Goal: Task Accomplishment & Management: Manage account settings

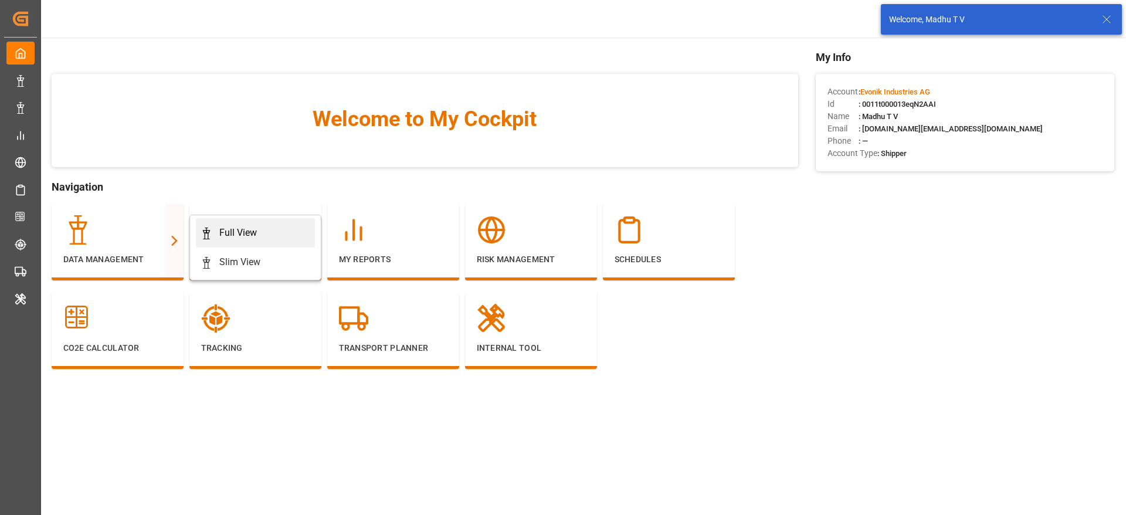
click at [245, 232] on div "Full View" at bounding box center [238, 233] width 38 height 14
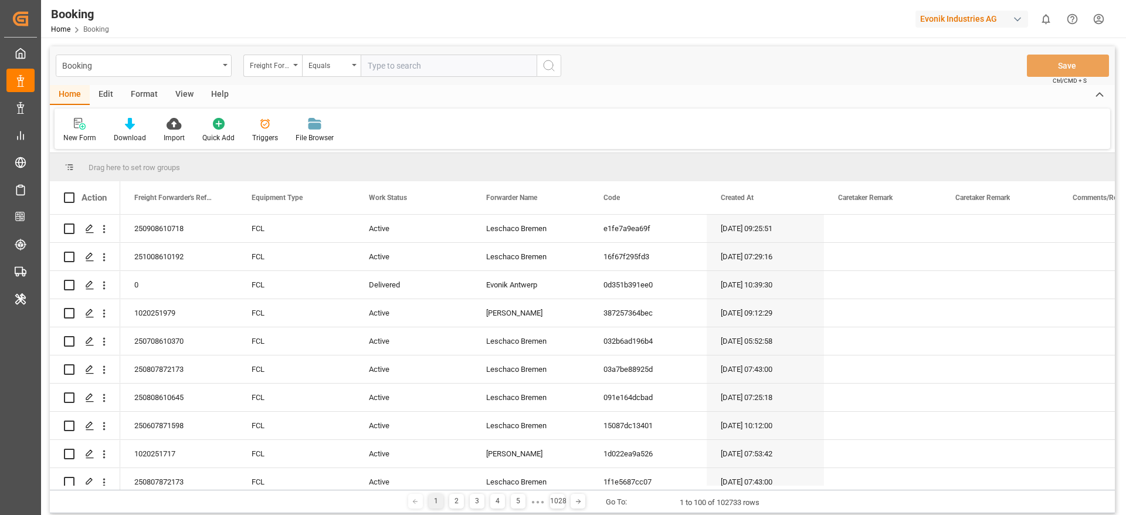
click at [137, 92] on div "Format" at bounding box center [144, 95] width 45 height 20
click at [72, 131] on div "Filter Rows" at bounding box center [81, 130] width 52 height 26
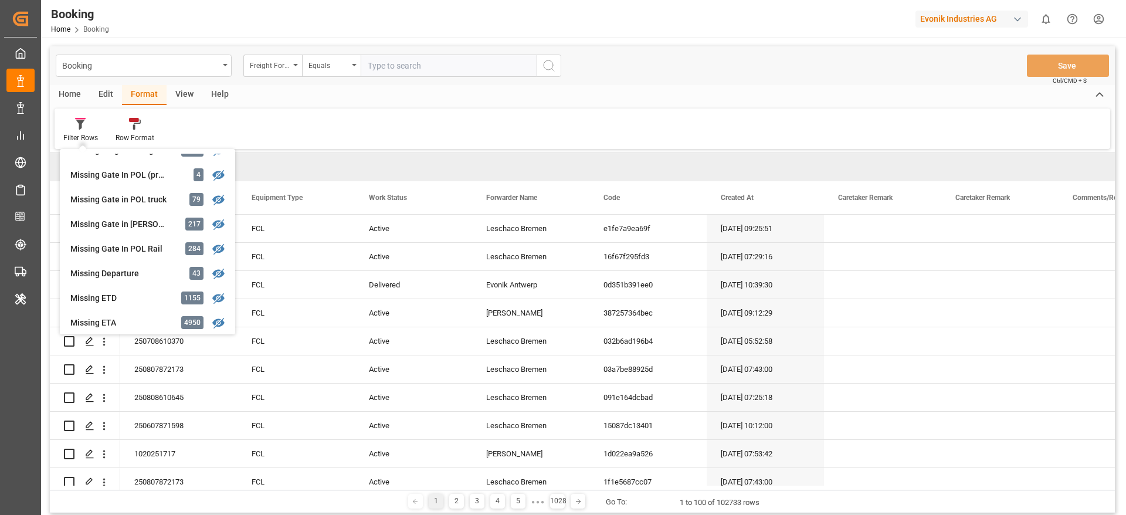
scroll to position [355, 0]
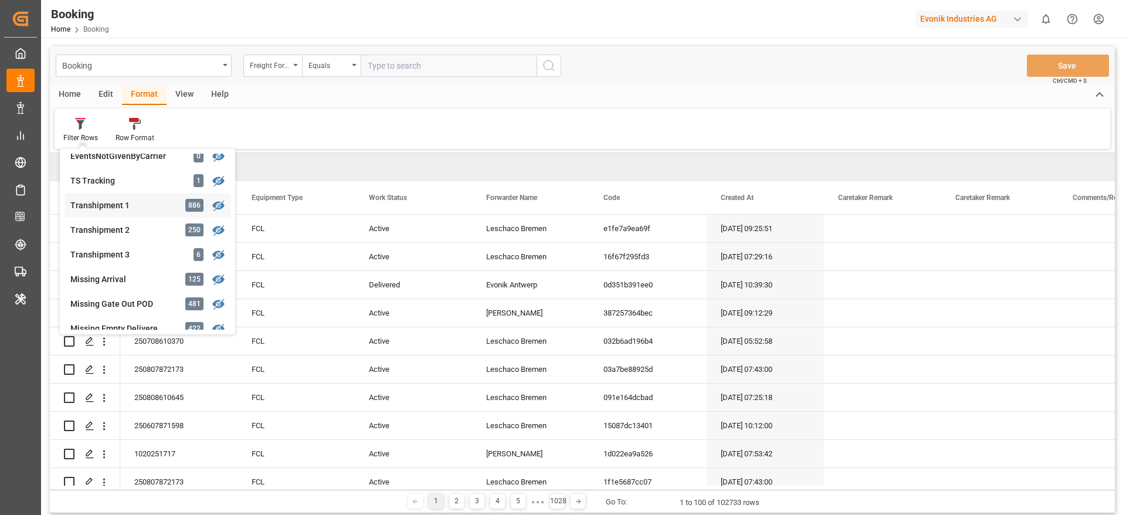
click at [140, 197] on div "Transhipment 1 886" at bounding box center [148, 205] width 166 height 25
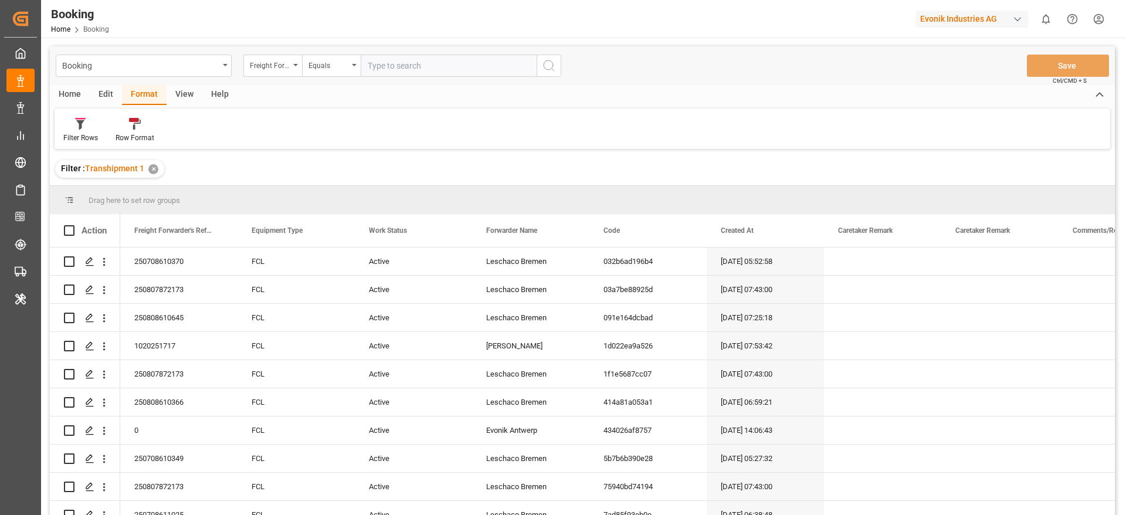
click at [189, 91] on div "View" at bounding box center [185, 95] width 36 height 20
click at [77, 124] on icon at bounding box center [75, 124] width 12 height 12
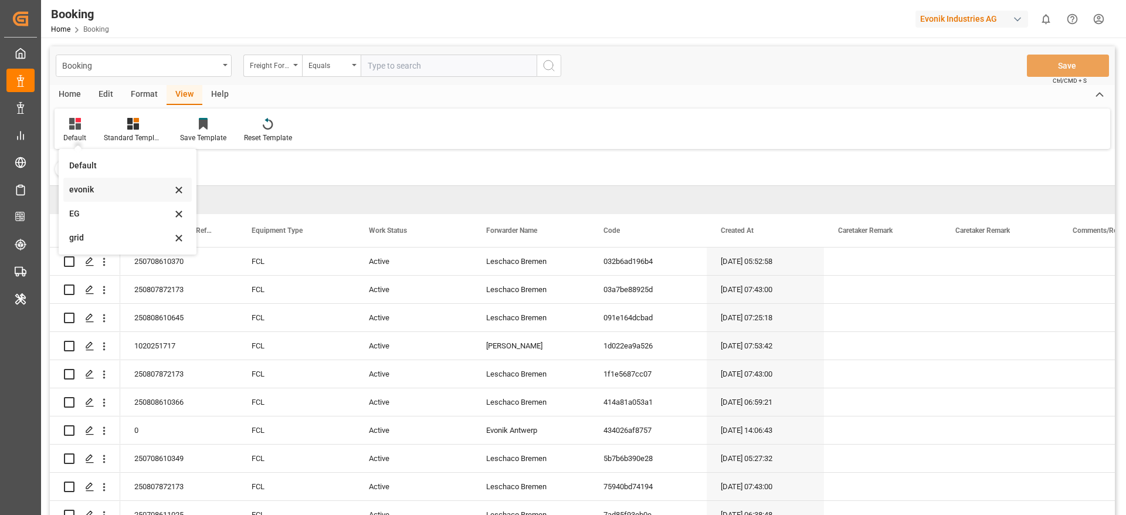
click at [101, 195] on div "evonik" at bounding box center [120, 190] width 103 height 12
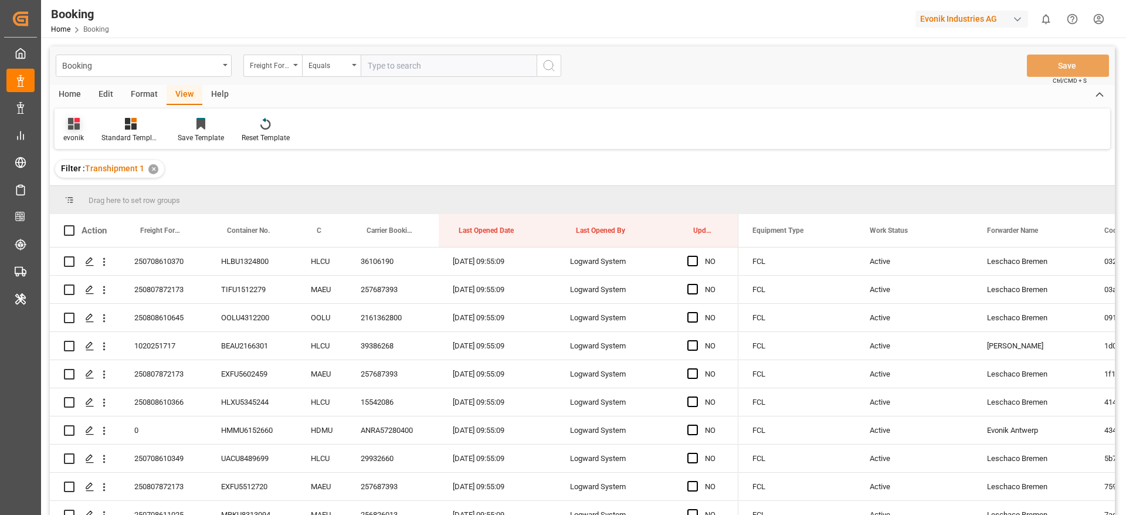
click at [74, 130] on div "evonik" at bounding box center [74, 130] width 38 height 26
click at [104, 239] on div "grid" at bounding box center [120, 238] width 103 height 12
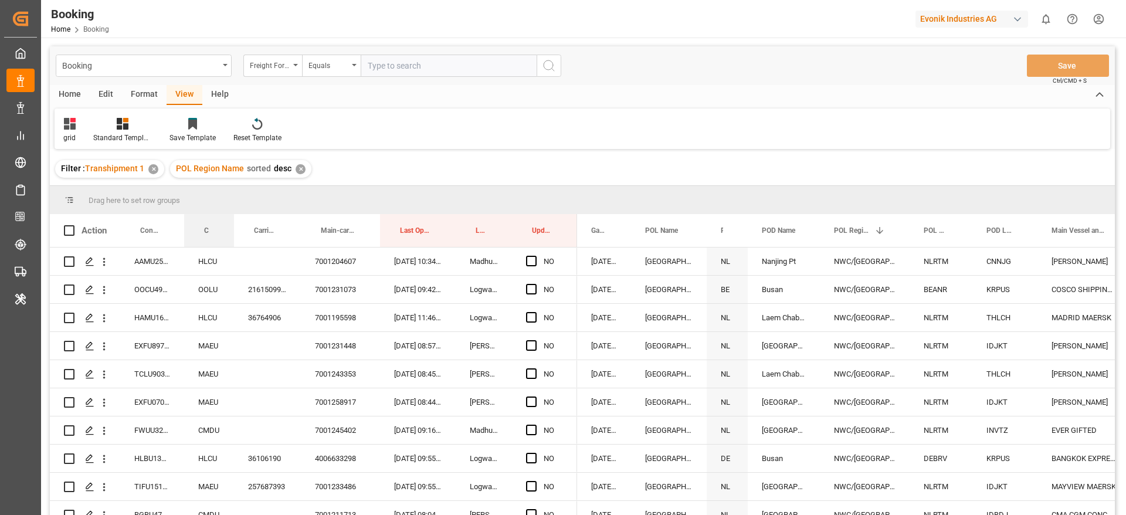
drag, startPoint x: 208, startPoint y: 225, endPoint x: 214, endPoint y: 182, distance: 43.2
click at [214, 182] on div "Booking Freight Forwarder's Reference No. Equals Save Ctrl/CMD + S Home Edit Fo…" at bounding box center [582, 296] width 1065 height 500
drag, startPoint x: 206, startPoint y: 229, endPoint x: 209, endPoint y: 197, distance: 32.4
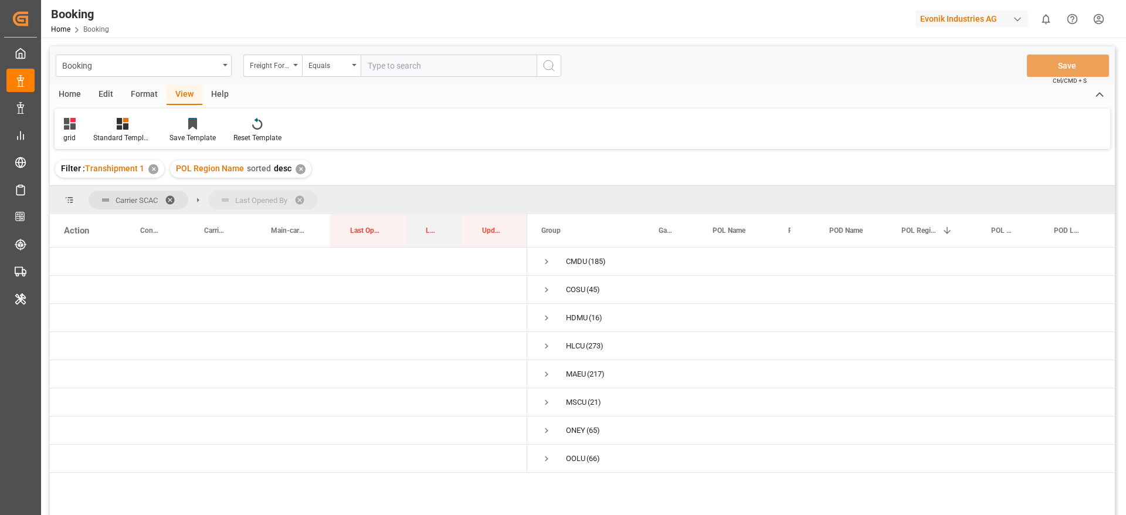
drag, startPoint x: 429, startPoint y: 229, endPoint x: 428, endPoint y: 211, distance: 18.2
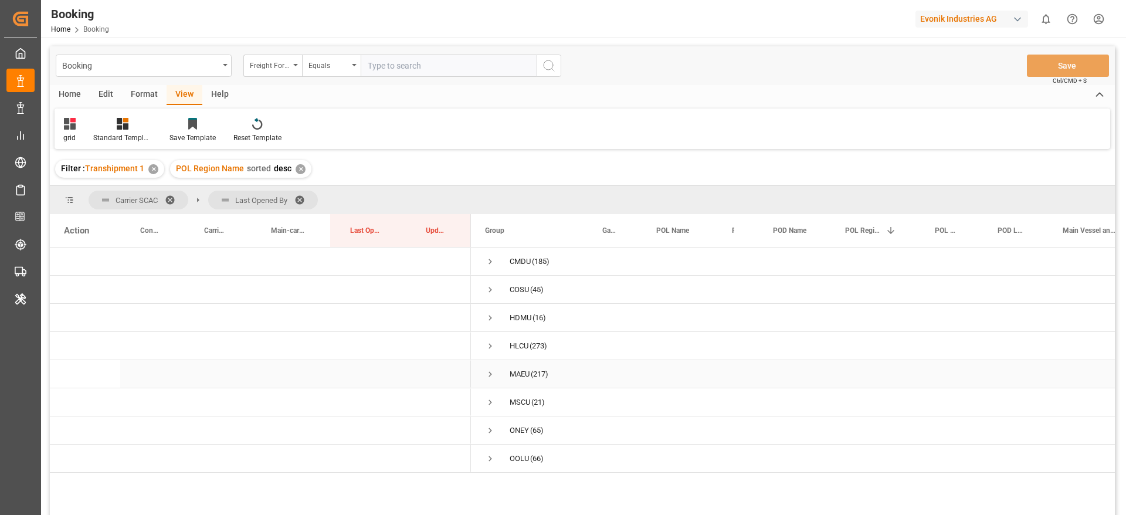
click at [490, 373] on span "Press SPACE to select this row." at bounding box center [490, 374] width 11 height 11
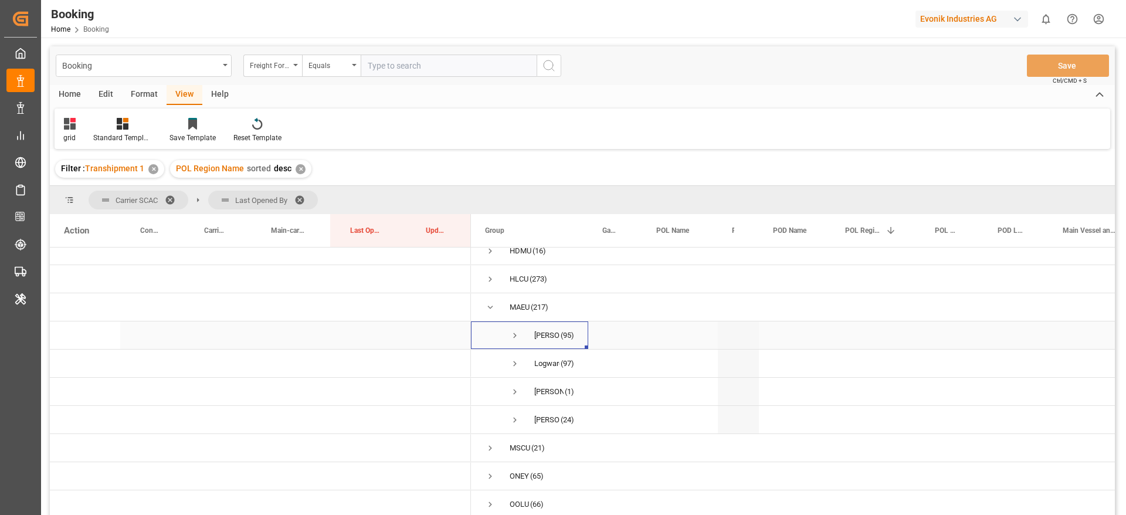
click at [512, 330] on span "Press SPACE to select this row." at bounding box center [515, 335] width 11 height 11
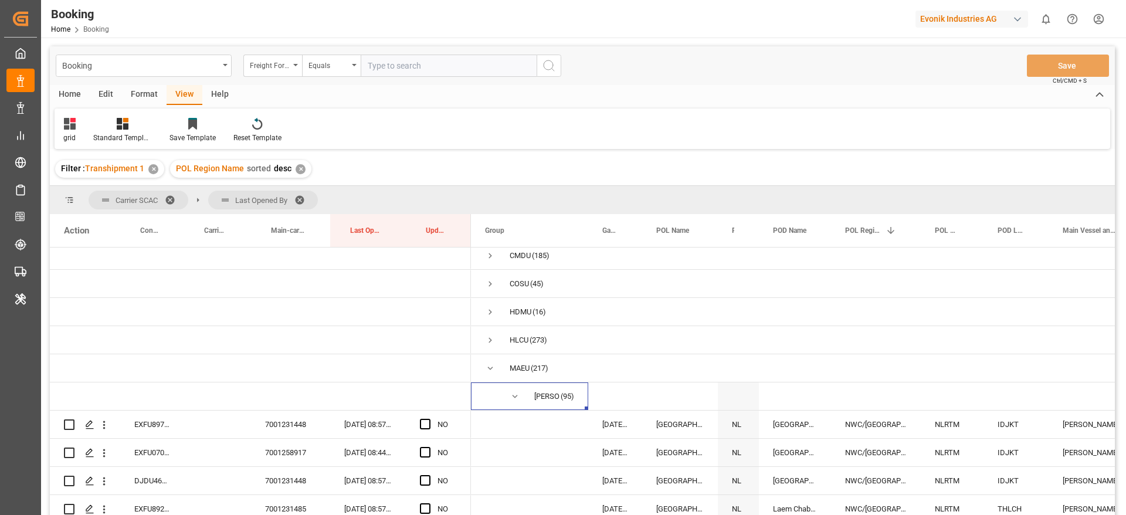
scroll to position [0, 0]
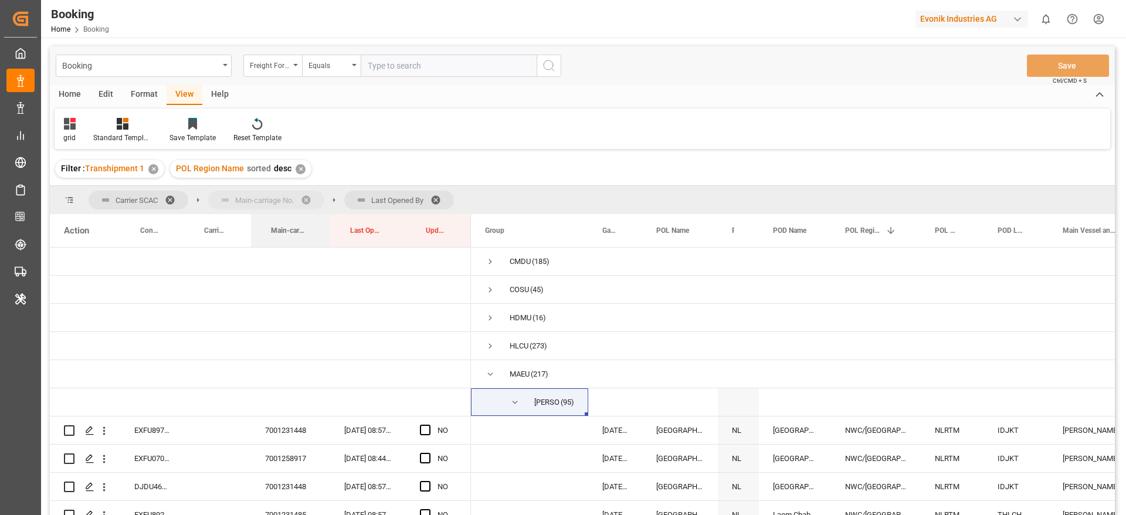
drag, startPoint x: 282, startPoint y: 228, endPoint x: 279, endPoint y: 214, distance: 14.4
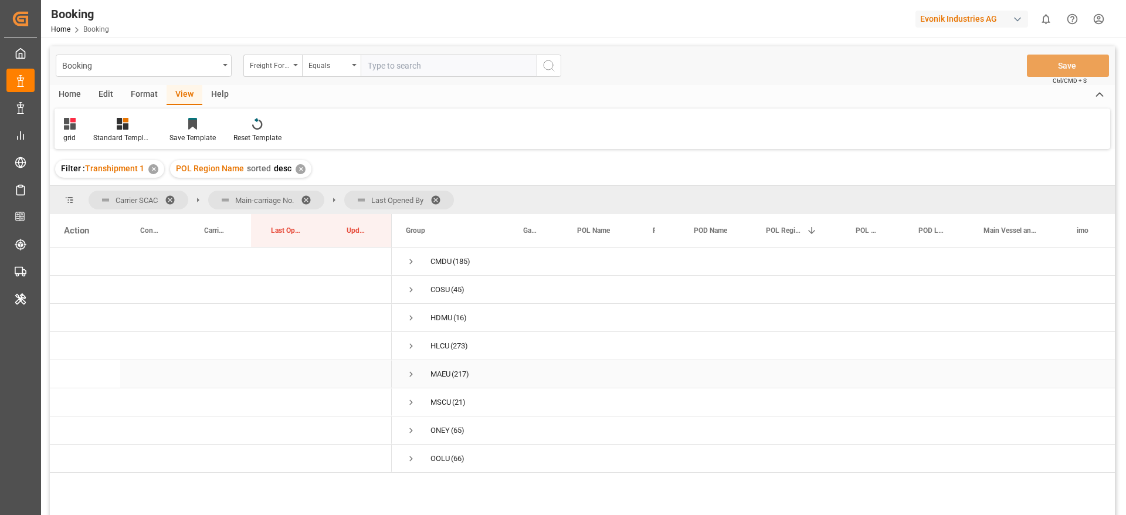
click at [414, 368] on span "Press SPACE to select this row." at bounding box center [411, 374] width 11 height 27
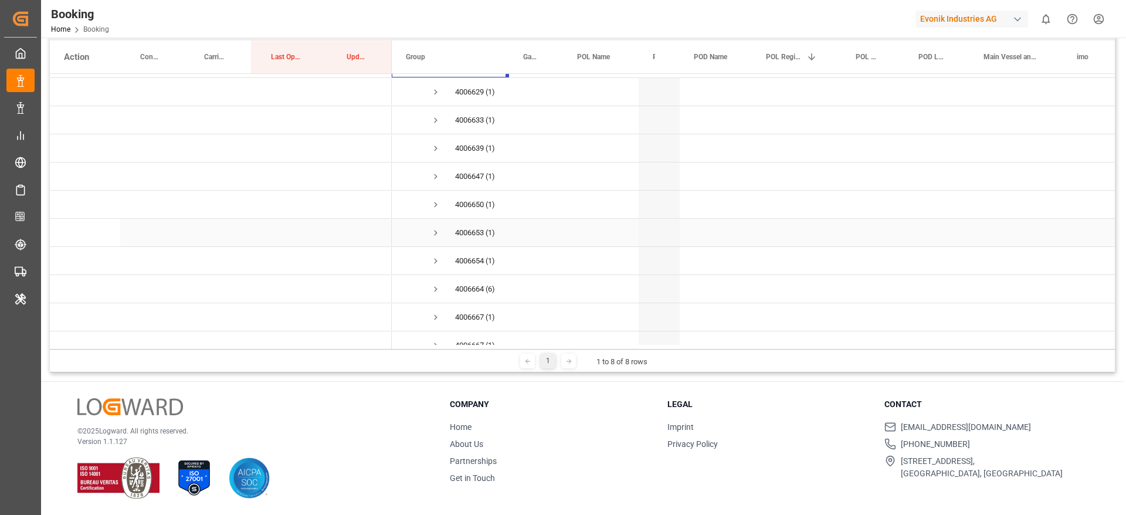
scroll to position [176, 0]
click at [439, 247] on span "Press SPACE to select this row." at bounding box center [436, 250] width 11 height 11
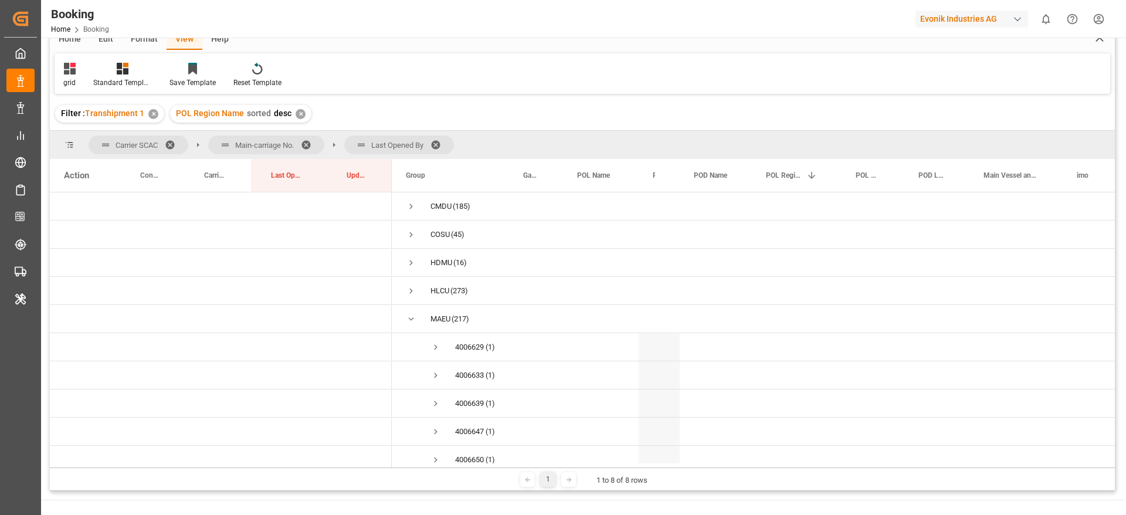
scroll to position [0, 0]
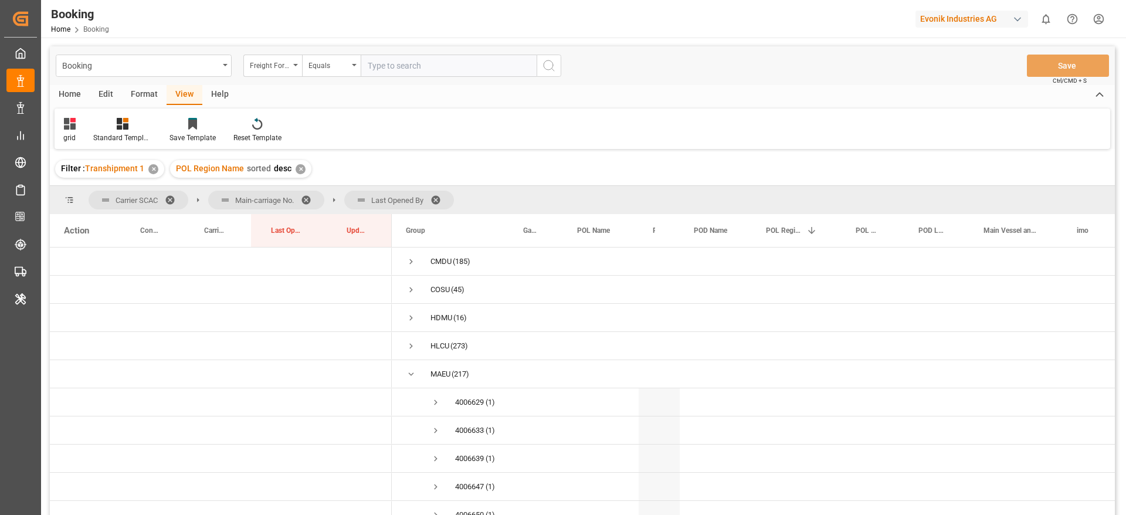
click at [442, 197] on span at bounding box center [440, 200] width 19 height 11
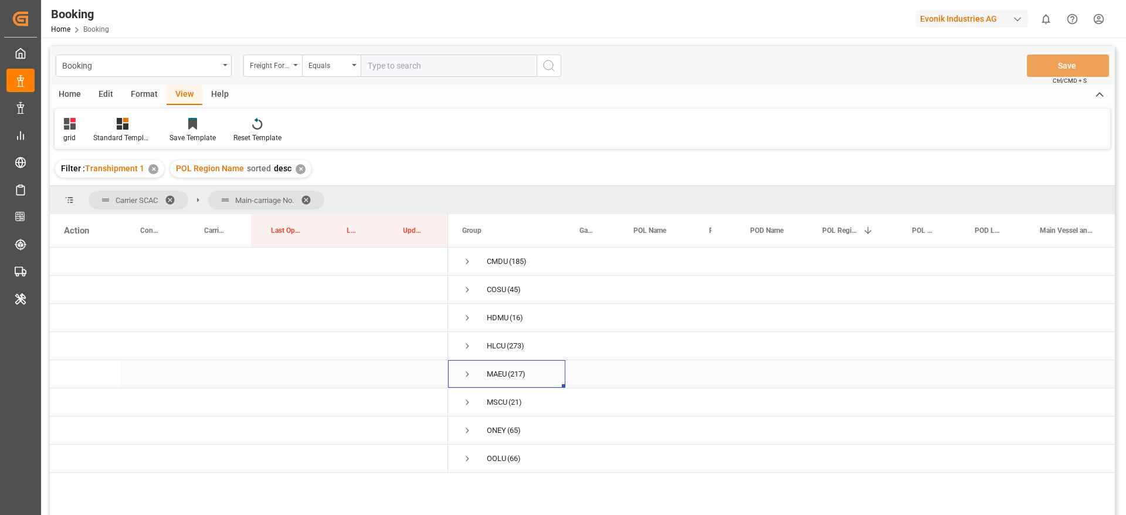
click at [470, 374] on span "Press SPACE to select this row." at bounding box center [467, 374] width 11 height 11
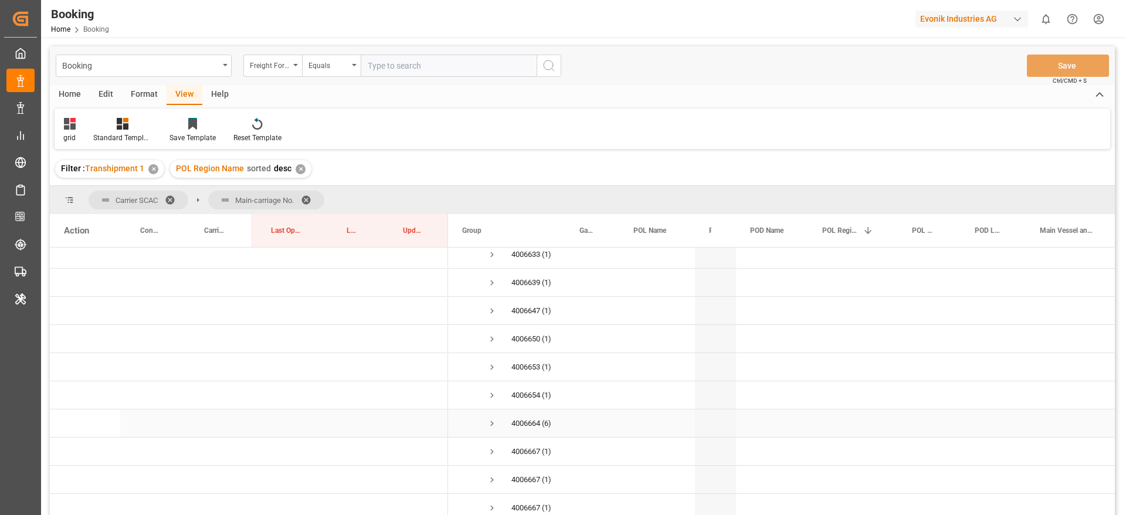
click at [492, 422] on span "Press SPACE to select this row." at bounding box center [492, 423] width 11 height 11
click at [492, 314] on span "Press SPACE to select this row." at bounding box center [492, 318] width 11 height 11
click at [490, 282] on span "Press SPACE to select this row." at bounding box center [492, 282] width 11 height 11
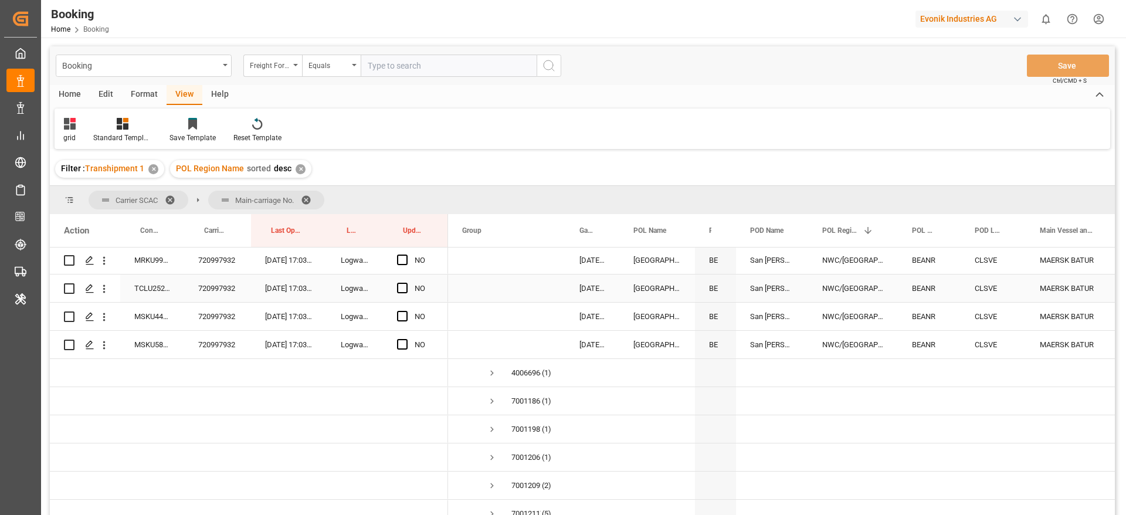
scroll to position [1056, 0]
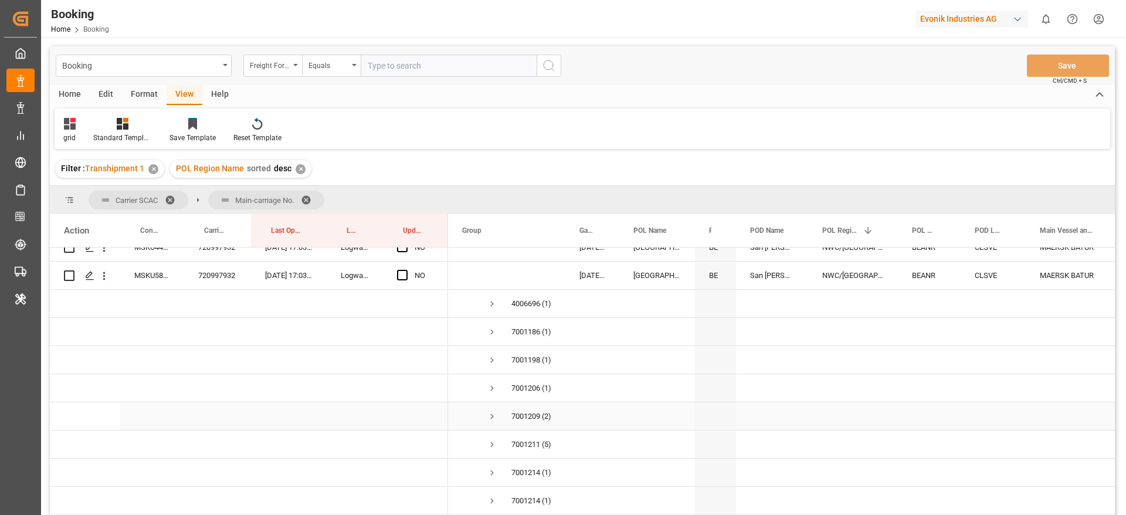
click at [492, 412] on span "Press SPACE to select this row." at bounding box center [492, 416] width 11 height 11
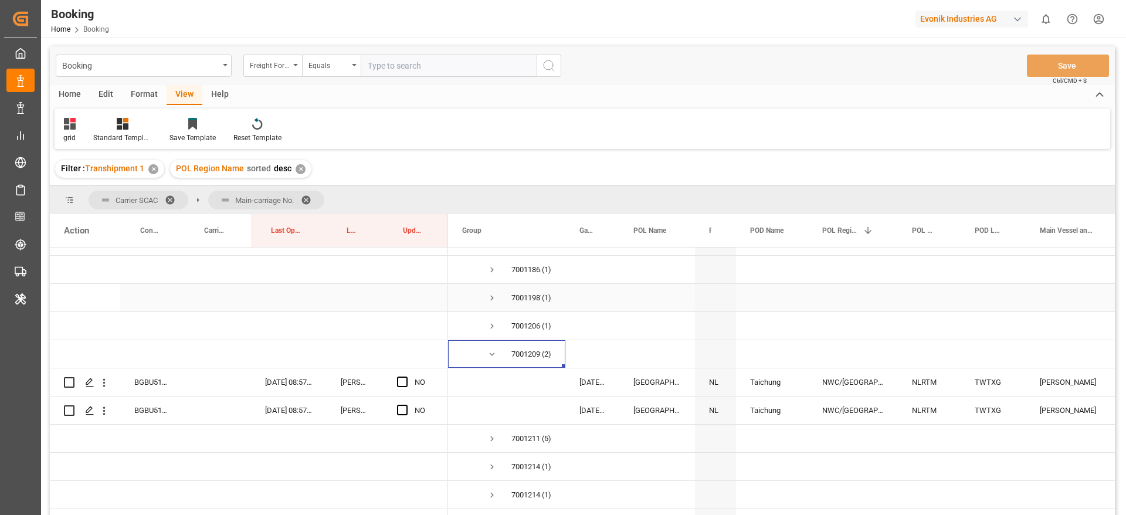
scroll to position [1144, 0]
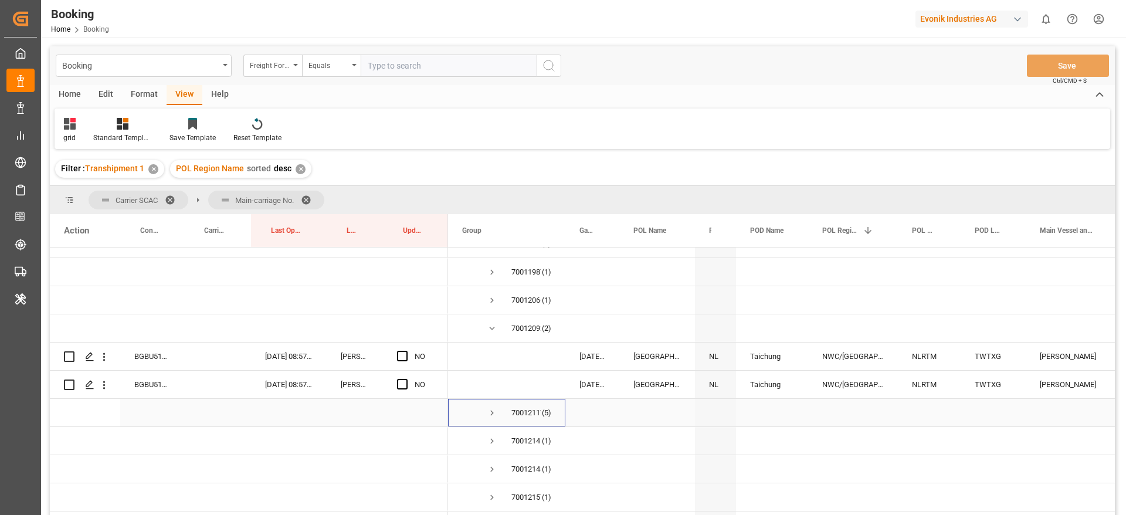
click at [490, 411] on span "Press SPACE to select this row." at bounding box center [492, 413] width 11 height 11
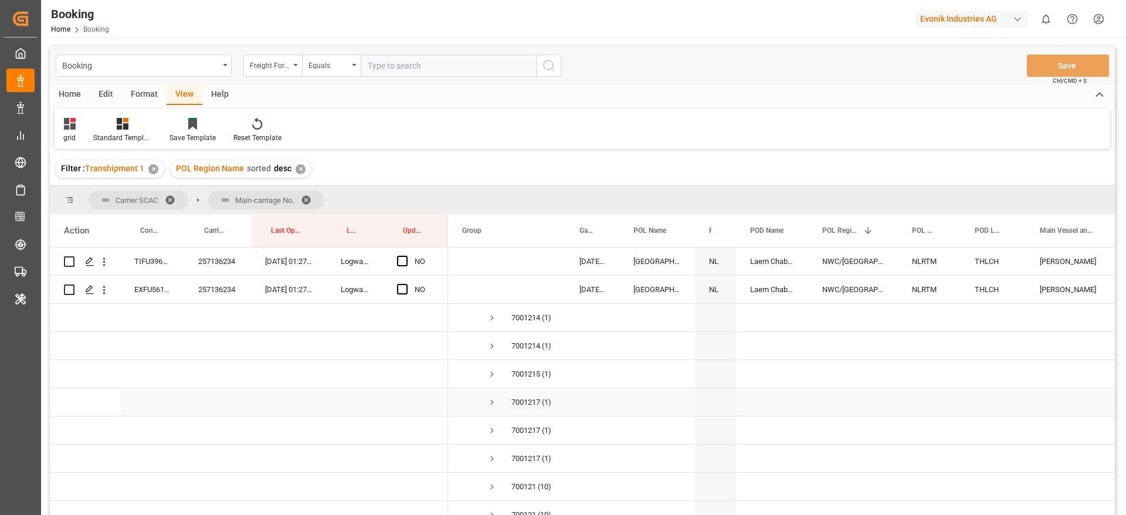
scroll to position [1496, 0]
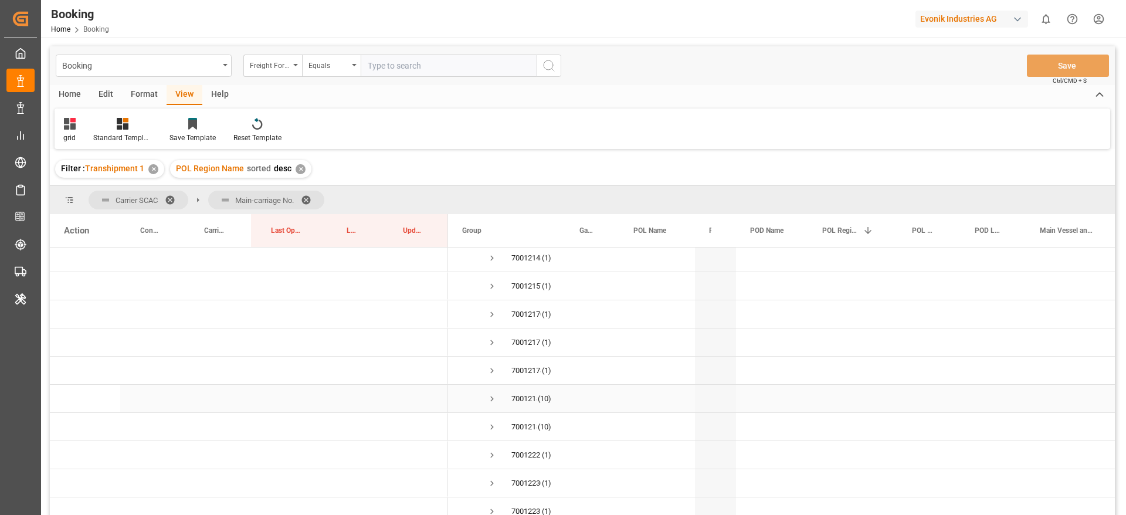
click at [491, 394] on span "Press SPACE to select this row." at bounding box center [492, 399] width 11 height 11
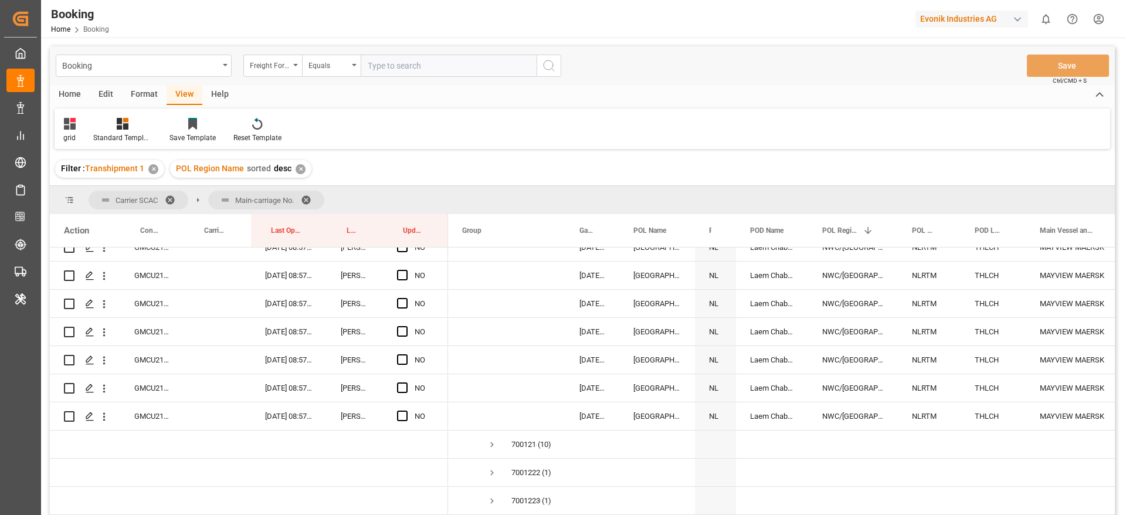
scroll to position [1848, 0]
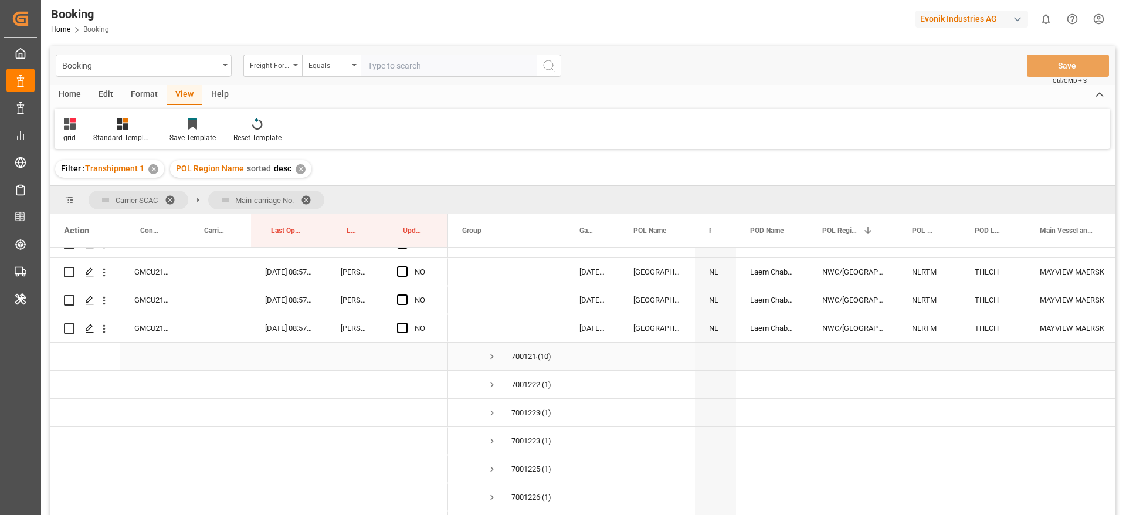
click at [493, 358] on span "Press SPACE to select this row." at bounding box center [492, 356] width 11 height 11
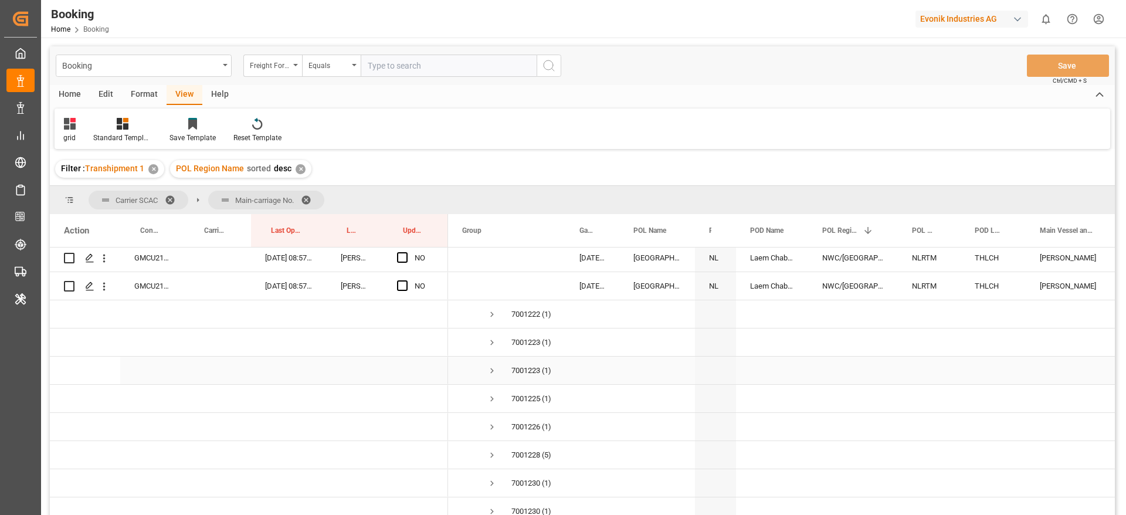
scroll to position [2288, 0]
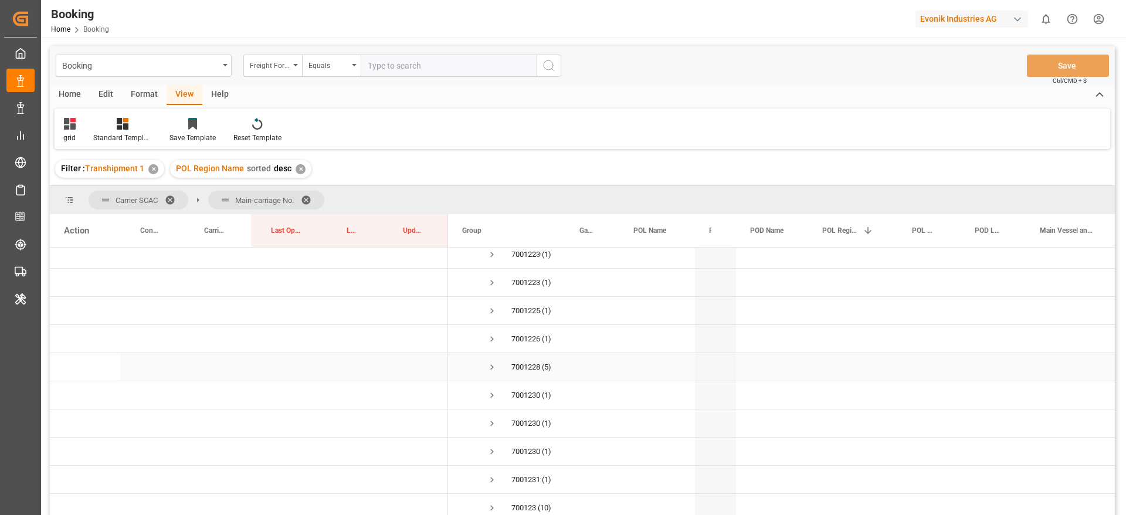
click at [493, 365] on span "Press SPACE to select this row." at bounding box center [492, 367] width 11 height 11
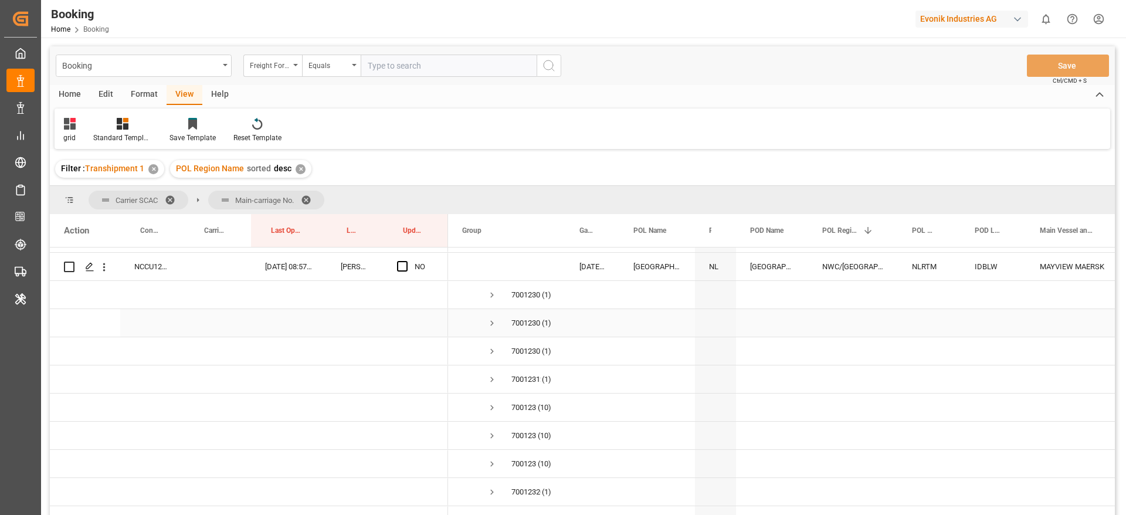
scroll to position [2552, 0]
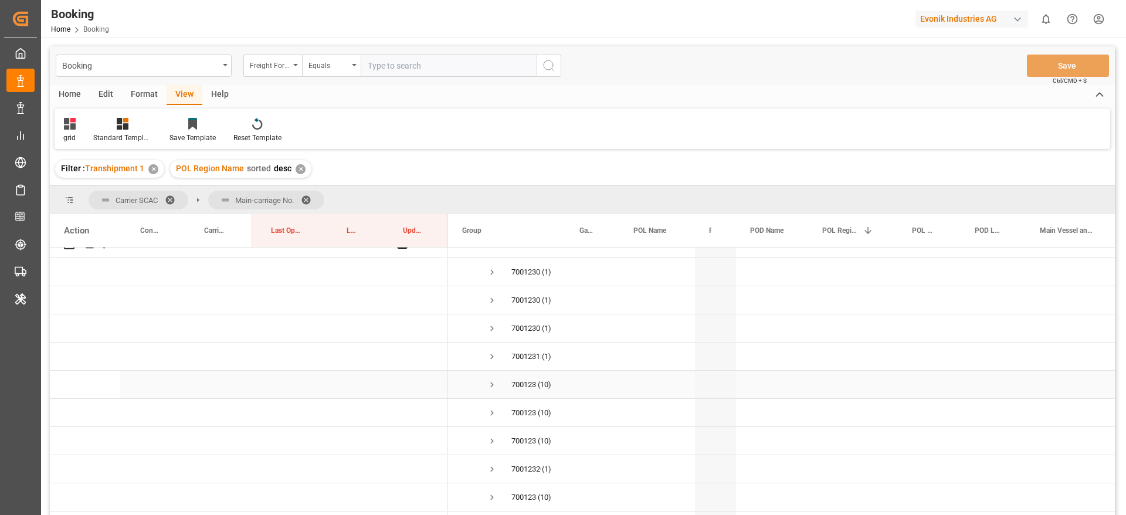
click at [493, 385] on span "Press SPACE to select this row." at bounding box center [492, 385] width 11 height 11
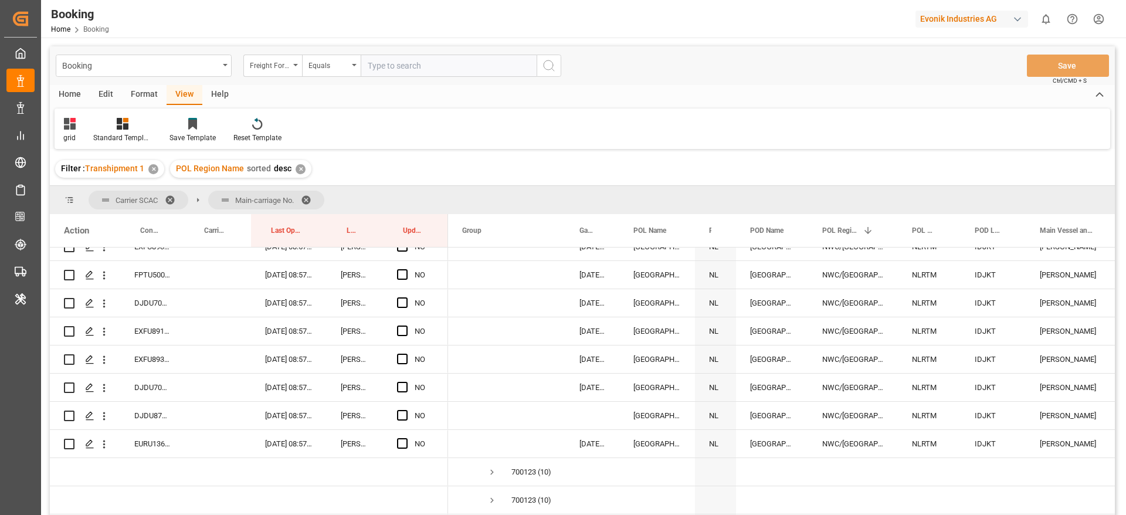
scroll to position [2816, 0]
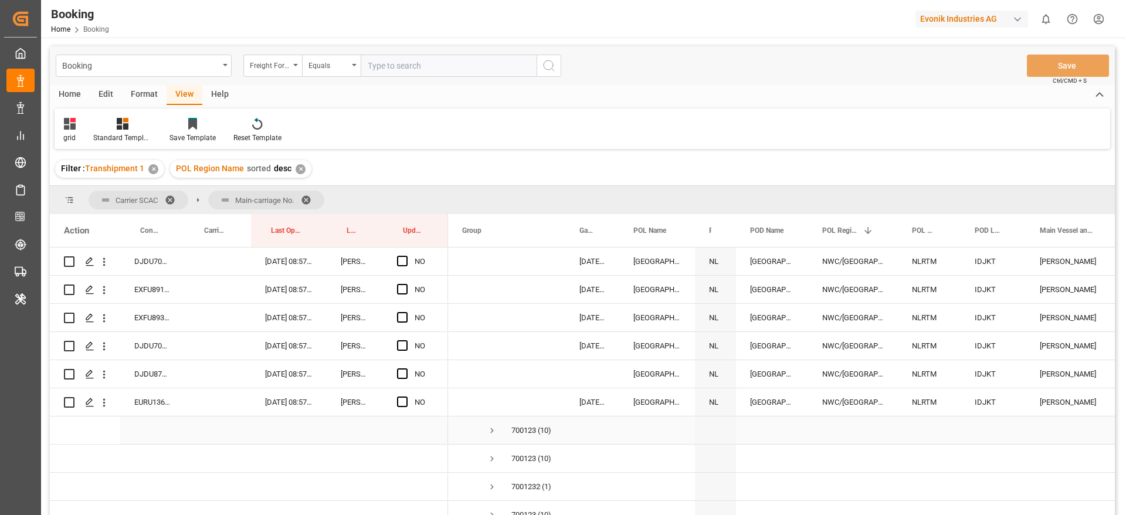
click at [493, 429] on span "Press SPACE to select this row." at bounding box center [492, 430] width 11 height 11
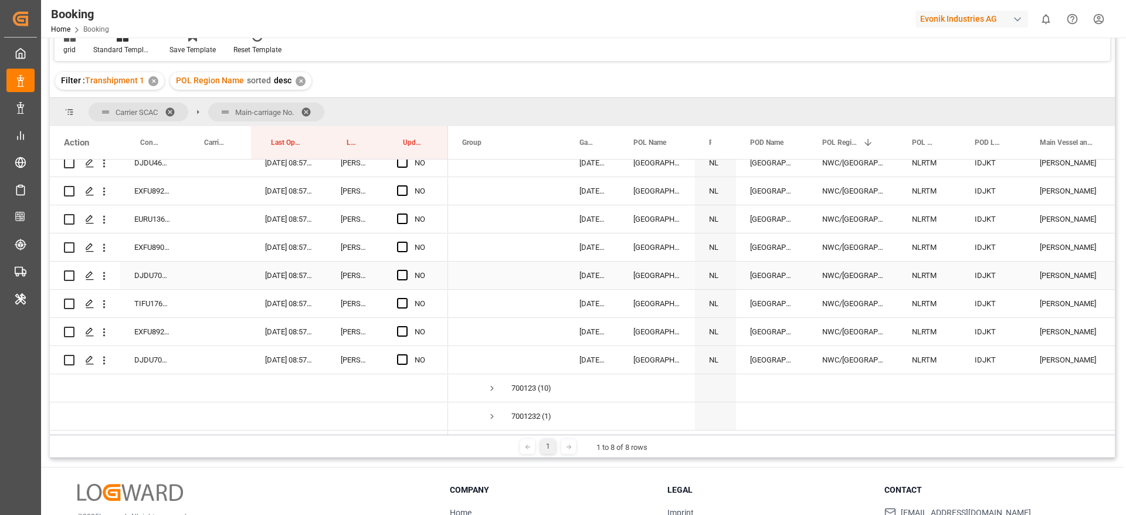
scroll to position [3168, 0]
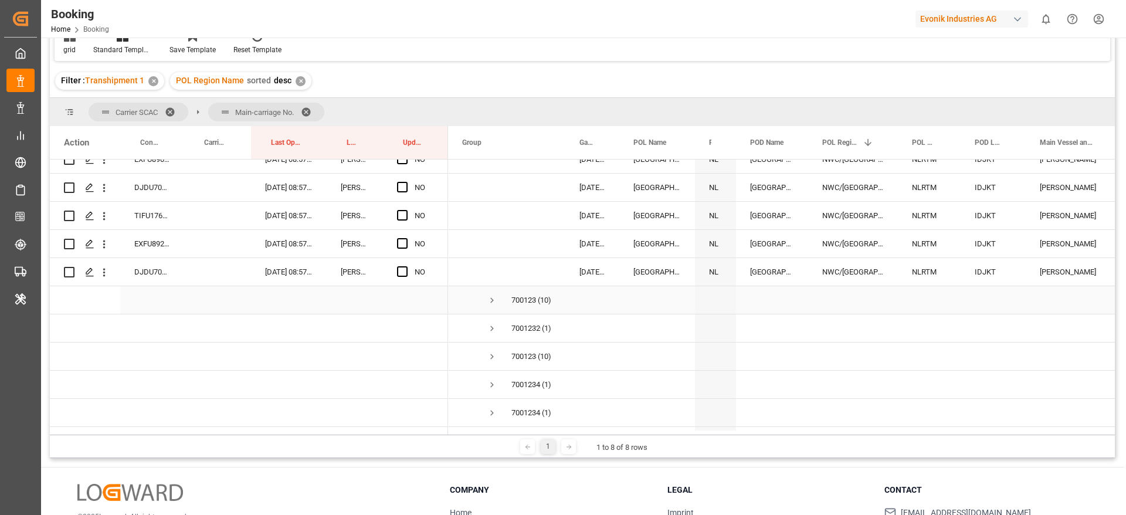
click at [492, 301] on span "Press SPACE to select this row." at bounding box center [492, 300] width 11 height 11
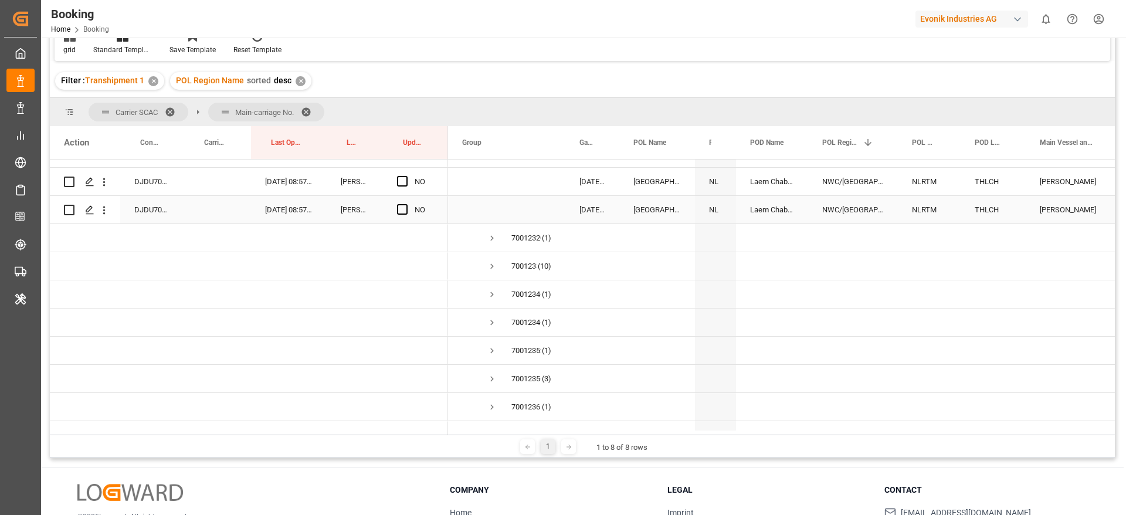
scroll to position [3432, 0]
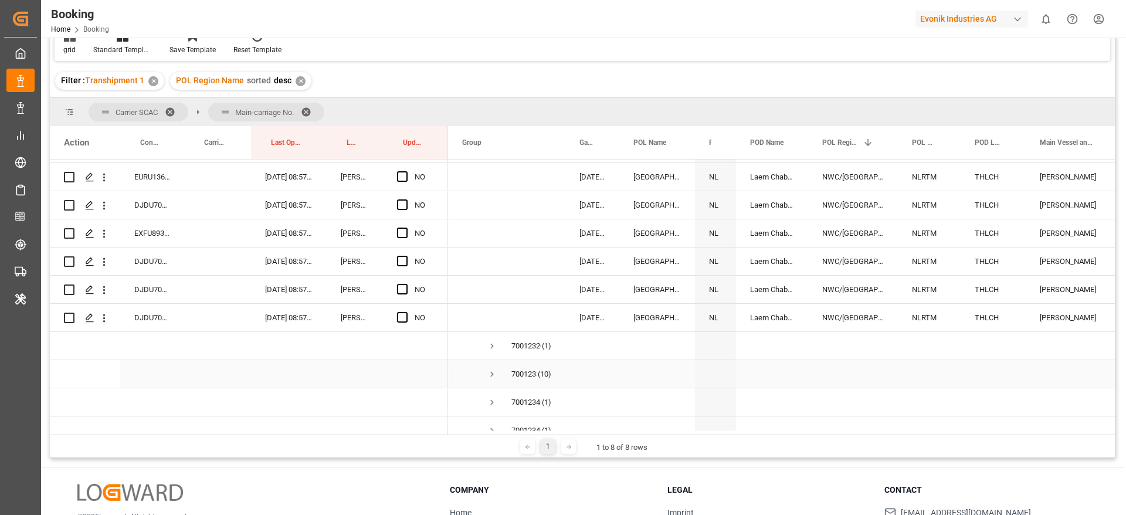
click at [492, 374] on span "Press SPACE to select this row." at bounding box center [492, 374] width 11 height 11
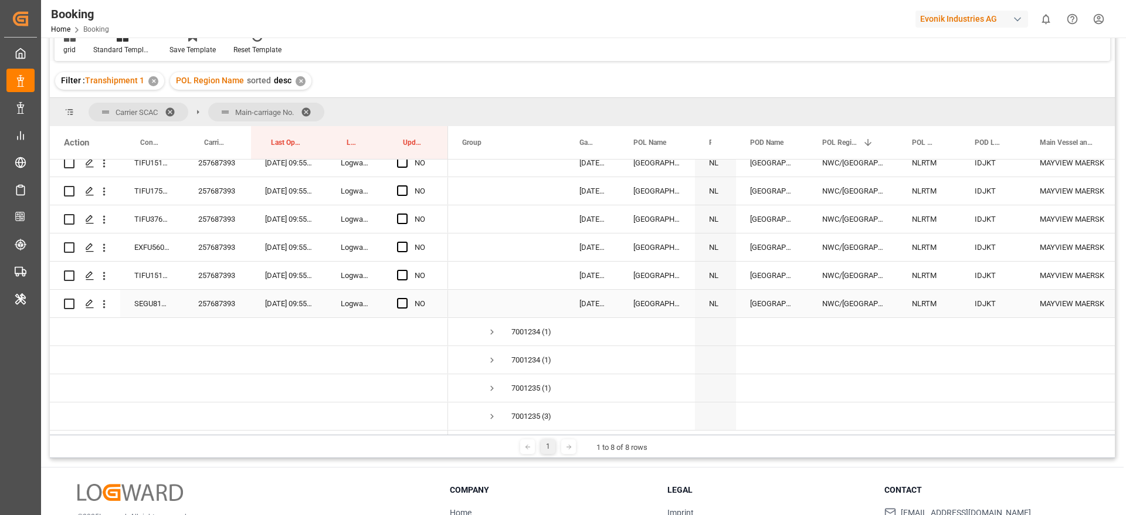
scroll to position [3872, 0]
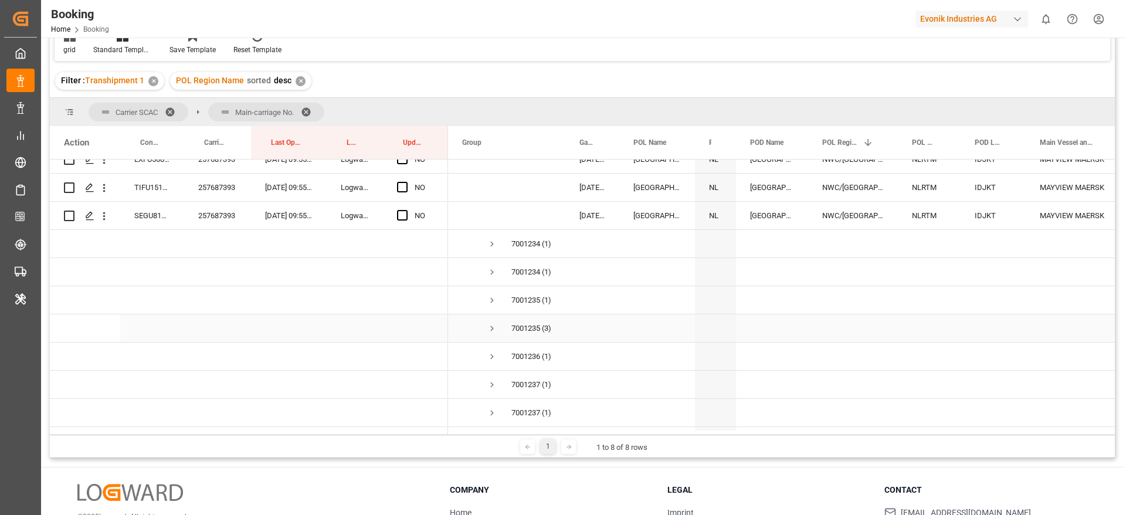
click at [492, 326] on span "Press SPACE to select this row." at bounding box center [492, 328] width 11 height 11
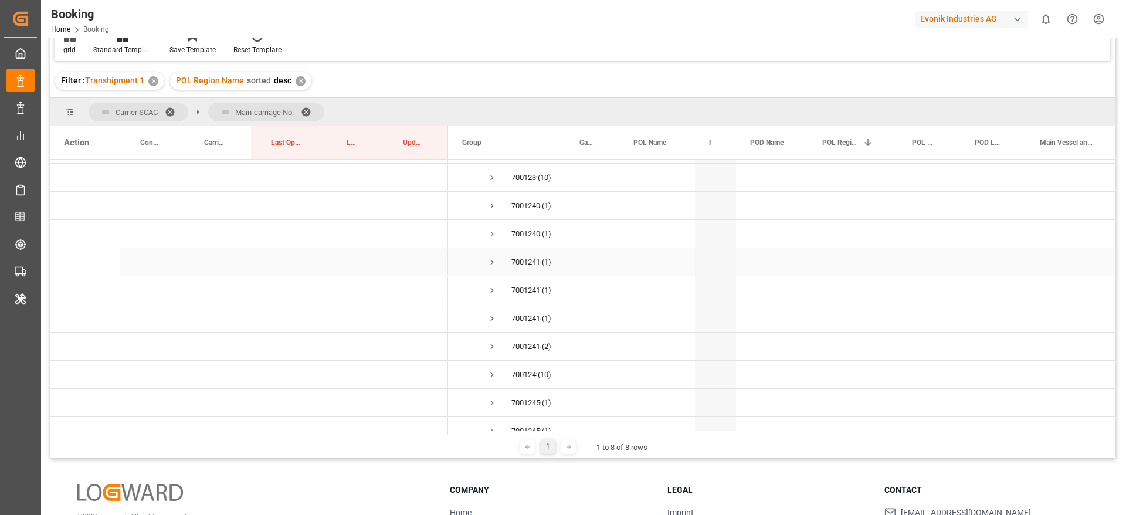
scroll to position [4224, 0]
drag, startPoint x: 495, startPoint y: 341, endPoint x: 501, endPoint y: 340, distance: 6.6
click at [495, 340] on span "Press SPACE to select this row." at bounding box center [492, 342] width 11 height 11
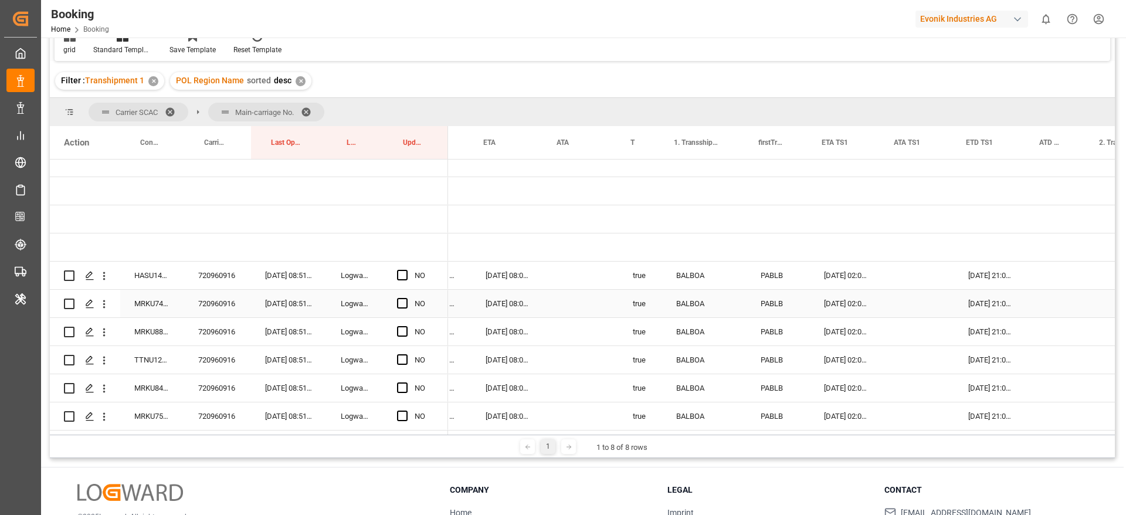
scroll to position [0, 871]
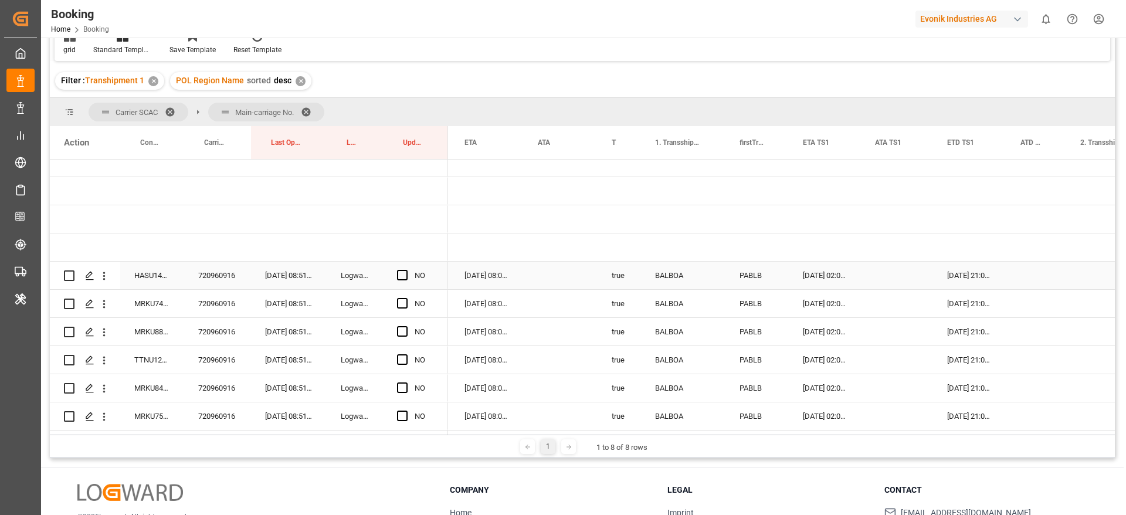
click at [202, 283] on div "720960916" at bounding box center [217, 276] width 67 height 28
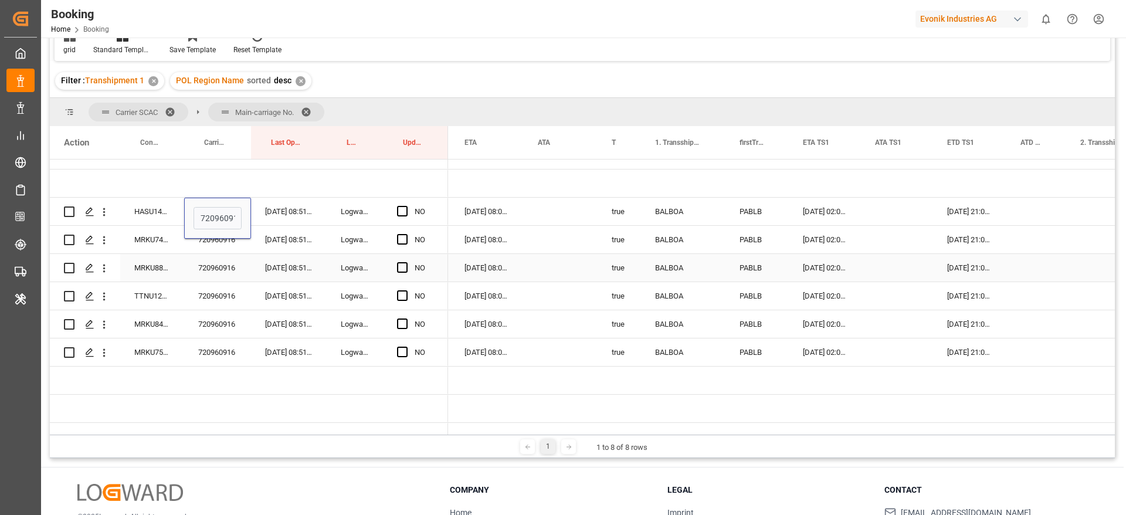
scroll to position [352, 0]
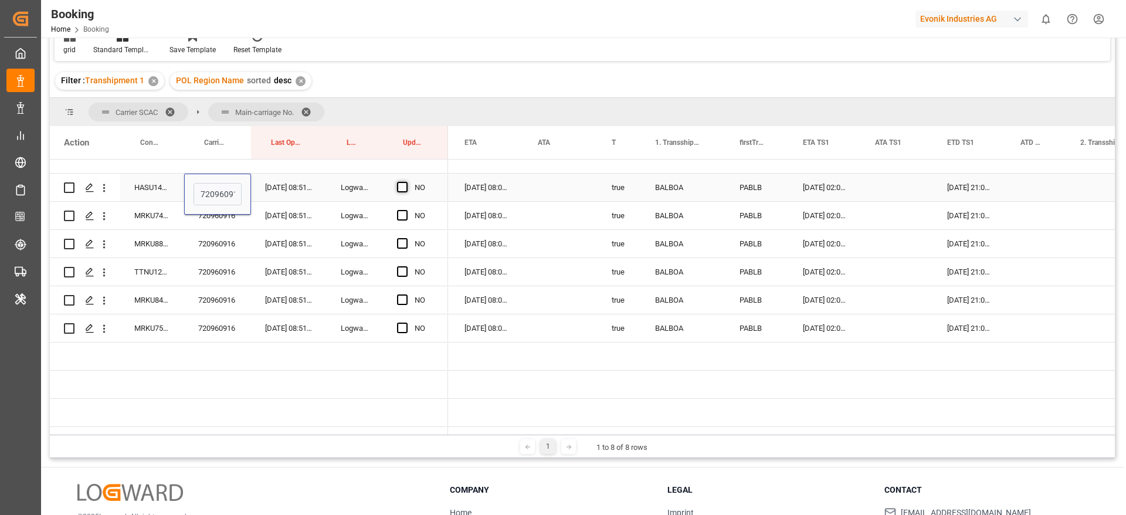
click at [405, 186] on span "Press SPACE to select this row." at bounding box center [402, 187] width 11 height 11
click at [406, 182] on input "Press SPACE to select this row." at bounding box center [406, 182] width 0 height 0
click at [444, 199] on div "YES" at bounding box center [415, 188] width 65 height 28
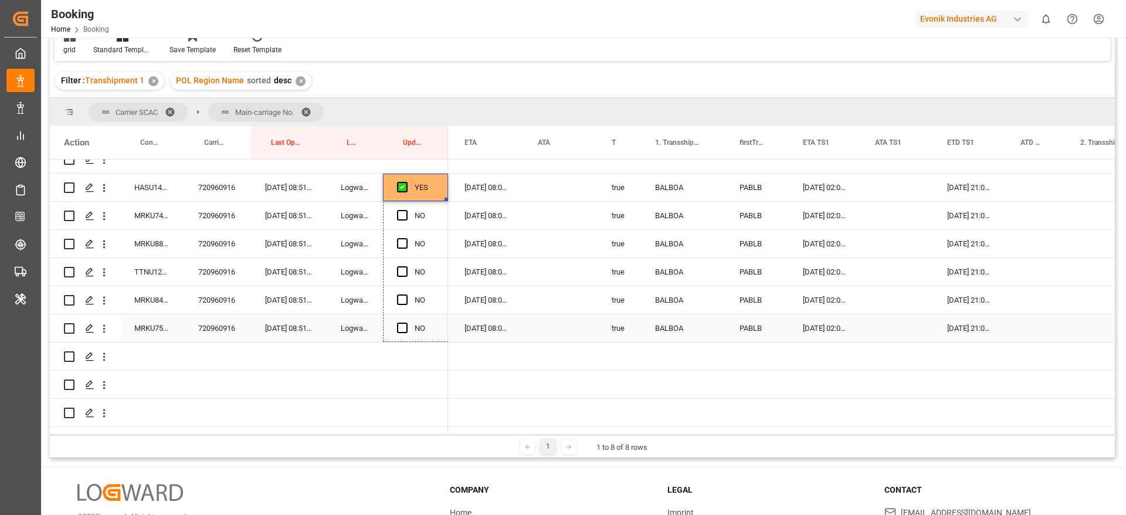
drag, startPoint x: 447, startPoint y: 197, endPoint x: 437, endPoint y: 340, distance: 142.9
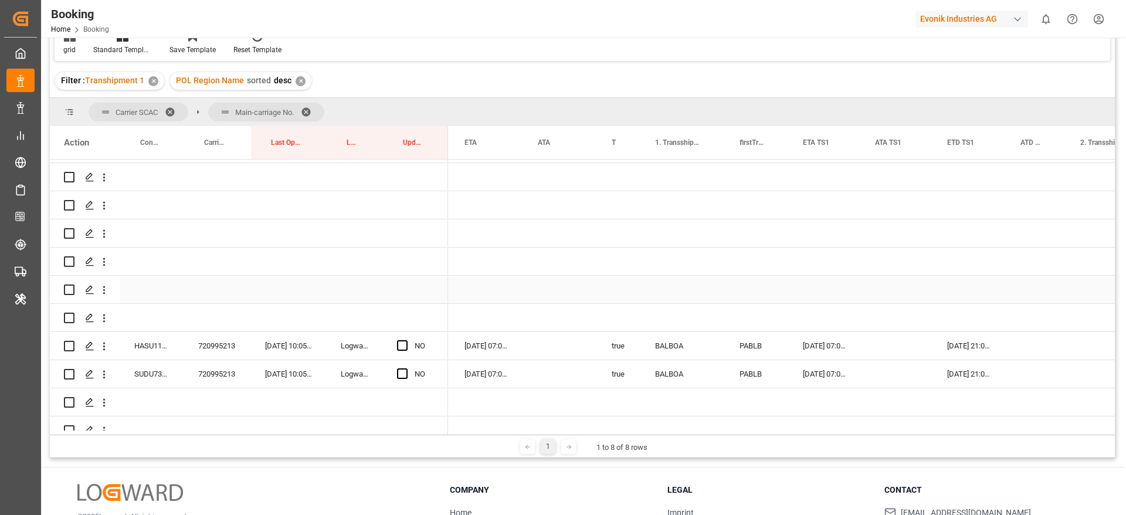
scroll to position [704, 0]
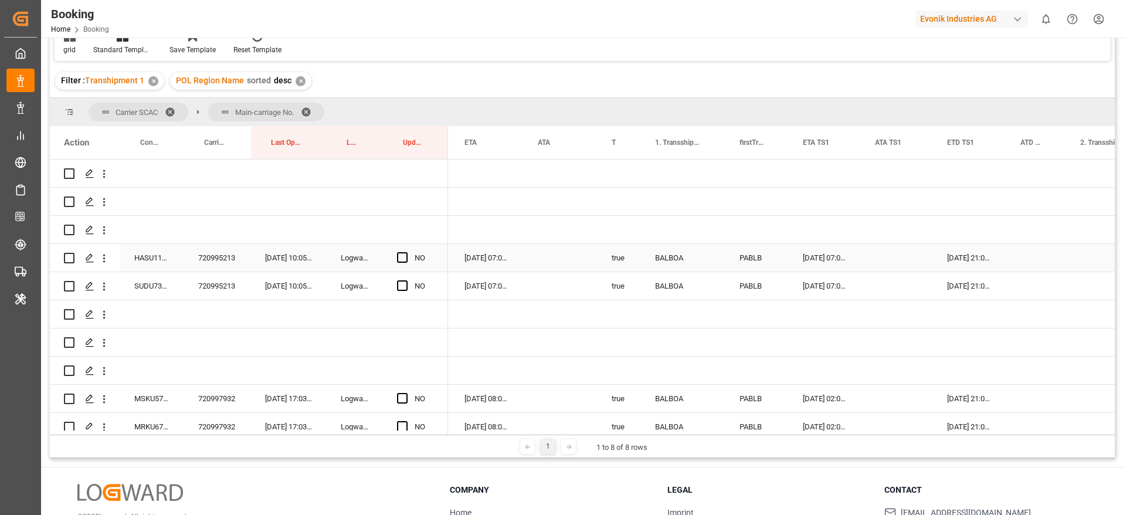
click at [212, 263] on div "720995213" at bounding box center [217, 258] width 67 height 28
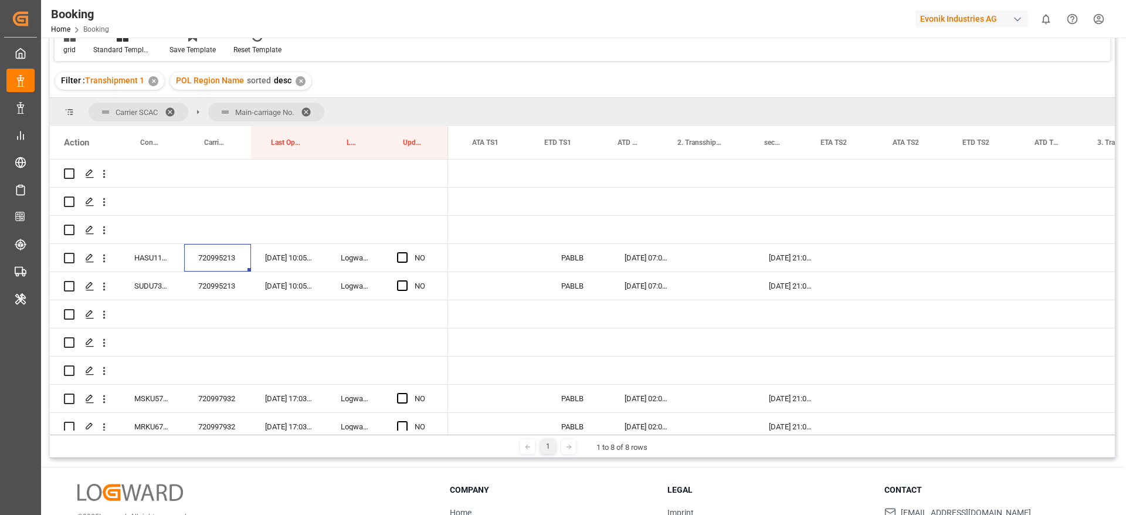
scroll to position [0, 0]
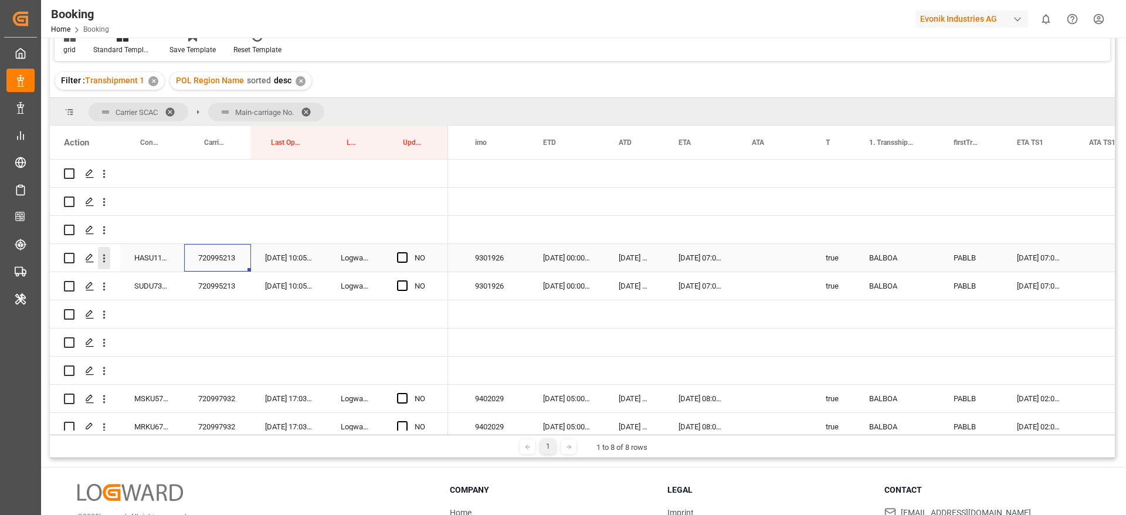
click at [107, 260] on icon "open menu" at bounding box center [104, 258] width 12 height 12
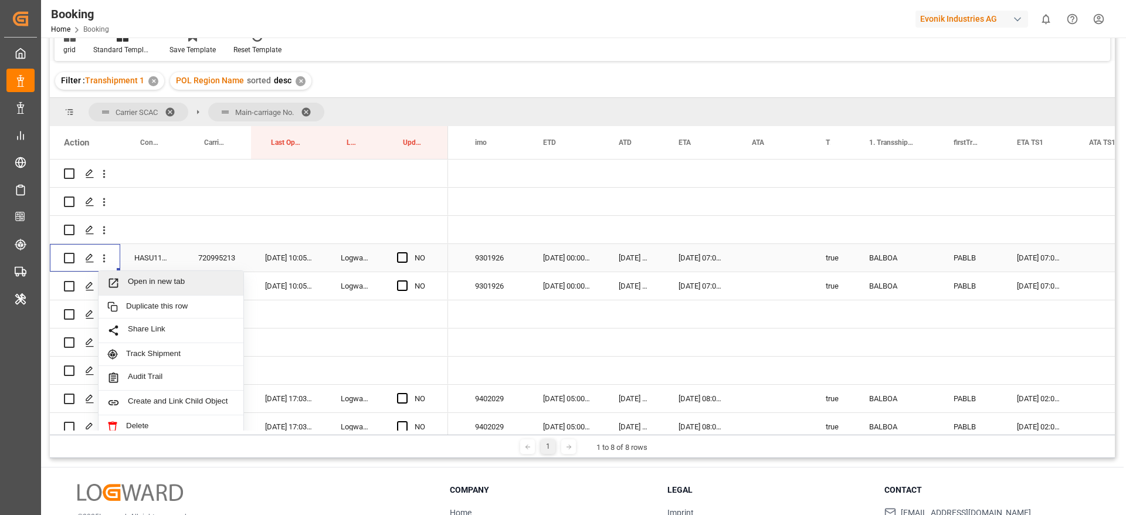
click at [158, 283] on span "Open in new tab" at bounding box center [181, 283] width 107 height 12
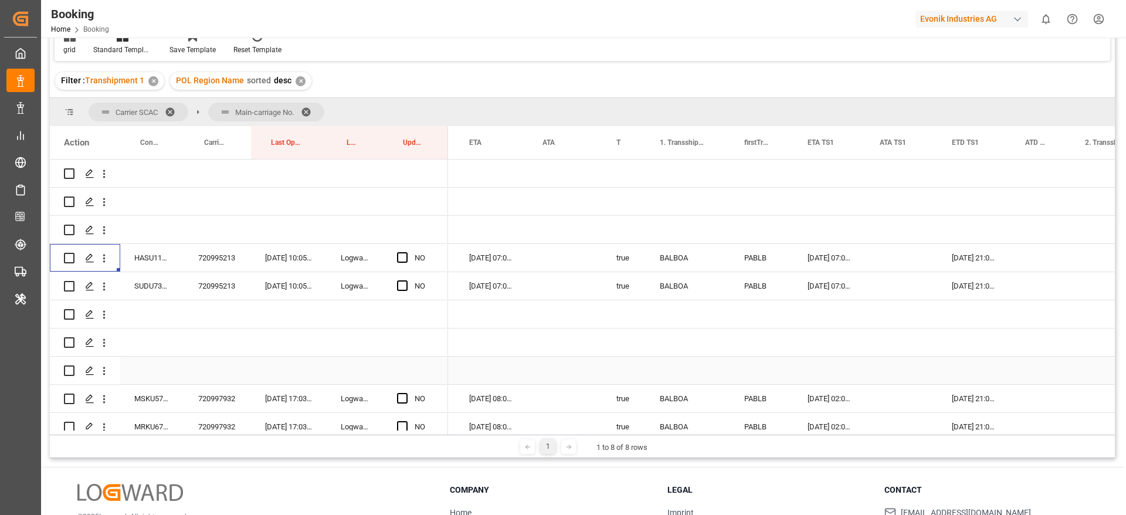
scroll to position [792, 0]
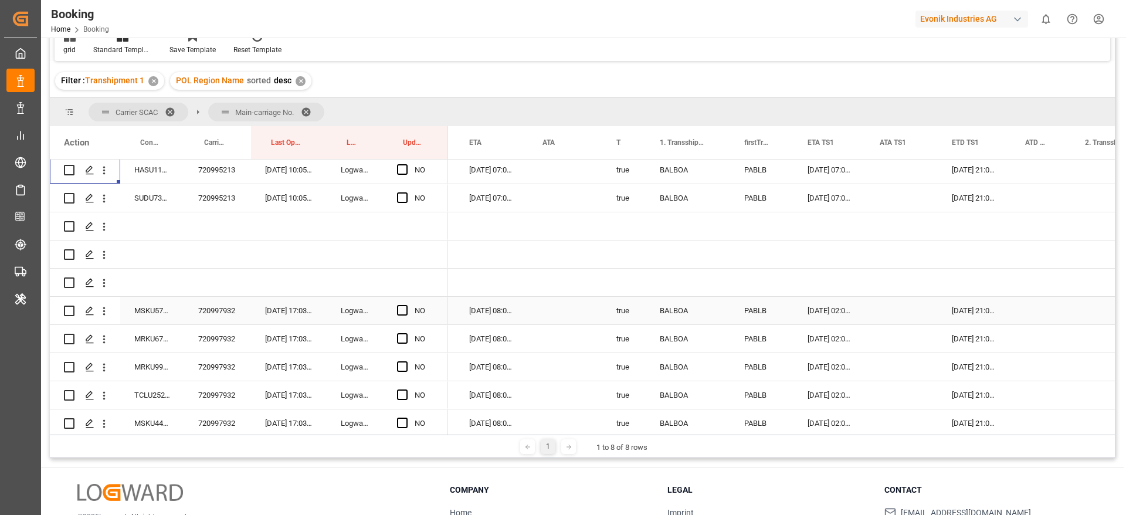
click at [227, 309] on div "720997932" at bounding box center [217, 311] width 67 height 28
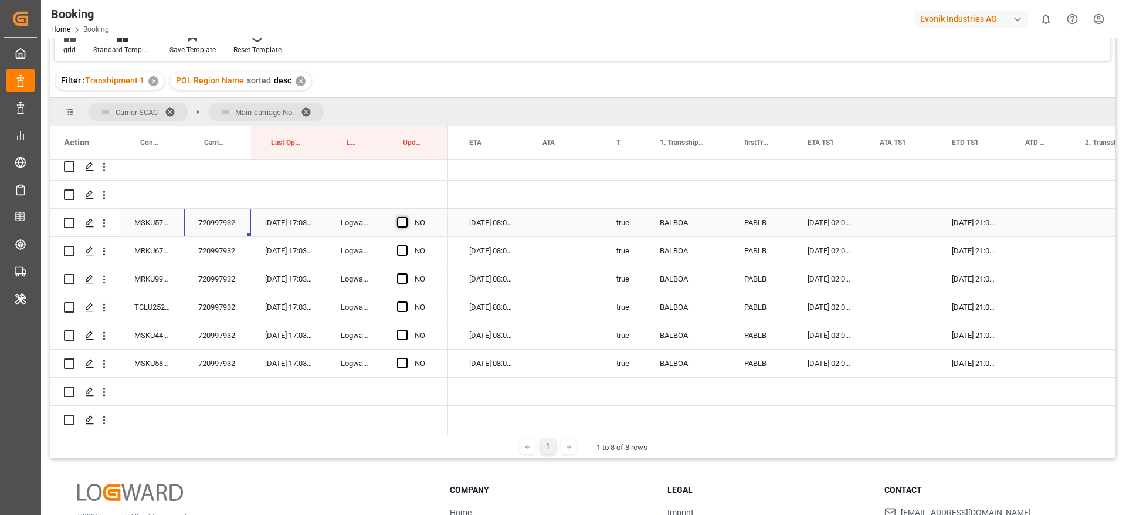
click at [405, 223] on span "Press SPACE to select this row." at bounding box center [402, 222] width 11 height 11
click at [406, 217] on input "Press SPACE to select this row." at bounding box center [406, 217] width 0 height 0
drag, startPoint x: 446, startPoint y: 233, endPoint x: 439, endPoint y: 357, distance: 124.0
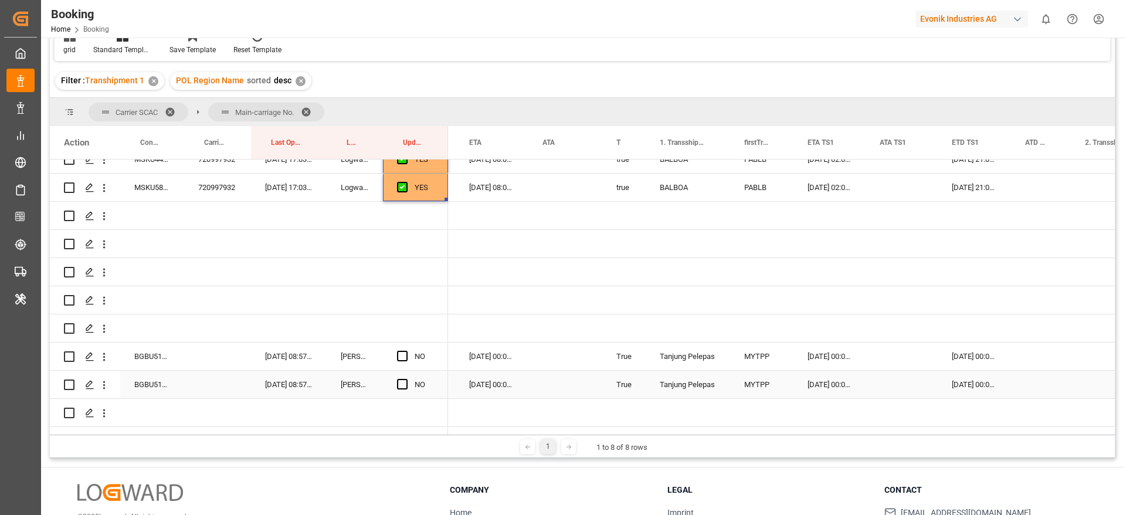
scroll to position [1144, 0]
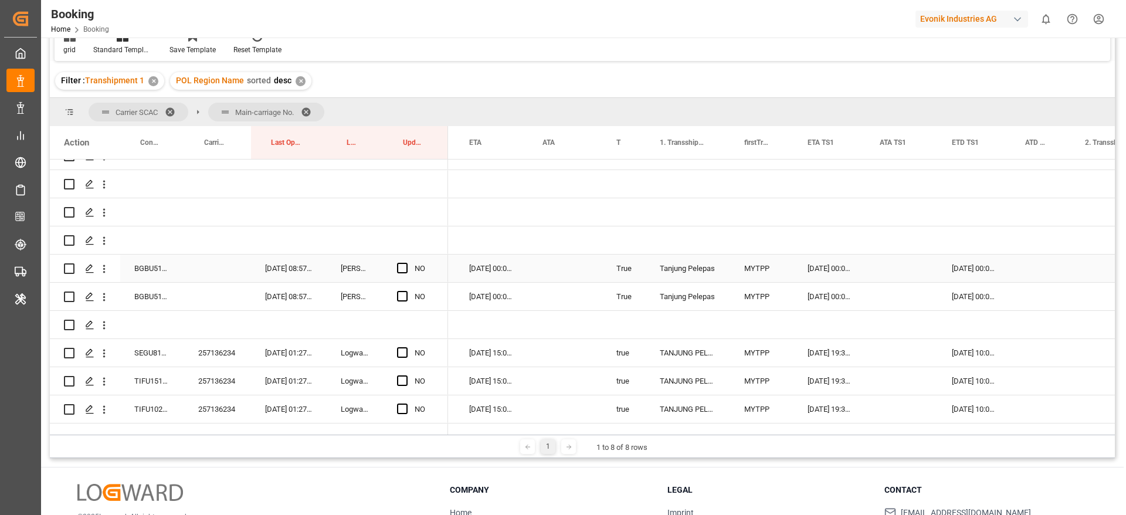
click at [162, 275] on div "BGBU5155873" at bounding box center [152, 269] width 64 height 28
click at [145, 270] on div "BGBU5155873" at bounding box center [152, 269] width 64 height 28
click at [959, 273] on div "[DATE] 00:00:00" at bounding box center [974, 269] width 73 height 28
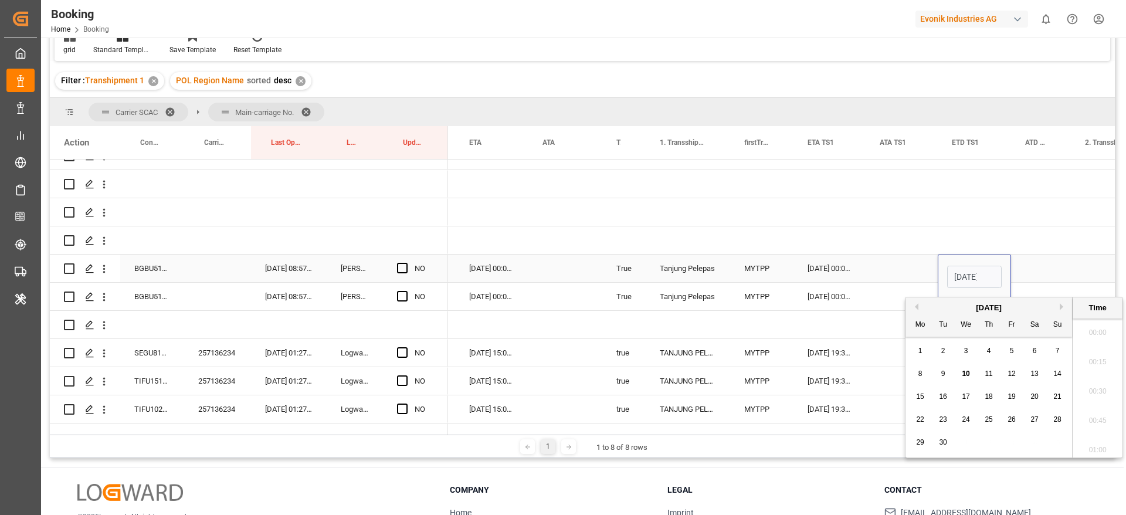
scroll to position [1793, 0]
click at [918, 421] on span "22" at bounding box center [920, 419] width 8 height 8
type input "22-09-2025 00:00"
click at [896, 269] on div "Press SPACE to select this row." at bounding box center [902, 269] width 72 height 28
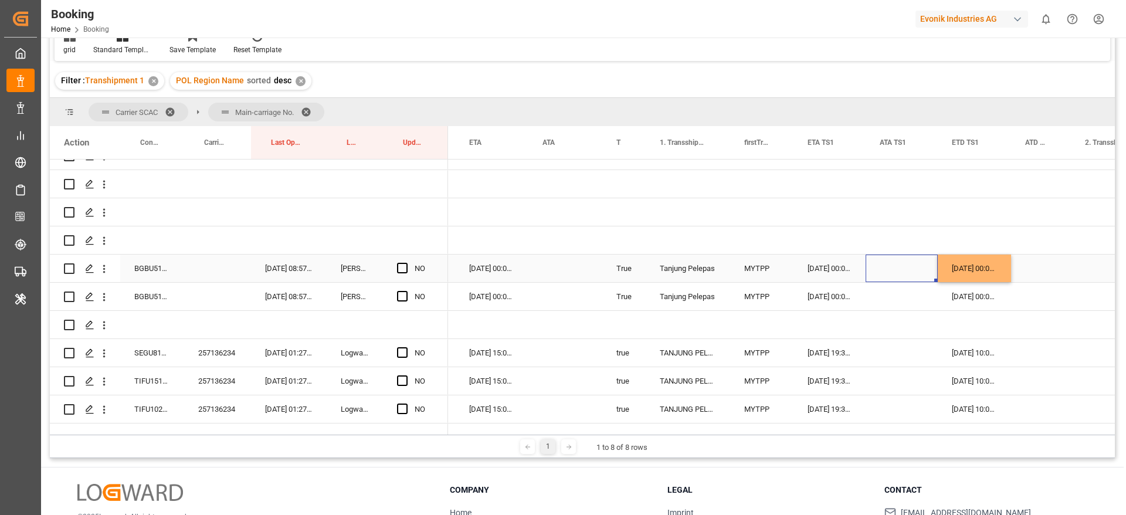
click at [987, 267] on div "[DATE] 00:00:00" at bounding box center [974, 269] width 73 height 28
drag, startPoint x: 1008, startPoint y: 282, endPoint x: 1011, endPoint y: 293, distance: 11.0
click at [485, 272] on div "21-09-2025 00:00:00" at bounding box center [491, 269] width 73 height 28
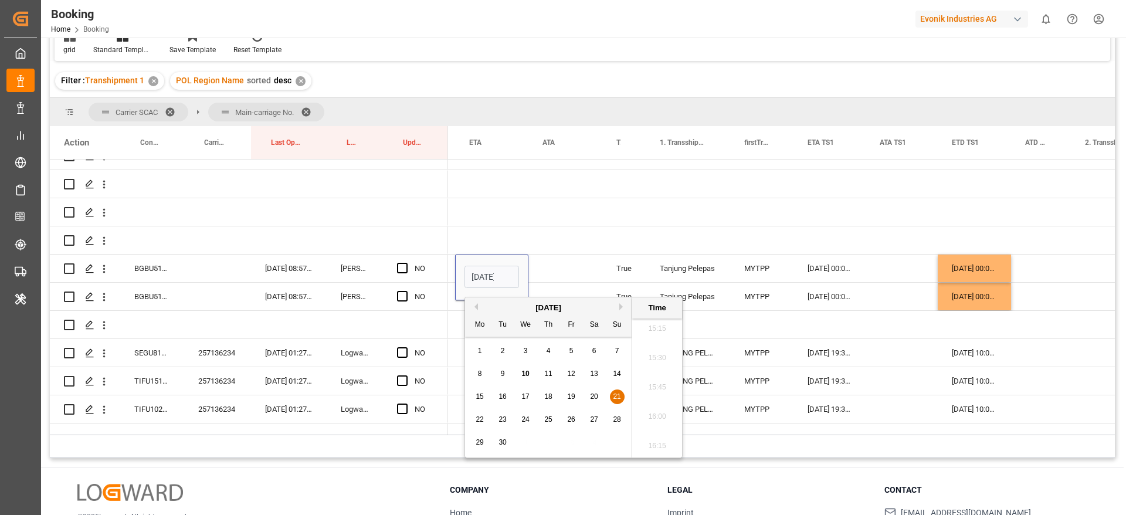
click at [618, 419] on span "28" at bounding box center [617, 419] width 8 height 8
type input "28-09-2025 00:00"
click at [562, 263] on div "Press SPACE to select this row." at bounding box center [566, 269] width 74 height 28
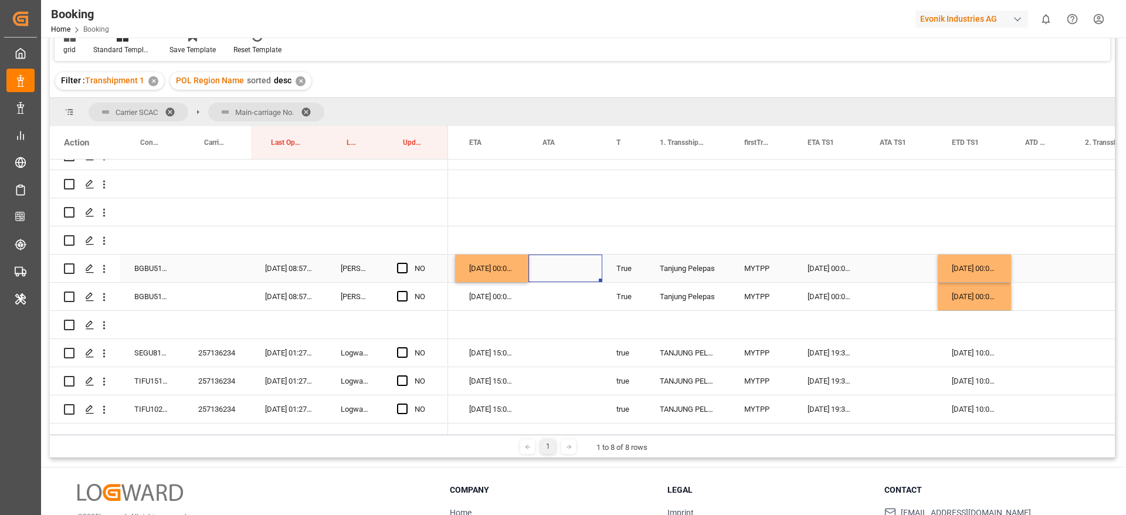
click at [482, 265] on div "[DATE] 00:00:00" at bounding box center [491, 269] width 73 height 28
drag, startPoint x: 526, startPoint y: 279, endPoint x: 481, endPoint y: 305, distance: 51.5
click at [401, 267] on span "Press SPACE to select this row." at bounding box center [402, 268] width 11 height 11
click at [406, 263] on input "Press SPACE to select this row." at bounding box center [406, 263] width 0 height 0
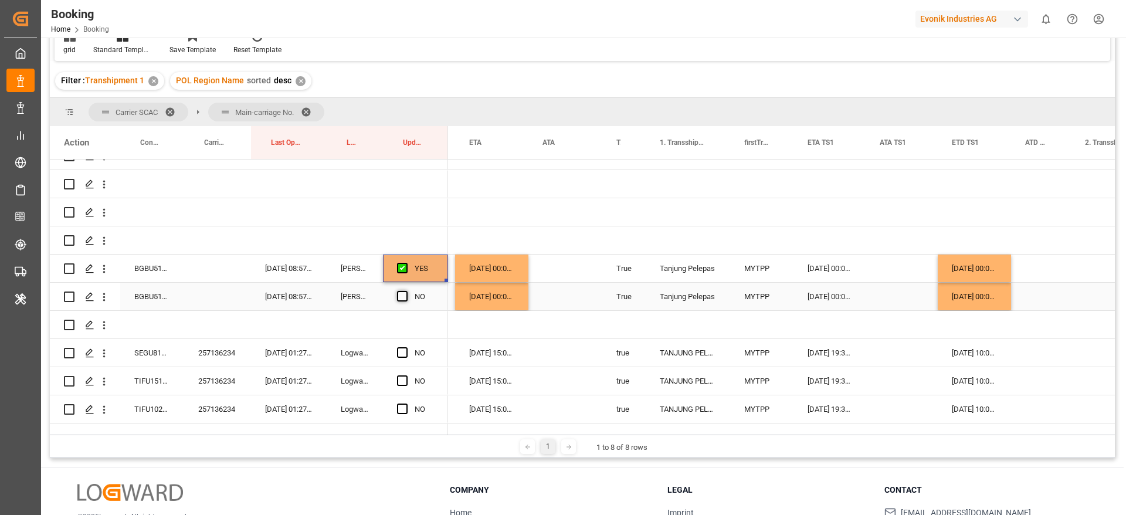
click at [404, 297] on span "Press SPACE to select this row." at bounding box center [402, 296] width 11 height 11
click at [406, 291] on input "Press SPACE to select this row." at bounding box center [406, 291] width 0 height 0
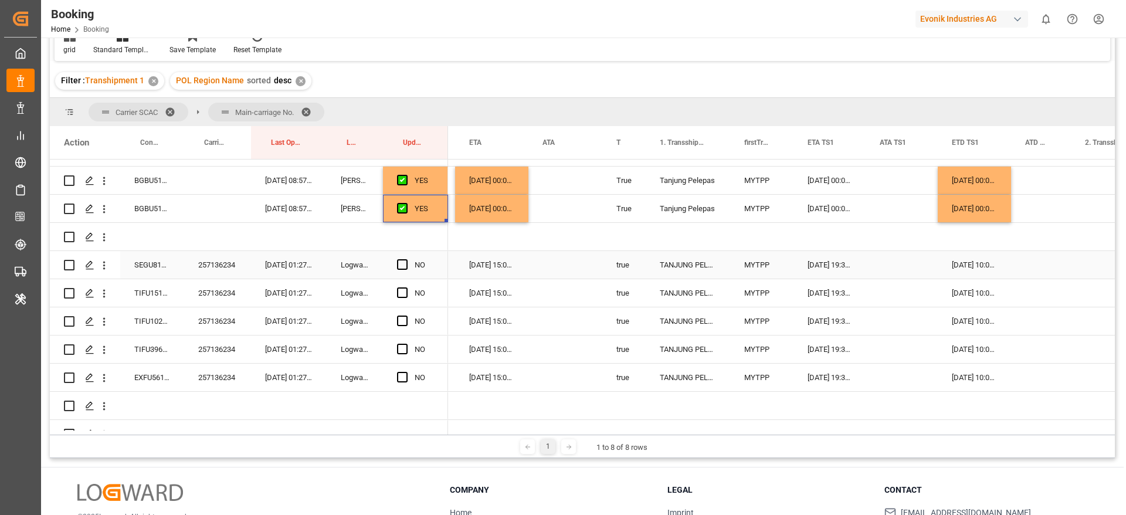
click at [219, 269] on div "257136234" at bounding box center [217, 265] width 67 height 28
click at [399, 265] on span "Press SPACE to select this row." at bounding box center [402, 264] width 11 height 11
click at [406, 259] on input "Press SPACE to select this row." at bounding box center [406, 259] width 0 height 0
drag, startPoint x: 445, startPoint y: 278, endPoint x: 438, endPoint y: 374, distance: 95.9
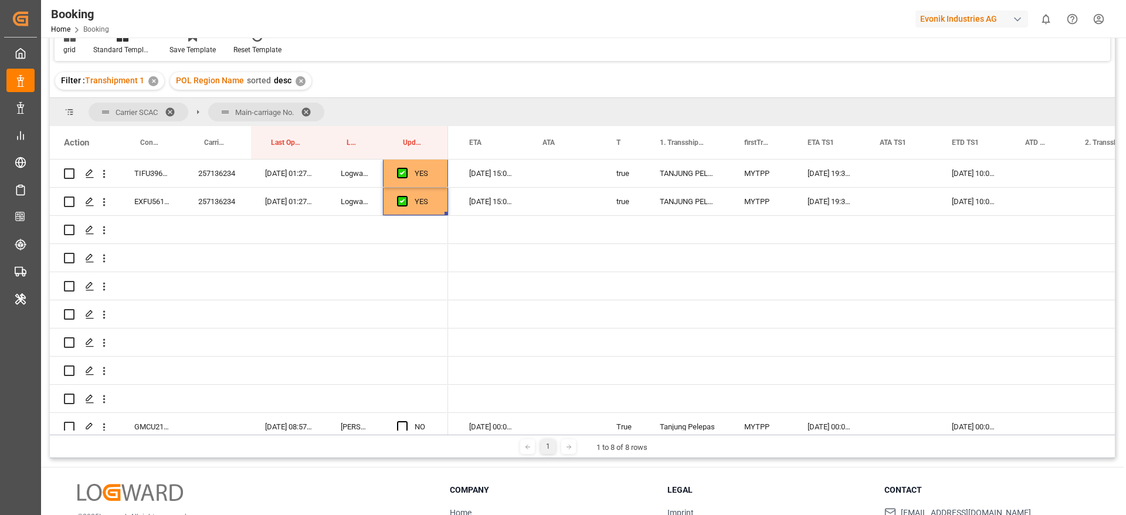
scroll to position [1584, 0]
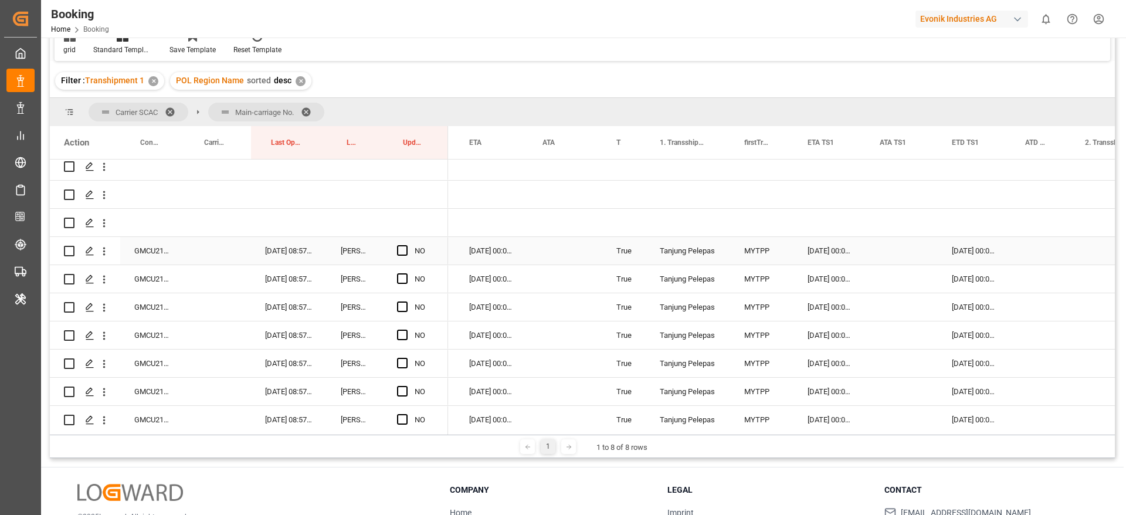
click at [153, 249] on div "GMCU2105653" at bounding box center [152, 251] width 64 height 28
click at [892, 250] on div "Press SPACE to select this row." at bounding box center [902, 251] width 72 height 28
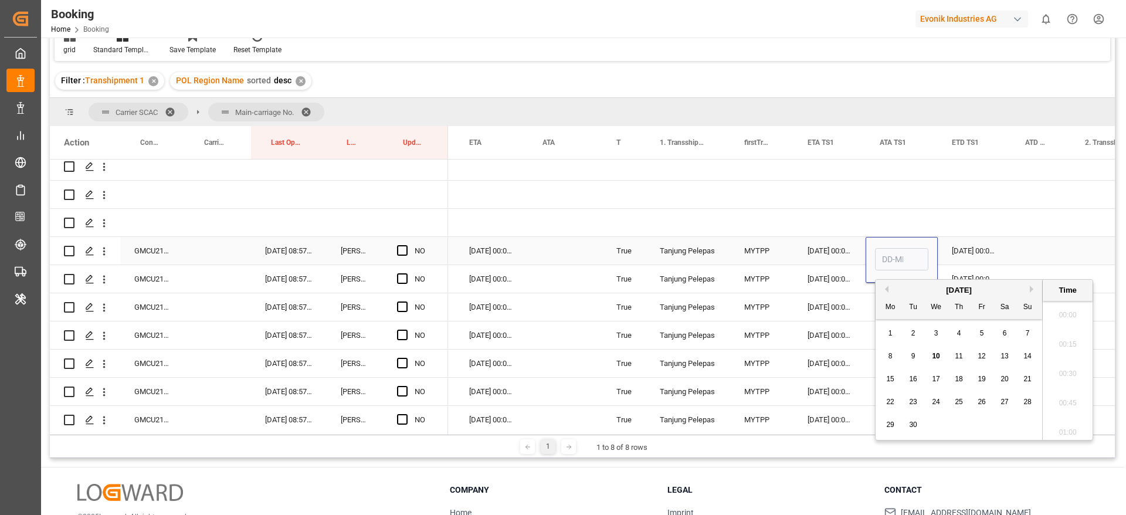
scroll to position [1823, 0]
click at [940, 350] on div "10" at bounding box center [936, 357] width 15 height 14
type input "[DATE] 00:00"
click at [1031, 242] on div "Press SPACE to select this row." at bounding box center [1041, 251] width 60 height 28
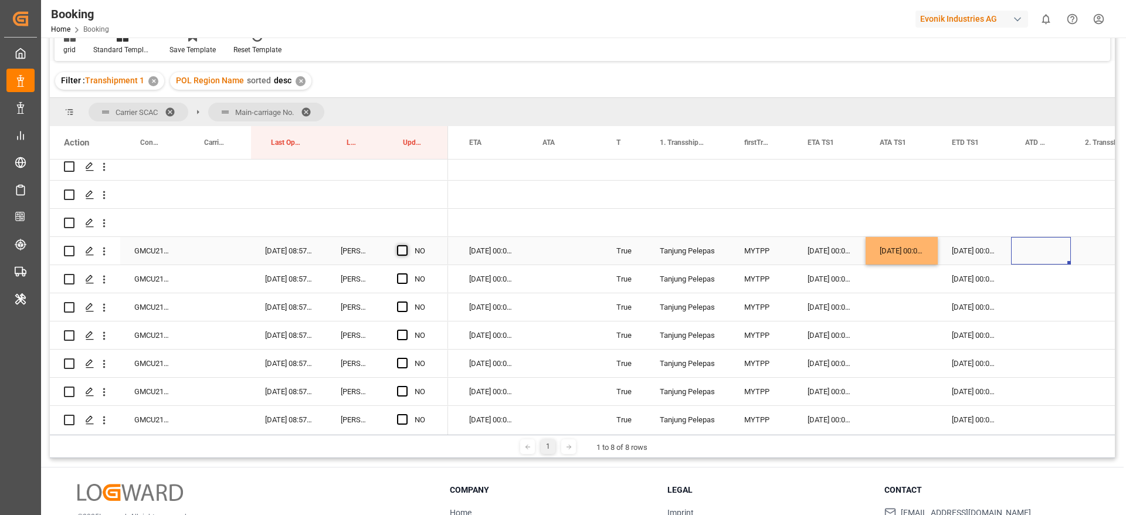
click at [407, 249] on span "Press SPACE to select this row." at bounding box center [402, 250] width 11 height 11
click at [406, 245] on input "Press SPACE to select this row." at bounding box center [406, 245] width 0 height 0
click at [140, 281] on div "GMCU2103711" at bounding box center [152, 279] width 64 height 28
click at [145, 309] on div "GMCU2105777" at bounding box center [152, 307] width 64 height 28
click at [159, 330] on div "GMCU2105606" at bounding box center [152, 335] width 64 height 28
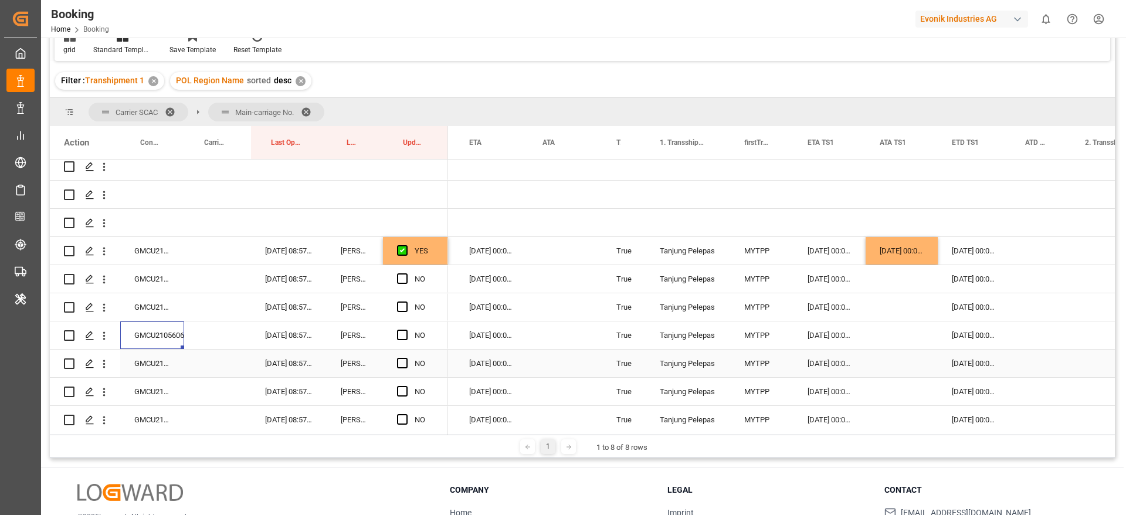
click at [142, 365] on div "GMCU2104024" at bounding box center [152, 364] width 64 height 28
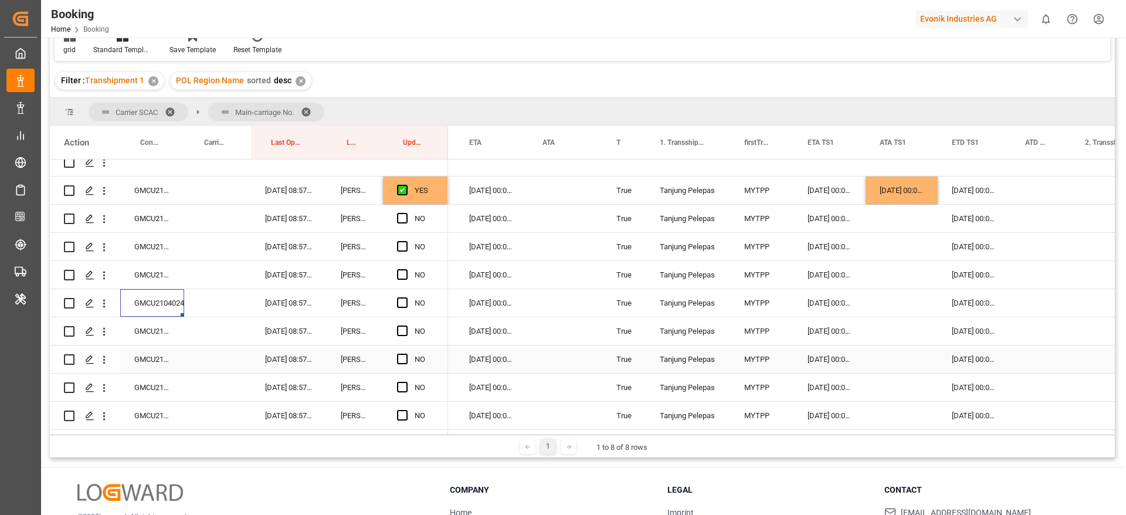
scroll to position [1672, 0]
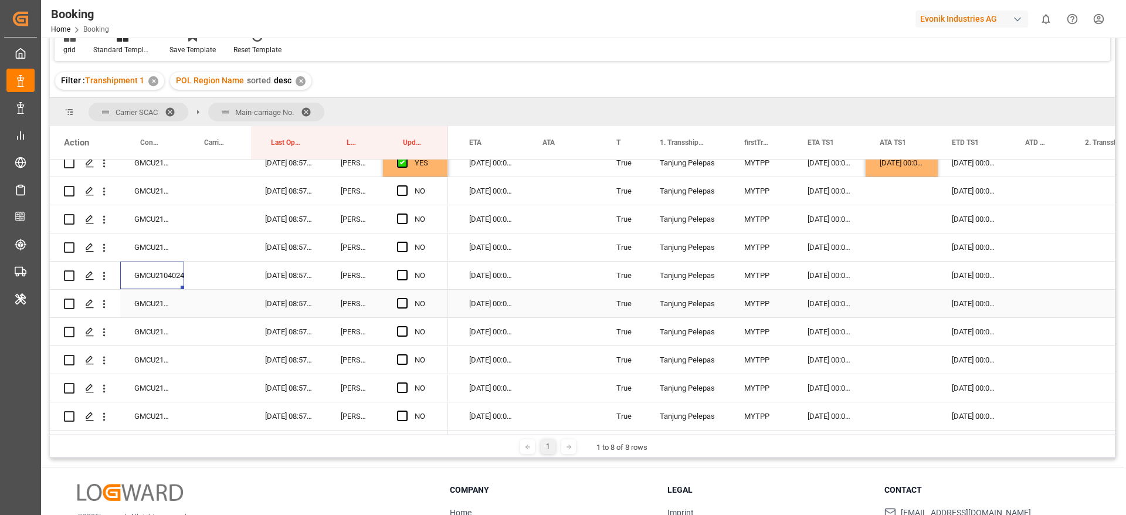
click at [157, 294] on div "GMCU2103774" at bounding box center [152, 304] width 64 height 28
click at [153, 325] on div "GMCU2105530" at bounding box center [152, 332] width 64 height 28
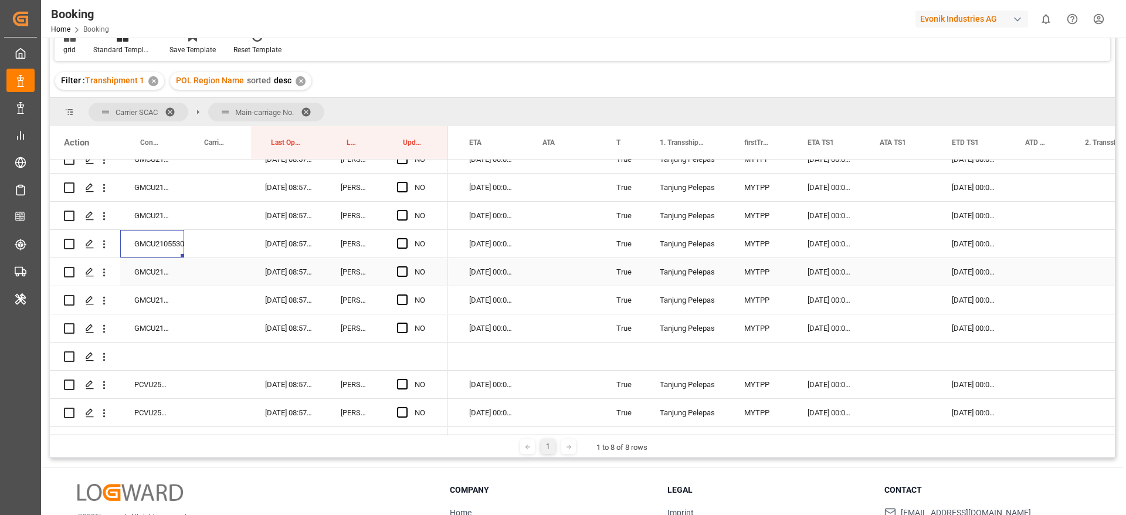
click at [158, 270] on div "GMCU2102660" at bounding box center [152, 272] width 64 height 28
click at [160, 299] on div "GMCU2101982" at bounding box center [152, 300] width 64 height 28
click at [157, 324] on div "GMCU2100944" at bounding box center [152, 328] width 64 height 28
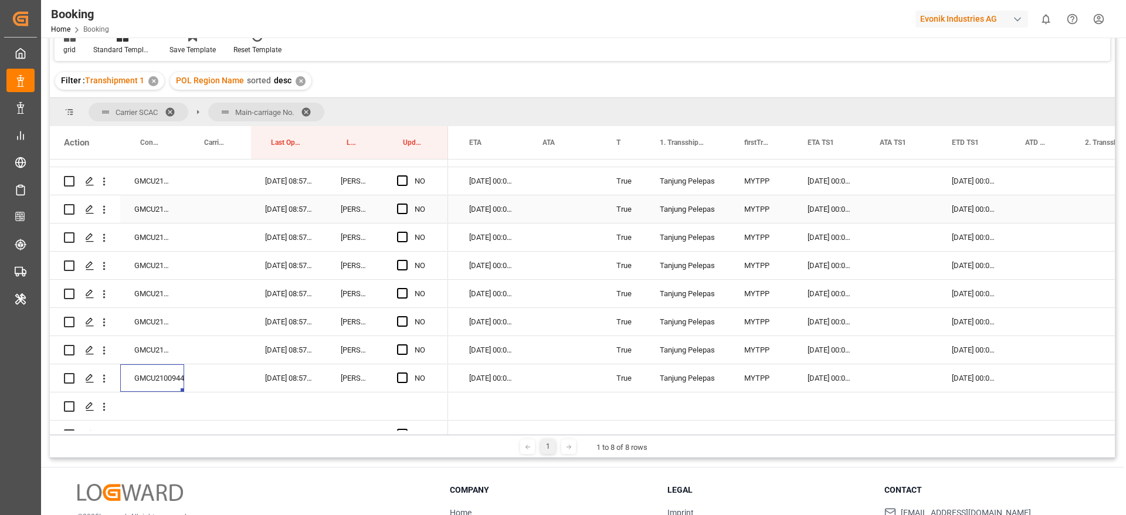
scroll to position [1584, 0]
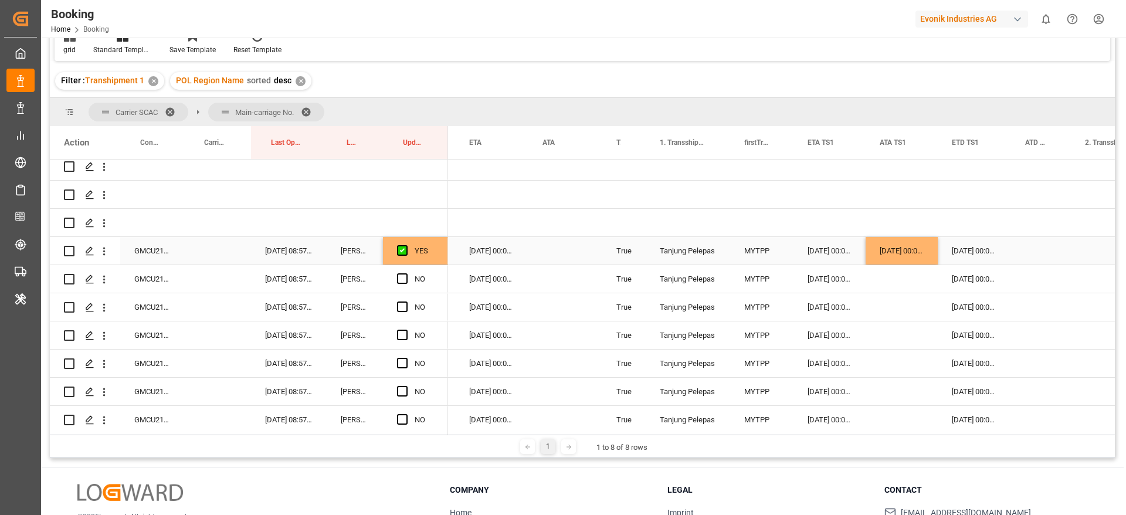
click at [912, 244] on div "[DATE] 00:00:00" at bounding box center [902, 251] width 72 height 28
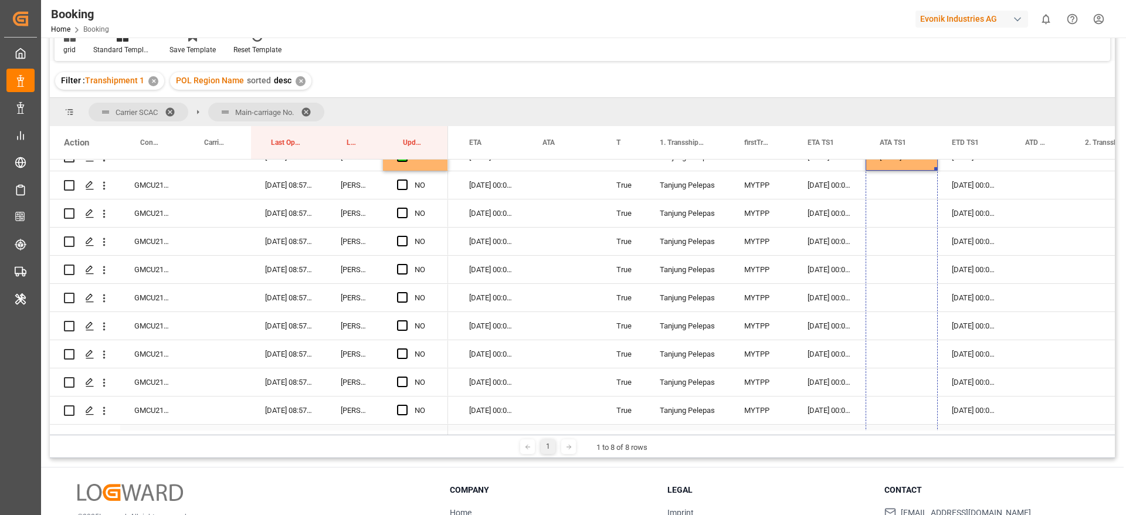
scroll to position [1701, 0]
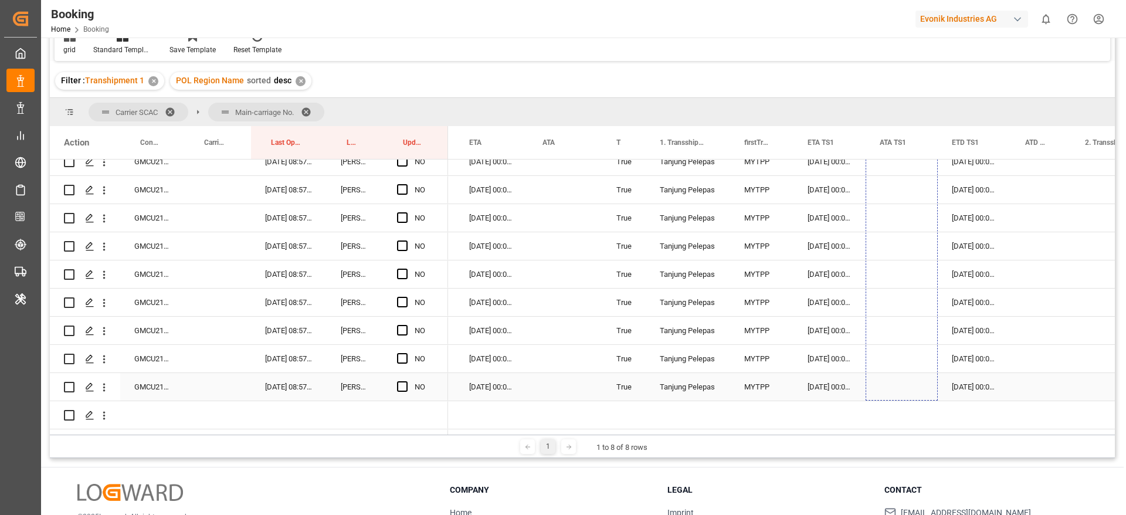
drag, startPoint x: 936, startPoint y: 262, endPoint x: 923, endPoint y: 373, distance: 112.2
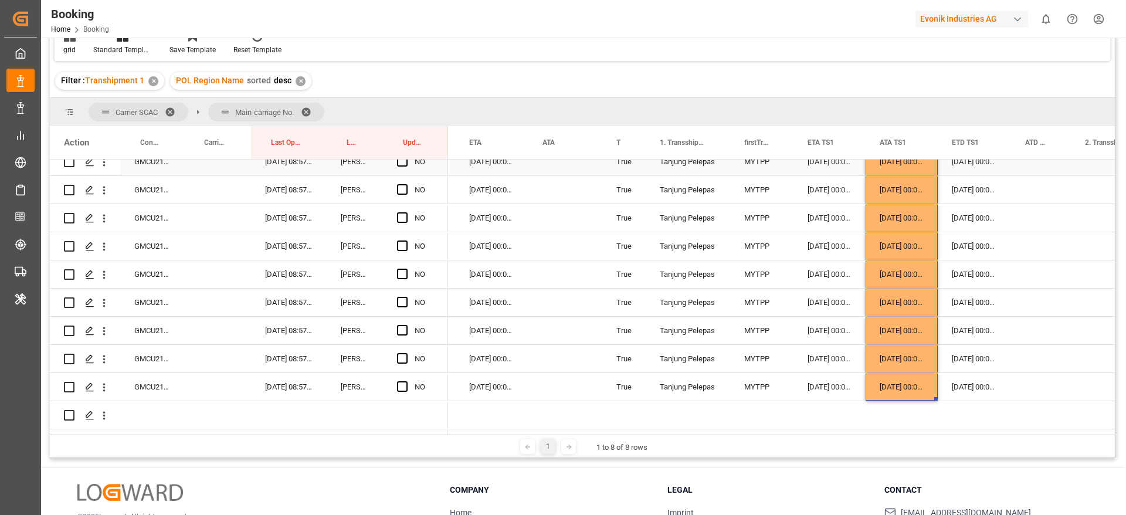
scroll to position [1613, 0]
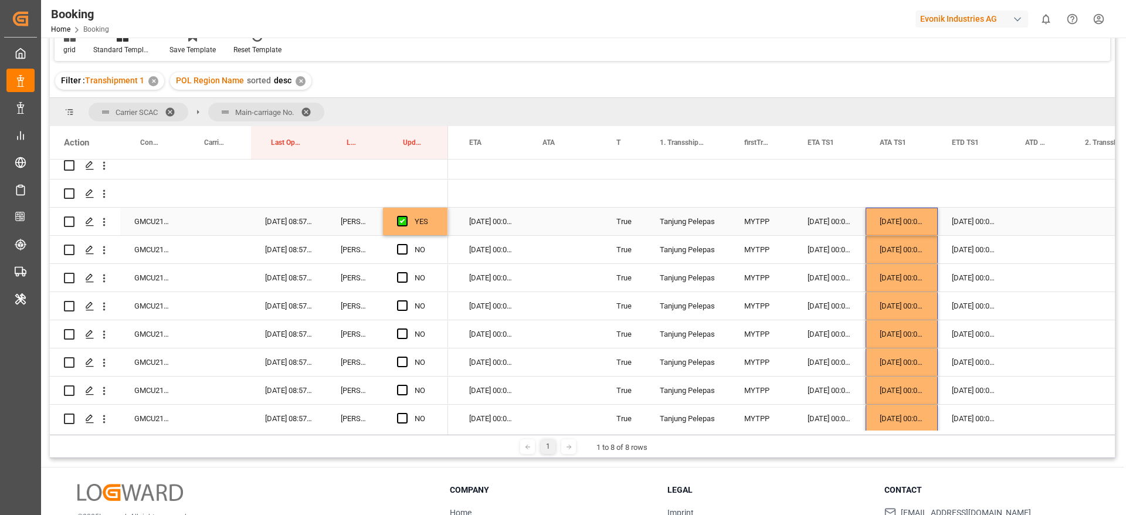
click at [432, 218] on div "YES" at bounding box center [424, 221] width 19 height 27
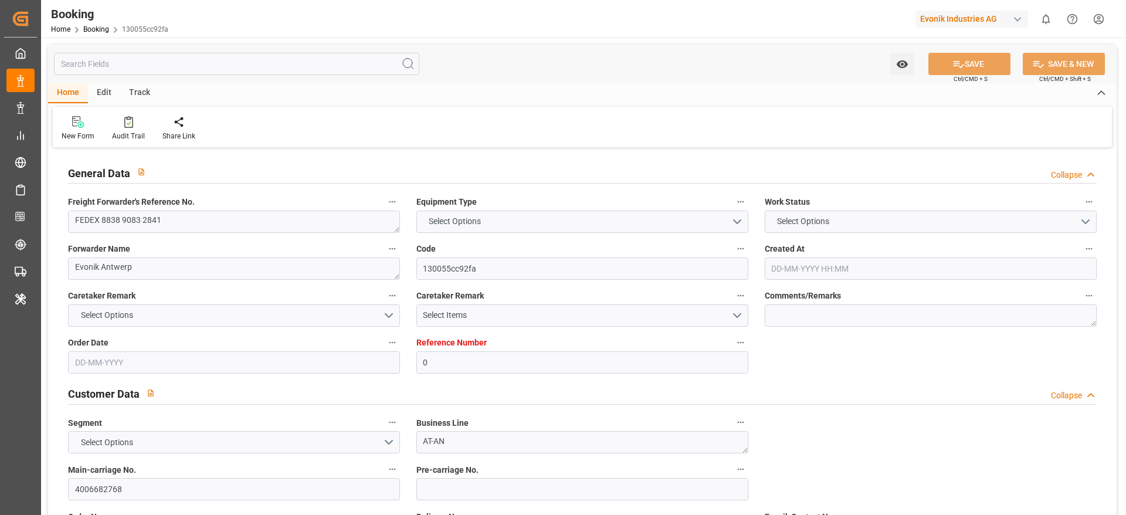
type input "0"
type input "9301926"
type input "Maersk"
type input "Maersk Line AS"
type input "BEANR"
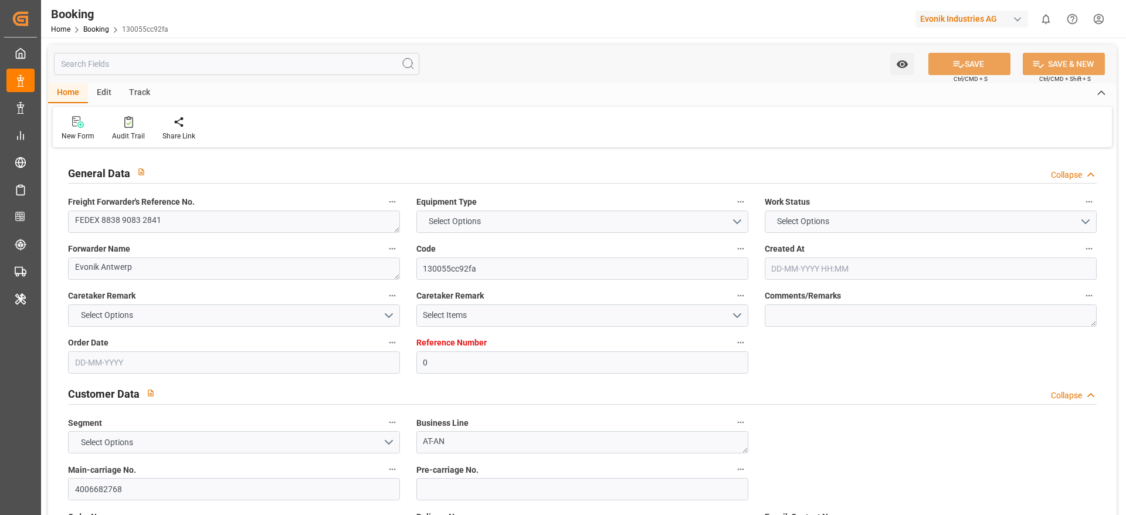
type input "CLARI"
type input "PABLB"
type input "0"
type input "BEANR"
type input "CLARI"
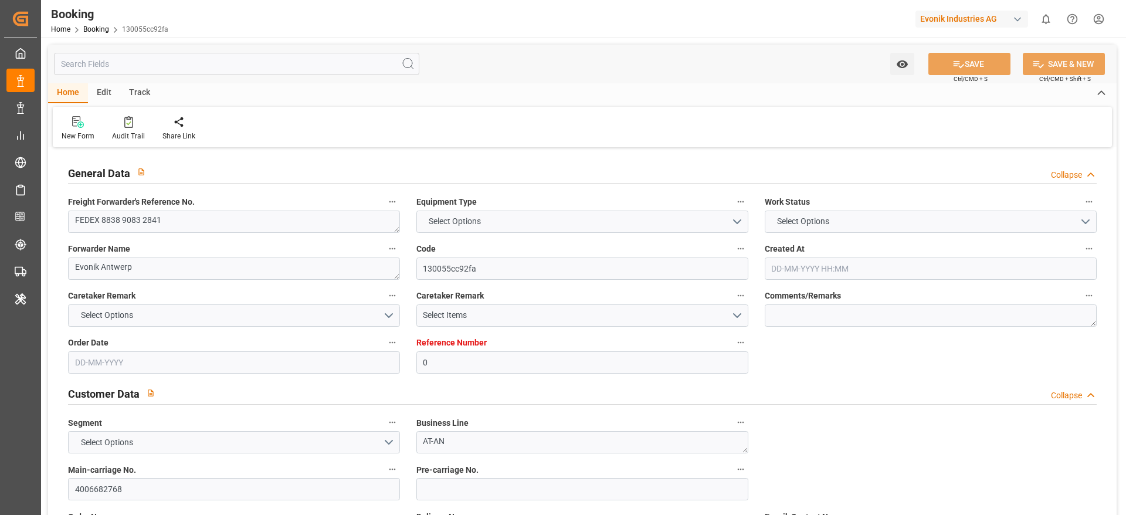
type input "9797204"
type input "31-07-2025 08:05"
type input "31-07-2025"
type input "13-10-2025"
type input "14-08-2025"
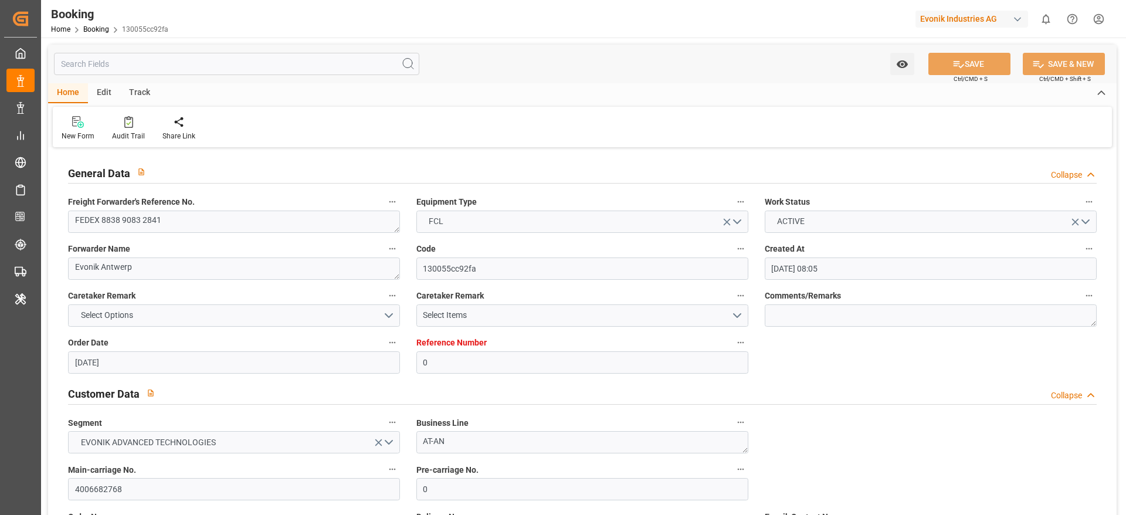
type input "25-08-2025 00:00"
type input "25-08-2025 16:57"
type input "18-08-2025 09:22"
type input "08-10-2025 07:00"
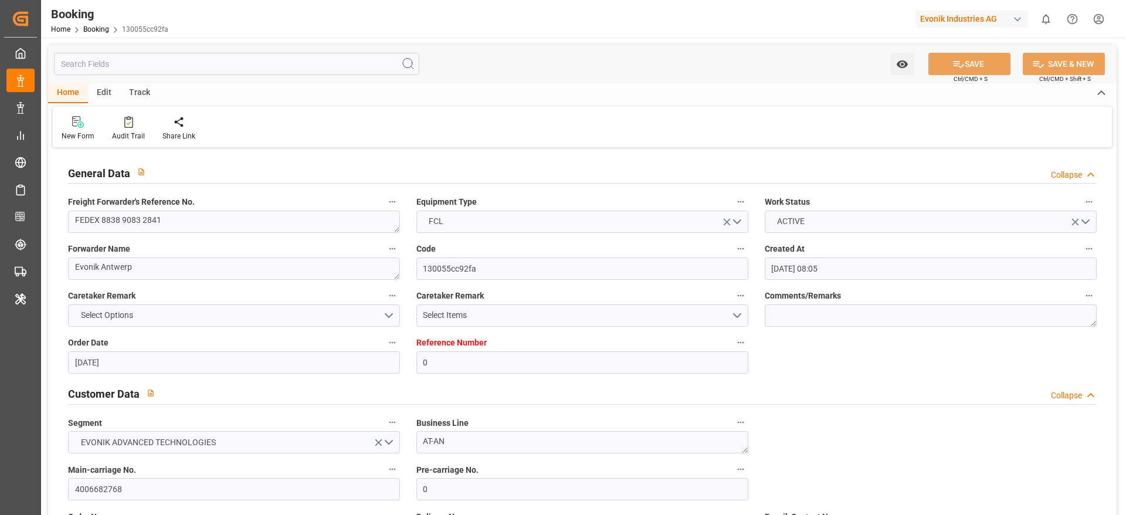
type input "08-10-2025 00:00"
type input "27-09-2025 07:00"
type input "27-09-2025 00:00"
type input "02-10-2025 21:00"
type input "02-10-2025 00:00"
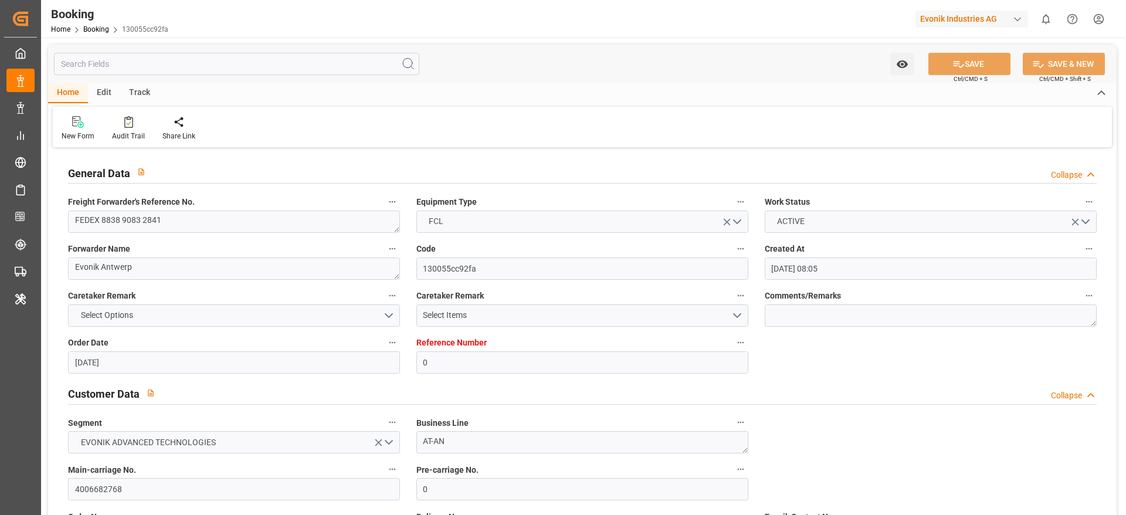
type input "09-09-2025 10:05"
type input "09-09-2025"
type input "25-08-2025 09:26"
type input "25-08-2025 21:11"
type input "27-09-2025 07:00"
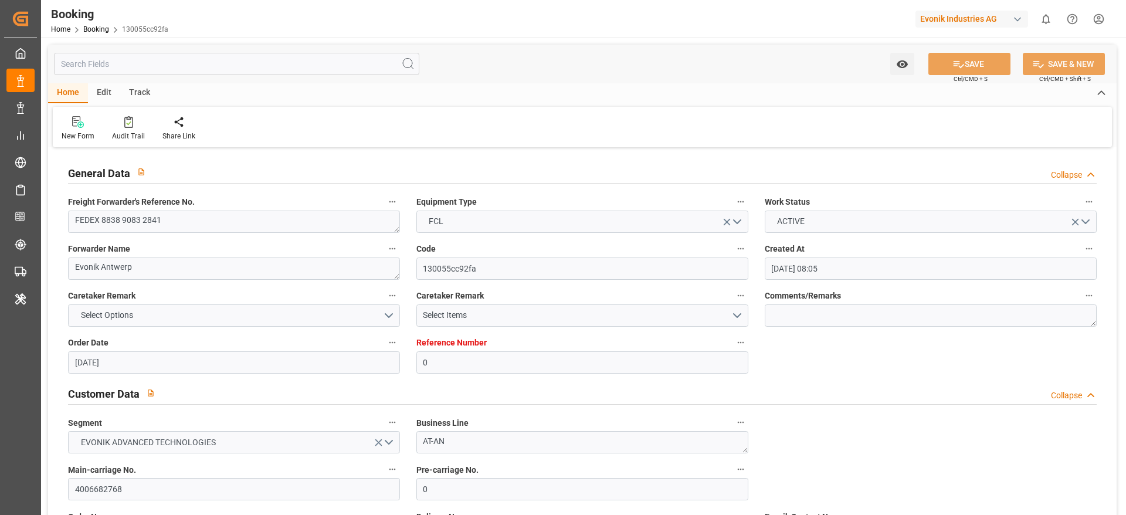
type input "27-09-2025 13:42"
type input "02-10-2025 21:00"
type input "08-10-2025 07:00"
type input "08-10-2025 16:16"
type input "12-10-2025 16:16"
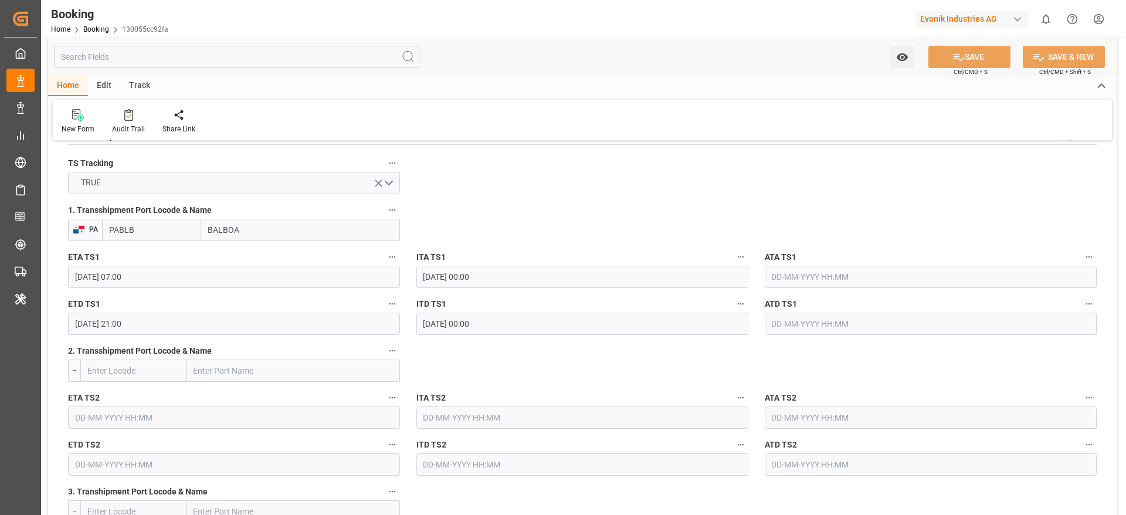
scroll to position [1252, 0]
click at [124, 121] on div "Audit Trail" at bounding box center [128, 122] width 50 height 26
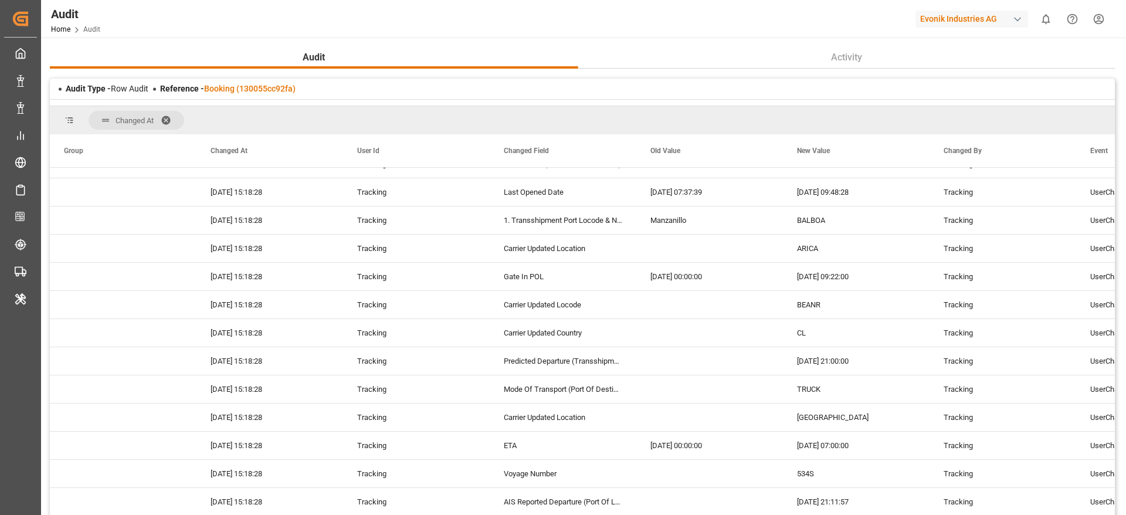
scroll to position [1483, 0]
click at [170, 121] on span at bounding box center [170, 120] width 19 height 11
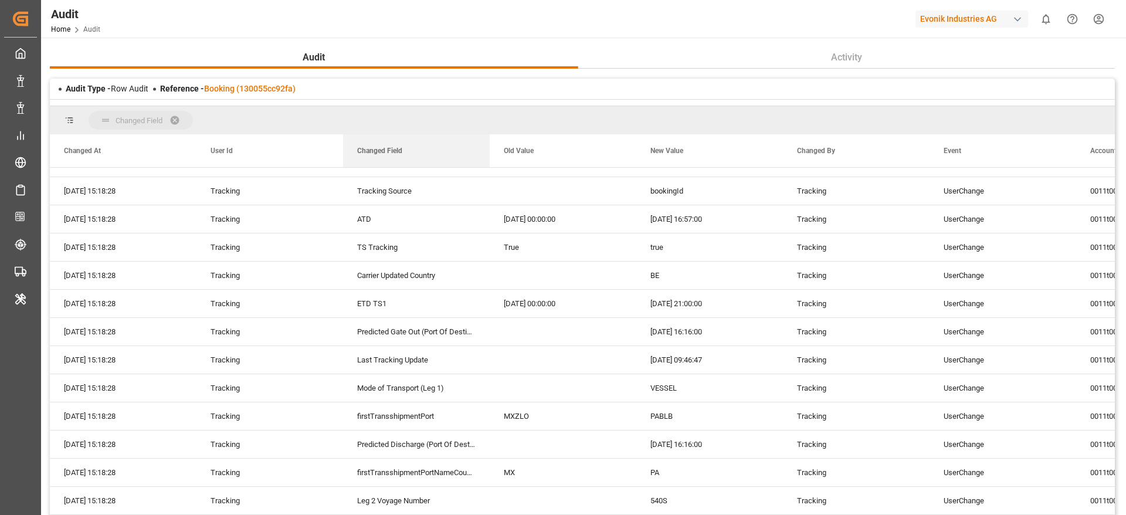
drag, startPoint x: 391, startPoint y: 141, endPoint x: 391, endPoint y: 132, distance: 9.4
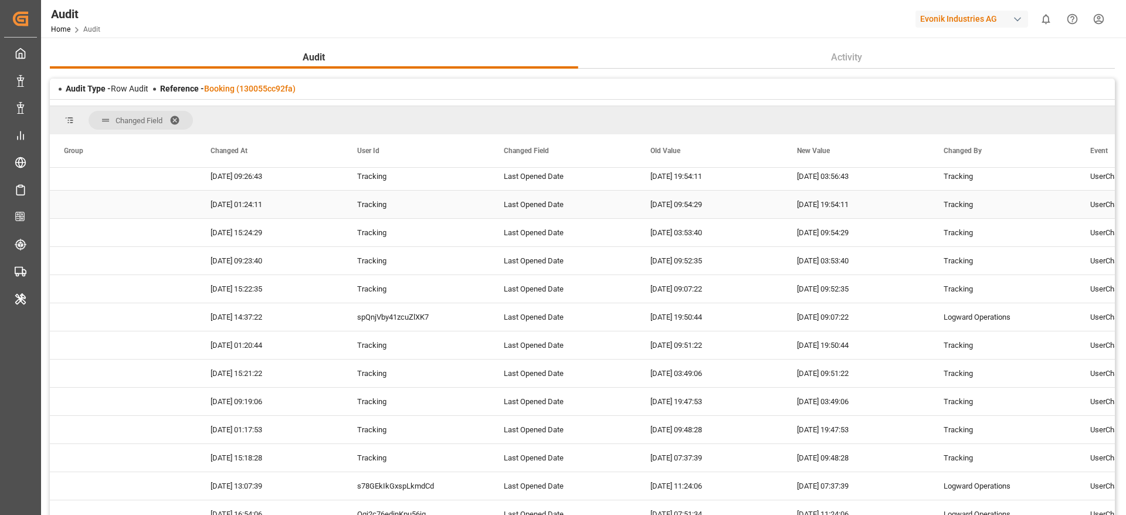
scroll to position [0, 0]
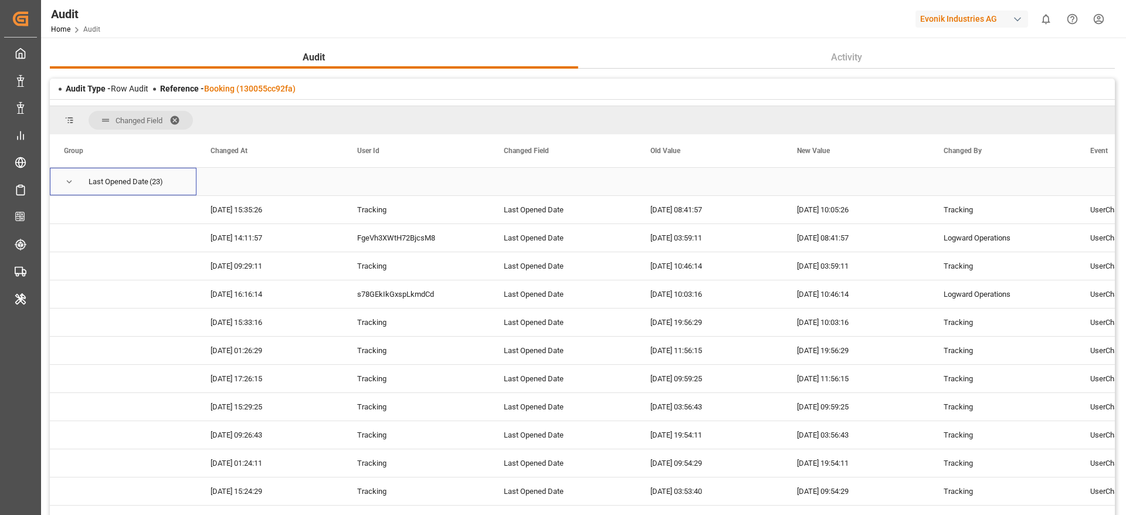
click at [67, 184] on span "Press SPACE to select this row." at bounding box center [69, 182] width 11 height 11
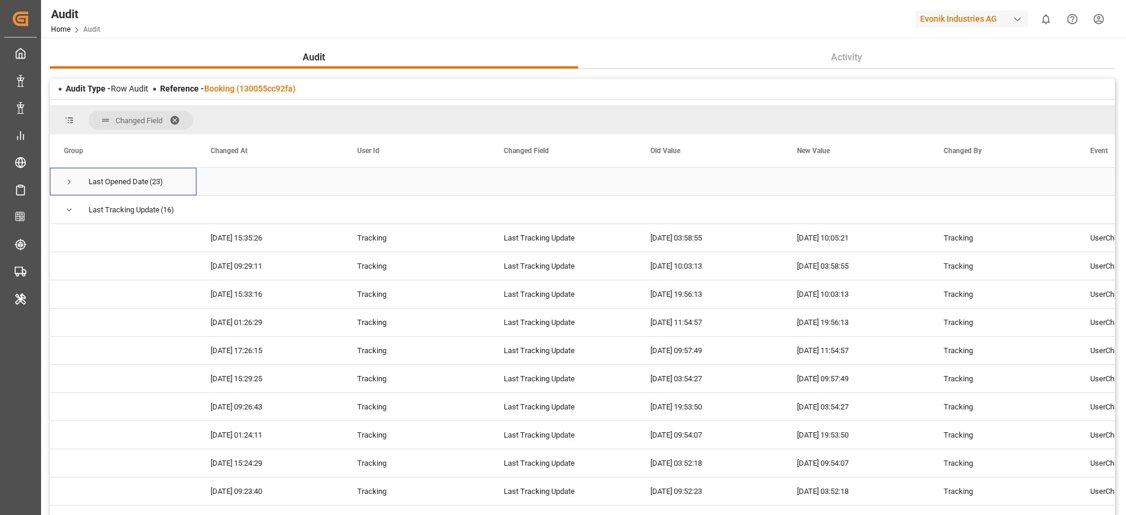
scroll to position [29, 0]
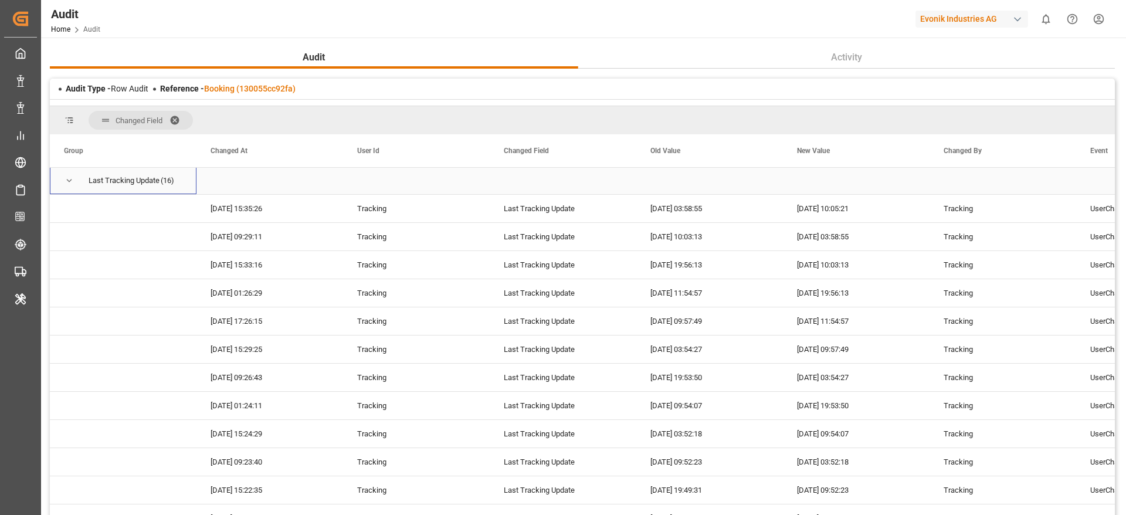
click at [67, 184] on span "Press SPACE to select this row." at bounding box center [69, 180] width 11 height 11
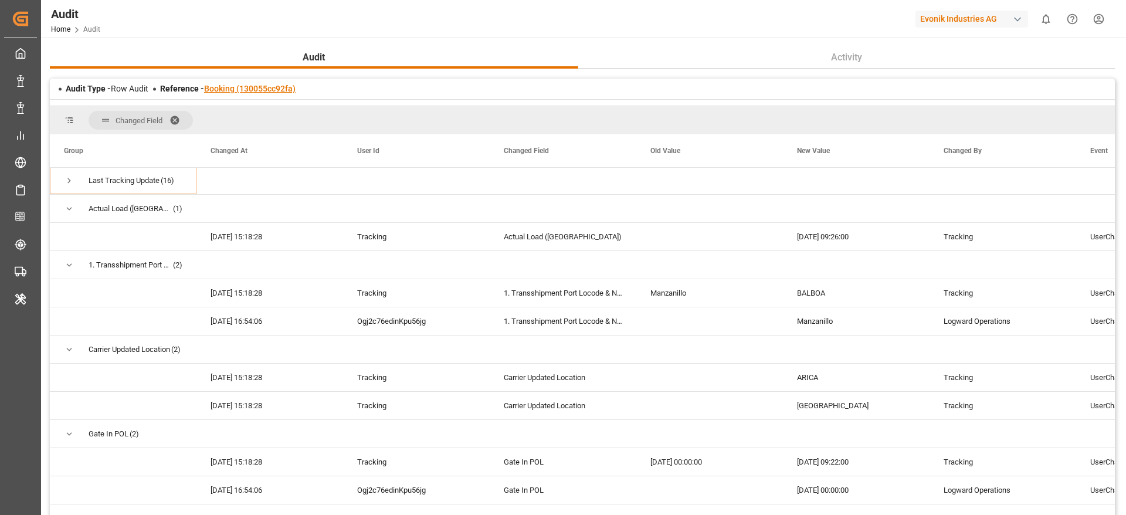
click at [286, 86] on link "Booking (130055cc92fa)" at bounding box center [250, 88] width 92 height 9
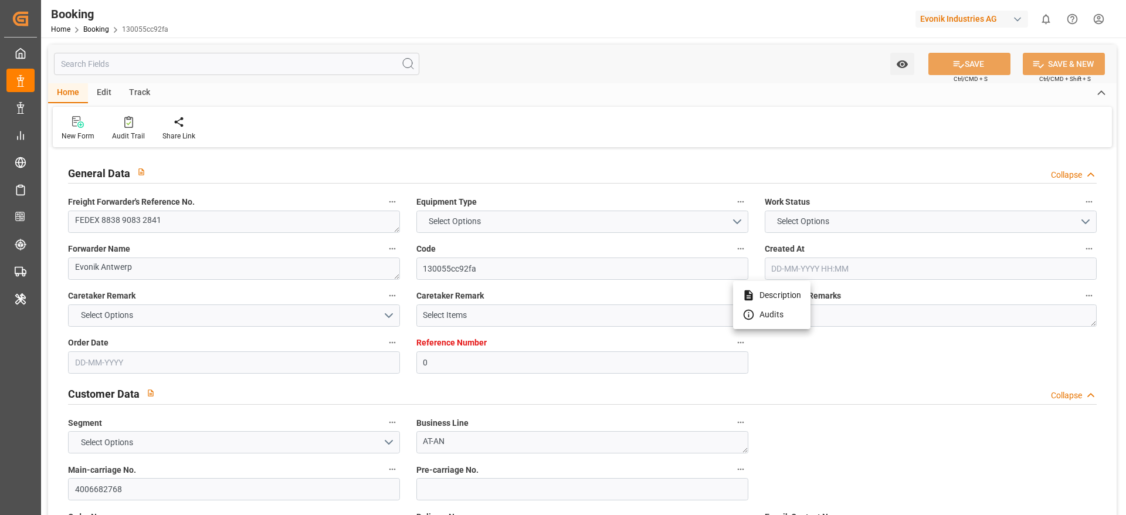
type input "0"
type input "9301926"
type input "Maersk"
type input "Maersk Line AS"
type input "BEANR"
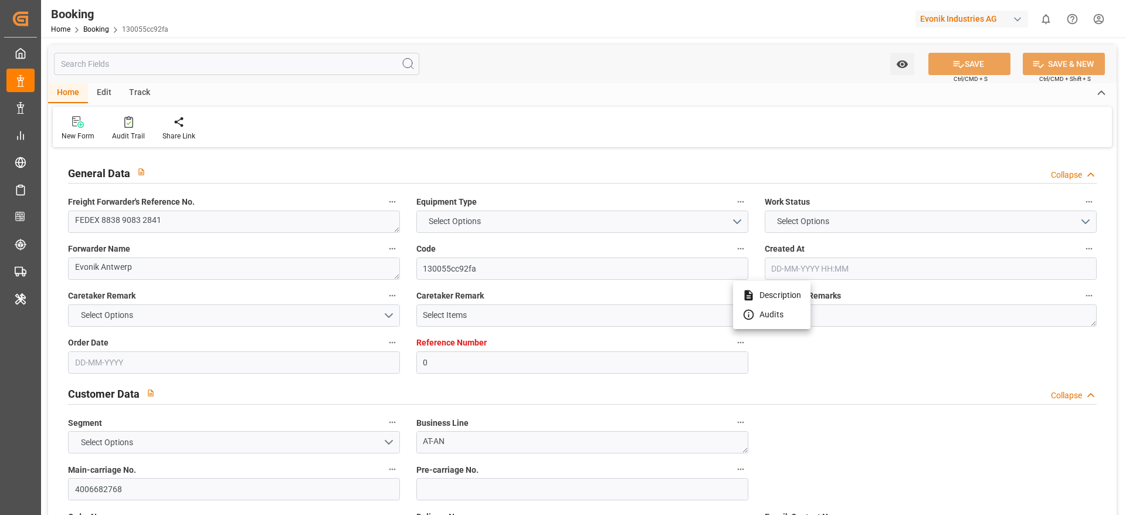
type input "CLARI"
type input "PABLB"
type input "0"
type input "BEANR"
type input "CLARI"
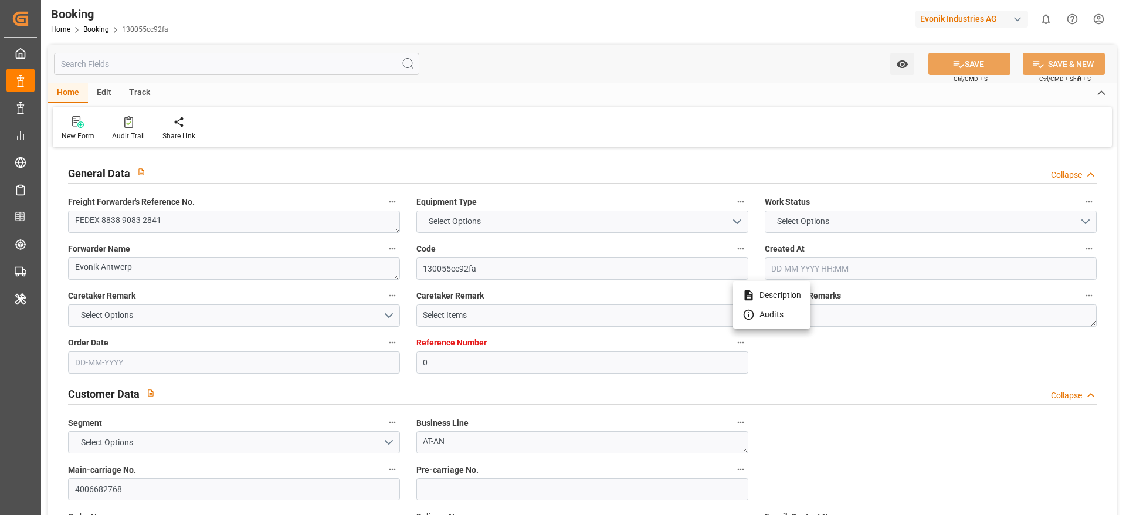
type input "9797204"
type input "31-07-2025 08:05"
type input "31-07-2025"
type input "13-10-2025"
type input "14-08-2025"
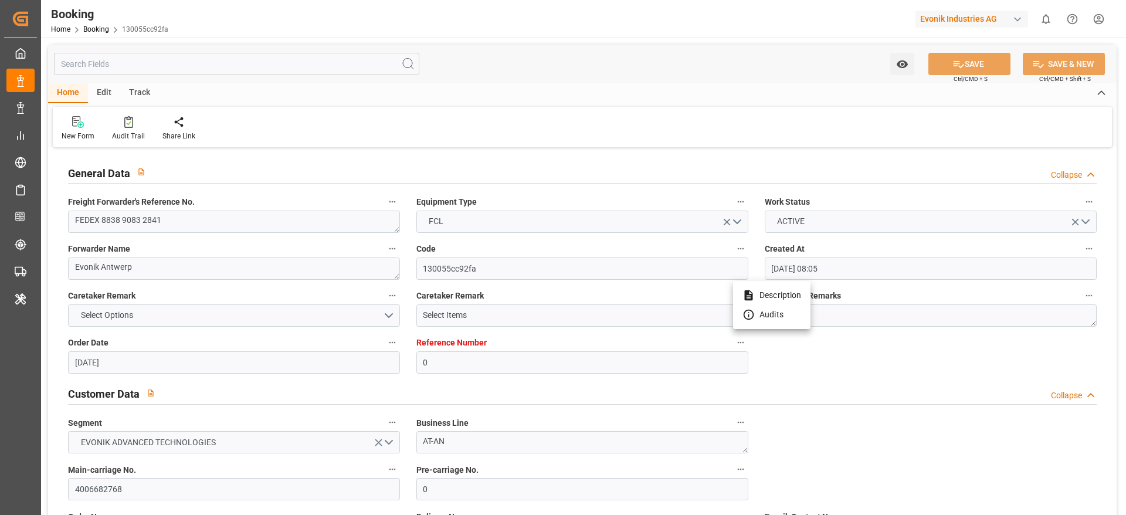
type input "25-08-2025 00:00"
type input "25-08-2025 16:57"
type input "18-08-2025 09:22"
type input "08-10-2025 07:00"
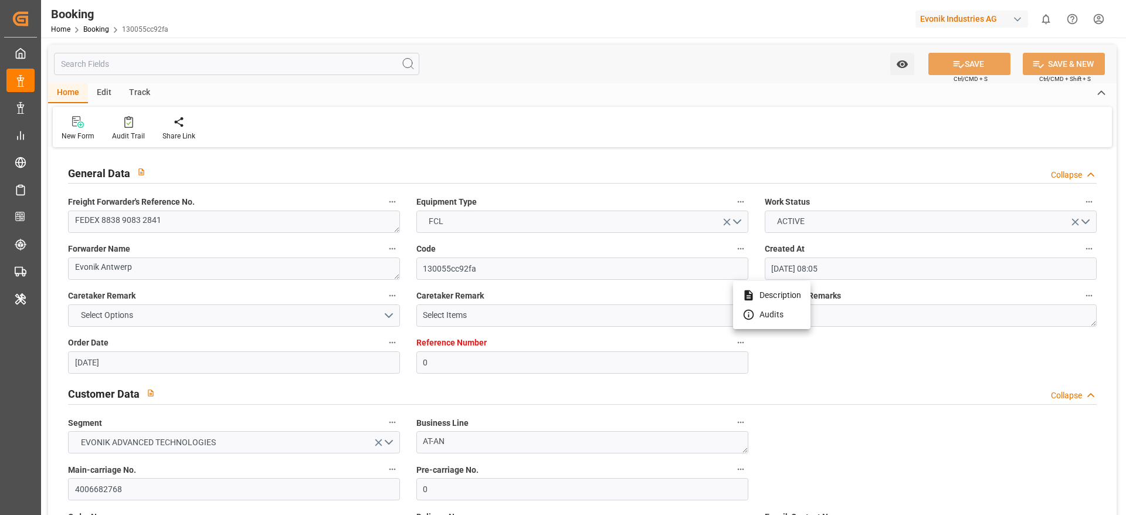
type input "08-10-2025 00:00"
type input "27-09-2025 07:00"
type input "27-09-2025 00:00"
type input "02-10-2025 21:00"
type input "02-10-2025 00:00"
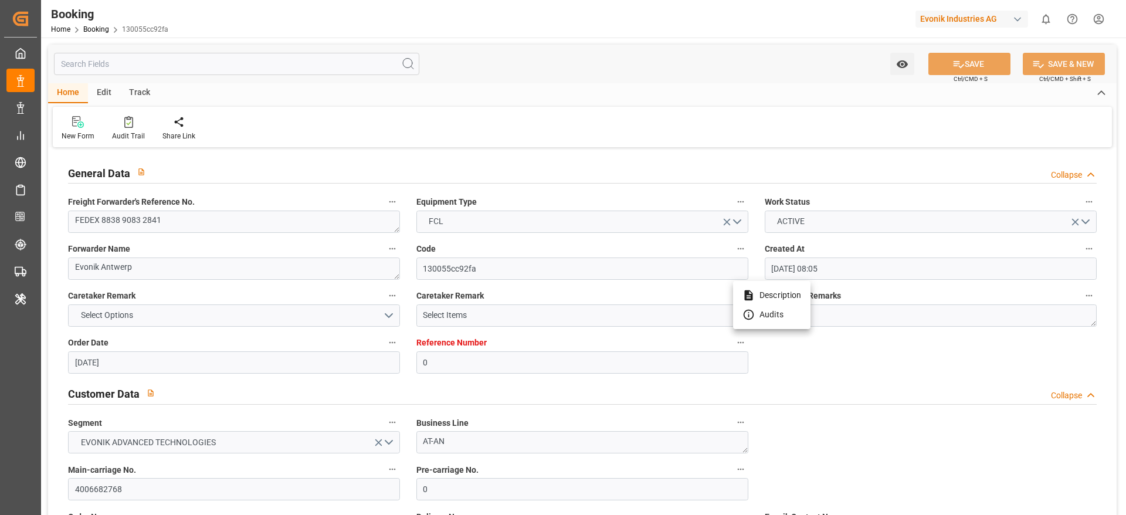
type input "09-09-2025 10:05"
type input "09-09-2025"
type input "25-08-2025 09:26"
type input "25-08-2025 21:11"
type input "27-09-2025 07:00"
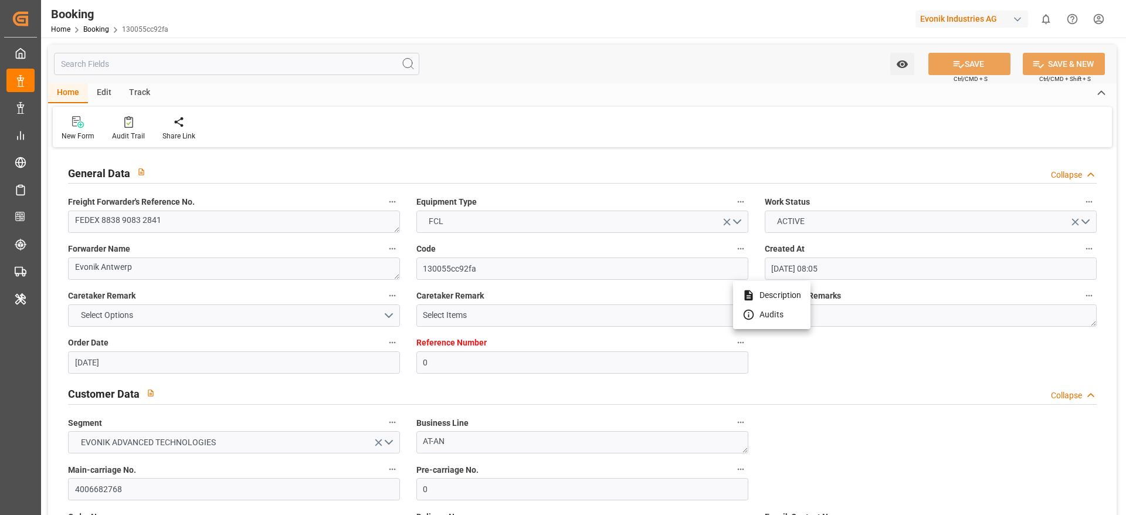
type input "27-09-2025 13:42"
type input "02-10-2025 21:00"
type input "08-10-2025 07:00"
type input "08-10-2025 16:16"
type input "12-10-2025 16:16"
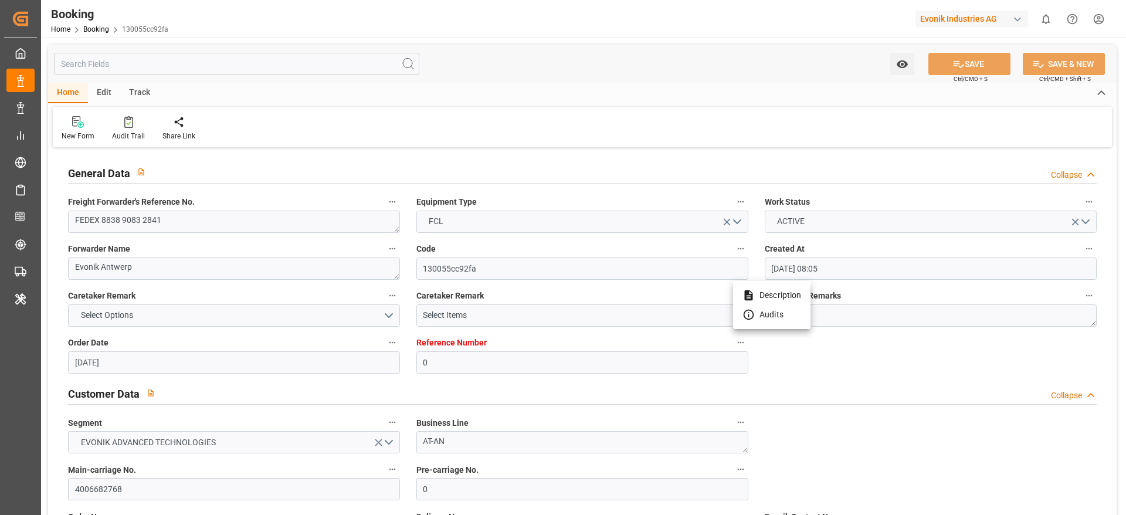
click at [937, 453] on div at bounding box center [563, 257] width 1126 height 515
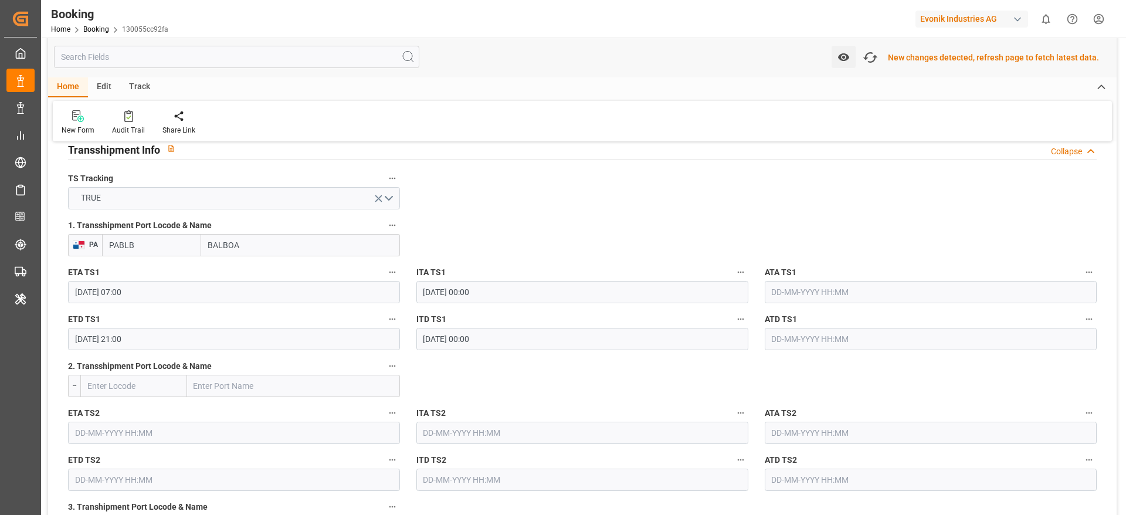
scroll to position [1238, 0]
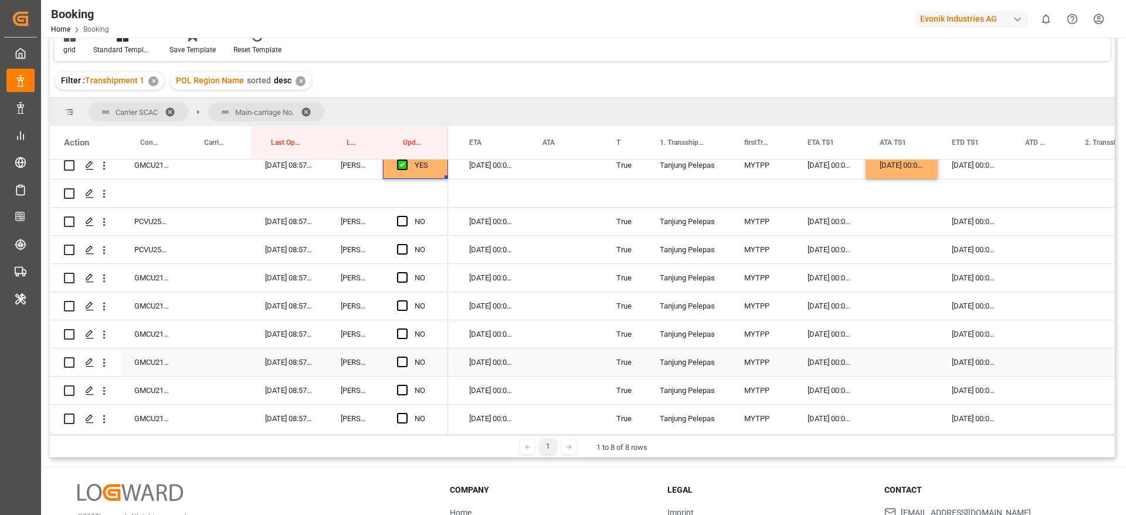
scroll to position [1953, 0]
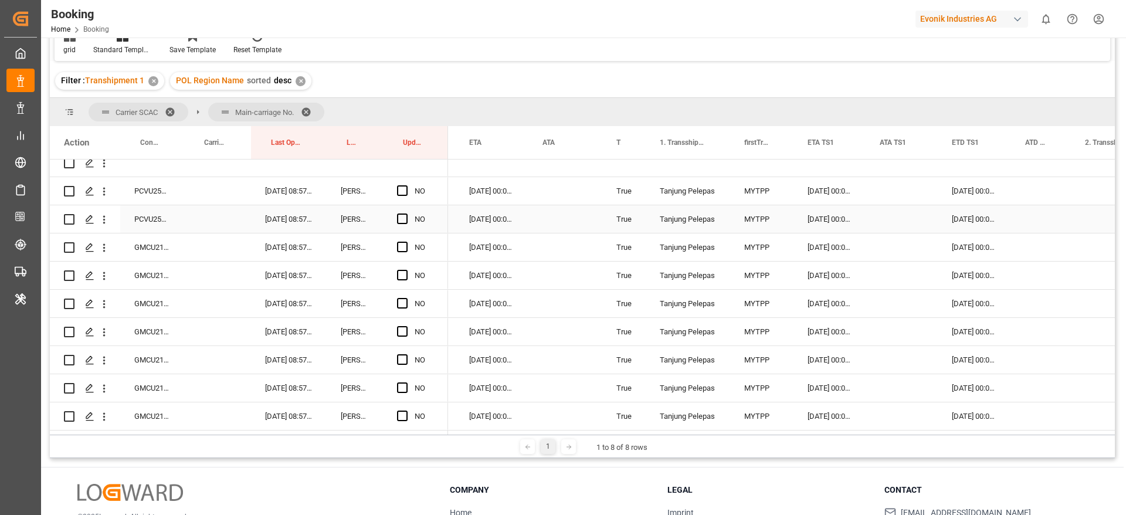
click at [136, 188] on div "PCVU2591062" at bounding box center [152, 191] width 64 height 28
click at [400, 191] on span "Press SPACE to select this row." at bounding box center [402, 190] width 11 height 11
click at [406, 185] on input "Press SPACE to select this row." at bounding box center [406, 185] width 0 height 0
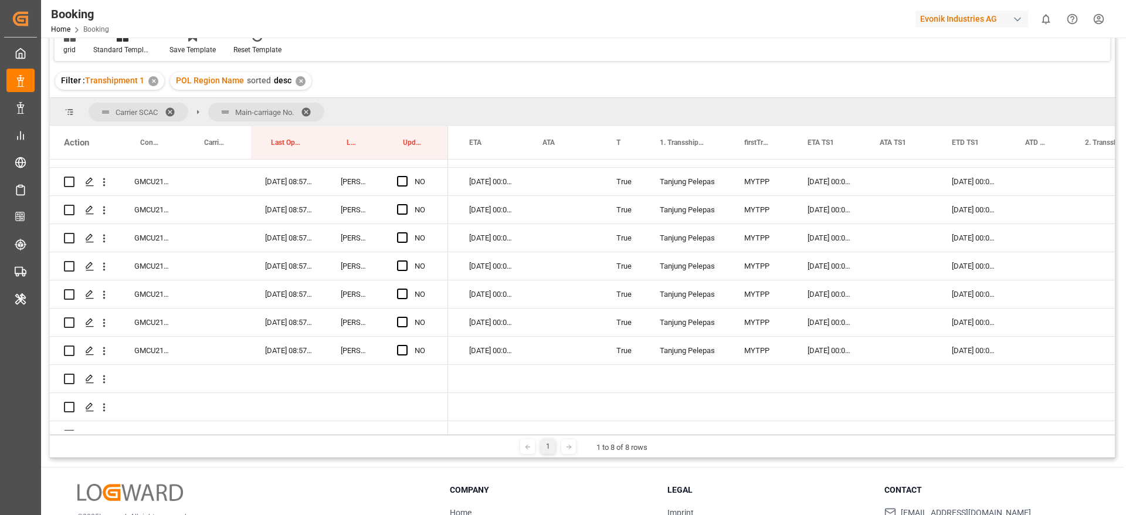
scroll to position [2071, 0]
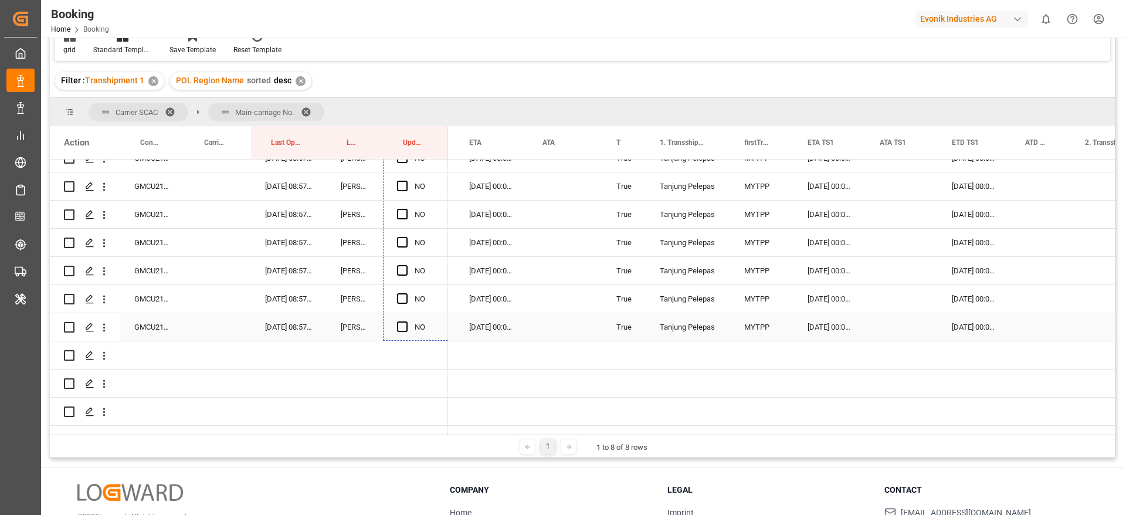
drag, startPoint x: 445, startPoint y: 202, endPoint x: 427, endPoint y: 324, distance: 123.3
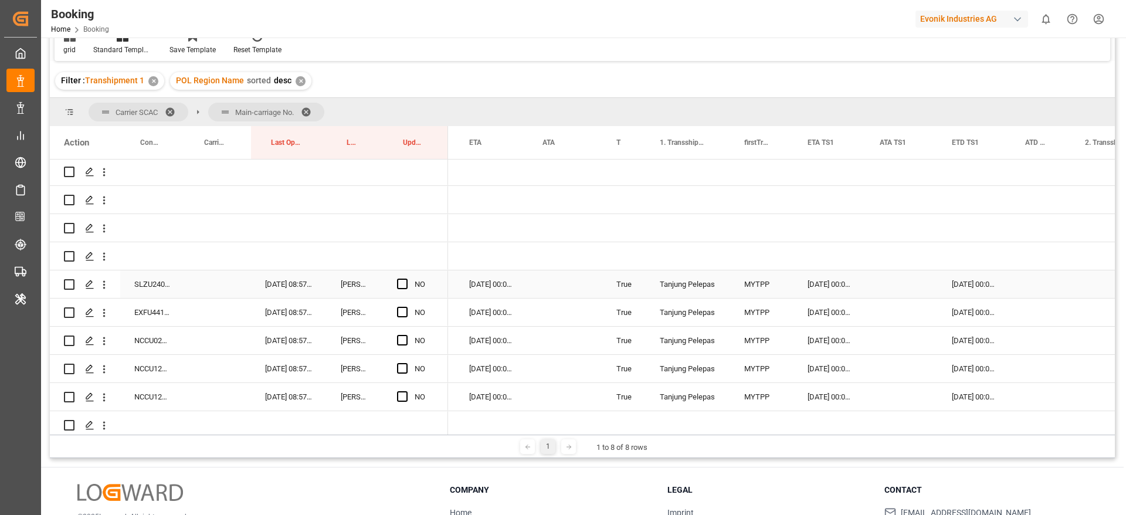
scroll to position [2335, 0]
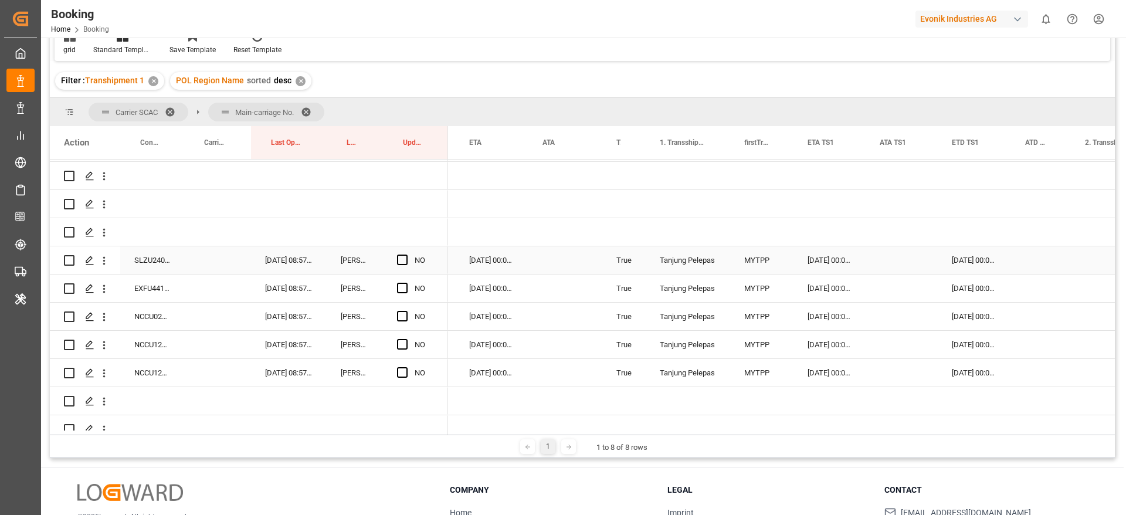
click at [151, 258] on div "SLZU2406262" at bounding box center [152, 260] width 64 height 28
click at [891, 260] on div "Press SPACE to select this row." at bounding box center [902, 260] width 72 height 28
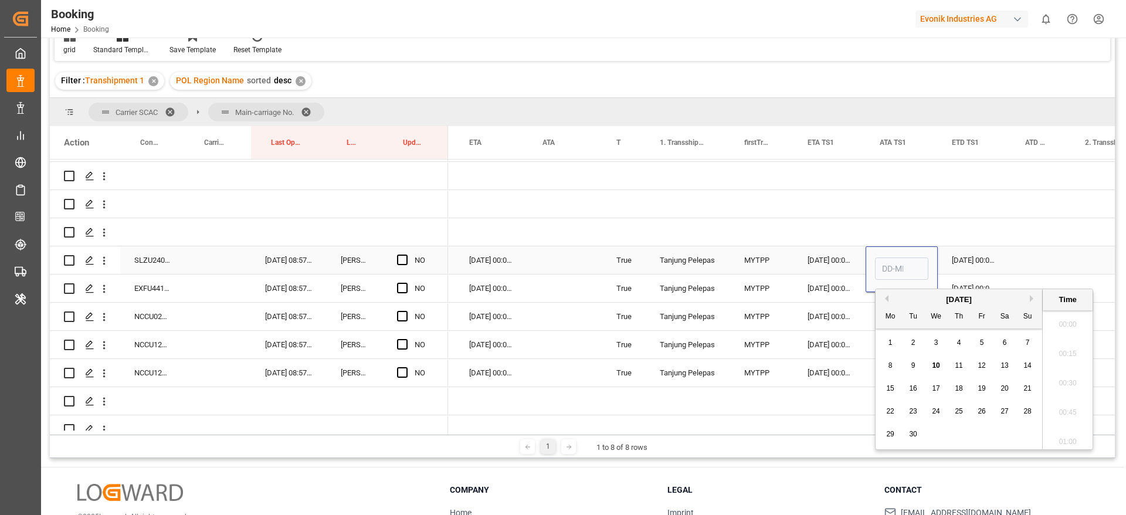
scroll to position [1823, 0]
click at [937, 366] on span "10" at bounding box center [936, 365] width 8 height 8
type input "[DATE] 00:00"
click at [1027, 260] on div "Press SPACE to select this row." at bounding box center [1041, 260] width 60 height 28
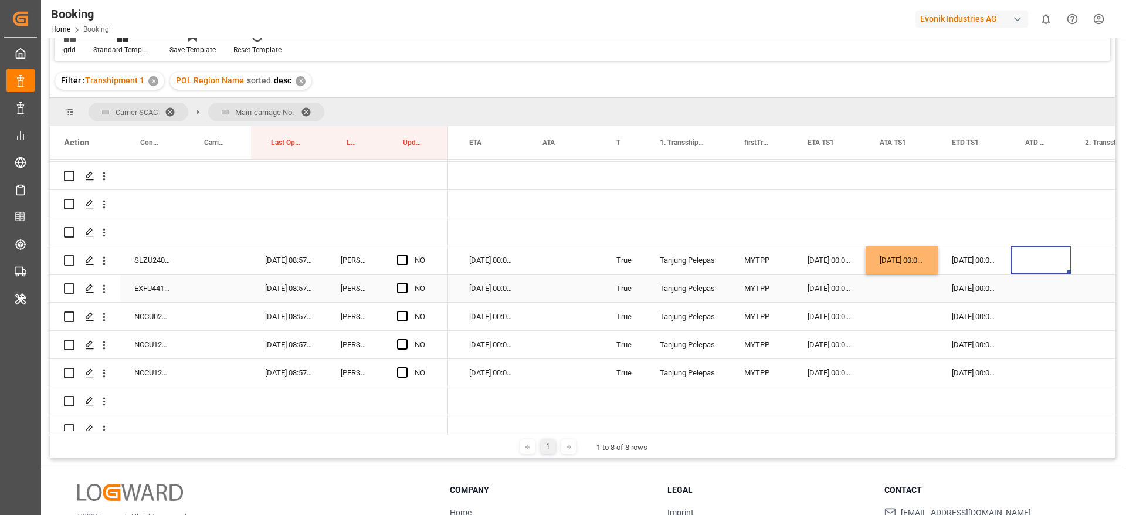
click at [140, 278] on div "EXFU4410894" at bounding box center [152, 289] width 64 height 28
click at [157, 313] on div "NCCU0207252" at bounding box center [152, 317] width 64 height 28
click at [157, 343] on div "NCCU1240403" at bounding box center [152, 345] width 64 height 28
click at [151, 370] on div "NCCU1262629" at bounding box center [152, 373] width 64 height 28
click at [902, 260] on div "[DATE] 00:00:00" at bounding box center [902, 260] width 72 height 28
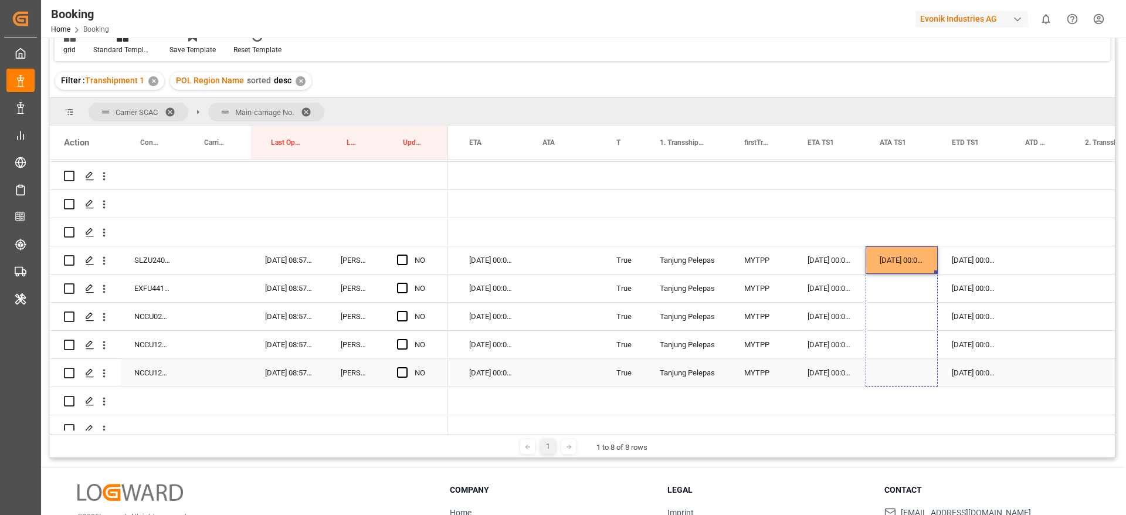
drag, startPoint x: 936, startPoint y: 272, endPoint x: 934, endPoint y: 370, distance: 98.0
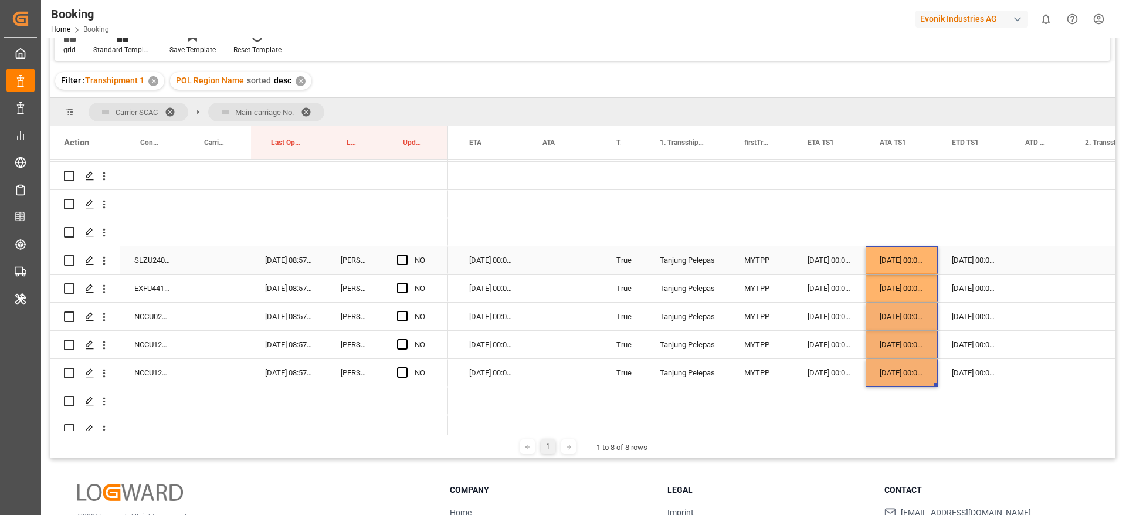
click at [980, 259] on div "[DATE] 00:00:00" at bounding box center [974, 260] width 73 height 28
click at [980, 260] on div "[DATE] 00:00:00" at bounding box center [974, 260] width 73 height 28
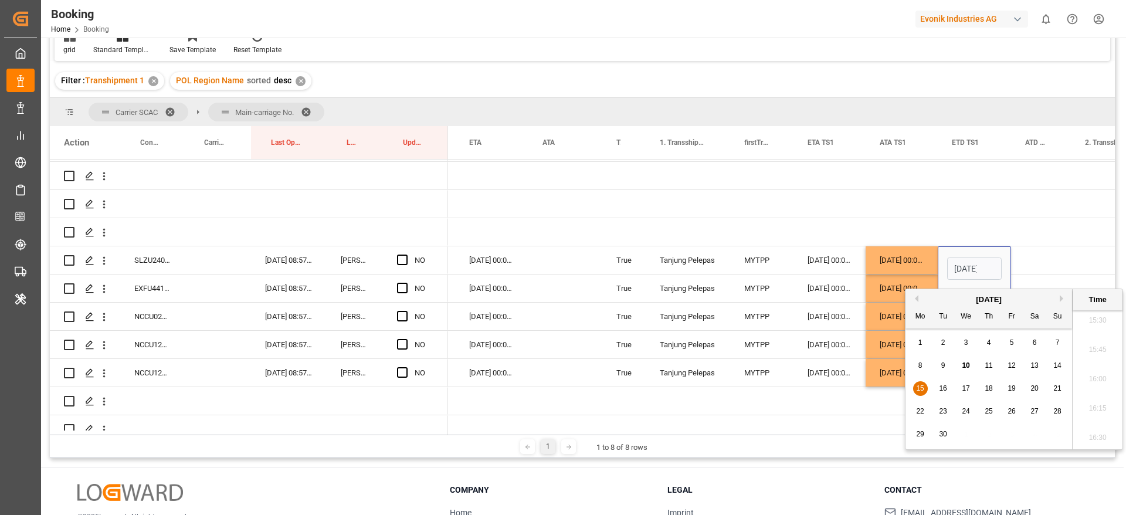
click at [944, 384] on span "16" at bounding box center [943, 388] width 8 height 8
type input "16-09-2025 00:00"
click at [1035, 262] on div "Press SPACE to select this row." at bounding box center [1041, 260] width 60 height 28
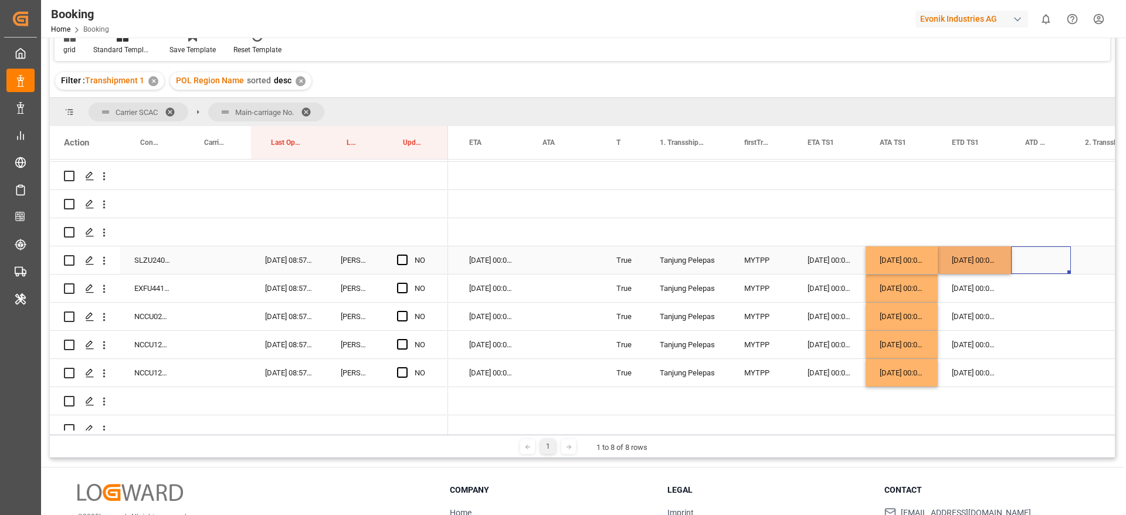
click at [984, 263] on div "16-09-2025 00:00:00" at bounding box center [974, 260] width 73 height 28
drag, startPoint x: 1009, startPoint y: 404, endPoint x: 1010, endPoint y: 385, distance: 18.8
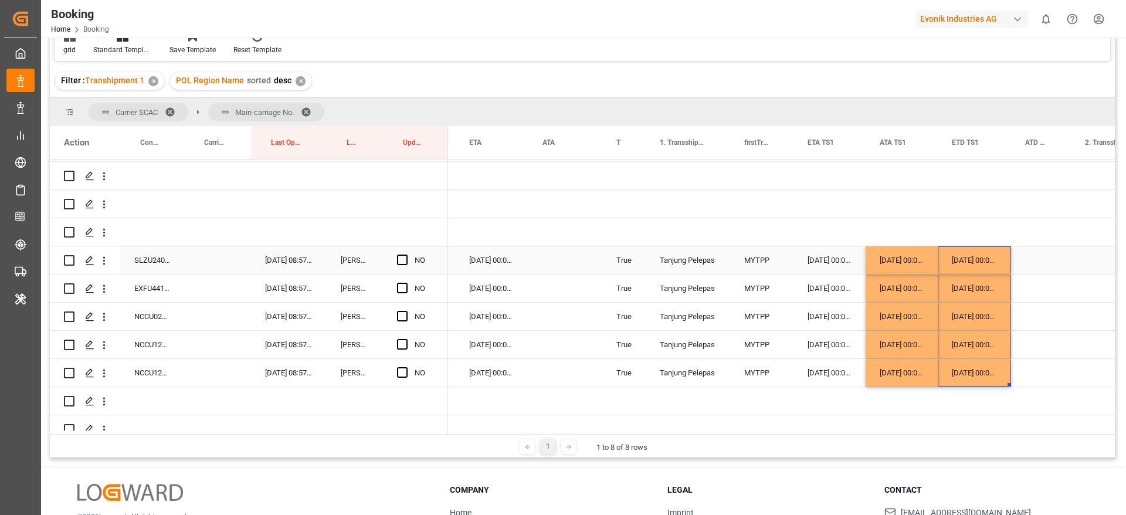
click at [488, 265] on div "16-09-2025 00:00:00" at bounding box center [491, 260] width 73 height 28
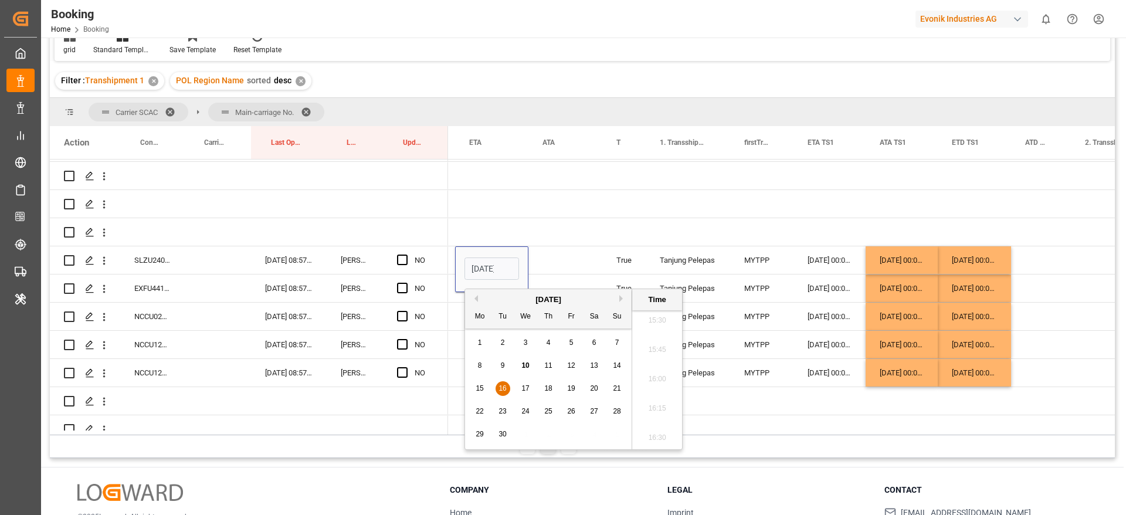
click at [529, 387] on span "17" at bounding box center [525, 388] width 8 height 8
type input "17-09-2025 00:00"
click at [568, 263] on div "Press SPACE to select this row." at bounding box center [566, 260] width 74 height 28
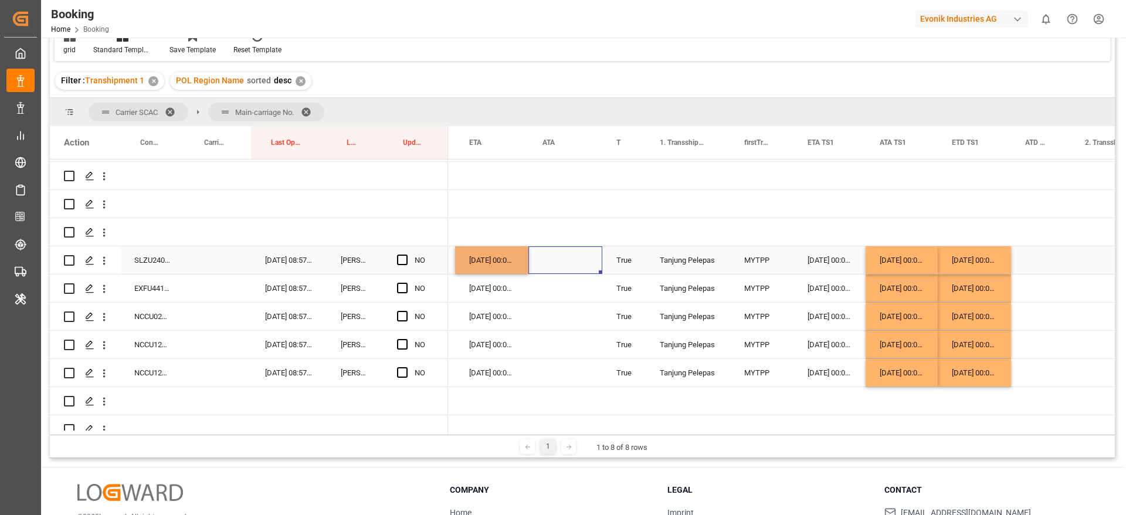
click at [497, 265] on div "17-09-2025 00:00:00" at bounding box center [491, 260] width 73 height 28
drag, startPoint x: 526, startPoint y: 272, endPoint x: 531, endPoint y: 378, distance: 106.3
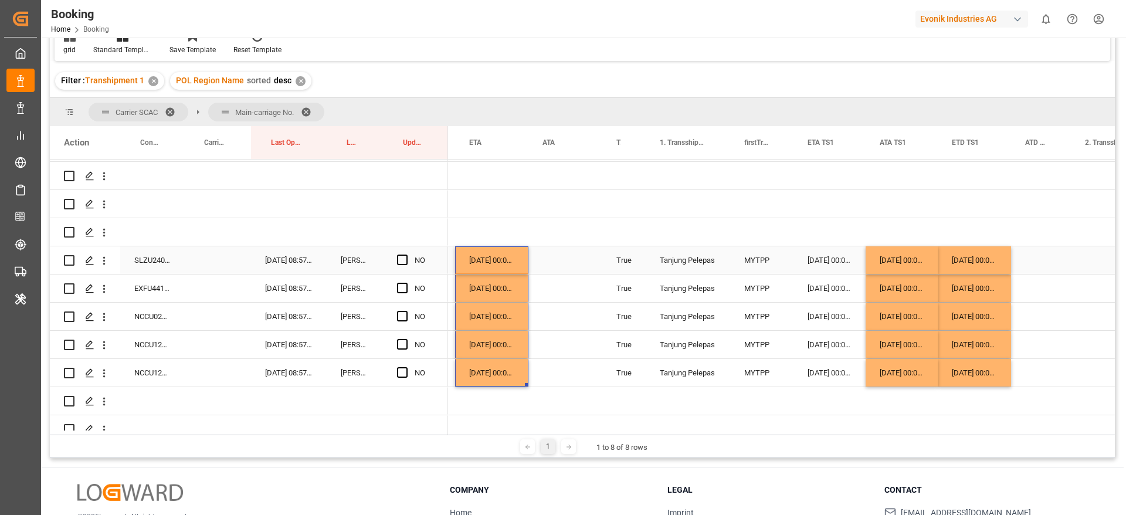
click at [402, 260] on span "Press SPACE to select this row." at bounding box center [402, 260] width 11 height 11
click at [406, 255] on input "Press SPACE to select this row." at bounding box center [406, 255] width 0 height 0
drag, startPoint x: 445, startPoint y: 271, endPoint x: 439, endPoint y: 379, distance: 108.1
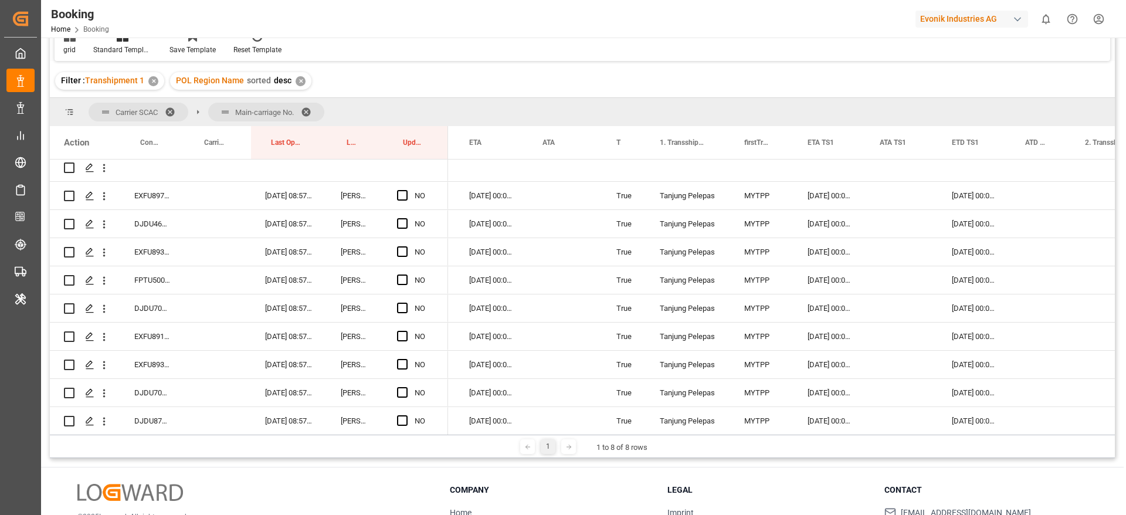
scroll to position [2687, 0]
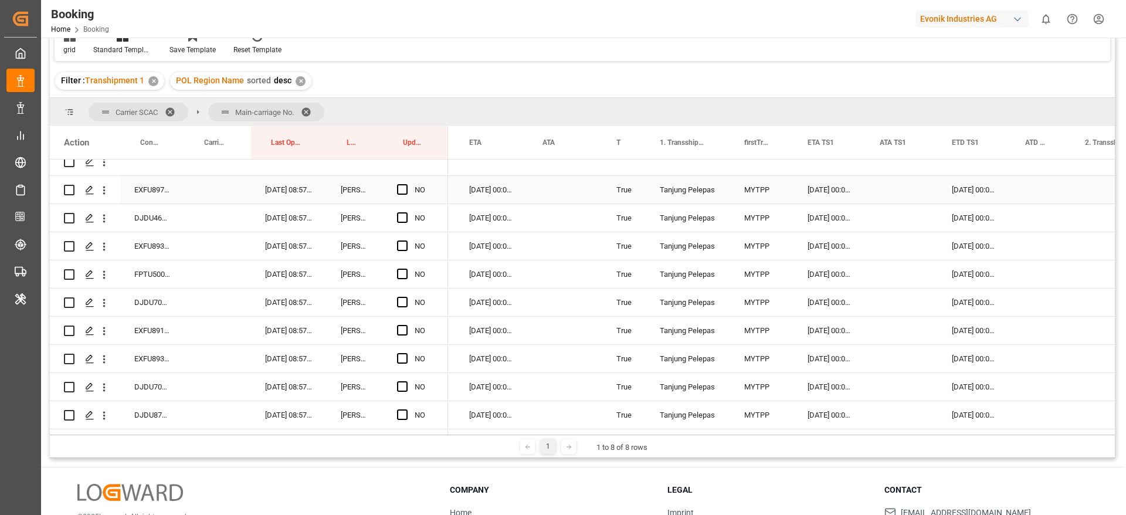
click at [154, 194] on div "EXFU8972502" at bounding box center [152, 190] width 64 height 28
click at [401, 191] on span "Press SPACE to select this row." at bounding box center [402, 189] width 11 height 11
click at [406, 184] on input "Press SPACE to select this row." at bounding box center [406, 184] width 0 height 0
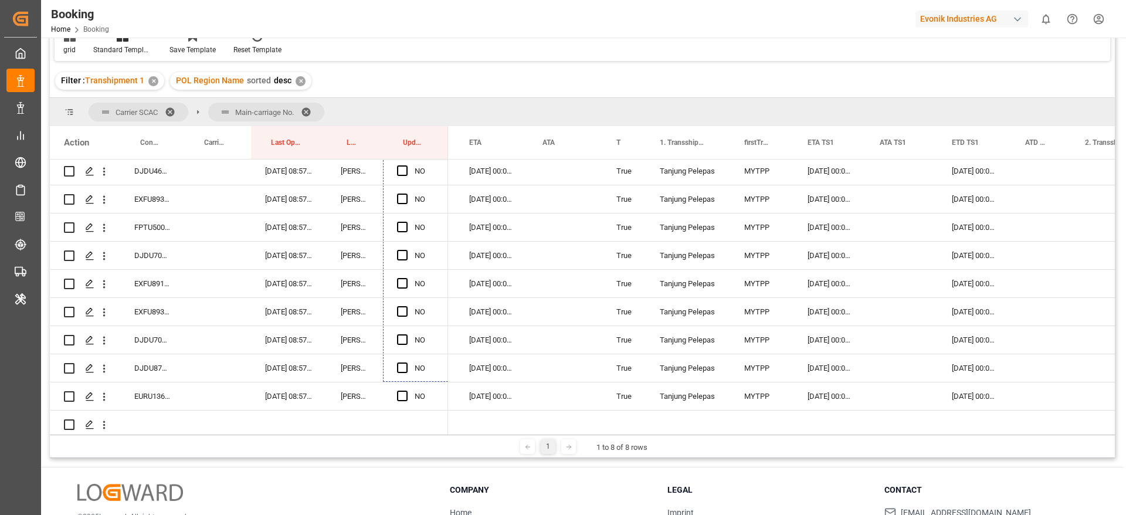
scroll to position [2781, 0]
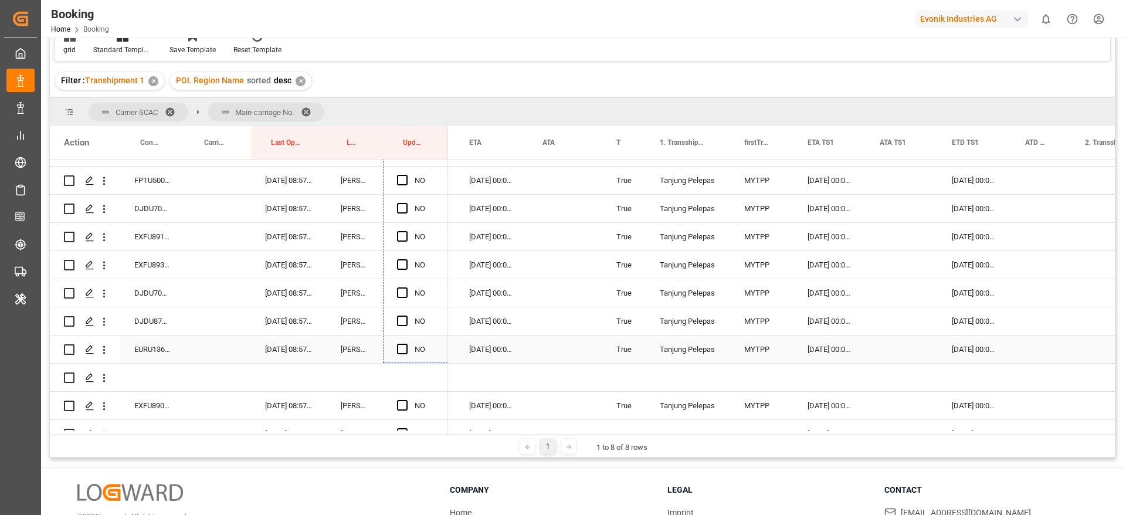
drag, startPoint x: 446, startPoint y: 201, endPoint x: 426, endPoint y: 343, distance: 143.4
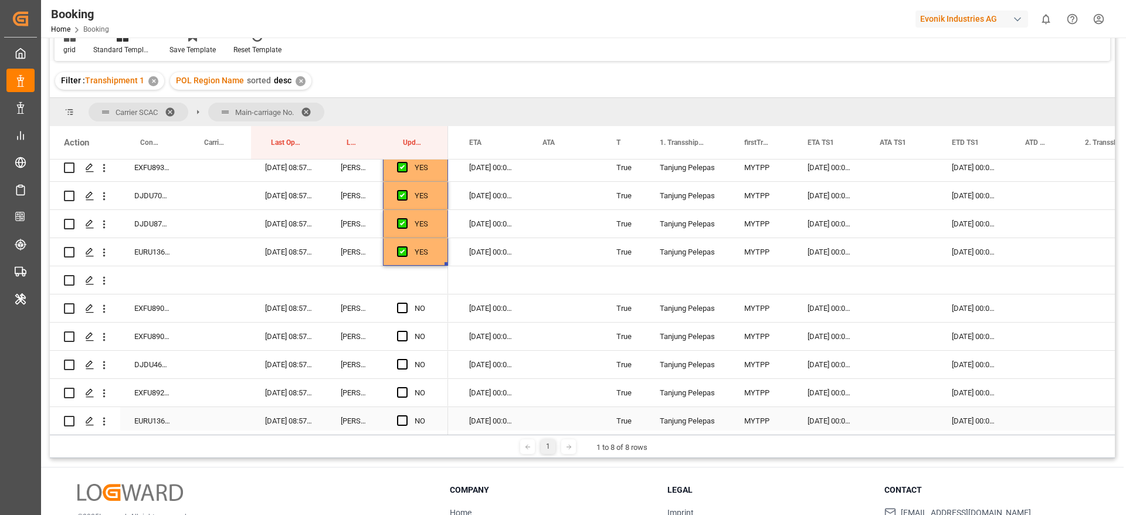
scroll to position [2957, 0]
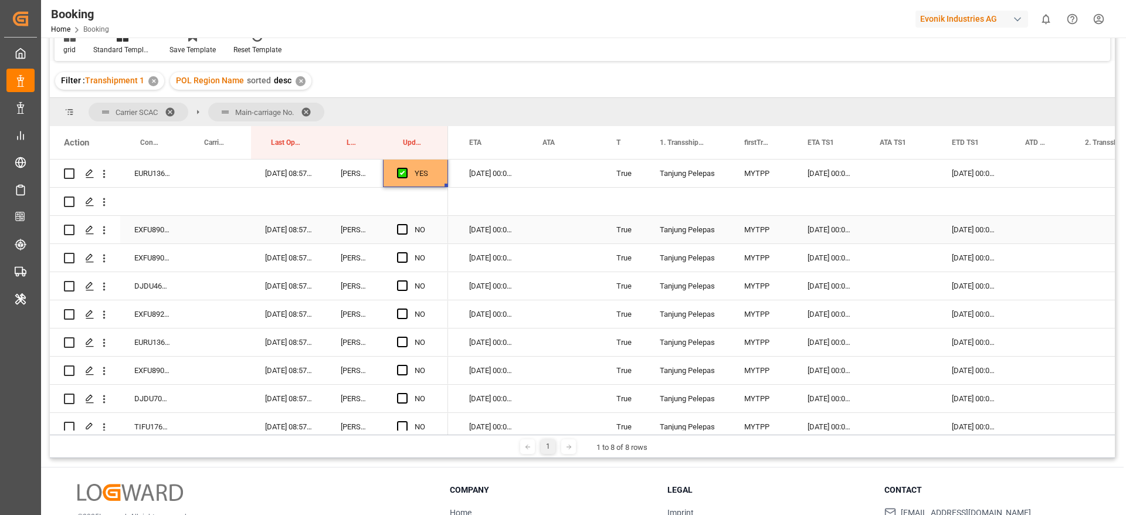
click at [156, 237] on div "EXFU8908627" at bounding box center [152, 230] width 64 height 28
drag, startPoint x: 401, startPoint y: 233, endPoint x: 442, endPoint y: 248, distance: 44.4
click at [401, 232] on span "Press SPACE to select this row." at bounding box center [402, 229] width 11 height 11
click at [406, 224] on input "Press SPACE to select this row." at bounding box center [406, 224] width 0 height 0
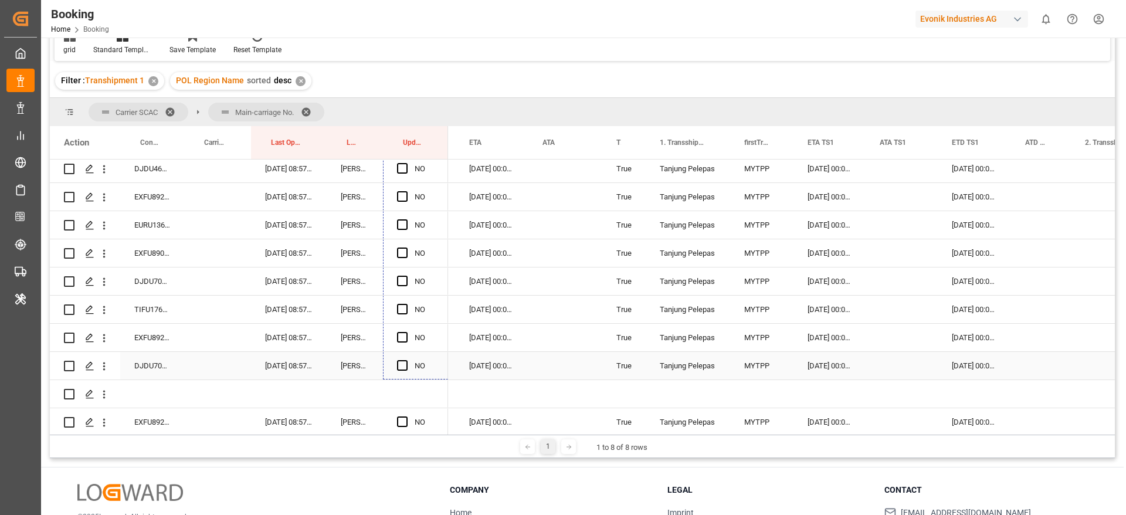
scroll to position [3097, 0]
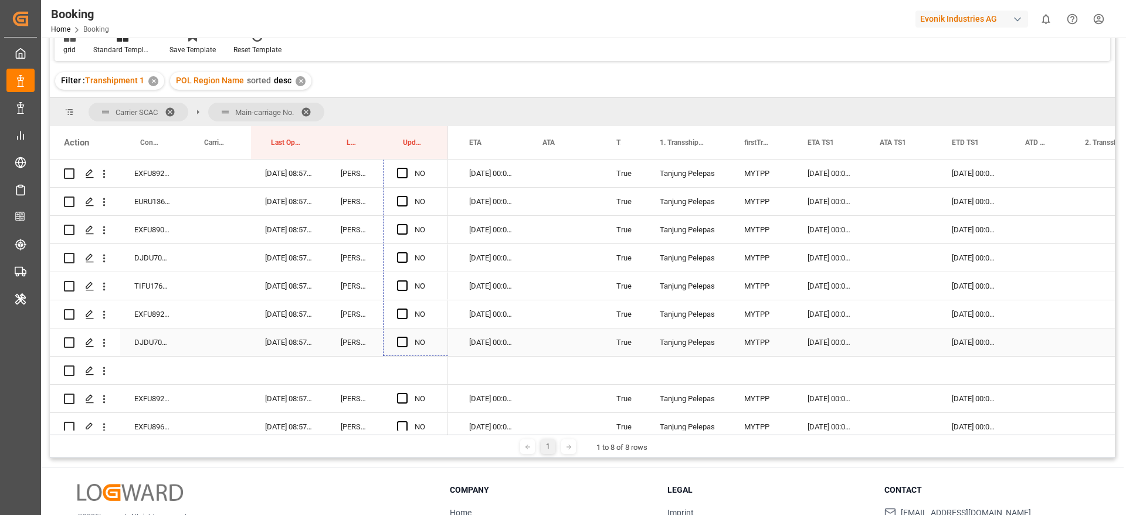
drag, startPoint x: 446, startPoint y: 241, endPoint x: 425, endPoint y: 338, distance: 99.8
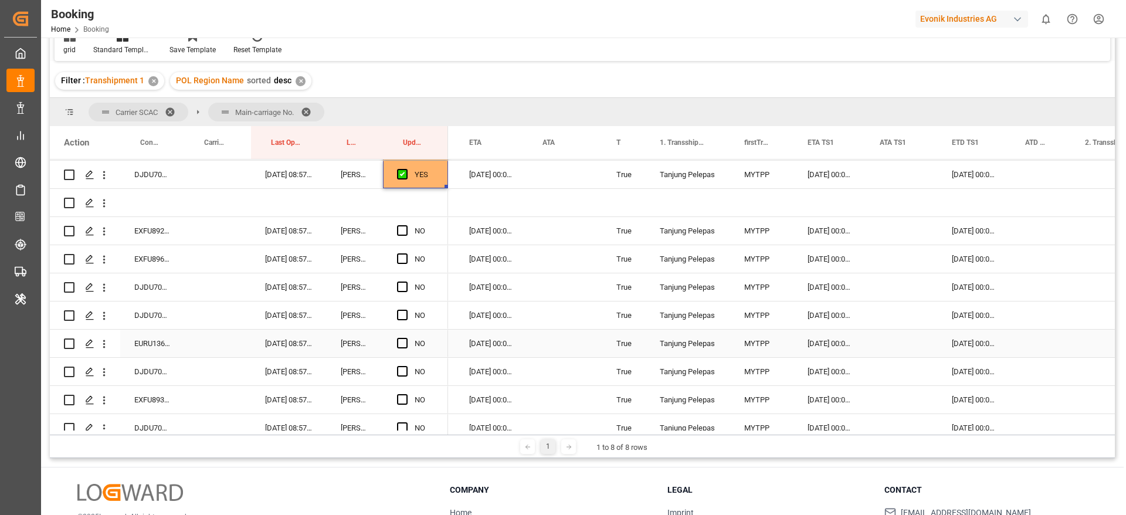
scroll to position [3273, 0]
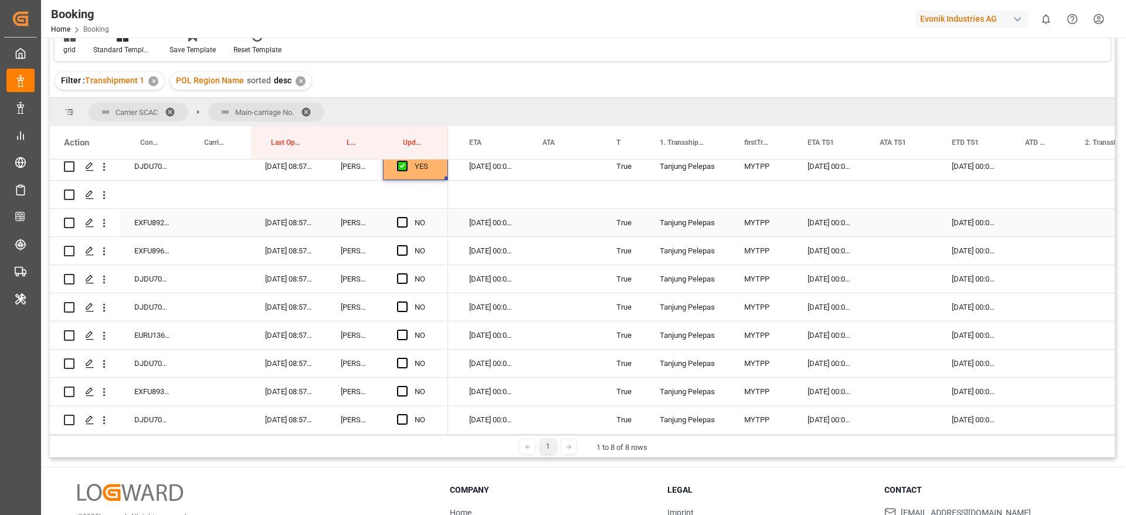
click at [142, 225] on div "EXFU8921742" at bounding box center [152, 223] width 64 height 28
click at [402, 220] on span "Press SPACE to select this row." at bounding box center [402, 222] width 11 height 11
click at [406, 217] on input "Press SPACE to select this row." at bounding box center [406, 217] width 0 height 0
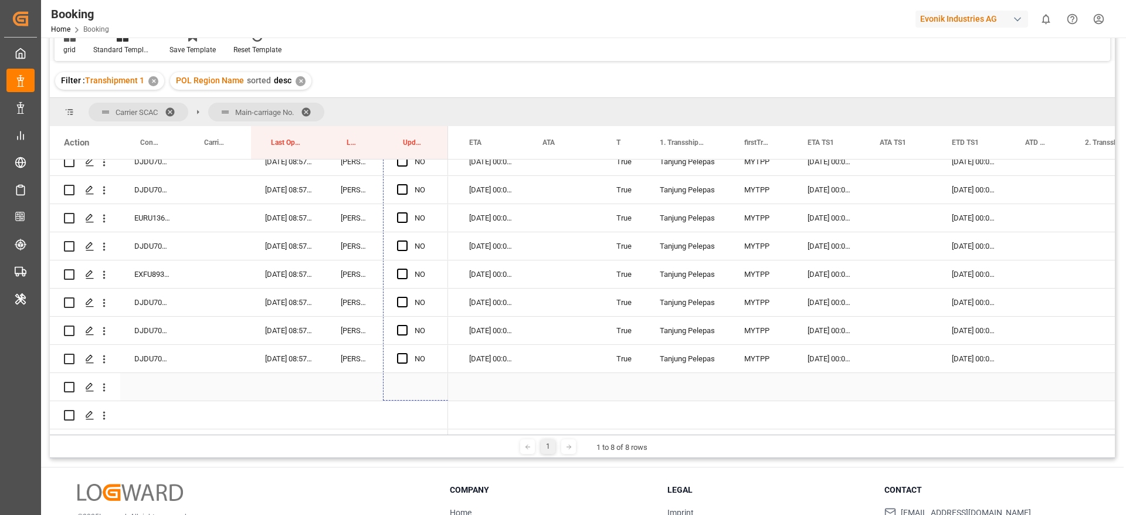
scroll to position [3414, 0]
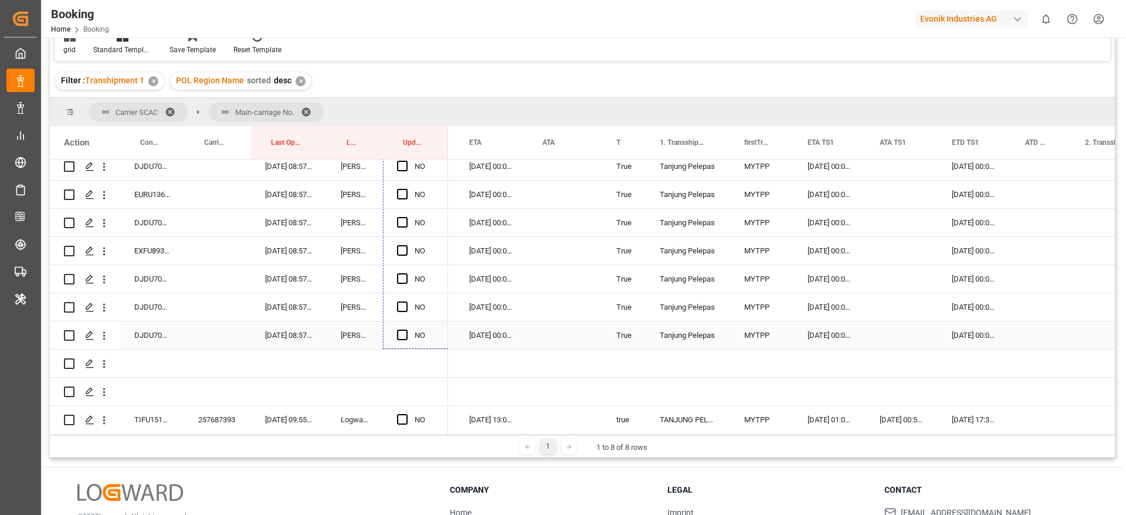
drag, startPoint x: 447, startPoint y: 235, endPoint x: 437, endPoint y: 338, distance: 104.3
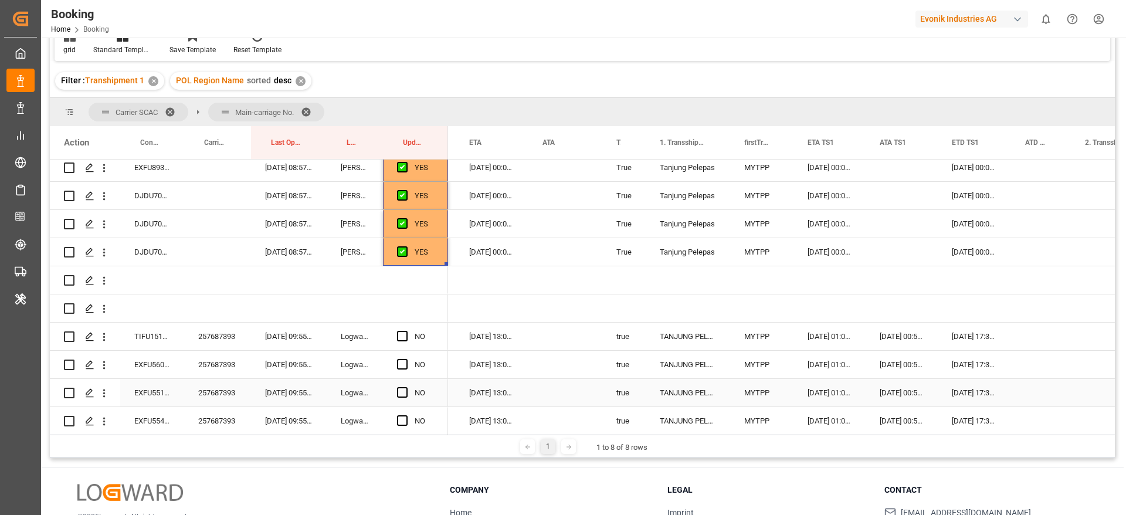
scroll to position [3590, 0]
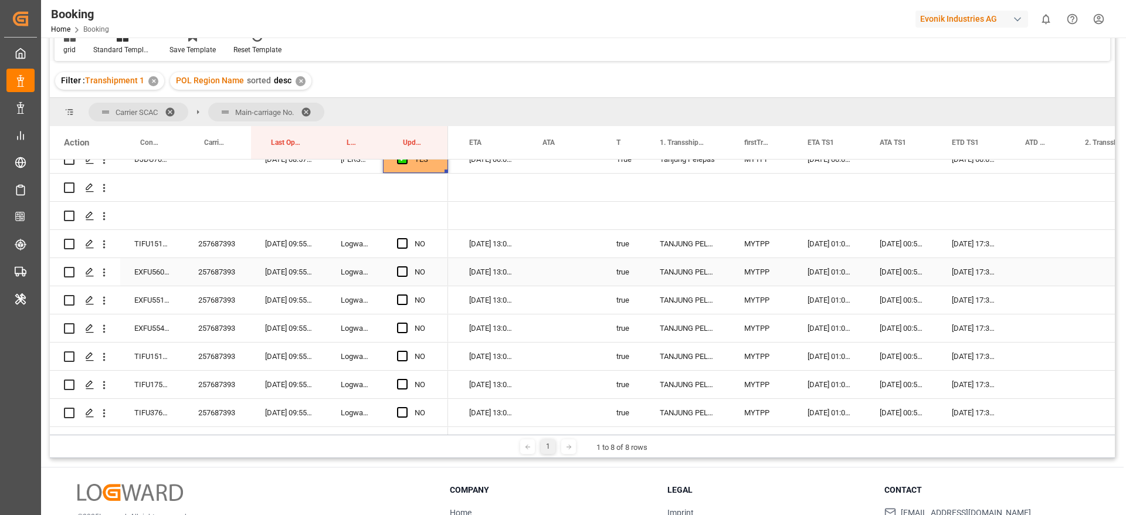
click at [205, 253] on div "257687393" at bounding box center [217, 244] width 67 height 28
click at [404, 240] on span "Press SPACE to select this row." at bounding box center [402, 243] width 11 height 11
click at [406, 238] on input "Press SPACE to select this row." at bounding box center [406, 238] width 0 height 0
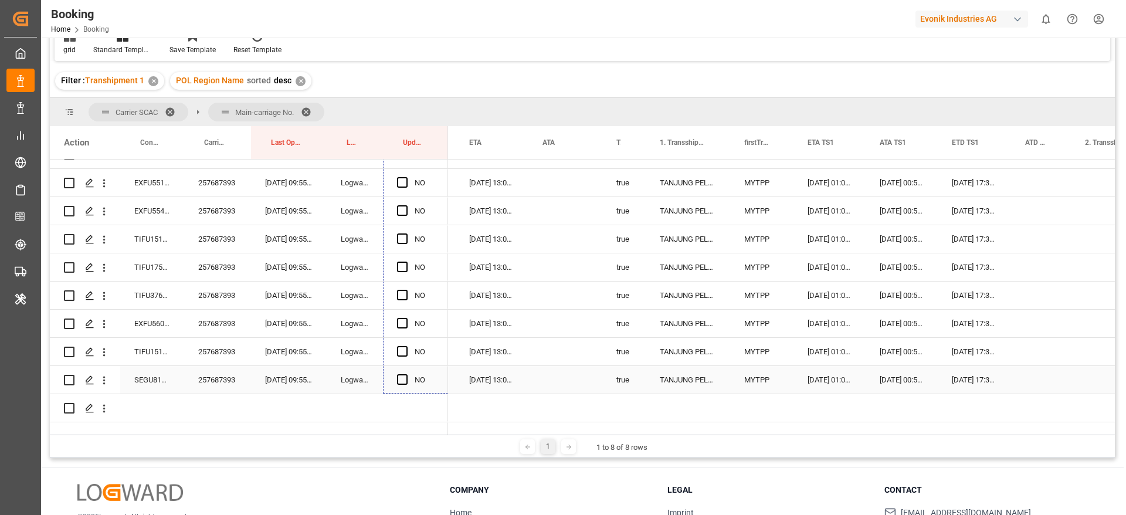
scroll to position [3731, 0]
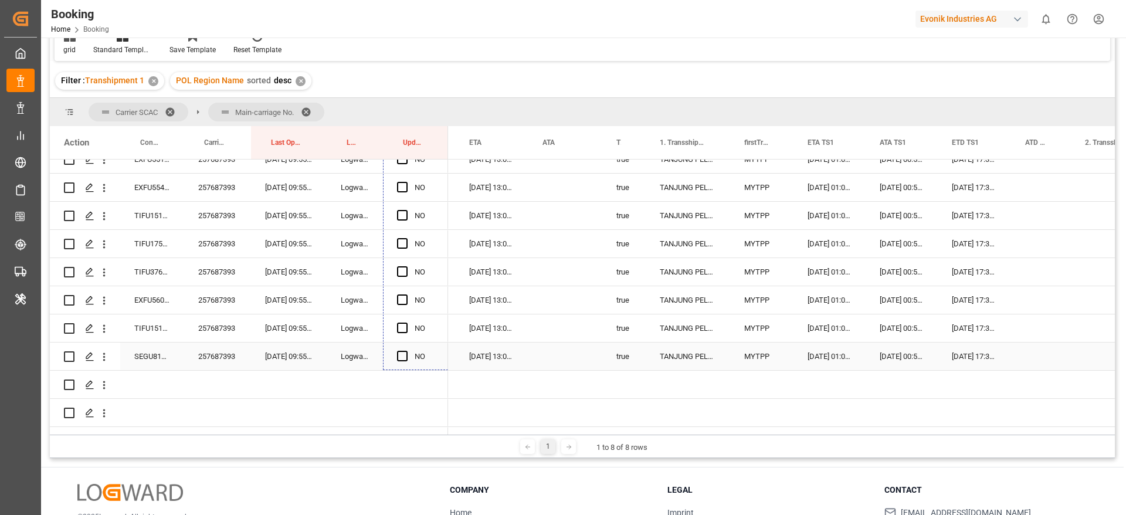
drag, startPoint x: 447, startPoint y: 256, endPoint x: 435, endPoint y: 355, distance: 99.8
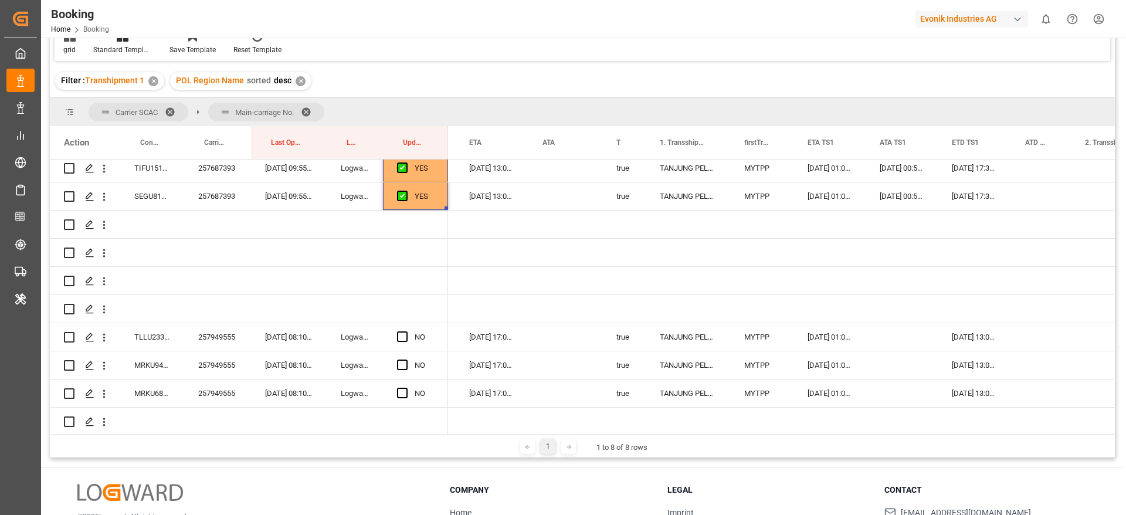
scroll to position [3995, 0]
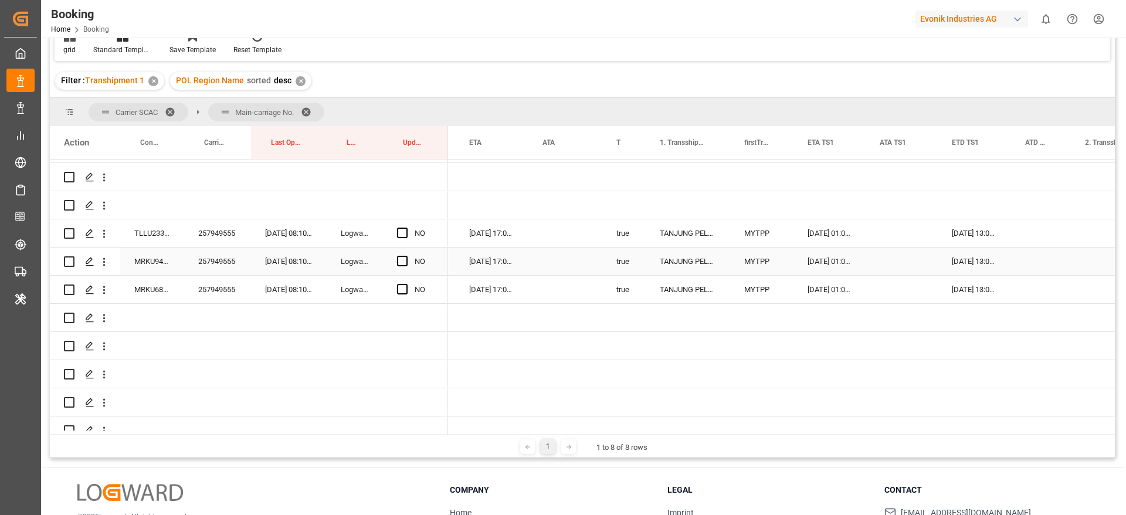
click at [232, 249] on div "257949555" at bounding box center [217, 262] width 67 height 28
click at [402, 228] on span "Press SPACE to select this row." at bounding box center [402, 233] width 11 height 11
click at [406, 228] on input "Press SPACE to select this row." at bounding box center [406, 228] width 0 height 0
click at [443, 245] on div "YES" at bounding box center [415, 233] width 65 height 28
drag, startPoint x: 445, startPoint y: 245, endPoint x: 441, endPoint y: 297, distance: 52.4
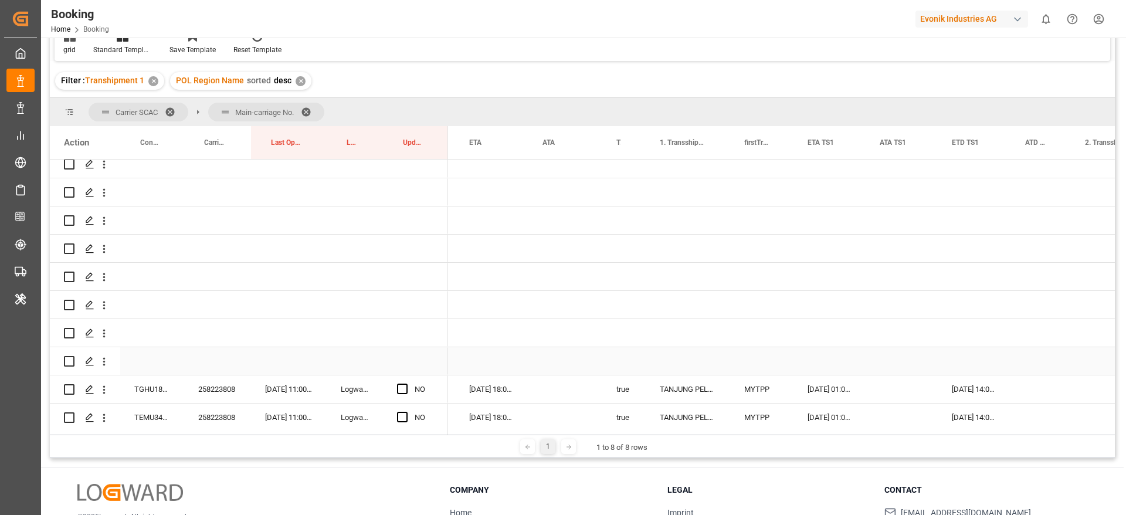
scroll to position [4259, 0]
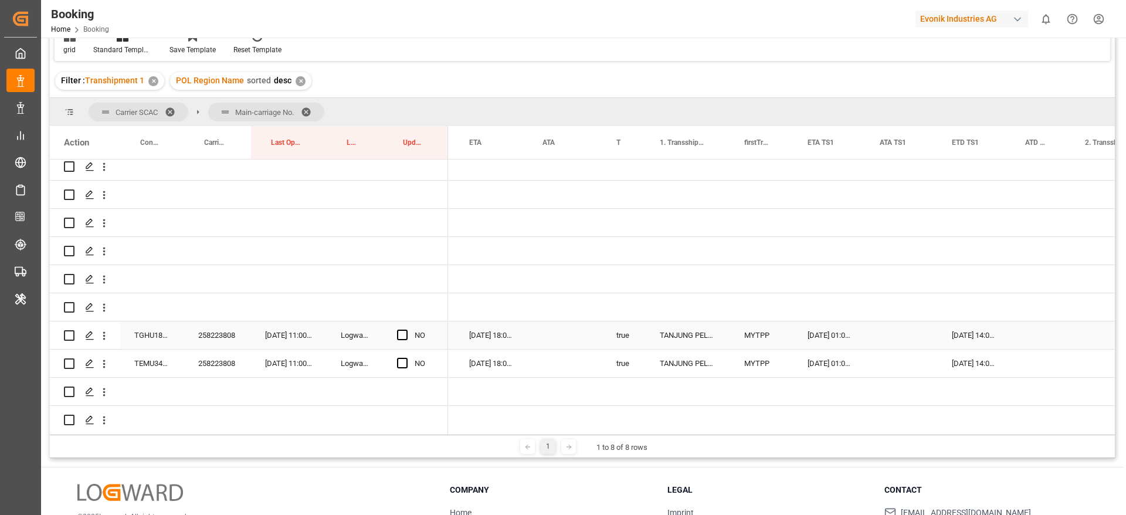
click at [197, 334] on div "258223808" at bounding box center [217, 335] width 67 height 28
click at [401, 331] on span "Press SPACE to select this row." at bounding box center [402, 335] width 11 height 11
click at [406, 330] on input "Press SPACE to select this row." at bounding box center [406, 330] width 0 height 0
click at [401, 363] on span "Press SPACE to select this row." at bounding box center [402, 363] width 11 height 11
click at [406, 358] on input "Press SPACE to select this row." at bounding box center [406, 358] width 0 height 0
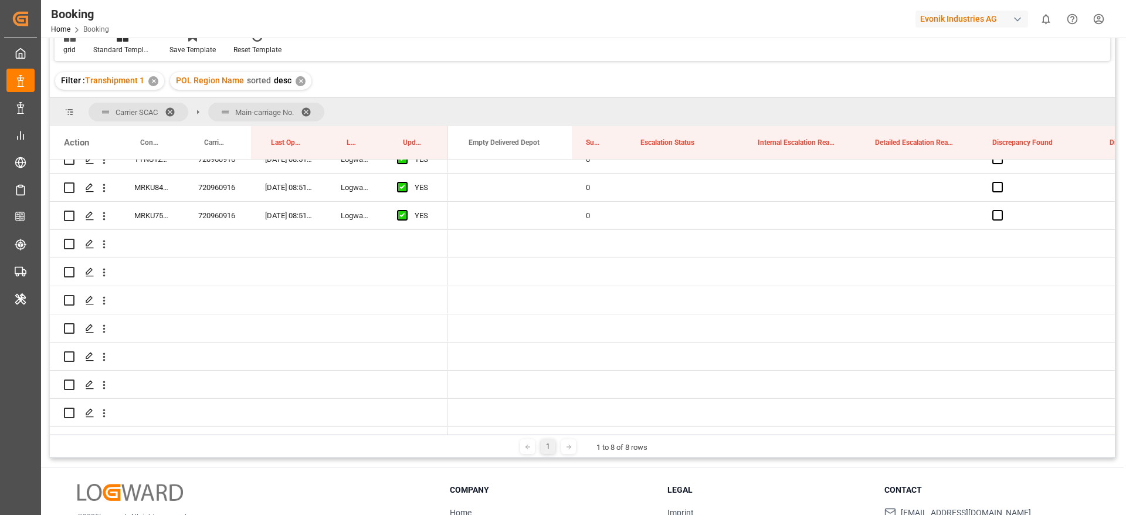
scroll to position [704, 0]
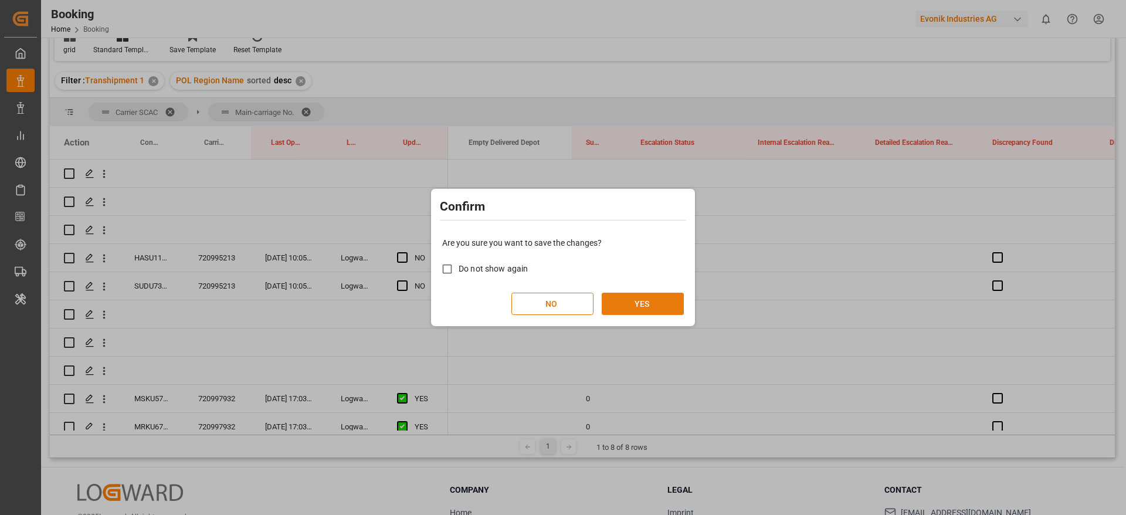
click at [631, 299] on button "YES" at bounding box center [643, 304] width 82 height 22
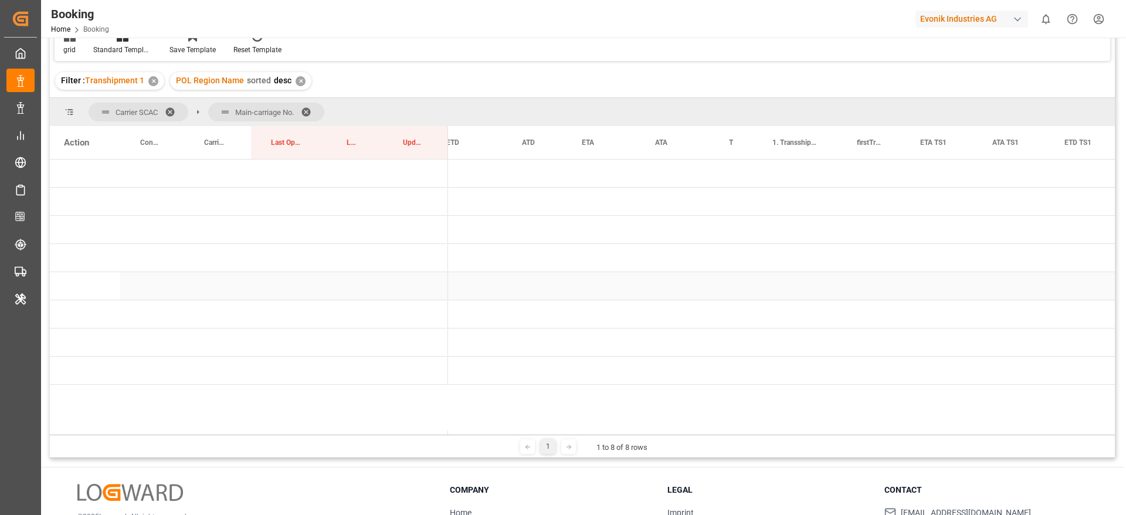
scroll to position [0, 0]
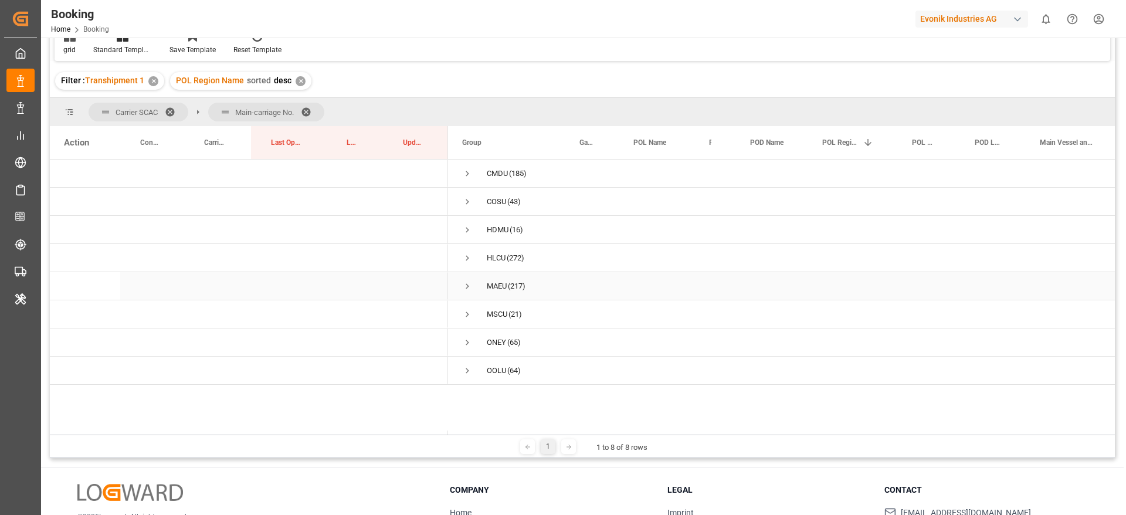
click at [464, 285] on span "Press SPACE to select this row." at bounding box center [467, 286] width 11 height 11
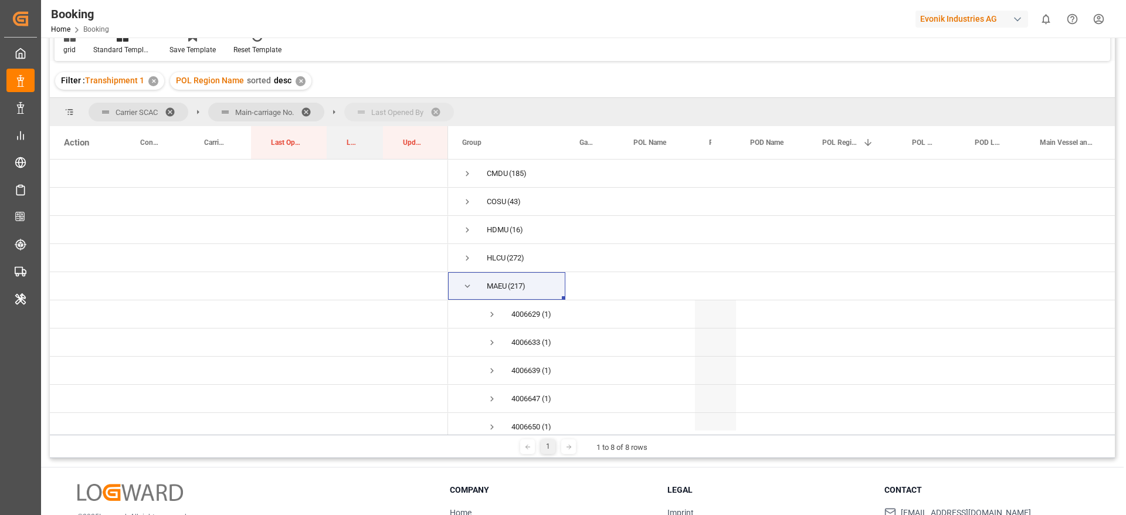
drag, startPoint x: 351, startPoint y: 138, endPoint x: 361, endPoint y: 118, distance: 22.8
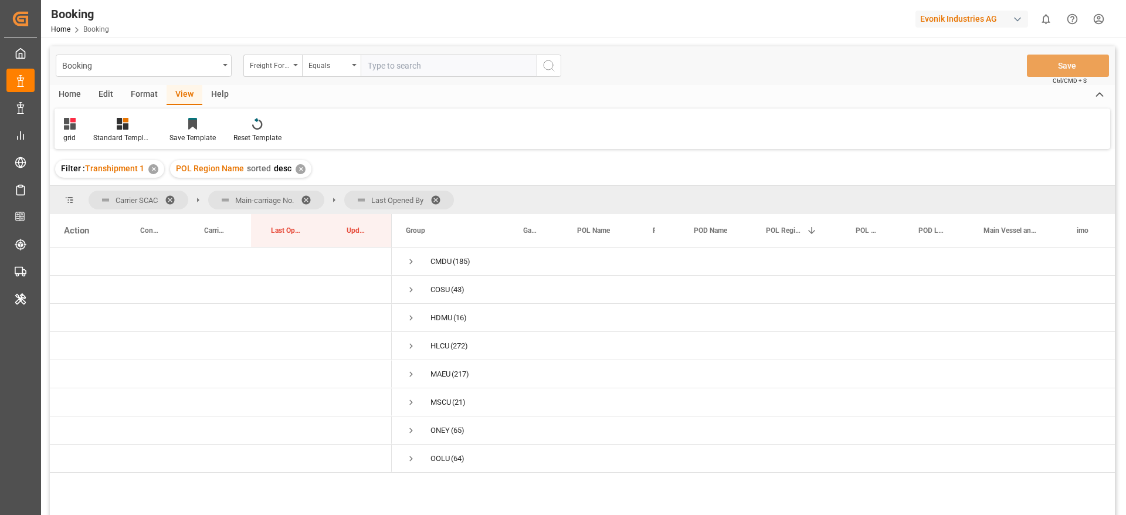
scroll to position [88, 0]
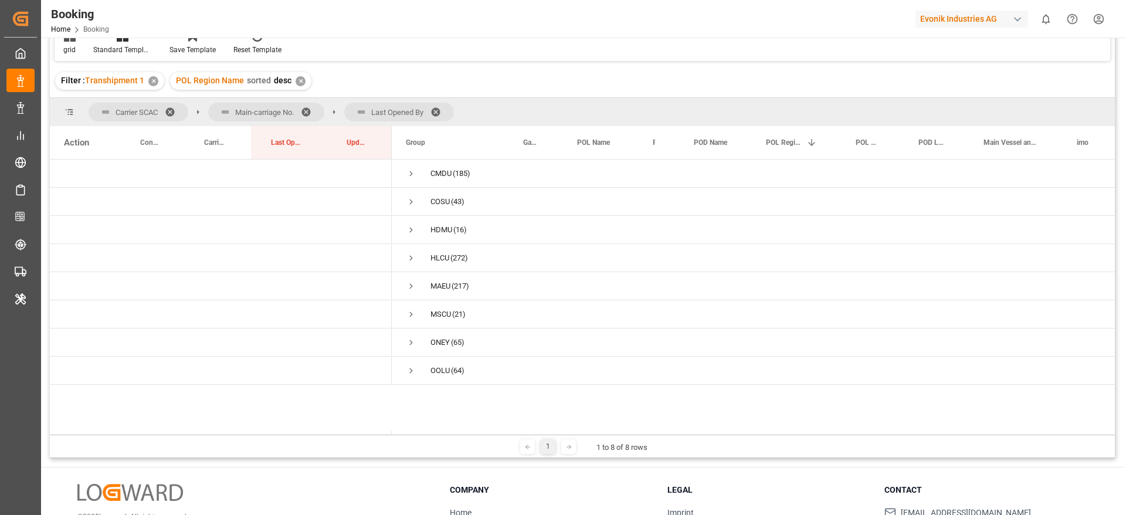
click at [282, 109] on div "Carrier SCAC Main-carriage No. Last Opened By" at bounding box center [271, 112] width 365 height 19
drag, startPoint x: 366, startPoint y: 113, endPoint x: 260, endPoint y: 111, distance: 106.2
click at [414, 287] on span "Press SPACE to select this row." at bounding box center [411, 286] width 11 height 11
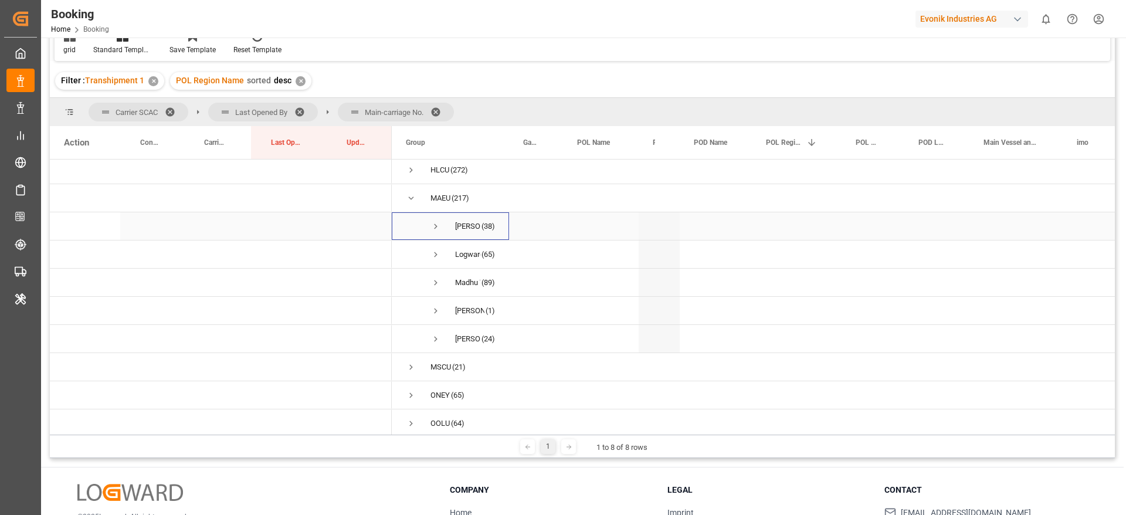
click at [435, 224] on span "Press SPACE to select this row." at bounding box center [436, 226] width 11 height 11
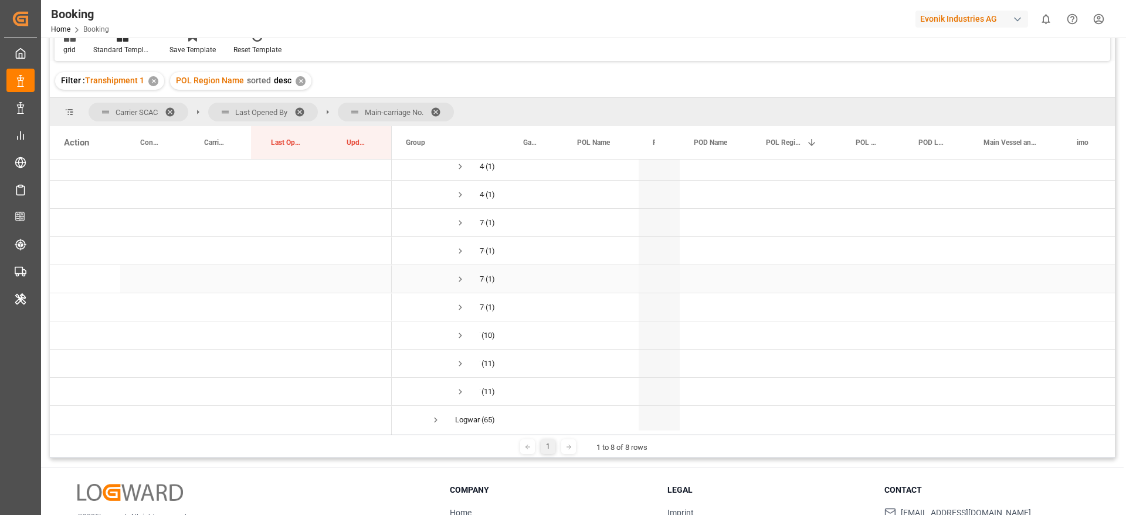
scroll to position [264, 0]
click at [459, 245] on span "Press SPACE to select this row." at bounding box center [460, 247] width 11 height 11
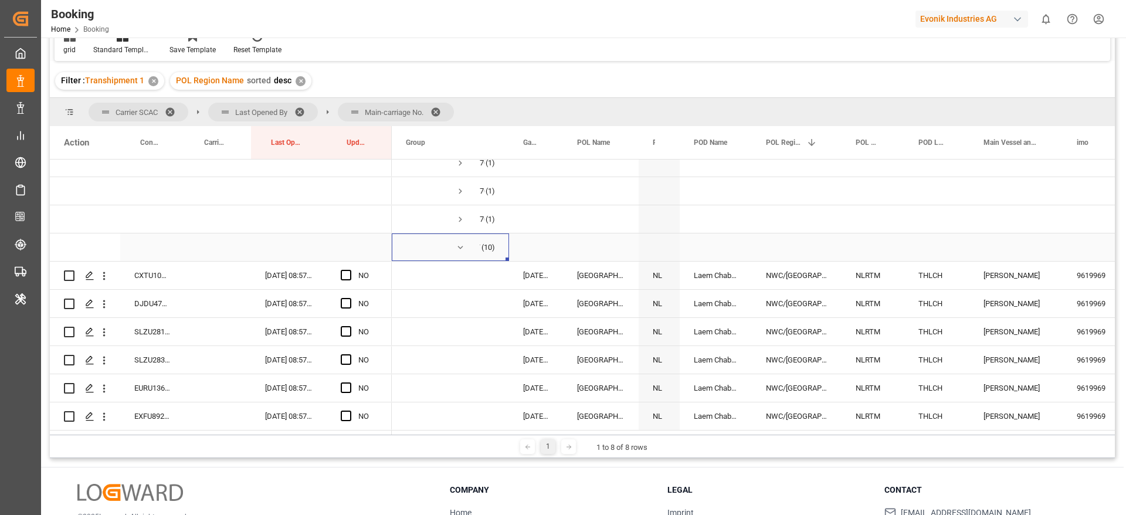
scroll to position [440, 0]
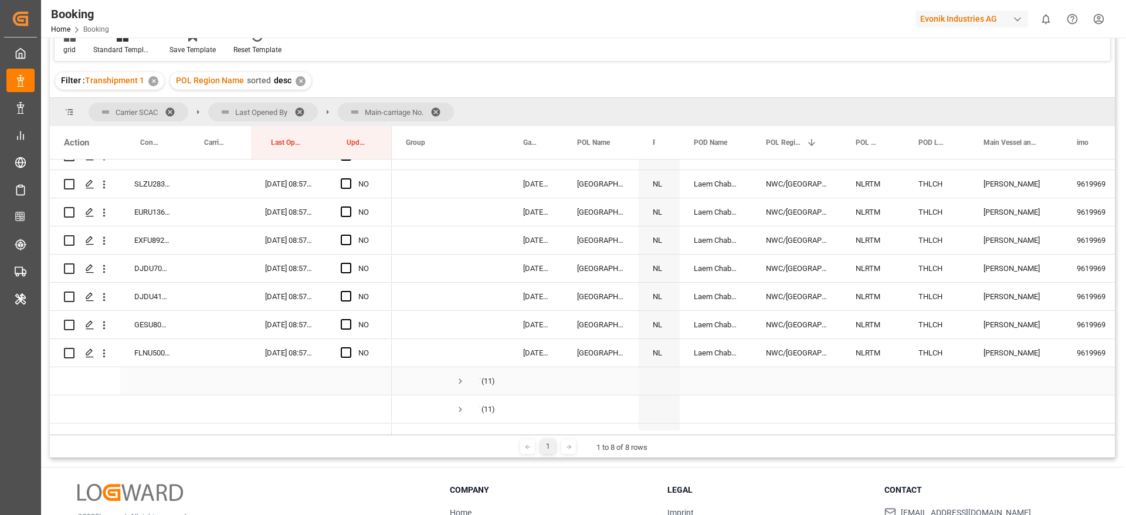
click at [459, 376] on span "Press SPACE to select this row." at bounding box center [460, 381] width 11 height 11
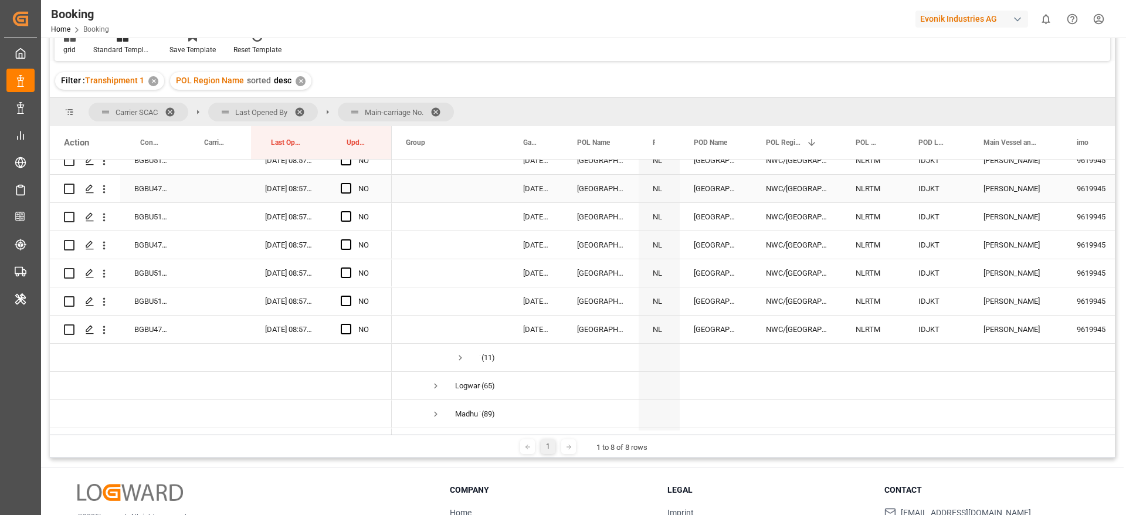
scroll to position [944, 0]
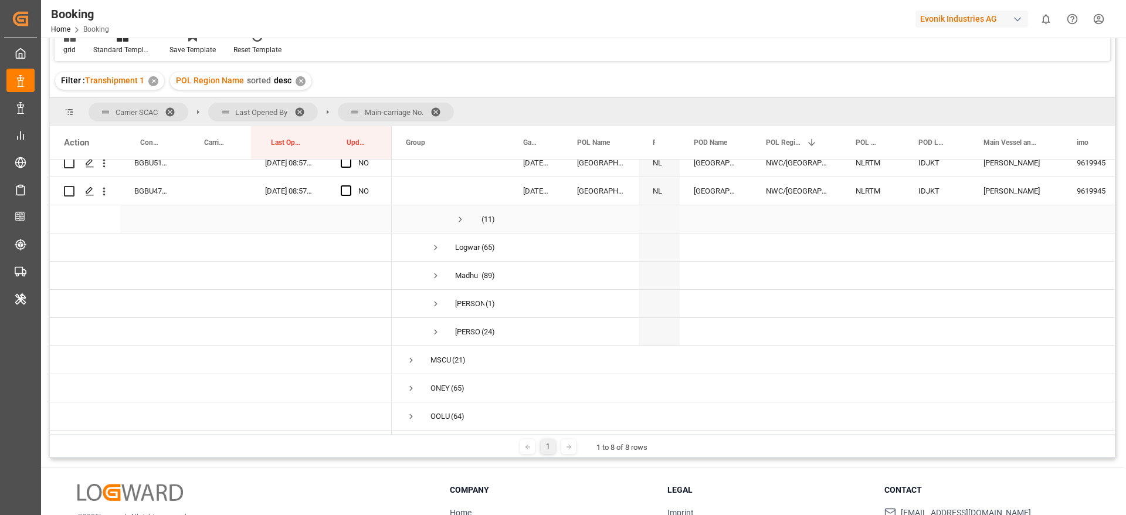
click at [461, 214] on span "Press SPACE to select this row." at bounding box center [460, 219] width 11 height 11
click at [439, 242] on span "Press SPACE to select this row." at bounding box center [436, 247] width 11 height 11
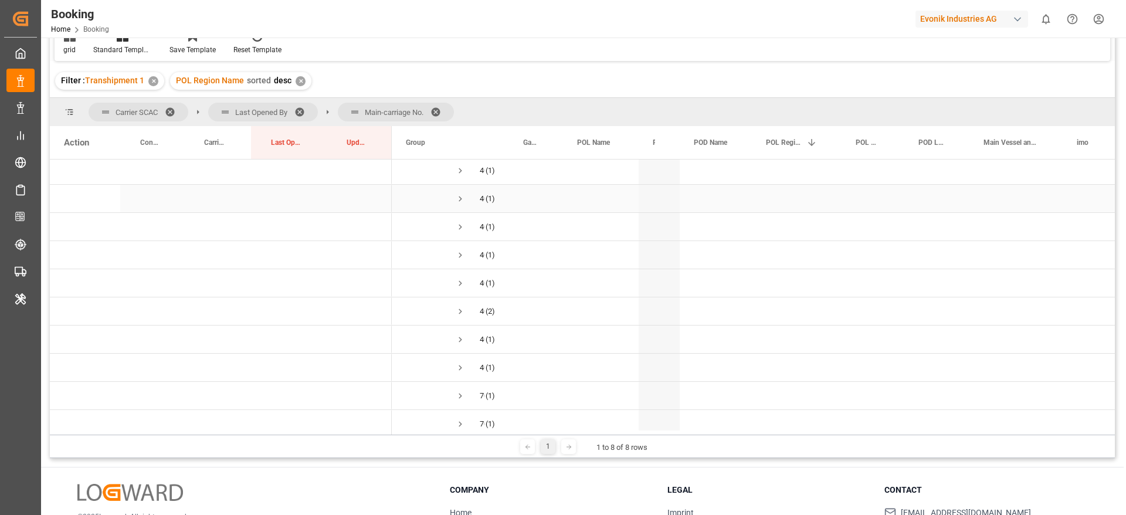
scroll to position [1606, 0]
click at [458, 283] on span "Press SPACE to select this row." at bounding box center [460, 285] width 11 height 11
click at [462, 336] on span "Press SPACE to select this row." at bounding box center [460, 335] width 11 height 11
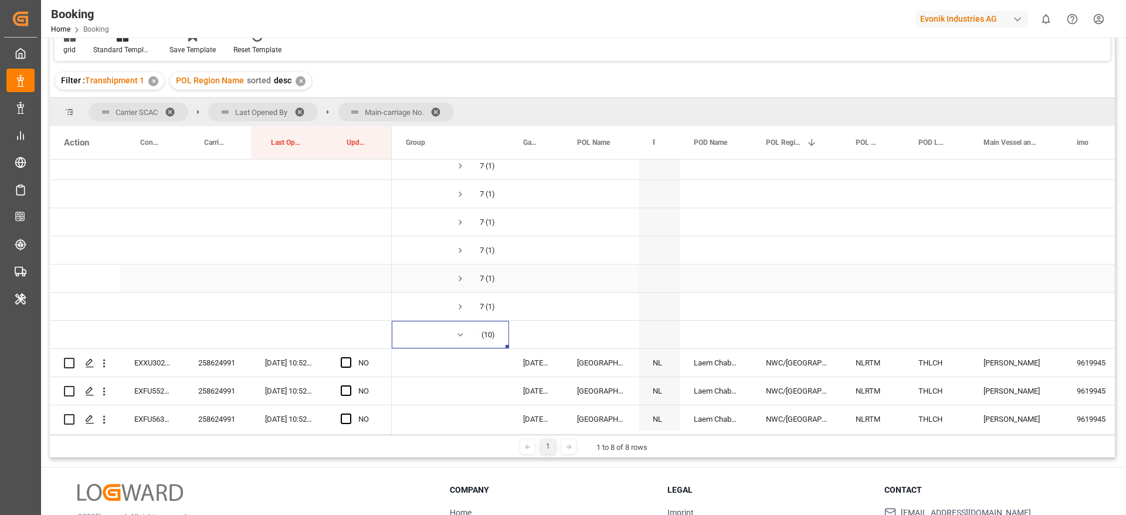
scroll to position [2749, 0]
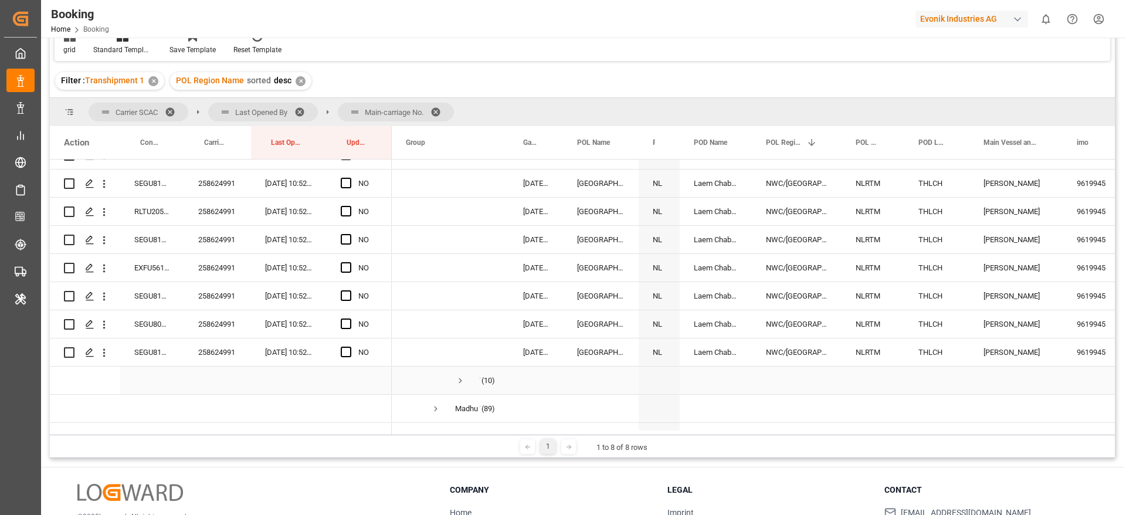
click at [459, 377] on span "Press SPACE to select this row." at bounding box center [460, 380] width 11 height 11
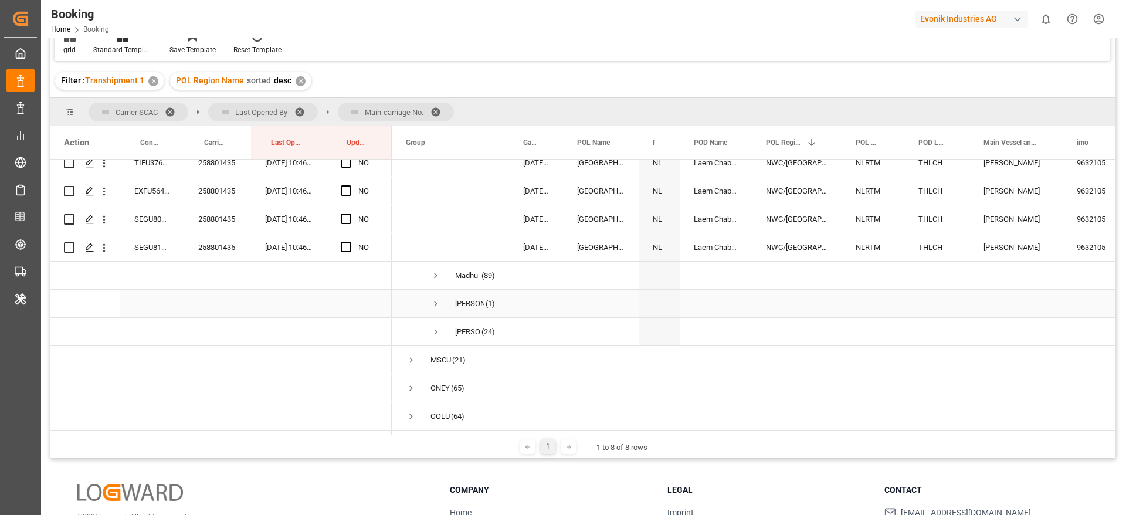
scroll to position [3168, 0]
click at [438, 327] on span "Press SPACE to select this row." at bounding box center [436, 332] width 11 height 11
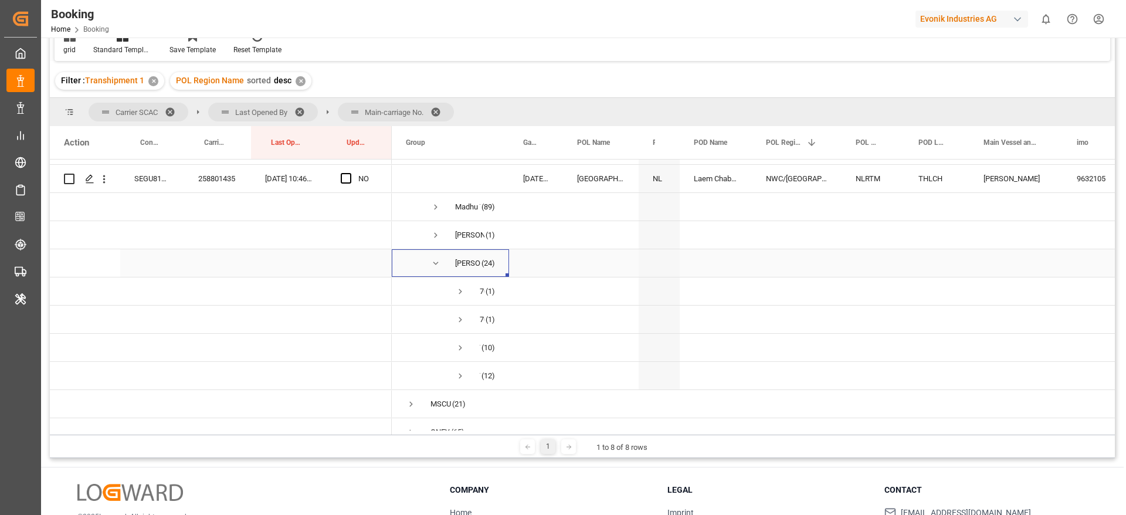
scroll to position [3256, 0]
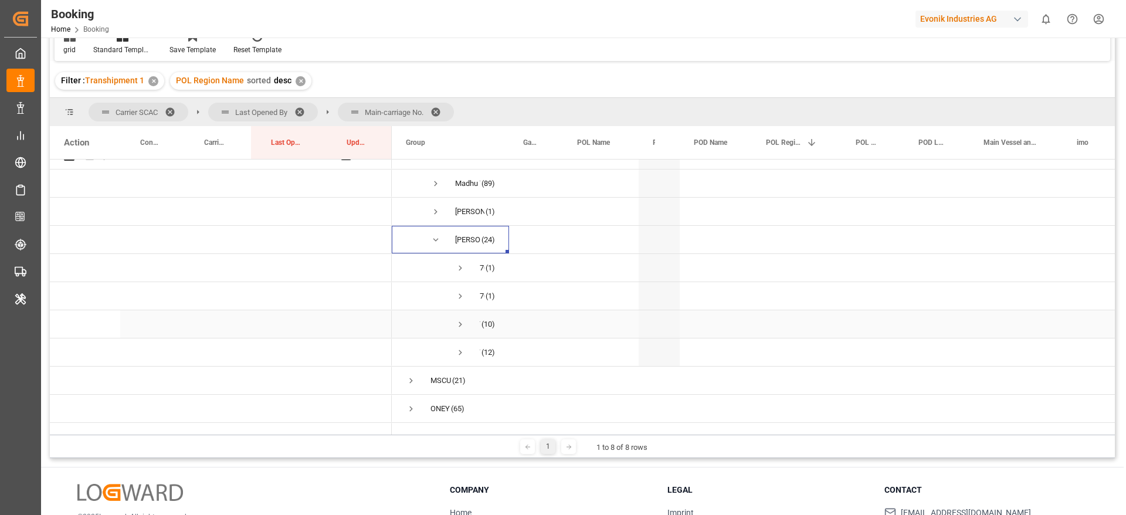
click at [462, 326] on span "Press SPACE to select this row." at bounding box center [460, 324] width 11 height 11
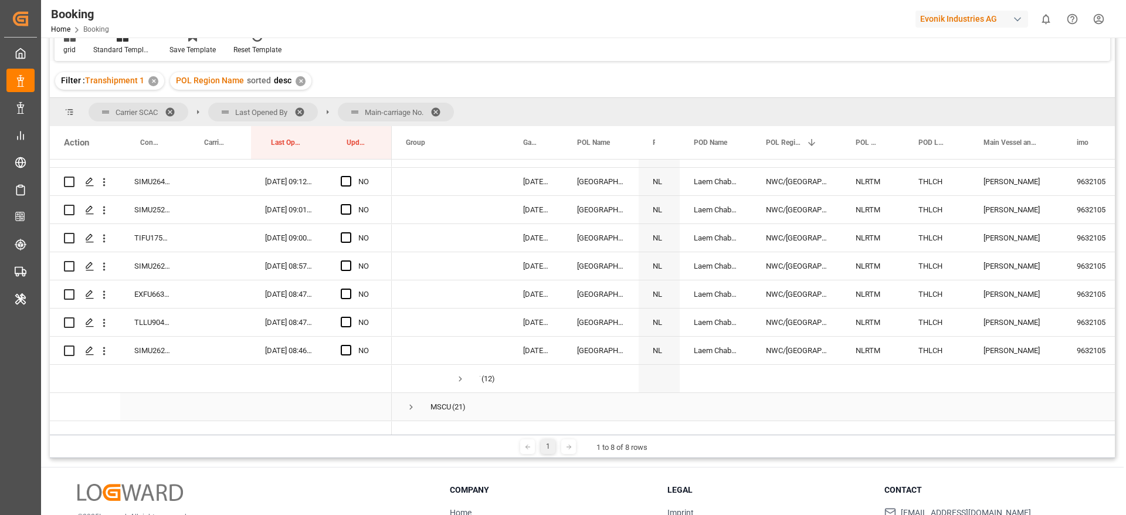
scroll to position [3562, 0]
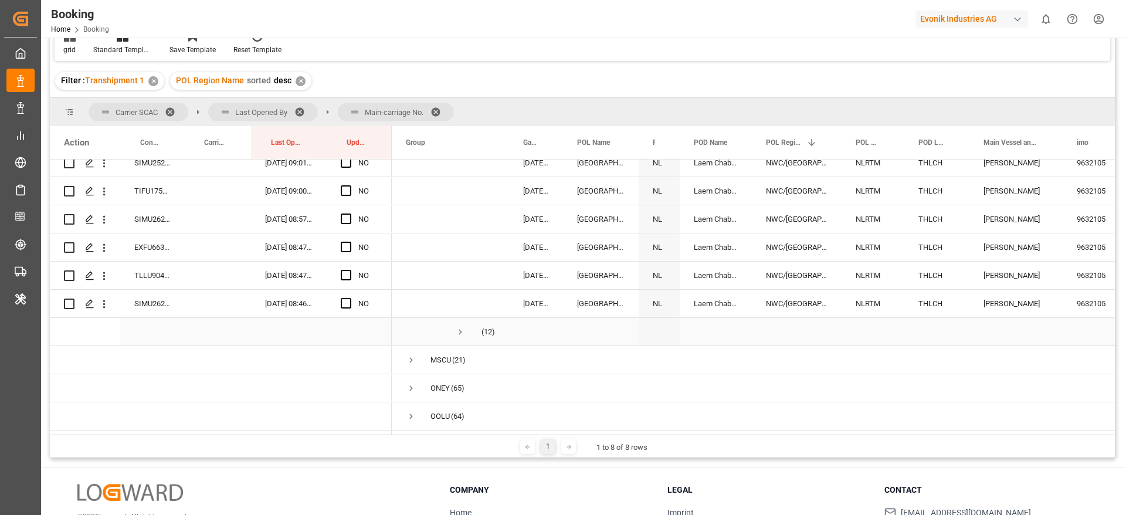
click at [462, 327] on span "Press SPACE to select this row." at bounding box center [460, 332] width 11 height 11
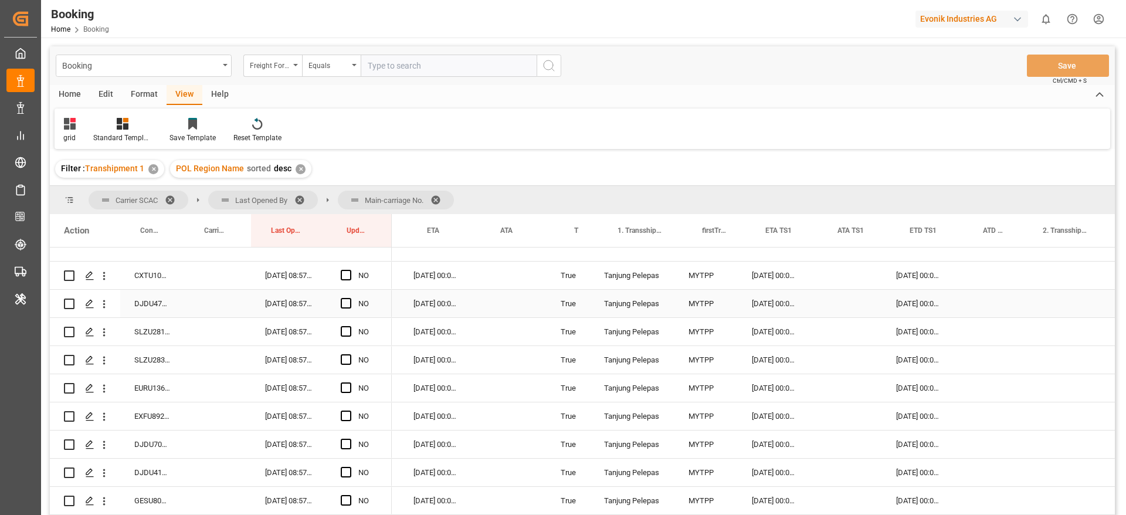
scroll to position [0, 0]
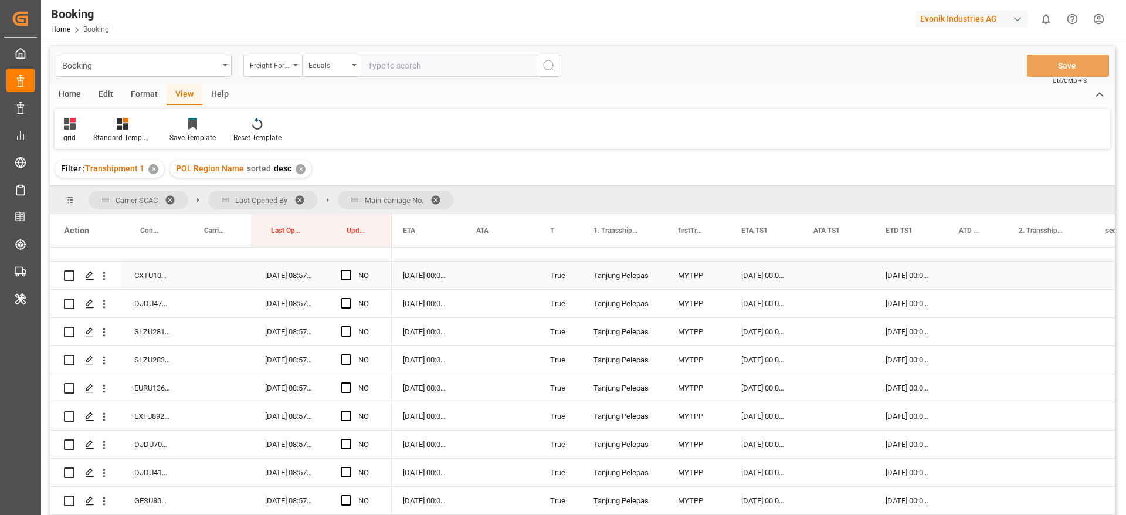
click at [160, 281] on div "CXTU1033043" at bounding box center [152, 276] width 64 height 28
click at [344, 275] on span "Press SPACE to select this row." at bounding box center [346, 275] width 11 height 11
click at [350, 270] on input "Press SPACE to select this row." at bounding box center [350, 270] width 0 height 0
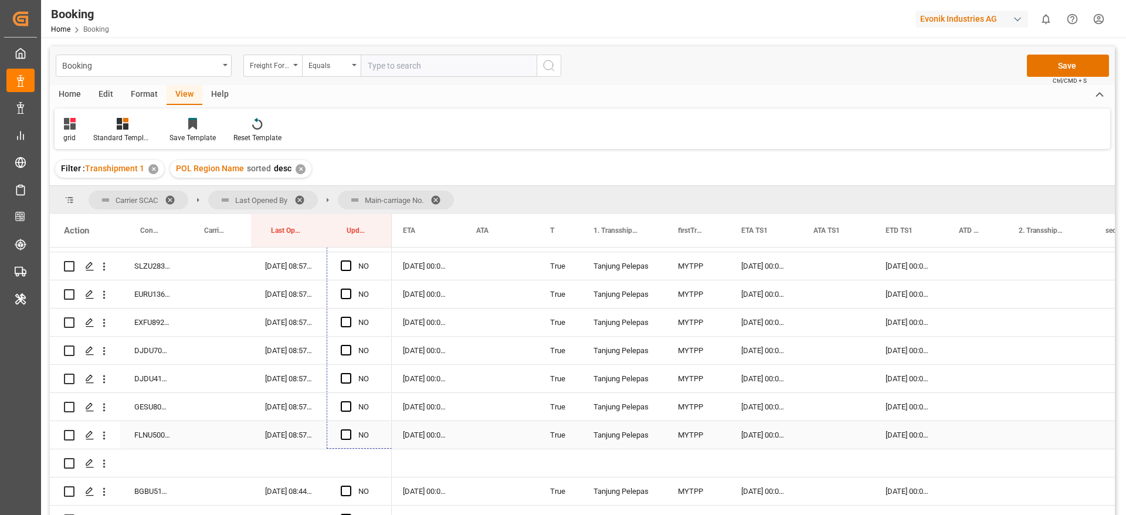
drag, startPoint x: 389, startPoint y: 286, endPoint x: 370, endPoint y: 434, distance: 149.1
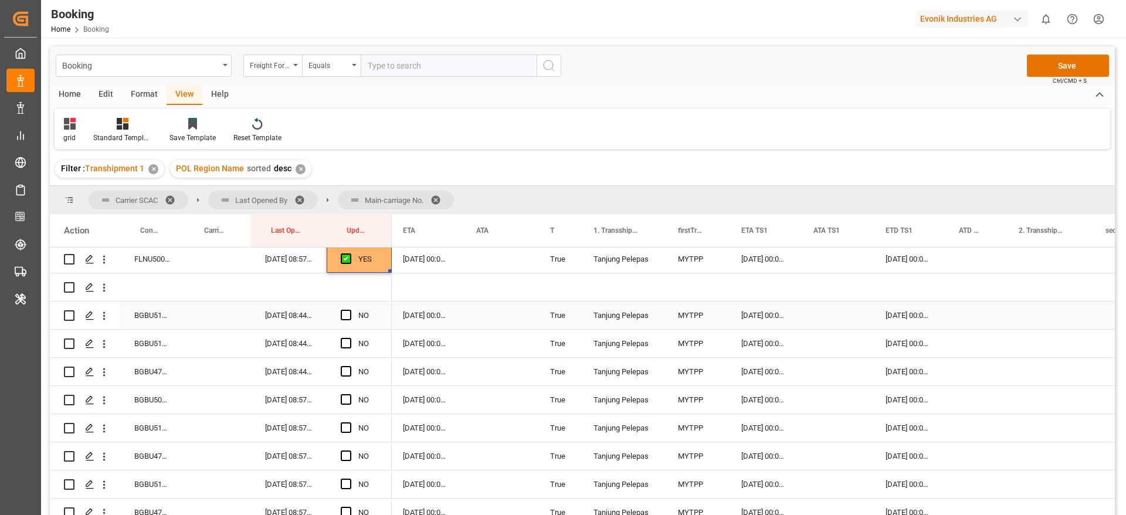
click at [159, 321] on div "BGBU5109287" at bounding box center [152, 316] width 64 height 28
click at [343, 311] on span "Press SPACE to select this row." at bounding box center [346, 315] width 11 height 11
click at [350, 310] on input "Press SPACE to select this row." at bounding box center [350, 310] width 0 height 0
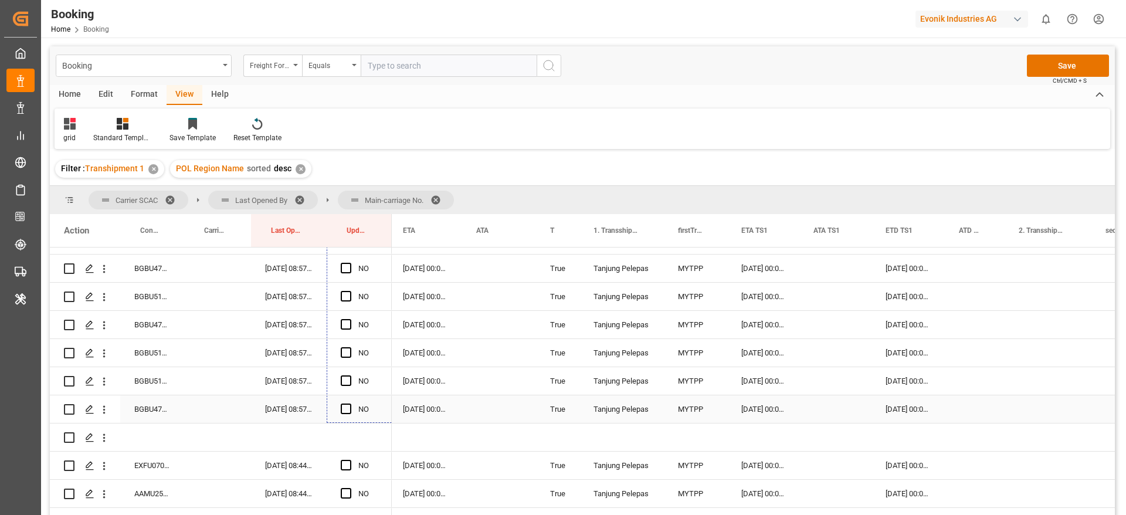
drag, startPoint x: 390, startPoint y: 327, endPoint x: 378, endPoint y: 413, distance: 86.5
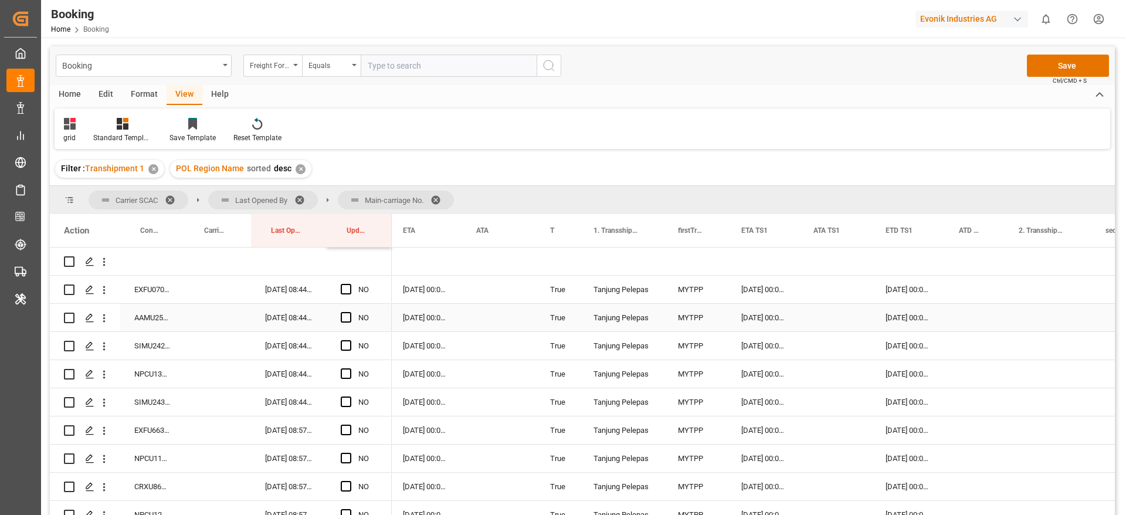
click at [148, 294] on div "EXFU0705984" at bounding box center [152, 290] width 64 height 28
click at [347, 287] on span "Press SPACE to select this row." at bounding box center [346, 289] width 11 height 11
click at [350, 284] on input "Press SPACE to select this row." at bounding box center [350, 284] width 0 height 0
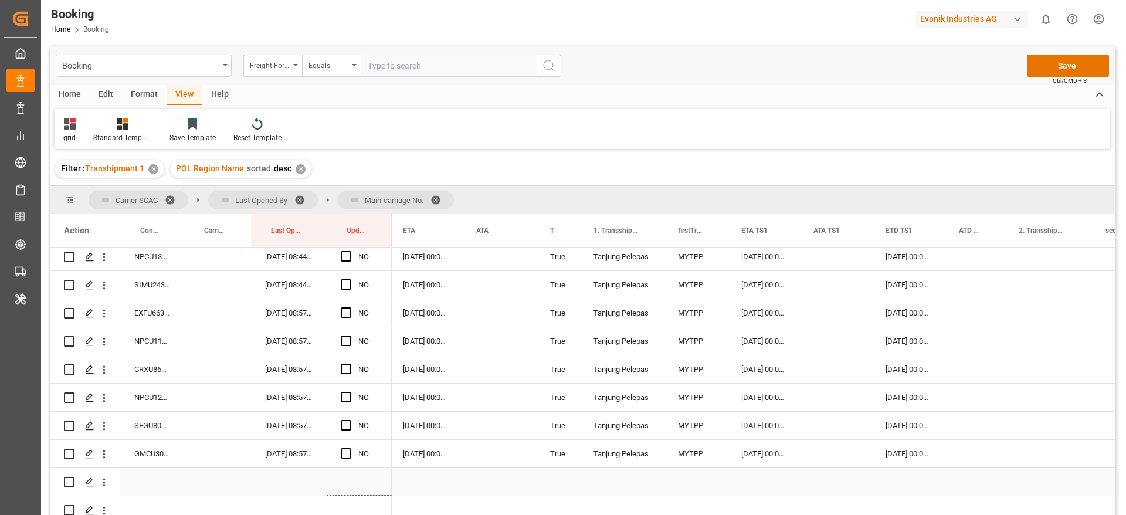
scroll to position [1126, 0]
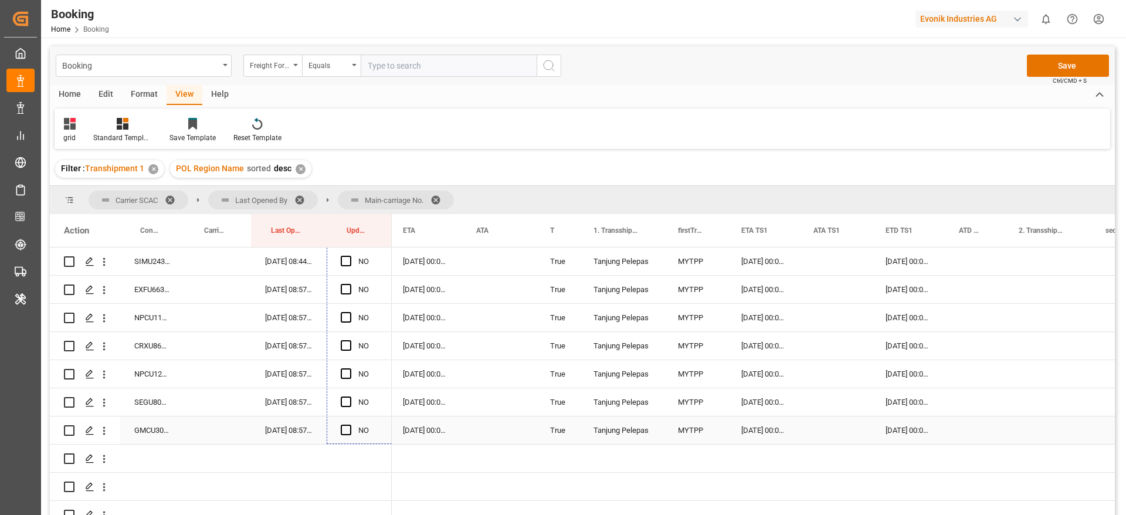
drag, startPoint x: 389, startPoint y: 300, endPoint x: 372, endPoint y: 417, distance: 117.9
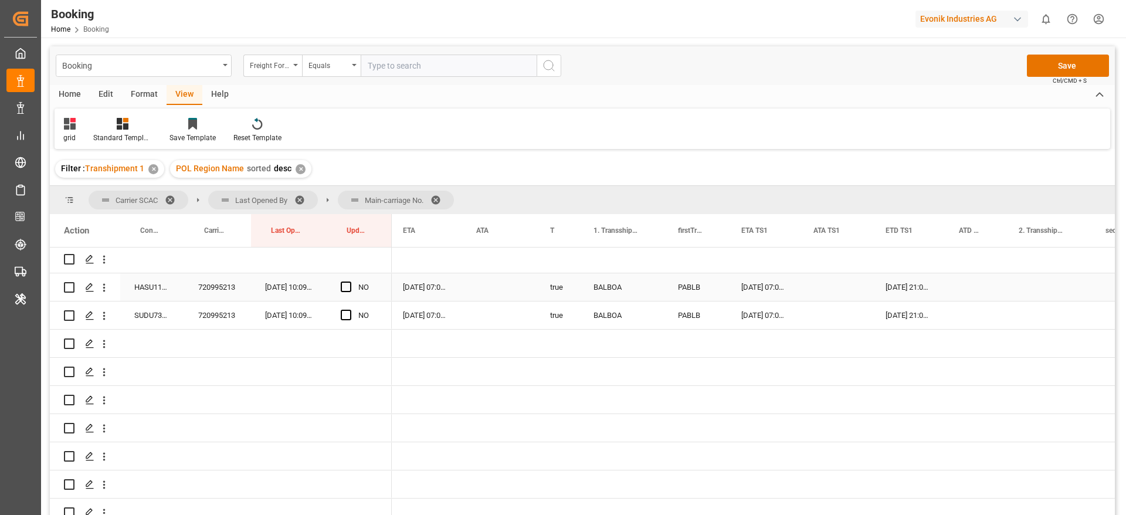
scroll to position [1654, 0]
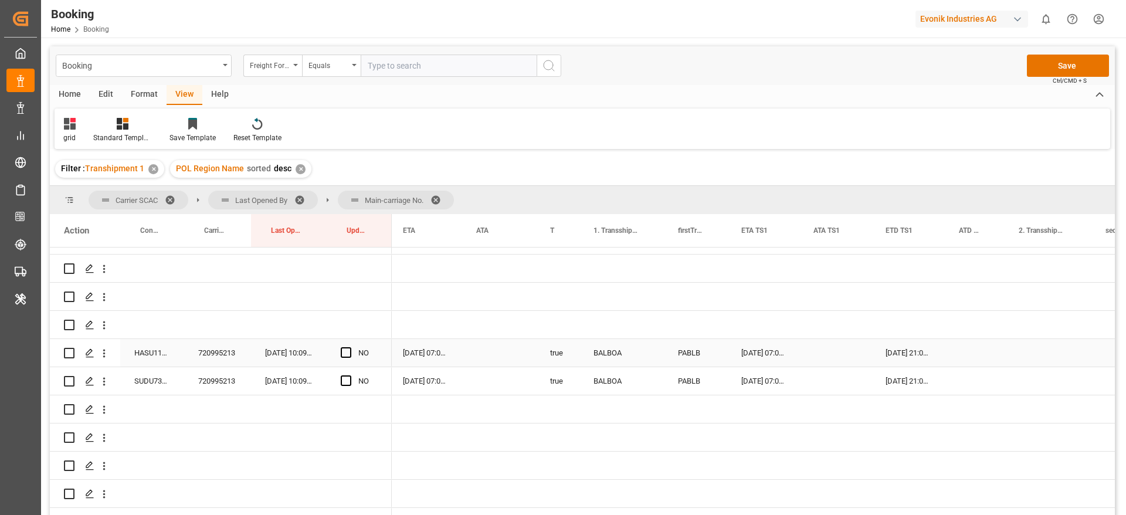
click at [221, 359] on div "720995213" at bounding box center [217, 353] width 67 height 28
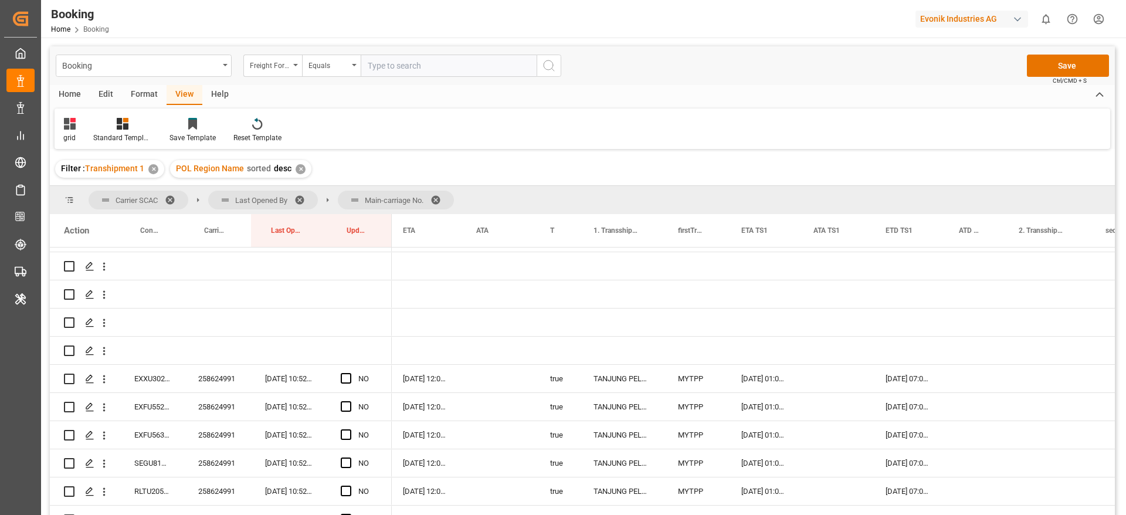
scroll to position [2622, 0]
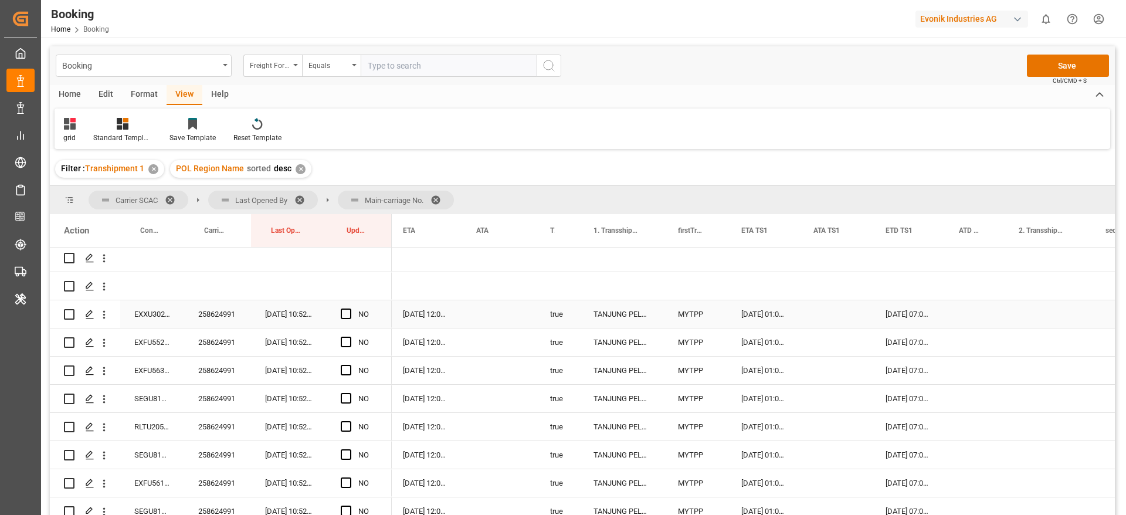
click at [194, 308] on div "258624991" at bounding box center [217, 314] width 67 height 28
click at [348, 311] on span "Press SPACE to select this row." at bounding box center [346, 314] width 11 height 11
click at [350, 309] on input "Press SPACE to select this row." at bounding box center [350, 309] width 0 height 0
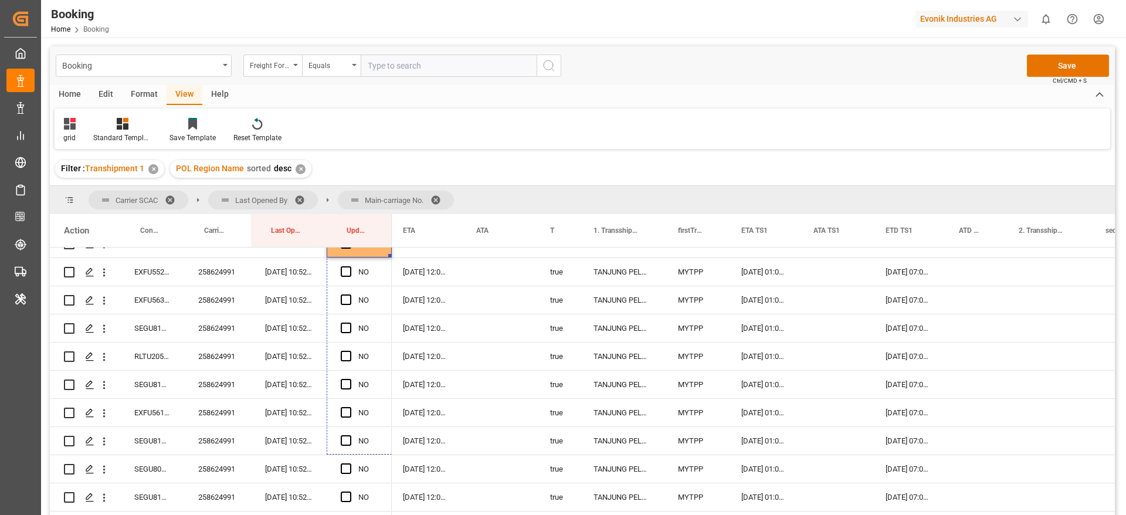
scroll to position [2739, 0]
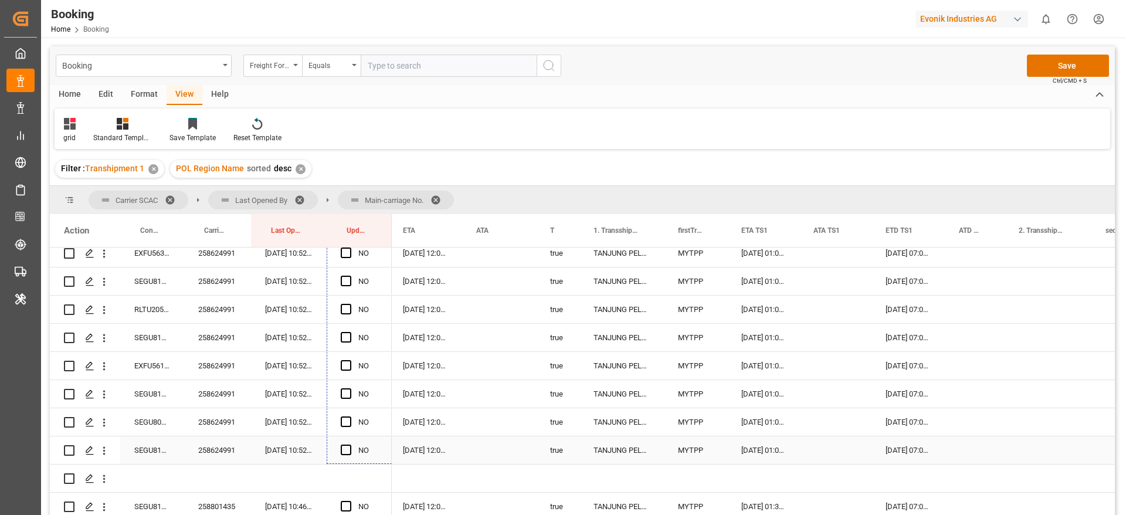
drag, startPoint x: 388, startPoint y: 325, endPoint x: 370, endPoint y: 452, distance: 128.7
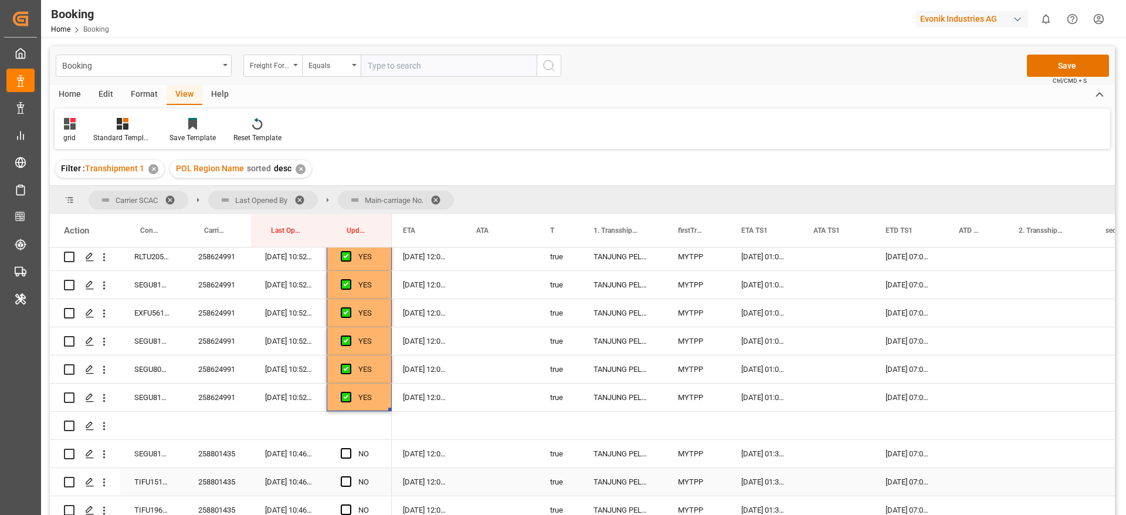
scroll to position [2915, 0]
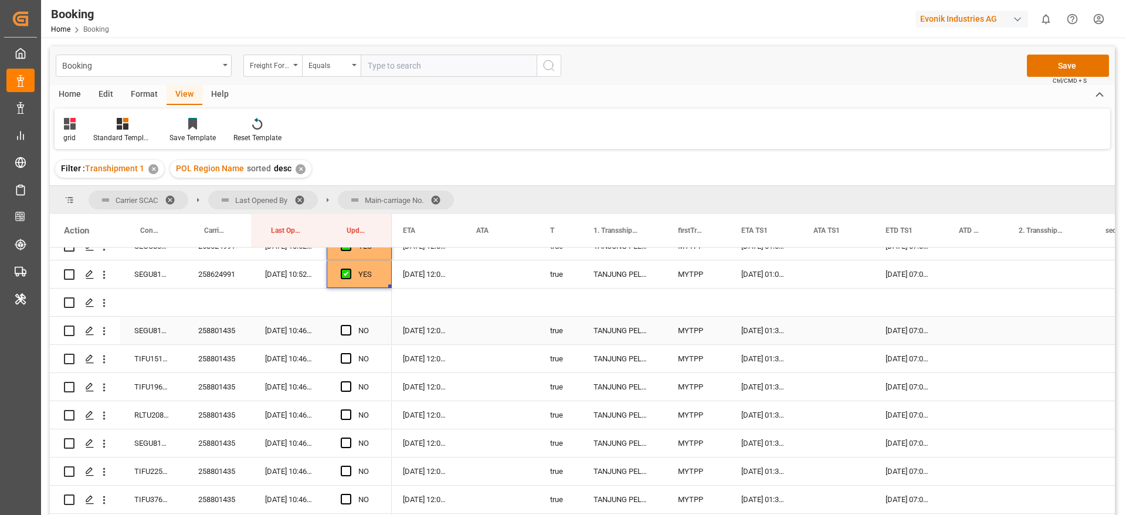
click at [235, 340] on div "258801435" at bounding box center [217, 331] width 67 height 28
click at [344, 332] on span "Press SPACE to select this row." at bounding box center [346, 330] width 11 height 11
click at [350, 325] on input "Press SPACE to select this row." at bounding box center [350, 325] width 0 height 0
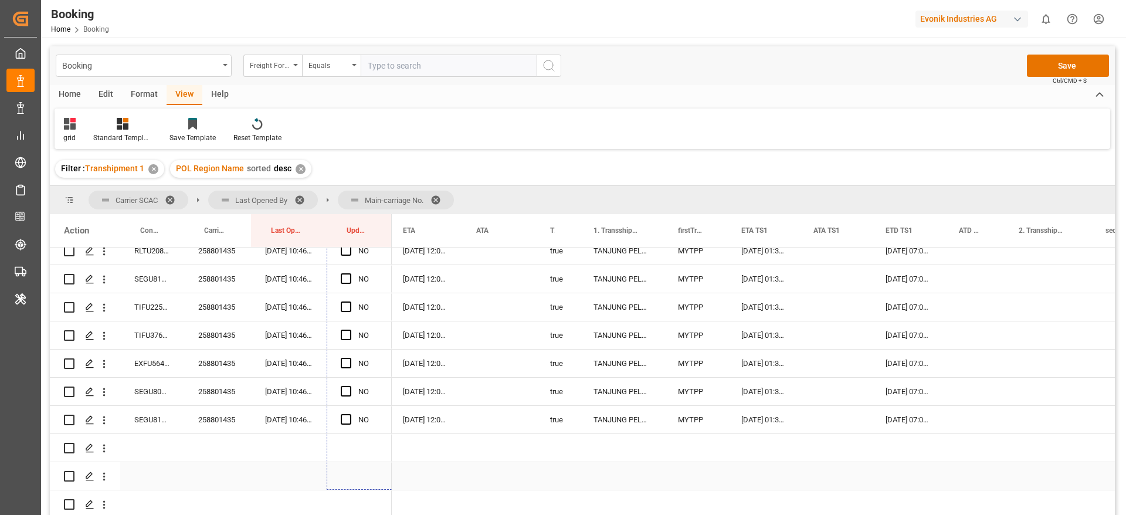
scroll to position [3103, 0]
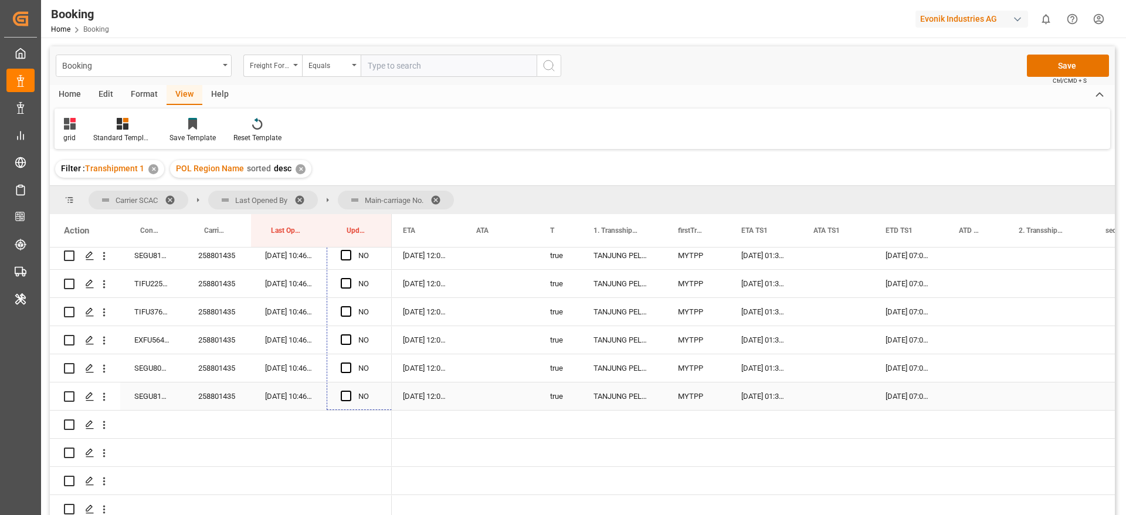
drag, startPoint x: 390, startPoint y: 343, endPoint x: 378, endPoint y: 399, distance: 58.1
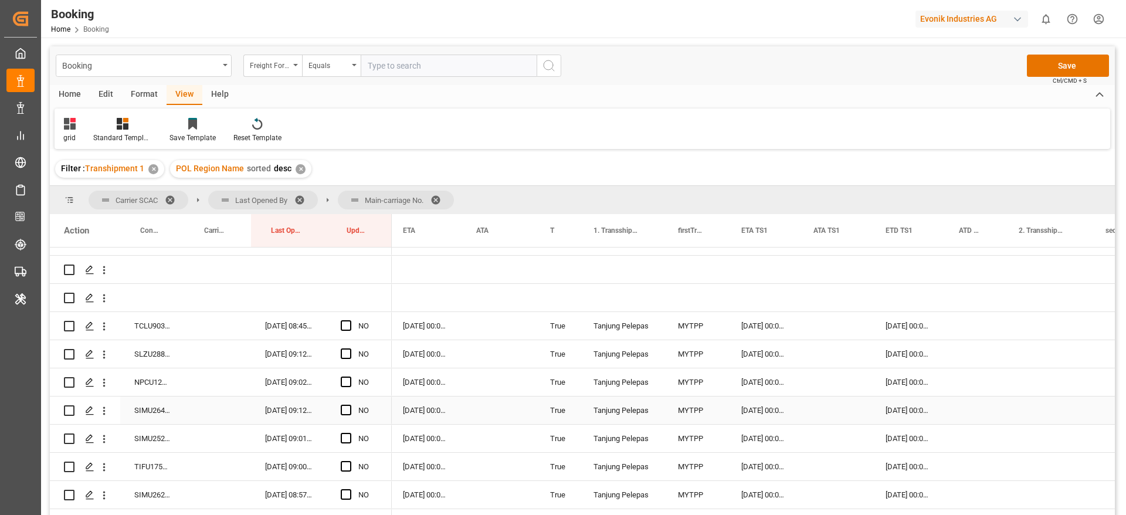
scroll to position [3367, 0]
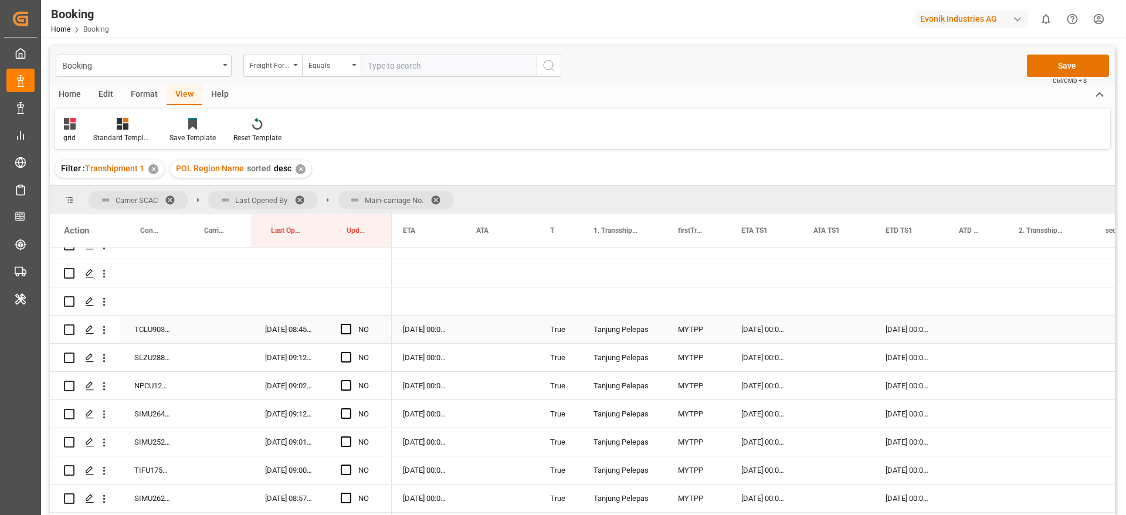
click at [164, 334] on div "TCLU9035053" at bounding box center [152, 330] width 64 height 28
click at [342, 329] on span "Press SPACE to select this row." at bounding box center [346, 329] width 11 height 11
click at [350, 324] on input "Press SPACE to select this row." at bounding box center [350, 324] width 0 height 0
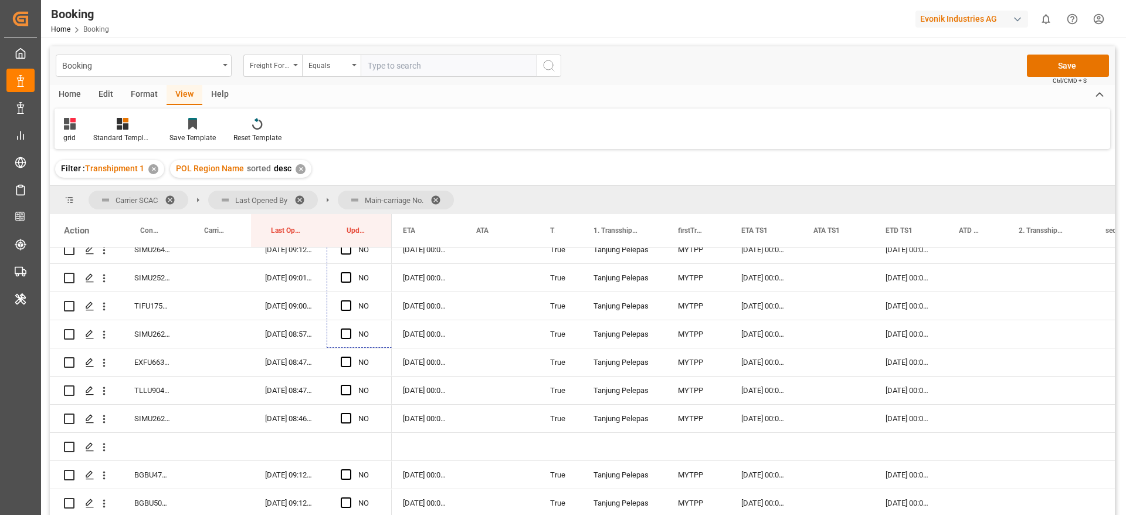
scroll to position [3578, 0]
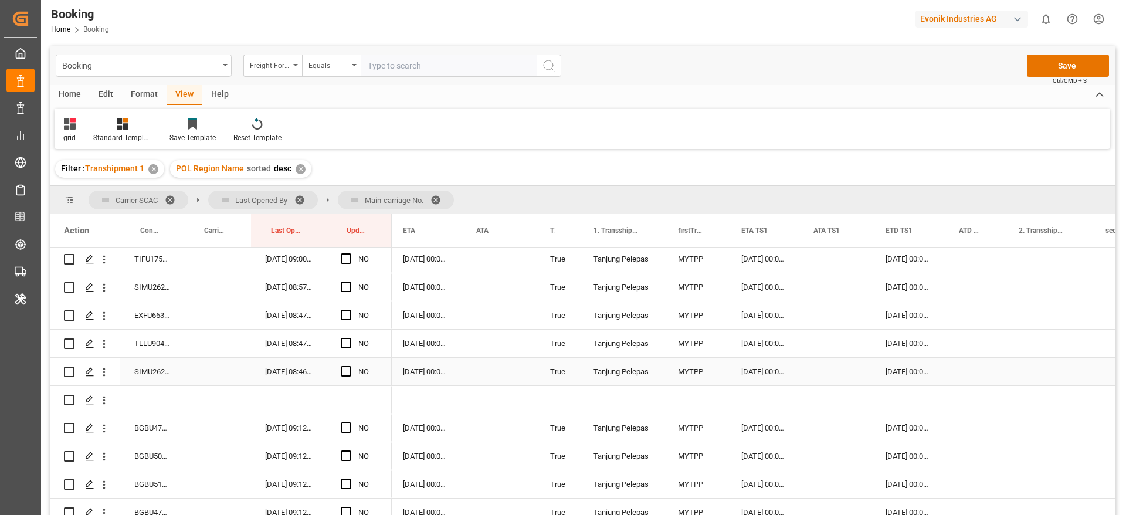
drag, startPoint x: 388, startPoint y: 340, endPoint x: 383, endPoint y: 383, distance: 43.7
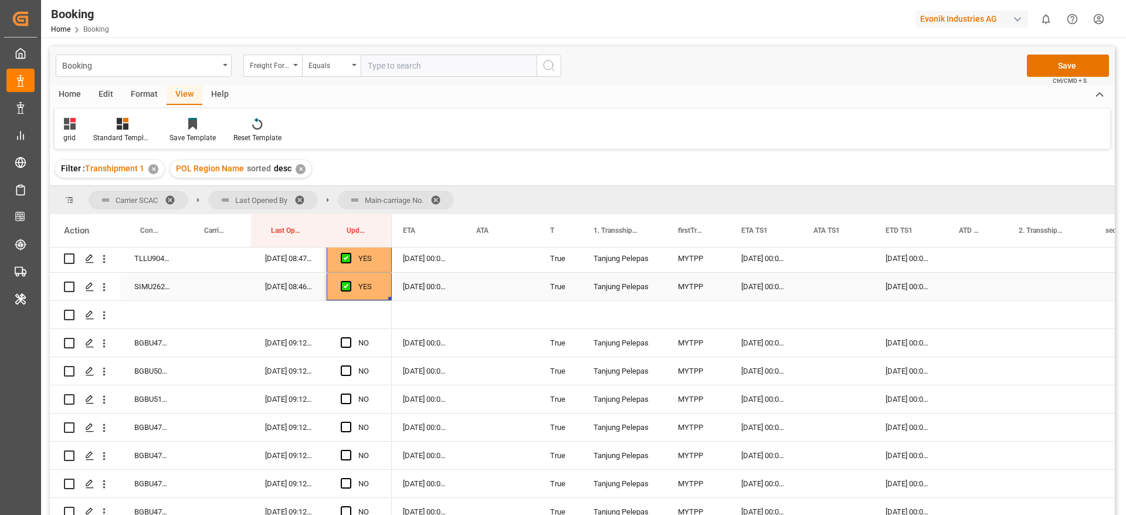
scroll to position [3666, 0]
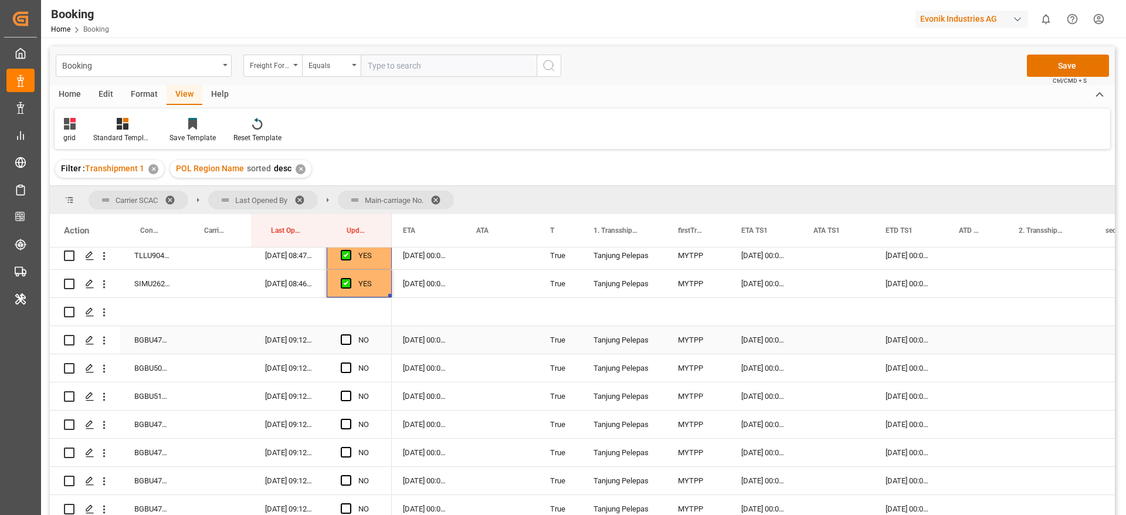
click at [138, 340] on div "BGBU4791588" at bounding box center [152, 340] width 64 height 28
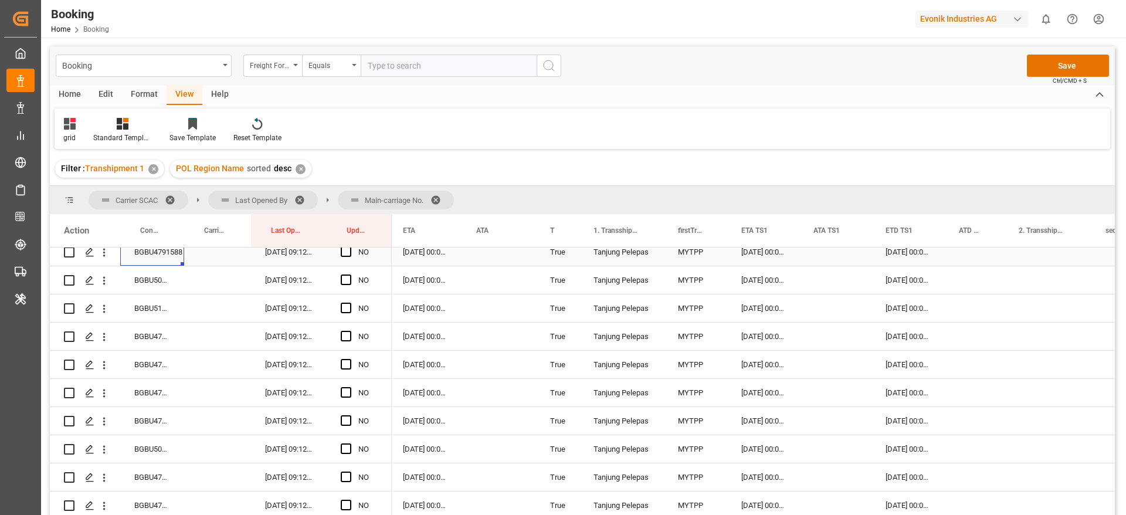
click at [347, 250] on span "Press SPACE to select this row." at bounding box center [346, 251] width 11 height 11
click at [350, 246] on input "Press SPACE to select this row." at bounding box center [350, 246] width 0 height 0
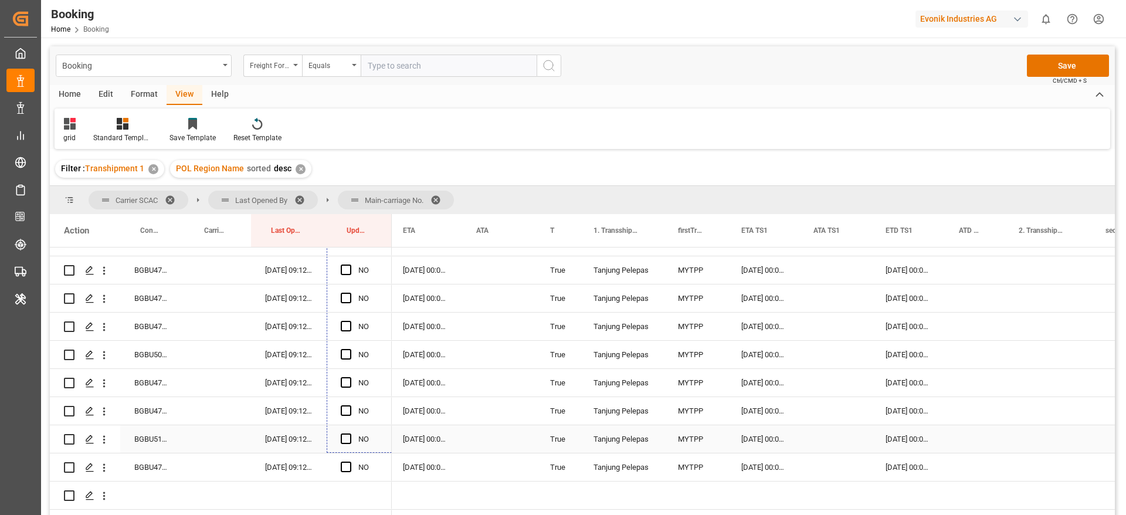
scroll to position [3872, 0]
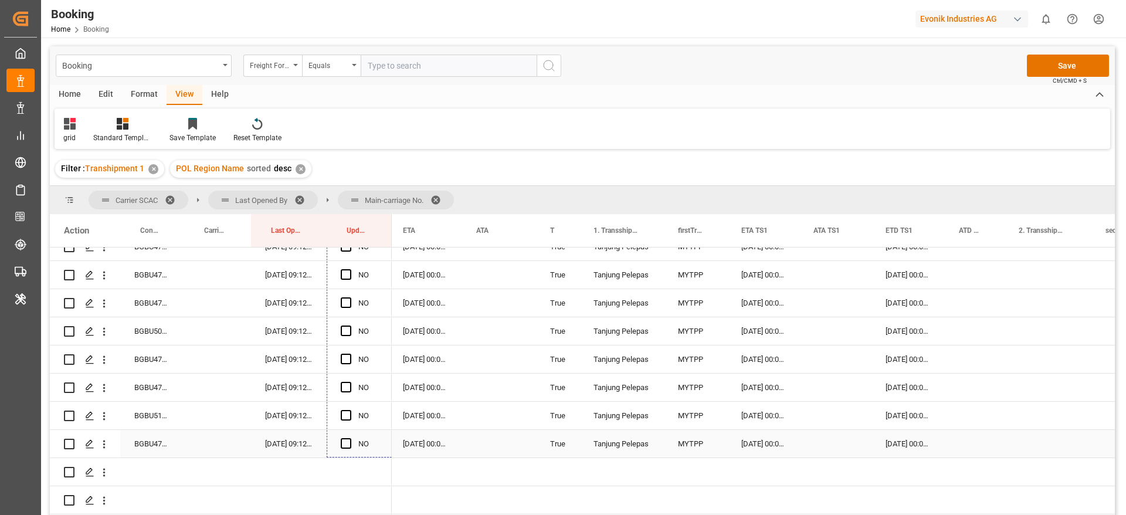
drag, startPoint x: 389, startPoint y: 311, endPoint x: 382, endPoint y: 434, distance: 123.4
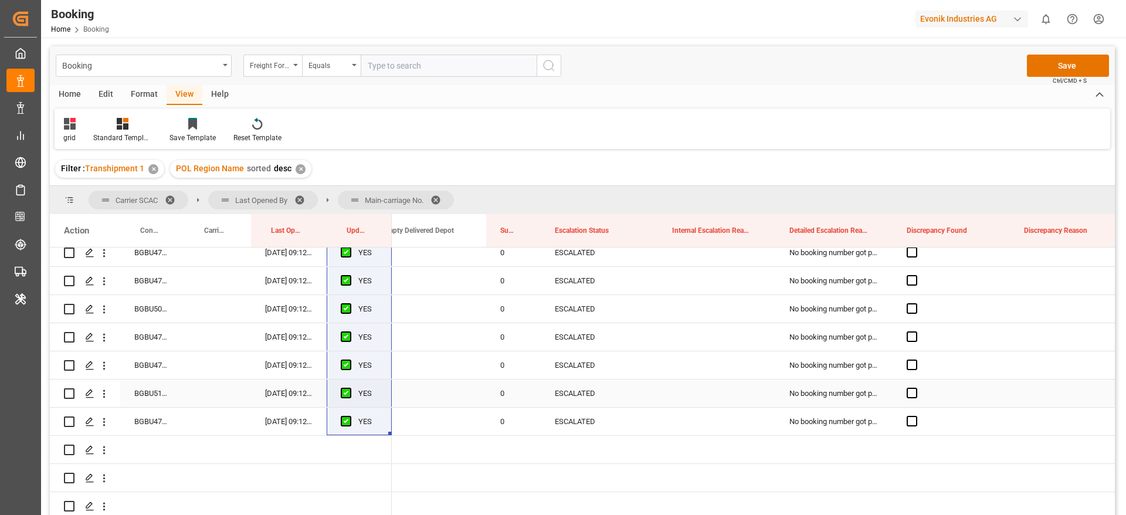
scroll to position [3900, 0]
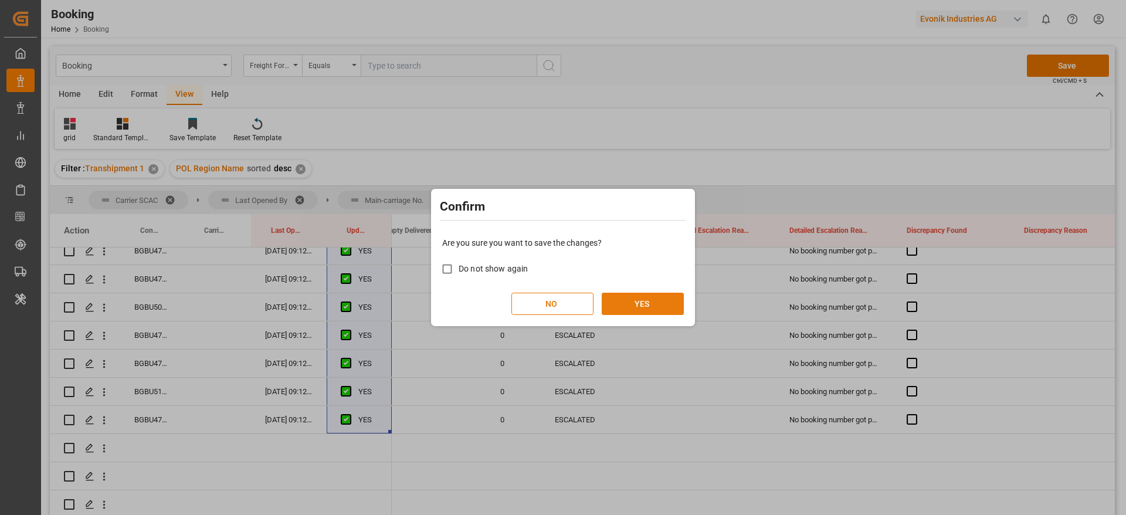
click at [658, 306] on button "YES" at bounding box center [643, 304] width 82 height 22
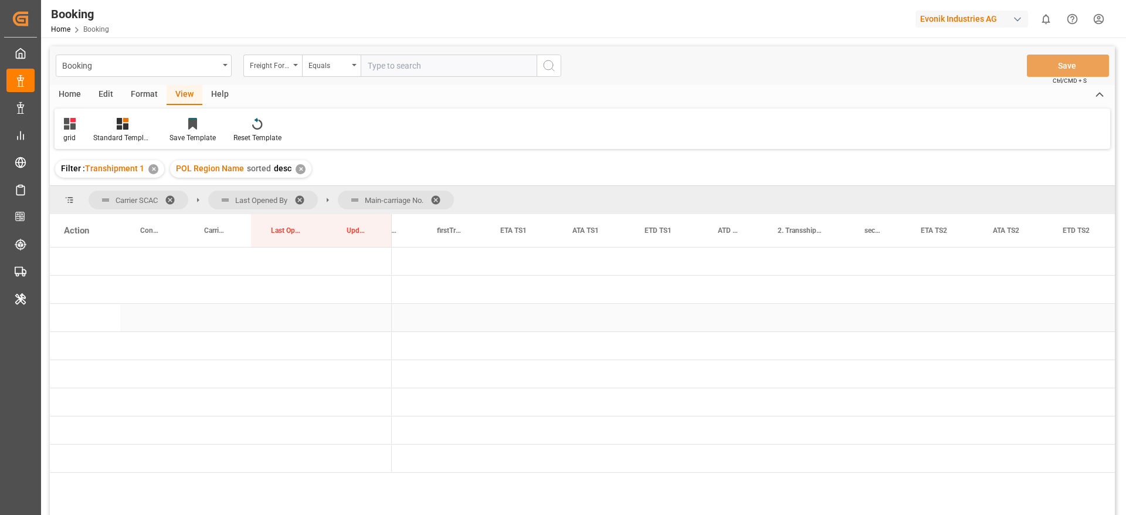
scroll to position [0, 890]
click at [407, 372] on span "Press SPACE to select this row." at bounding box center [411, 374] width 11 height 11
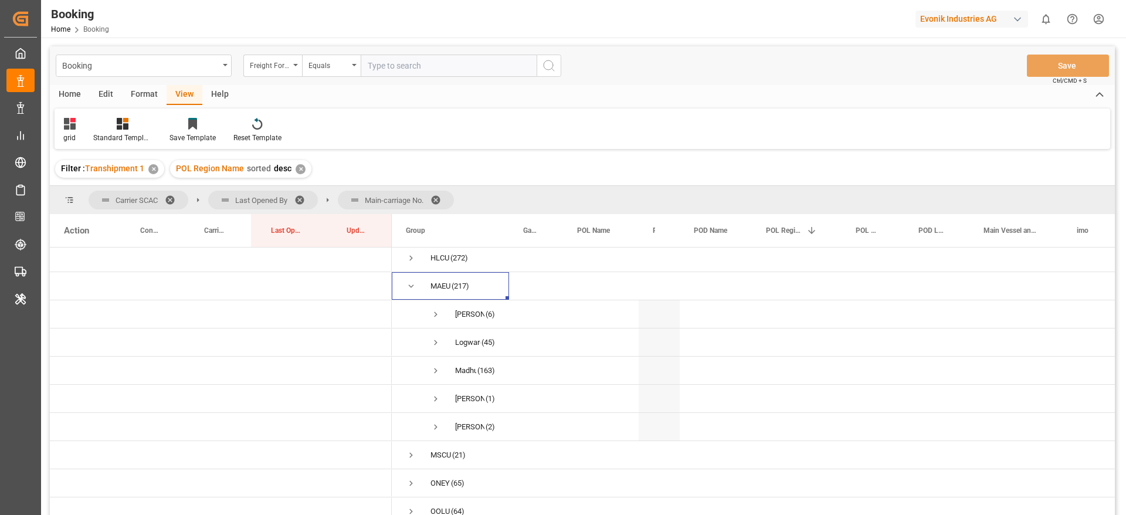
click at [439, 195] on span at bounding box center [440, 200] width 19 height 11
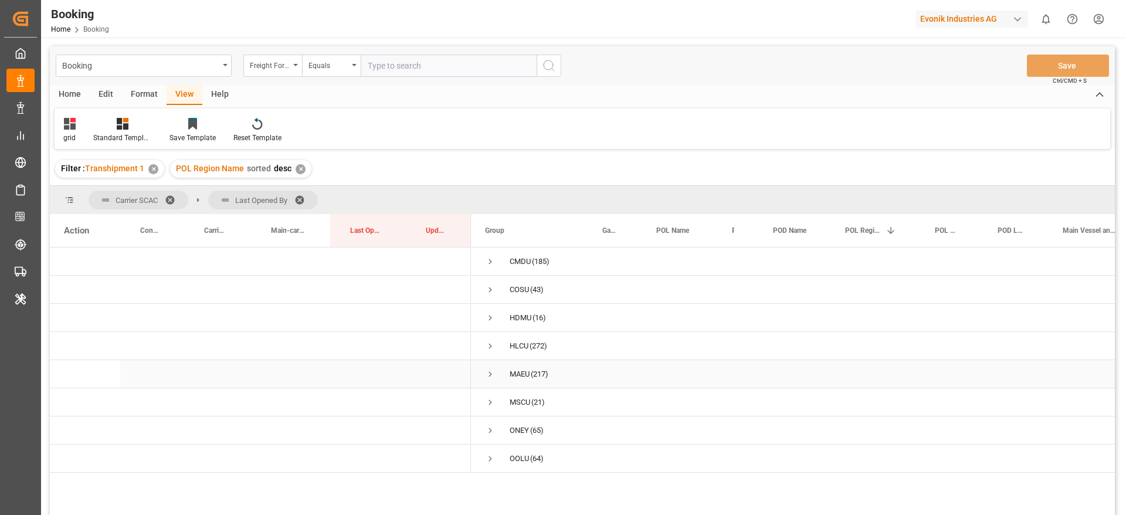
click at [489, 374] on span "Press SPACE to select this row." at bounding box center [490, 374] width 11 height 11
click at [517, 311] on span "Press SPACE to select this row." at bounding box center [515, 314] width 11 height 11
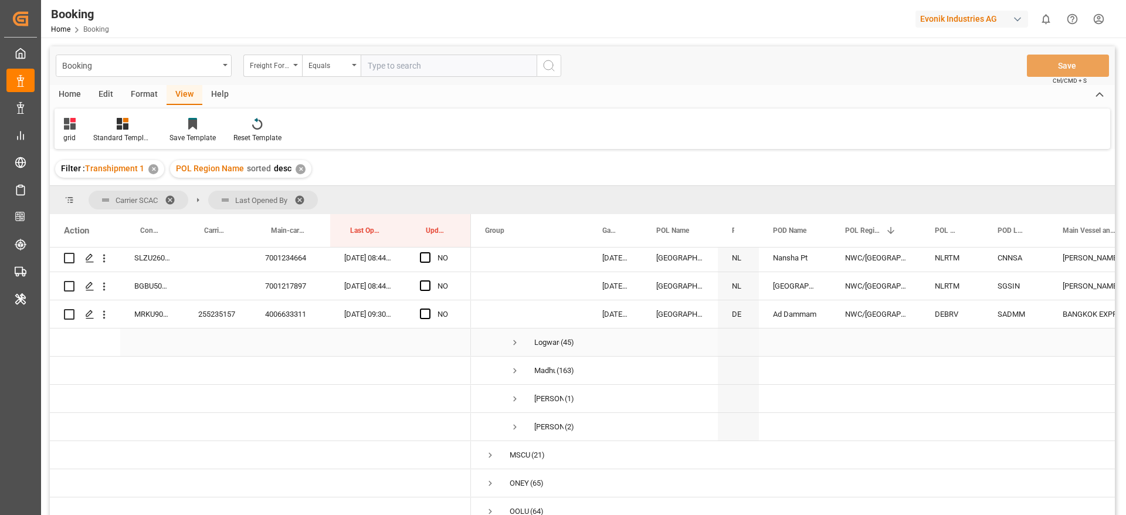
click at [517, 338] on span "Press SPACE to select this row." at bounding box center [515, 342] width 11 height 11
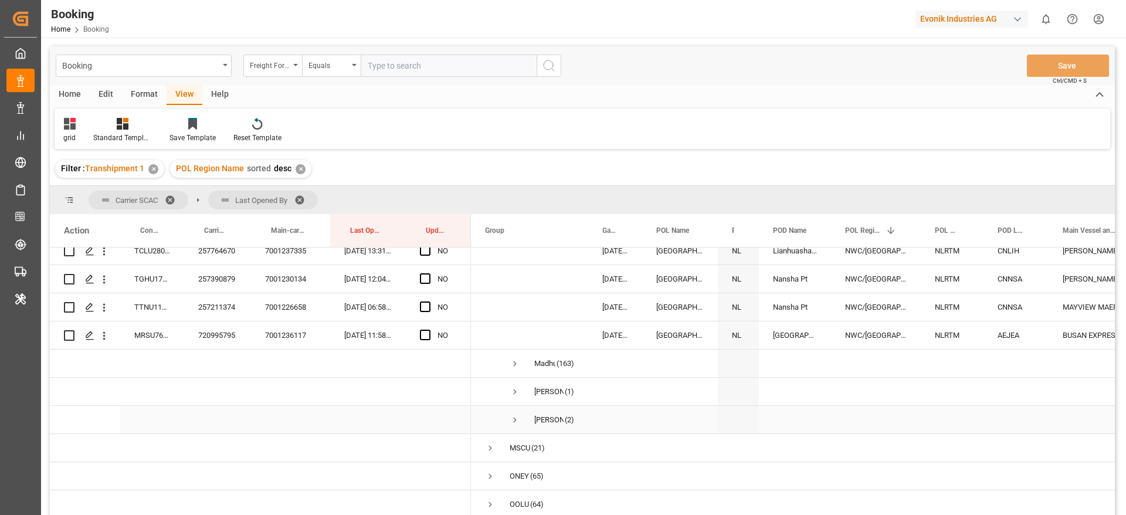
click at [516, 415] on span "Press SPACE to select this row." at bounding box center [515, 420] width 11 height 11
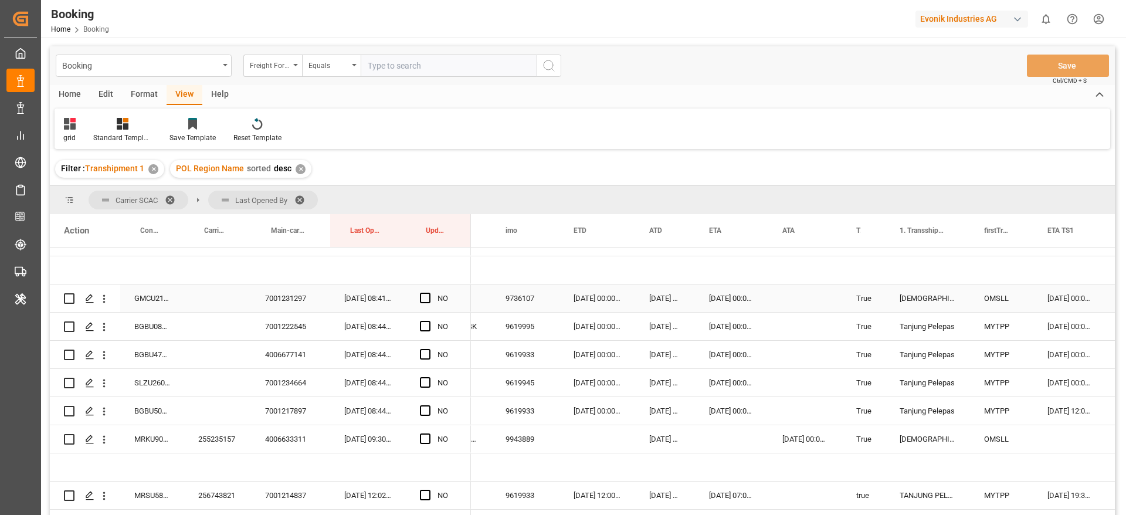
scroll to position [131, 0]
click at [205, 443] on div "255235157" at bounding box center [217, 440] width 67 height 28
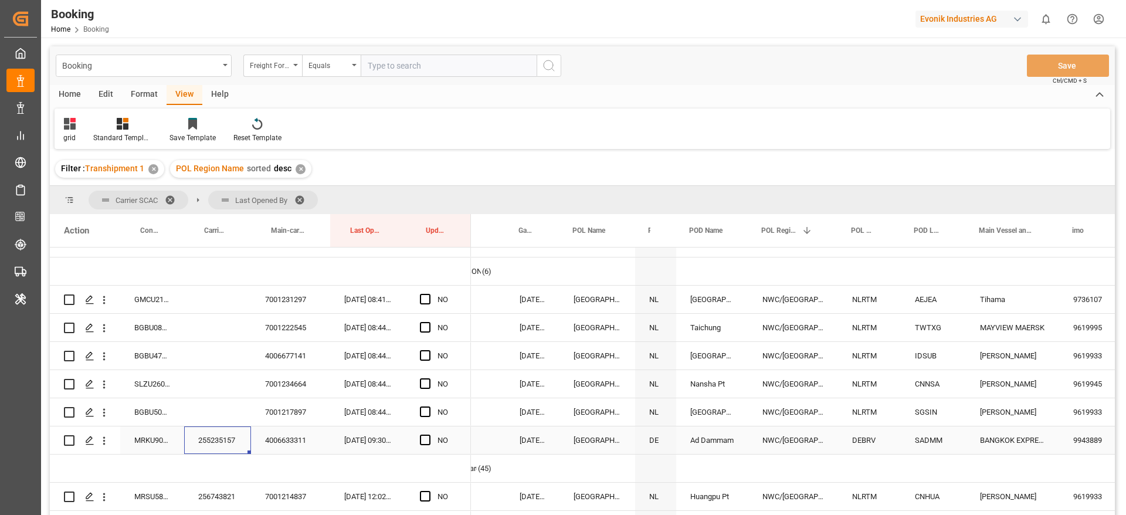
scroll to position [0, 84]
click at [148, 443] on div "MRKU9075370" at bounding box center [152, 440] width 64 height 28
click at [222, 439] on div "255235157" at bounding box center [217, 440] width 67 height 28
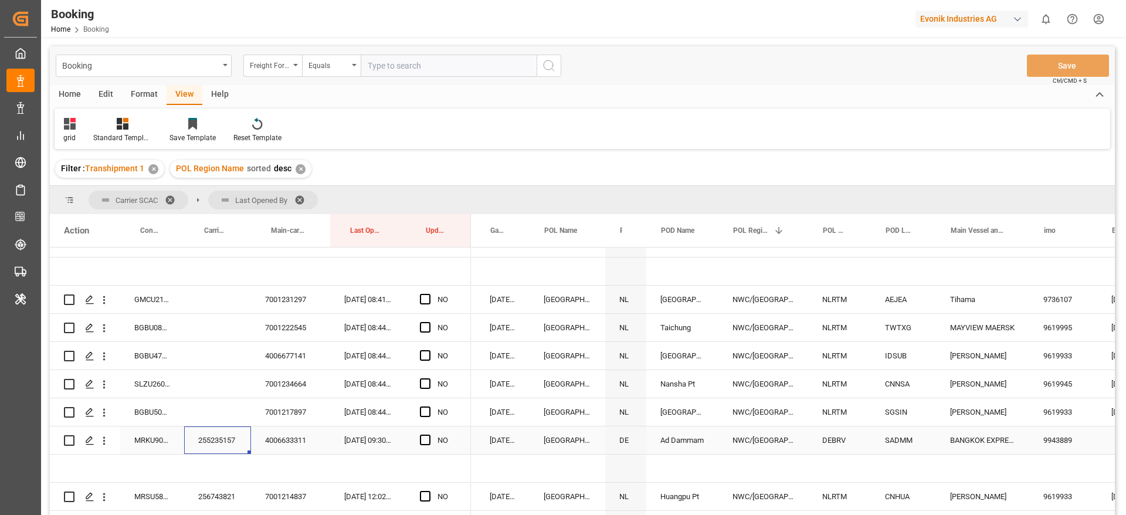
scroll to position [0, 0]
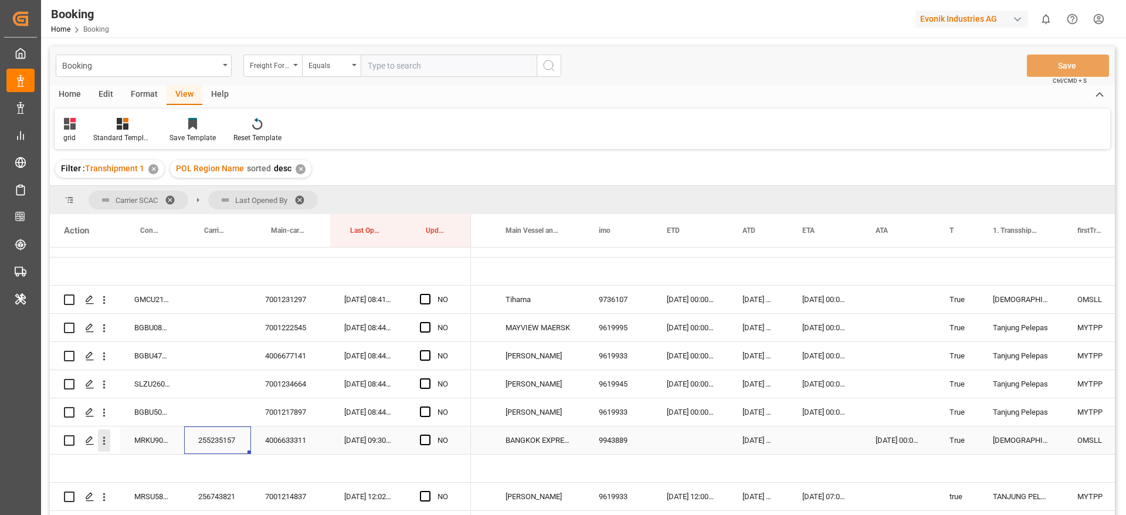
click at [101, 446] on icon "open menu" at bounding box center [104, 441] width 12 height 12
click at [180, 463] on span "Open in new tab" at bounding box center [181, 465] width 107 height 12
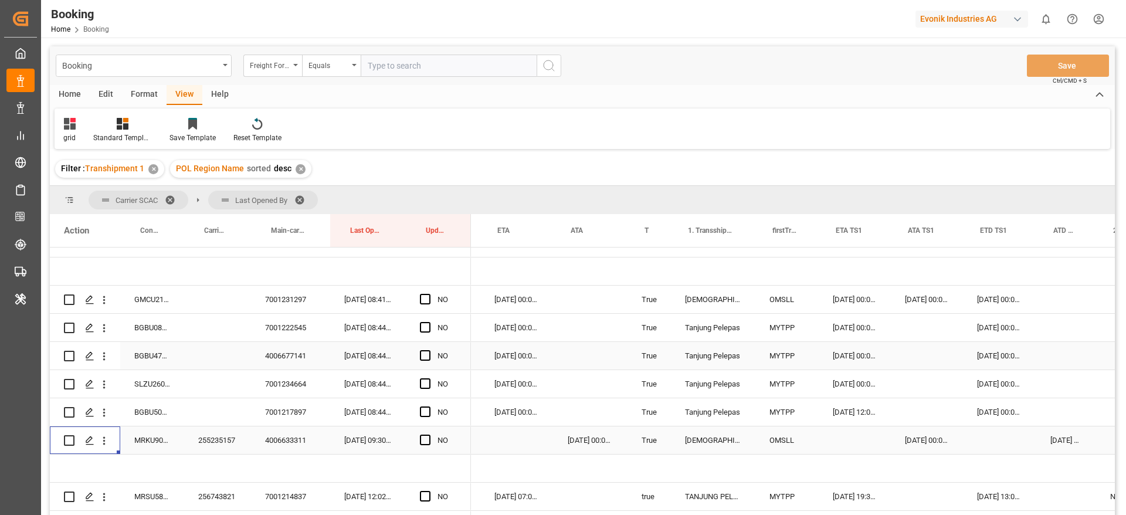
scroll to position [0, 862]
click at [151, 297] on div "GMCU2103820" at bounding box center [152, 300] width 64 height 28
click at [422, 299] on span "Press SPACE to select this row." at bounding box center [425, 299] width 11 height 11
click at [429, 294] on input "Press SPACE to select this row." at bounding box center [429, 294] width 0 height 0
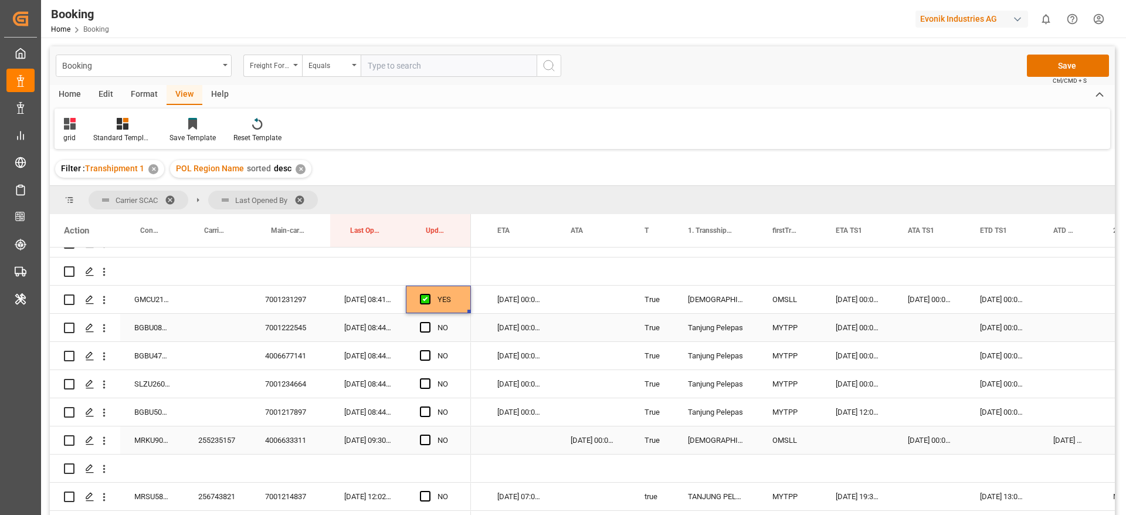
click at [149, 324] on div "BGBU0811990" at bounding box center [152, 328] width 64 height 28
click at [922, 329] on div "Press SPACE to select this row." at bounding box center [930, 328] width 72 height 28
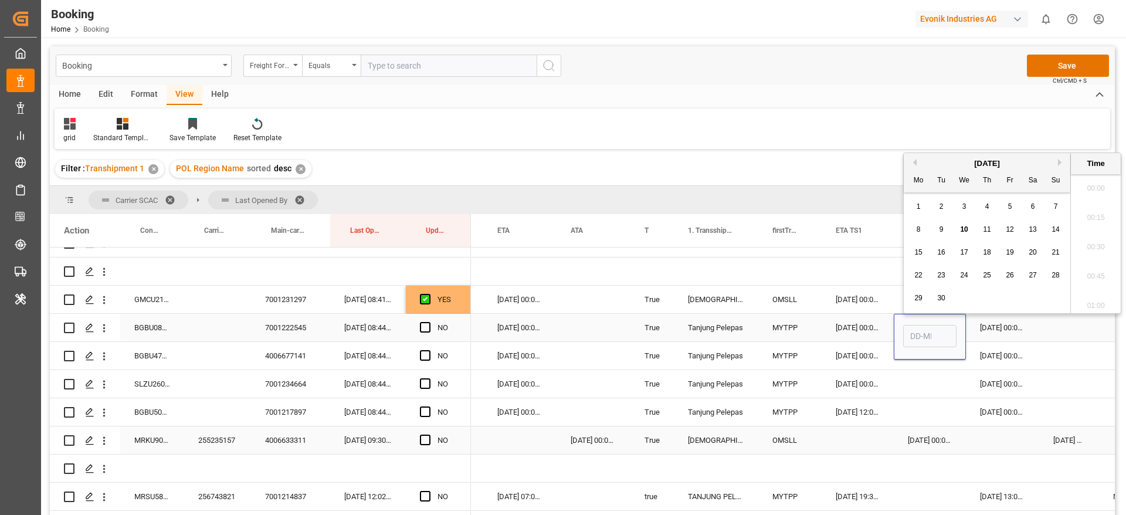
scroll to position [1852, 0]
click at [969, 229] on div "10" at bounding box center [964, 230] width 15 height 14
type input "[DATE] 00:00"
click at [1043, 327] on div "Press SPACE to select this row." at bounding box center [1069, 328] width 60 height 28
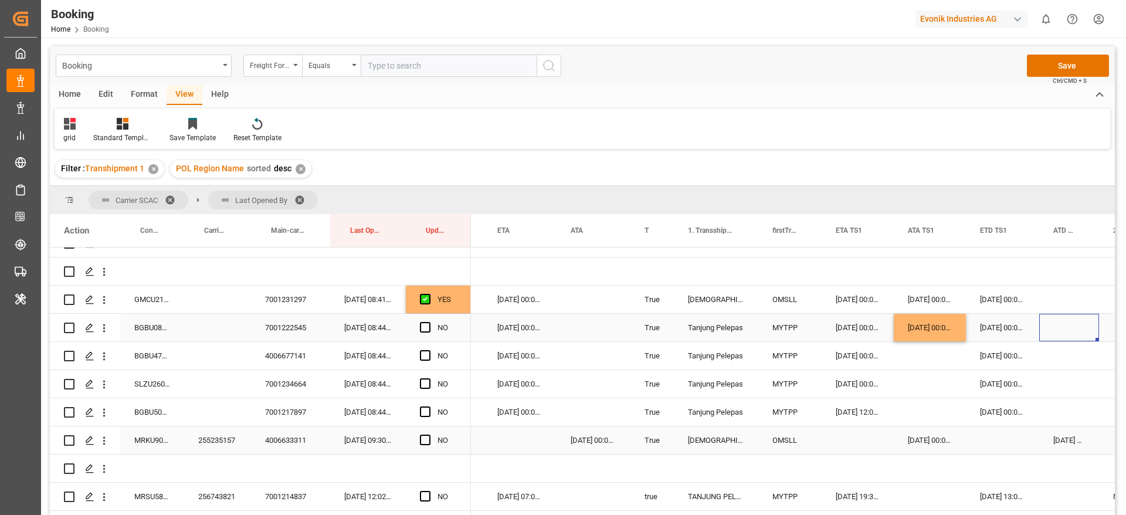
click at [424, 328] on span "Press SPACE to select this row." at bounding box center [425, 327] width 11 height 11
click at [429, 322] on input "Press SPACE to select this row." at bounding box center [429, 322] width 0 height 0
click at [157, 360] on div "BGBU4782312" at bounding box center [152, 356] width 64 height 28
click at [428, 357] on span "Press SPACE to select this row." at bounding box center [425, 355] width 11 height 11
click at [429, 350] on input "Press SPACE to select this row." at bounding box center [429, 350] width 0 height 0
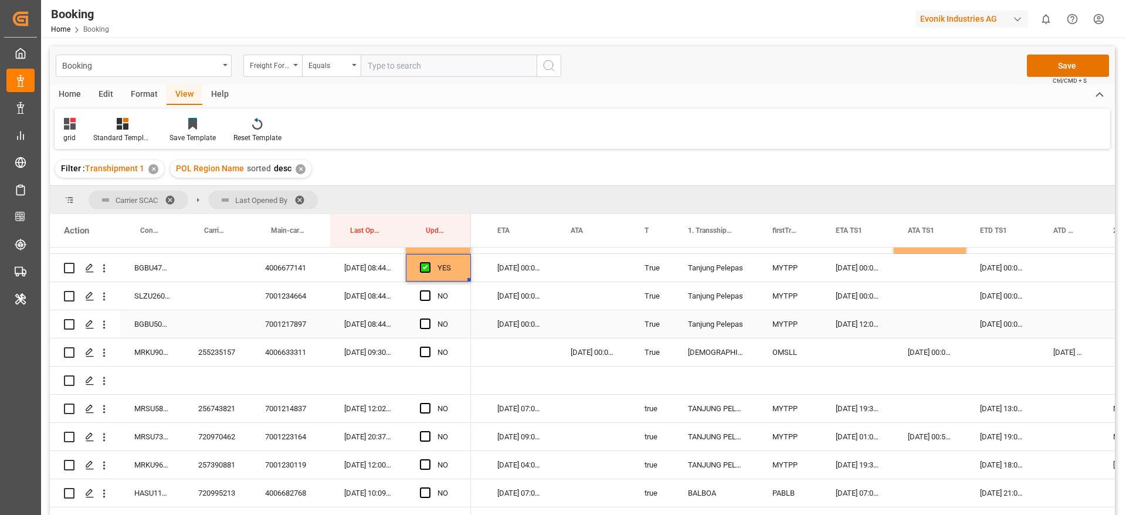
scroll to position [131, 0]
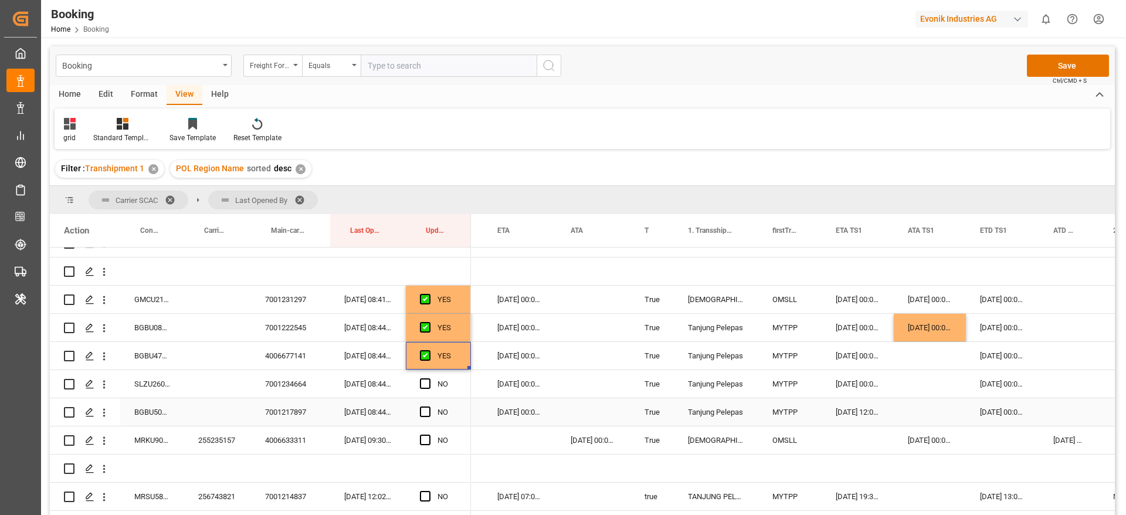
click at [157, 390] on div "SLZU2600616" at bounding box center [152, 384] width 64 height 28
click at [426, 382] on span "Press SPACE to select this row." at bounding box center [425, 383] width 11 height 11
click at [429, 378] on input "Press SPACE to select this row." at bounding box center [429, 378] width 0 height 0
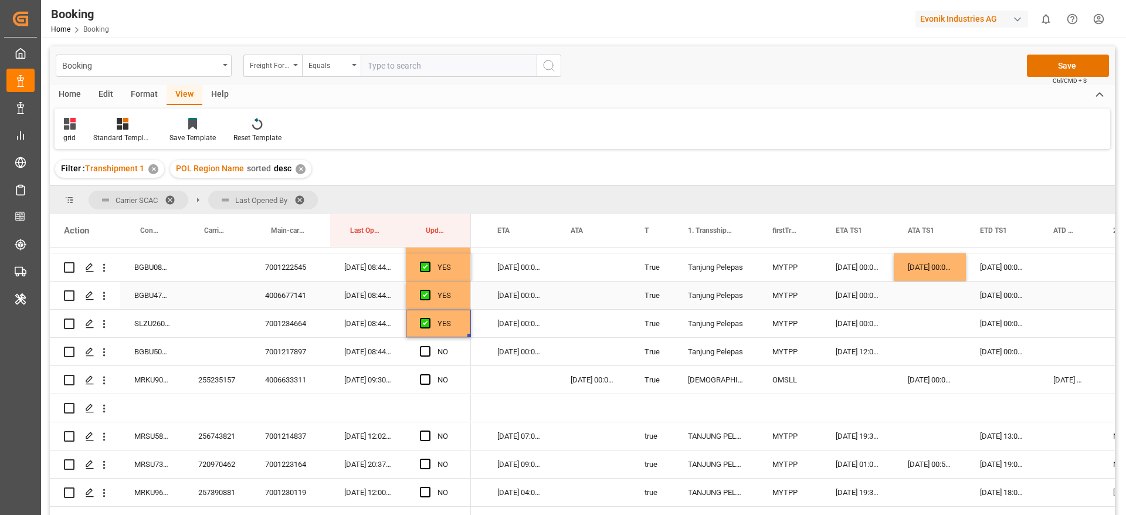
scroll to position [219, 0]
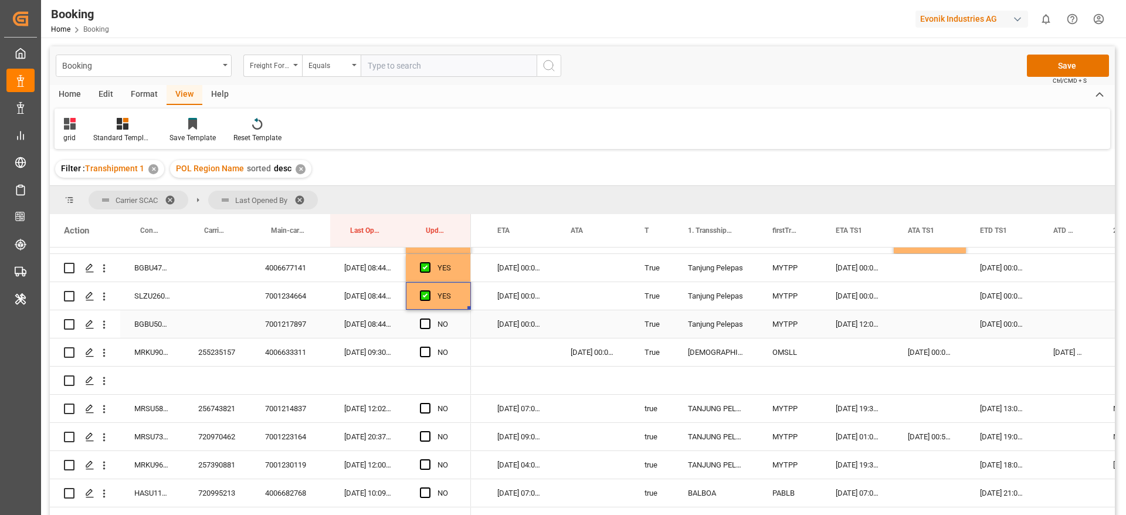
click at [152, 329] on div "BGBU5006313" at bounding box center [152, 324] width 64 height 28
click at [1012, 324] on div "[DATE] 00:00:00" at bounding box center [1002, 324] width 73 height 28
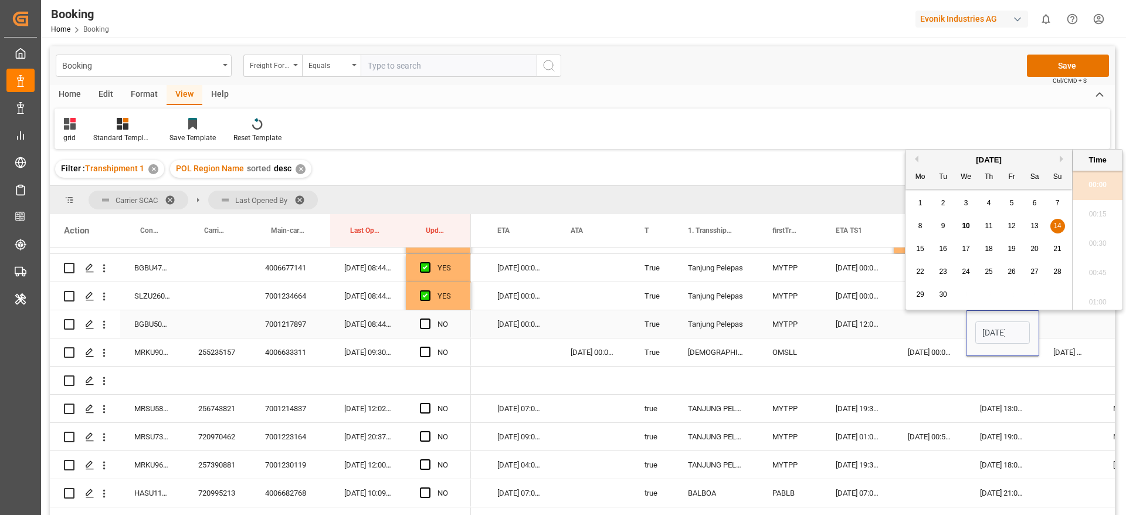
scroll to position [1852, 0]
click at [949, 250] on div "16" at bounding box center [943, 249] width 15 height 14
type input "[DATE] 00:00"
click at [934, 321] on div "Press SPACE to select this row." at bounding box center [930, 324] width 72 height 28
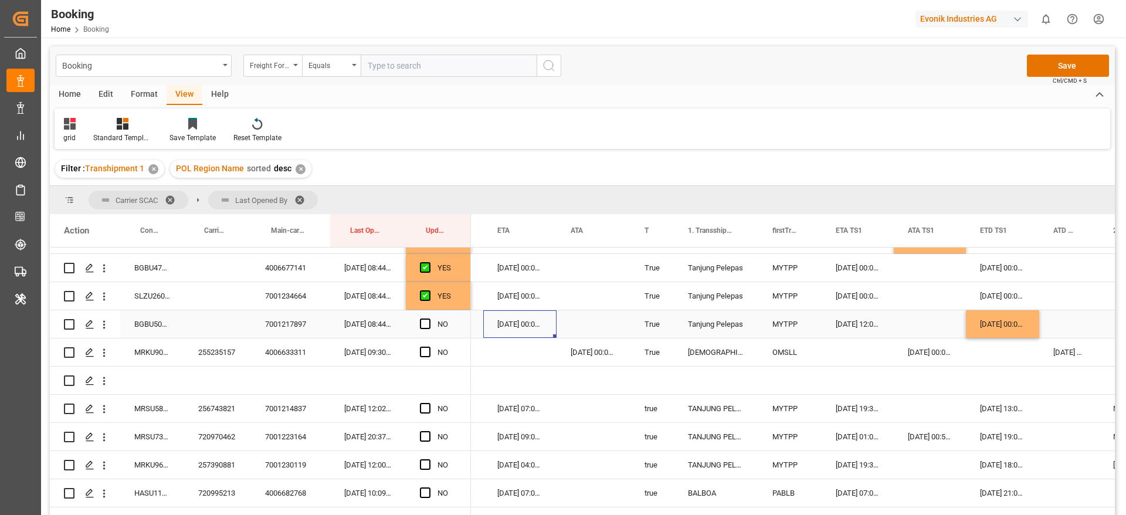
click at [516, 327] on div "[DATE] 00:00:00" at bounding box center [519, 324] width 73 height 28
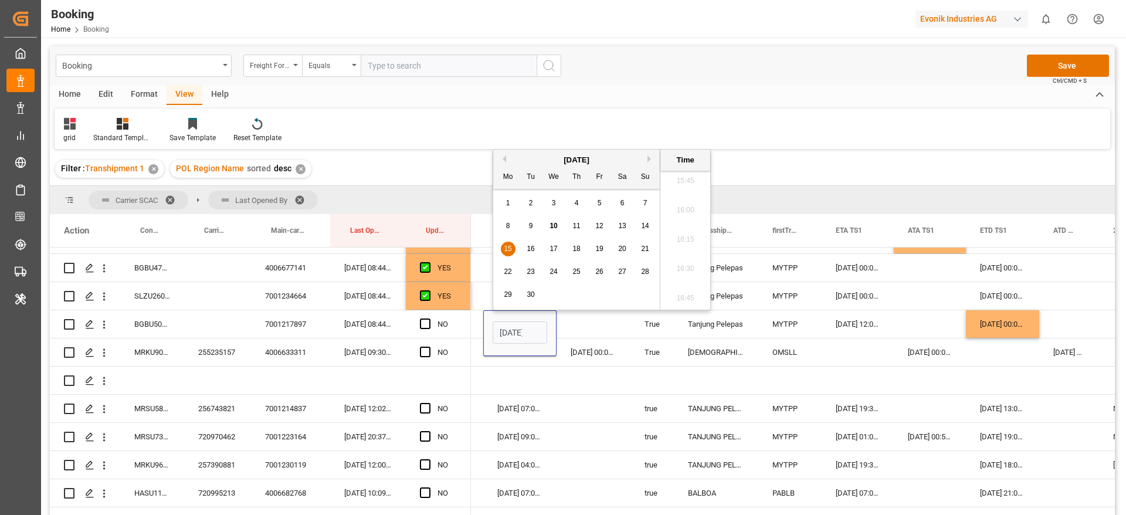
click at [533, 250] on span "16" at bounding box center [531, 249] width 8 height 8
type input "[DATE] 00:00"
click at [423, 325] on span "Press SPACE to select this row." at bounding box center [425, 324] width 11 height 11
click at [429, 319] on input "Press SPACE to select this row." at bounding box center [429, 319] width 0 height 0
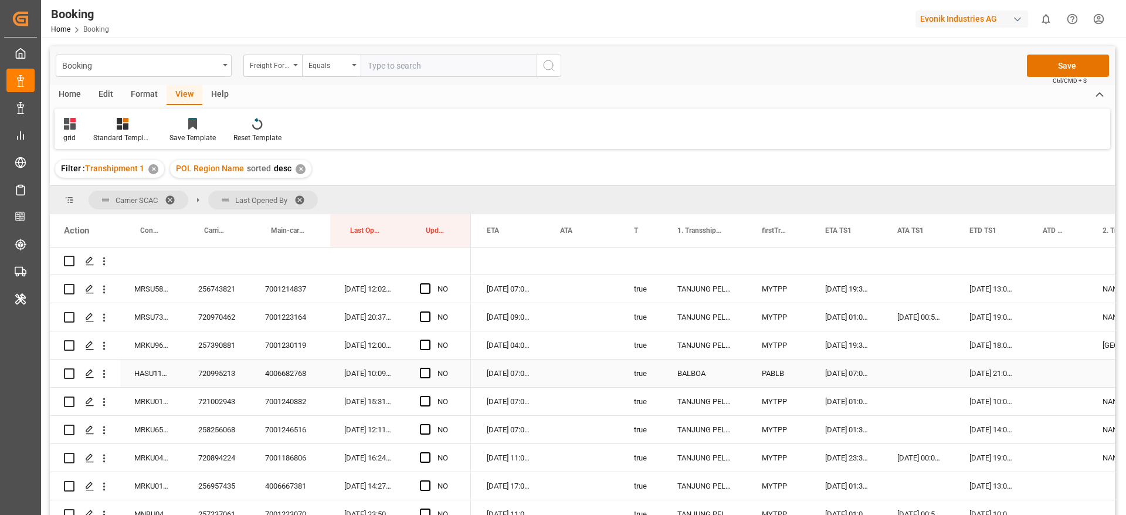
scroll to position [0, 874]
click at [426, 289] on span "Press SPACE to select this row." at bounding box center [425, 288] width 11 height 11
click at [429, 283] on input "Press SPACE to select this row." at bounding box center [429, 283] width 0 height 0
click at [215, 314] on div "720970462" at bounding box center [217, 317] width 67 height 28
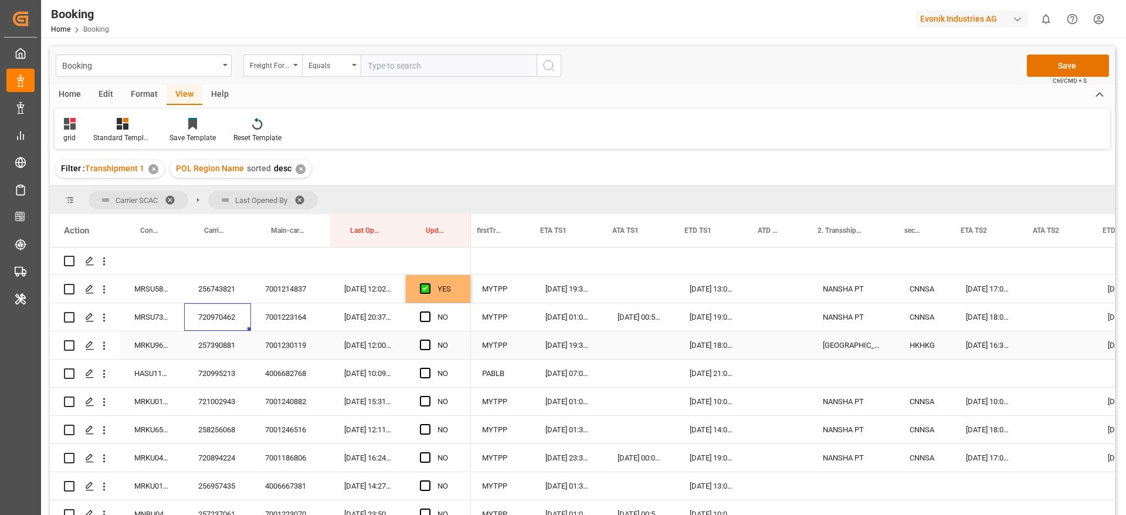
scroll to position [0, 1158]
click at [718, 320] on div "[DATE] 19:00:00" at bounding box center [706, 317] width 73 height 28
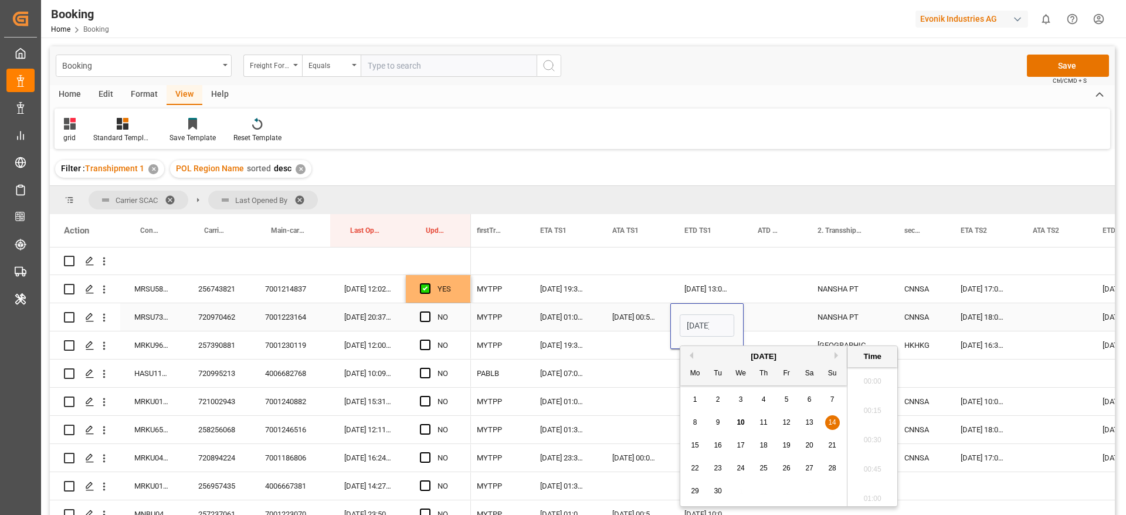
scroll to position [1852, 0]
click at [696, 443] on span "15" at bounding box center [695, 445] width 8 height 8
type input "[DATE] 19:00"
click at [775, 312] on div "Press SPACE to select this row." at bounding box center [774, 317] width 60 height 28
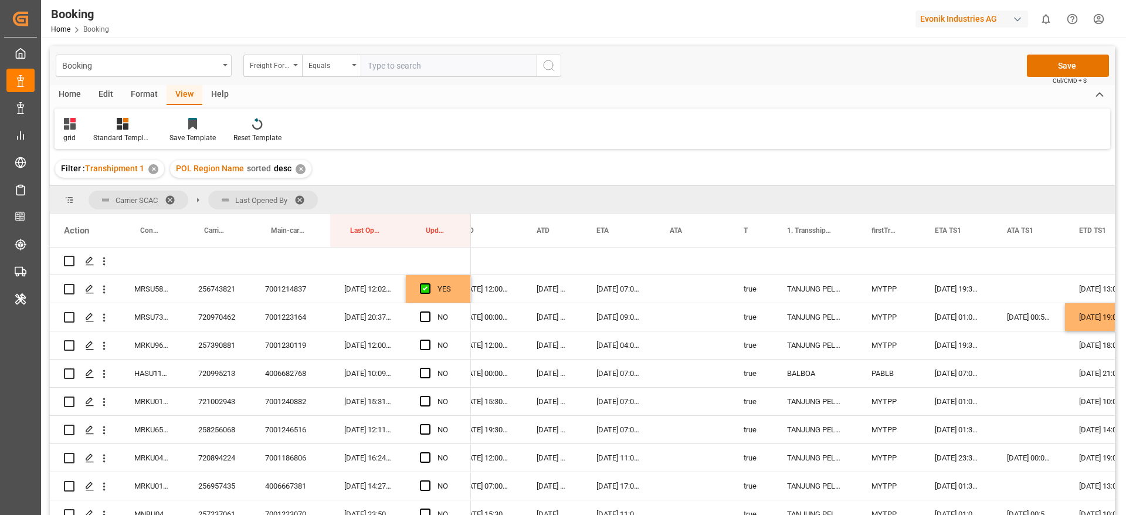
scroll to position [0, 754]
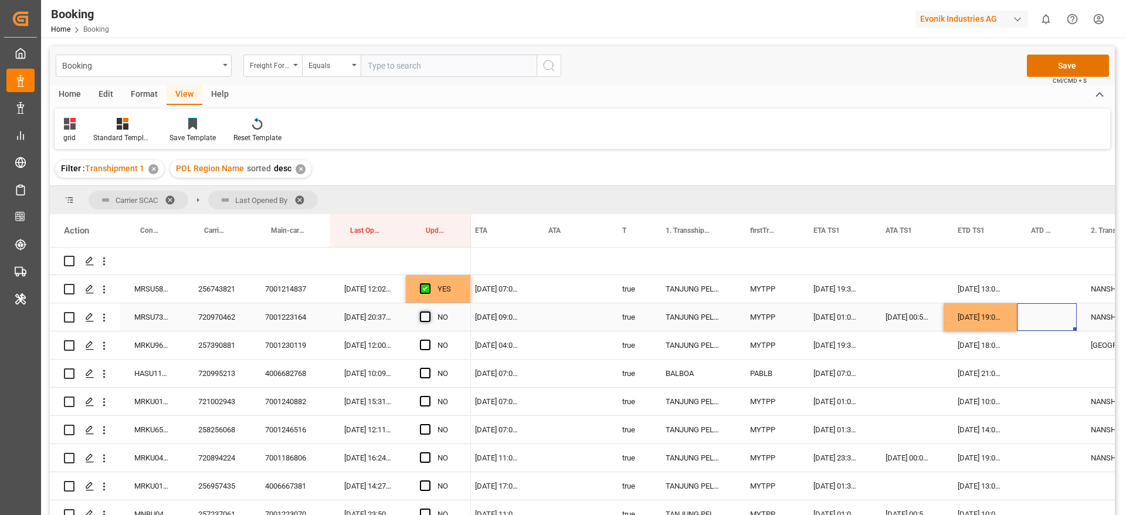
click at [429, 318] on span "Press SPACE to select this row." at bounding box center [425, 316] width 11 height 11
click at [429, 311] on input "Press SPACE to select this row." at bounding box center [429, 311] width 0 height 0
click at [229, 350] on div "257390881" at bounding box center [217, 345] width 67 height 28
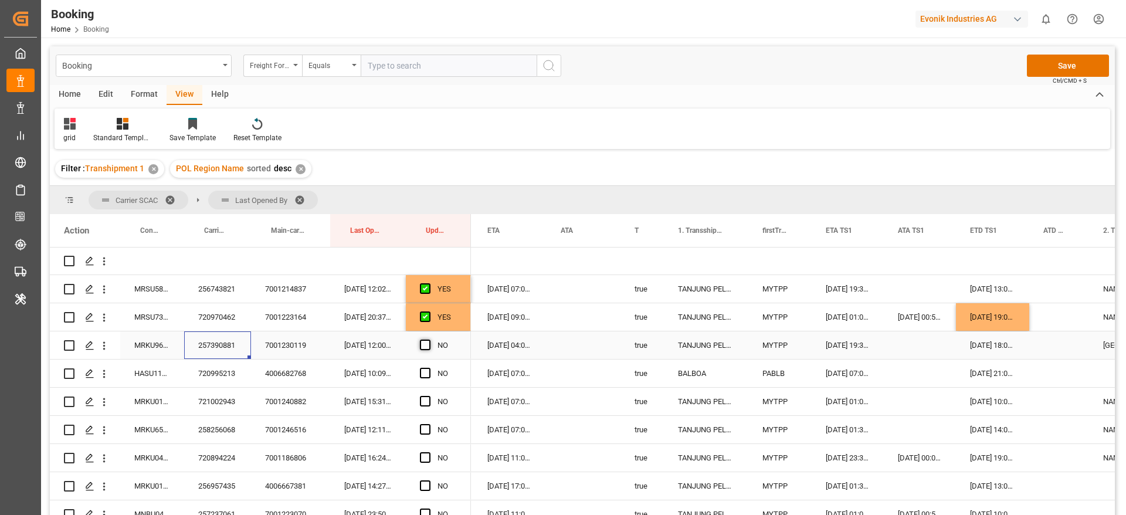
click at [426, 344] on span "Press SPACE to select this row." at bounding box center [425, 345] width 11 height 11
click at [429, 340] on input "Press SPACE to select this row." at bounding box center [429, 340] width 0 height 0
click at [216, 377] on div "720995213" at bounding box center [217, 374] width 67 height 28
click at [219, 370] on div "720995213" at bounding box center [217, 374] width 67 height 28
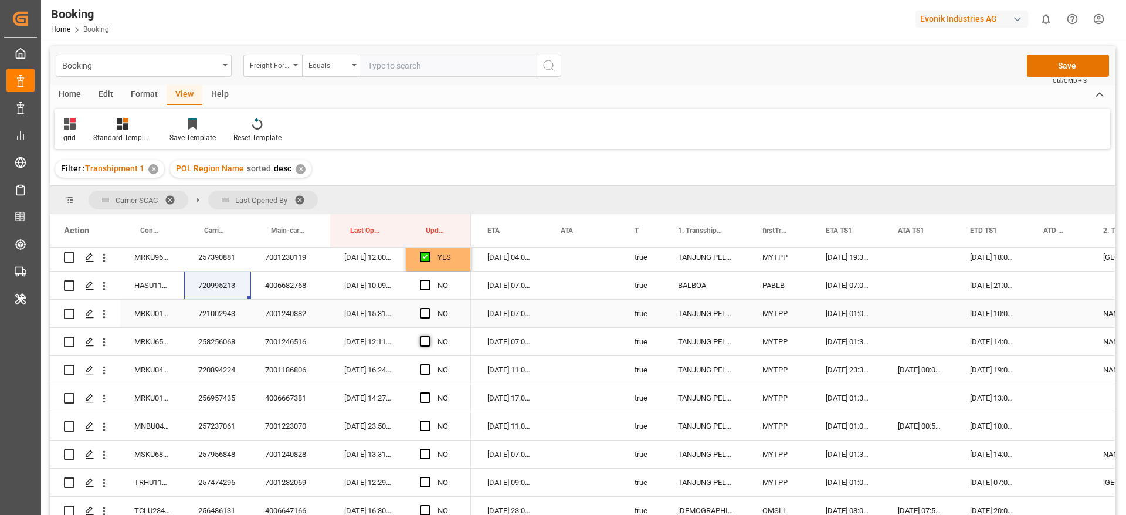
click at [425, 313] on span "Press SPACE to select this row." at bounding box center [425, 313] width 11 height 11
click at [429, 308] on input "Press SPACE to select this row." at bounding box center [429, 308] width 0 height 0
click at [424, 340] on span "Press SPACE to select this row." at bounding box center [425, 341] width 11 height 11
click at [429, 336] on input "Press SPACE to select this row." at bounding box center [429, 336] width 0 height 0
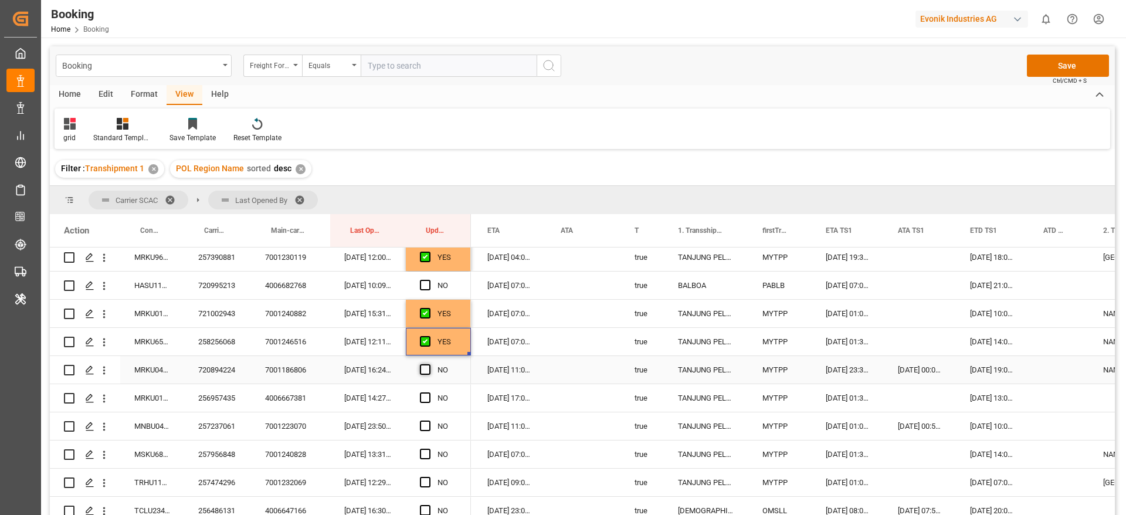
click at [425, 368] on span "Press SPACE to select this row." at bounding box center [425, 369] width 11 height 11
click at [429, 364] on input "Press SPACE to select this row." at bounding box center [429, 364] width 0 height 0
click at [205, 377] on div "720894224" at bounding box center [217, 370] width 67 height 28
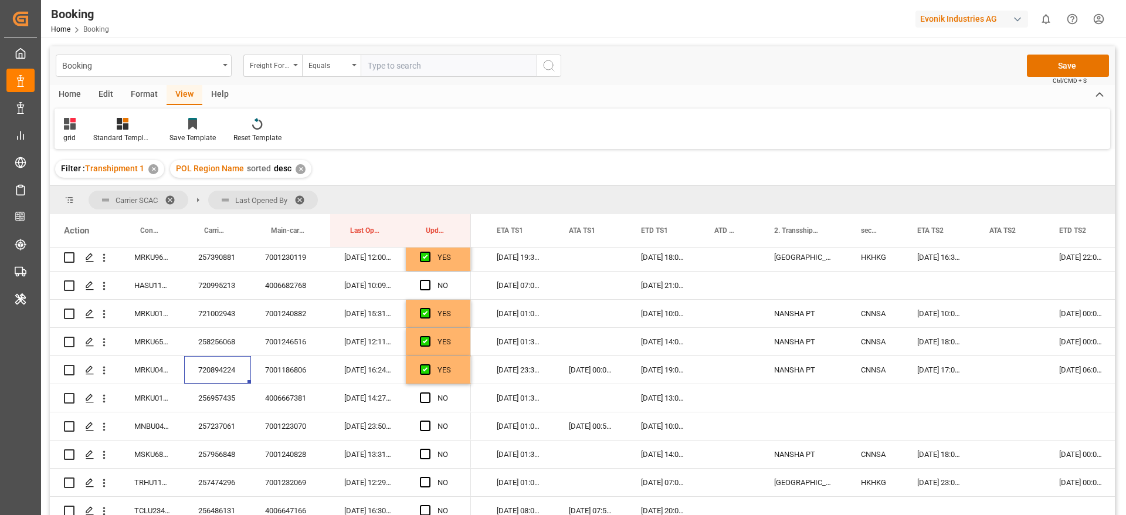
scroll to position [0, 1200]
click at [1076, 367] on div "24-09-2025 06:00:00" at bounding box center [1083, 370] width 72 height 28
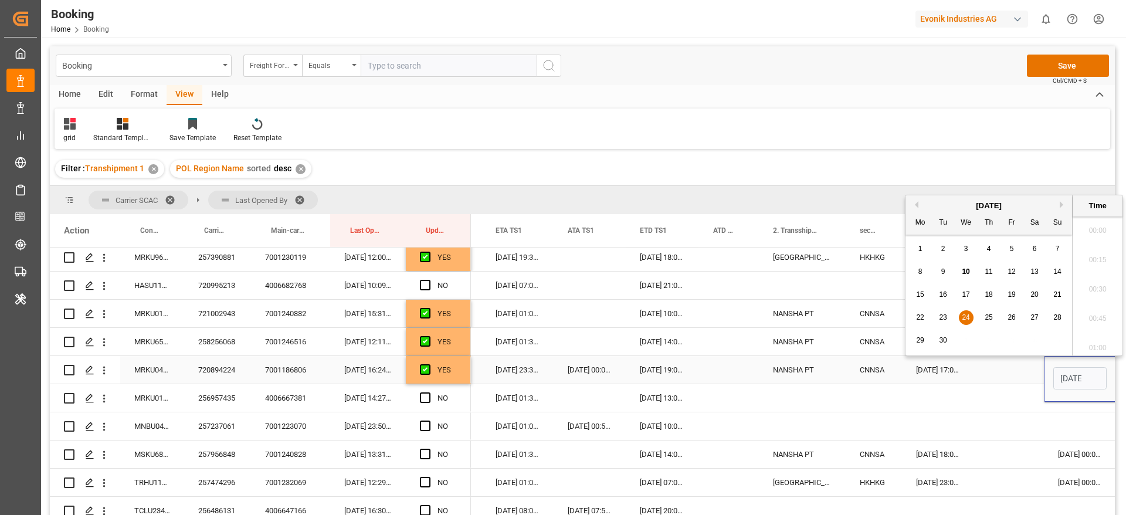
scroll to position [1852, 0]
click at [940, 340] on span "30" at bounding box center [943, 340] width 8 height 8
type input "30-09-2025 06:00"
click at [980, 368] on div "Press SPACE to select this row." at bounding box center [1009, 370] width 70 height 28
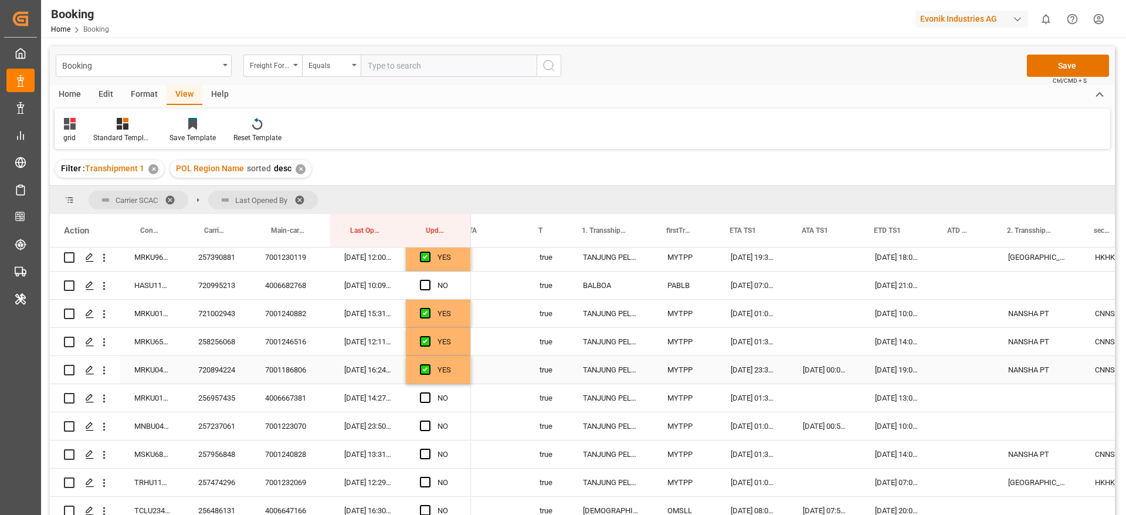
scroll to position [0, 968]
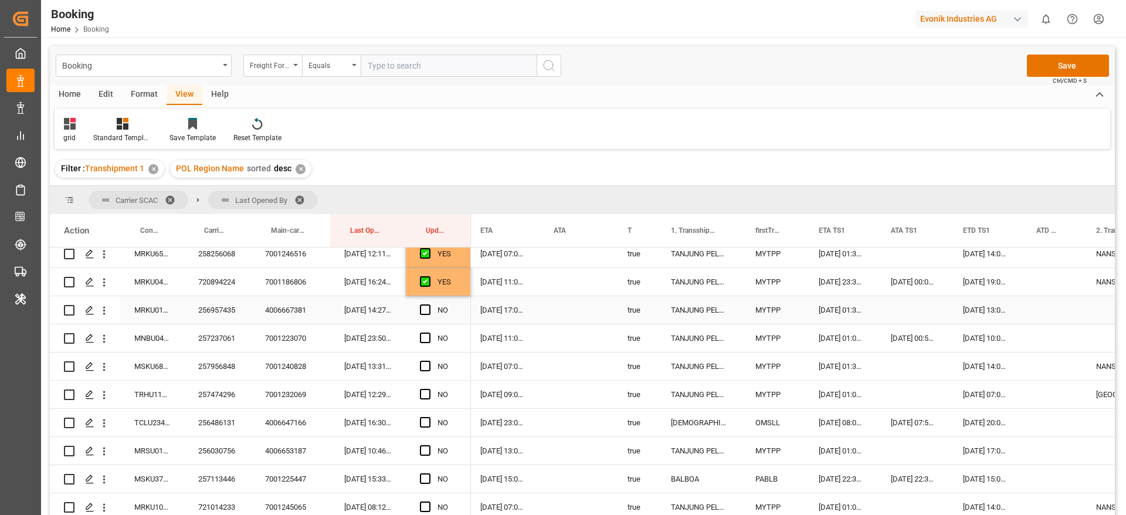
click at [205, 318] on div "256957435" at bounding box center [217, 310] width 67 height 28
click at [216, 309] on div "256957435" at bounding box center [217, 310] width 67 height 28
click at [426, 311] on span "Press SPACE to select this row." at bounding box center [425, 309] width 11 height 11
click at [429, 304] on input "Press SPACE to select this row." at bounding box center [429, 304] width 0 height 0
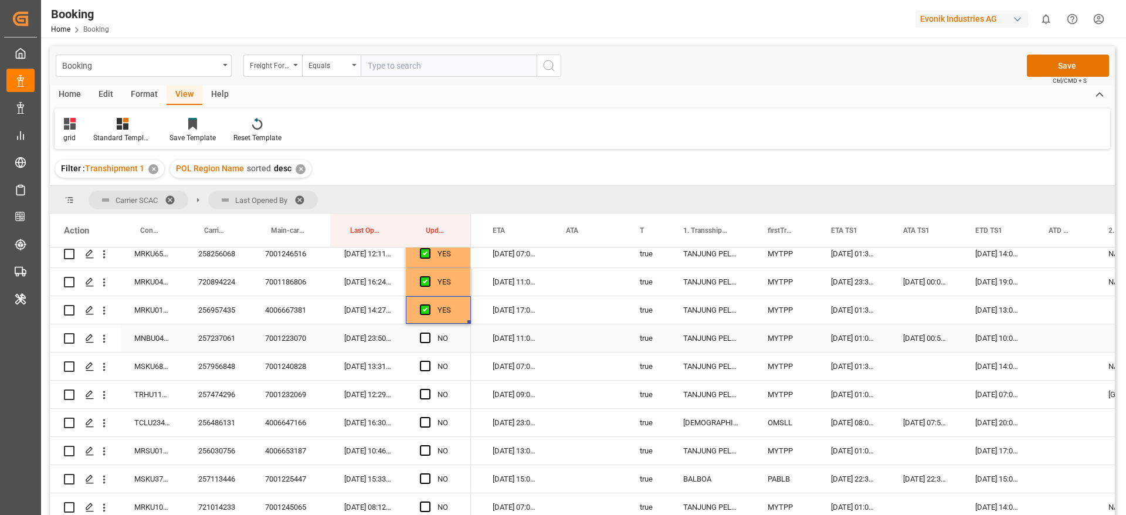
click at [212, 338] on div "257237061" at bounding box center [217, 338] width 67 height 28
click at [426, 337] on span "Press SPACE to select this row." at bounding box center [425, 338] width 11 height 11
click at [429, 333] on input "Press SPACE to select this row." at bounding box center [429, 333] width 0 height 0
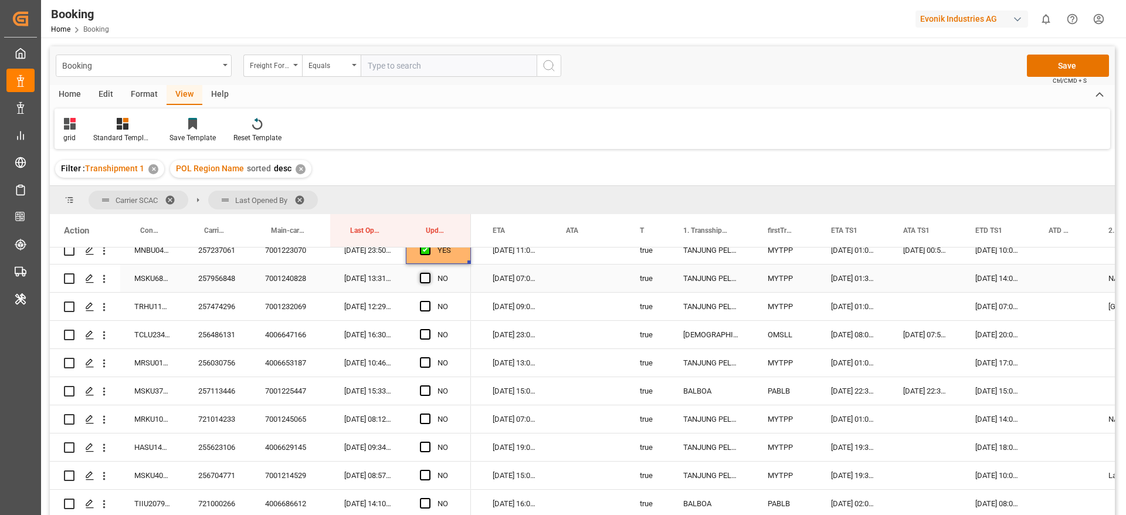
click at [428, 279] on span "Press SPACE to select this row." at bounding box center [425, 278] width 11 height 11
click at [429, 273] on input "Press SPACE to select this row." at bounding box center [429, 273] width 0 height 0
click at [425, 304] on span "Press SPACE to select this row." at bounding box center [425, 306] width 11 height 11
click at [429, 301] on input "Press SPACE to select this row." at bounding box center [429, 301] width 0 height 0
click at [422, 333] on span "Press SPACE to select this row." at bounding box center [425, 334] width 11 height 11
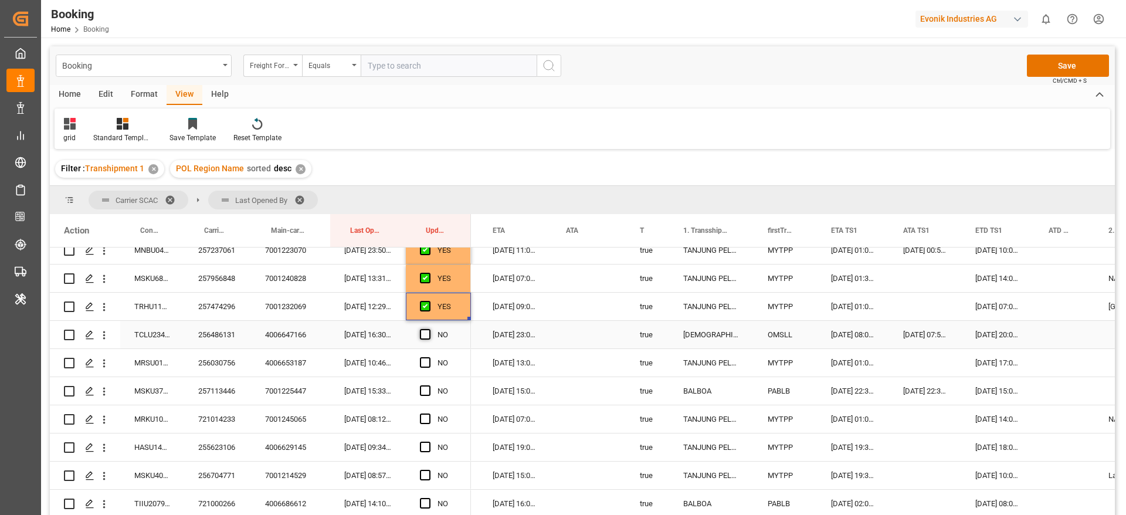
click at [429, 329] on input "Press SPACE to select this row." at bounding box center [429, 329] width 0 height 0
click at [423, 364] on span "Press SPACE to select this row." at bounding box center [425, 362] width 11 height 11
click at [429, 357] on input "Press SPACE to select this row." at bounding box center [429, 357] width 0 height 0
click at [426, 388] on span "Press SPACE to select this row." at bounding box center [425, 390] width 11 height 11
click at [429, 385] on input "Press SPACE to select this row." at bounding box center [429, 385] width 0 height 0
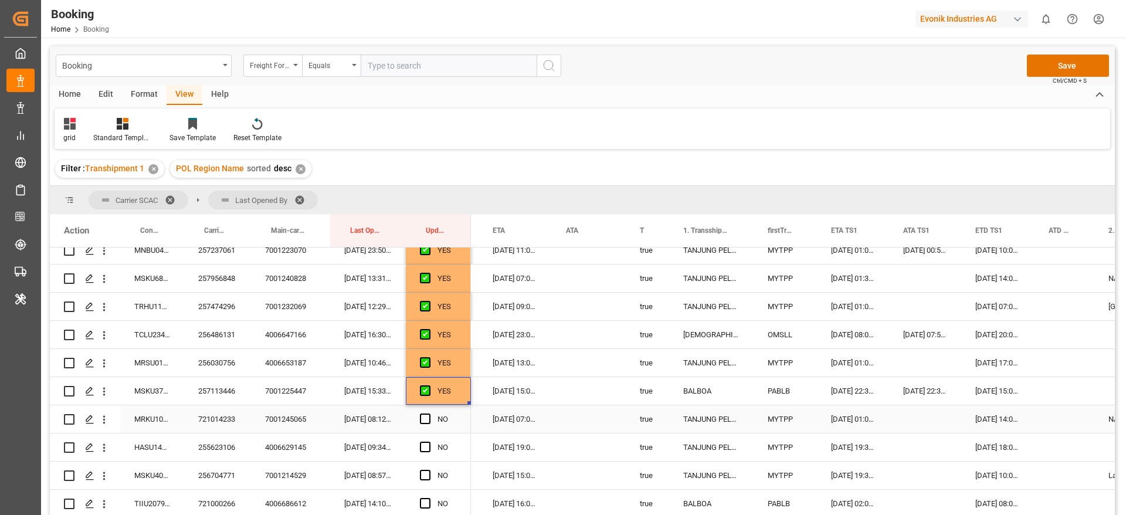
click at [212, 404] on div "257113446" at bounding box center [217, 391] width 67 height 28
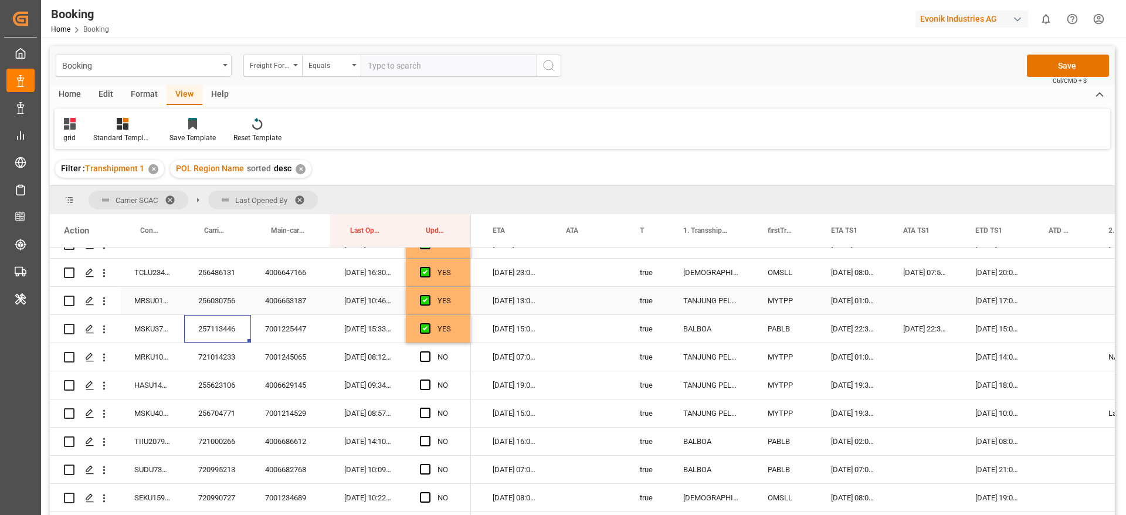
scroll to position [690, 0]
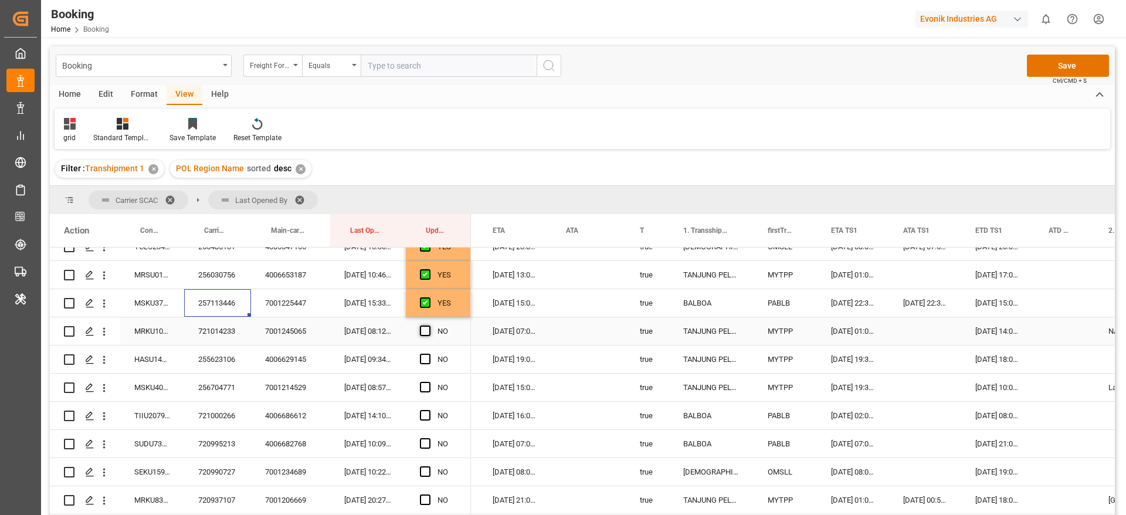
click at [426, 330] on span "Press SPACE to select this row." at bounding box center [425, 331] width 11 height 11
click at [429, 326] on input "Press SPACE to select this row." at bounding box center [429, 326] width 0 height 0
click at [425, 363] on span "Press SPACE to select this row." at bounding box center [425, 359] width 11 height 11
click at [429, 354] on input "Press SPACE to select this row." at bounding box center [429, 354] width 0 height 0
click at [220, 363] on div "255623106" at bounding box center [217, 360] width 67 height 28
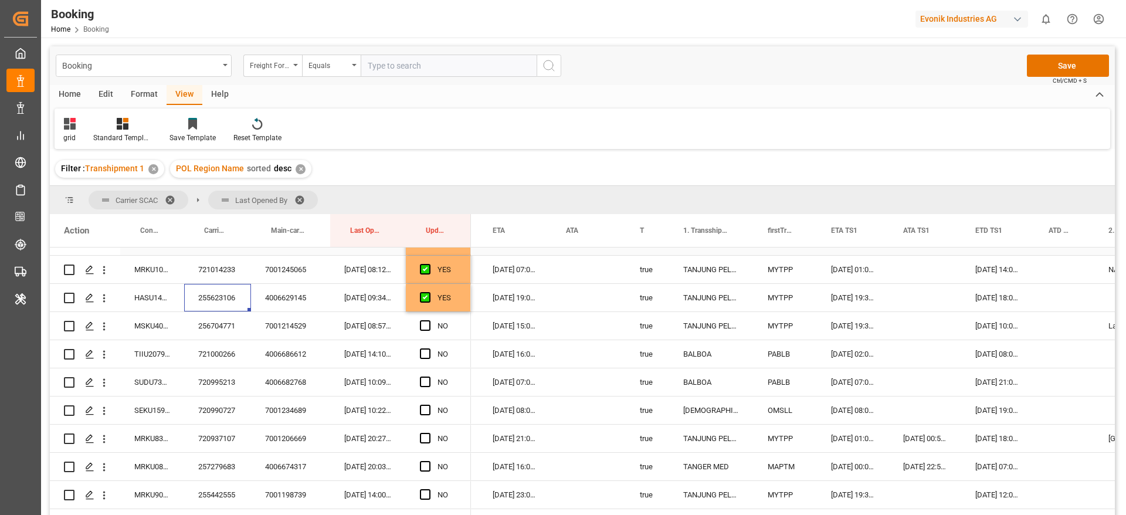
scroll to position [778, 0]
click at [420, 301] on span "Press SPACE to select this row." at bounding box center [425, 299] width 11 height 11
click at [429, 294] on input "Press SPACE to select this row." at bounding box center [429, 294] width 0 height 0
click at [423, 329] on span "Press SPACE to select this row." at bounding box center [425, 327] width 11 height 11
click at [429, 322] on input "Press SPACE to select this row." at bounding box center [429, 322] width 0 height 0
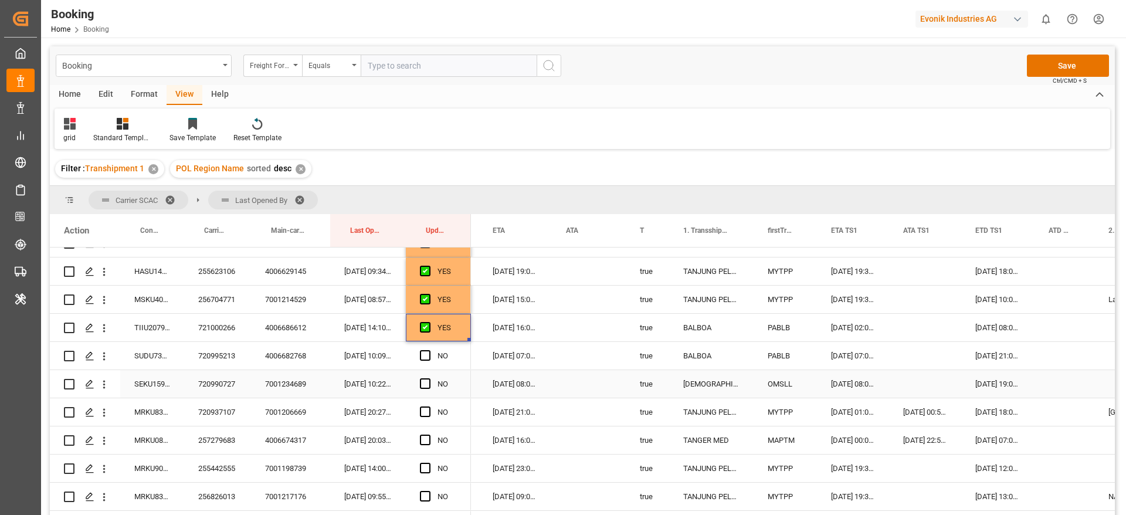
click at [425, 389] on div "Press SPACE to select this row." at bounding box center [429, 384] width 18 height 27
click at [425, 383] on span "Press SPACE to select this row." at bounding box center [425, 383] width 11 height 11
click at [429, 378] on input "Press SPACE to select this row." at bounding box center [429, 378] width 0 height 0
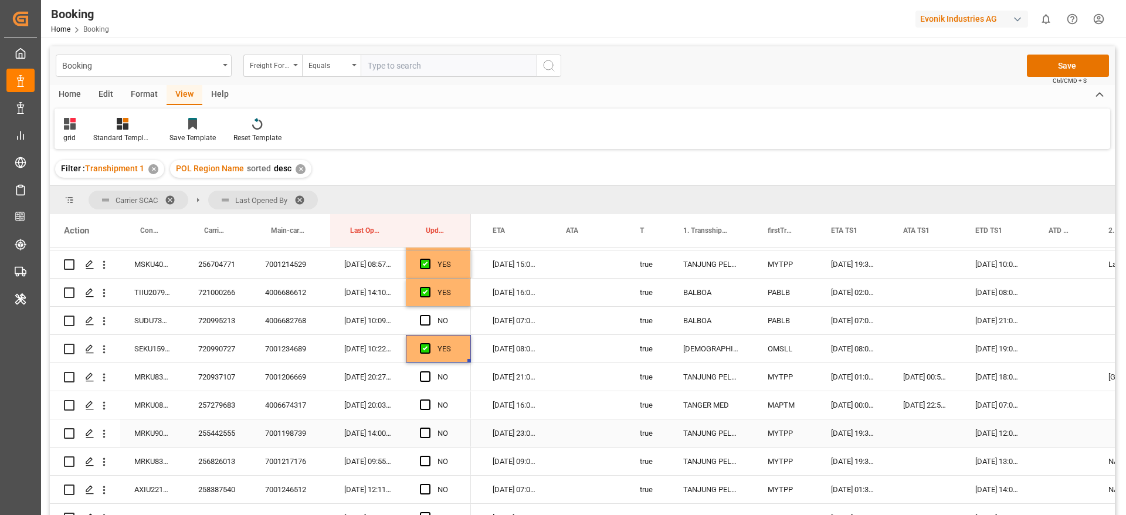
scroll to position [866, 0]
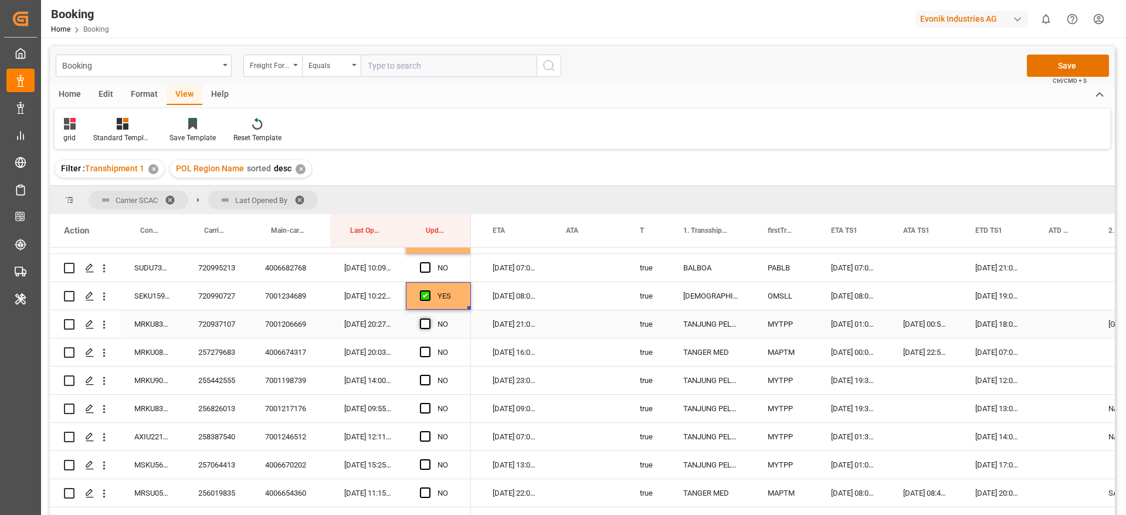
click at [422, 323] on span "Press SPACE to select this row." at bounding box center [425, 324] width 11 height 11
click at [429, 319] on input "Press SPACE to select this row." at bounding box center [429, 319] width 0 height 0
click at [424, 353] on span "Press SPACE to select this row." at bounding box center [425, 352] width 11 height 11
click at [429, 347] on input "Press SPACE to select this row." at bounding box center [429, 347] width 0 height 0
click at [204, 348] on div "257279683" at bounding box center [217, 352] width 67 height 28
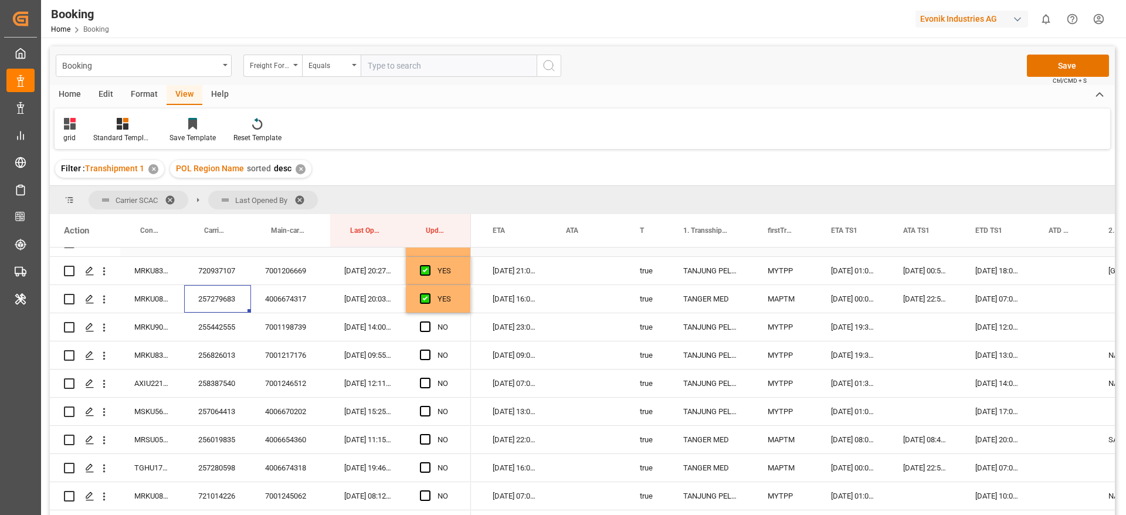
scroll to position [954, 0]
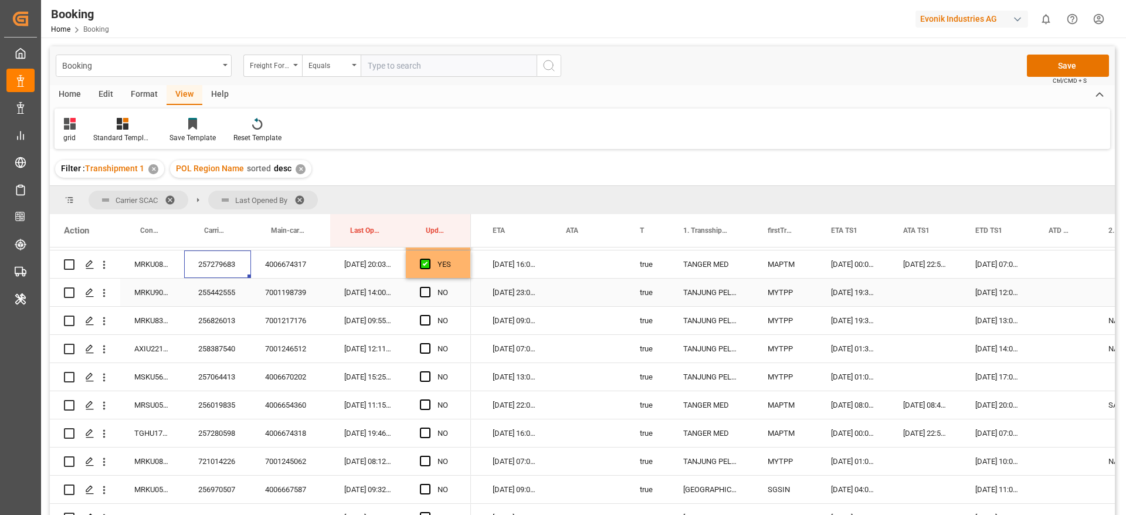
click at [221, 287] on div "255442555" at bounding box center [217, 293] width 67 height 28
click at [425, 291] on span "Press SPACE to select this row." at bounding box center [425, 292] width 11 height 11
click at [429, 287] on input "Press SPACE to select this row." at bounding box center [429, 287] width 0 height 0
drag, startPoint x: 424, startPoint y: 323, endPoint x: 425, endPoint y: 348, distance: 25.2
click at [425, 322] on span "Press SPACE to select this row." at bounding box center [425, 320] width 11 height 11
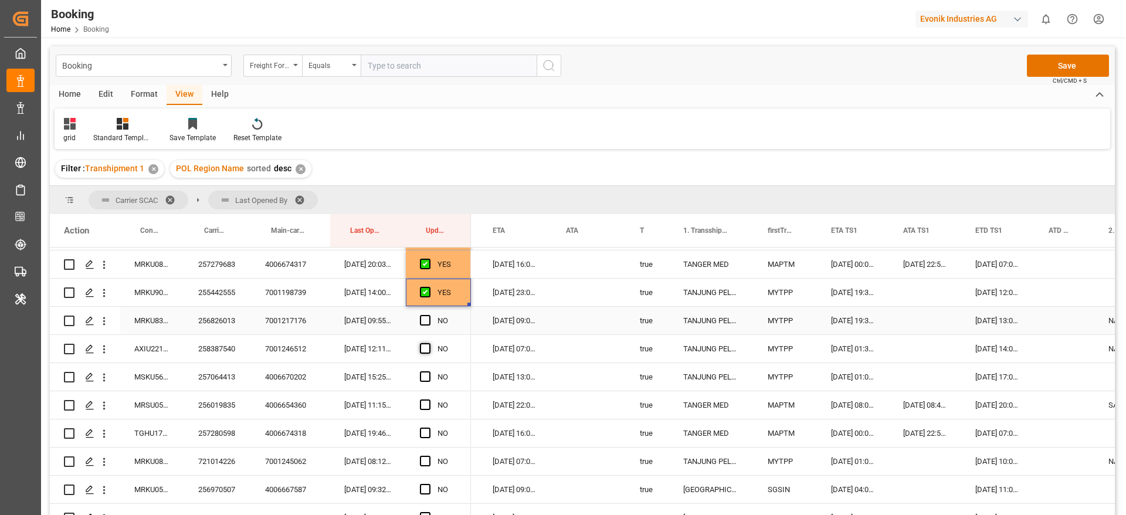
click at [429, 315] on input "Press SPACE to select this row." at bounding box center [429, 315] width 0 height 0
click at [425, 349] on span "Press SPACE to select this row." at bounding box center [425, 348] width 11 height 11
click at [429, 343] on input "Press SPACE to select this row." at bounding box center [429, 343] width 0 height 0
click at [428, 378] on span "Press SPACE to select this row." at bounding box center [425, 376] width 11 height 11
click at [429, 371] on input "Press SPACE to select this row." at bounding box center [429, 371] width 0 height 0
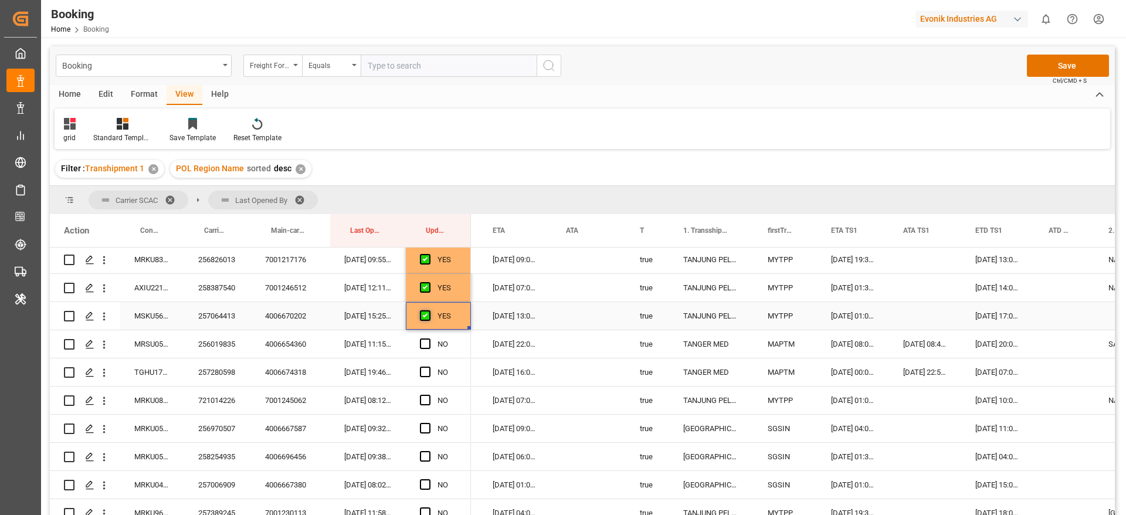
scroll to position [1042, 0]
click at [426, 316] on span "Press SPACE to select this row." at bounding box center [425, 316] width 11 height 11
click at [429, 311] on input "Press SPACE to select this row." at bounding box center [429, 311] width 0 height 0
click at [425, 348] on span "Press SPACE to select this row." at bounding box center [425, 345] width 11 height 11
click at [429, 340] on input "Press SPACE to select this row." at bounding box center [429, 340] width 0 height 0
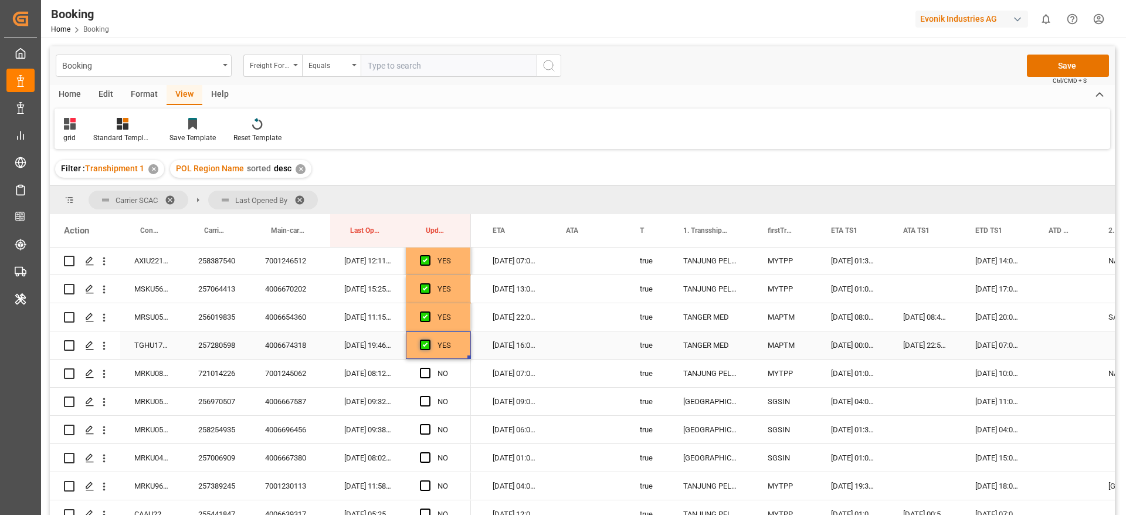
scroll to position [1130, 0]
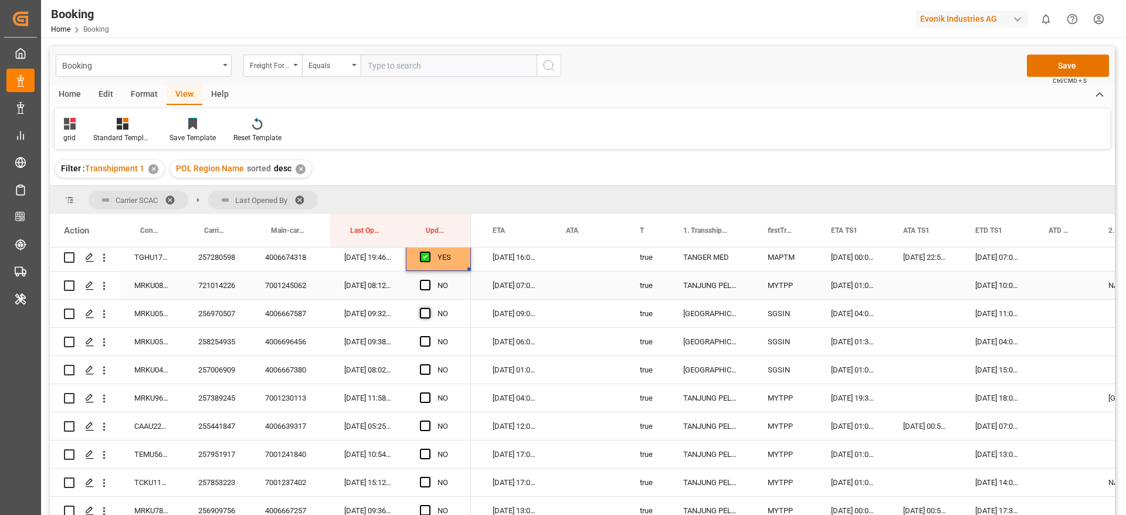
click at [425, 282] on span "Press SPACE to select this row." at bounding box center [425, 285] width 11 height 11
click at [429, 280] on input "Press SPACE to select this row." at bounding box center [429, 280] width 0 height 0
click at [425, 314] on span "Press SPACE to select this row." at bounding box center [425, 313] width 11 height 11
click at [429, 308] on input "Press SPACE to select this row." at bounding box center [429, 308] width 0 height 0
click at [425, 339] on span "Press SPACE to select this row." at bounding box center [425, 341] width 11 height 11
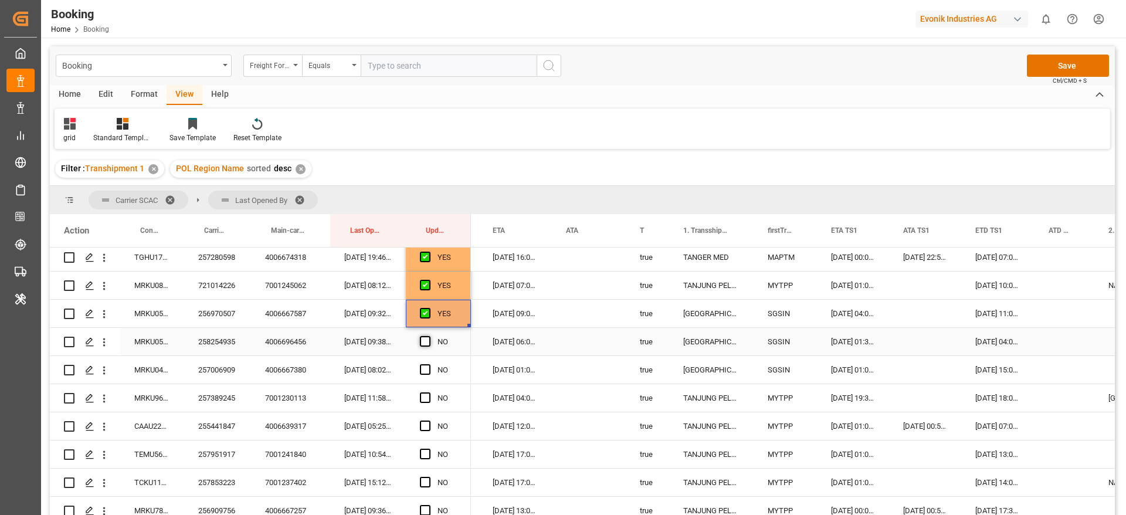
click at [429, 336] on input "Press SPACE to select this row." at bounding box center [429, 336] width 0 height 0
click at [426, 369] on span "Press SPACE to select this row." at bounding box center [425, 369] width 11 height 11
click at [429, 364] on input "Press SPACE to select this row." at bounding box center [429, 364] width 0 height 0
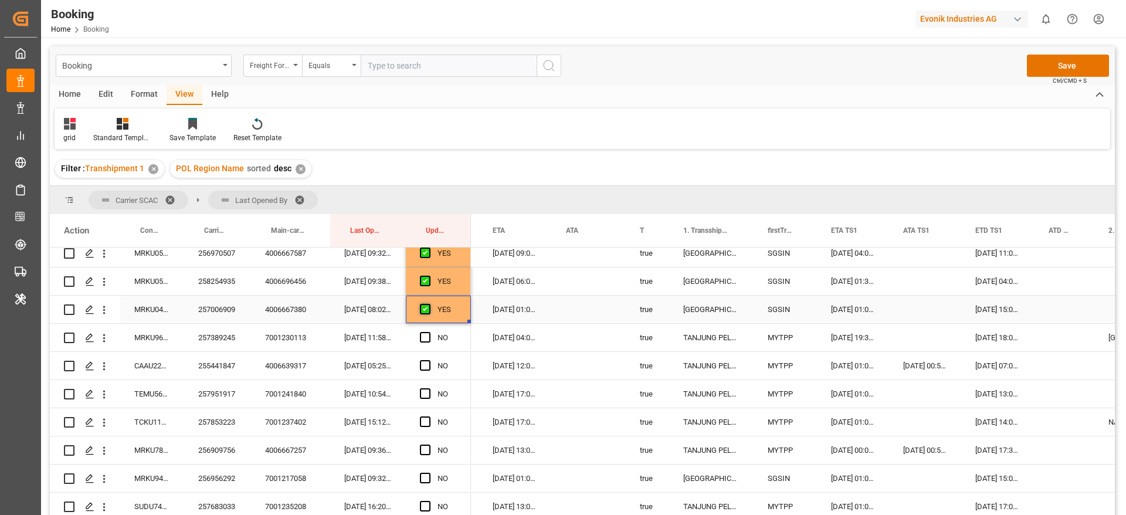
scroll to position [1218, 0]
click at [426, 309] on span "Press SPACE to select this row." at bounding box center [425, 309] width 11 height 11
click at [429, 304] on input "Press SPACE to select this row." at bounding box center [429, 304] width 0 height 0
click at [424, 337] on span "Press SPACE to select this row." at bounding box center [425, 338] width 11 height 11
click at [429, 333] on input "Press SPACE to select this row." at bounding box center [429, 333] width 0 height 0
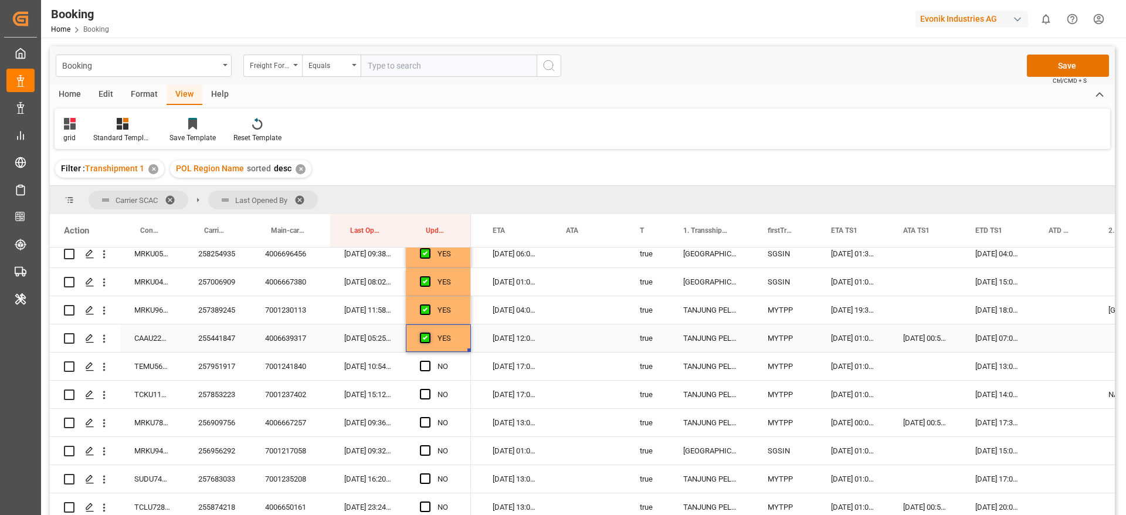
scroll to position [1306, 0]
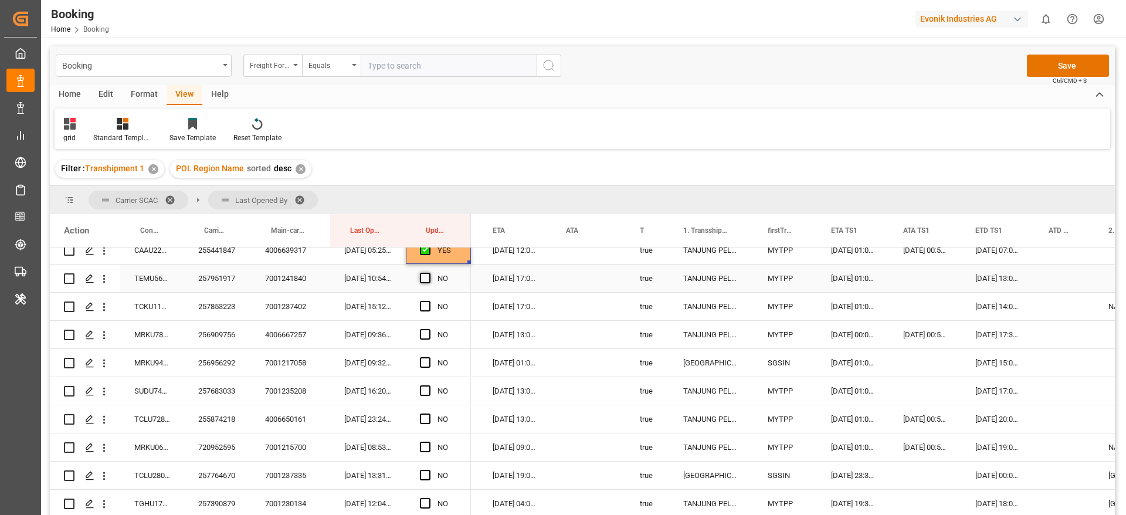
click at [428, 275] on span "Press SPACE to select this row." at bounding box center [425, 278] width 11 height 11
click at [429, 273] on input "Press SPACE to select this row." at bounding box center [429, 273] width 0 height 0
click at [425, 306] on span "Press SPACE to select this row." at bounding box center [425, 306] width 11 height 11
click at [429, 301] on input "Press SPACE to select this row." at bounding box center [429, 301] width 0 height 0
click at [426, 336] on span "Press SPACE to select this row." at bounding box center [425, 334] width 11 height 11
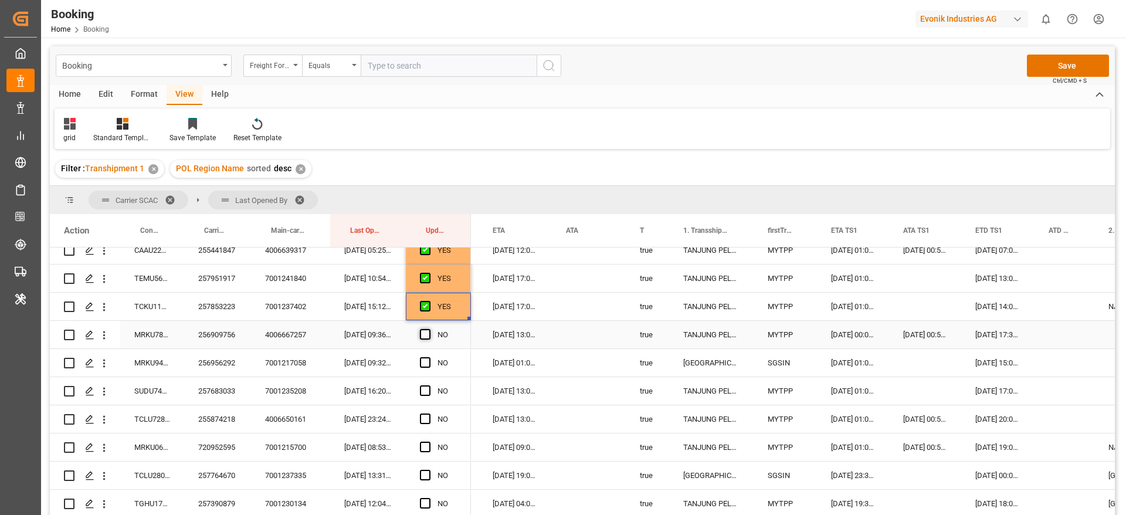
click at [429, 329] on input "Press SPACE to select this row." at bounding box center [429, 329] width 0 height 0
click at [426, 361] on span "Press SPACE to select this row." at bounding box center [425, 362] width 11 height 11
click at [429, 357] on input "Press SPACE to select this row." at bounding box center [429, 357] width 0 height 0
click at [425, 391] on span "Press SPACE to select this row." at bounding box center [425, 390] width 11 height 11
click at [429, 385] on input "Press SPACE to select this row." at bounding box center [429, 385] width 0 height 0
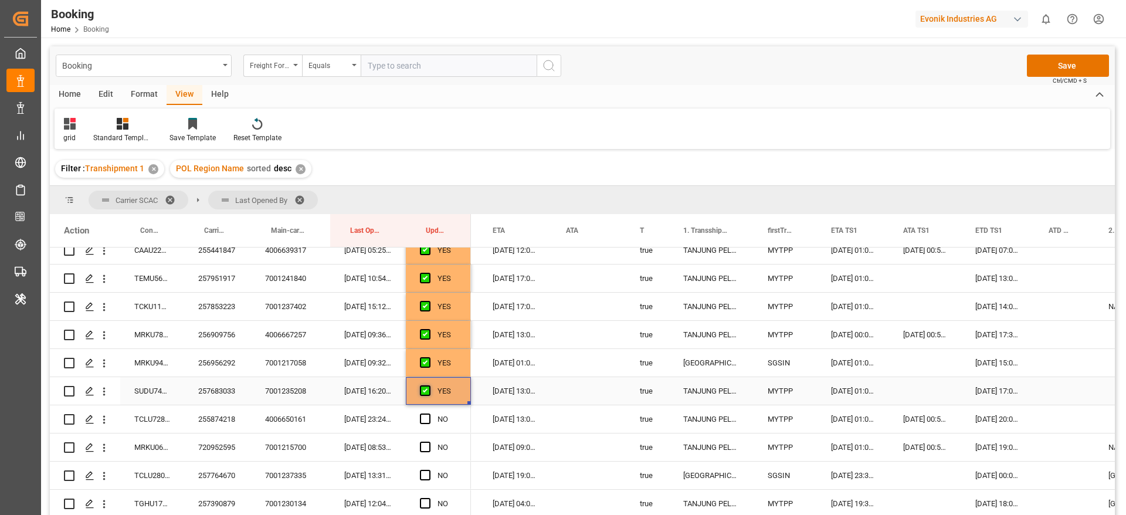
scroll to position [1394, 0]
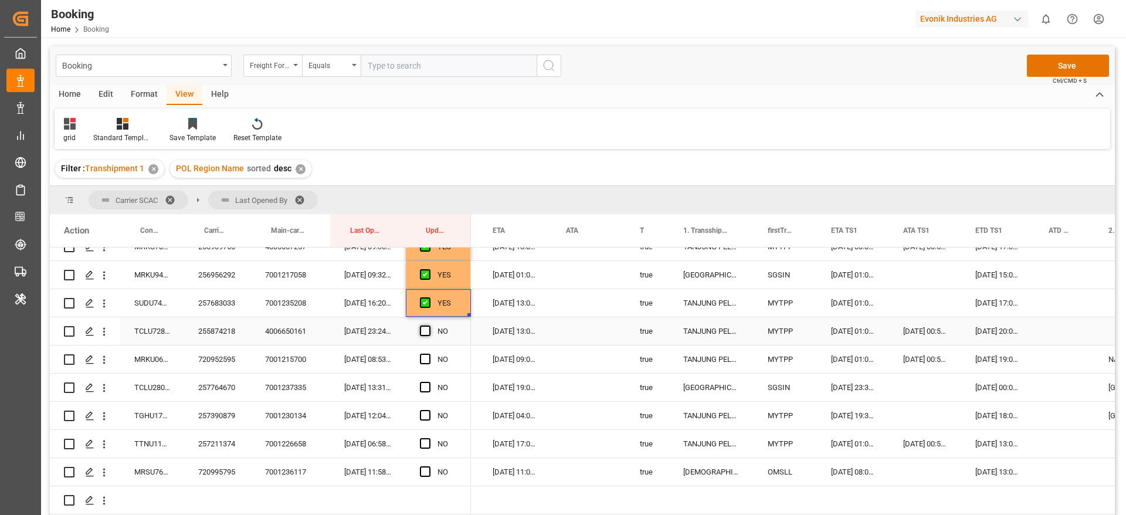
click at [426, 328] on span "Press SPACE to select this row." at bounding box center [425, 331] width 11 height 11
click at [429, 326] on input "Press SPACE to select this row." at bounding box center [429, 326] width 0 height 0
click at [425, 355] on span "Press SPACE to select this row." at bounding box center [425, 359] width 11 height 11
click at [429, 354] on input "Press SPACE to select this row." at bounding box center [429, 354] width 0 height 0
click at [426, 387] on span "Press SPACE to select this row." at bounding box center [425, 387] width 11 height 11
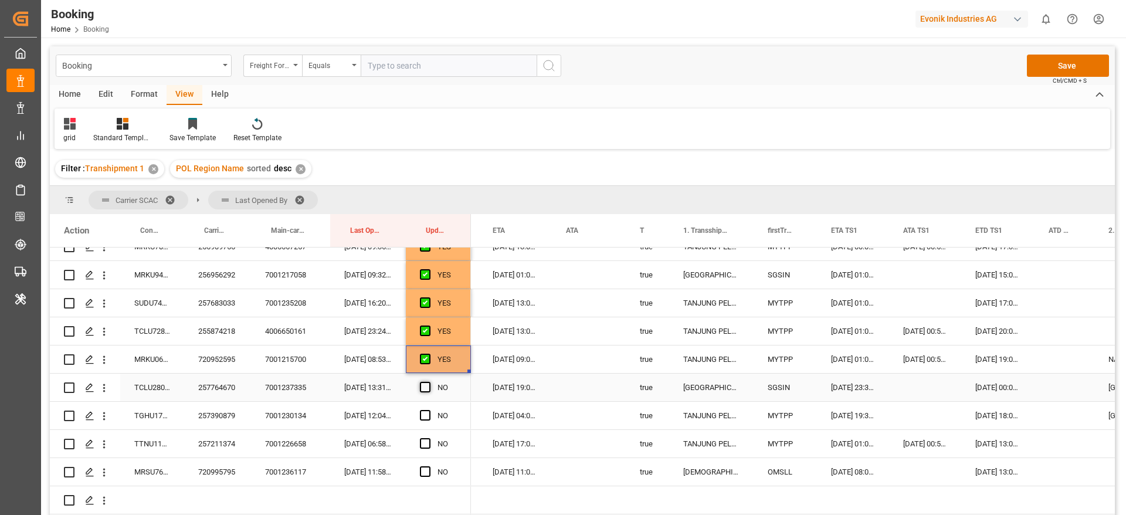
click at [429, 382] on input "Press SPACE to select this row." at bounding box center [429, 382] width 0 height 0
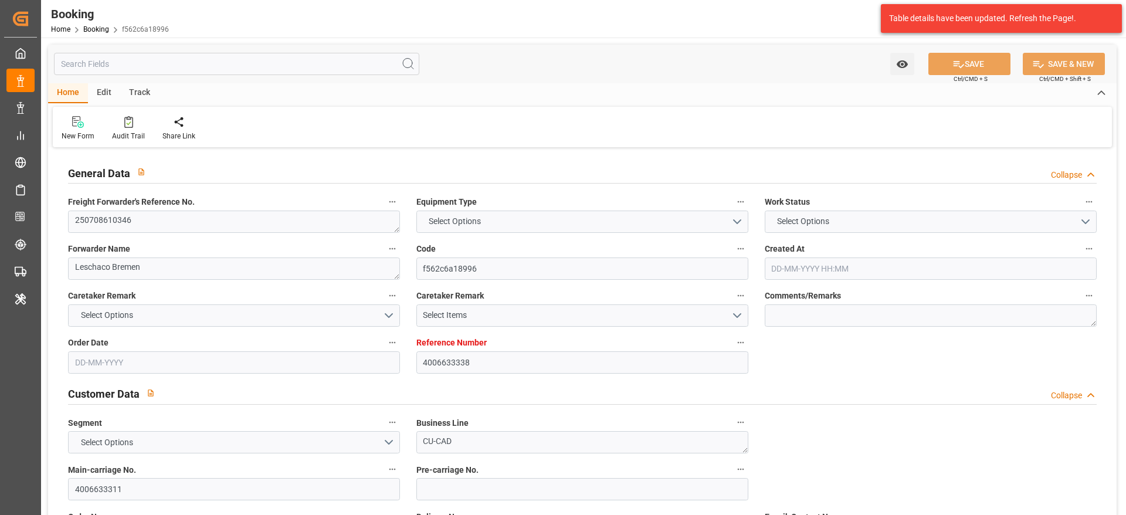
type input "4006633338"
type input "9943889"
type input "Maersk"
type input "Maersk Line AS"
type input "DEBRV"
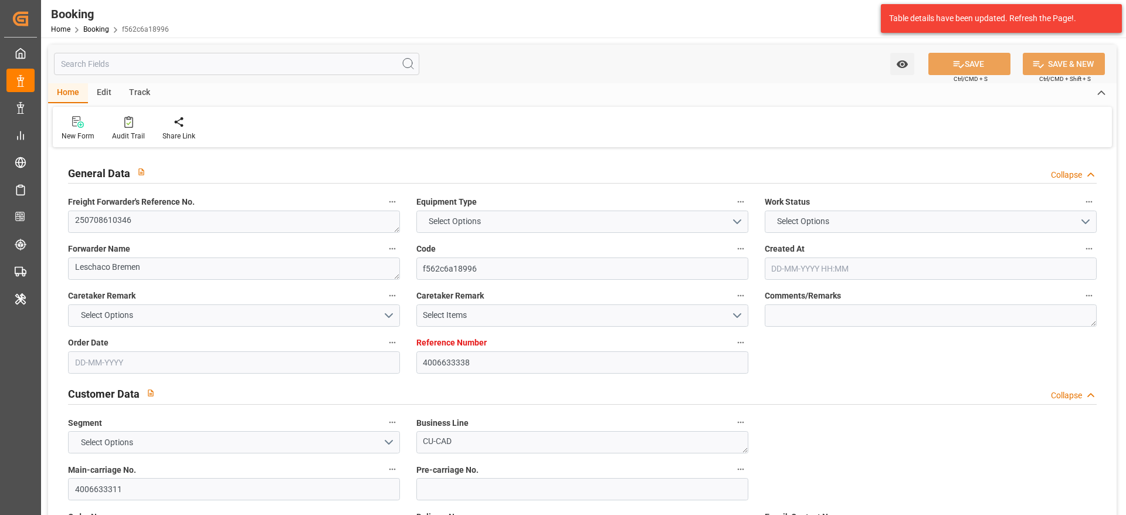
type input "SADMM"
type input "37"
type input "OMSLL"
type input "0"
type input "03-07-2025 07:43"
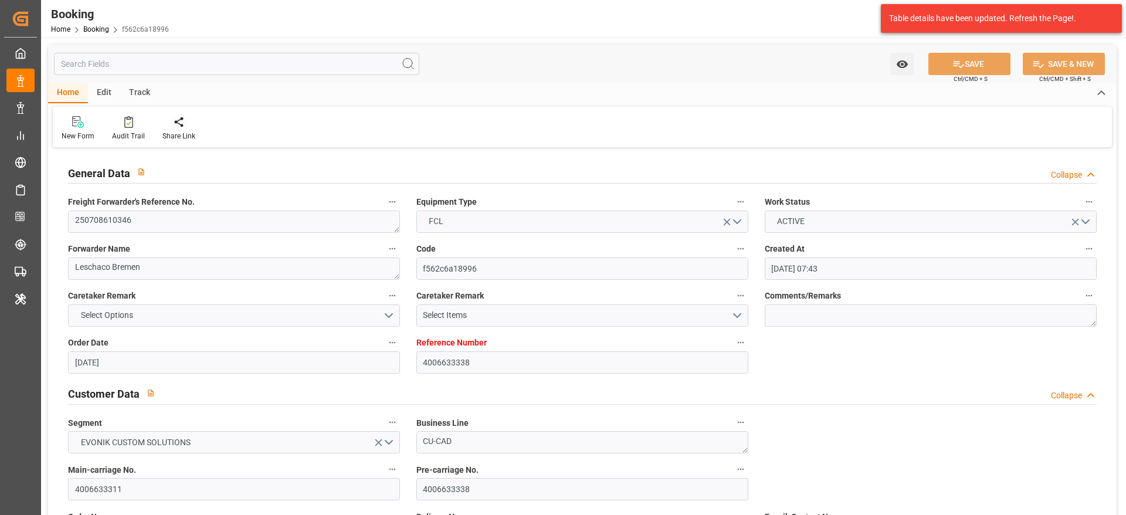
type input "03-07-2025"
type input "24-08-2025"
type input "11-07-2025"
type input "22-07-2025 00:00"
type input "18-07-2025 00:00"
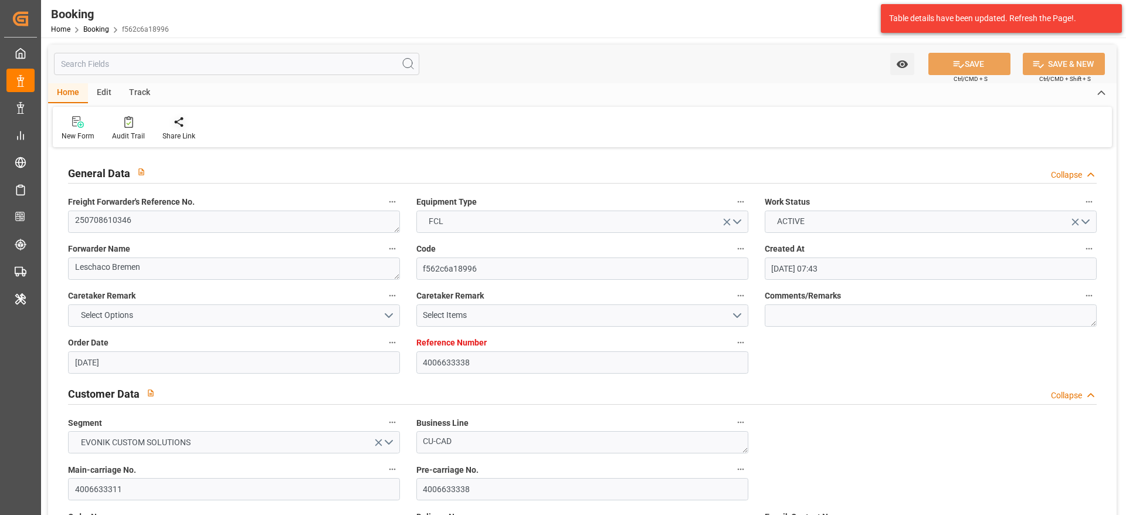
type input "28-08-2025 00:00"
type input "20-08-2025 00:00"
type input "23-08-2025 00:00"
type input "15-07-2025"
type input "10-09-2025 09:30"
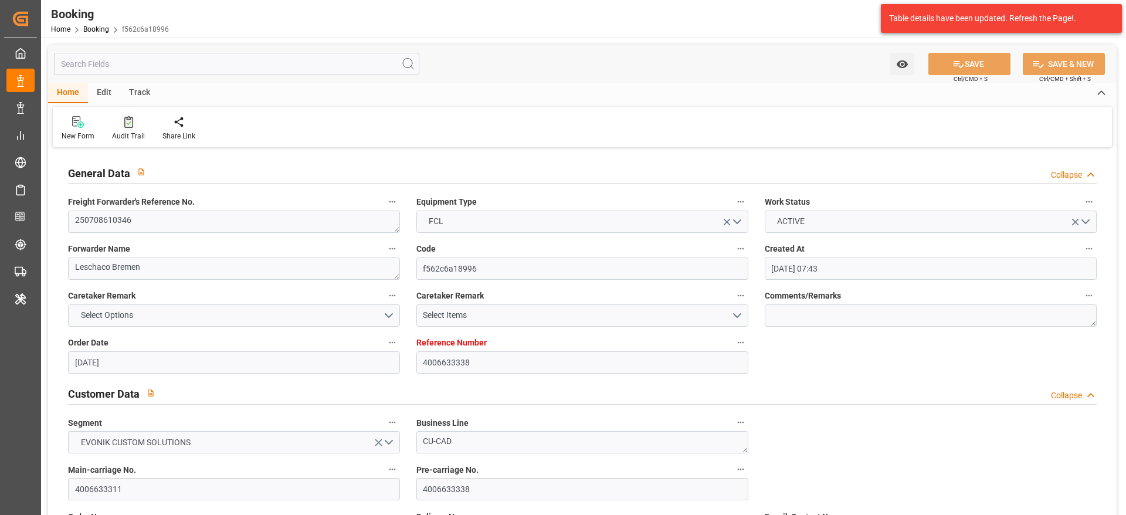
click at [122, 130] on div "Audit Trail" at bounding box center [128, 129] width 50 height 26
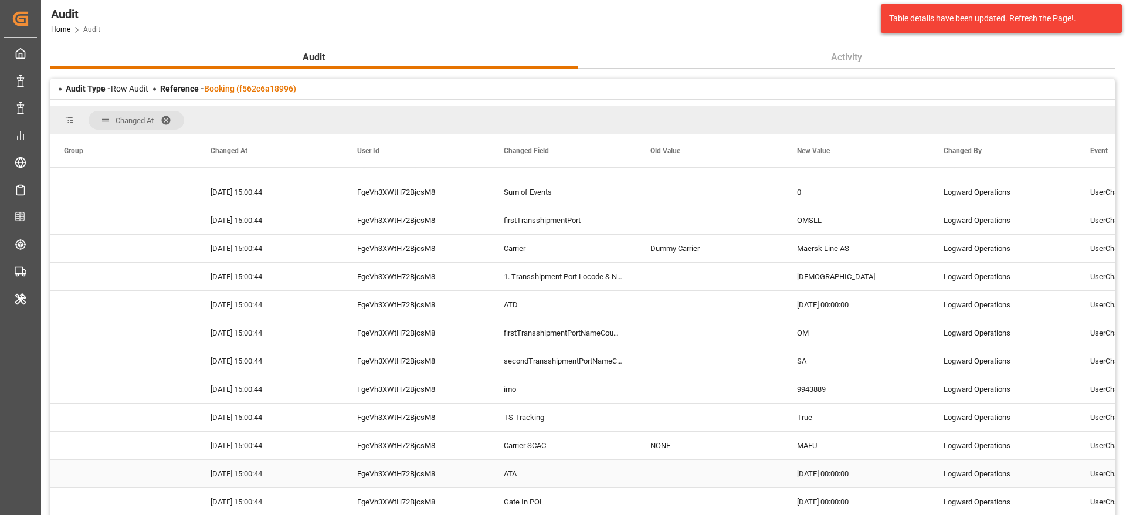
scroll to position [101, 0]
click at [274, 87] on link "Booking (f562c6a18996)" at bounding box center [250, 88] width 92 height 9
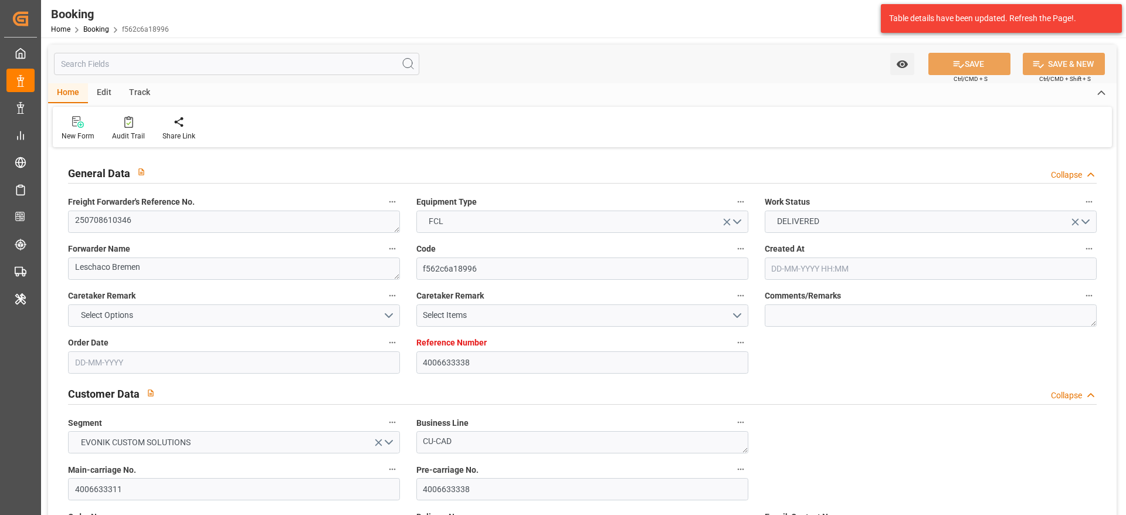
type input "4006633338"
type input "9943889"
type input "Maersk"
type input "Maersk Line AS"
type input "DEBRV"
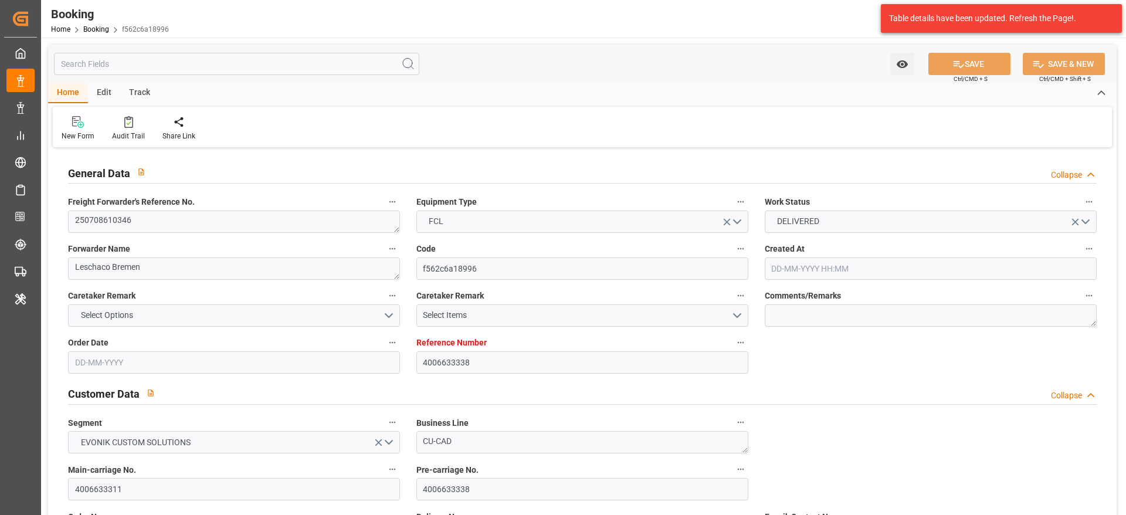
type input "SADMM"
type input "37"
type input "OMSLL"
type input "0"
type input "03-07-2025 07:43"
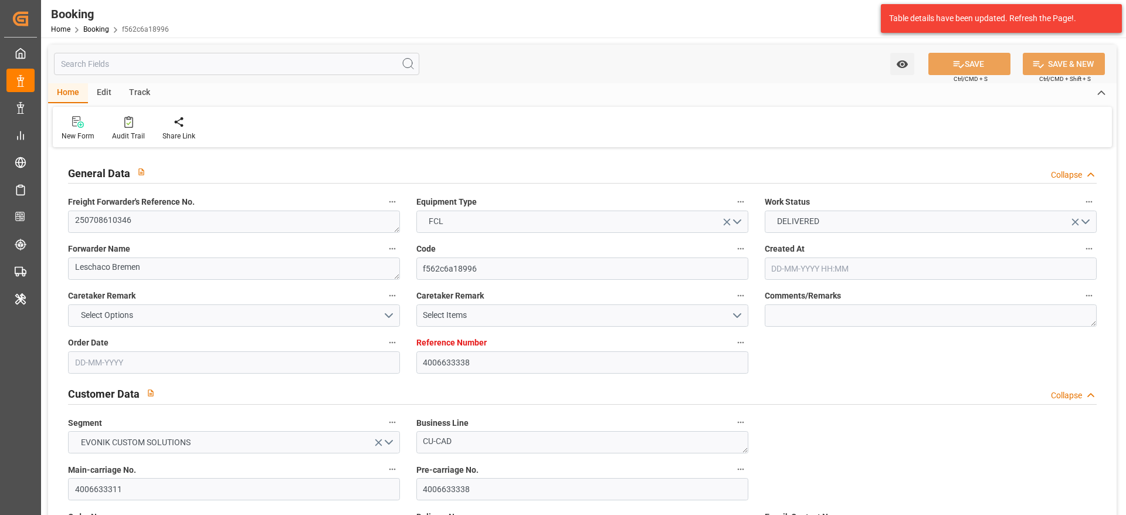
type input "03-07-2025"
type input "24-08-2025"
type input "11-07-2025"
type input "22-07-2025 00:00"
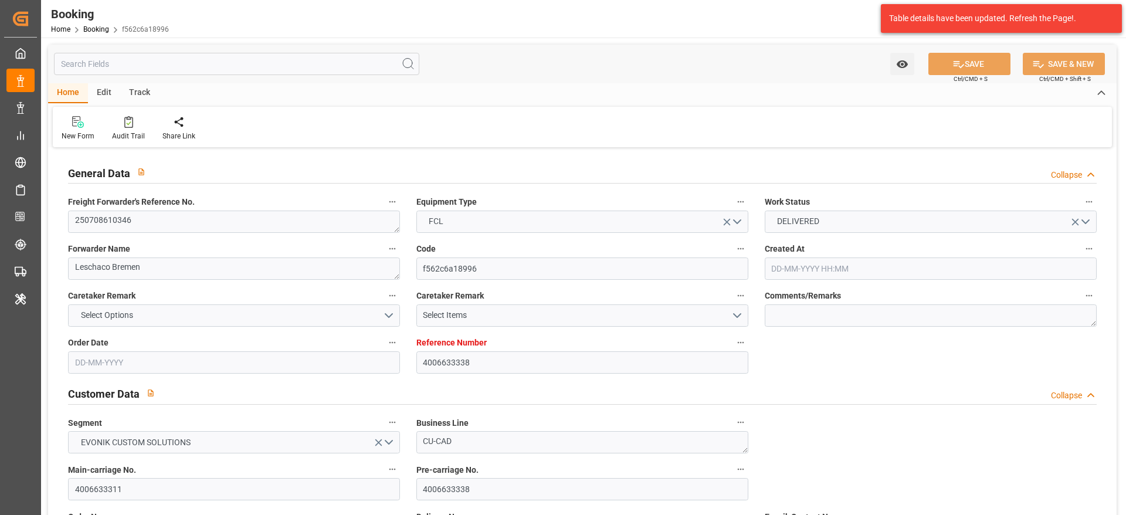
type input "22-07-2025 00:00"
type input "18-07-2025 00:00"
type input "28-08-2025 00:00"
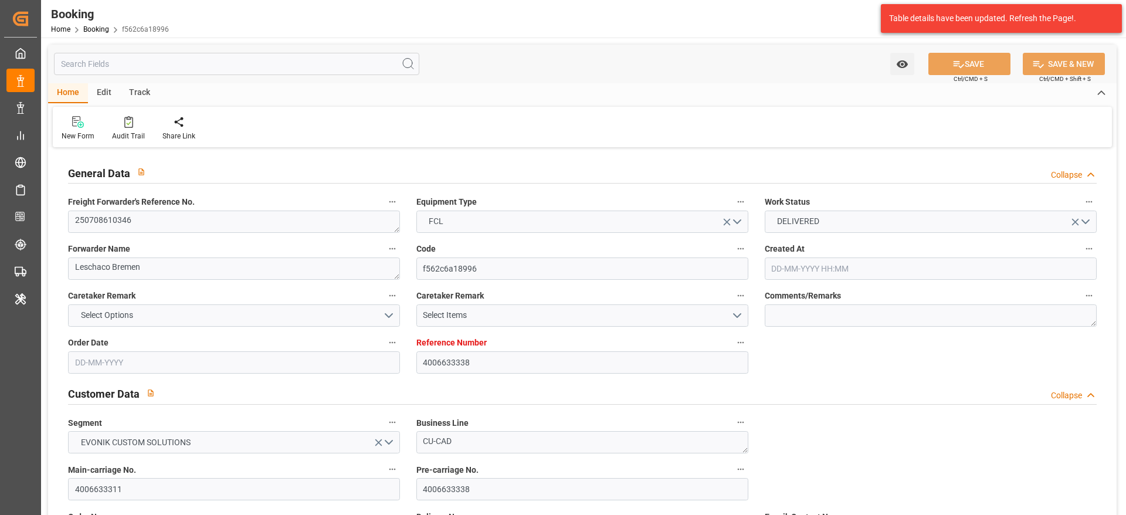
type input "20-08-2025 00:00"
type input "23-08-2025 00:00"
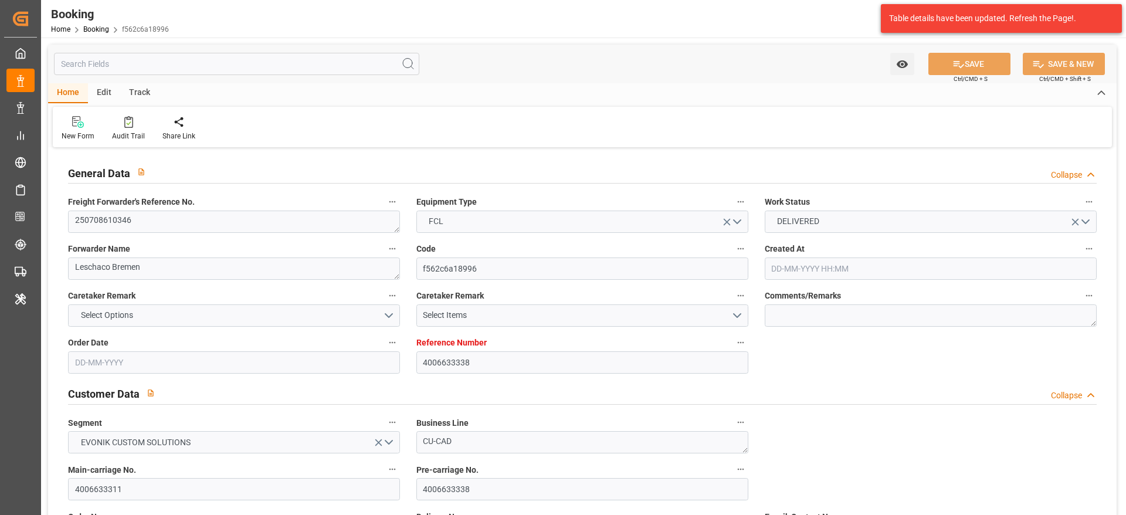
type input "23-08-2025 00:00"
type input "30-08-2025 00:00"
type input "02-09-2025 00:00"
type input "15-07-2025"
type input "10-09-2025 10:45"
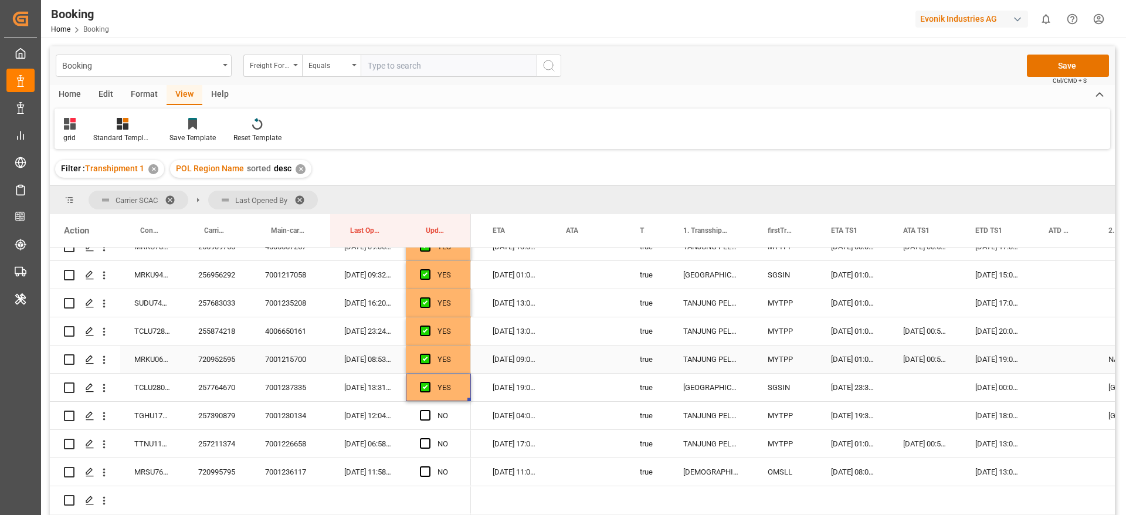
scroll to position [1482, 0]
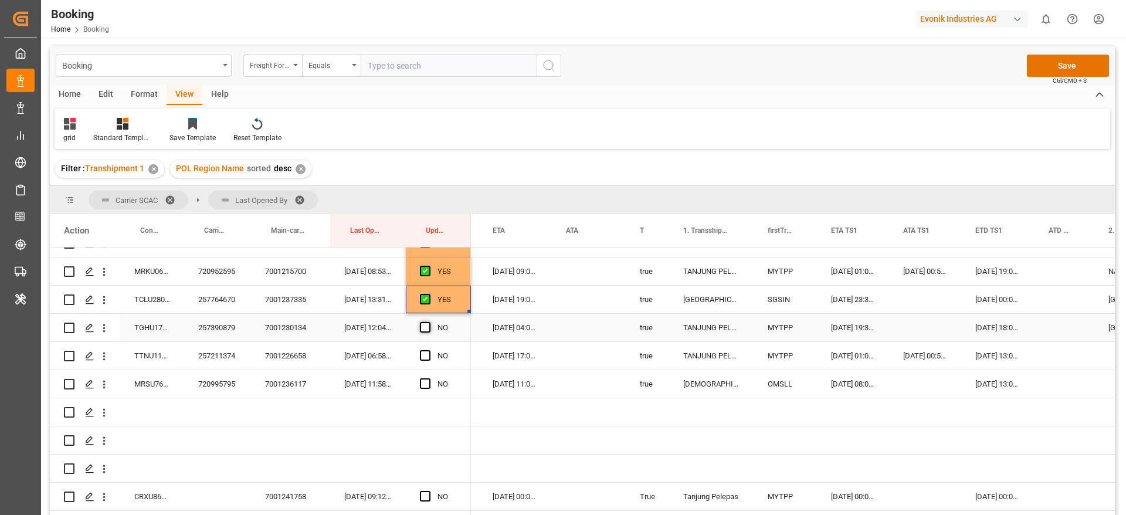
click at [424, 323] on span "Press SPACE to select this row." at bounding box center [425, 327] width 11 height 11
click at [429, 322] on input "Press SPACE to select this row." at bounding box center [429, 322] width 0 height 0
click at [429, 356] on span "Press SPACE to select this row." at bounding box center [425, 355] width 11 height 11
click at [429, 350] on input "Press SPACE to select this row." at bounding box center [429, 350] width 0 height 0
click at [428, 379] on span "Press SPACE to select this row." at bounding box center [425, 383] width 11 height 11
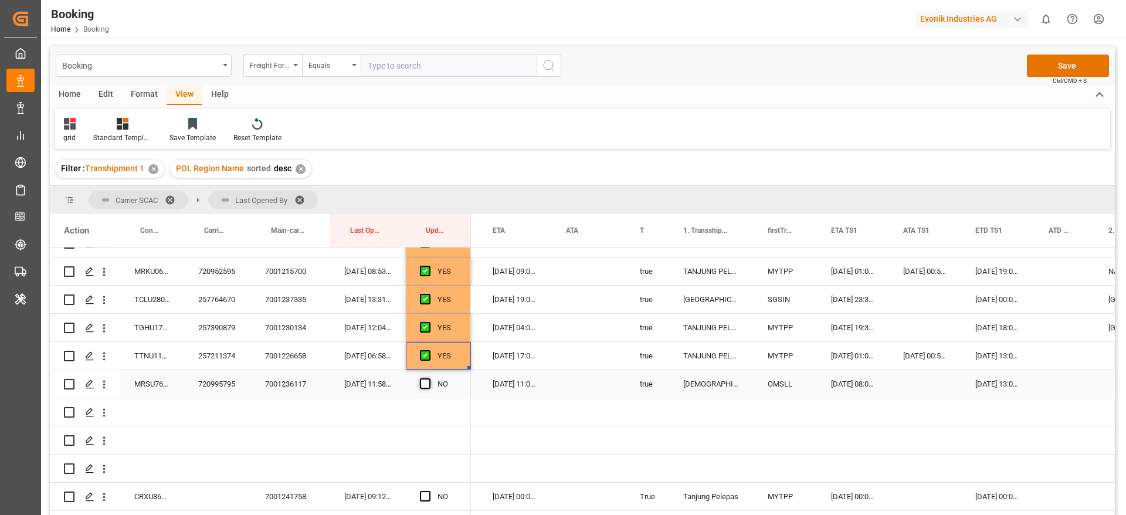
click at [429, 378] on input "Press SPACE to select this row." at bounding box center [429, 378] width 0 height 0
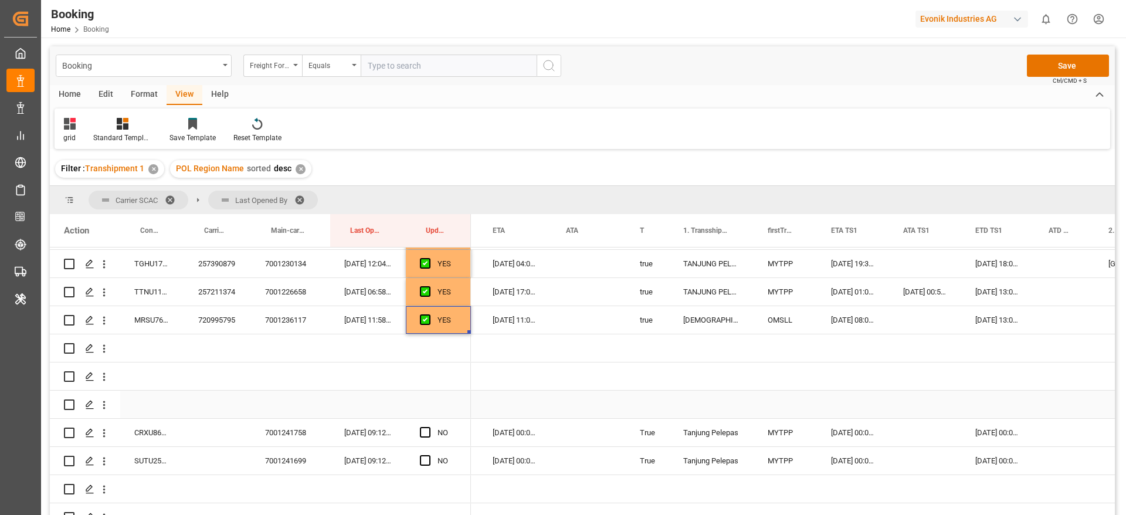
scroll to position [1591, 0]
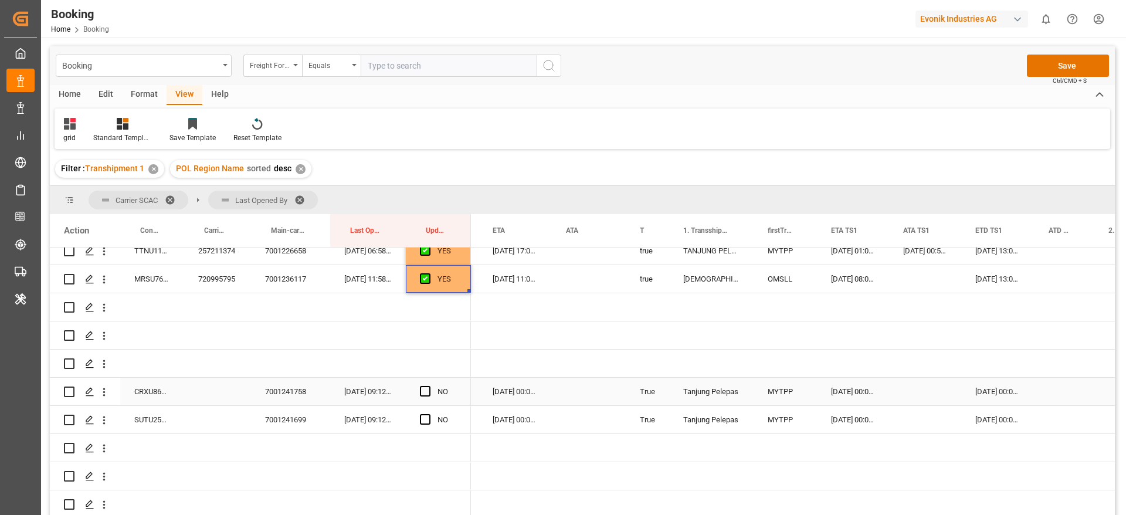
click at [160, 387] on div "CRXU8669536" at bounding box center [152, 392] width 64 height 28
click at [429, 387] on span "Press SPACE to select this row." at bounding box center [425, 391] width 11 height 11
click at [429, 386] on input "Press SPACE to select this row." at bounding box center [429, 386] width 0 height 0
click at [426, 419] on span "Press SPACE to select this row." at bounding box center [425, 419] width 11 height 11
click at [429, 414] on input "Press SPACE to select this row." at bounding box center [429, 414] width 0 height 0
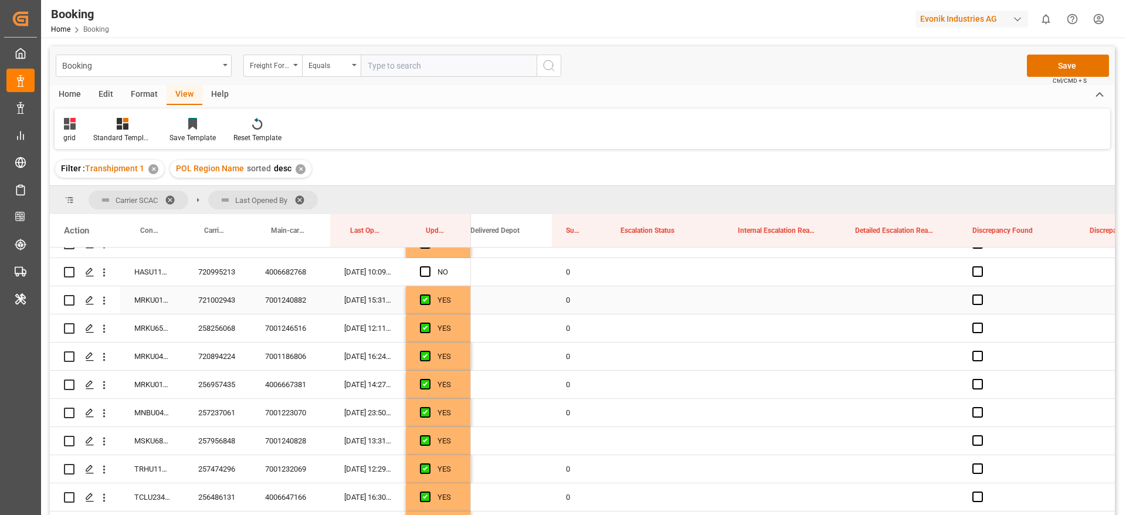
scroll to position [528, 0]
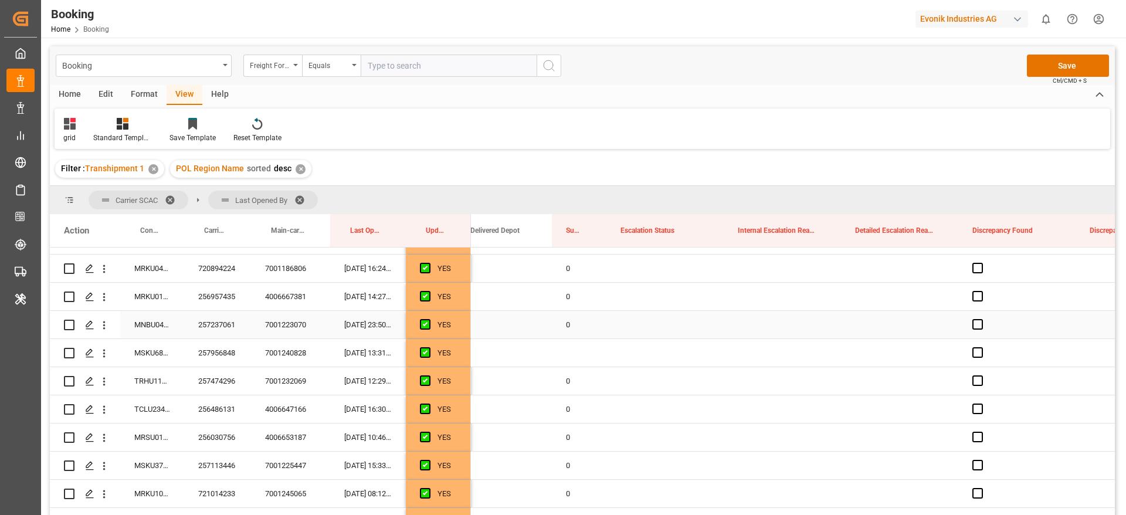
click at [574, 327] on div "0" at bounding box center [579, 325] width 55 height 28
drag, startPoint x: 604, startPoint y: 336, endPoint x: 604, endPoint y: 347, distance: 11.2
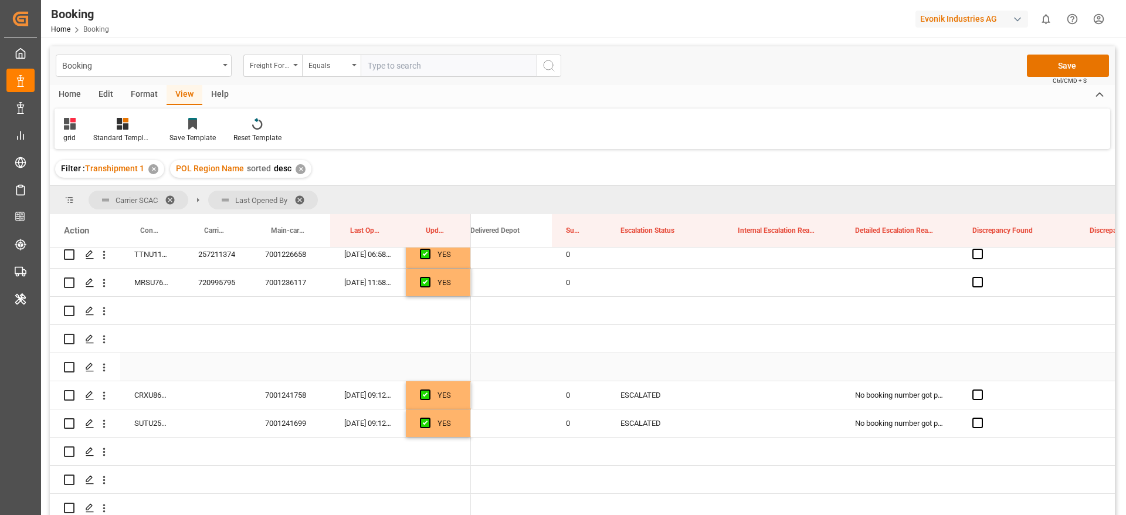
scroll to position [1591, 0]
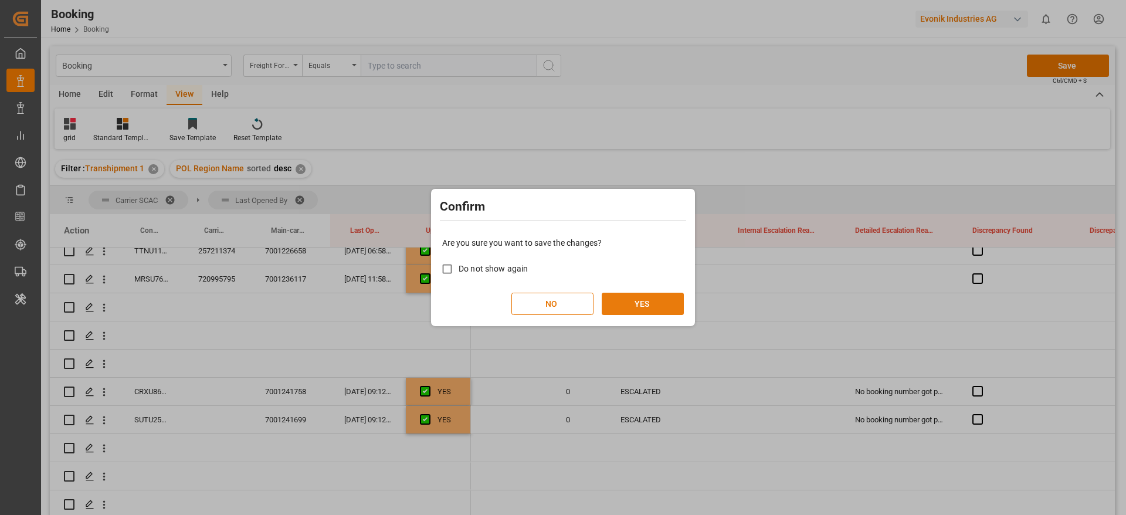
click at [651, 300] on button "YES" at bounding box center [643, 304] width 82 height 22
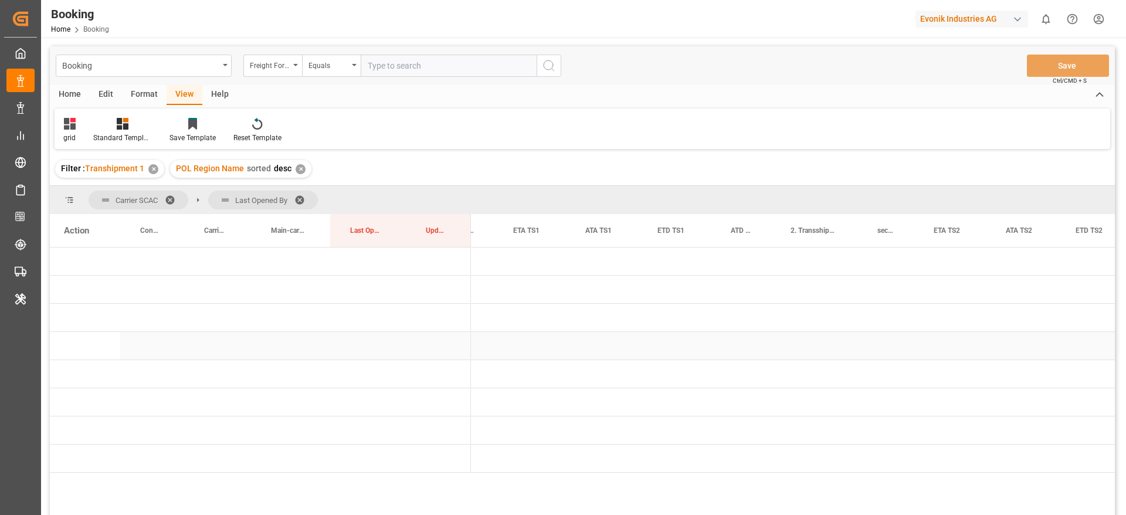
scroll to position [0, 0]
click at [486, 370] on span "Press SPACE to select this row." at bounding box center [490, 374] width 11 height 11
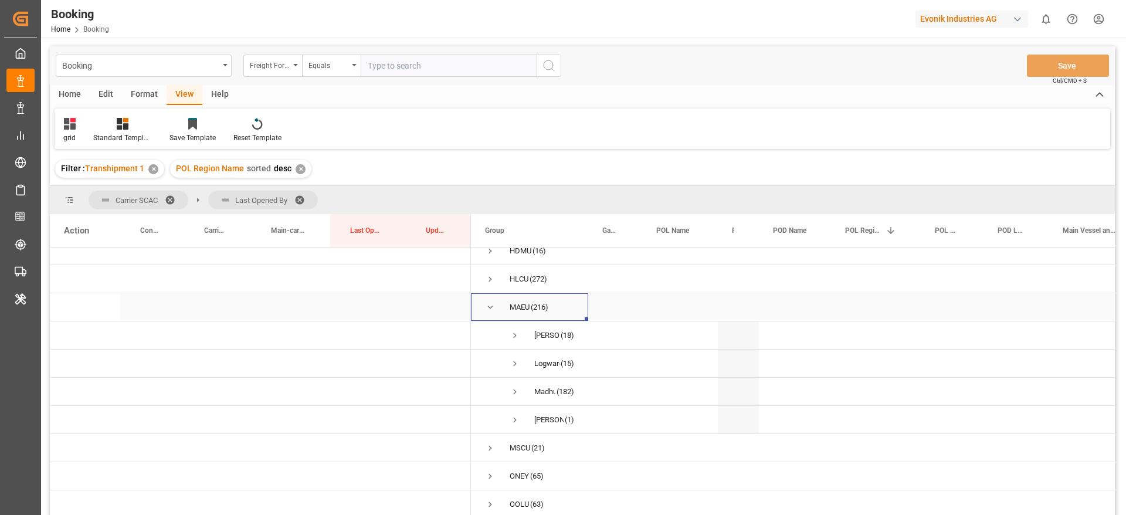
click at [489, 302] on span "Press SPACE to select this row." at bounding box center [490, 307] width 11 height 11
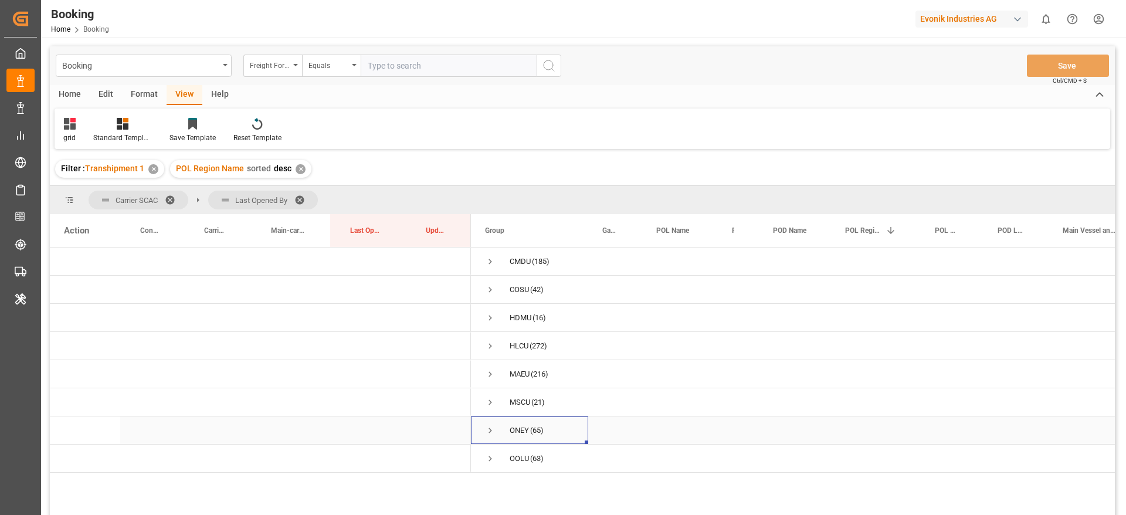
click at [489, 428] on span "Press SPACE to select this row." at bounding box center [490, 430] width 11 height 11
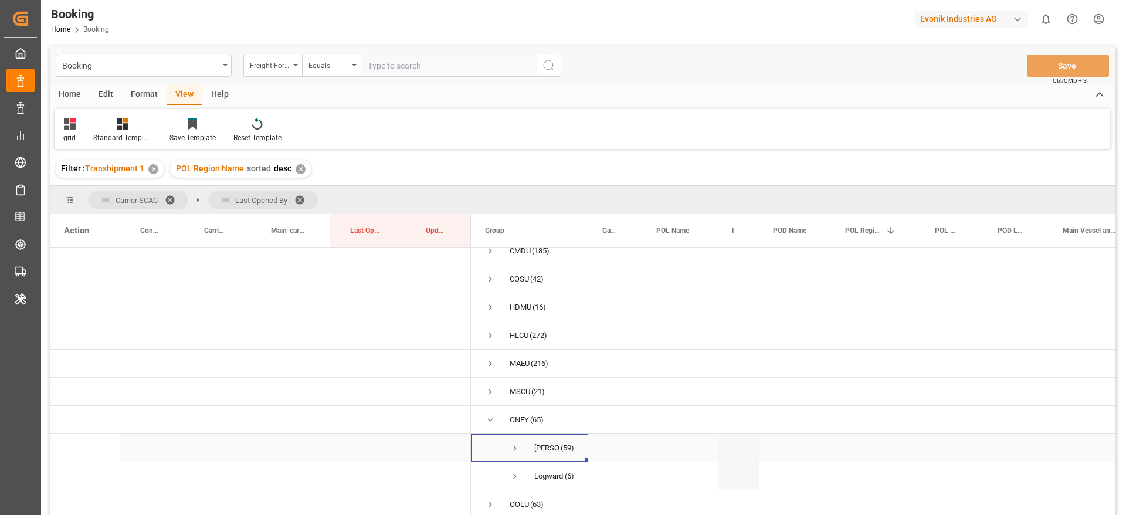
click at [516, 443] on span "Press SPACE to select this row." at bounding box center [515, 448] width 11 height 11
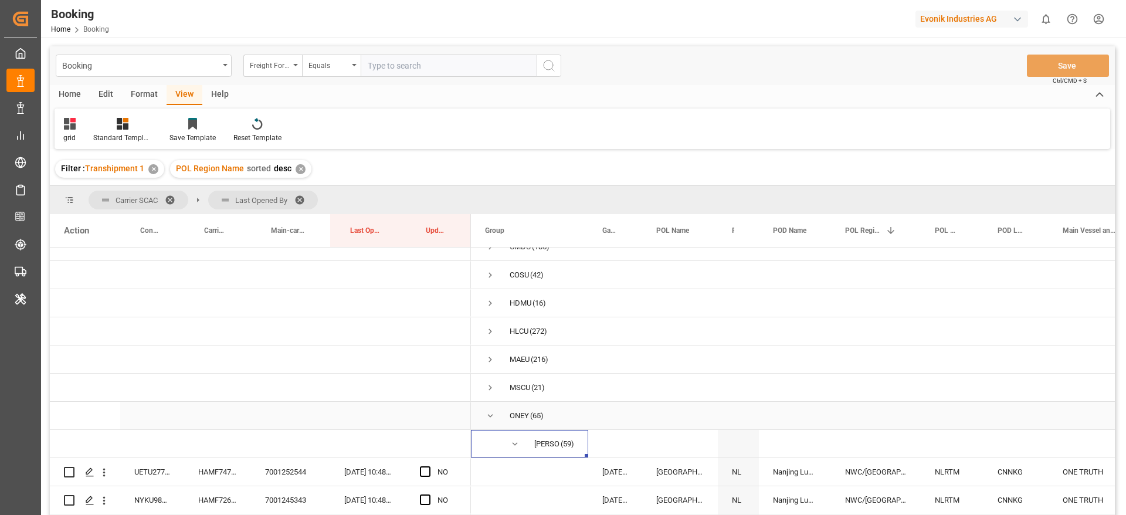
click at [487, 417] on span "Press SPACE to select this row." at bounding box center [490, 416] width 11 height 11
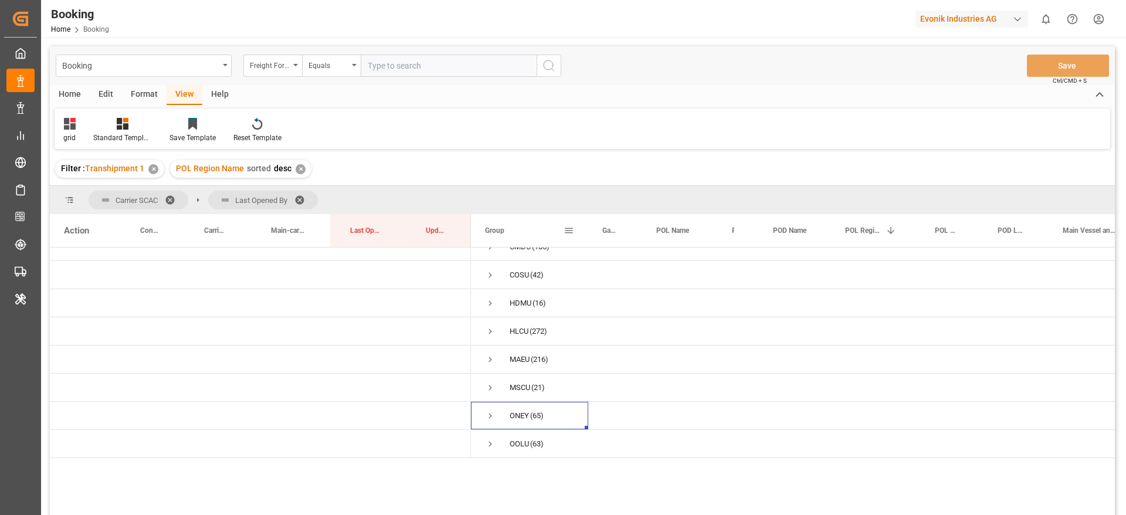
scroll to position [0, 0]
click at [141, 93] on div "Format" at bounding box center [144, 95] width 45 height 20
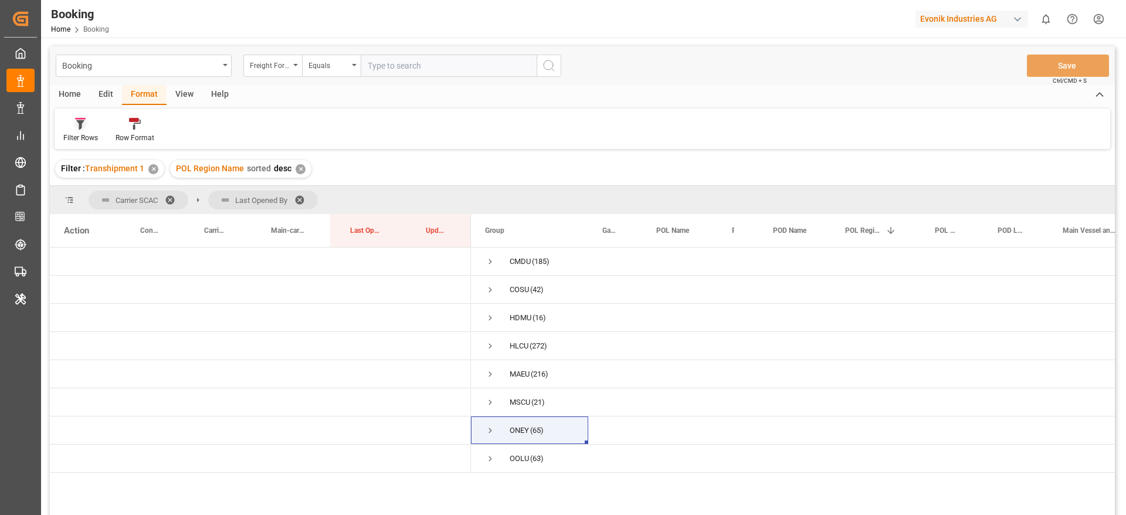
click at [89, 123] on div at bounding box center [80, 123] width 35 height 12
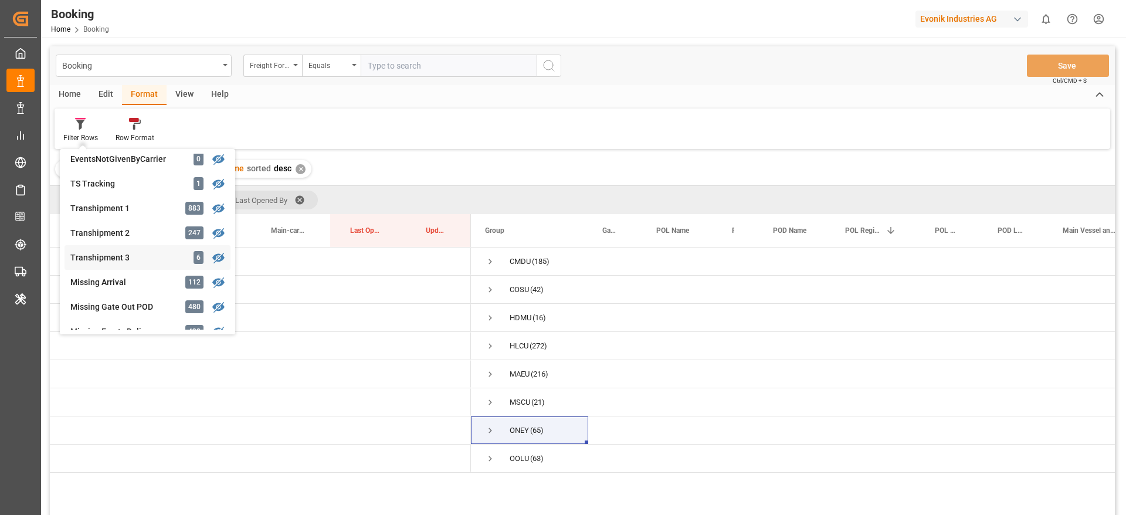
scroll to position [440, 0]
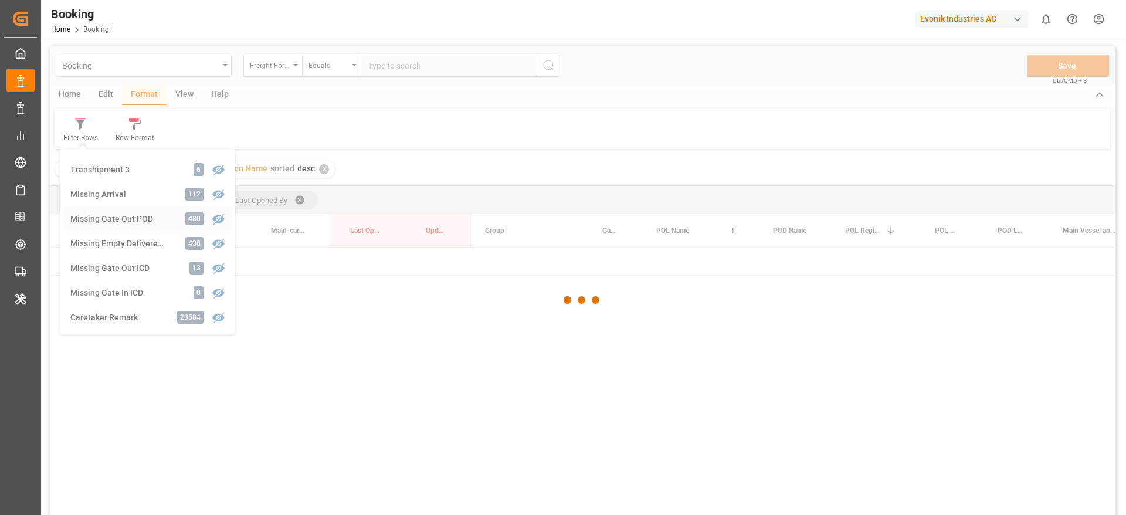
click at [143, 216] on div "Booking Freight Forwarder's Reference No. Equals Save Ctrl/CMD + S Home Edit Fo…" at bounding box center [582, 296] width 1065 height 500
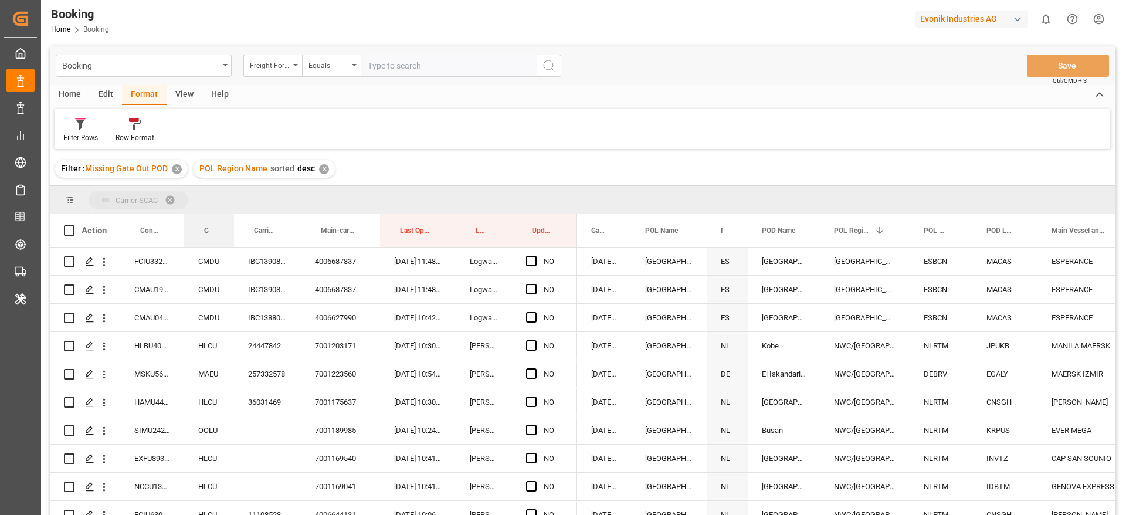
drag, startPoint x: 209, startPoint y: 232, endPoint x: 220, endPoint y: 201, distance: 32.5
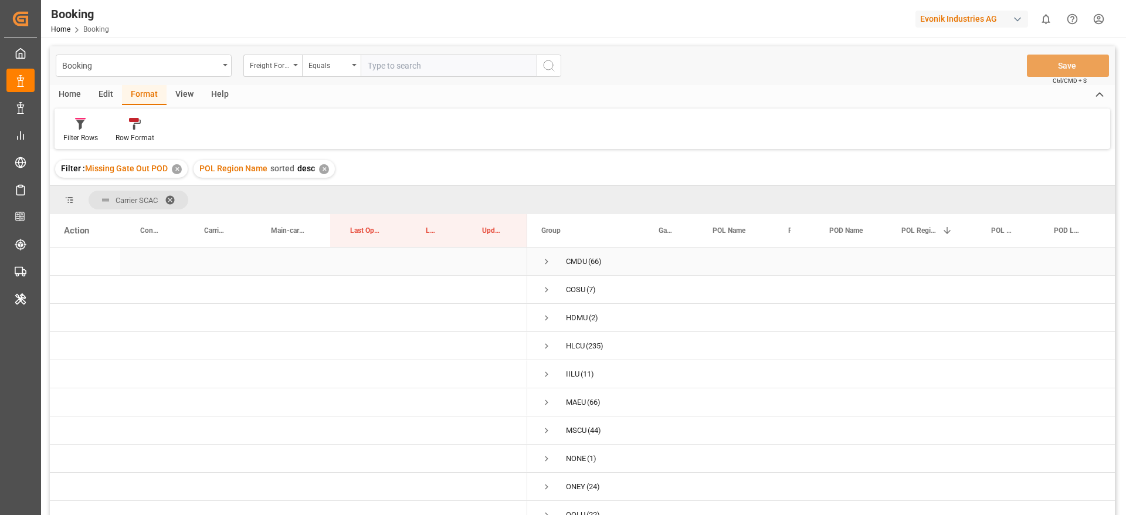
click at [548, 262] on span "Press SPACE to select this row." at bounding box center [546, 261] width 11 height 11
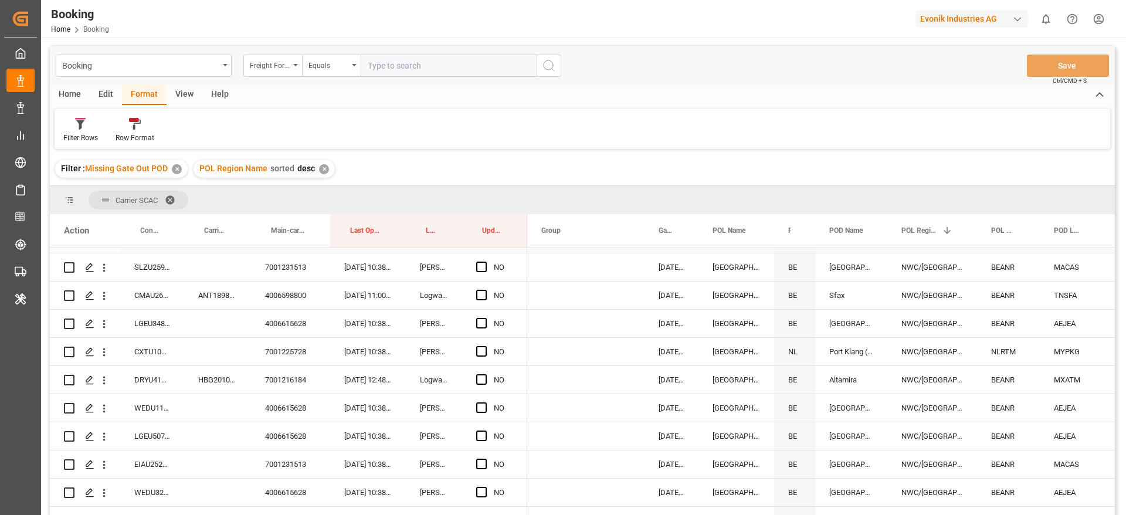
scroll to position [528, 0]
click at [289, 385] on div "4006615628" at bounding box center [290, 381] width 79 height 28
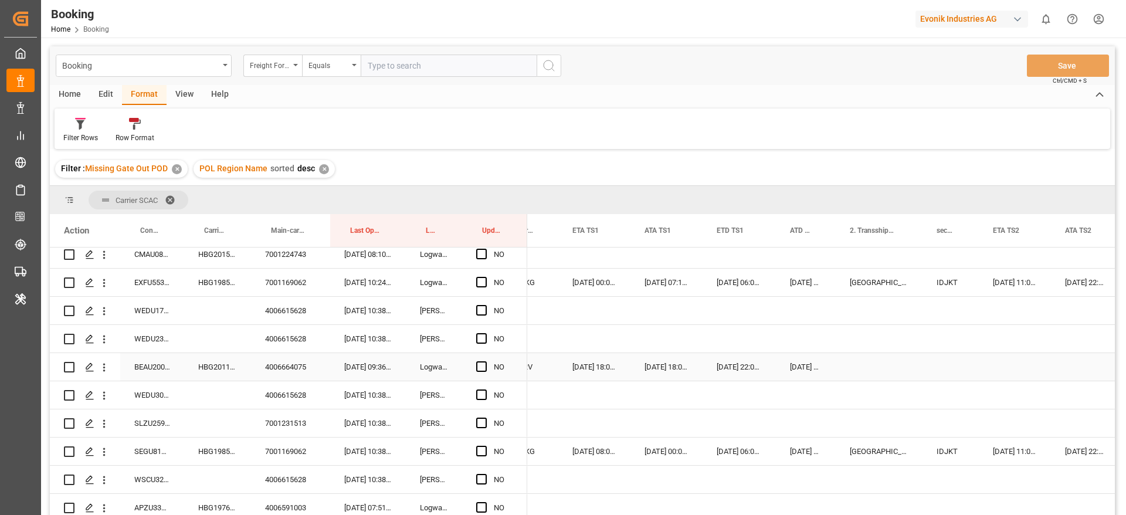
scroll to position [0, 1335]
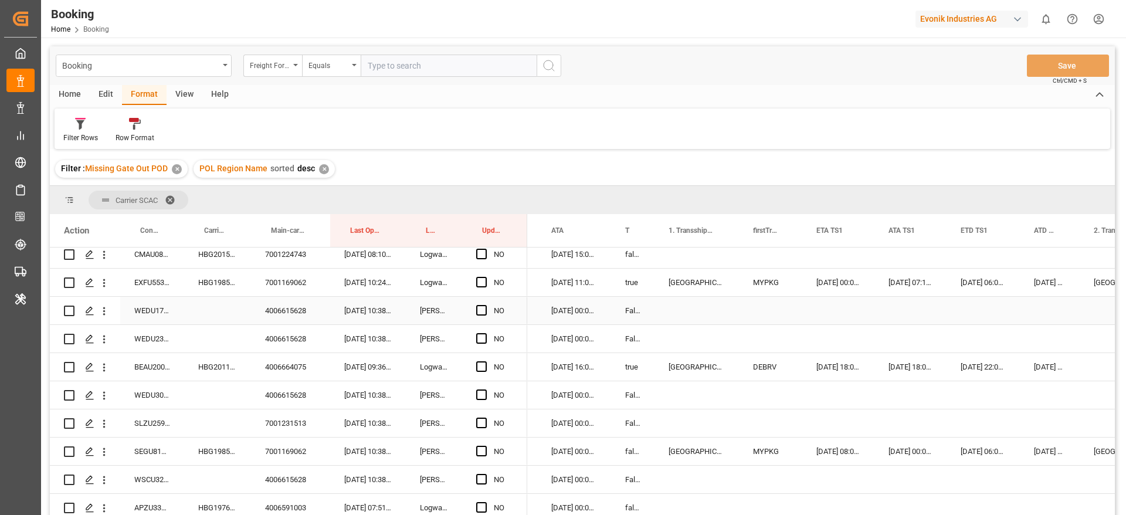
click at [146, 311] on div "WEDU1763606" at bounding box center [152, 311] width 64 height 28
click at [139, 307] on div "WEDU1763606" at bounding box center [152, 311] width 64 height 28
click at [480, 308] on span "Press SPACE to select this row." at bounding box center [481, 310] width 11 height 11
click at [485, 305] on input "Press SPACE to select this row." at bounding box center [485, 305] width 0 height 0
click at [483, 336] on span "Press SPACE to select this row." at bounding box center [481, 338] width 11 height 11
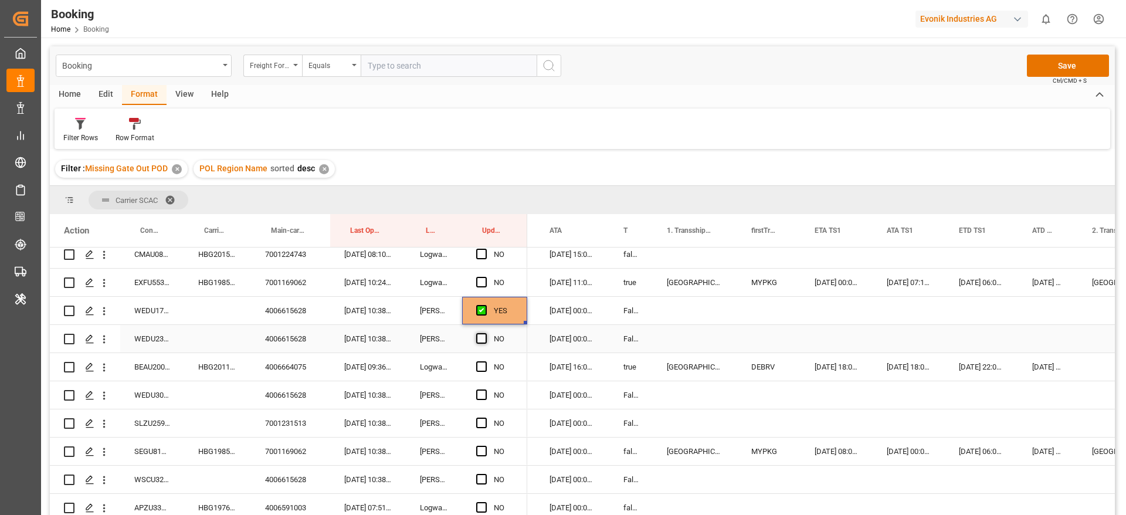
click at [485, 333] on input "Press SPACE to select this row." at bounding box center [485, 333] width 0 height 0
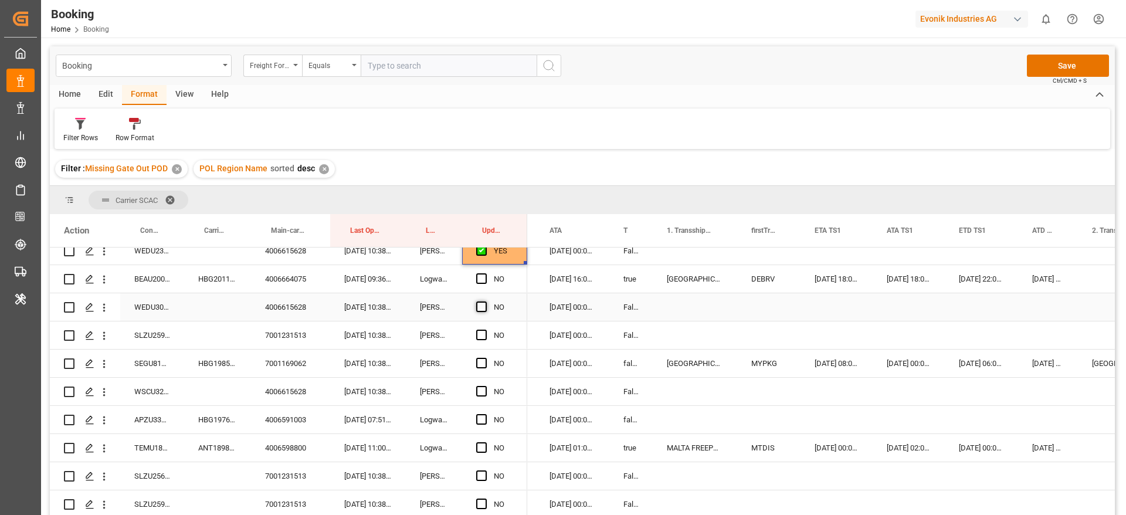
click at [485, 304] on span "Press SPACE to select this row." at bounding box center [481, 307] width 11 height 11
click at [485, 302] on input "Press SPACE to select this row." at bounding box center [485, 302] width 0 height 0
click at [482, 391] on span "Press SPACE to select this row." at bounding box center [481, 391] width 11 height 11
click at [485, 386] on input "Press SPACE to select this row." at bounding box center [485, 386] width 0 height 0
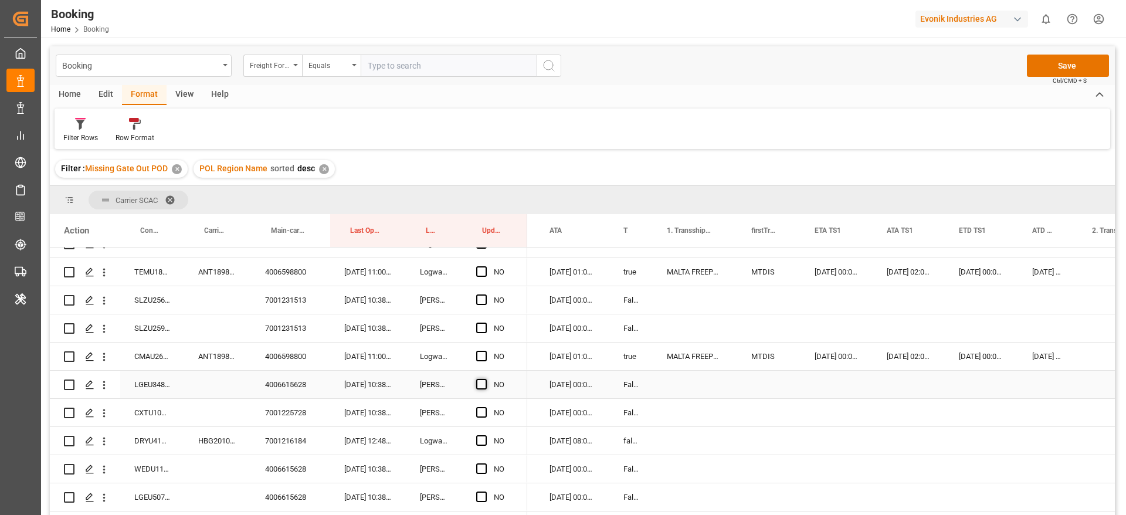
click at [479, 384] on span "Press SPACE to select this row." at bounding box center [481, 384] width 11 height 11
click at [485, 379] on input "Press SPACE to select this row." at bounding box center [485, 379] width 0 height 0
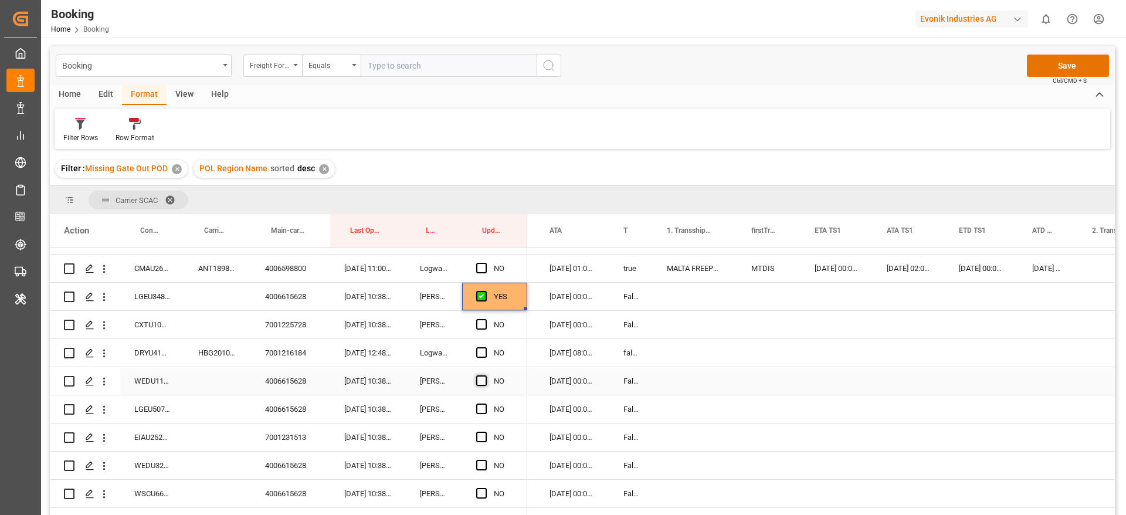
click at [479, 382] on span "Press SPACE to select this row." at bounding box center [481, 380] width 11 height 11
click at [485, 375] on input "Press SPACE to select this row." at bounding box center [485, 375] width 0 height 0
click at [480, 408] on span "Press SPACE to select this row." at bounding box center [481, 409] width 11 height 11
click at [485, 404] on input "Press SPACE to select this row." at bounding box center [485, 404] width 0 height 0
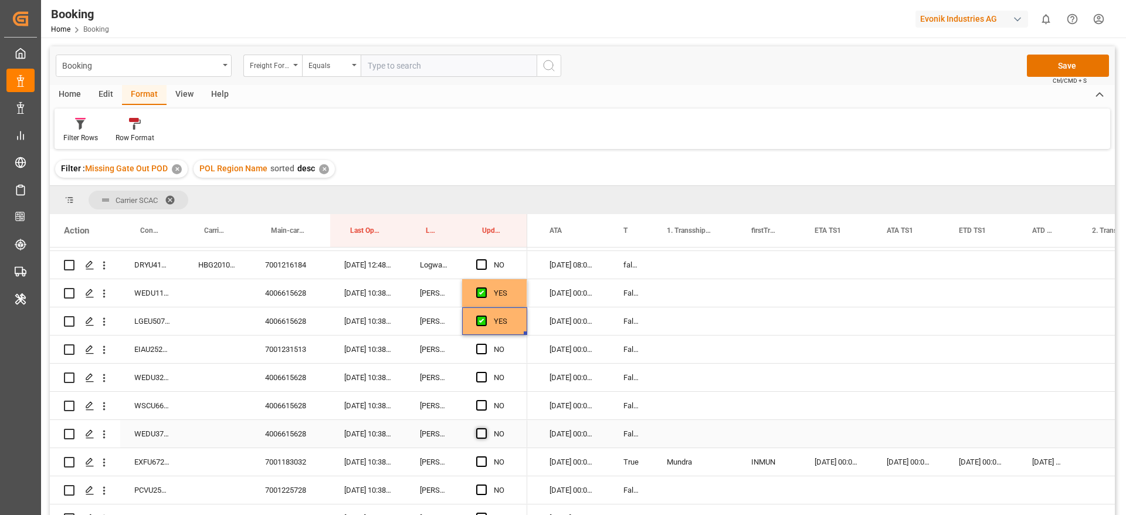
click at [485, 436] on span "Press SPACE to select this row." at bounding box center [481, 433] width 11 height 11
click at [485, 428] on input "Press SPACE to select this row." at bounding box center [485, 428] width 0 height 0
click at [480, 405] on span "Press SPACE to select this row." at bounding box center [481, 405] width 11 height 11
click at [485, 400] on input "Press SPACE to select this row." at bounding box center [485, 400] width 0 height 0
click at [476, 373] on div "NO" at bounding box center [494, 378] width 65 height 28
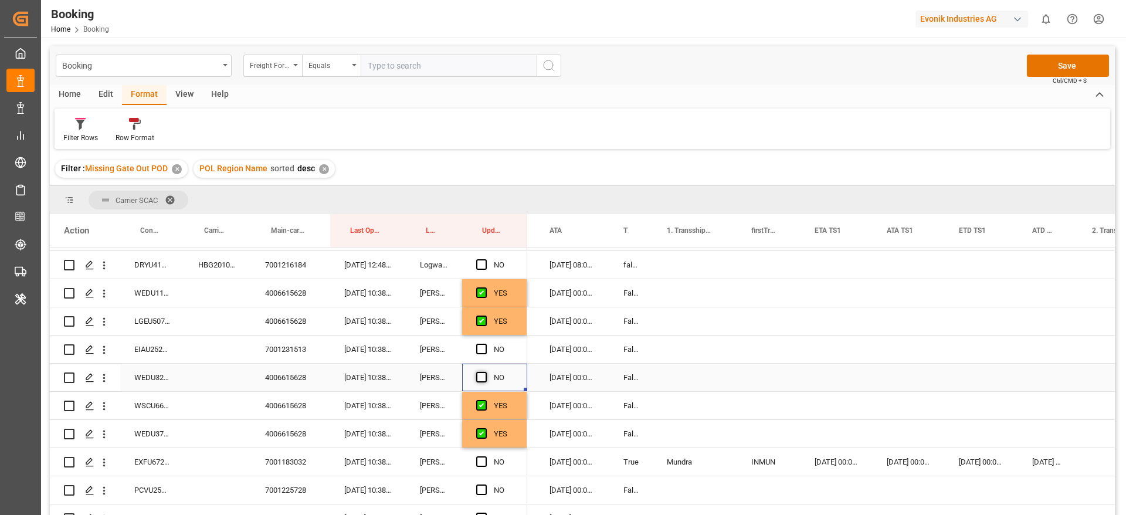
click at [482, 372] on span "Press SPACE to select this row." at bounding box center [481, 377] width 11 height 11
click at [485, 372] on input "Press SPACE to select this row." at bounding box center [485, 372] width 0 height 0
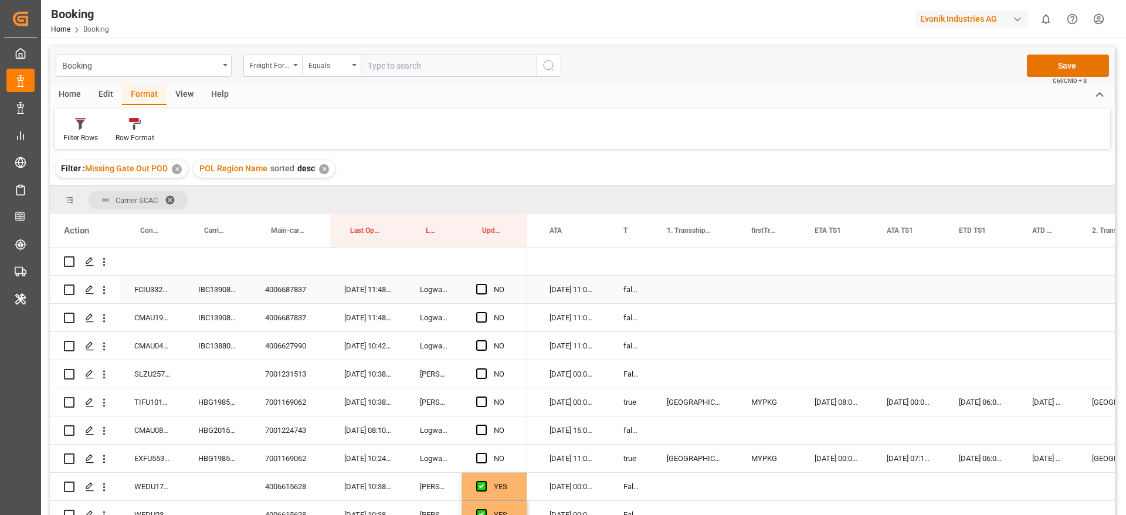
click at [287, 293] on div "4006687837" at bounding box center [290, 290] width 79 height 28
click at [219, 286] on div "IBC1390803" at bounding box center [217, 290] width 67 height 28
click at [484, 290] on span "Press SPACE to select this row." at bounding box center [481, 289] width 11 height 11
click at [485, 284] on input "Press SPACE to select this row." at bounding box center [485, 284] width 0 height 0
click at [481, 313] on span "Press SPACE to select this row." at bounding box center [481, 317] width 11 height 11
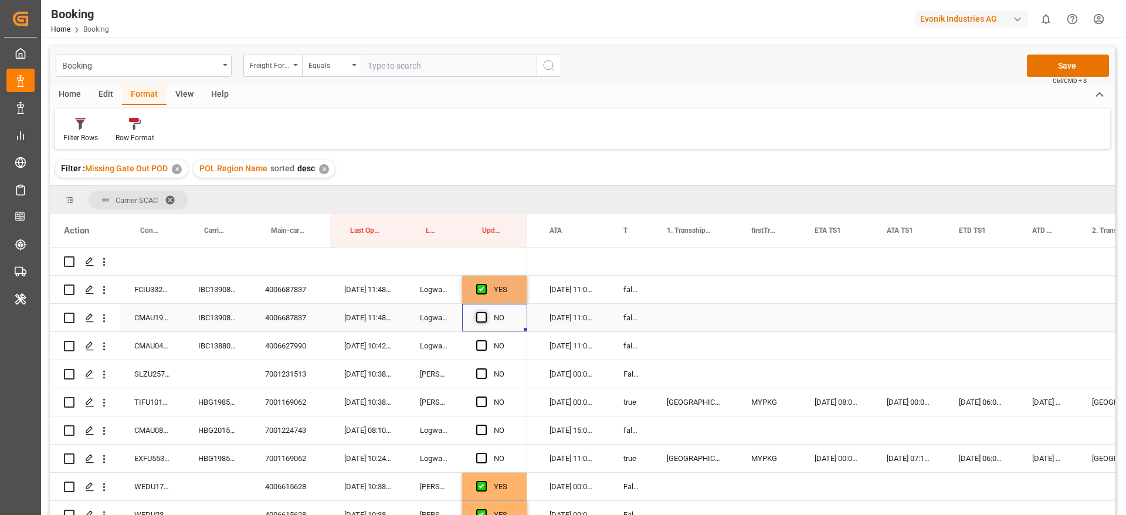
click at [485, 312] on input "Press SPACE to select this row." at bounding box center [485, 312] width 0 height 0
click at [221, 346] on div "IBC1388078" at bounding box center [217, 346] width 67 height 28
click at [229, 348] on div "IBC1388078" at bounding box center [217, 346] width 67 height 28
click at [151, 344] on div "CMAU0460438" at bounding box center [152, 346] width 64 height 28
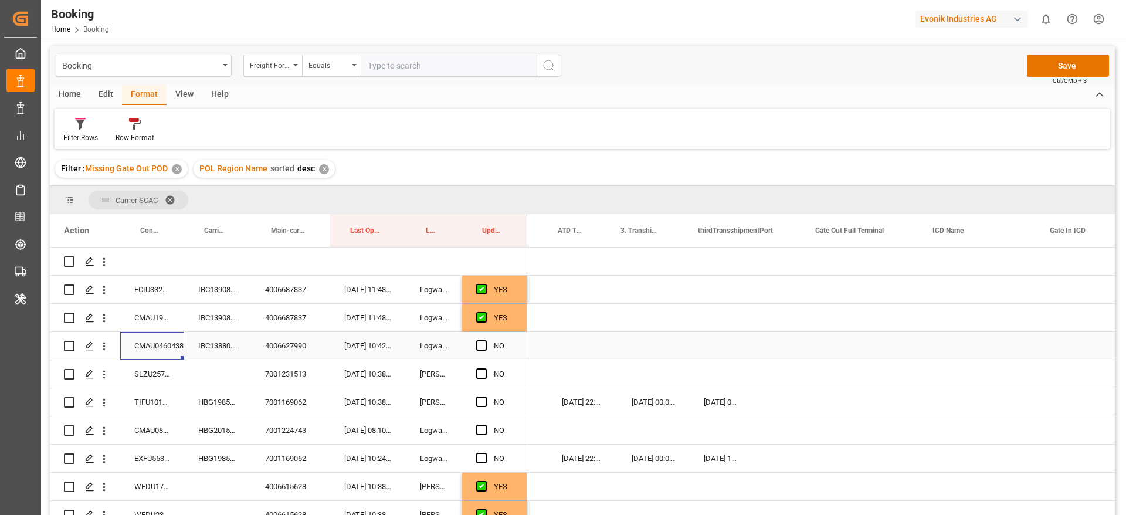
scroll to position [0, 1881]
click at [794, 337] on div "Press SPACE to select this row." at bounding box center [810, 346] width 117 height 28
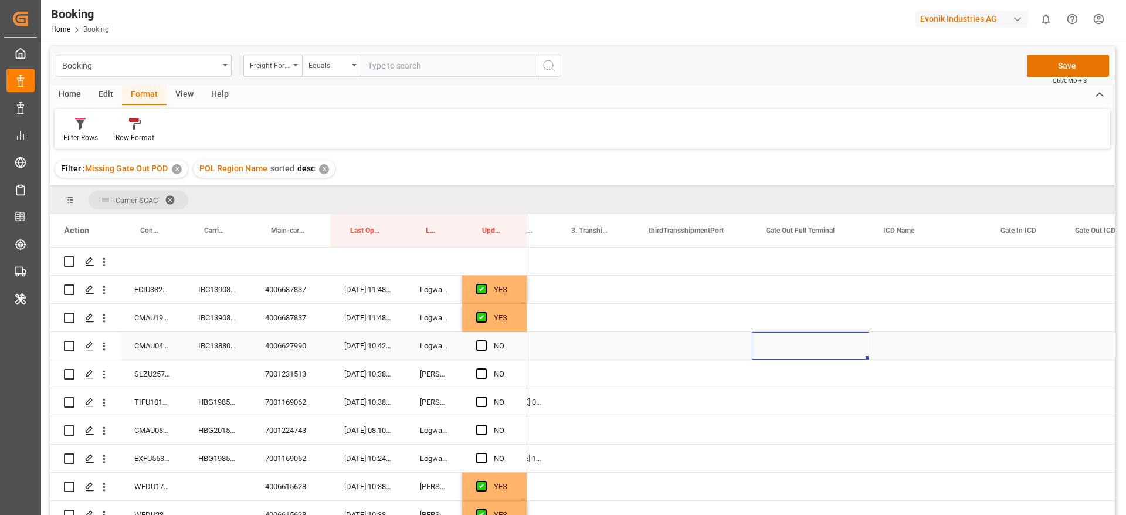
click at [794, 337] on div "Press SPACE to select this row." at bounding box center [810, 346] width 117 height 28
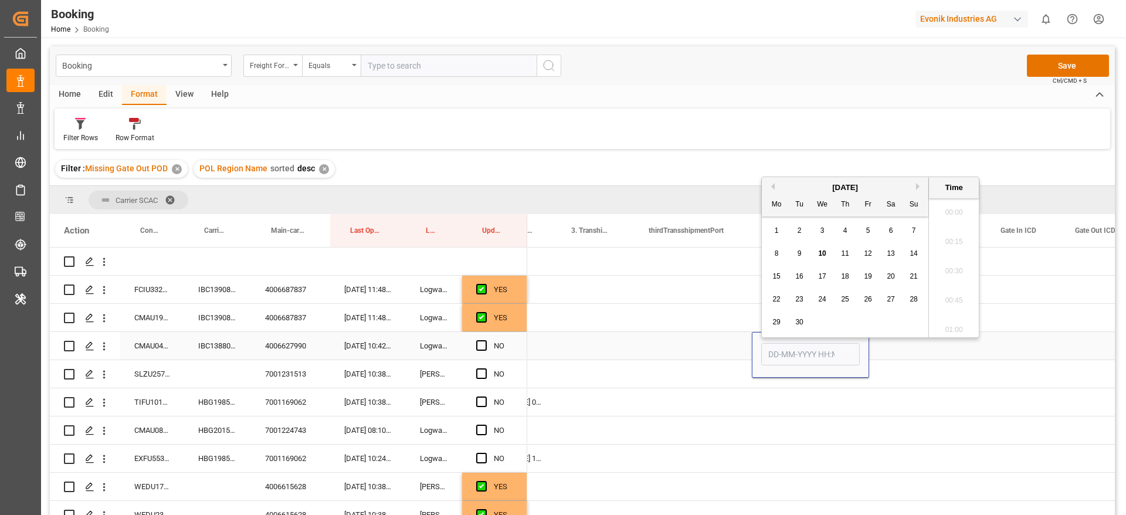
scroll to position [1881, 0]
click at [824, 250] on span "10" at bounding box center [822, 247] width 8 height 8
type input "[DATE] 00:00"
click at [703, 344] on div "Press SPACE to select this row." at bounding box center [693, 346] width 117 height 28
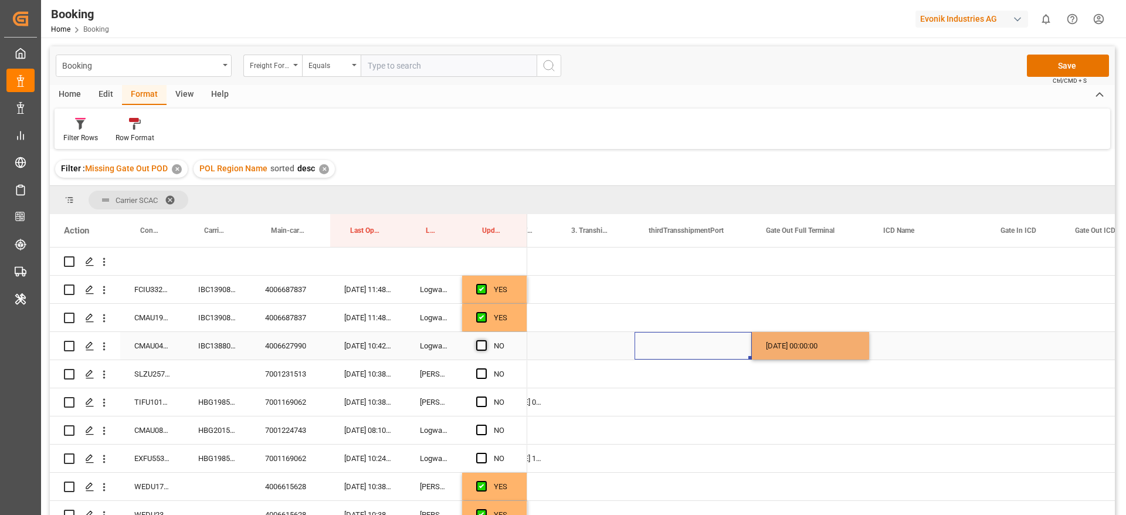
click at [483, 341] on span "Press SPACE to select this row." at bounding box center [481, 345] width 11 height 11
click at [485, 340] on input "Press SPACE to select this row." at bounding box center [485, 340] width 0 height 0
click at [145, 375] on div "SLZU2570830" at bounding box center [152, 374] width 64 height 28
click at [280, 375] on div "7001231513" at bounding box center [290, 374] width 79 height 28
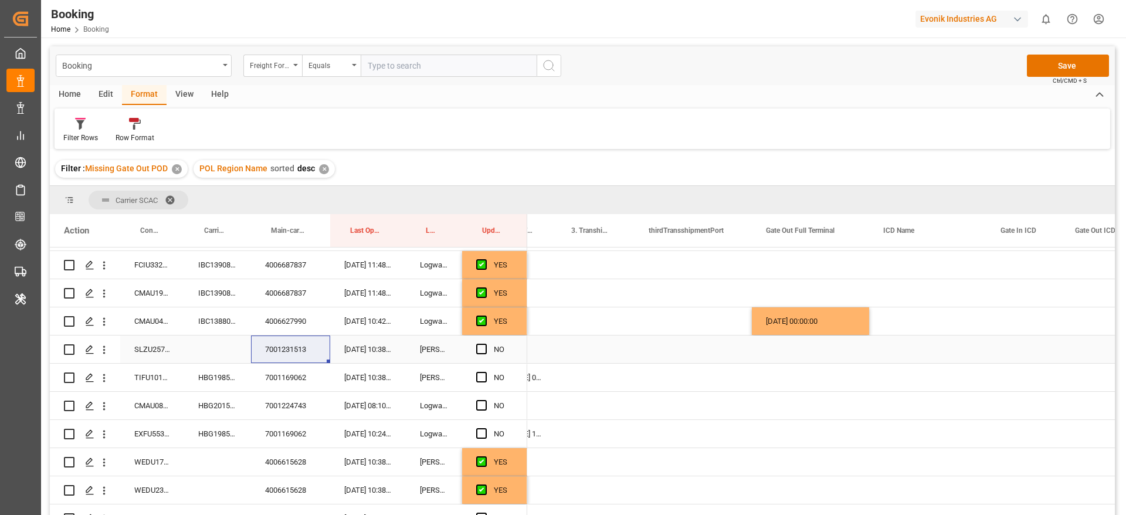
scroll to position [0, 0]
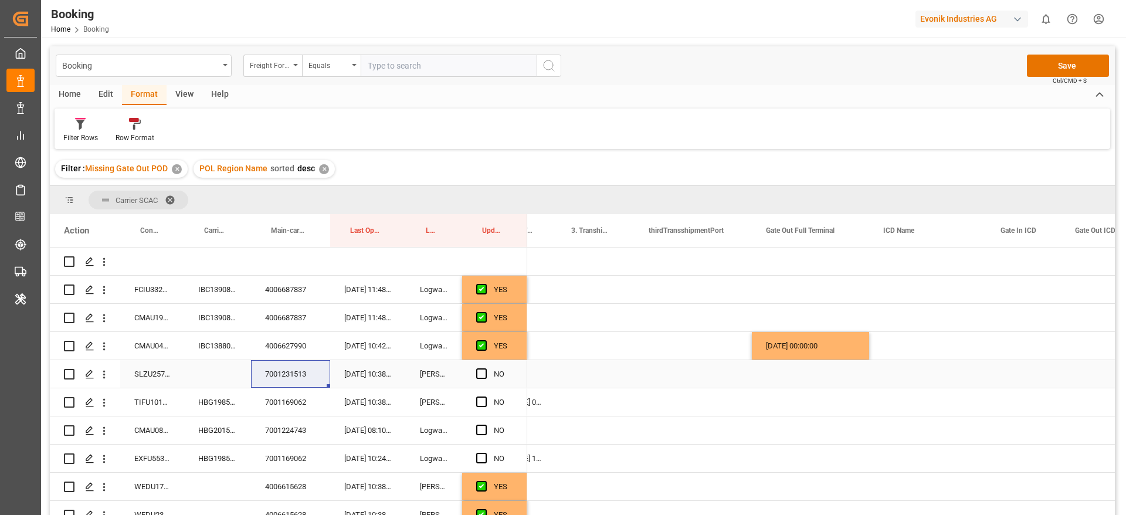
click at [136, 369] on div "SLZU2570830" at bounding box center [152, 374] width 64 height 28
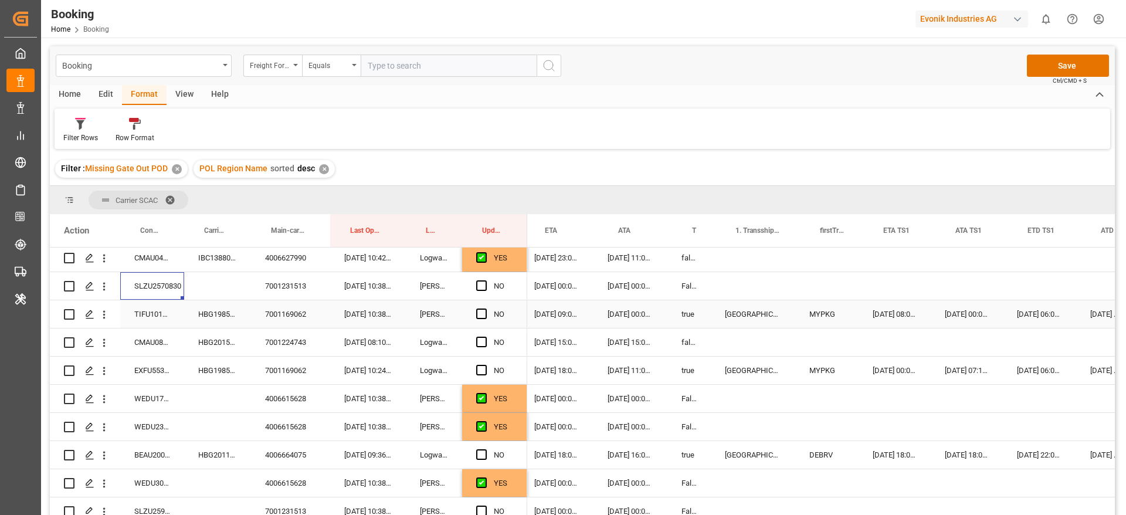
scroll to position [0, 927]
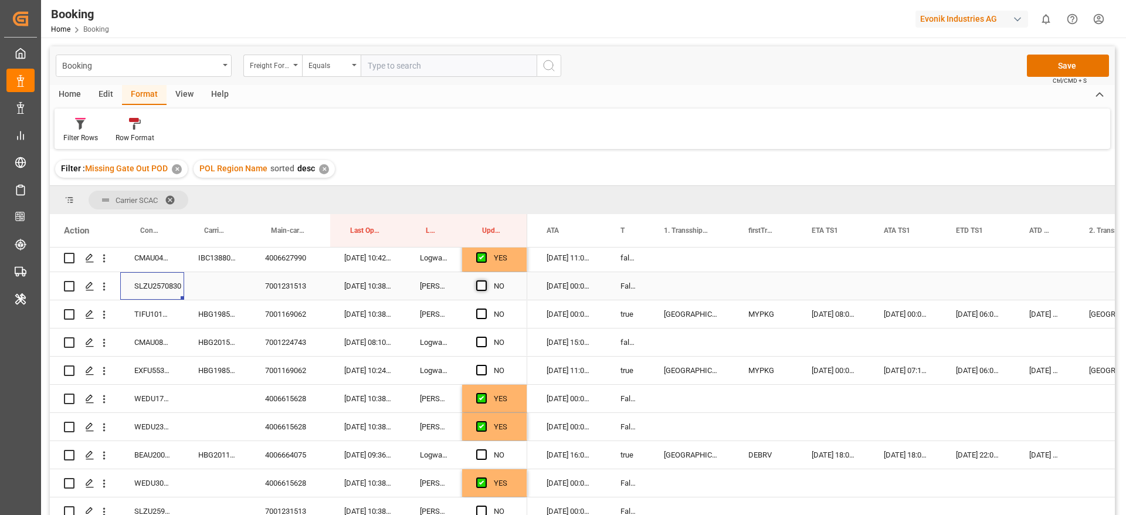
click at [481, 286] on span "Press SPACE to select this row." at bounding box center [481, 285] width 11 height 11
click at [485, 280] on input "Press SPACE to select this row." at bounding box center [485, 280] width 0 height 0
click at [231, 316] on div "HBG1985692" at bounding box center [217, 314] width 67 height 28
click at [221, 314] on div "HBG1985692" at bounding box center [217, 314] width 67 height 28
click at [485, 313] on span "Press SPACE to select this row." at bounding box center [481, 314] width 11 height 11
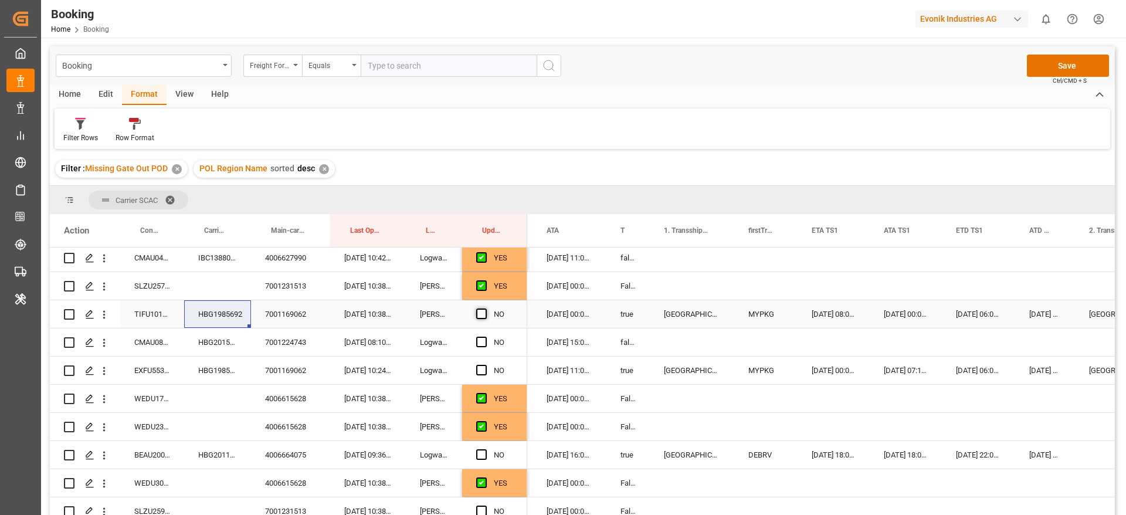
click at [485, 309] on input "Press SPACE to select this row." at bounding box center [485, 309] width 0 height 0
click at [483, 370] on span "Press SPACE to select this row." at bounding box center [481, 370] width 11 height 11
click at [485, 365] on input "Press SPACE to select this row." at bounding box center [485, 365] width 0 height 0
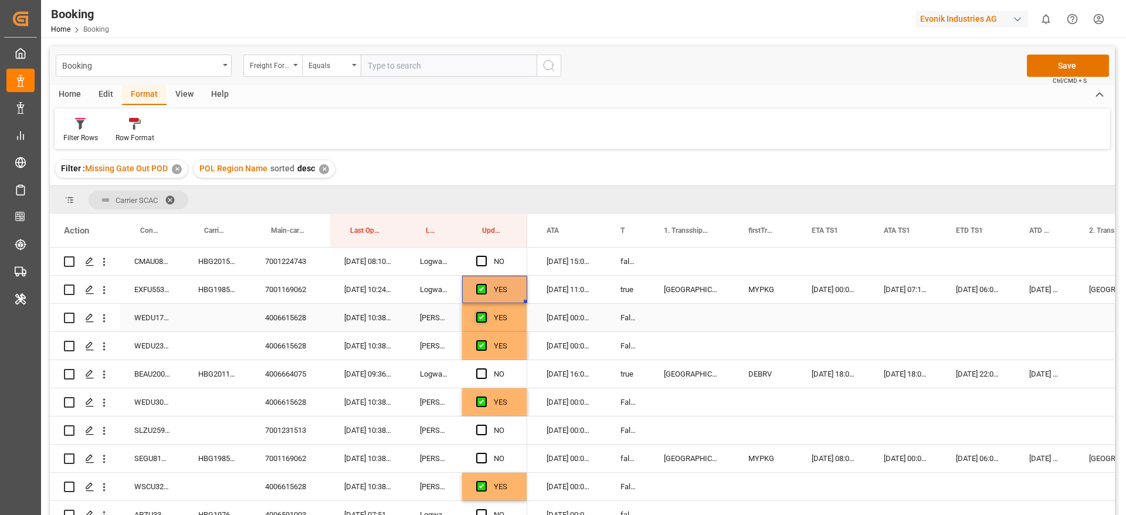
scroll to position [264, 0]
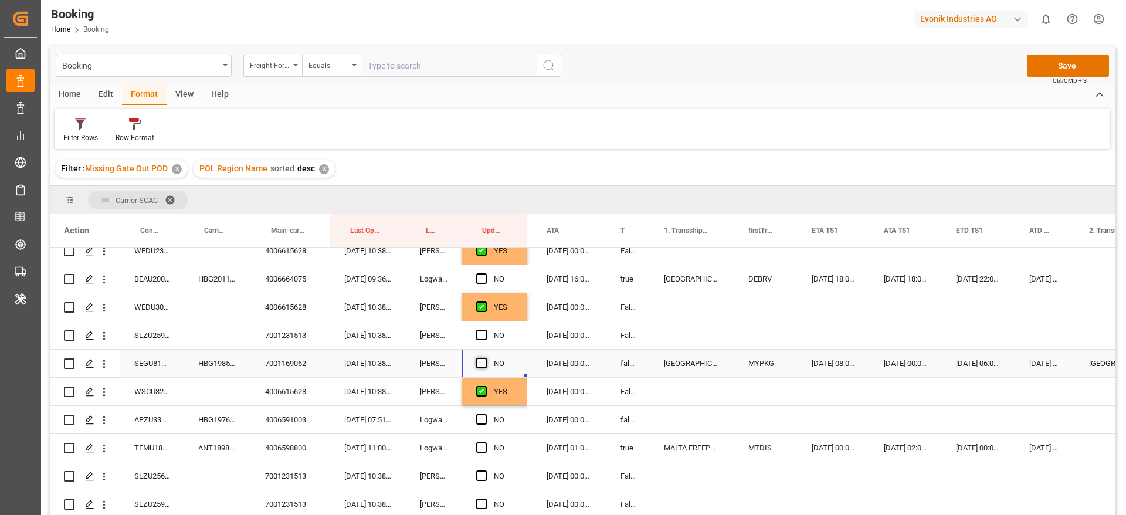
click at [482, 363] on span "Press SPACE to select this row." at bounding box center [481, 363] width 11 height 11
click at [485, 358] on input "Press SPACE to select this row." at bounding box center [485, 358] width 0 height 0
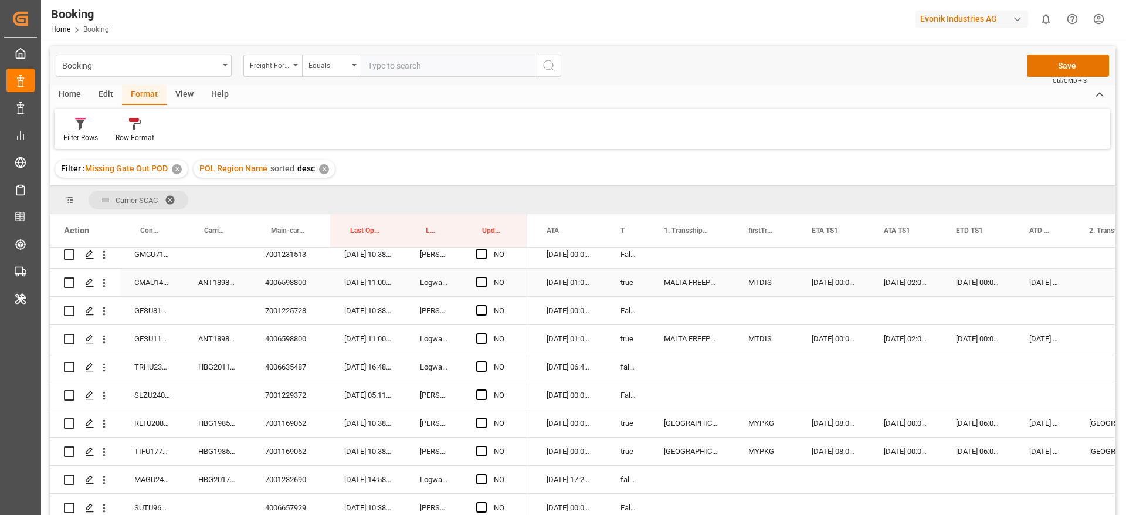
scroll to position [968, 0]
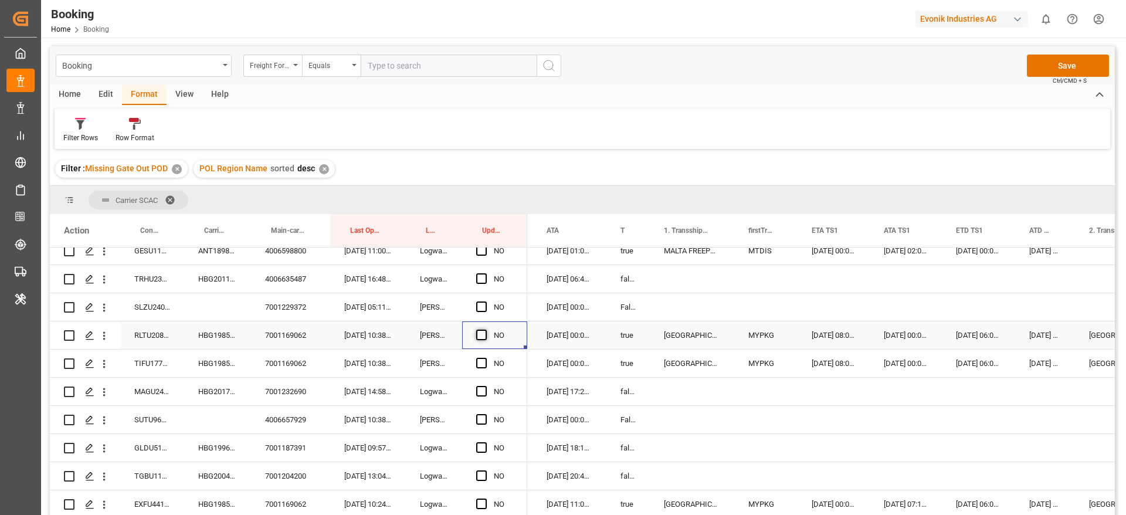
click at [481, 338] on span "Press SPACE to select this row." at bounding box center [481, 335] width 11 height 11
click at [485, 330] on input "Press SPACE to select this row." at bounding box center [485, 330] width 0 height 0
click at [483, 358] on span "Press SPACE to select this row." at bounding box center [481, 363] width 11 height 11
click at [485, 358] on input "Press SPACE to select this row." at bounding box center [485, 358] width 0 height 0
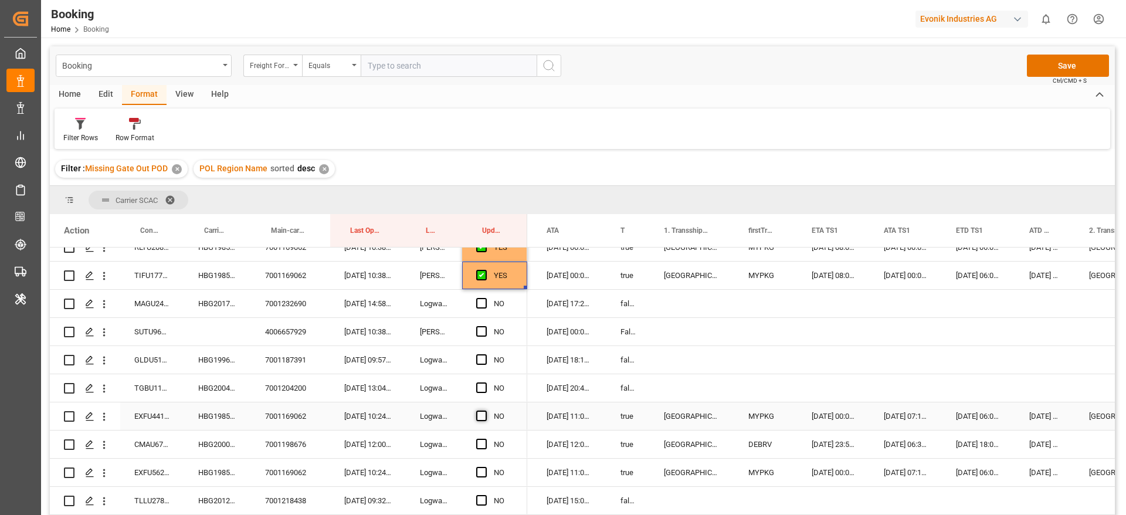
click at [485, 415] on span "Press SPACE to select this row." at bounding box center [481, 416] width 11 height 11
click at [485, 411] on input "Press SPACE to select this row." at bounding box center [485, 411] width 0 height 0
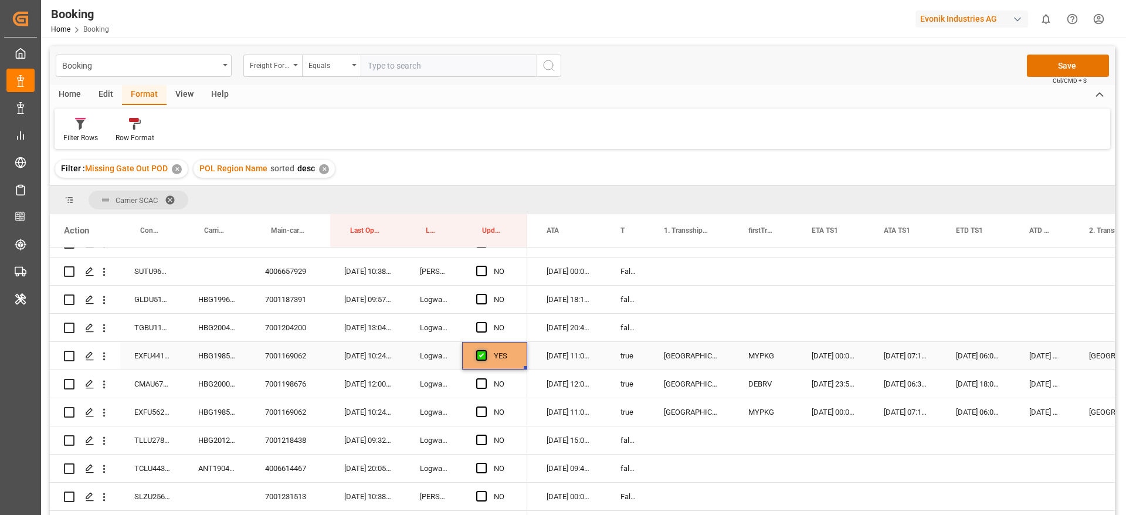
scroll to position [1144, 0]
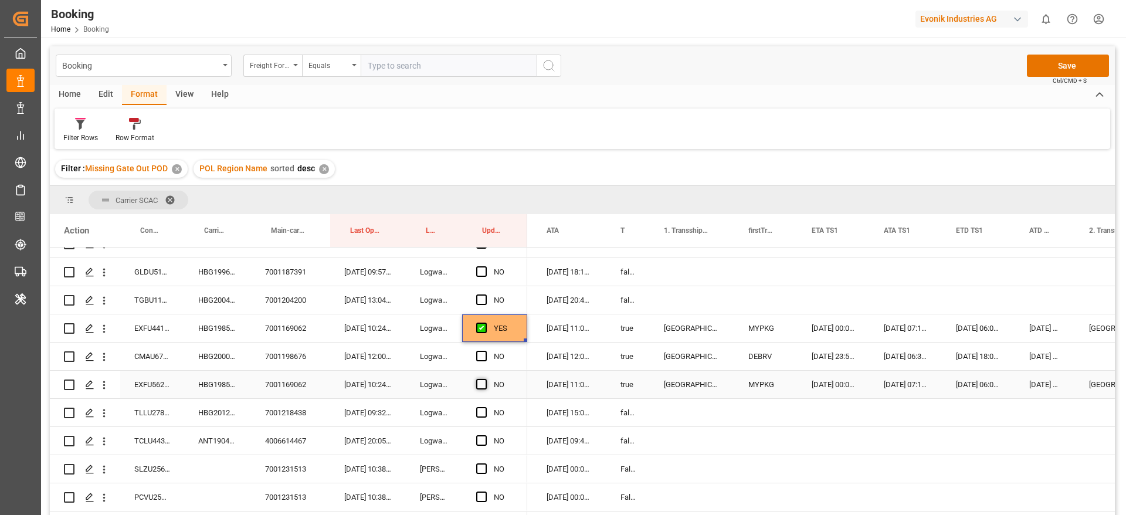
click at [482, 383] on span "Press SPACE to select this row." at bounding box center [481, 384] width 11 height 11
click at [485, 379] on input "Press SPACE to select this row." at bounding box center [485, 379] width 0 height 0
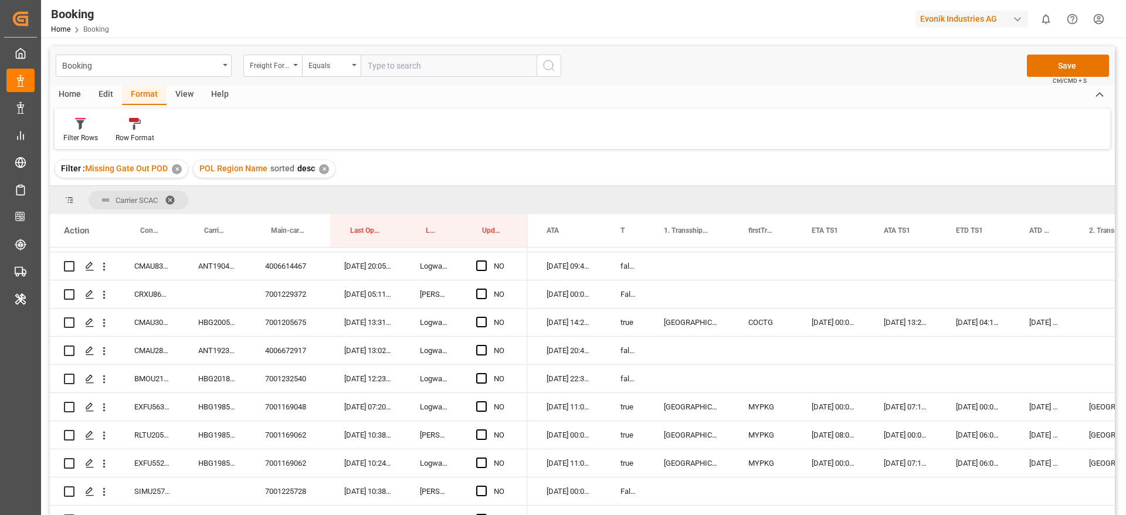
scroll to position [1496, 0]
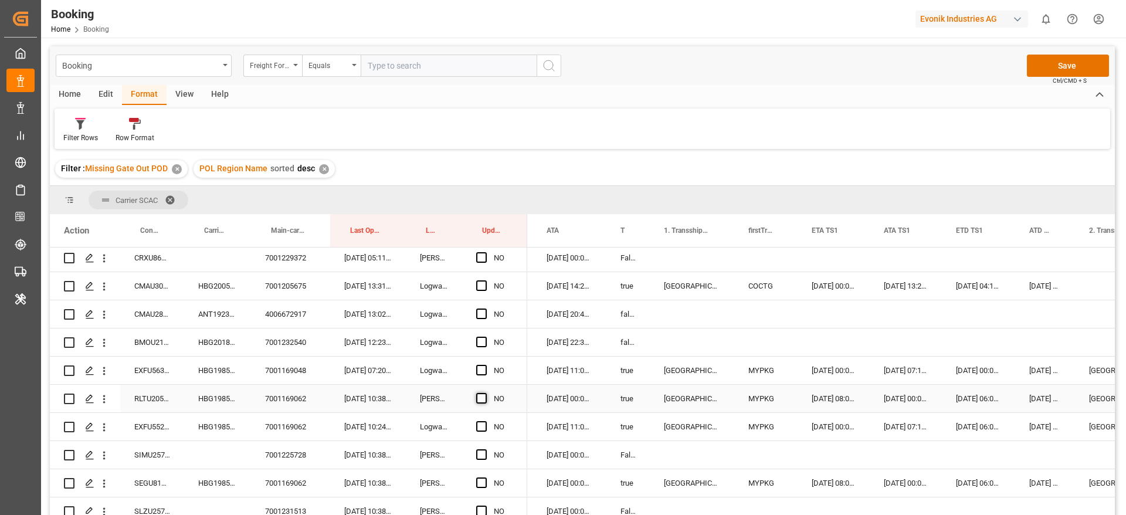
click at [483, 400] on span "Press SPACE to select this row." at bounding box center [481, 398] width 11 height 11
click at [485, 393] on input "Press SPACE to select this row." at bounding box center [485, 393] width 0 height 0
click at [480, 428] on span "Press SPACE to select this row." at bounding box center [481, 426] width 11 height 11
click at [485, 421] on input "Press SPACE to select this row." at bounding box center [485, 421] width 0 height 0
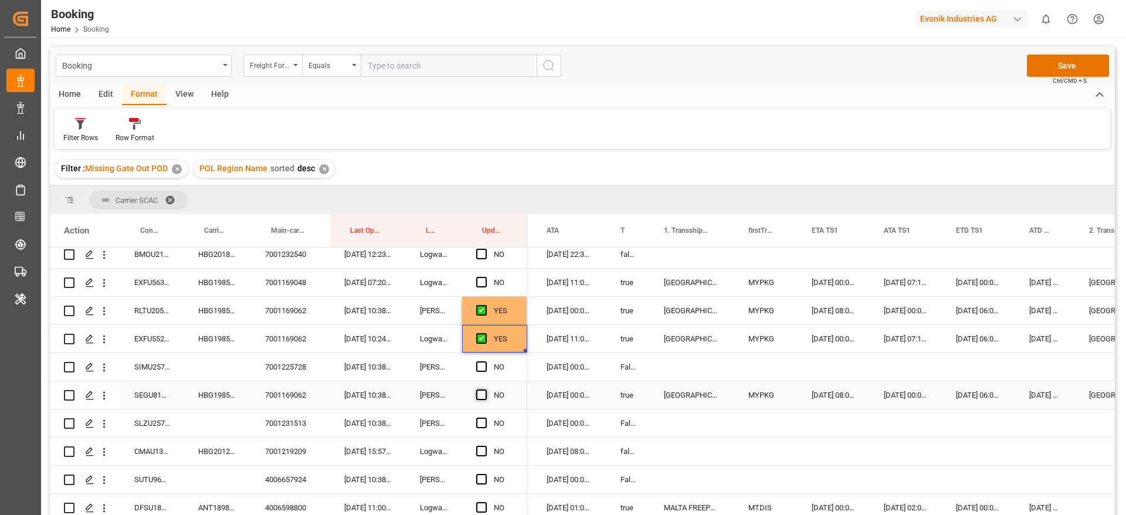
click at [483, 393] on span "Press SPACE to select this row." at bounding box center [481, 395] width 11 height 11
click at [485, 390] on input "Press SPACE to select this row." at bounding box center [485, 390] width 0 height 0
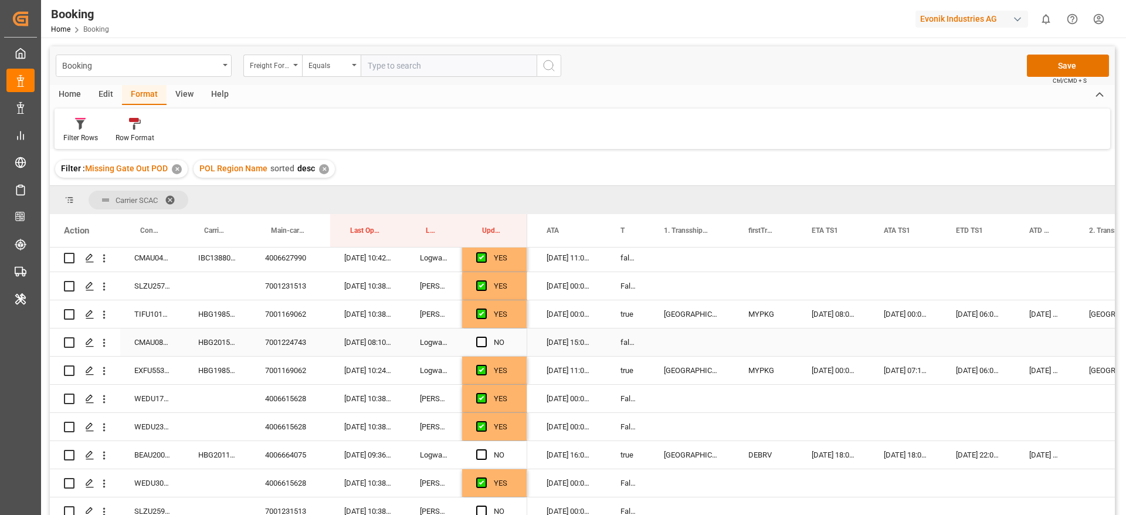
click at [212, 336] on div "HBG2015449" at bounding box center [217, 343] width 67 height 28
click at [483, 338] on span "Press SPACE to select this row." at bounding box center [481, 342] width 11 height 11
click at [485, 337] on input "Press SPACE to select this row." at bounding box center [485, 337] width 0 height 0
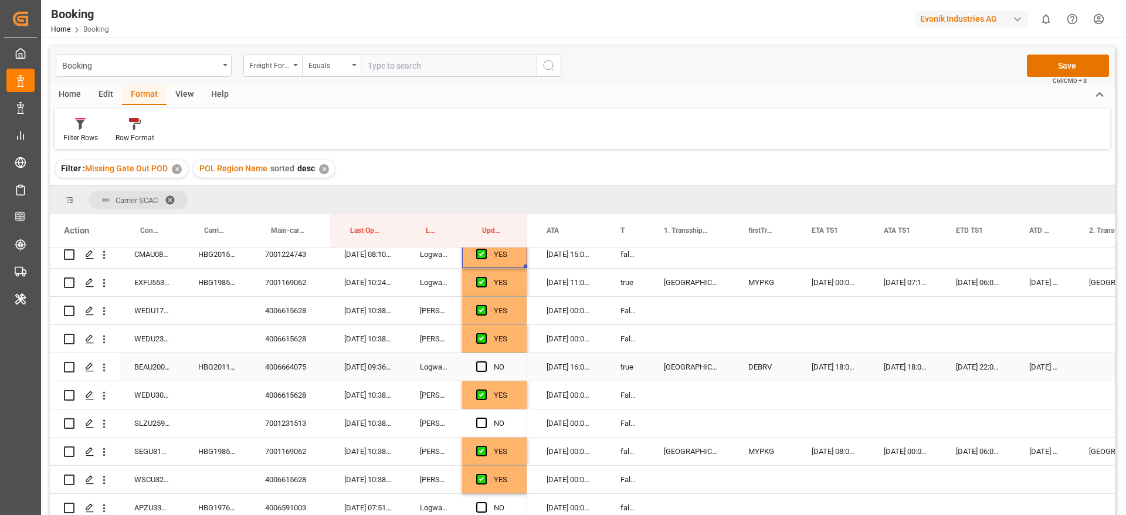
click at [218, 362] on div "HBG2011338" at bounding box center [217, 367] width 67 height 28
click at [480, 366] on span "Press SPACE to select this row." at bounding box center [481, 366] width 11 height 11
click at [485, 361] on input "Press SPACE to select this row." at bounding box center [485, 361] width 0 height 0
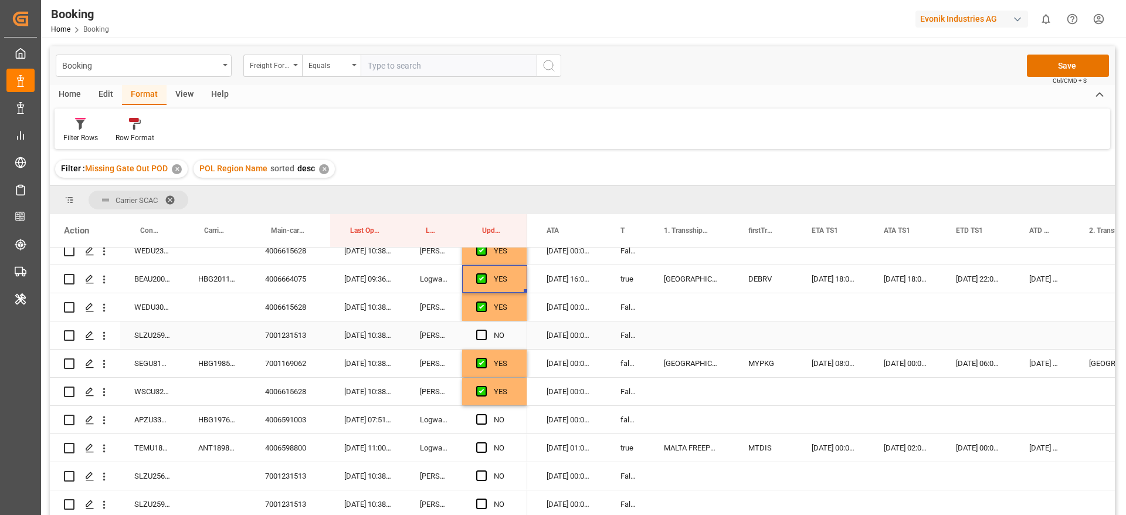
click at [144, 338] on div "SLZU2596157" at bounding box center [152, 335] width 64 height 28
click at [484, 327] on div "Press SPACE to select this row." at bounding box center [485, 335] width 18 height 27
click at [481, 335] on span "Press SPACE to select this row." at bounding box center [481, 335] width 11 height 11
click at [485, 330] on input "Press SPACE to select this row." at bounding box center [485, 330] width 0 height 0
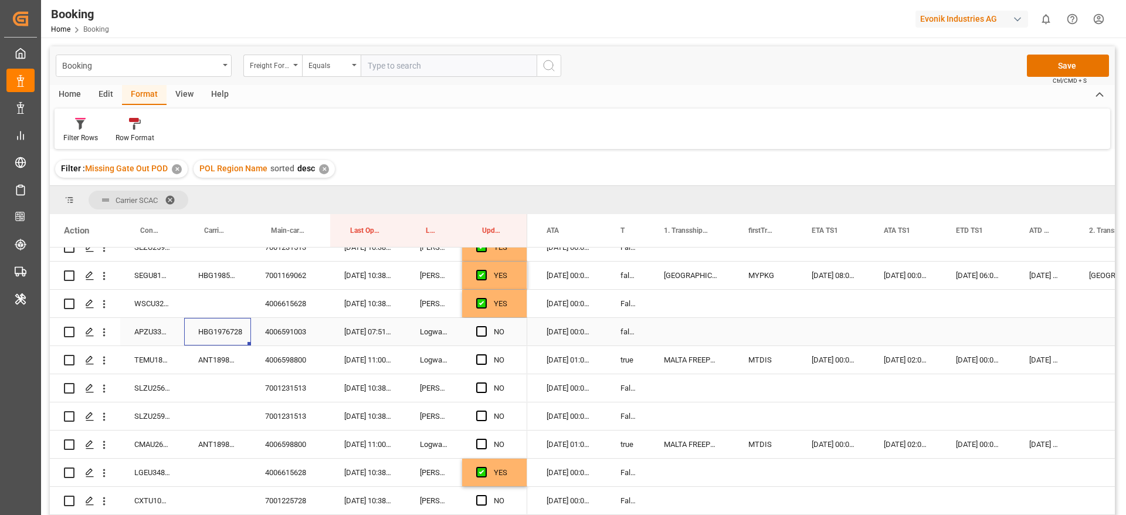
click at [214, 334] on div "HBG1976728" at bounding box center [217, 332] width 67 height 28
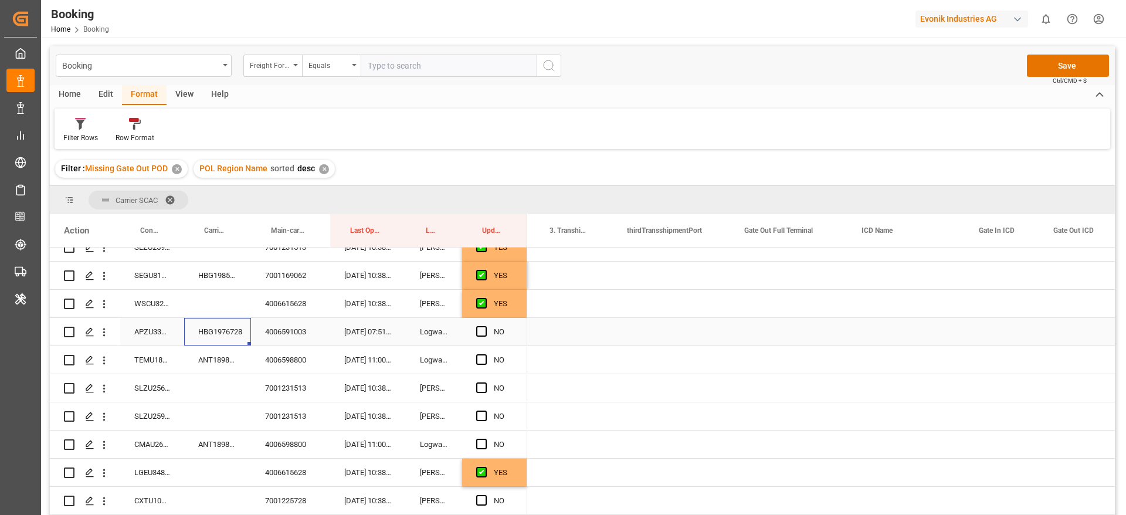
scroll to position [0, 1904]
click at [783, 333] on div "Press SPACE to select this row." at bounding box center [787, 332] width 117 height 28
click at [784, 327] on div "Press SPACE to select this row." at bounding box center [787, 332] width 117 height 28
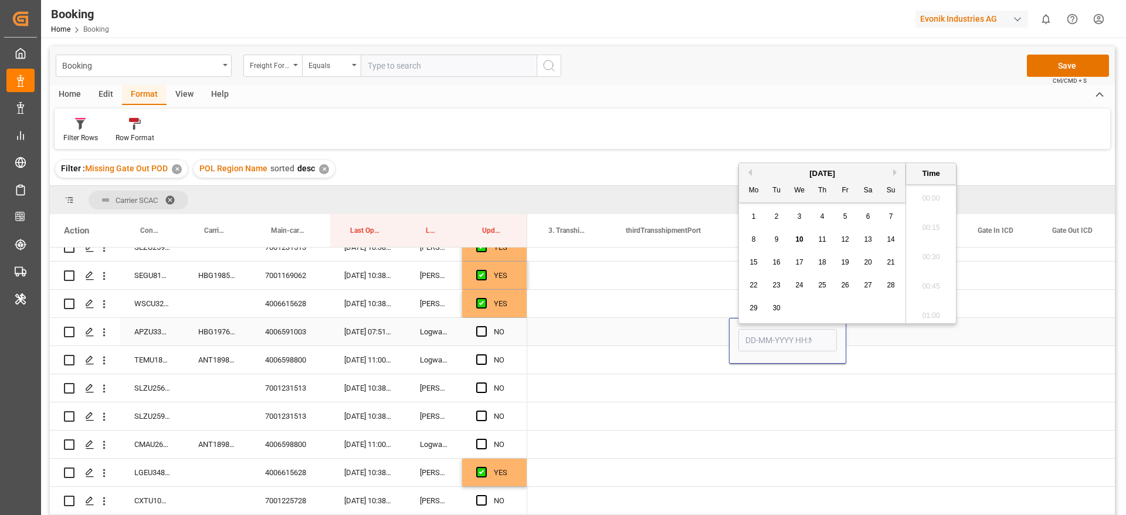
scroll to position [1881, 0]
click at [799, 235] on span "10" at bounding box center [799, 233] width 8 height 8
type input "[DATE] 00:00"
click at [482, 328] on span "Press SPACE to select this row." at bounding box center [481, 331] width 11 height 11
click at [485, 326] on input "Press SPACE to select this row." at bounding box center [485, 326] width 0 height 0
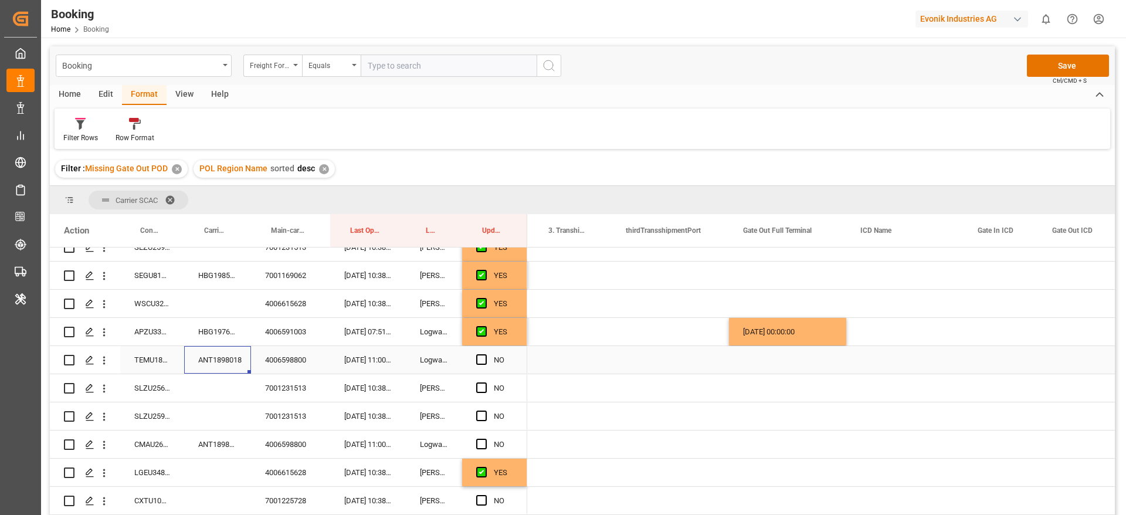
click at [206, 355] on div "ANT1898018" at bounding box center [217, 360] width 67 height 28
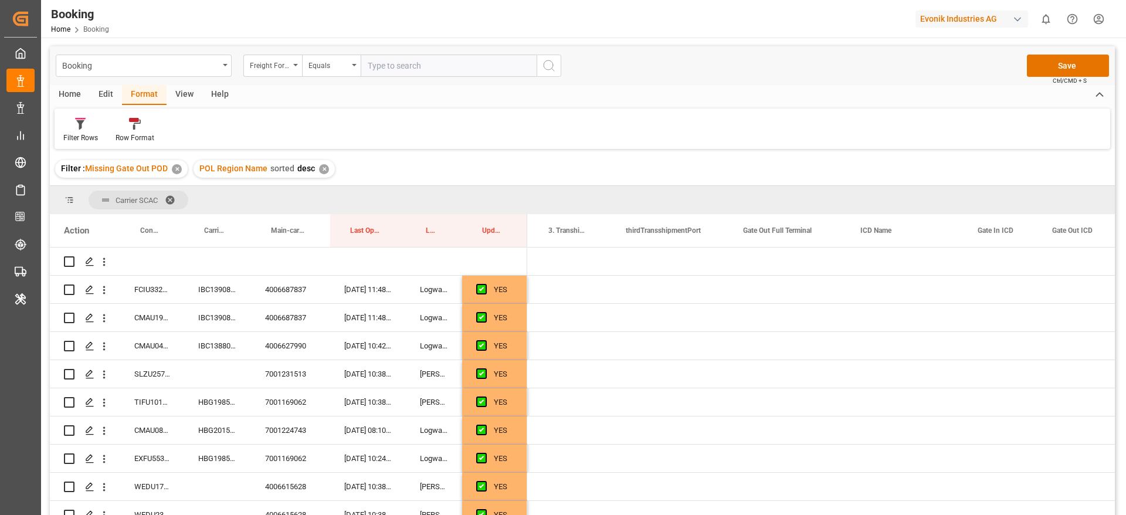
scroll to position [0, 1904]
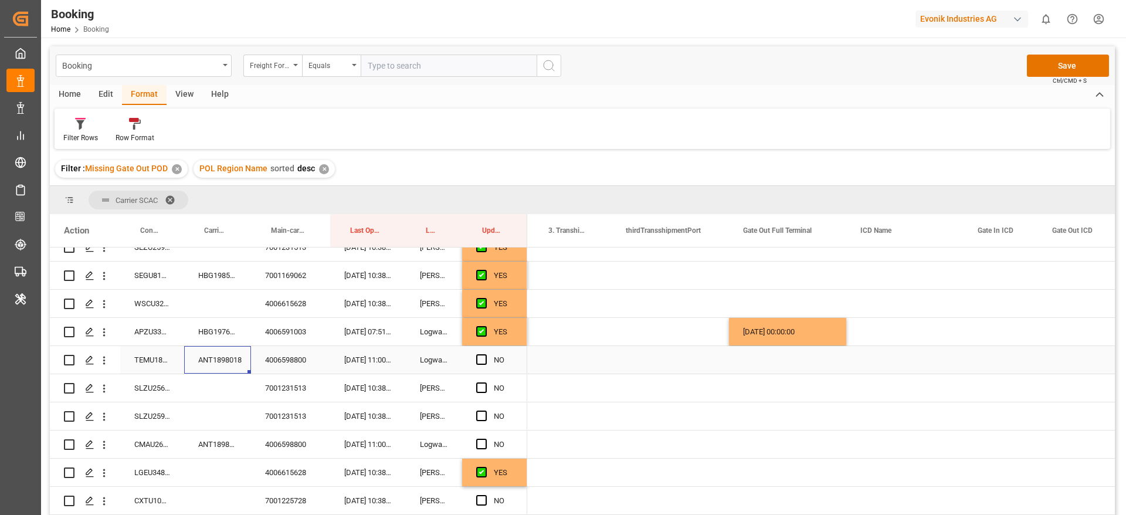
click at [217, 355] on div "ANT1898018" at bounding box center [217, 360] width 67 height 28
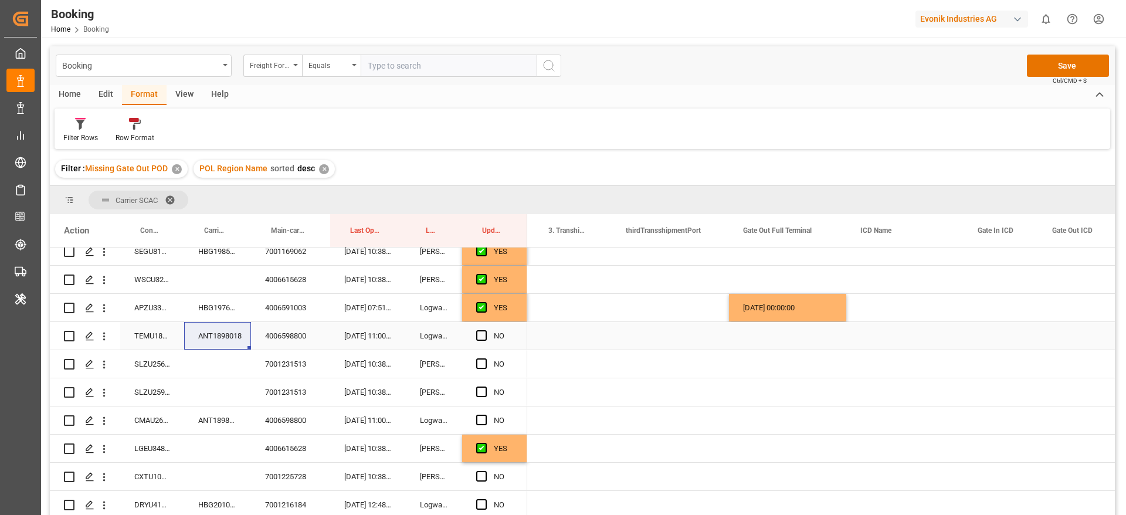
scroll to position [352, 0]
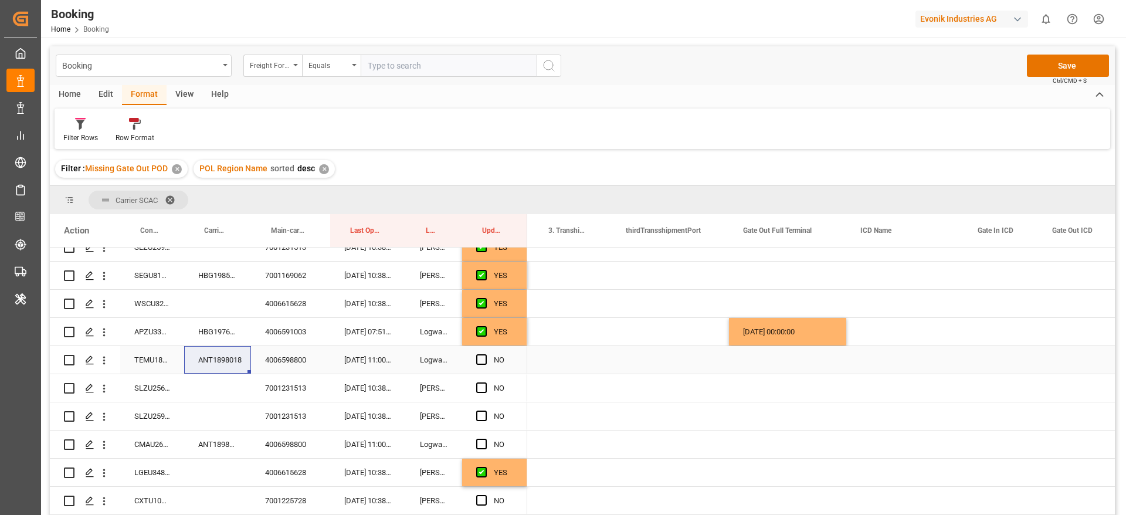
click at [136, 361] on div "TEMU1882188" at bounding box center [152, 360] width 64 height 28
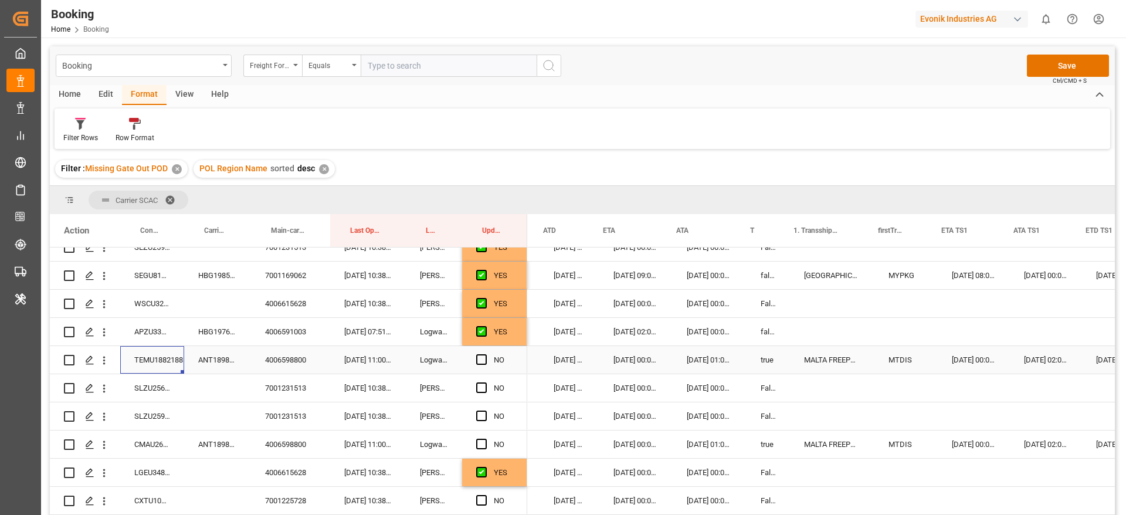
scroll to position [0, 0]
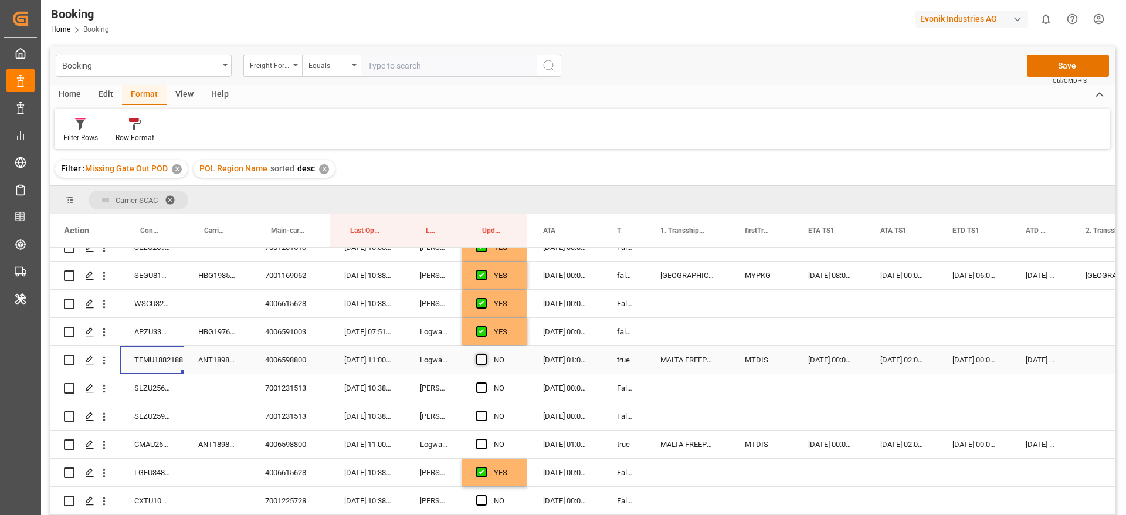
click at [482, 358] on span "Press SPACE to select this row." at bounding box center [481, 359] width 11 height 11
click at [485, 354] on input "Press SPACE to select this row." at bounding box center [485, 354] width 0 height 0
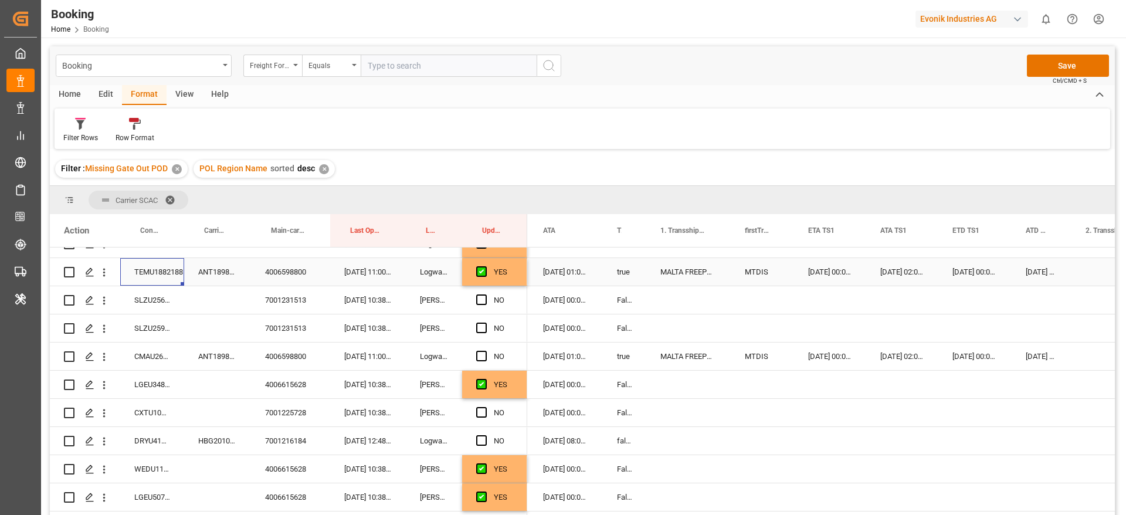
click at [153, 276] on div "TEMU1882188" at bounding box center [152, 272] width 64 height 28
click at [480, 357] on span "Press SPACE to select this row." at bounding box center [481, 356] width 11 height 11
click at [485, 351] on input "Press SPACE to select this row." at bounding box center [485, 351] width 0 height 0
click at [145, 358] on div "CMAU2606753" at bounding box center [152, 357] width 64 height 28
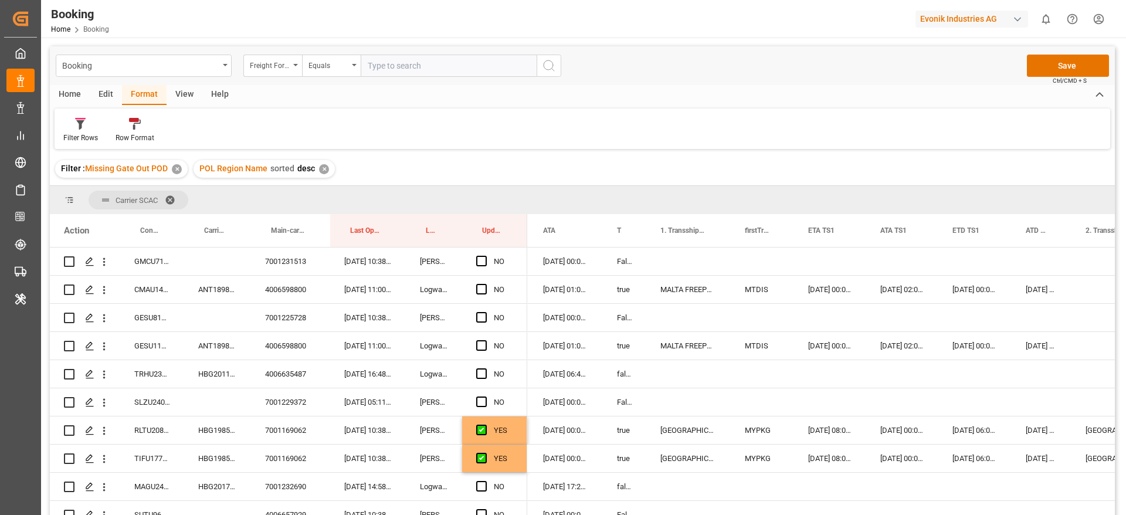
scroll to position [880, 0]
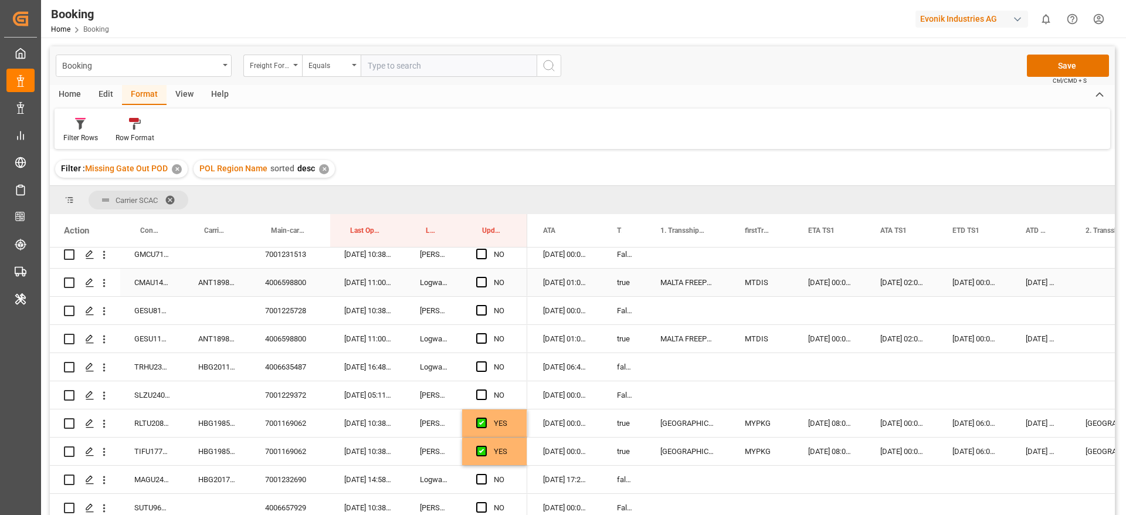
click at [492, 279] on div "Press SPACE to select this row." at bounding box center [485, 282] width 18 height 27
click at [481, 282] on span "Press SPACE to select this row." at bounding box center [481, 282] width 11 height 11
click at [485, 277] on input "Press SPACE to select this row." at bounding box center [485, 277] width 0 height 0
click at [152, 285] on div "CMAU1471490" at bounding box center [152, 283] width 64 height 28
click at [483, 337] on span "Press SPACE to select this row." at bounding box center [481, 338] width 11 height 11
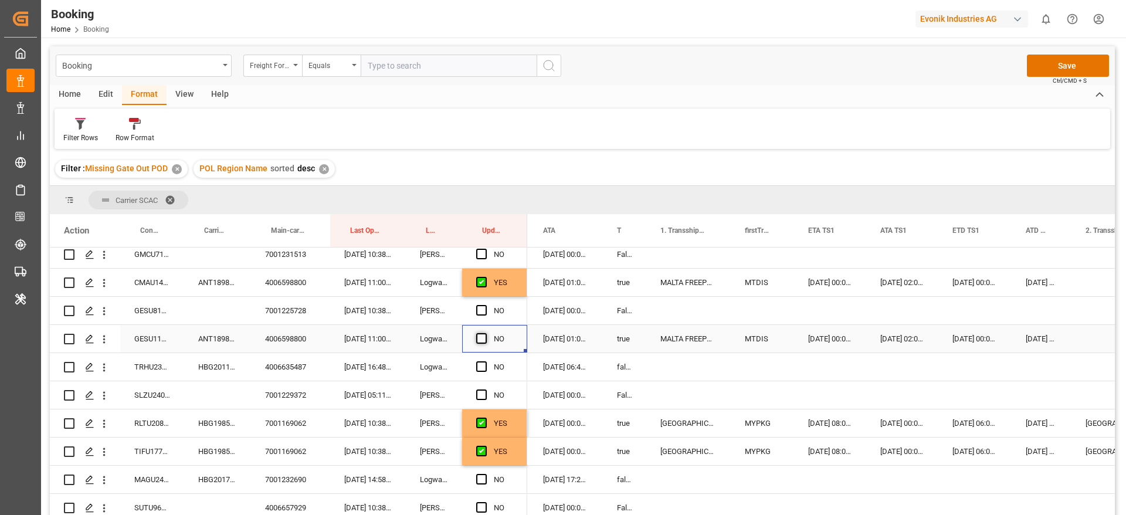
click at [485, 333] on input "Press SPACE to select this row." at bounding box center [485, 333] width 0 height 0
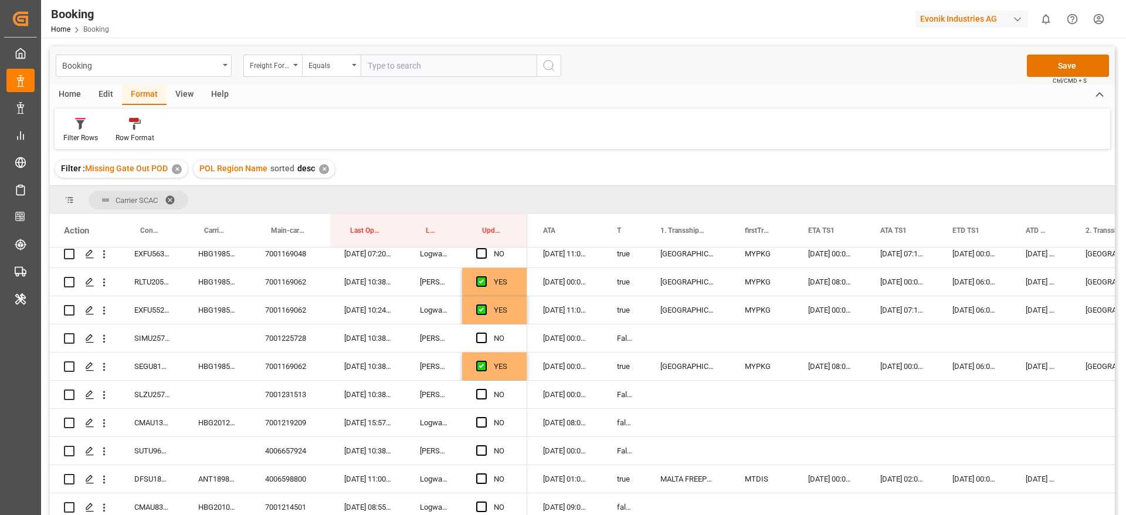
scroll to position [1672, 0]
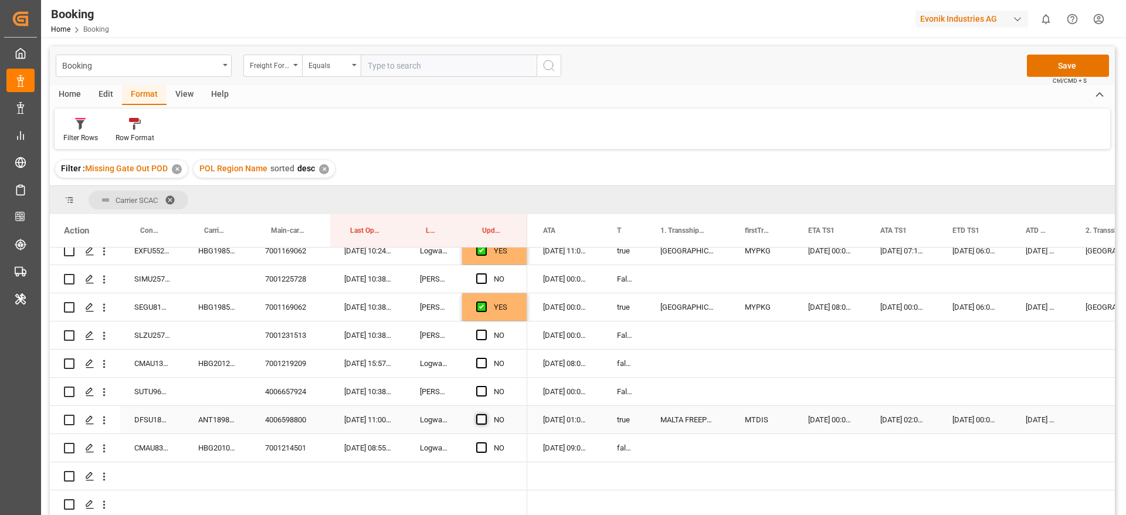
click at [479, 417] on span "Press SPACE to select this row." at bounding box center [481, 419] width 11 height 11
click at [485, 414] on input "Press SPACE to select this row." at bounding box center [485, 414] width 0 height 0
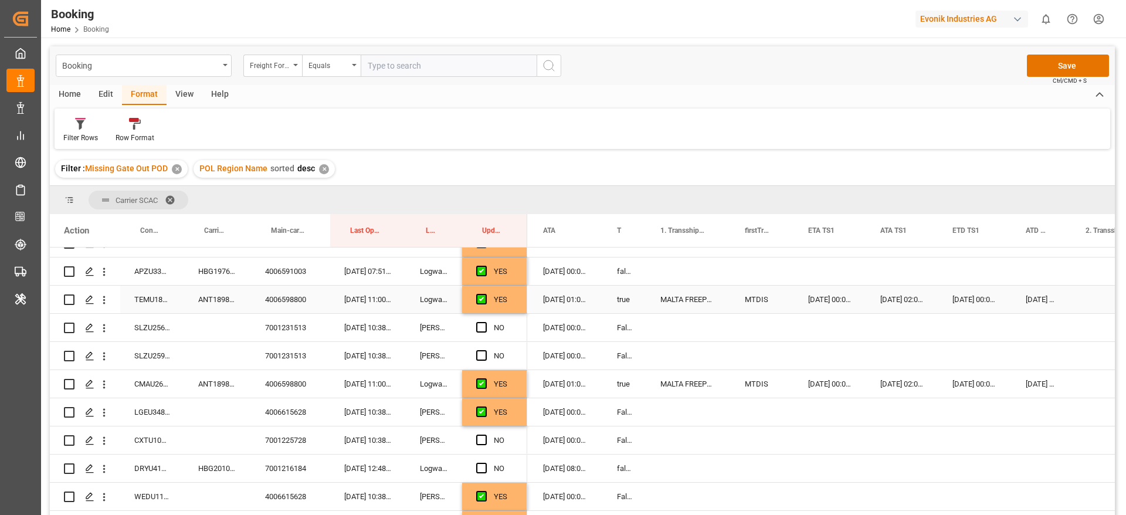
scroll to position [440, 0]
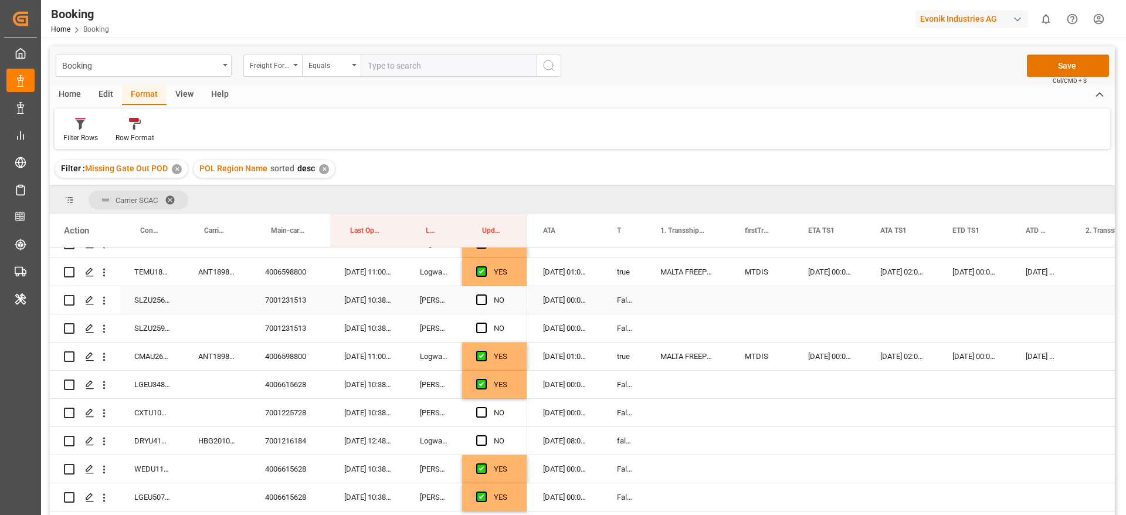
click at [137, 290] on div "SLZU2566384" at bounding box center [152, 300] width 64 height 28
click at [481, 300] on span "Press SPACE to select this row." at bounding box center [481, 299] width 11 height 11
click at [485, 294] on input "Press SPACE to select this row." at bounding box center [485, 294] width 0 height 0
click at [141, 330] on div "SLZU2598334" at bounding box center [152, 328] width 64 height 28
click at [227, 317] on div "Press SPACE to select this row." at bounding box center [217, 328] width 67 height 28
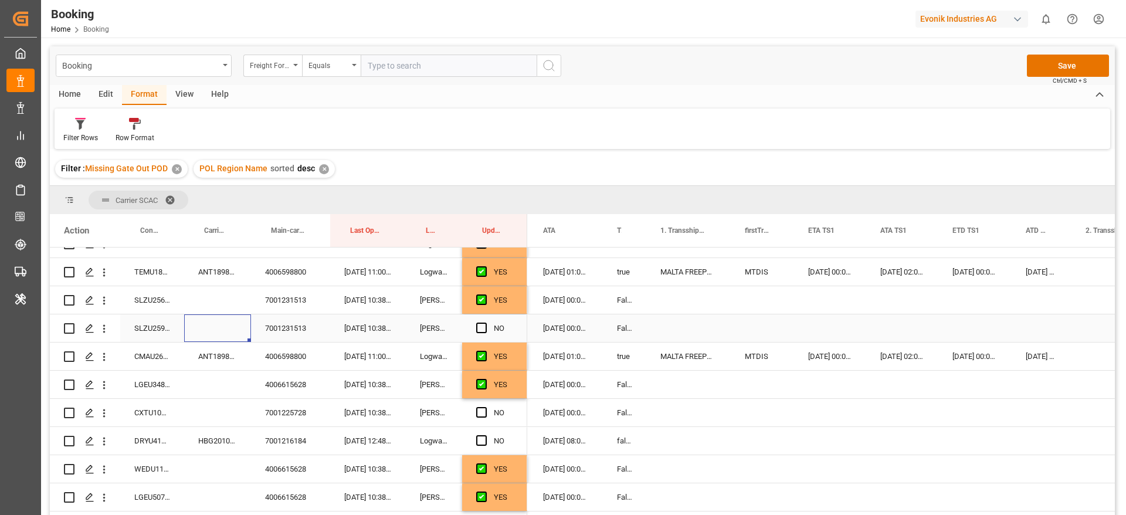
click at [160, 327] on div "SLZU2598334" at bounding box center [152, 328] width 64 height 28
click at [478, 325] on span "Press SPACE to select this row." at bounding box center [481, 328] width 11 height 11
click at [485, 323] on input "Press SPACE to select this row." at bounding box center [485, 323] width 0 height 0
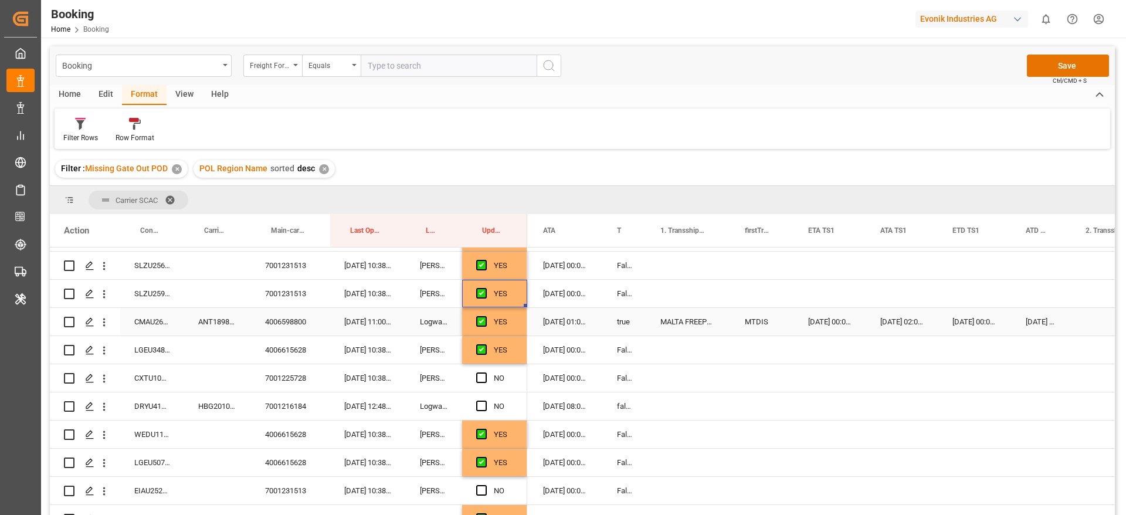
scroll to position [528, 0]
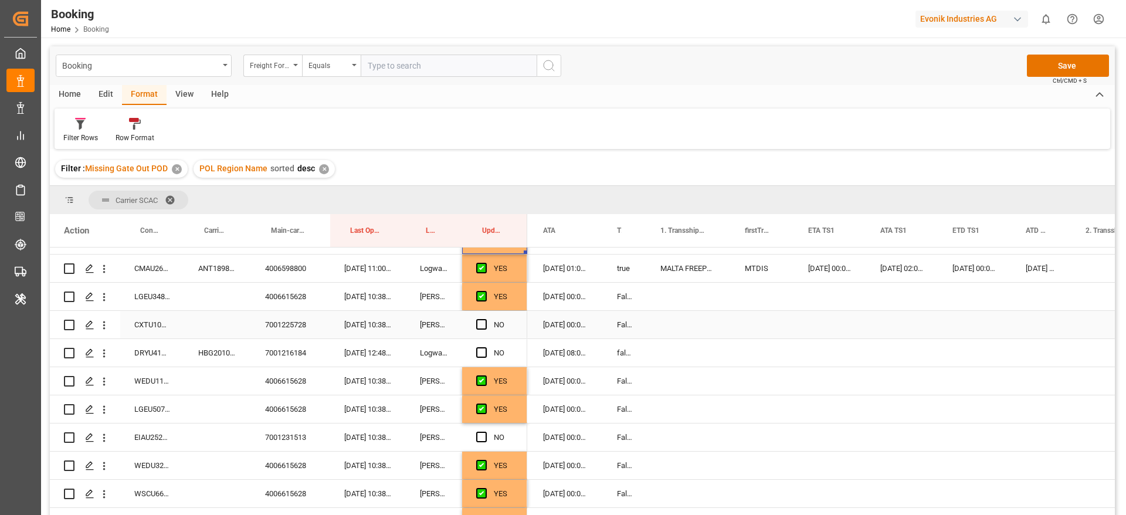
click at [159, 330] on div "CXTU1034292" at bounding box center [152, 325] width 64 height 28
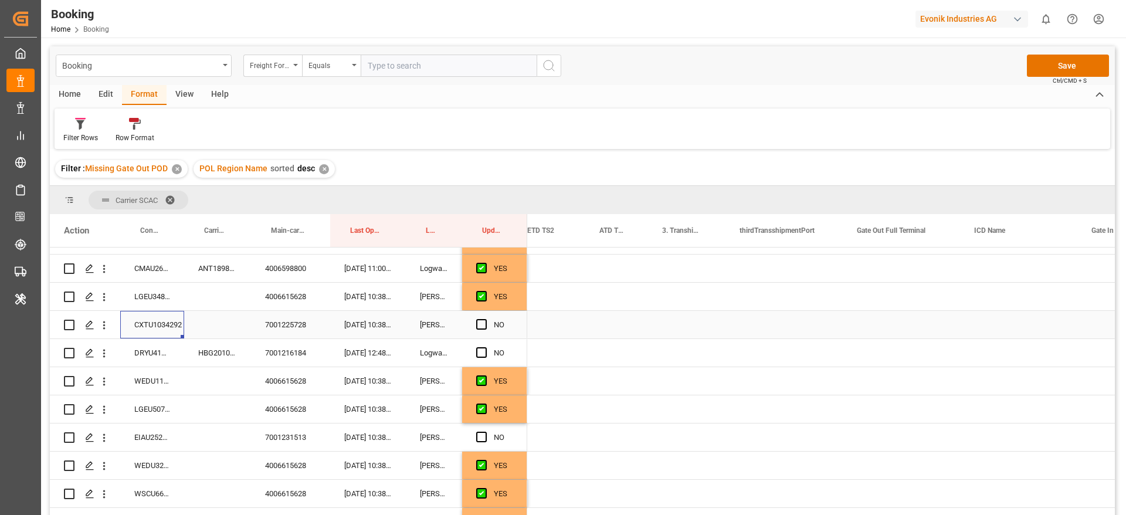
scroll to position [0, 1796]
click at [900, 326] on div "Press SPACE to select this row." at bounding box center [895, 325] width 117 height 28
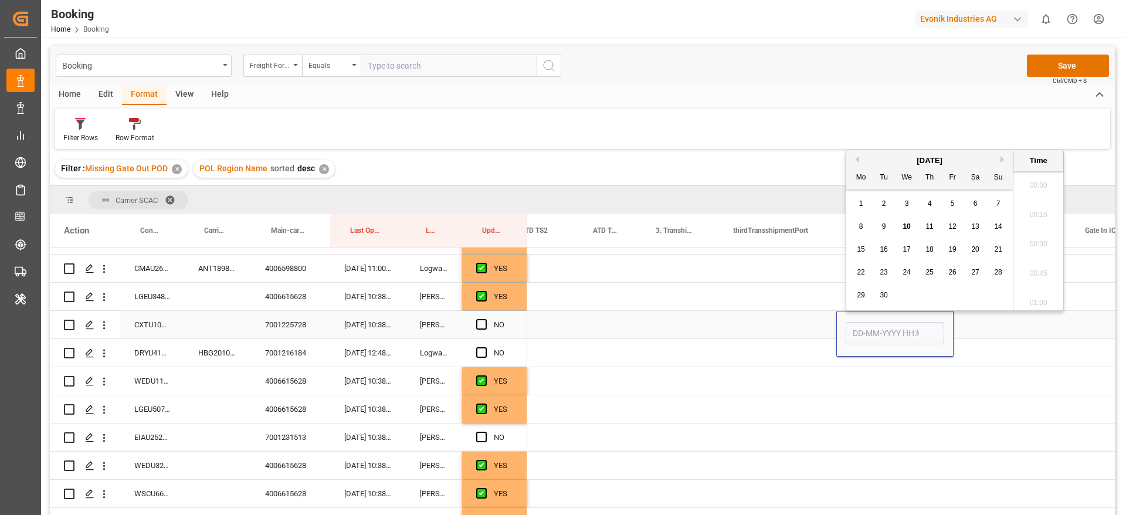
scroll to position [1881, 0]
click at [967, 208] on div "1 2 3 4 5 6 7" at bounding box center [930, 203] width 160 height 23
click at [971, 205] on div "6" at bounding box center [975, 204] width 15 height 14
type input "06-09-2025 00:00"
click at [792, 322] on div "Press SPACE to select this row." at bounding box center [777, 325] width 117 height 28
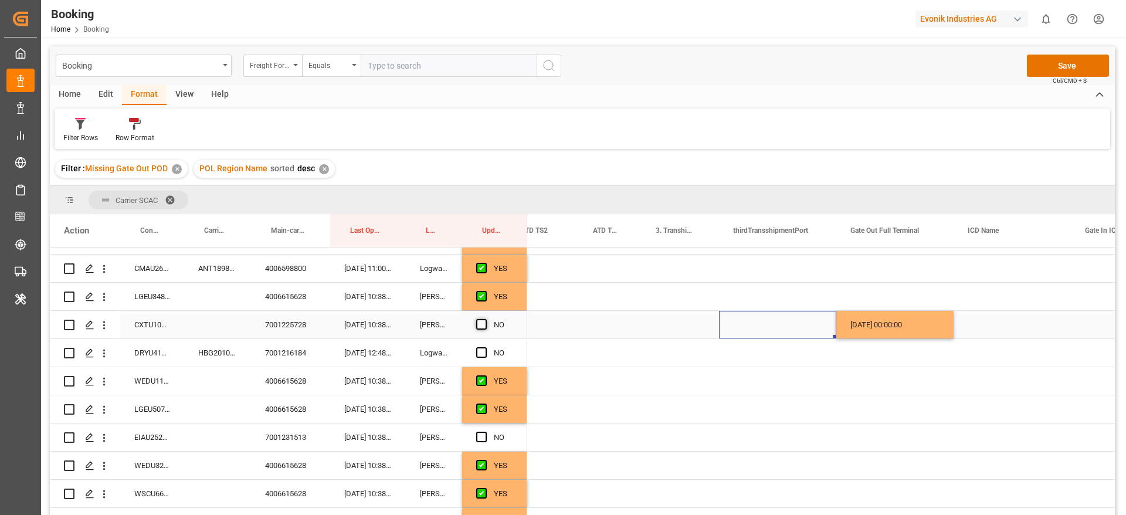
click at [485, 323] on span "Press SPACE to select this row." at bounding box center [481, 324] width 11 height 11
click at [485, 319] on input "Press SPACE to select this row." at bounding box center [485, 319] width 0 height 0
click at [211, 352] on div "HBG2010664" at bounding box center [217, 353] width 67 height 28
click at [484, 352] on span "Press SPACE to select this row." at bounding box center [481, 352] width 11 height 11
click at [485, 347] on input "Press SPACE to select this row." at bounding box center [485, 347] width 0 height 0
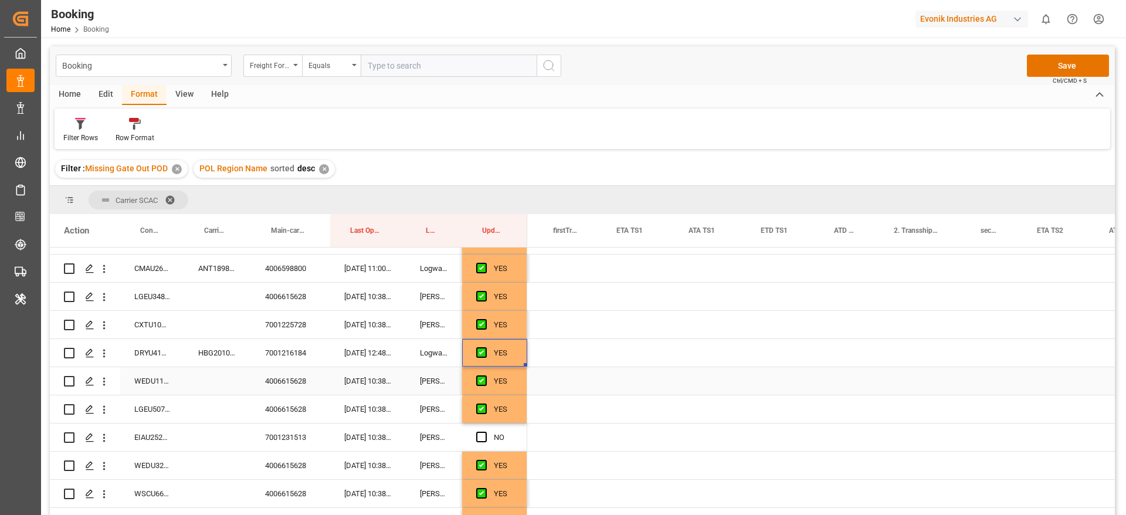
scroll to position [0, 1138]
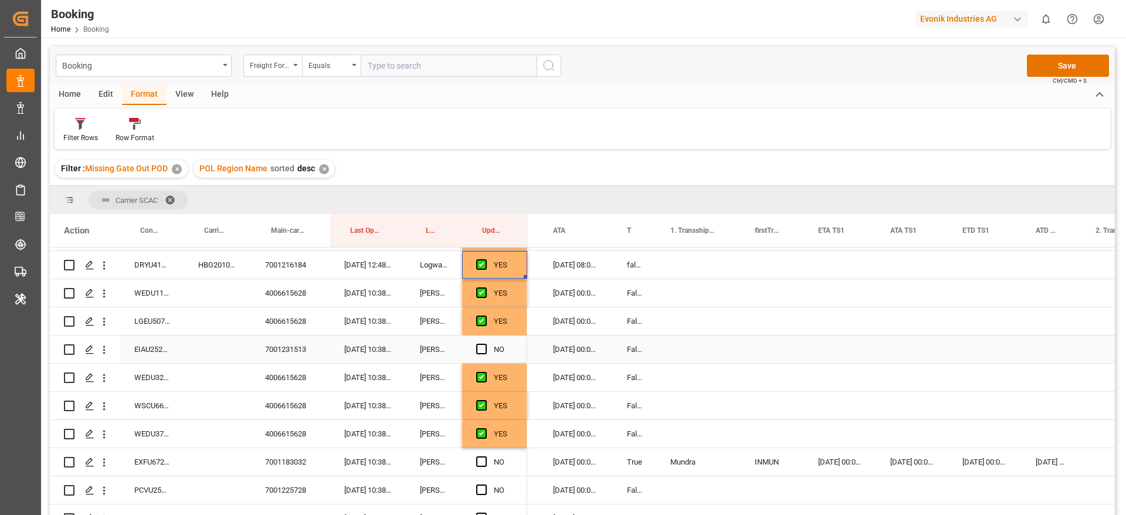
click at [150, 352] on div "EIAU2528057" at bounding box center [152, 350] width 64 height 28
click at [479, 347] on span "Press SPACE to select this row." at bounding box center [481, 349] width 11 height 11
click at [485, 344] on input "Press SPACE to select this row." at bounding box center [485, 344] width 0 height 0
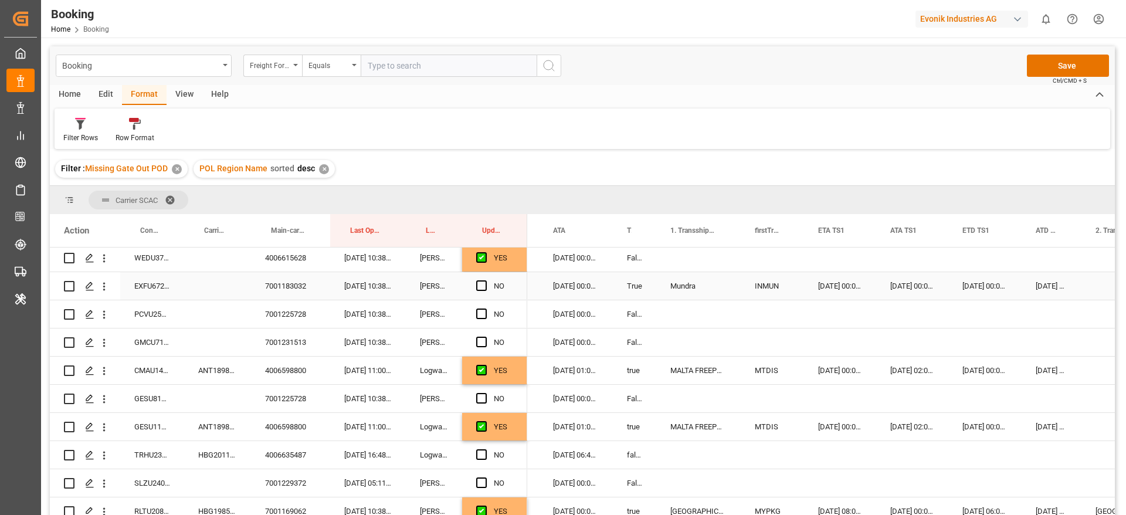
click at [143, 288] on div "EXFU6724868" at bounding box center [152, 286] width 64 height 28
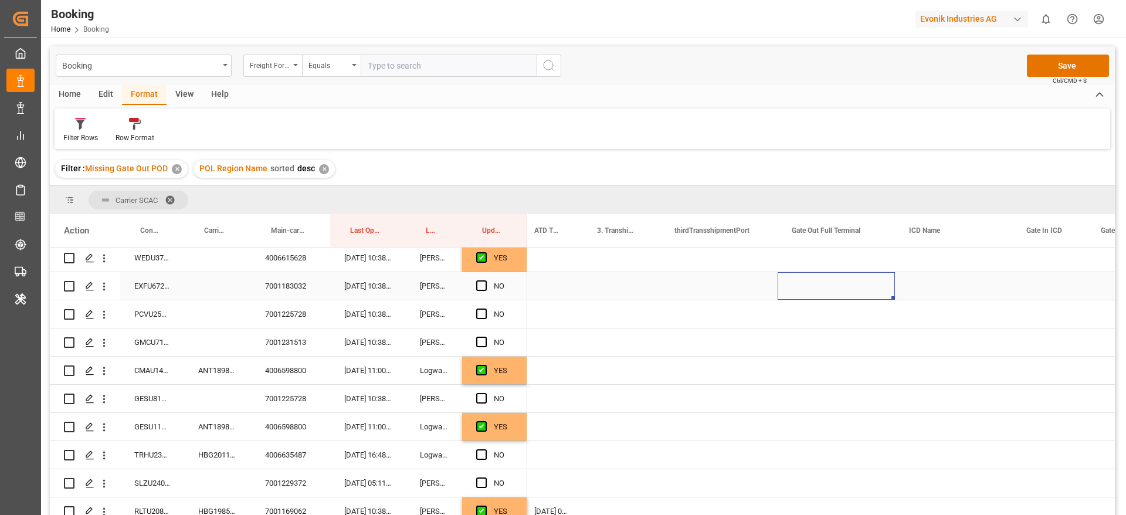
click at [872, 286] on div "Press SPACE to select this row." at bounding box center [836, 286] width 117 height 28
click at [841, 289] on div "Press SPACE to select this row." at bounding box center [836, 286] width 117 height 28
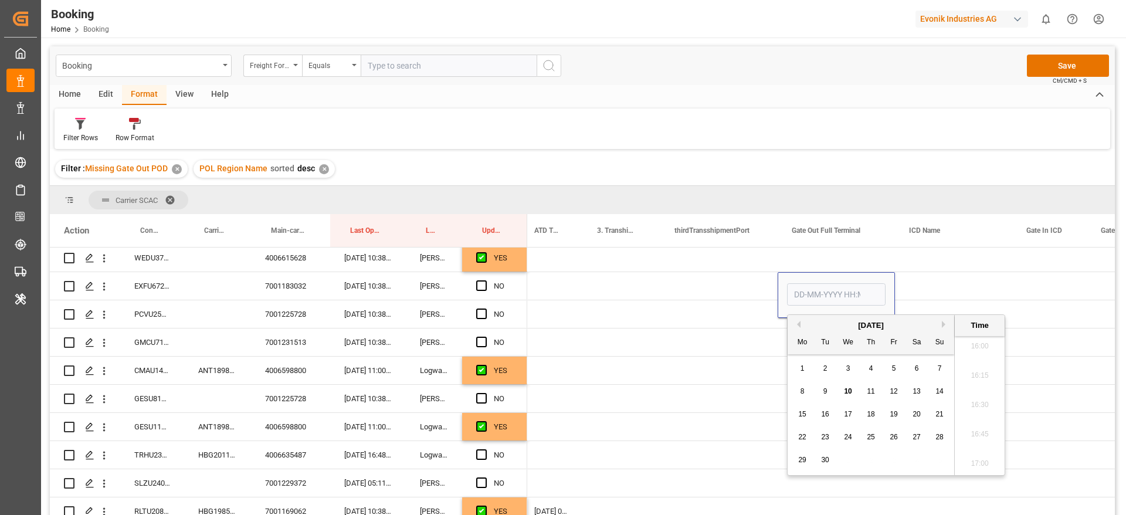
click at [852, 393] on div "10" at bounding box center [848, 392] width 15 height 14
type input "10-09-2025 00:00"
click at [929, 285] on div "Press SPACE to select this row." at bounding box center [953, 286] width 117 height 28
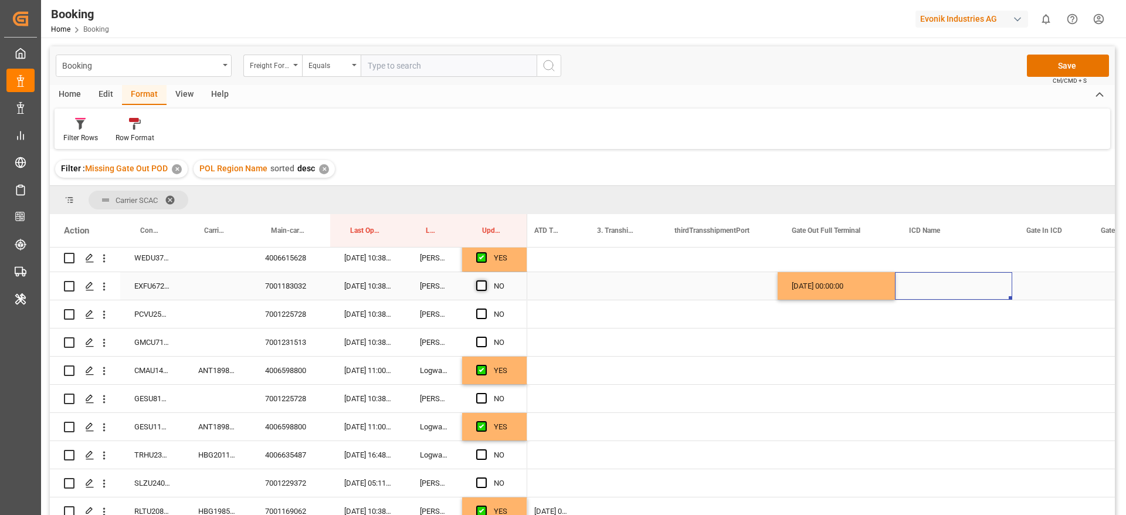
click at [482, 283] on span "Press SPACE to select this row." at bounding box center [481, 285] width 11 height 11
click at [485, 280] on input "Press SPACE to select this row." at bounding box center [485, 280] width 0 height 0
click at [170, 313] on div "PCVU2542089" at bounding box center [152, 314] width 64 height 28
click at [813, 315] on div "Press SPACE to select this row." at bounding box center [836, 314] width 117 height 28
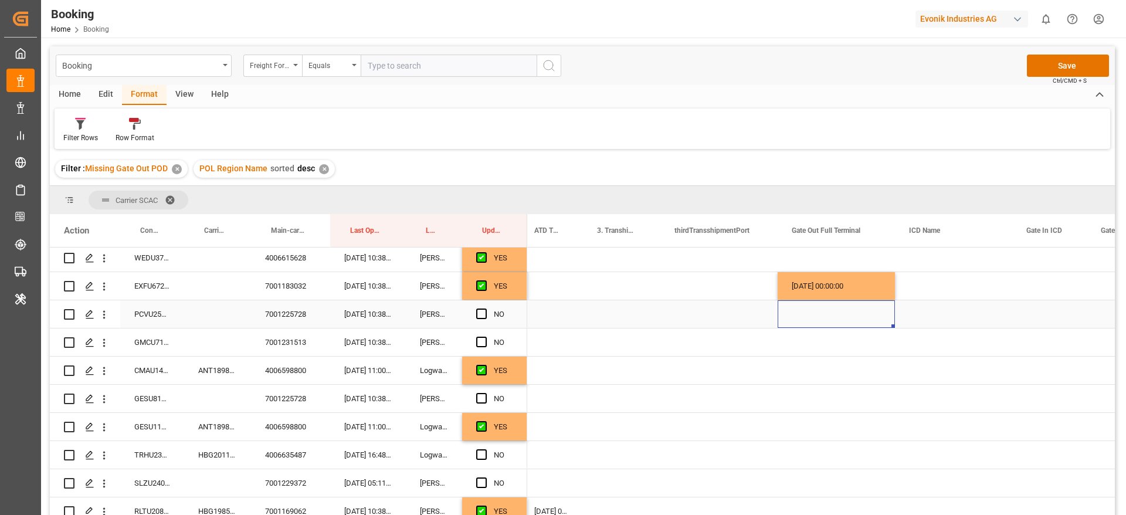
click at [813, 315] on div "Press SPACE to select this row." at bounding box center [836, 314] width 117 height 28
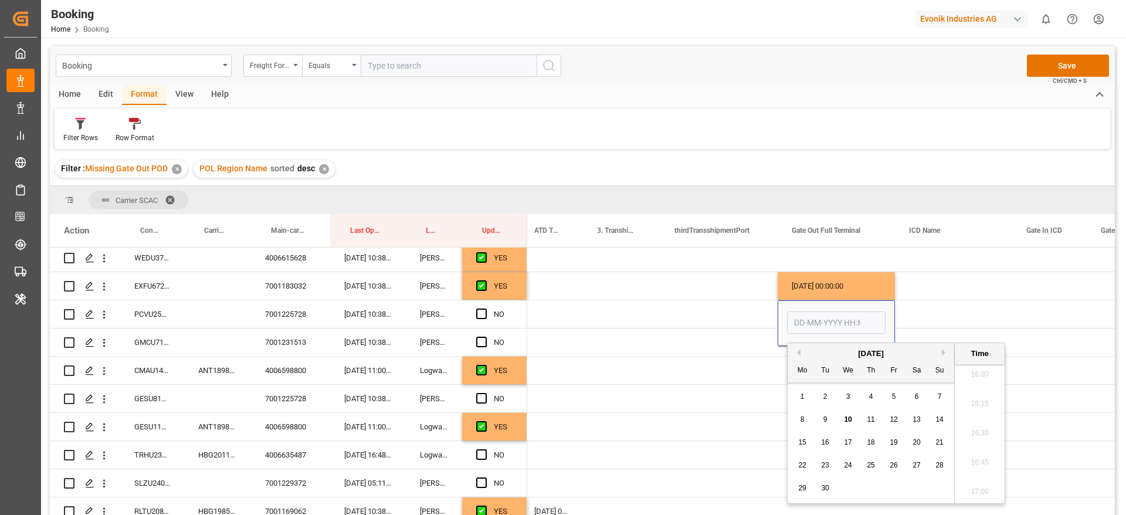
click at [910, 395] on div "6" at bounding box center [917, 397] width 15 height 14
type input "06-09-2025 00:00"
click at [918, 303] on div "Press SPACE to select this row." at bounding box center [953, 314] width 117 height 28
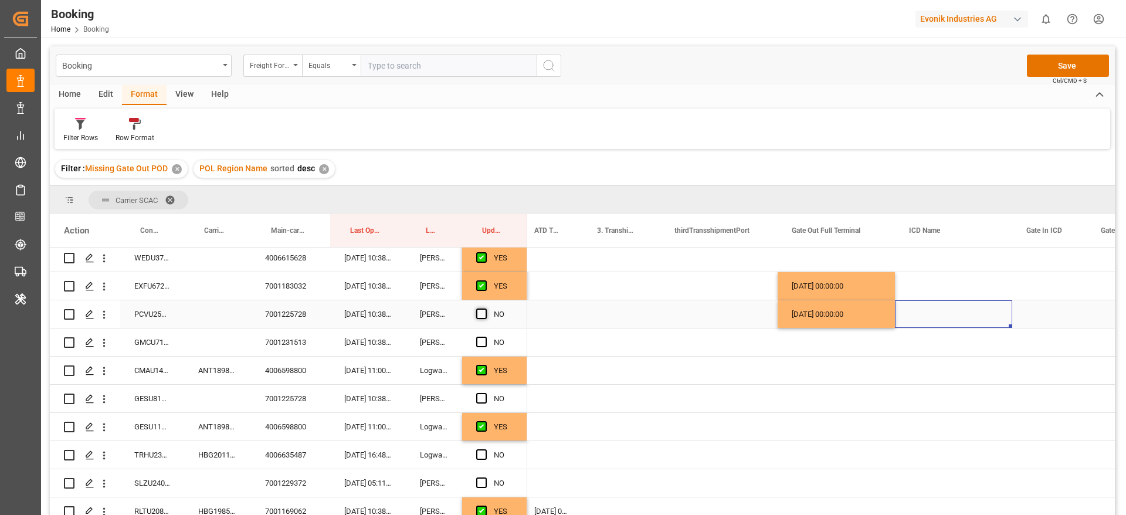
click at [480, 314] on span "Press SPACE to select this row." at bounding box center [481, 314] width 11 height 11
click at [485, 309] on input "Press SPACE to select this row." at bounding box center [485, 309] width 0 height 0
click at [157, 346] on div "GMCU7154440" at bounding box center [152, 343] width 64 height 28
click at [155, 341] on div "GMCU7154440" at bounding box center [152, 343] width 64 height 28
click at [478, 342] on span "Press SPACE to select this row." at bounding box center [481, 342] width 11 height 11
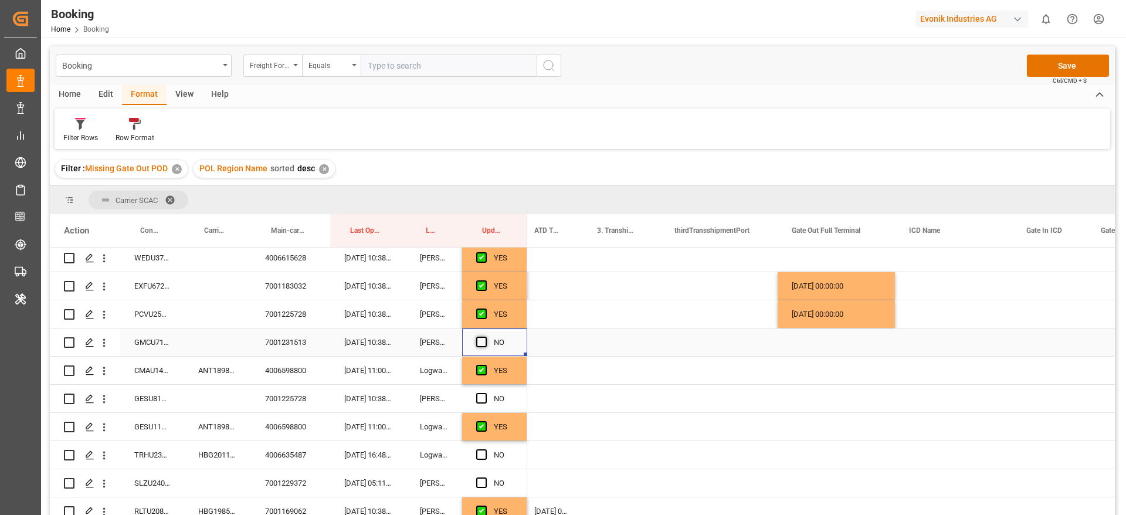
click at [485, 337] on input "Press SPACE to select this row." at bounding box center [485, 337] width 0 height 0
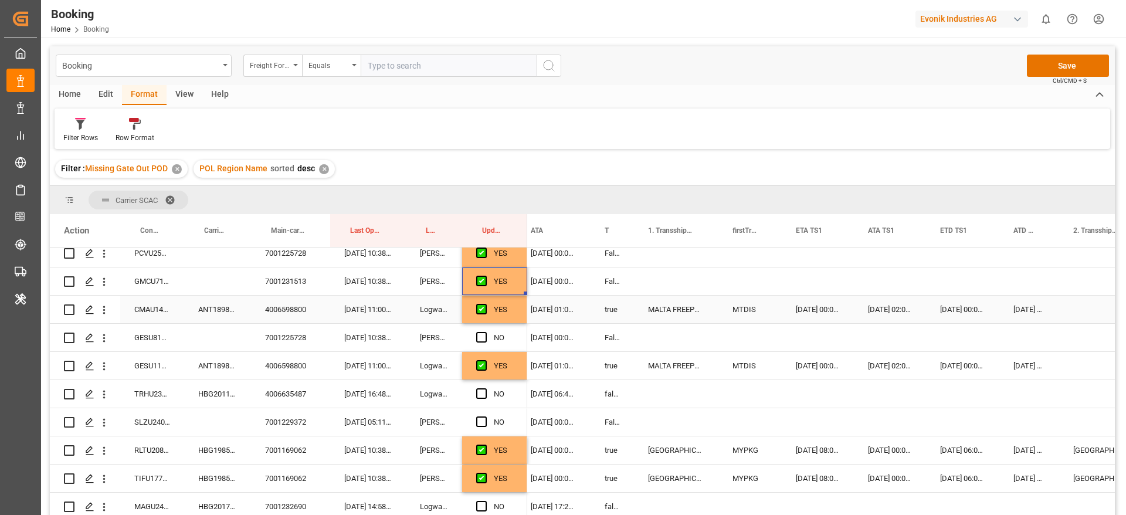
scroll to position [880, 0]
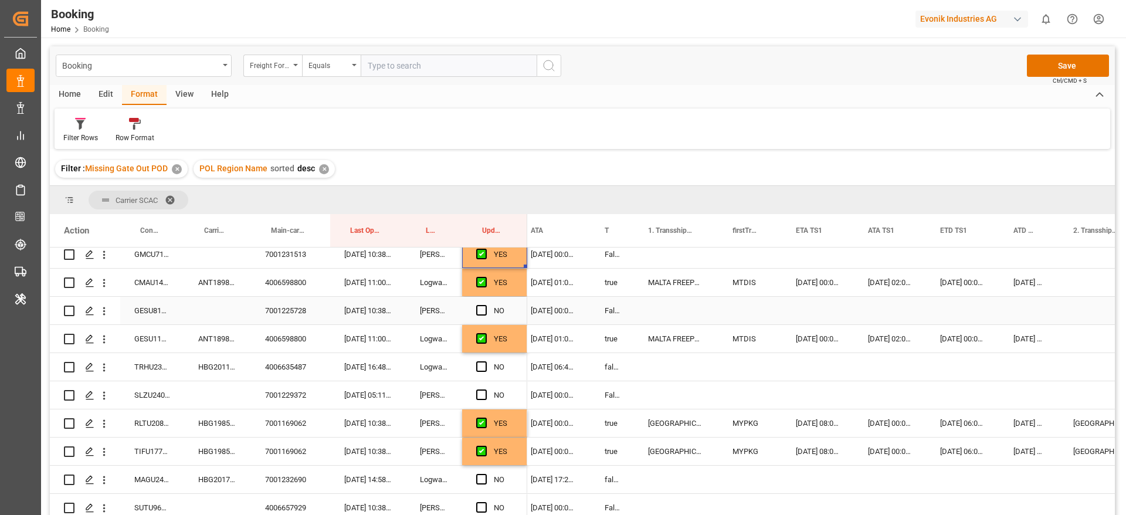
click at [147, 306] on div "GESU8101882" at bounding box center [152, 311] width 64 height 28
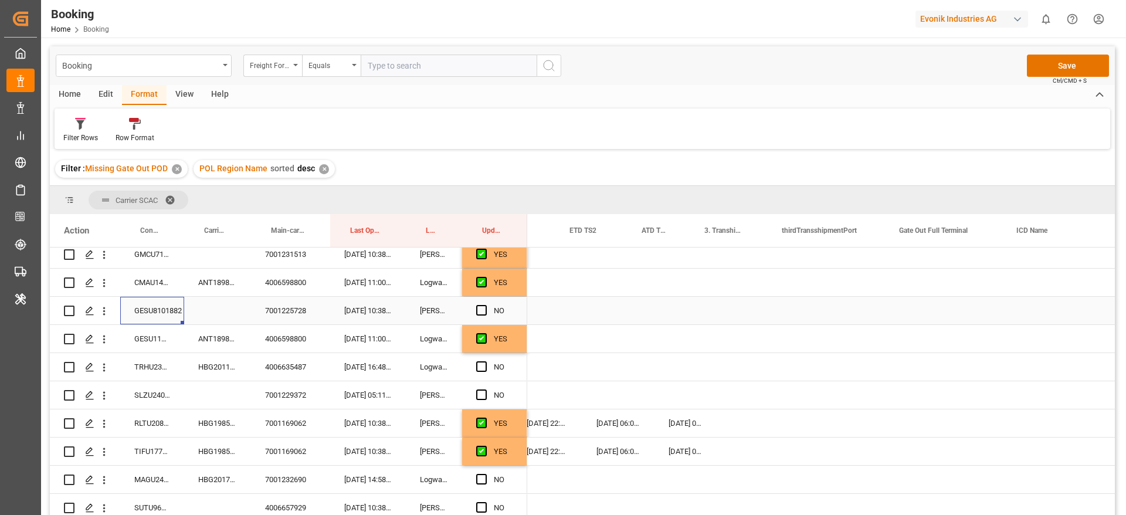
scroll to position [0, 1749]
click at [824, 299] on div "Press SPACE to select this row." at bounding box center [824, 311] width 117 height 28
click at [825, 311] on div "Press SPACE to select this row." at bounding box center [824, 311] width 117 height 28
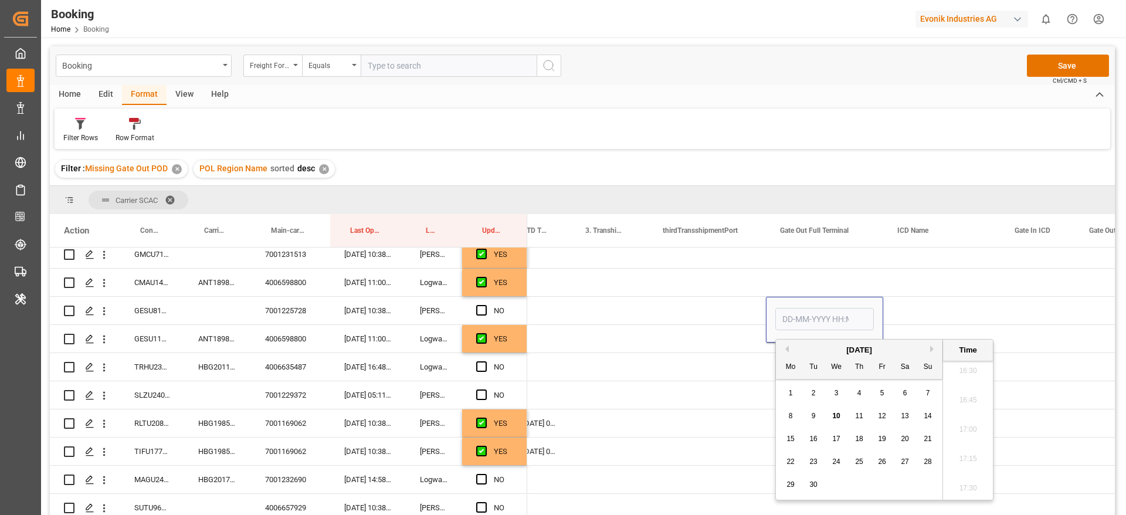
click at [907, 391] on div "6" at bounding box center [905, 394] width 15 height 14
type input "06-09-2025 00:00"
click at [707, 310] on div "Press SPACE to select this row." at bounding box center [707, 311] width 117 height 28
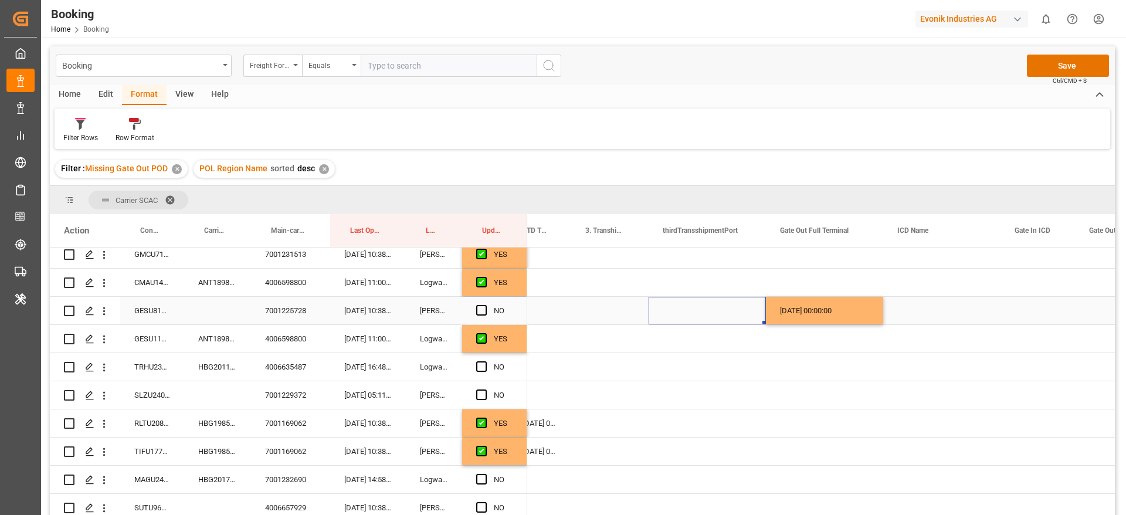
click at [479, 308] on span "Press SPACE to select this row." at bounding box center [481, 310] width 11 height 11
click at [485, 305] on input "Press SPACE to select this row." at bounding box center [485, 305] width 0 height 0
click at [209, 371] on div "HBG2011682" at bounding box center [217, 367] width 67 height 28
click at [482, 364] on span "Press SPACE to select this row." at bounding box center [481, 366] width 11 height 11
click at [485, 361] on input "Press SPACE to select this row." at bounding box center [485, 361] width 0 height 0
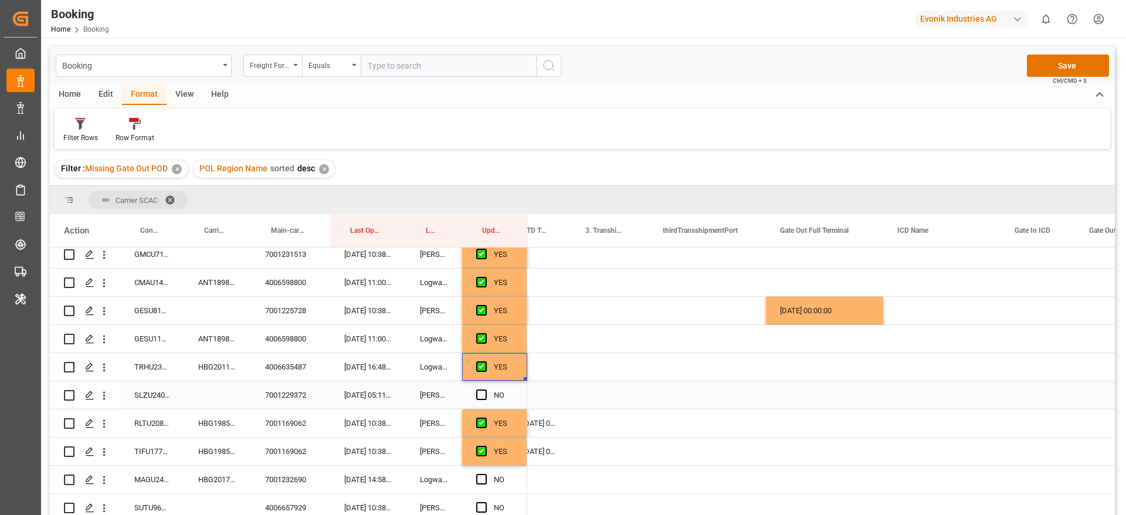
click at [143, 391] on div "SLZU2400201" at bounding box center [152, 395] width 64 height 28
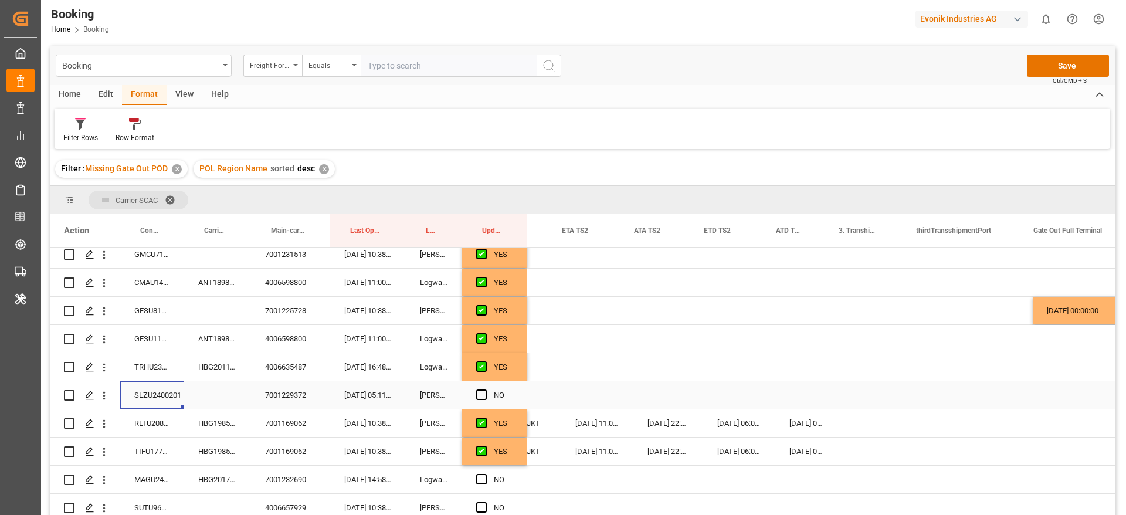
scroll to position [0, 1590]
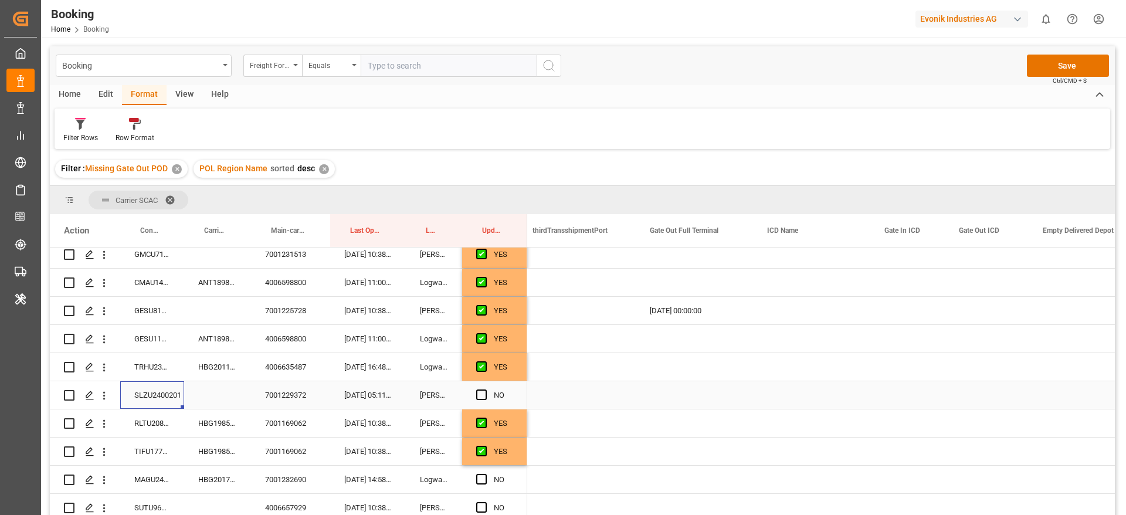
click at [680, 388] on div "Press SPACE to select this row." at bounding box center [694, 395] width 117 height 28
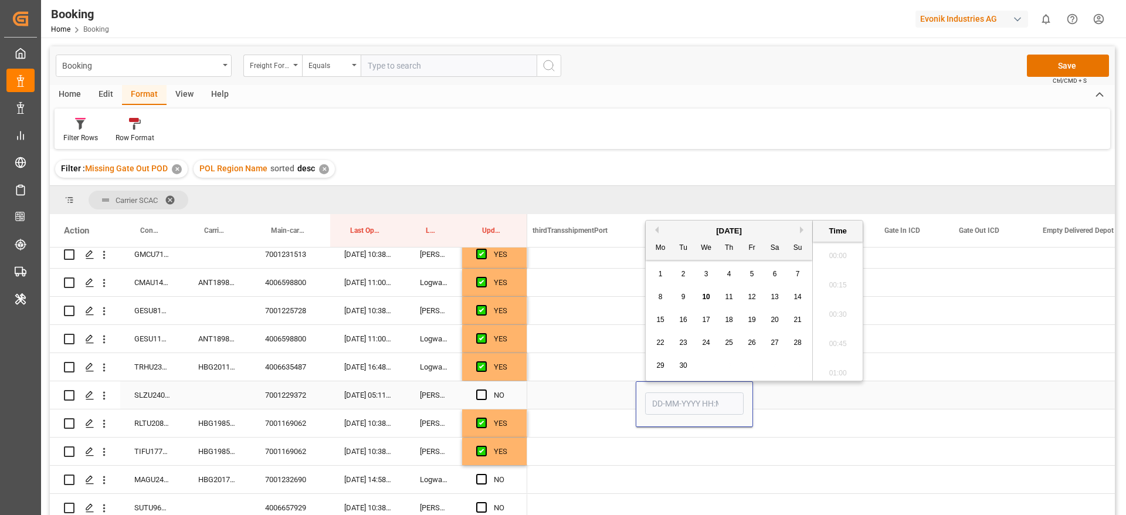
scroll to position [1940, 0]
click at [688, 302] on div "9" at bounding box center [683, 297] width 15 height 14
type input "[DATE] 00:00"
click at [479, 391] on span "Press SPACE to select this row." at bounding box center [481, 395] width 11 height 11
click at [485, 390] on input "Press SPACE to select this row." at bounding box center [485, 390] width 0 height 0
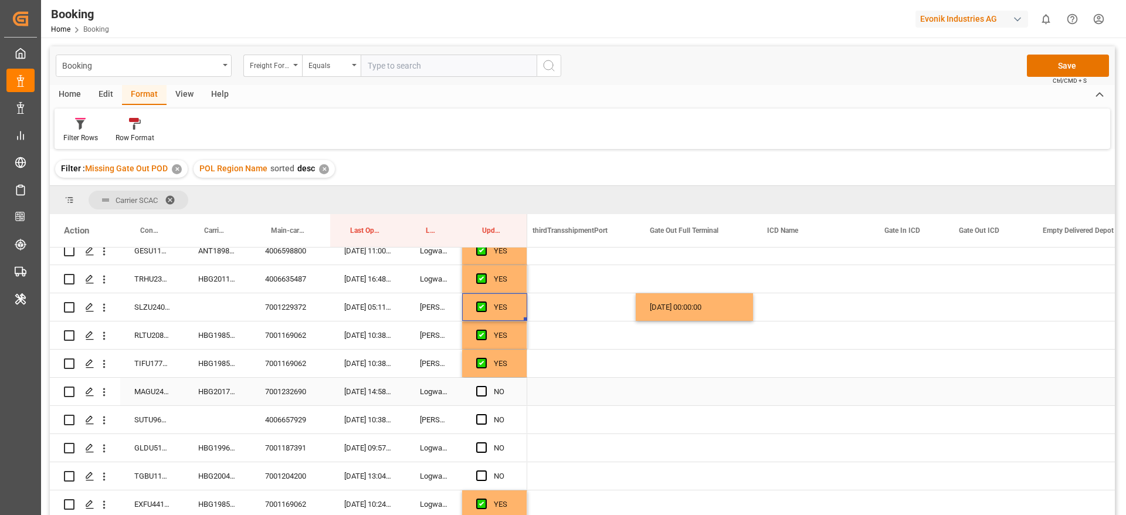
scroll to position [1056, 0]
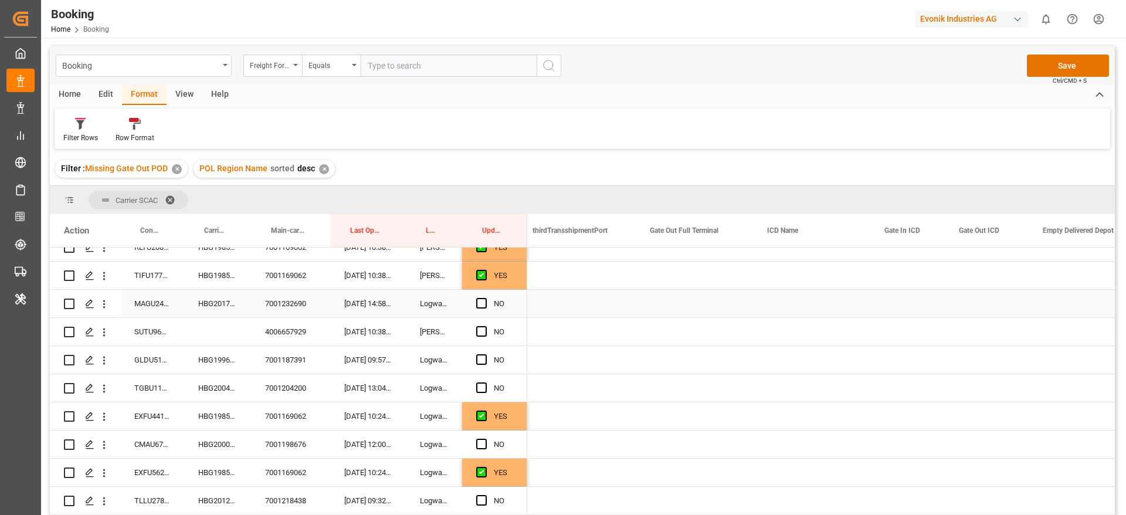
click at [201, 299] on div "HBG2017892" at bounding box center [217, 304] width 67 height 28
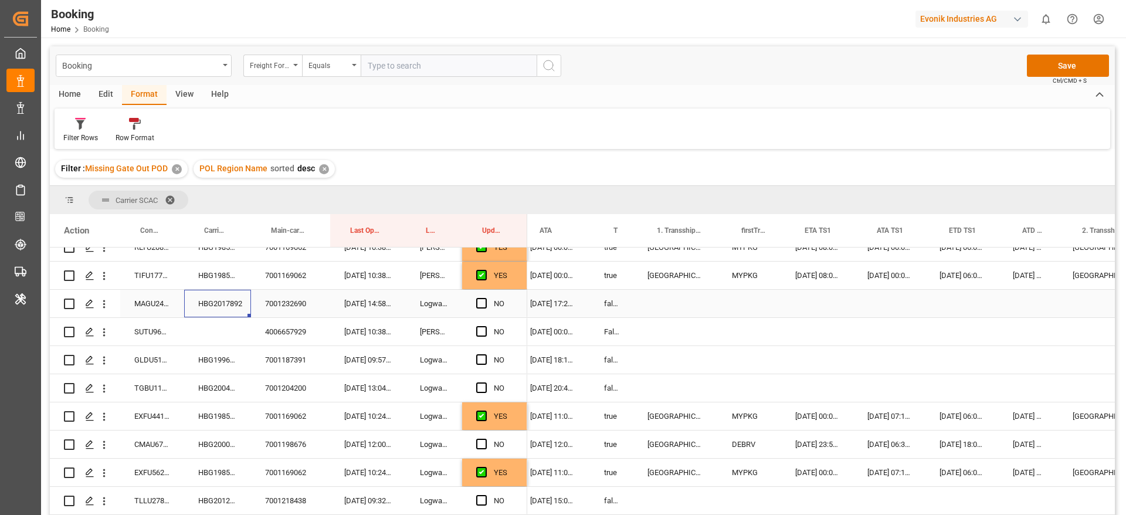
scroll to position [0, 0]
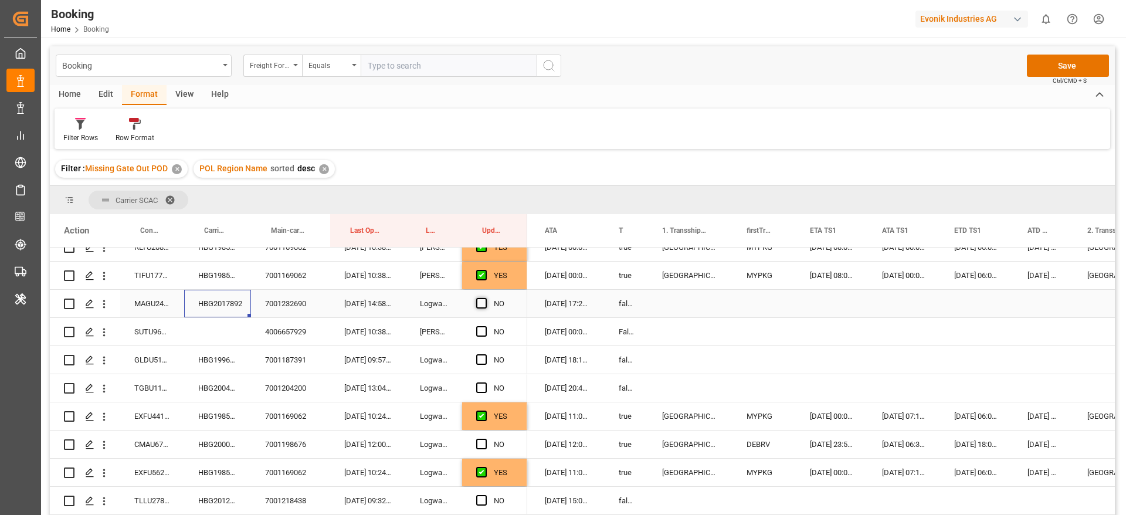
click at [479, 302] on span "Press SPACE to select this row." at bounding box center [481, 303] width 11 height 11
click at [485, 298] on input "Press SPACE to select this row." at bounding box center [485, 298] width 0 height 0
click at [162, 330] on div "SUTU960338" at bounding box center [152, 332] width 64 height 28
click at [482, 334] on span "Press SPACE to select this row." at bounding box center [481, 331] width 11 height 11
click at [485, 326] on input "Press SPACE to select this row." at bounding box center [485, 326] width 0 height 0
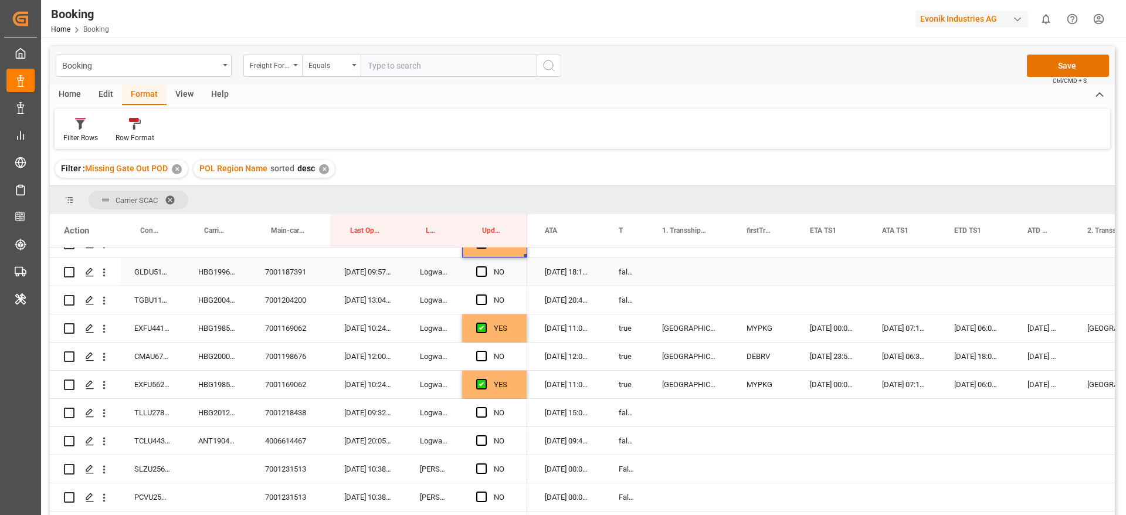
click at [217, 279] on div "HBG1996988" at bounding box center [217, 272] width 67 height 28
click at [479, 270] on span "Press SPACE to select this row." at bounding box center [481, 271] width 11 height 11
click at [485, 266] on input "Press SPACE to select this row." at bounding box center [485, 266] width 0 height 0
click at [226, 295] on div "HBG2004507" at bounding box center [217, 300] width 67 height 28
click at [478, 300] on span "Press SPACE to select this row." at bounding box center [481, 299] width 11 height 11
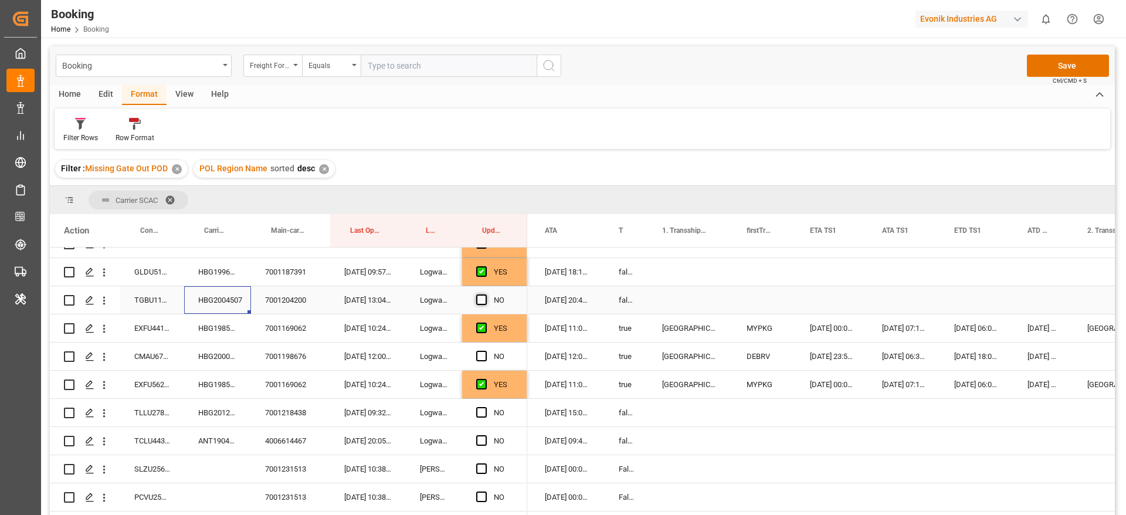
click at [485, 294] on input "Press SPACE to select this row." at bounding box center [485, 294] width 0 height 0
click at [229, 356] on div "HBG2000880" at bounding box center [217, 357] width 67 height 28
click at [484, 355] on span "Press SPACE to select this row." at bounding box center [481, 356] width 11 height 11
click at [485, 351] on input "Press SPACE to select this row." at bounding box center [485, 351] width 0 height 0
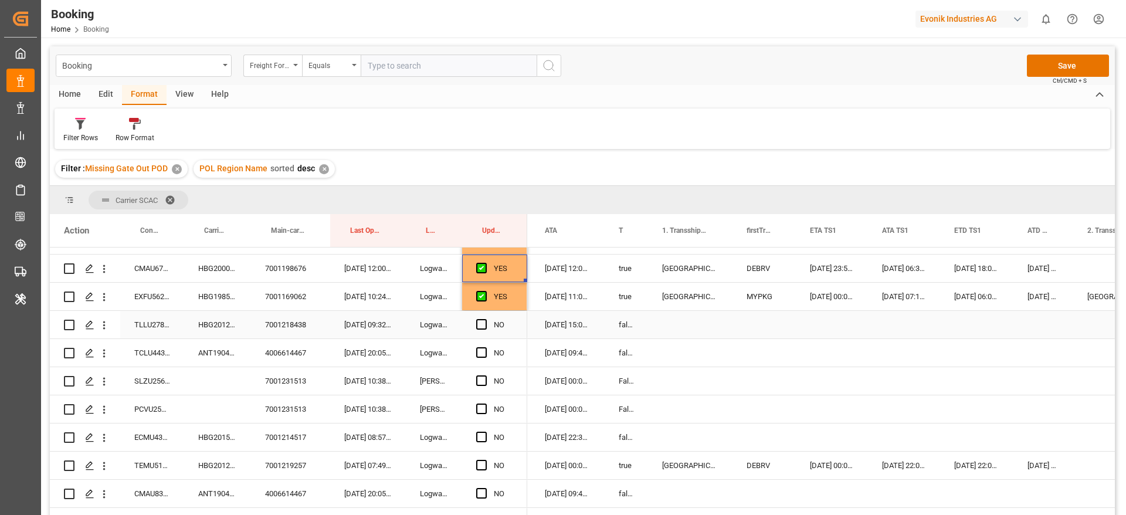
click at [233, 328] on div "HBG2012102" at bounding box center [217, 325] width 67 height 28
click at [482, 324] on span "Press SPACE to select this row." at bounding box center [481, 324] width 11 height 11
click at [485, 319] on input "Press SPACE to select this row." at bounding box center [485, 319] width 0 height 0
click at [229, 355] on div "ANT1904121" at bounding box center [217, 353] width 67 height 28
click at [209, 353] on div "ANT1904121" at bounding box center [217, 353] width 67 height 28
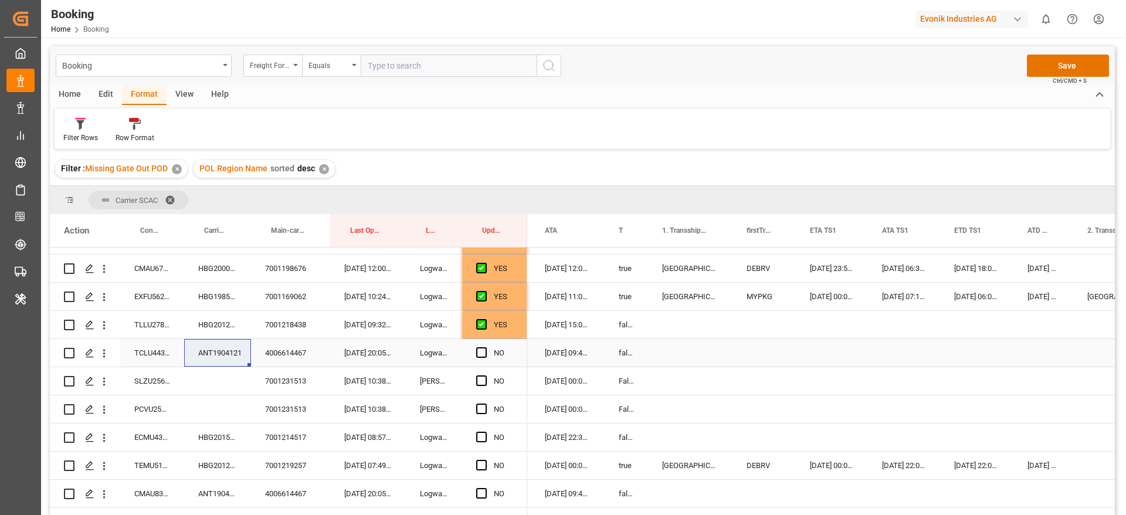
click at [158, 345] on div "TCLU4435530" at bounding box center [152, 353] width 64 height 28
click at [480, 355] on span "Press SPACE to select this row." at bounding box center [481, 352] width 11 height 11
click at [485, 347] on input "Press SPACE to select this row." at bounding box center [485, 347] width 0 height 0
click at [137, 382] on div "SLZU2569017" at bounding box center [152, 381] width 64 height 28
click at [482, 380] on span "Press SPACE to select this row." at bounding box center [481, 380] width 11 height 11
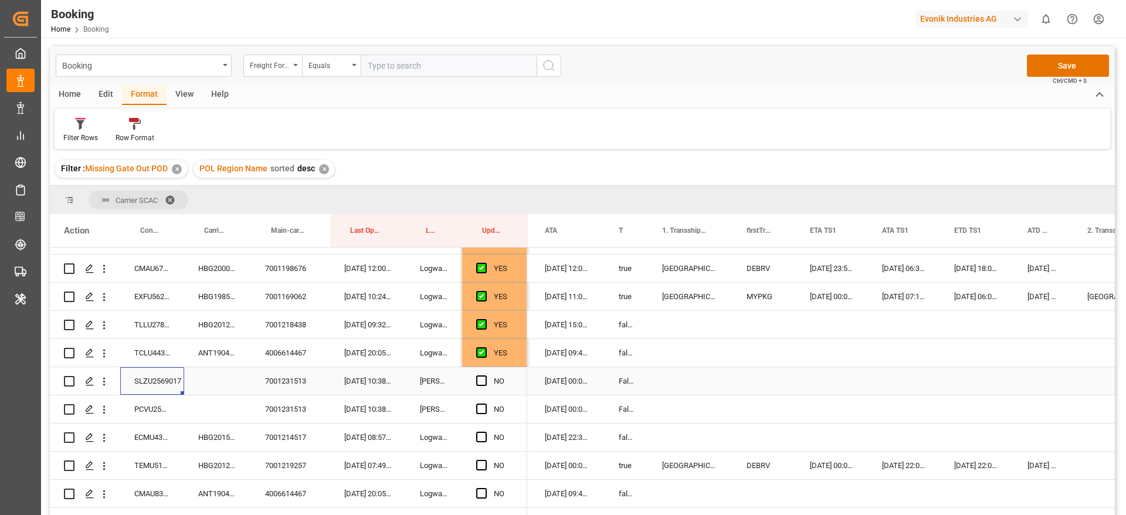
click at [485, 375] on input "Press SPACE to select this row." at bounding box center [485, 375] width 0 height 0
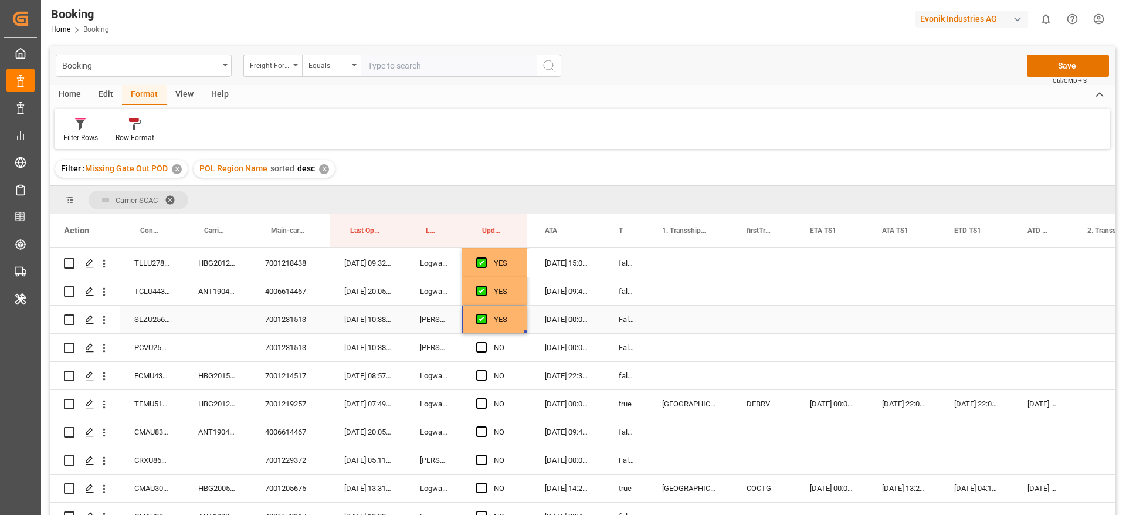
scroll to position [1320, 0]
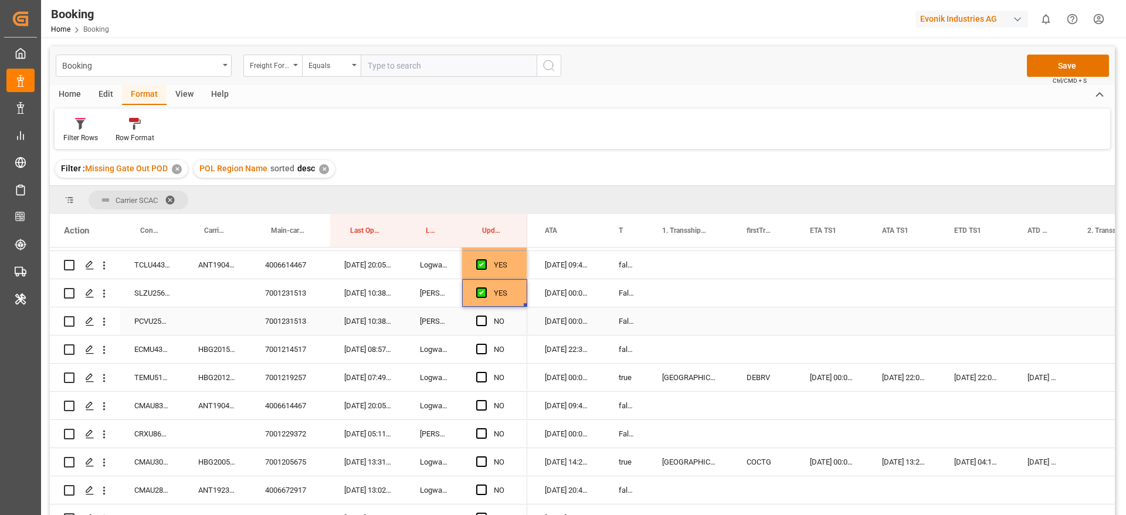
click at [150, 329] on div "PCVU2535860" at bounding box center [152, 321] width 64 height 28
click at [477, 317] on span "Press SPACE to select this row." at bounding box center [481, 321] width 11 height 11
click at [485, 316] on input "Press SPACE to select this row." at bounding box center [485, 316] width 0 height 0
click at [225, 347] on div "HBG2015088" at bounding box center [217, 350] width 67 height 28
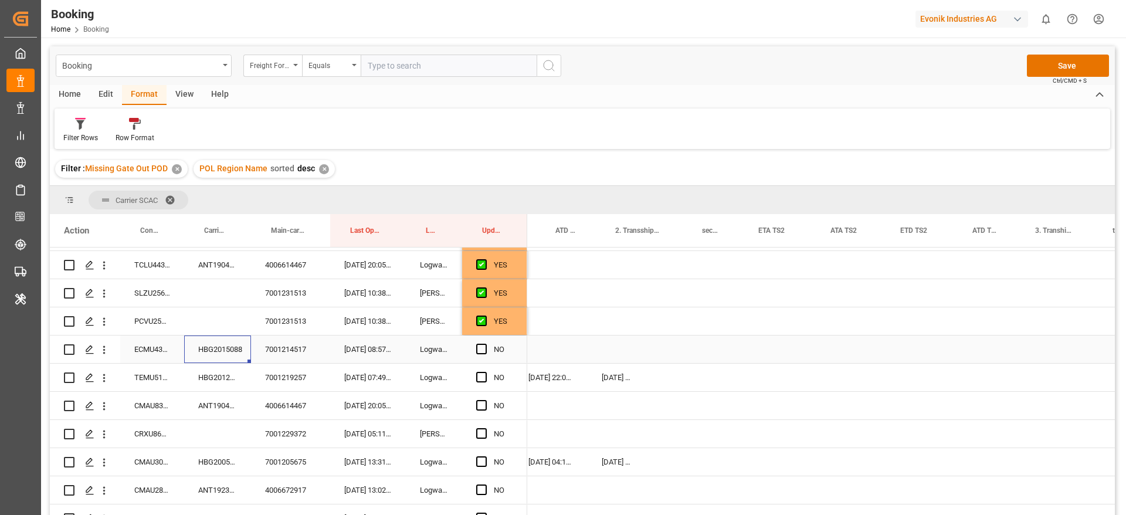
scroll to position [0, 1492]
click at [697, 349] on div "Press SPACE to select this row." at bounding box center [685, 350] width 117 height 28
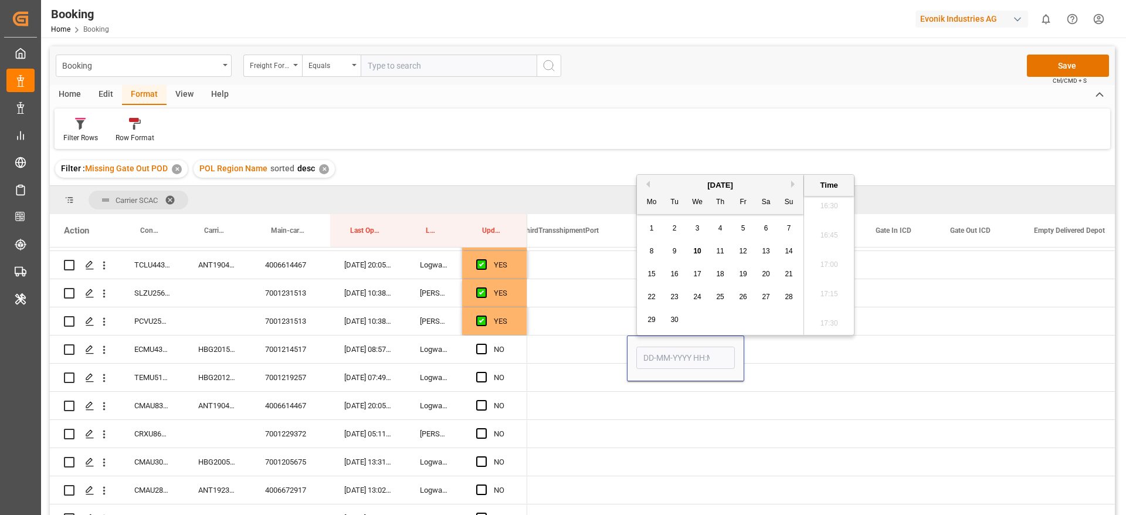
click at [699, 251] on span "10" at bounding box center [697, 251] width 8 height 8
type input "10-09-2025 00:00"
click at [787, 354] on div "Press SPACE to select this row." at bounding box center [802, 350] width 117 height 28
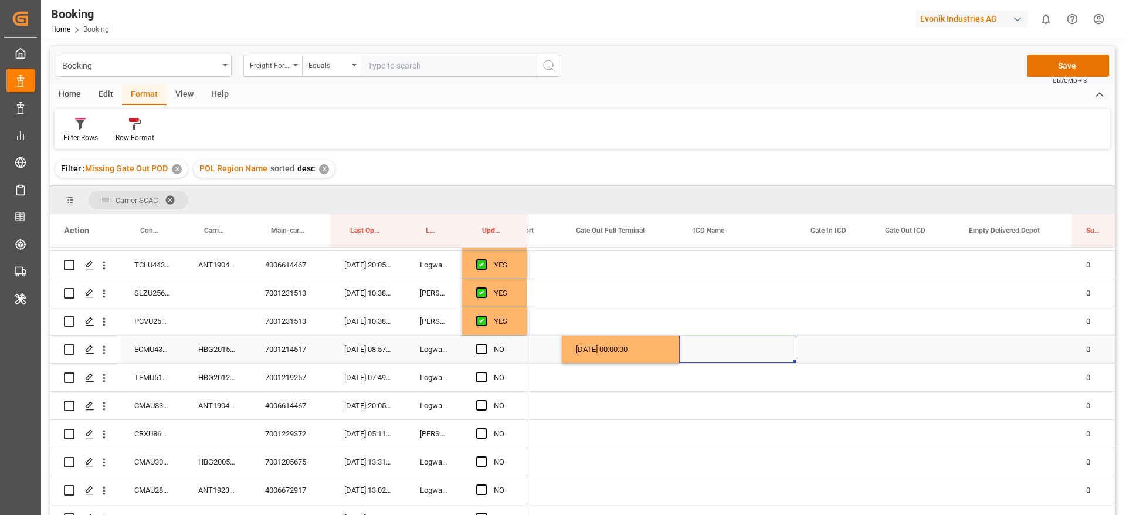
click at [989, 340] on div "Press SPACE to select this row." at bounding box center [1013, 350] width 117 height 28
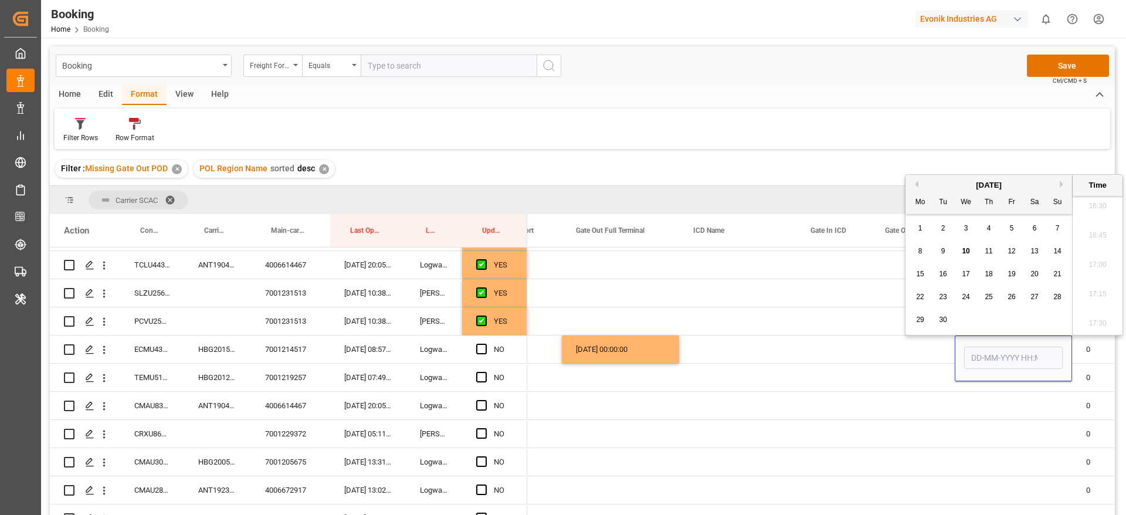
click at [967, 248] on span "10" at bounding box center [966, 251] width 8 height 8
type input "10-09-2025 00:00"
click at [886, 344] on div "Press SPACE to select this row." at bounding box center [913, 350] width 84 height 28
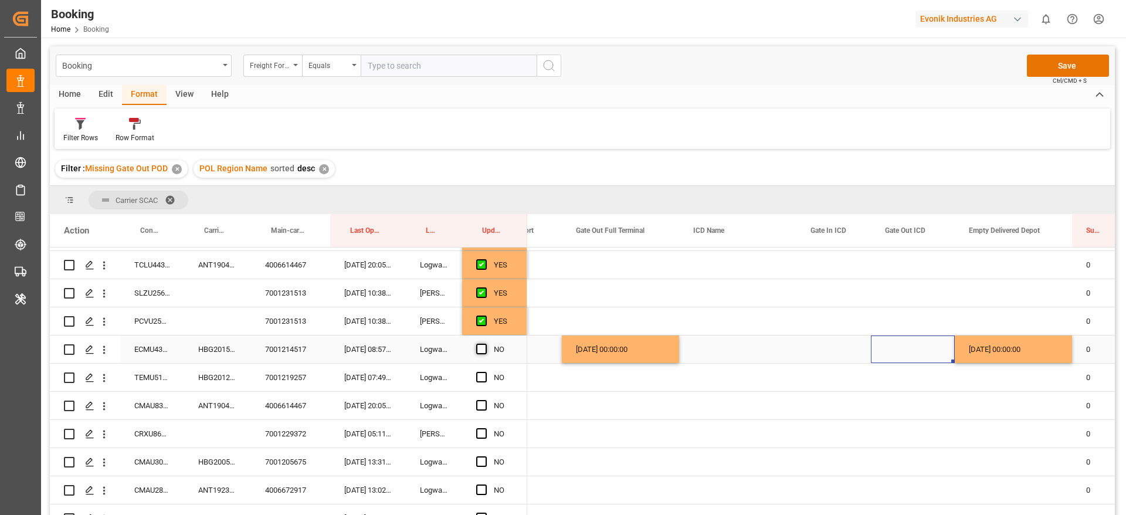
drag, startPoint x: 480, startPoint y: 349, endPoint x: 389, endPoint y: 377, distance: 95.0
click at [480, 348] on span "Press SPACE to select this row." at bounding box center [481, 349] width 11 height 11
click at [485, 344] on input "Press SPACE to select this row." at bounding box center [485, 344] width 0 height 0
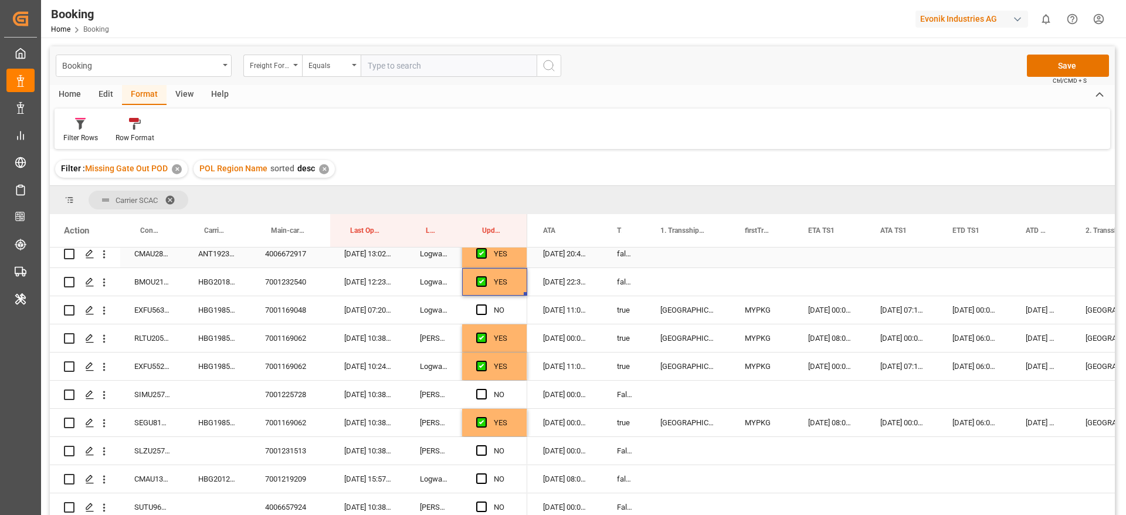
scroll to position [1584, 0]
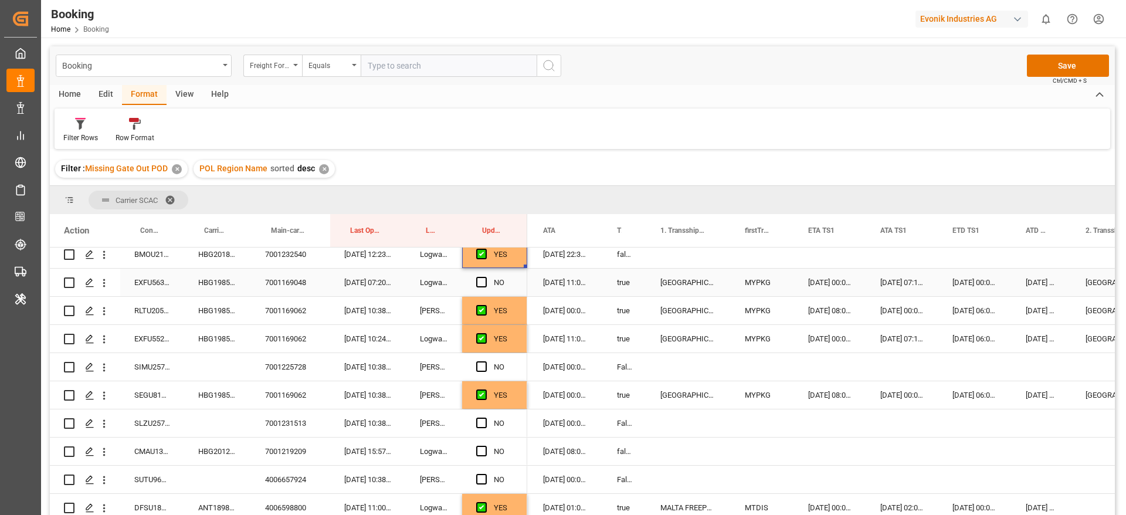
click at [185, 283] on div "HBG1985667" at bounding box center [217, 283] width 67 height 28
click at [231, 278] on div "HBG1985667" at bounding box center [217, 283] width 67 height 28
click at [152, 283] on div "EXFU5634456" at bounding box center [152, 283] width 64 height 28
click at [217, 285] on div "HBG1985667" at bounding box center [217, 283] width 67 height 28
click at [146, 286] on div "EXFU5634456" at bounding box center [152, 283] width 64 height 28
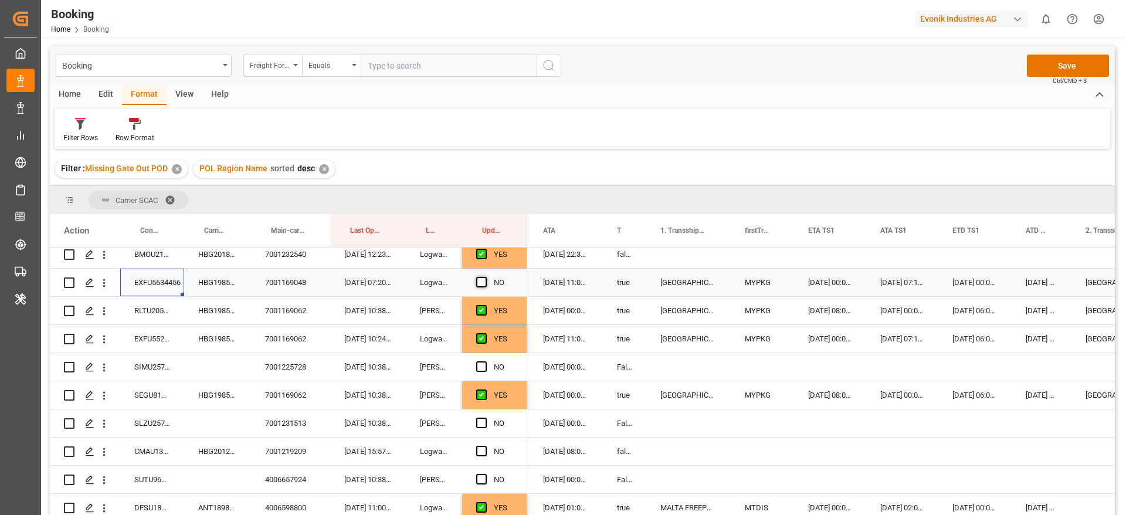
click at [479, 280] on span "Press SPACE to select this row." at bounding box center [481, 282] width 11 height 11
click at [485, 277] on input "Press SPACE to select this row." at bounding box center [485, 277] width 0 height 0
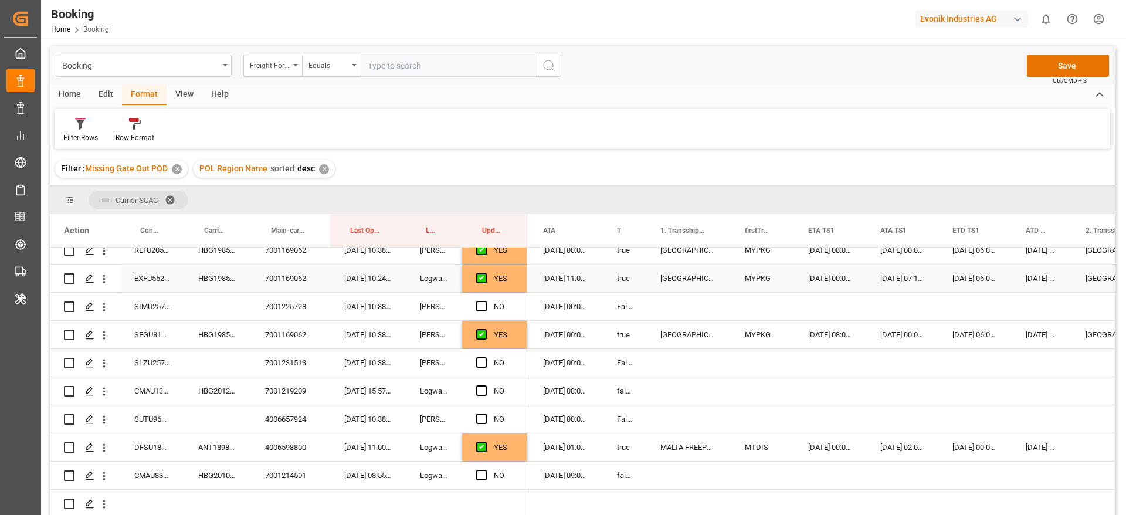
scroll to position [1672, 0]
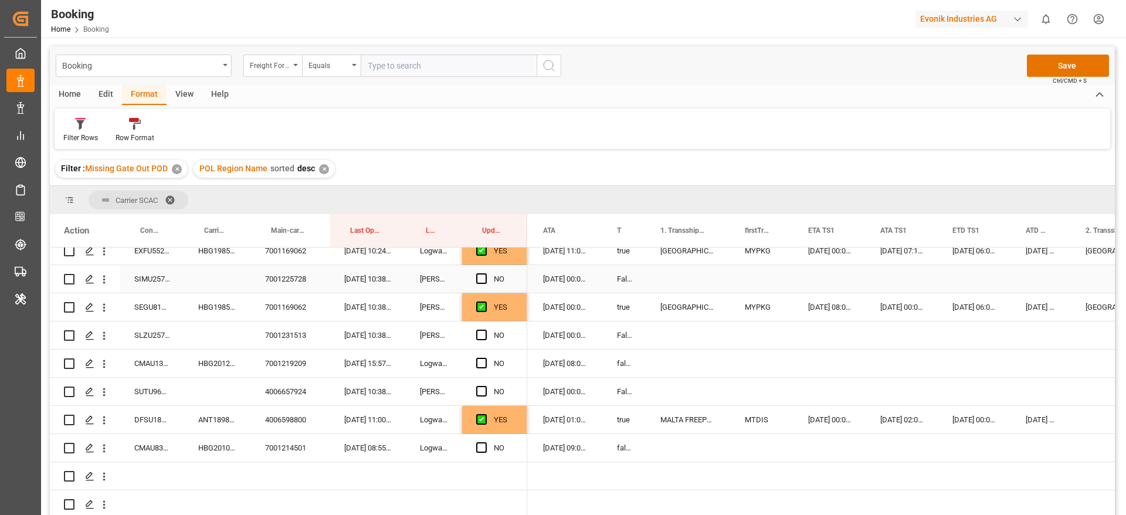
click at [153, 283] on div "SIMU2576580" at bounding box center [152, 279] width 64 height 28
click at [485, 275] on span "Press SPACE to select this row." at bounding box center [481, 278] width 11 height 11
click at [485, 273] on input "Press SPACE to select this row." at bounding box center [485, 273] width 0 height 0
click at [155, 338] on div "SLZU2577178" at bounding box center [152, 335] width 64 height 28
click at [483, 331] on span "Press SPACE to select this row." at bounding box center [481, 335] width 11 height 11
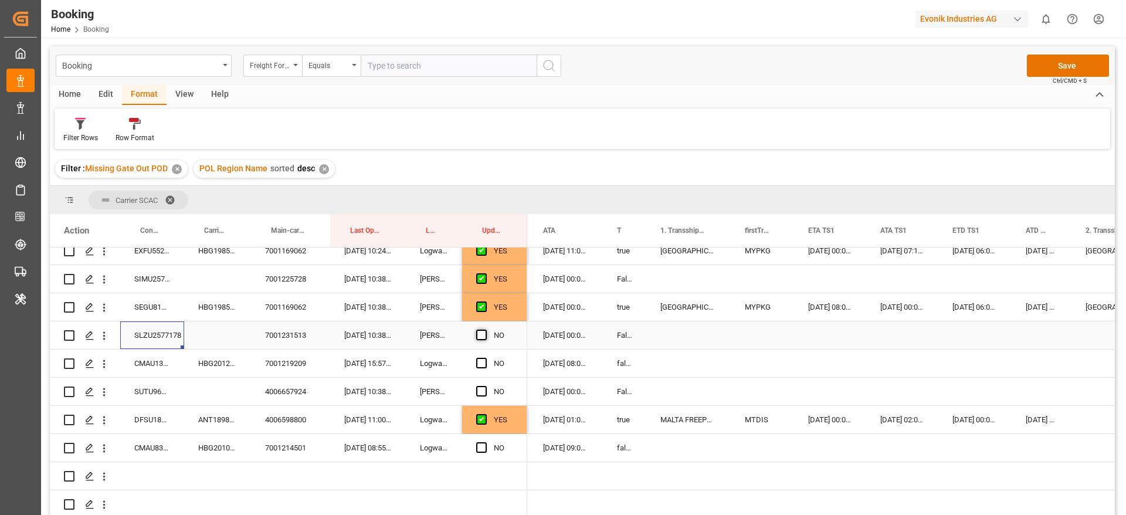
click at [485, 330] on input "Press SPACE to select this row." at bounding box center [485, 330] width 0 height 0
click at [195, 363] on div "HBG2012431" at bounding box center [217, 364] width 67 height 28
click at [482, 365] on span "Press SPACE to select this row." at bounding box center [481, 363] width 11 height 11
click at [485, 358] on input "Press SPACE to select this row." at bounding box center [485, 358] width 0 height 0
click at [148, 394] on div "SUTU960186" at bounding box center [152, 392] width 64 height 28
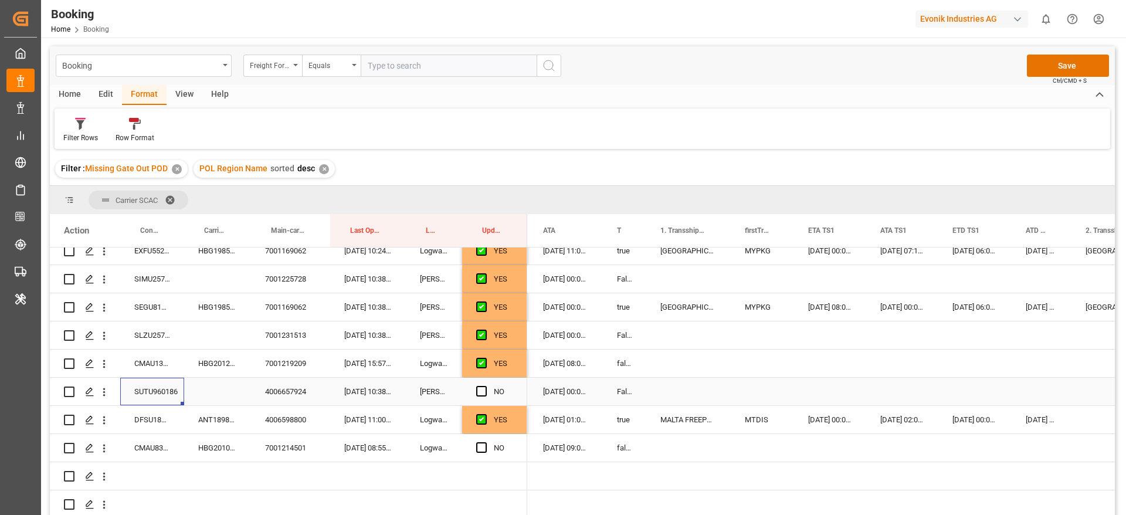
click at [155, 388] on div "SUTU960186" at bounding box center [152, 392] width 64 height 28
click at [485, 391] on span "Press SPACE to select this row." at bounding box center [481, 391] width 11 height 11
click at [485, 386] on input "Press SPACE to select this row." at bounding box center [485, 386] width 0 height 0
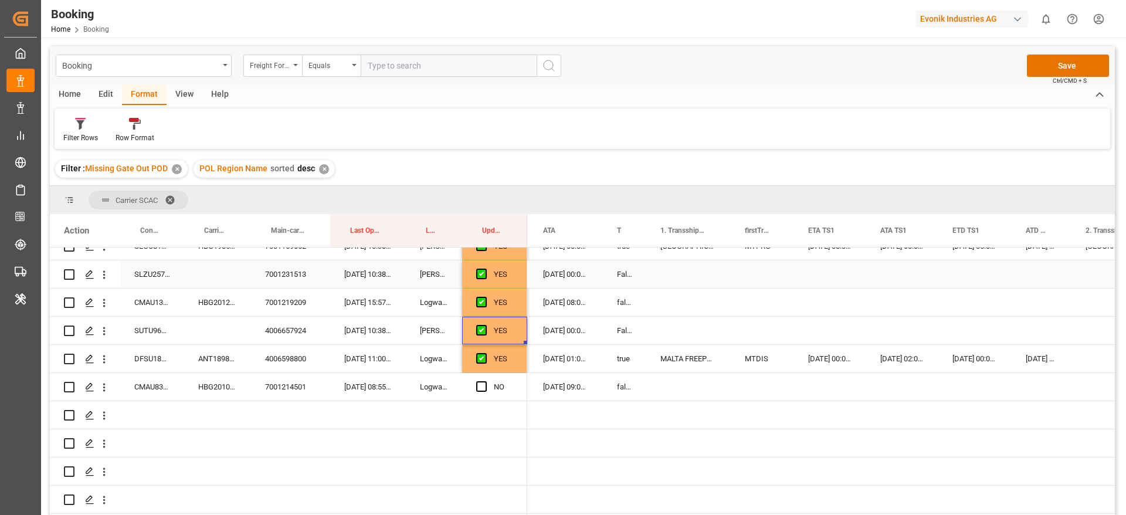
scroll to position [1760, 0]
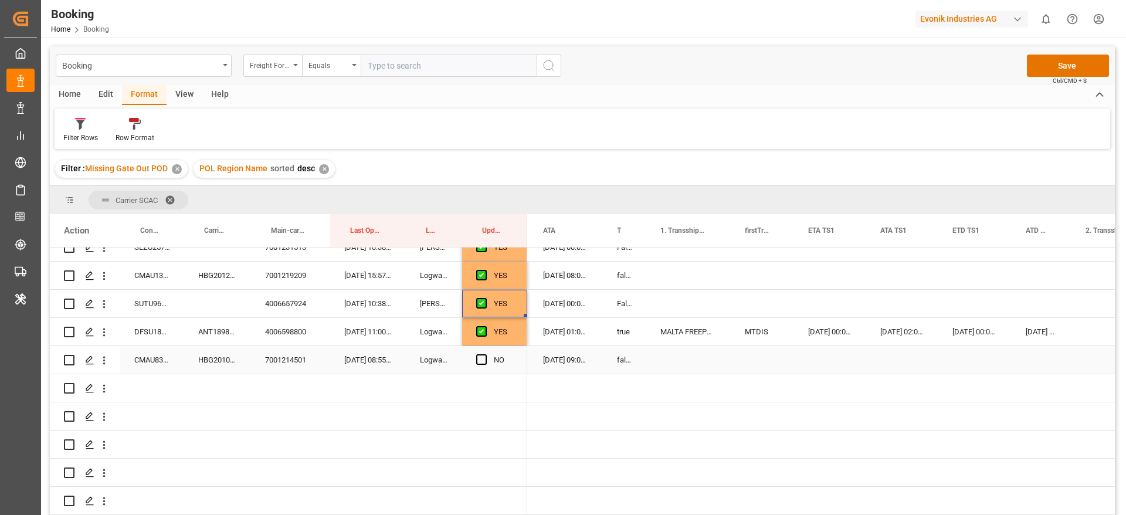
click at [226, 357] on div "HBG2010216" at bounding box center [217, 360] width 67 height 28
click at [483, 358] on span "Press SPACE to select this row." at bounding box center [481, 359] width 11 height 11
click at [485, 354] on input "Press SPACE to select this row." at bounding box center [485, 354] width 0 height 0
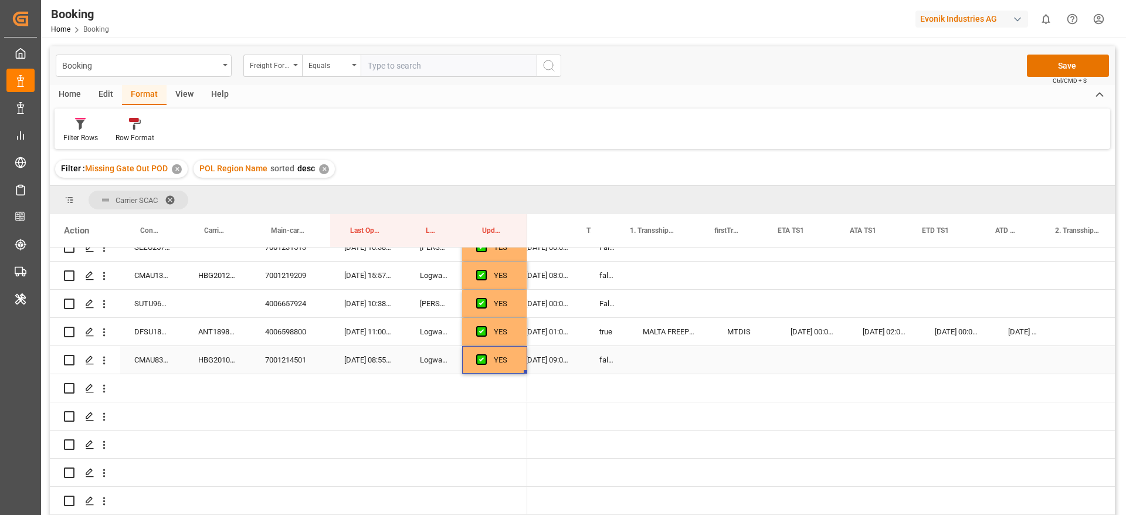
scroll to position [0, 0]
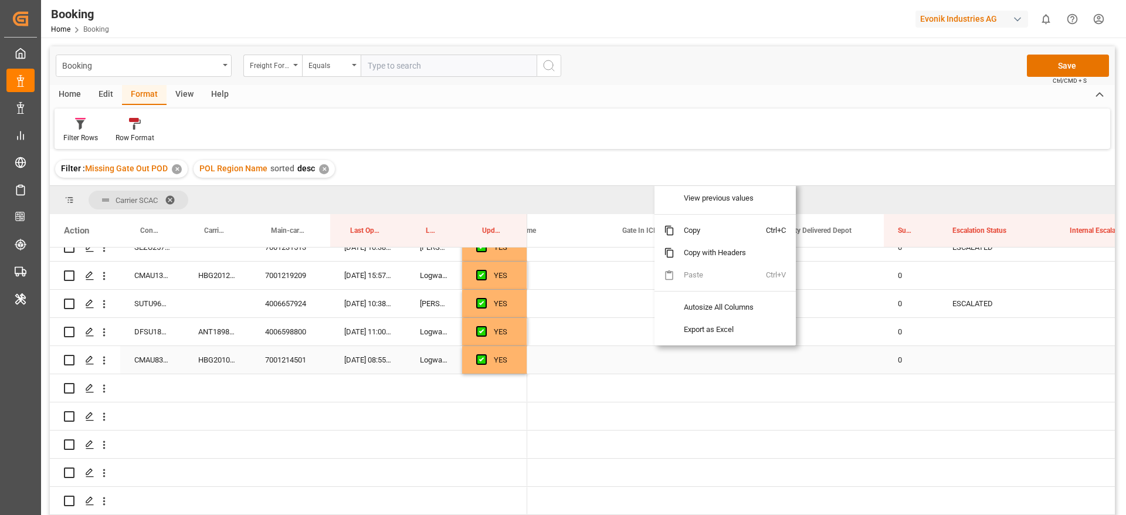
click at [947, 353] on div "Press SPACE to select this row." at bounding box center [997, 360] width 117 height 28
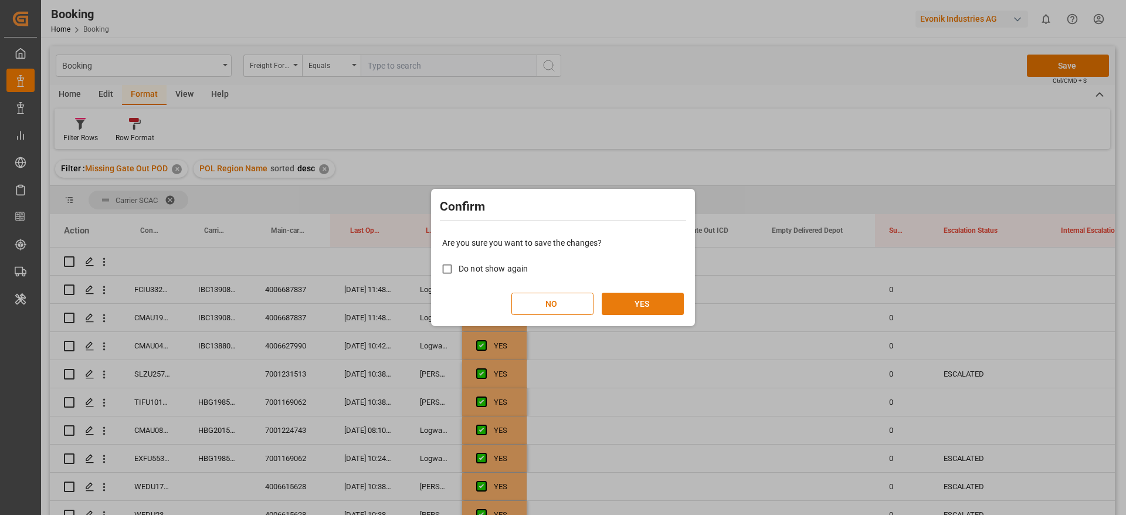
click at [639, 300] on button "YES" at bounding box center [643, 304] width 82 height 22
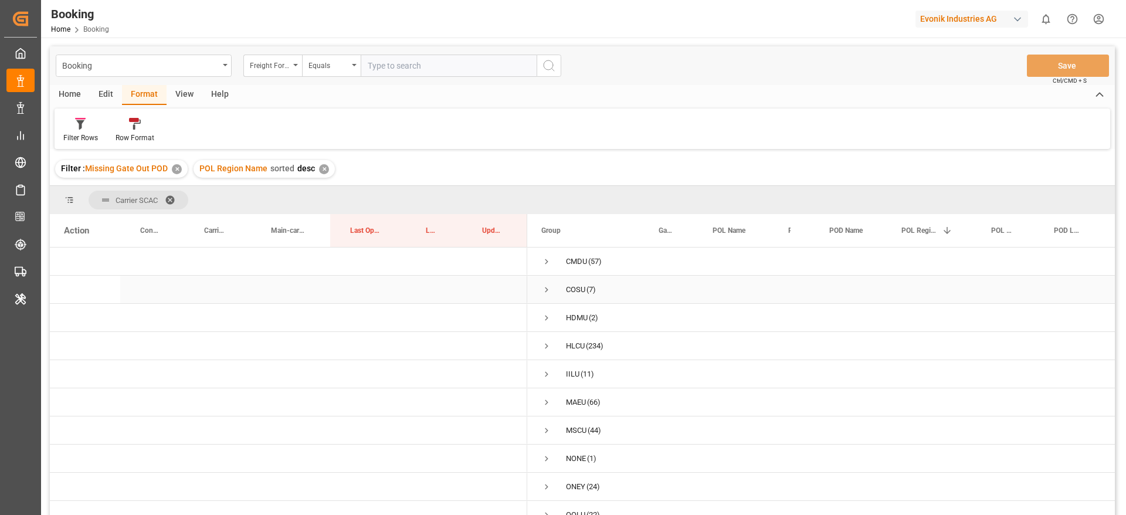
click at [550, 287] on span "Press SPACE to select this row." at bounding box center [546, 290] width 11 height 11
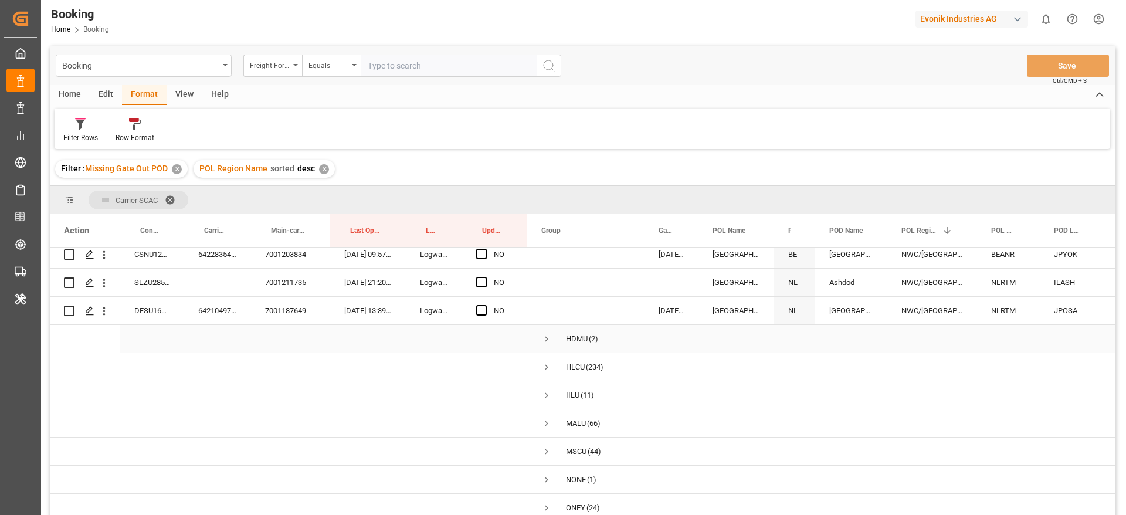
click at [550, 339] on span "Press SPACE to select this row." at bounding box center [546, 339] width 11 height 11
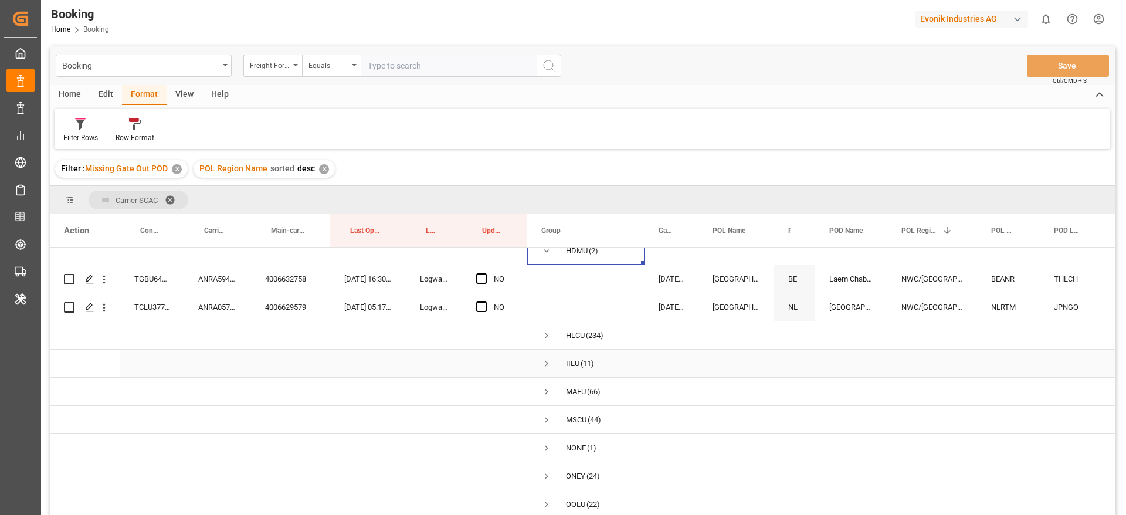
click at [548, 361] on span "Press SPACE to select this row." at bounding box center [546, 363] width 11 height 11
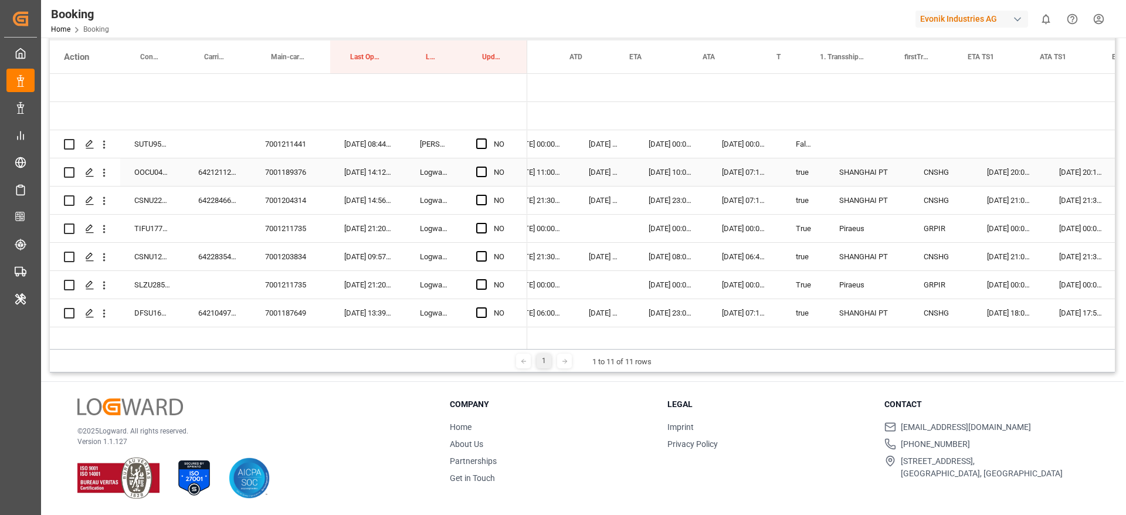
scroll to position [0, 795]
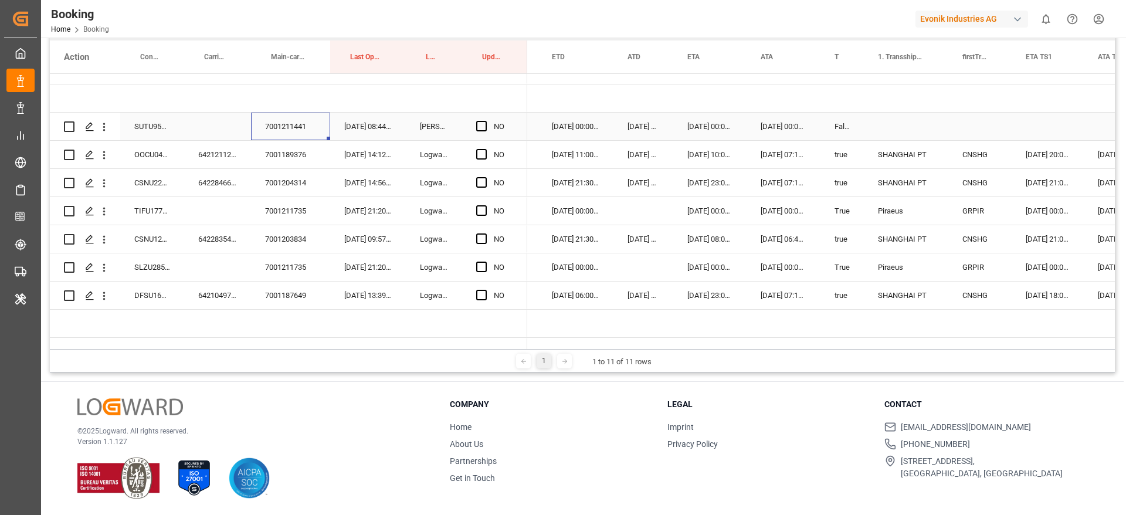
click at [292, 125] on div "7001211441" at bounding box center [290, 127] width 79 height 28
click at [148, 131] on div "SUTU9501236" at bounding box center [152, 127] width 64 height 28
click at [483, 129] on span "Press SPACE to select this row." at bounding box center [481, 126] width 11 height 11
click at [485, 121] on input "Press SPACE to select this row." at bounding box center [485, 121] width 0 height 0
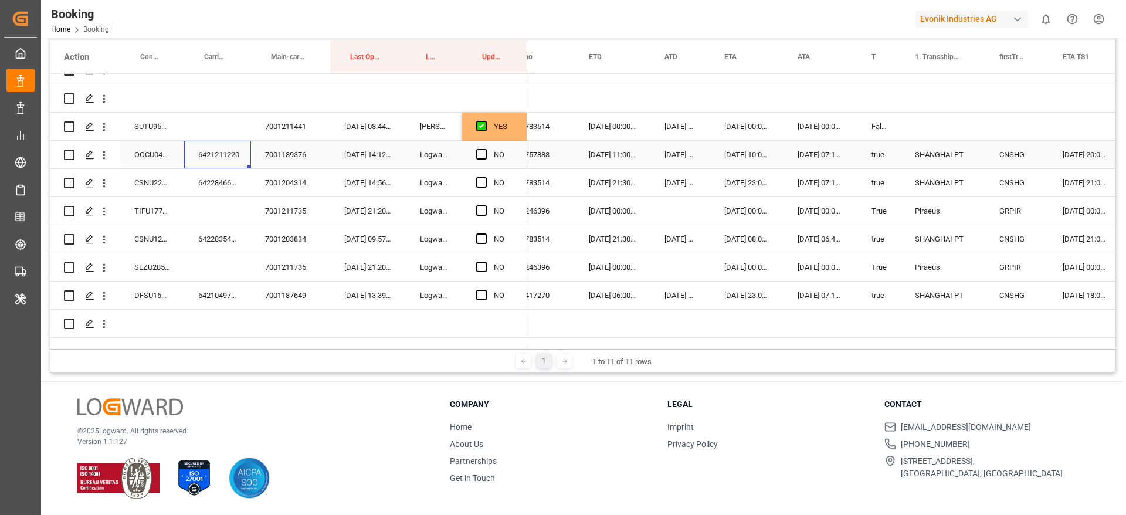
click at [208, 154] on div "6421211220" at bounding box center [217, 155] width 67 height 28
click at [483, 152] on span "Press SPACE to select this row." at bounding box center [481, 154] width 11 height 11
click at [485, 149] on input "Press SPACE to select this row." at bounding box center [485, 149] width 0 height 0
click at [230, 184] on div "6422846660" at bounding box center [217, 183] width 67 height 28
click at [480, 180] on span "Press SPACE to select this row." at bounding box center [481, 182] width 11 height 11
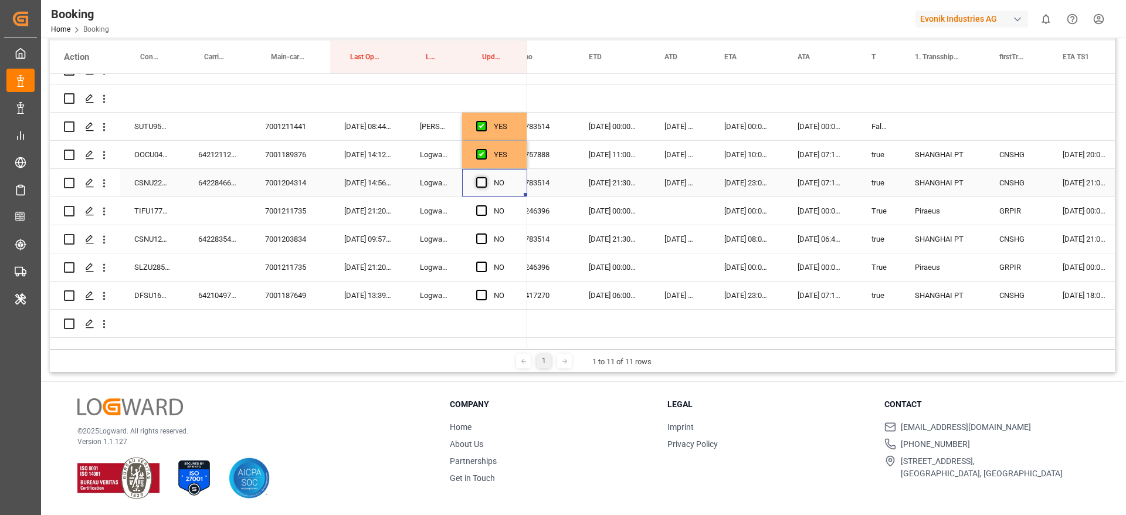
click at [485, 177] on input "Press SPACE to select this row." at bounding box center [485, 177] width 0 height 0
click at [483, 181] on span "Press SPACE to select this row." at bounding box center [481, 182] width 11 height 11
click at [485, 177] on input "Press SPACE to select this row." at bounding box center [485, 177] width 0 height 0
click at [480, 179] on span "Press SPACE to select this row." at bounding box center [481, 182] width 11 height 11
click at [485, 177] on input "Press SPACE to select this row." at bounding box center [485, 177] width 0 height 0
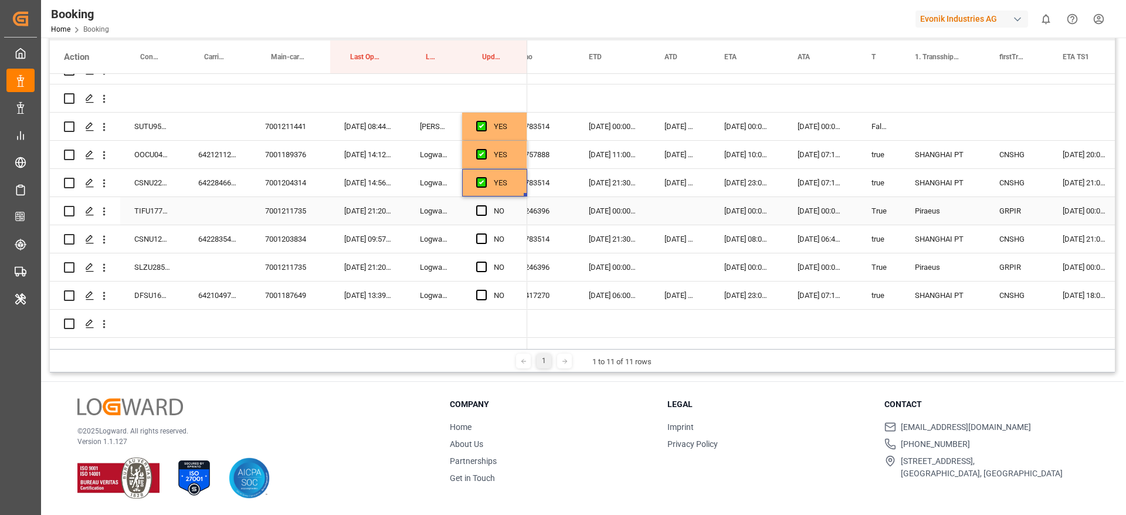
click at [151, 211] on div "TIFU1770231" at bounding box center [152, 211] width 64 height 28
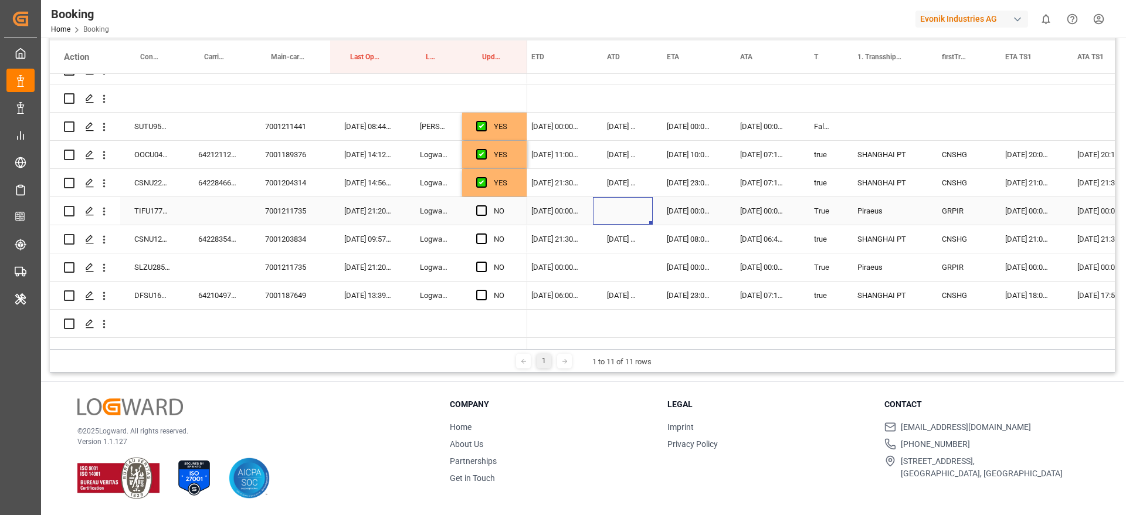
click at [621, 206] on div "Press SPACE to select this row." at bounding box center [623, 211] width 60 height 28
click at [556, 209] on div "07-08-2025 00:00:00" at bounding box center [555, 211] width 76 height 28
click at [624, 206] on div "Press SPACE to select this row." at bounding box center [623, 211] width 60 height 28
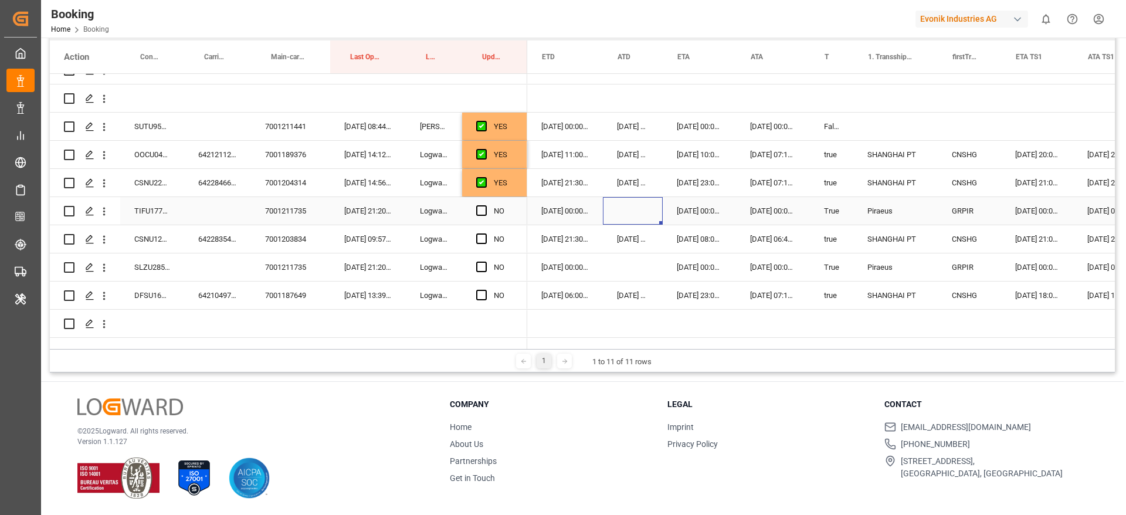
scroll to position [0, 733]
click at [107, 217] on icon "open menu" at bounding box center [104, 211] width 12 height 12
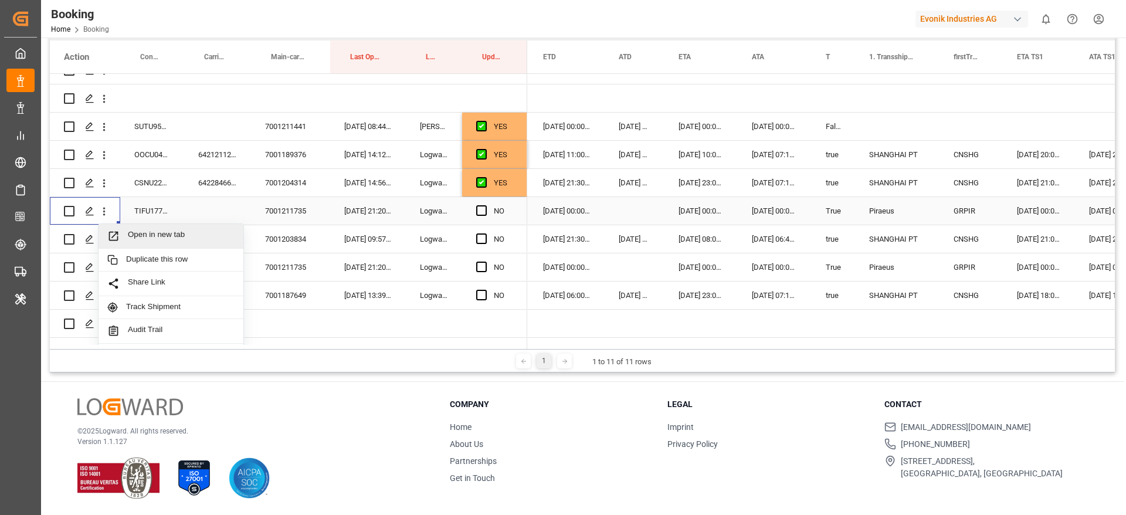
click at [173, 233] on span "Open in new tab" at bounding box center [181, 236] width 107 height 12
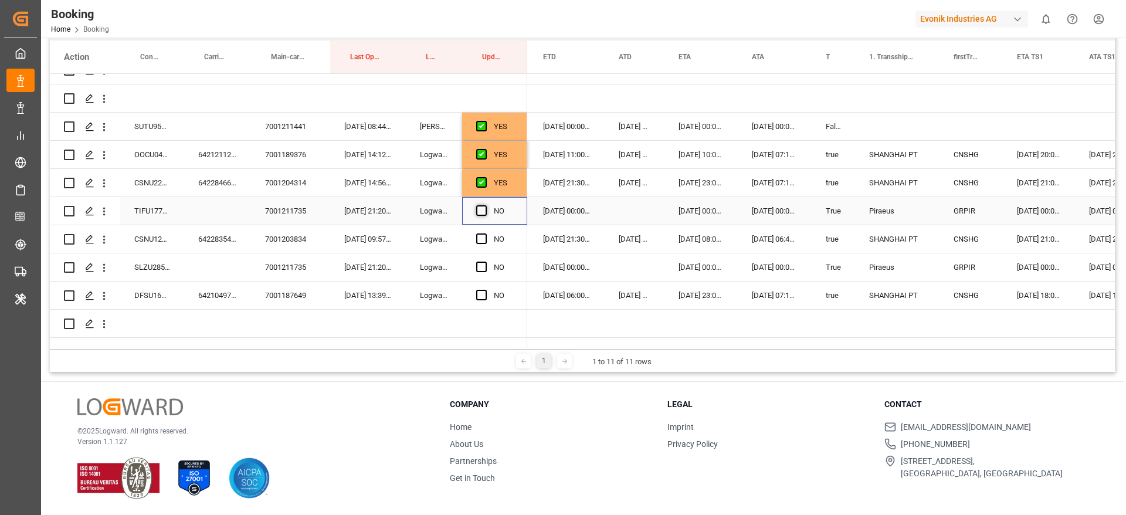
click at [483, 209] on span "Press SPACE to select this row." at bounding box center [481, 210] width 11 height 11
click at [485, 205] on input "Press SPACE to select this row." at bounding box center [485, 205] width 0 height 0
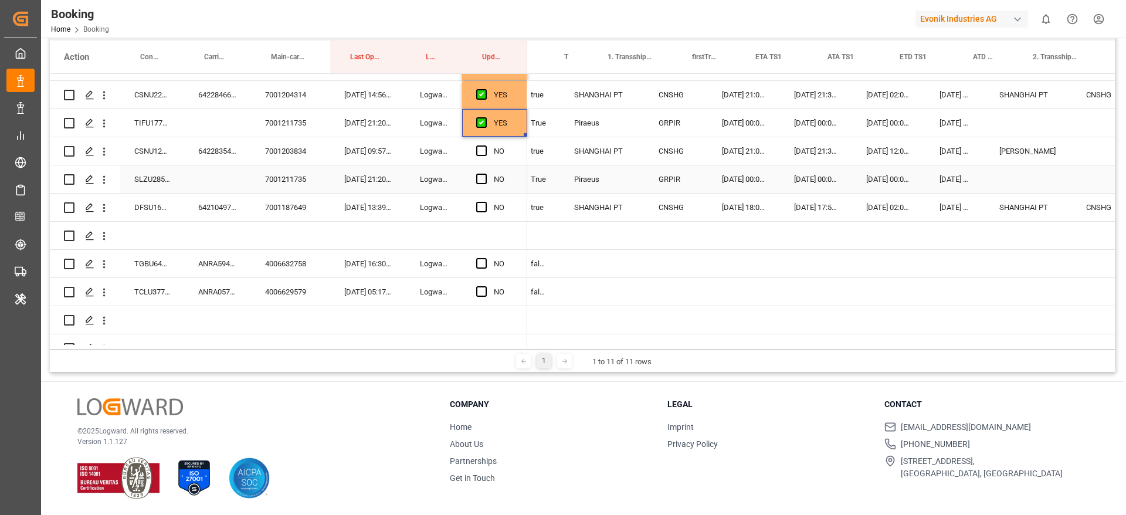
scroll to position [0, 950]
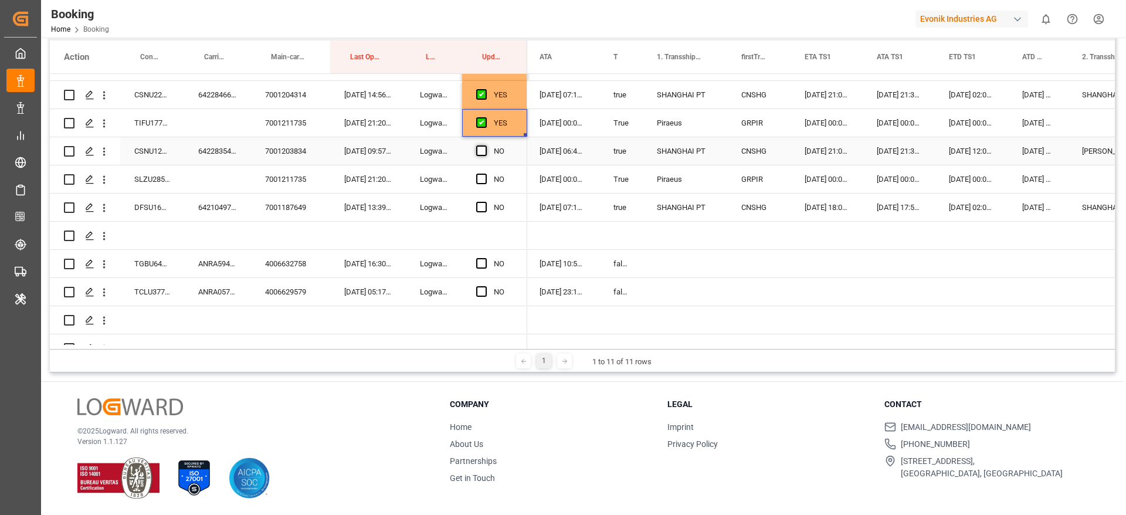
click at [477, 153] on span "Press SPACE to select this row." at bounding box center [481, 150] width 11 height 11
click at [485, 145] on input "Press SPACE to select this row." at bounding box center [485, 145] width 0 height 0
click at [155, 188] on div "SLZU2855047" at bounding box center [152, 179] width 64 height 28
click at [153, 177] on div "SLZU2855047" at bounding box center [152, 179] width 64 height 28
click at [479, 177] on span "Press SPACE to select this row." at bounding box center [481, 179] width 11 height 11
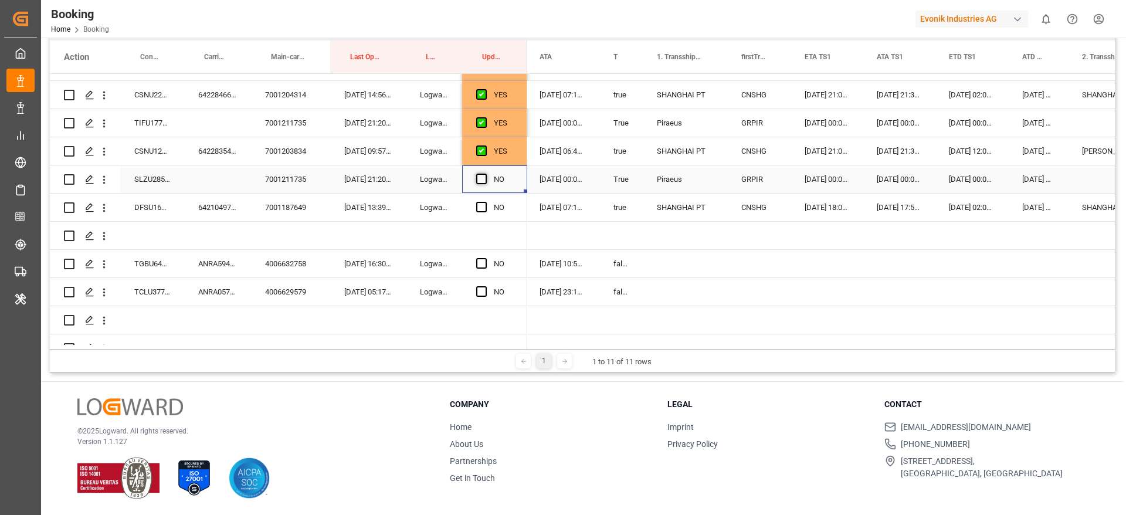
click at [485, 174] on input "Press SPACE to select this row." at bounding box center [485, 174] width 0 height 0
click at [202, 204] on div "6421049780" at bounding box center [217, 208] width 67 height 28
click at [479, 206] on span "Press SPACE to select this row." at bounding box center [481, 207] width 11 height 11
click at [485, 202] on input "Press SPACE to select this row." at bounding box center [485, 202] width 0 height 0
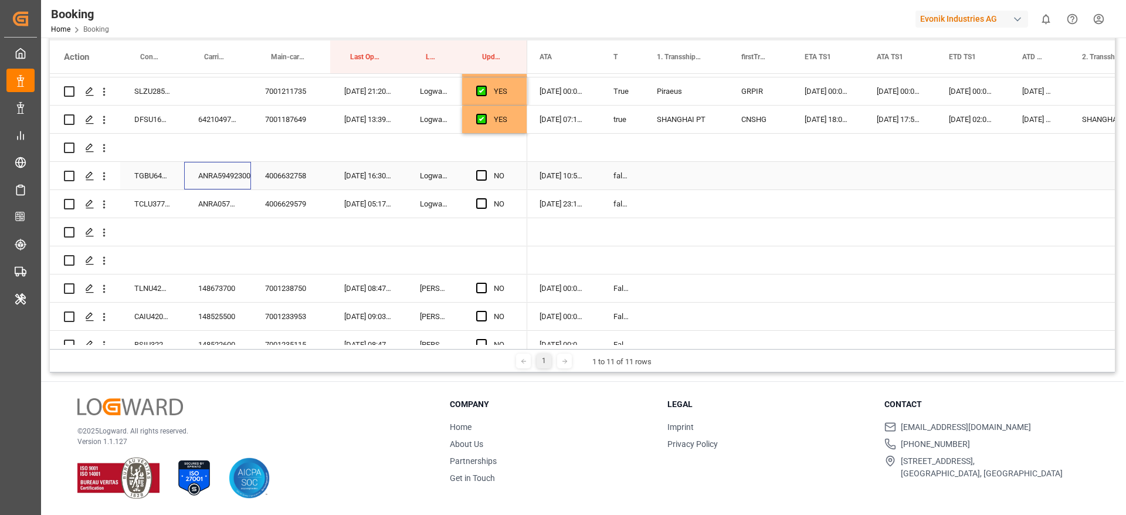
click at [208, 180] on div "ANRA59492300" at bounding box center [217, 176] width 67 height 28
click at [480, 174] on span "Press SPACE to select this row." at bounding box center [481, 175] width 11 height 11
click at [485, 170] on input "Press SPACE to select this row." at bounding box center [485, 170] width 0 height 0
click at [214, 209] on div "ANRA05782400" at bounding box center [217, 204] width 67 height 28
click at [483, 202] on span "Press SPACE to select this row." at bounding box center [481, 203] width 11 height 11
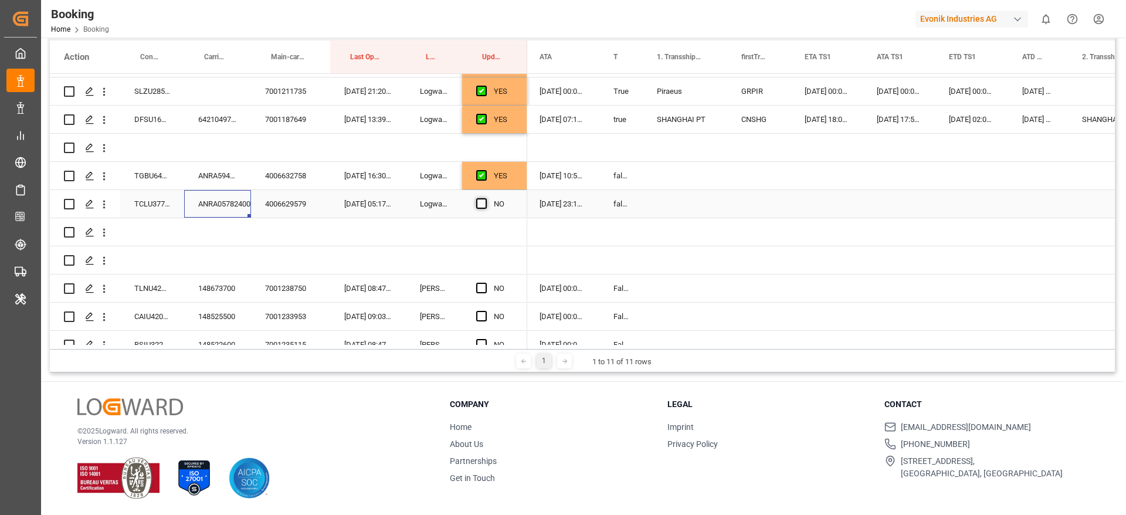
click at [485, 198] on input "Press SPACE to select this row." at bounding box center [485, 198] width 0 height 0
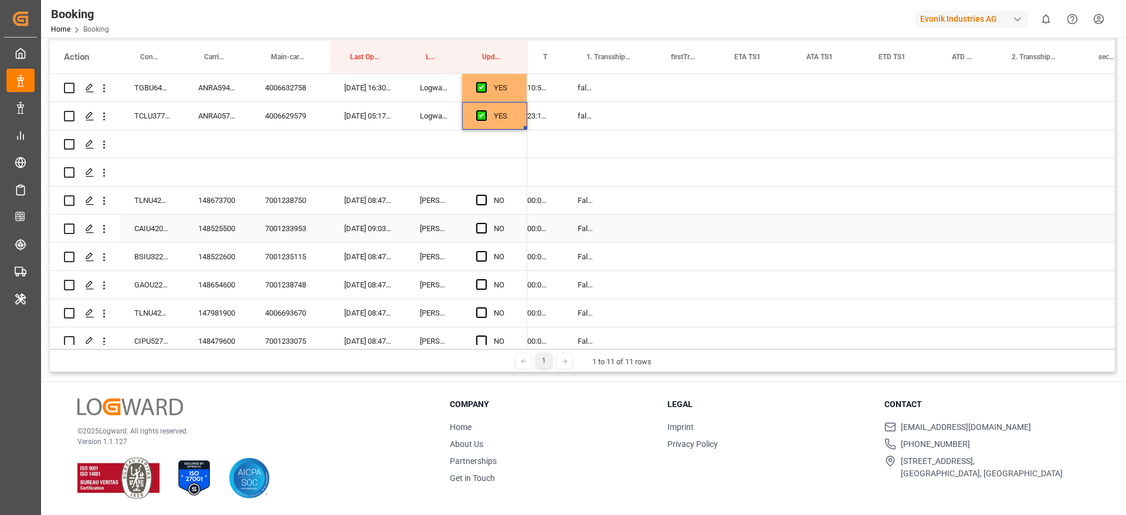
scroll to position [0, 1020]
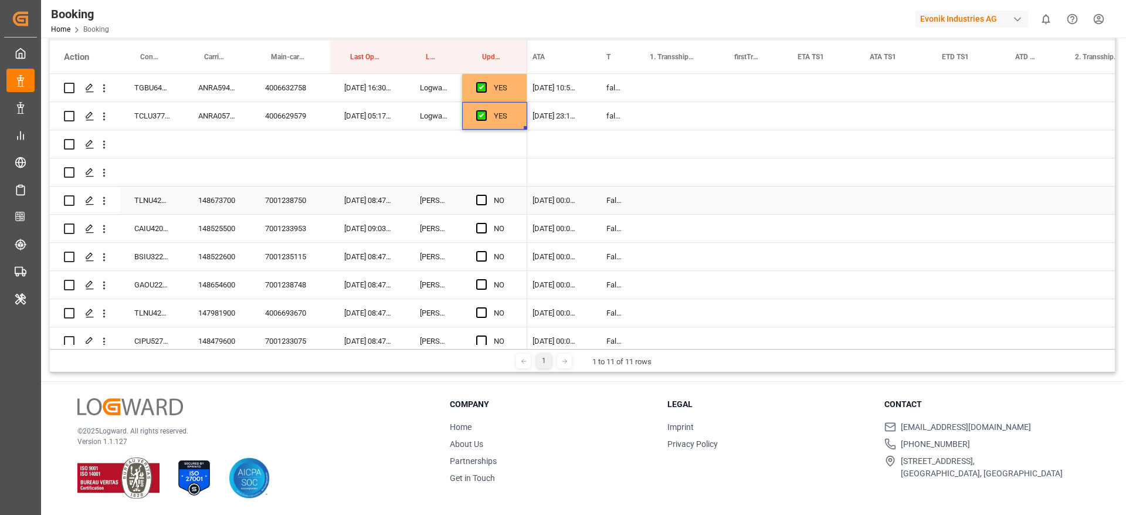
click at [202, 209] on div "148673700" at bounding box center [217, 201] width 67 height 28
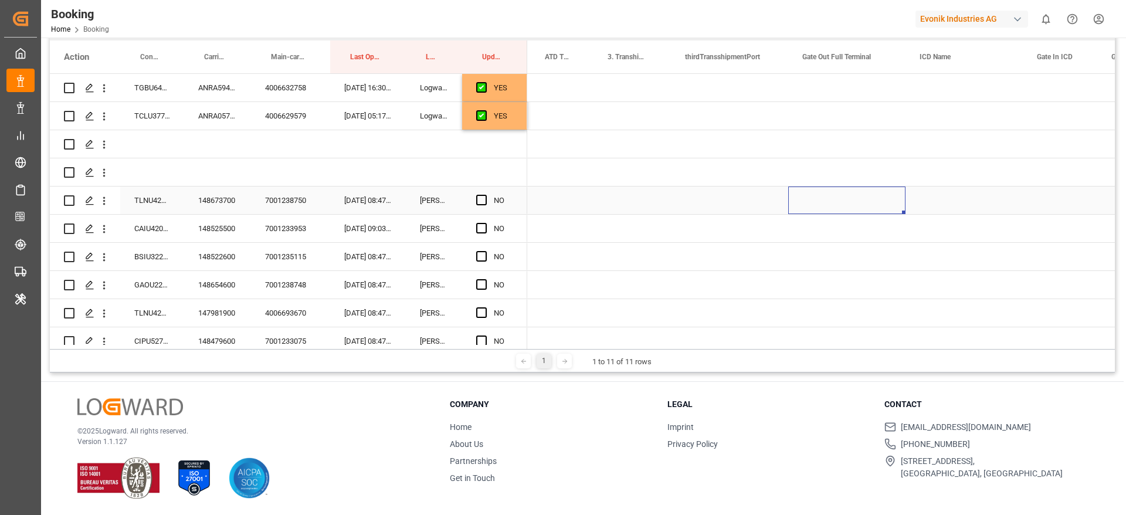
click at [832, 195] on div "Press SPACE to select this row." at bounding box center [846, 201] width 117 height 28
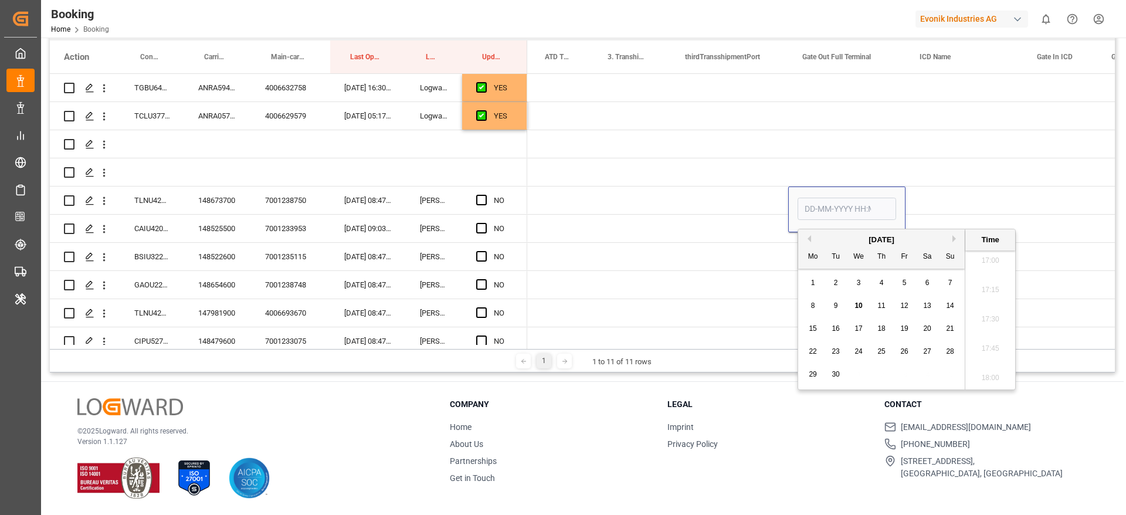
click at [837, 306] on span "9" at bounding box center [836, 306] width 4 height 8
type input "09-09-2025 00:00"
click at [482, 199] on span "Press SPACE to select this row." at bounding box center [481, 200] width 11 height 11
click at [485, 195] on input "Press SPACE to select this row." at bounding box center [485, 195] width 0 height 0
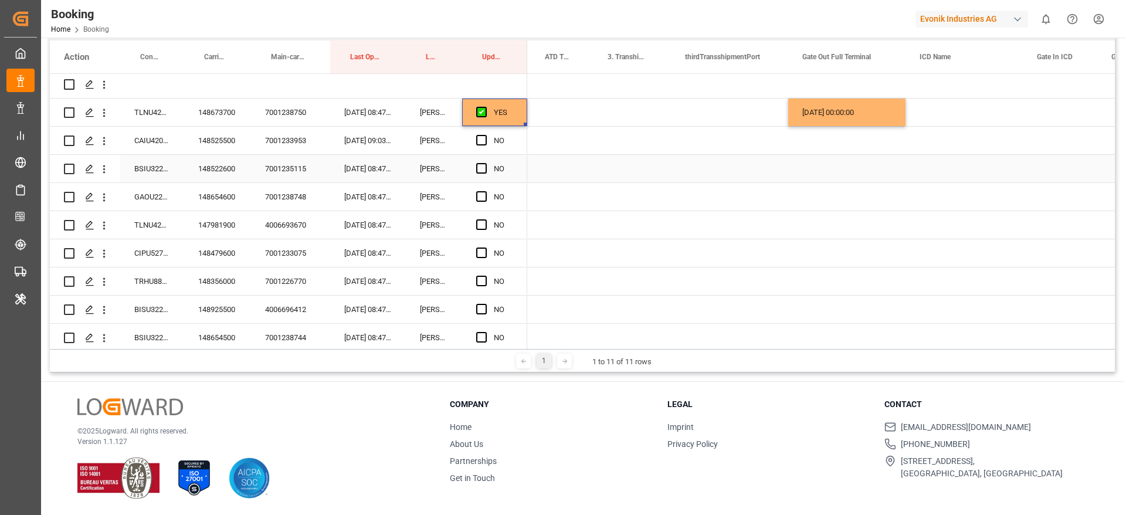
click at [219, 168] on div "148522600" at bounding box center [217, 169] width 67 height 28
click at [838, 167] on div "Press SPACE to select this row." at bounding box center [846, 169] width 117 height 28
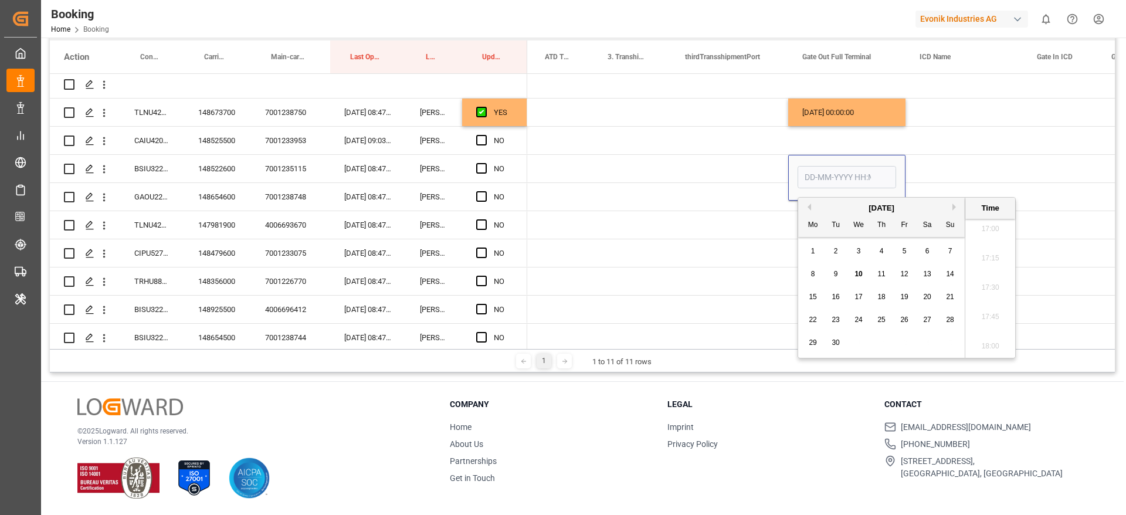
click at [836, 270] on span "9" at bounding box center [836, 274] width 4 height 8
type input "09-09-2025 00:00"
click at [482, 166] on span "Press SPACE to select this row." at bounding box center [481, 168] width 11 height 11
click at [485, 163] on input "Press SPACE to select this row." at bounding box center [485, 163] width 0 height 0
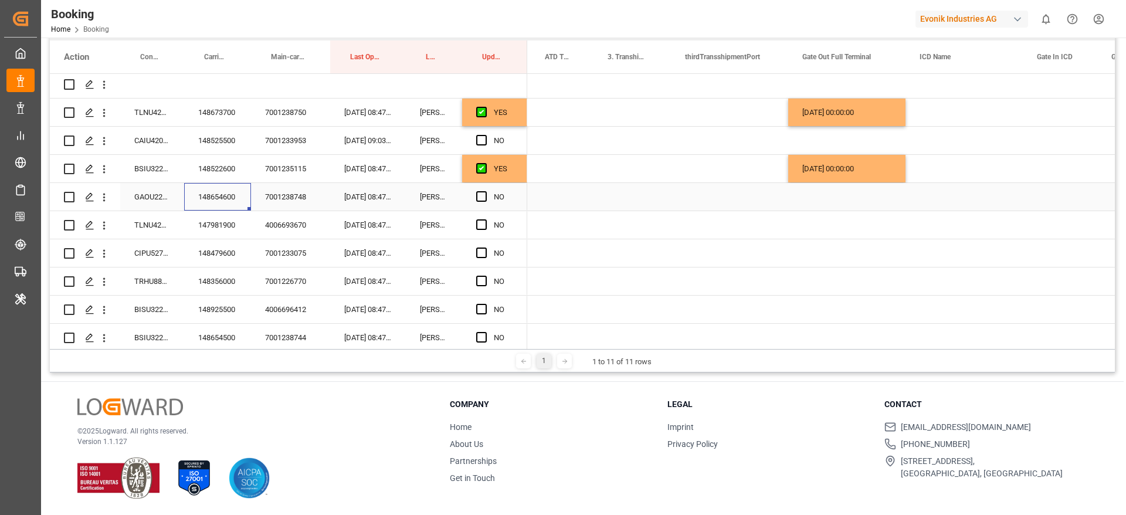
click at [227, 192] on div "148654600" at bounding box center [217, 197] width 67 height 28
click at [483, 197] on span "Press SPACE to select this row." at bounding box center [481, 196] width 11 height 11
click at [485, 191] on input "Press SPACE to select this row." at bounding box center [485, 191] width 0 height 0
click at [228, 228] on div "147981900" at bounding box center [217, 225] width 67 height 28
click at [841, 226] on div "Press SPACE to select this row." at bounding box center [846, 225] width 117 height 28
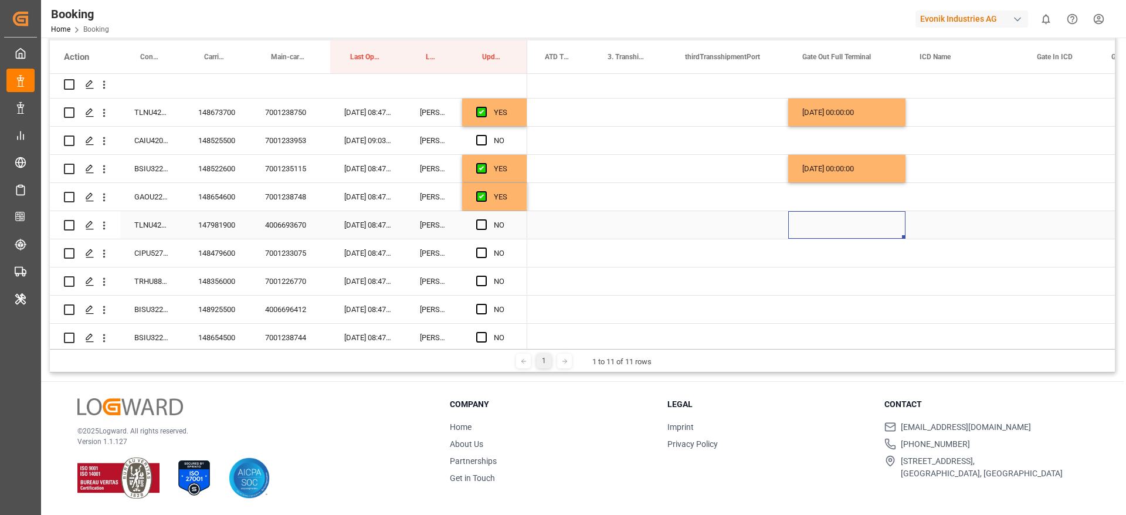
click at [841, 226] on div "Press SPACE to select this row." at bounding box center [846, 225] width 117 height 28
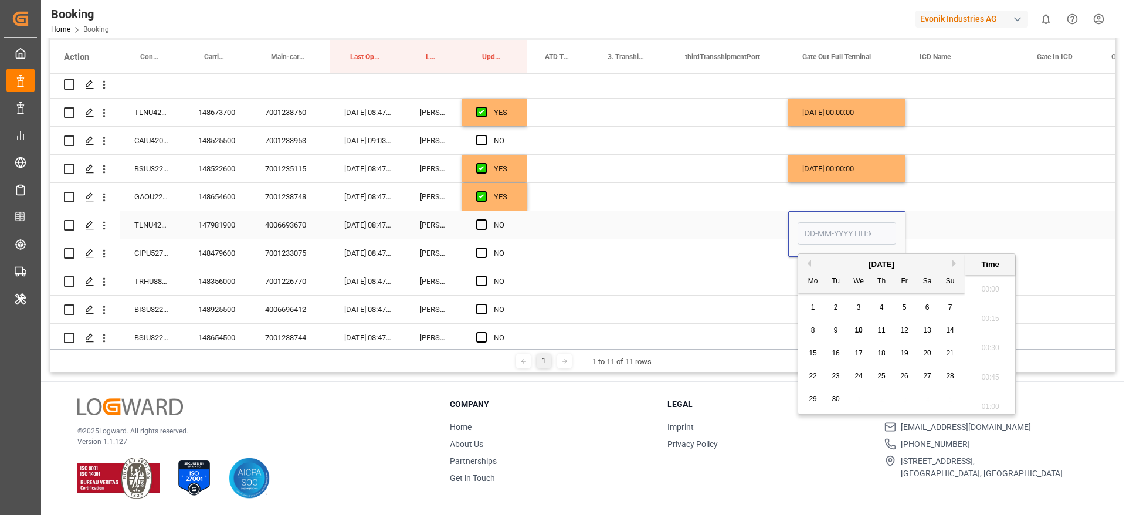
scroll to position [1999, 0]
click at [838, 325] on div "9" at bounding box center [836, 331] width 15 height 14
type input "09-09-2025 00:00"
drag, startPoint x: 492, startPoint y: 225, endPoint x: 485, endPoint y: 225, distance: 6.5
click at [491, 225] on div "Press SPACE to select this row." at bounding box center [485, 225] width 18 height 27
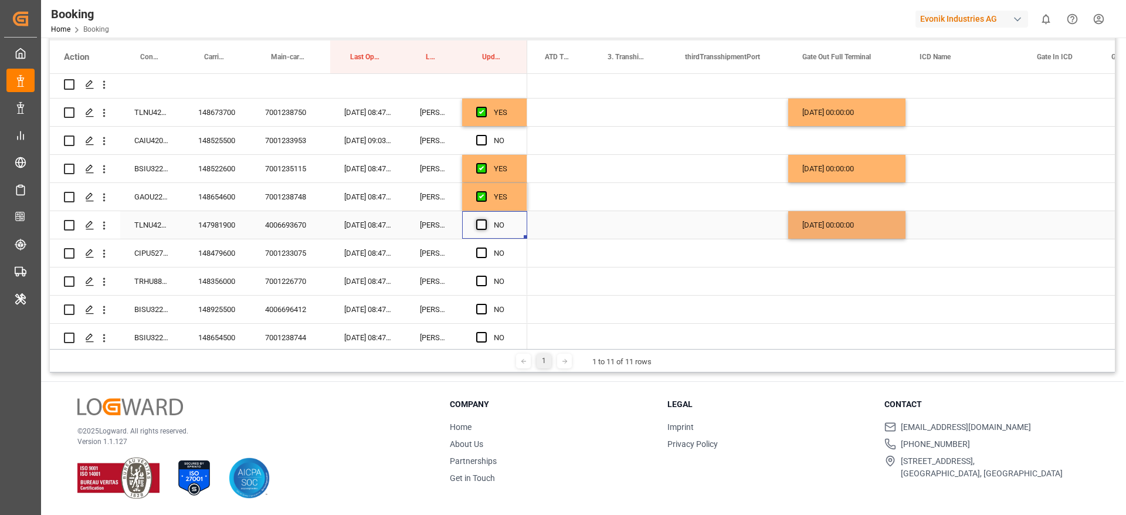
click at [485, 225] on span "Press SPACE to select this row." at bounding box center [481, 224] width 11 height 11
click at [485, 219] on input "Press SPACE to select this row." at bounding box center [485, 219] width 0 height 0
click at [214, 245] on div "148479600" at bounding box center [217, 253] width 67 height 28
click at [841, 248] on div "Press SPACE to select this row." at bounding box center [846, 253] width 117 height 28
click at [879, 234] on div "09-09-2025 00:00:00" at bounding box center [846, 225] width 117 height 28
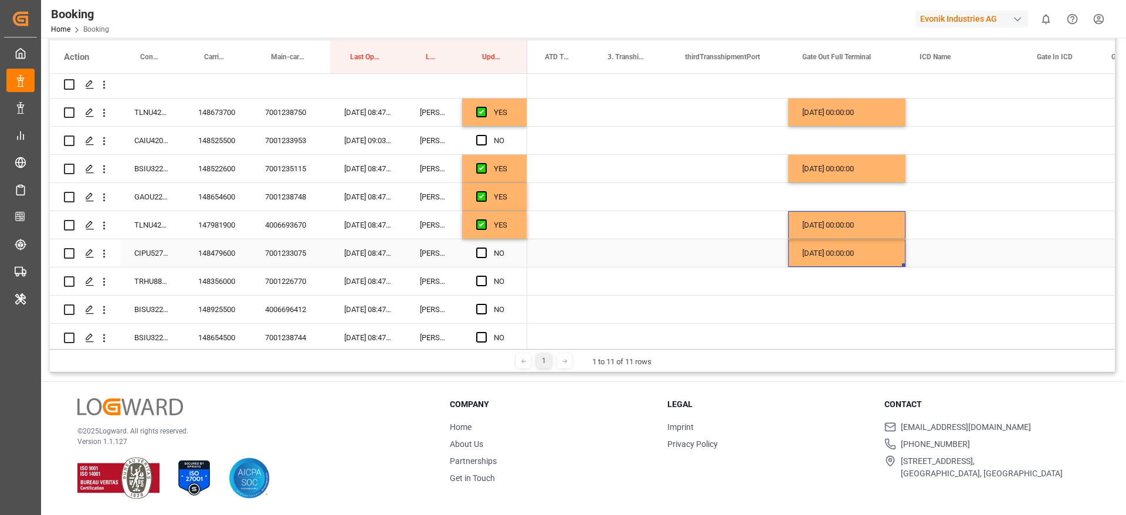
click at [482, 252] on span "Press SPACE to select this row." at bounding box center [481, 253] width 11 height 11
click at [485, 248] on input "Press SPACE to select this row." at bounding box center [485, 248] width 0 height 0
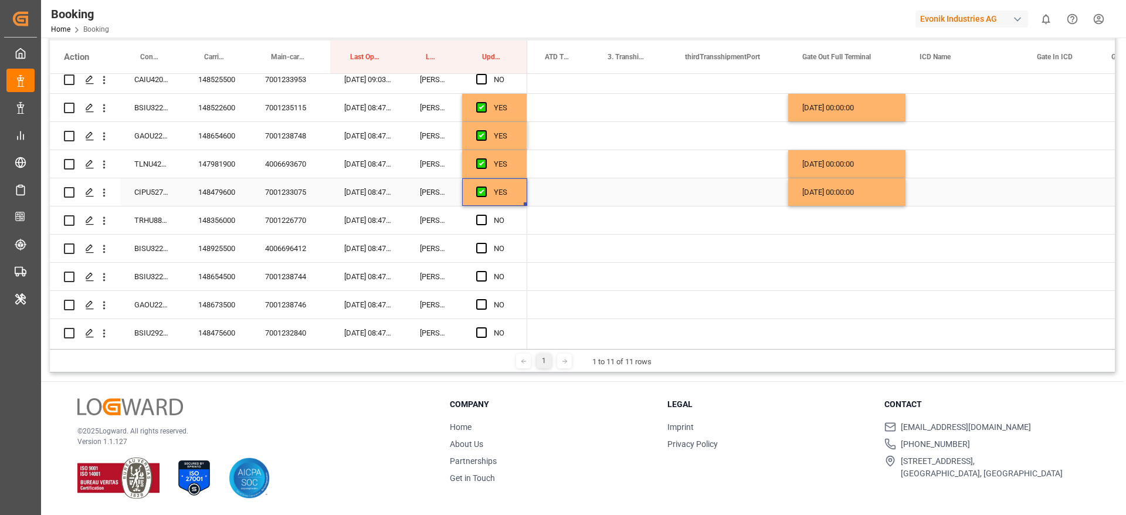
scroll to position [458, 0]
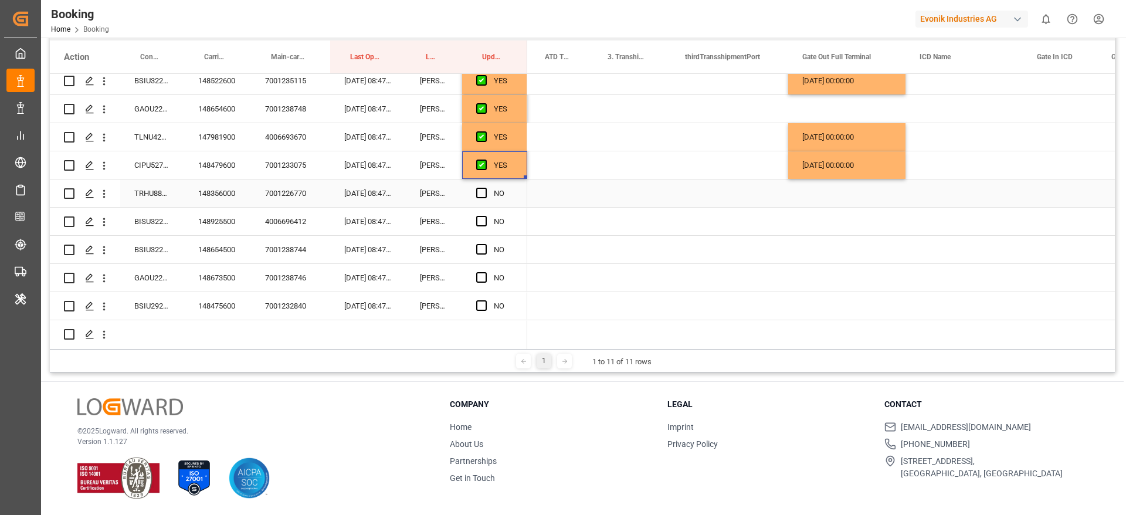
click at [209, 201] on div "148356000" at bounding box center [217, 194] width 67 height 28
click at [855, 173] on div "09-09-2025 00:00:00" at bounding box center [846, 165] width 117 height 28
drag, startPoint x: 904, startPoint y: 175, endPoint x: 904, endPoint y: 183, distance: 7.6
click at [480, 195] on span "Press SPACE to select this row." at bounding box center [481, 193] width 11 height 11
click at [485, 188] on input "Press SPACE to select this row." at bounding box center [485, 188] width 0 height 0
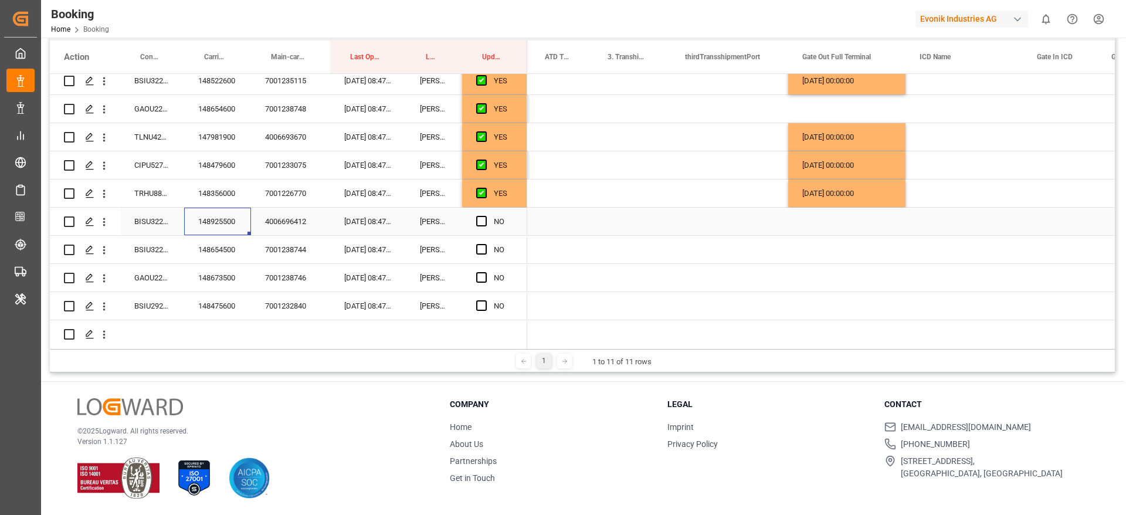
click at [219, 222] on div "148925500" at bounding box center [217, 222] width 67 height 28
click at [483, 222] on span "Press SPACE to select this row." at bounding box center [481, 221] width 11 height 11
click at [485, 216] on input "Press SPACE to select this row." at bounding box center [485, 216] width 0 height 0
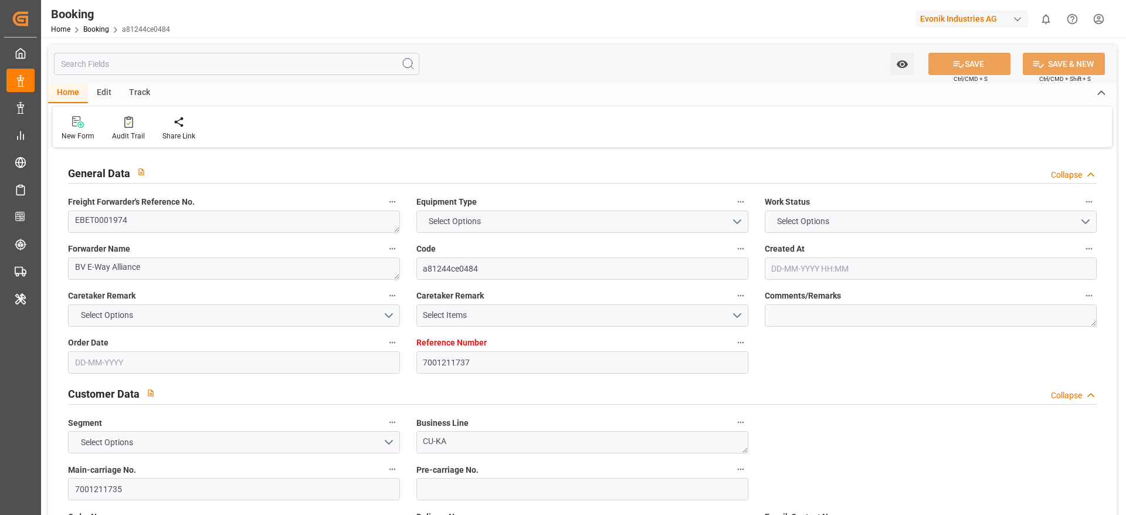
type input "7001211737"
type input "9246396"
type input "Cosco"
type input "COSCO Shipping Co. Ltd."
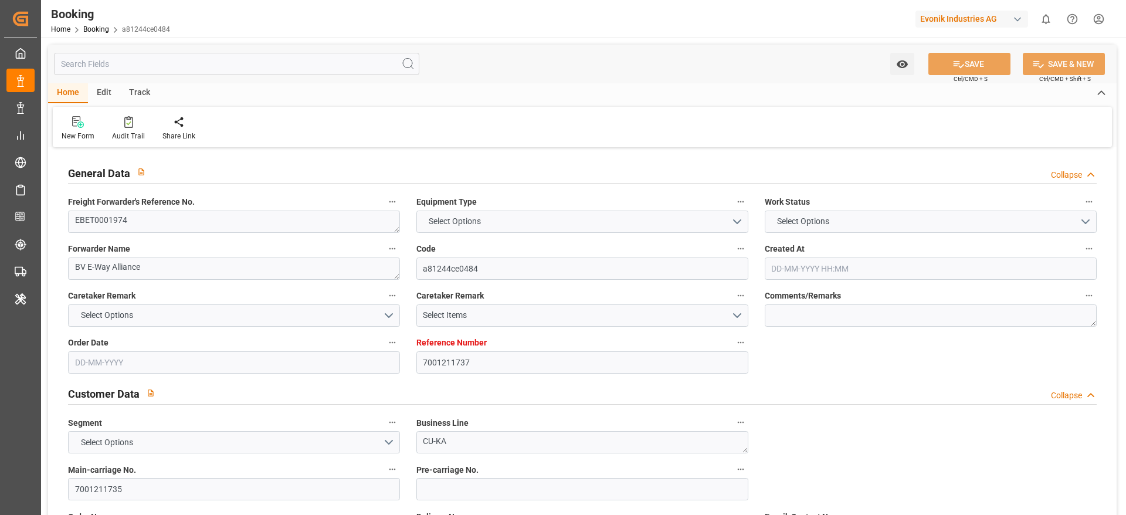
type input "NLRTM"
type input "ILASH"
type input "GRPIR"
type input "20"
type input "[DATE] 20:07"
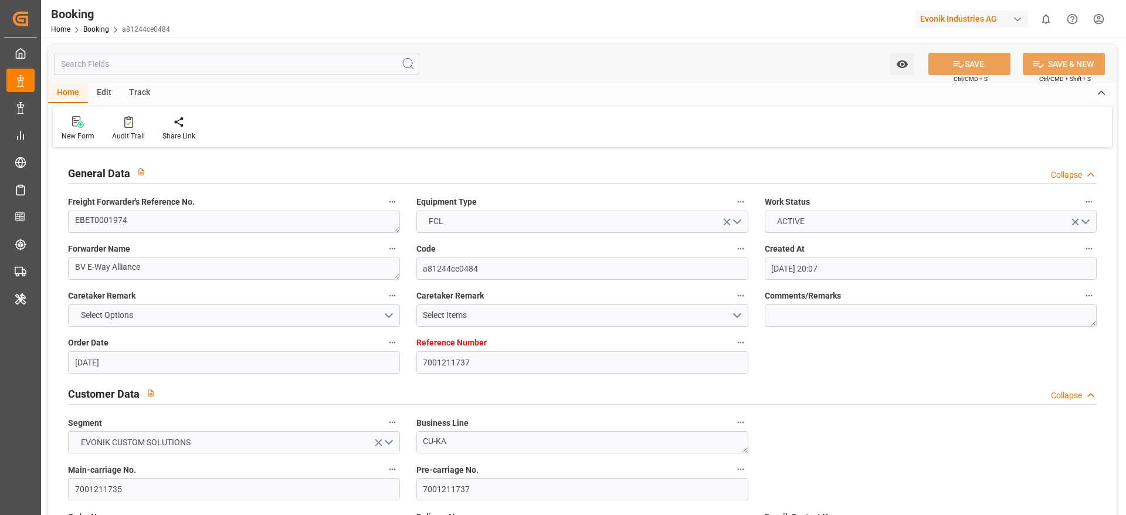
type input "[DATE]"
type input "[DATE] 00:00"
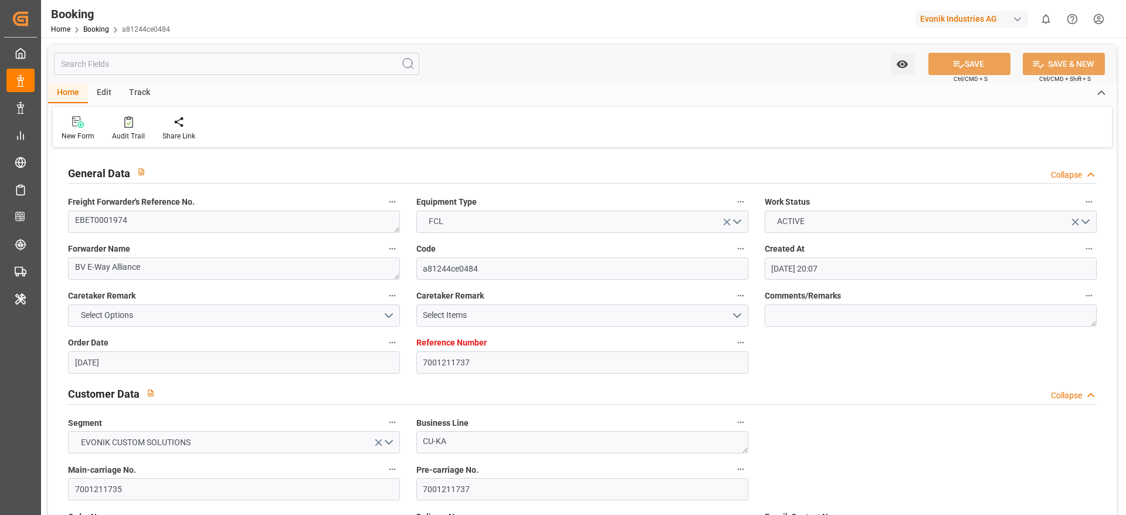
type input "[DATE] 00:00"
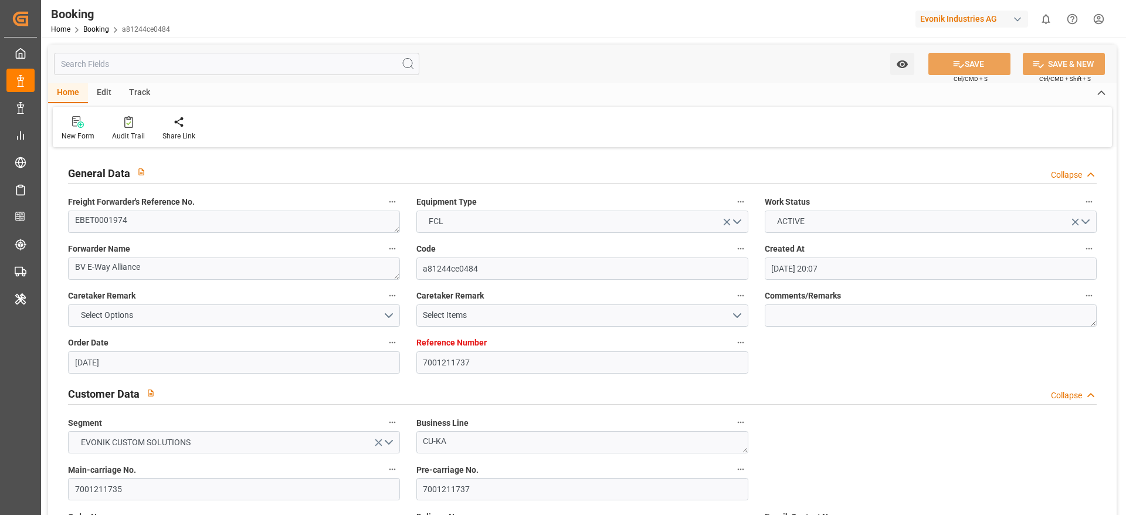
type input "04-09-2025 00:00"
type input "19-08-2025 00:00"
type input "26-08-2025 00:00"
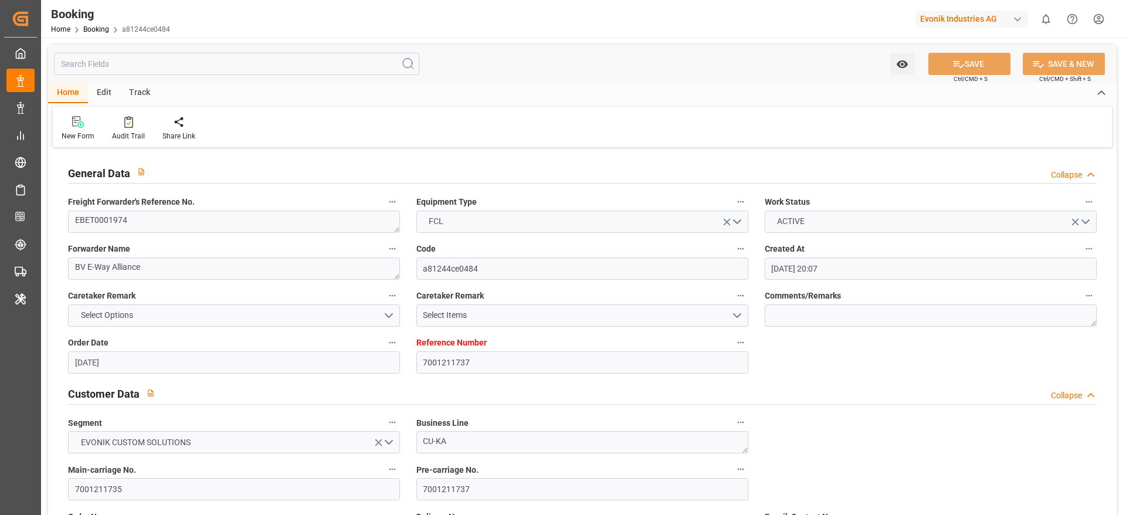
type input "26-08-2025 00:00"
type input "01-09-2025 00:00"
type input "19-08-2025"
type input "09-09-2025 21:20"
type input "02-09-2025"
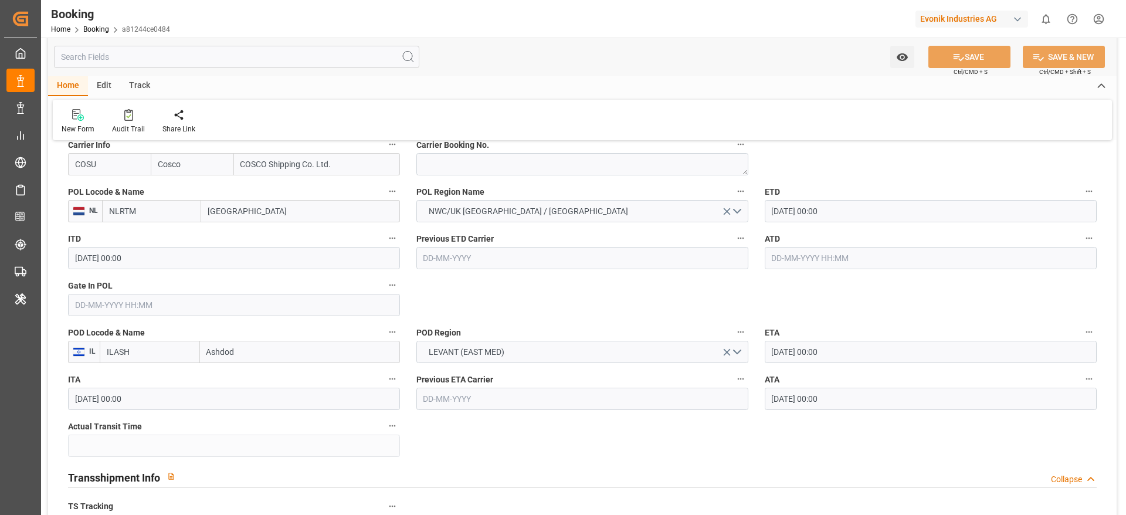
scroll to position [880, 0]
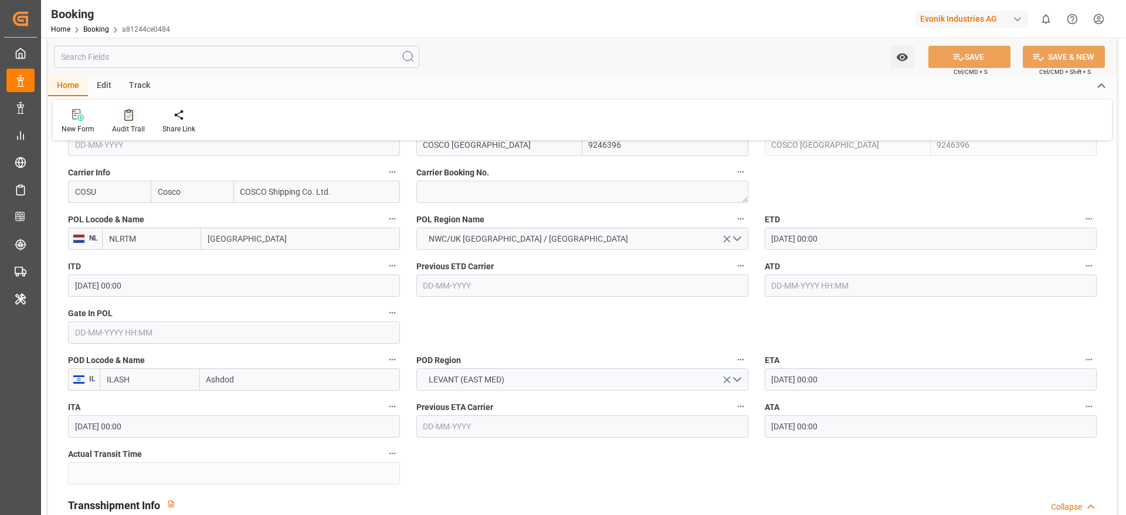
click at [119, 119] on div at bounding box center [128, 115] width 33 height 12
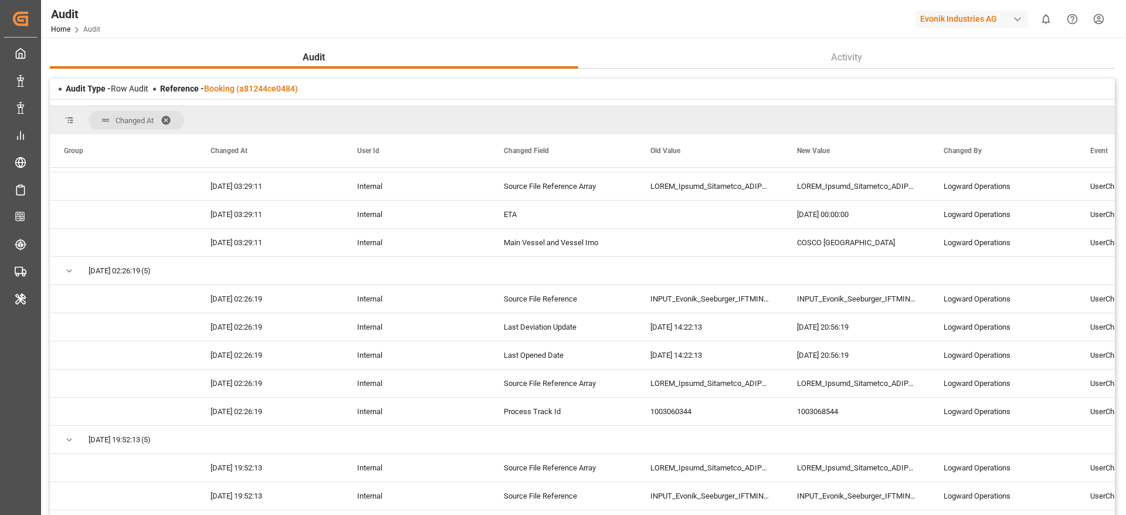
scroll to position [2288, 0]
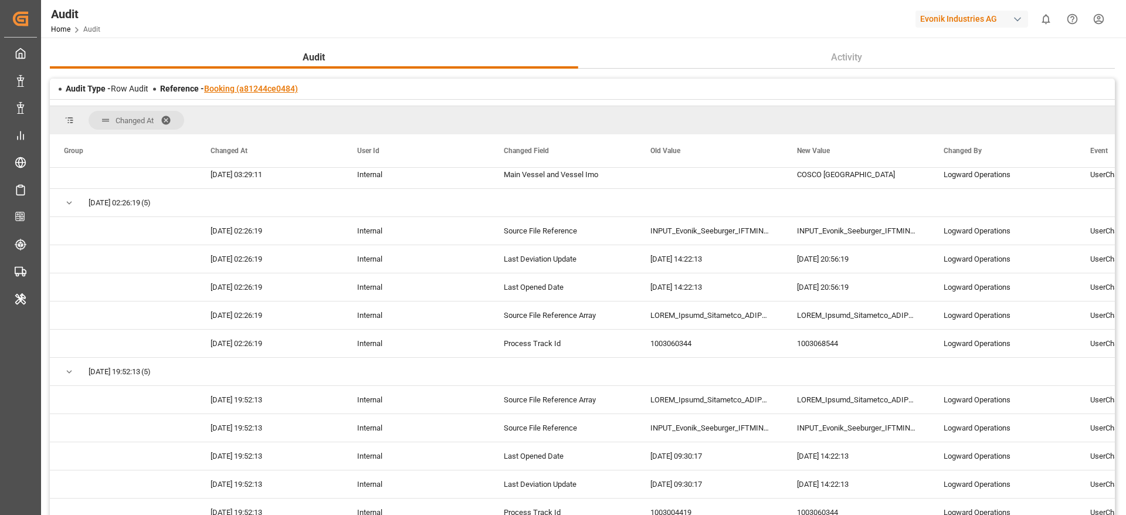
click at [265, 89] on link "Booking (a81244ce0484)" at bounding box center [251, 88] width 94 height 9
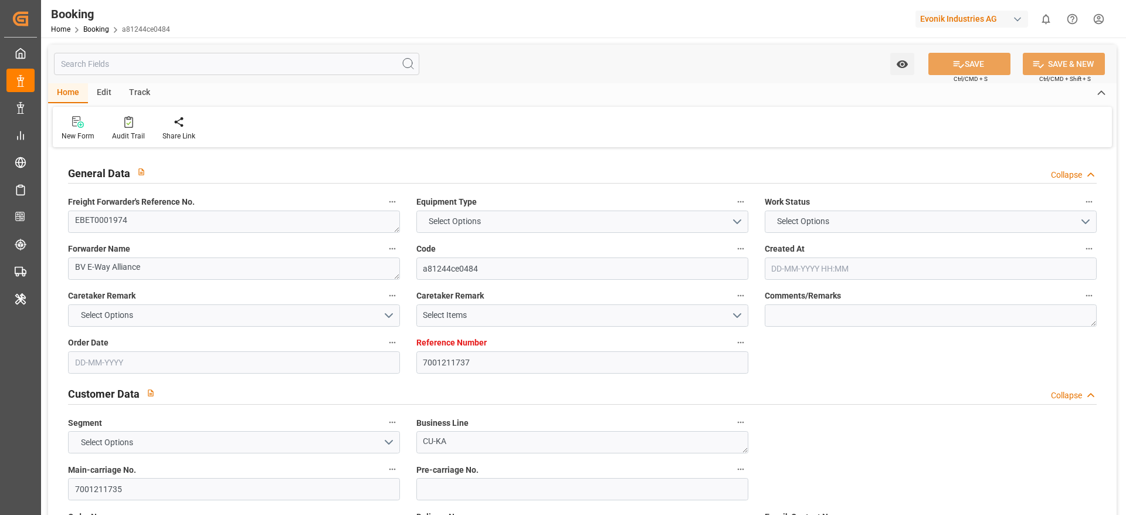
type input "7001211737"
type input "9246396"
type input "Cosco"
type input "COSCO Shipping Co. Ltd."
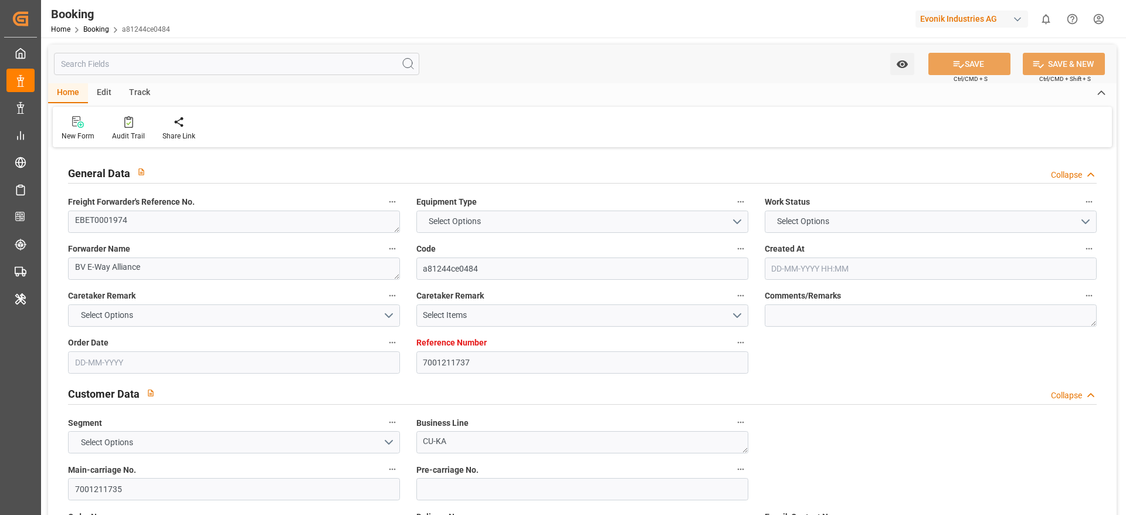
type input "NLRTM"
type input "ILASH"
type input "GRPIR"
type input "20"
type input "02-07-2025 20:07"
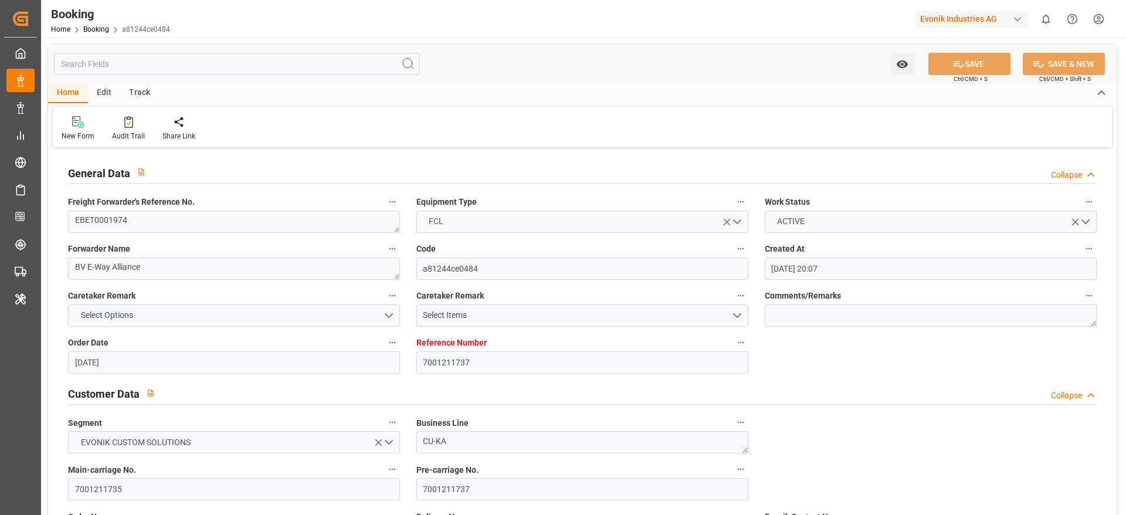
type input "02-07-2025"
type input "[DATE]"
type input "18-07-2025"
type input "30-07-2025 00:00"
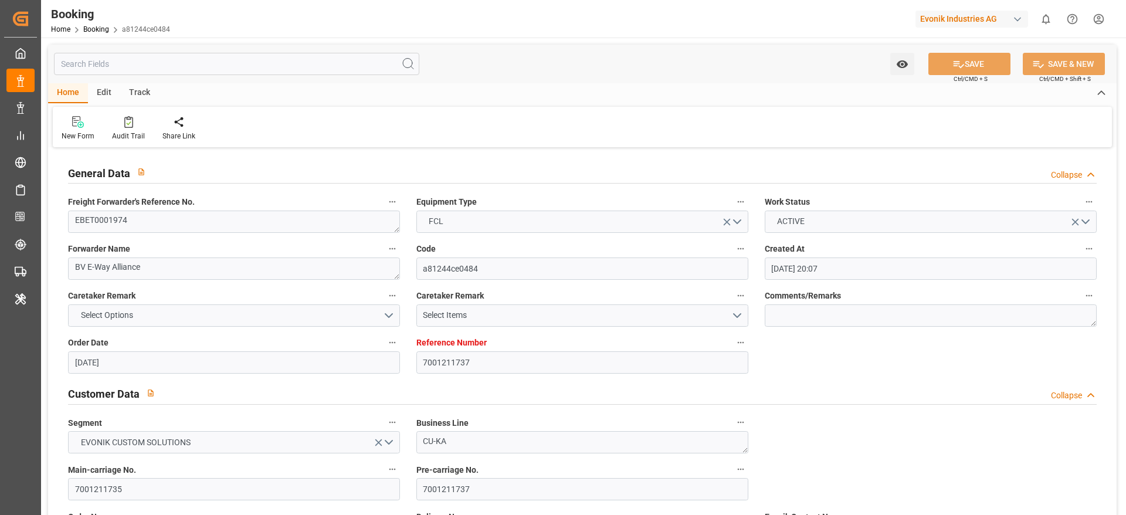
type input "30-07-2025 00:00"
type input "07-08-2025 00:00"
type input "20-08-2025 00:00"
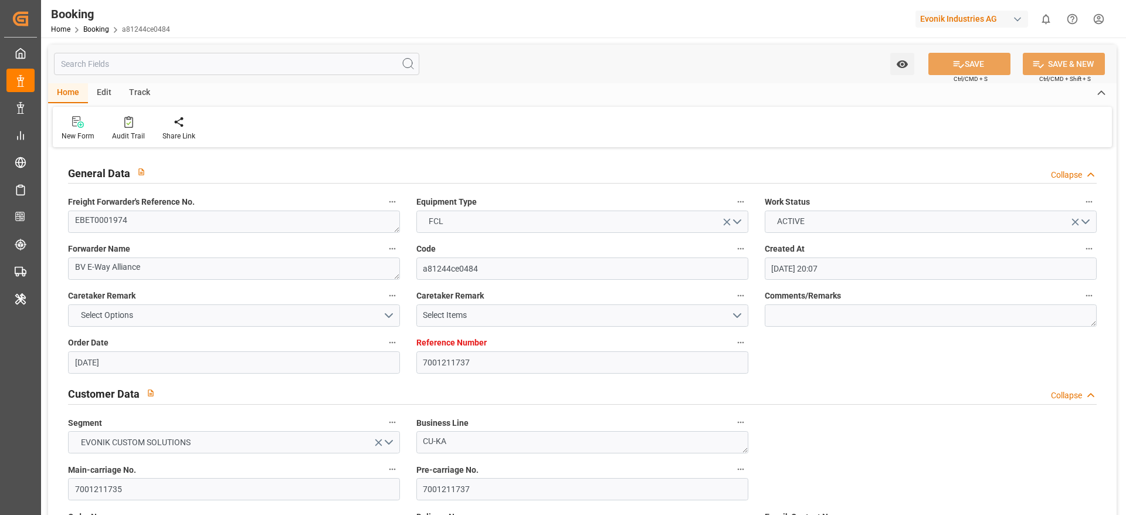
type input "04-09-2025 00:00"
type input "19-08-2025 00:00"
type input "26-08-2025 00:00"
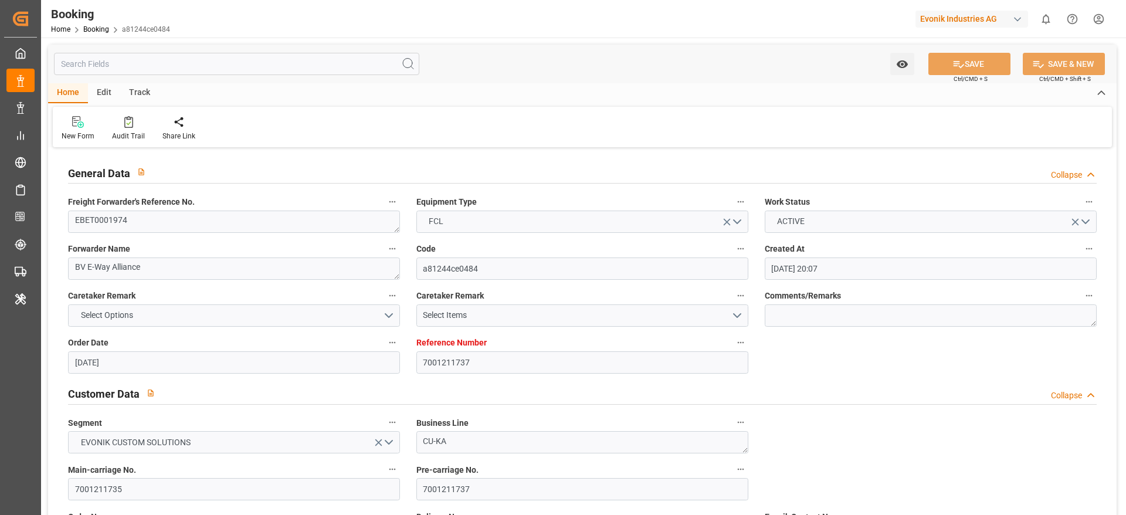
type input "26-08-2025 00:00"
type input "01-09-2025 00:00"
type input "19-08-2025"
type input "09-09-2025 21:20"
type input "02-09-2025"
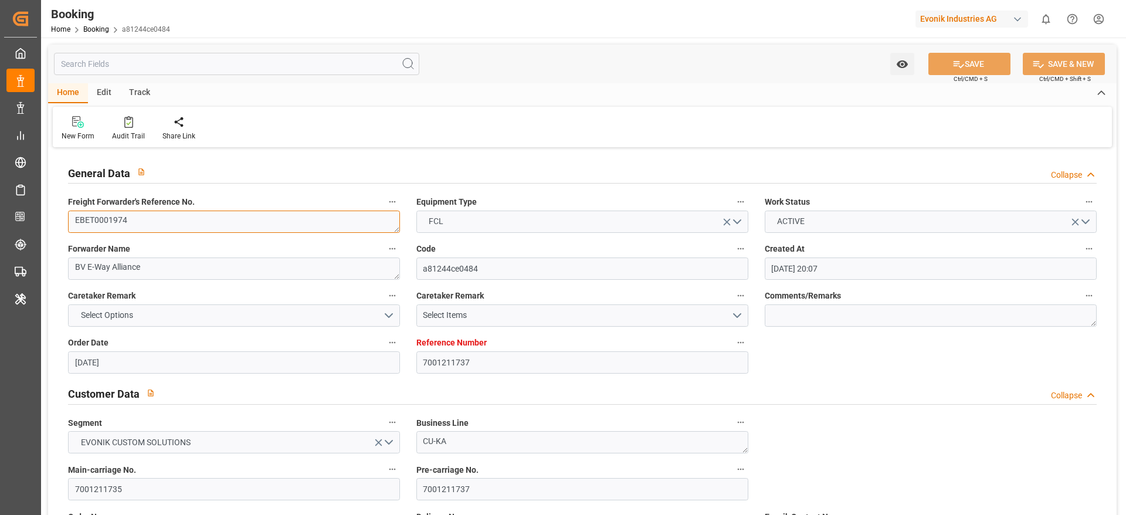
click at [158, 226] on textarea "EBET0001974" at bounding box center [234, 222] width 332 height 22
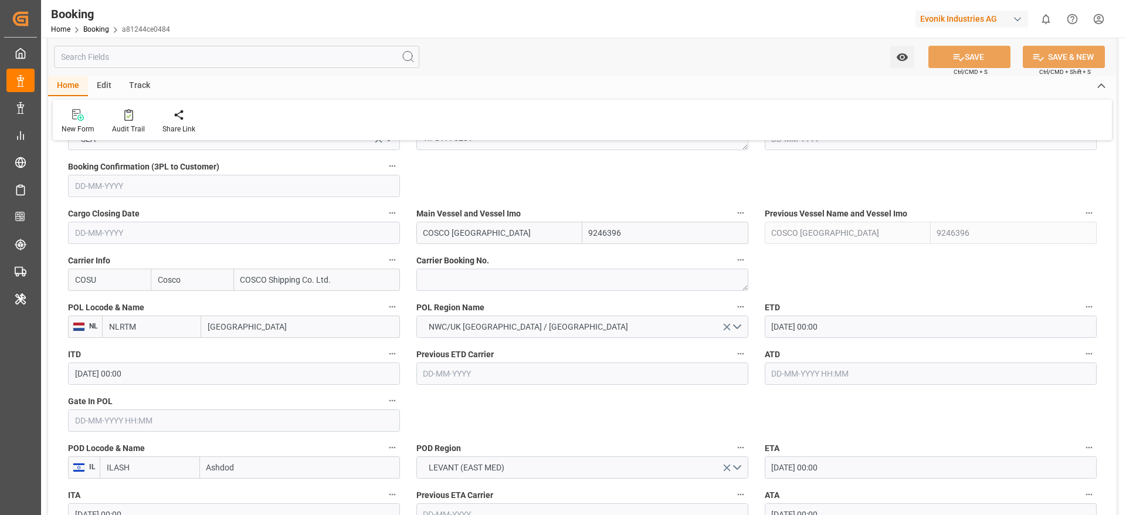
scroll to position [704, 0]
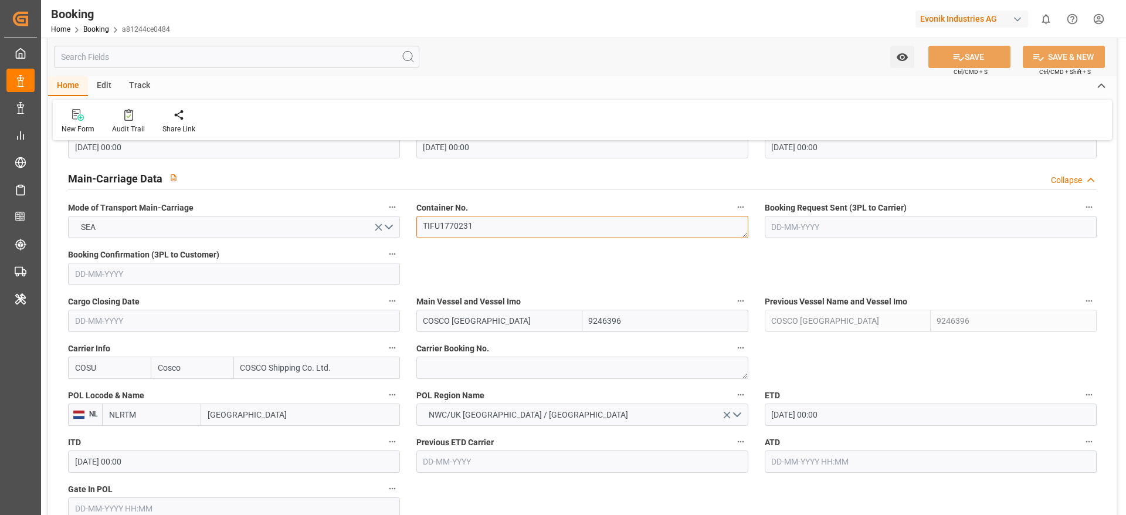
click at [503, 223] on textarea "TIFU1770231" at bounding box center [582, 227] width 332 height 22
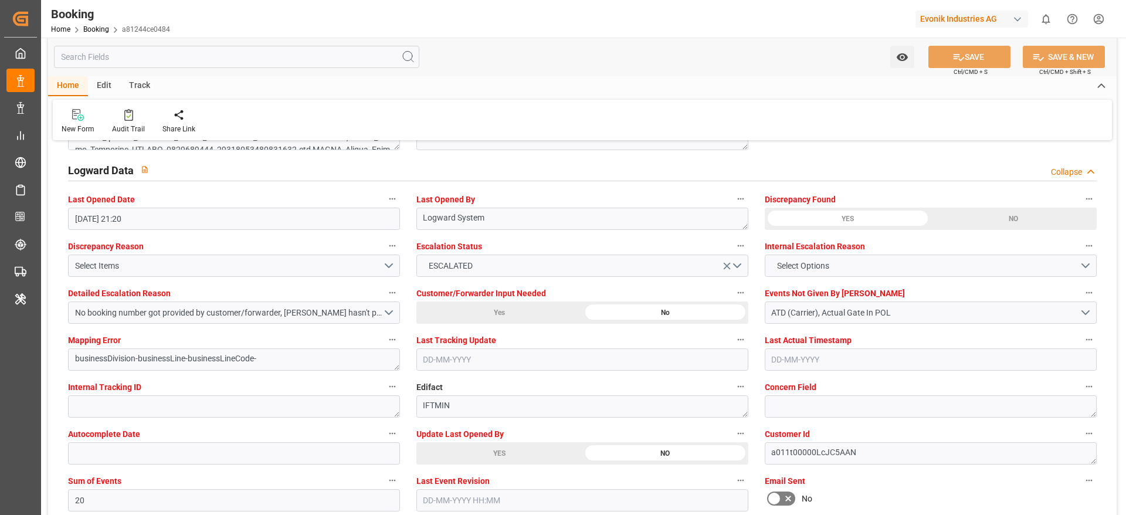
scroll to position [2200, 0]
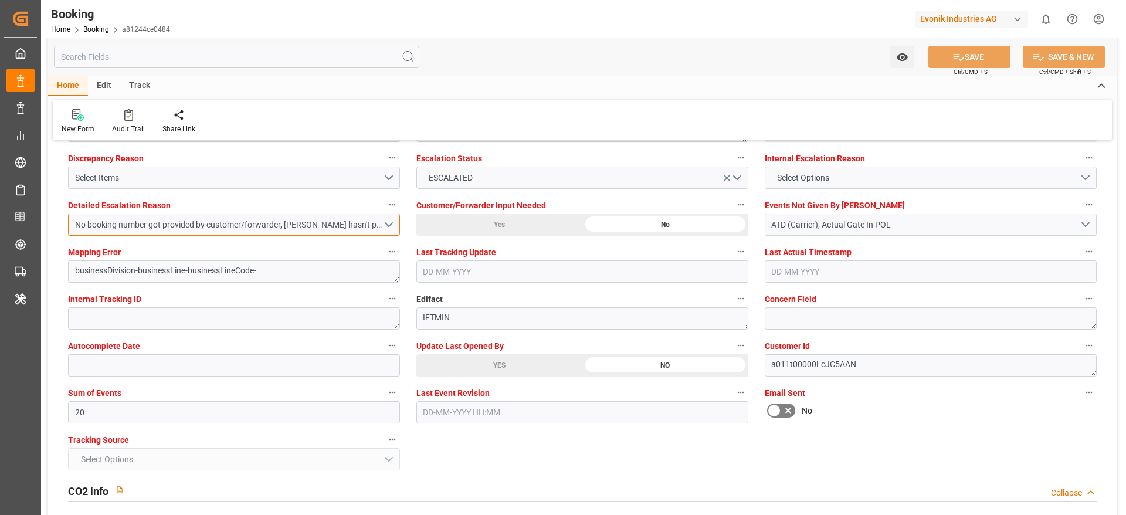
click at [388, 225] on button "No booking number got provided by customer/forwarder, Carrier hasn't provided t…" at bounding box center [234, 225] width 332 height 22
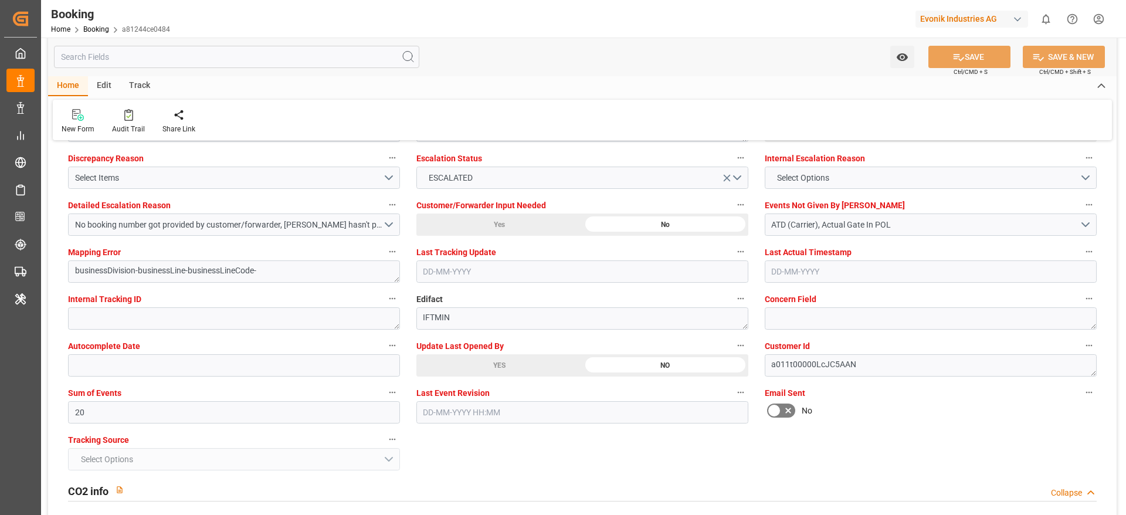
scroll to position [2112, 0]
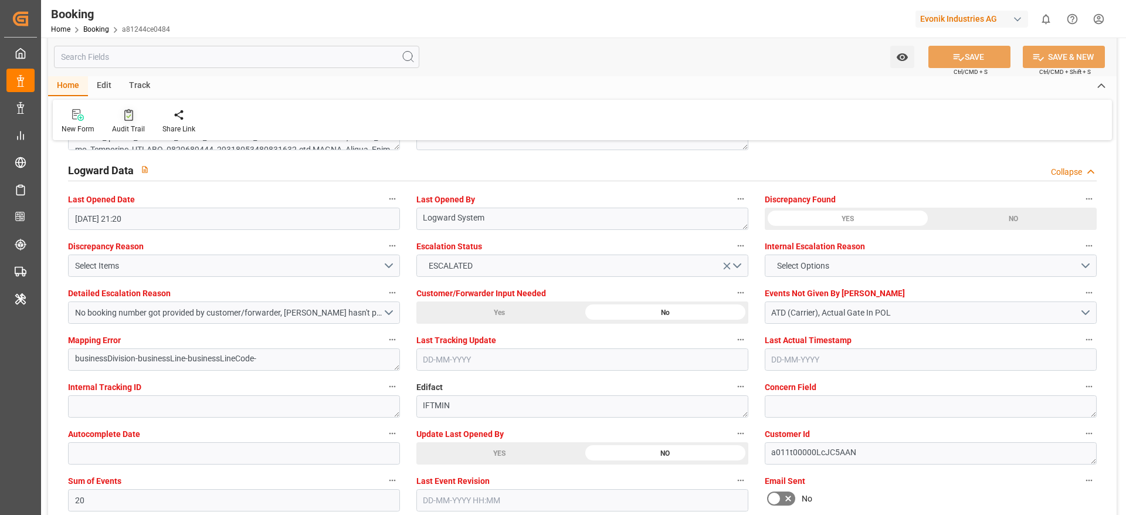
click at [124, 123] on div "Audit Trail" at bounding box center [128, 122] width 50 height 26
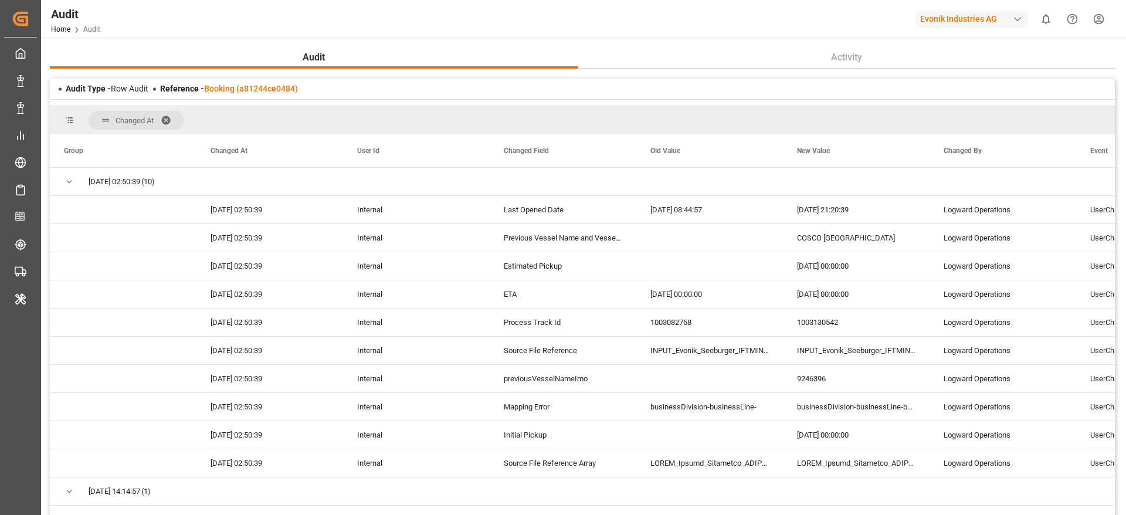
click at [170, 117] on span at bounding box center [170, 120] width 19 height 11
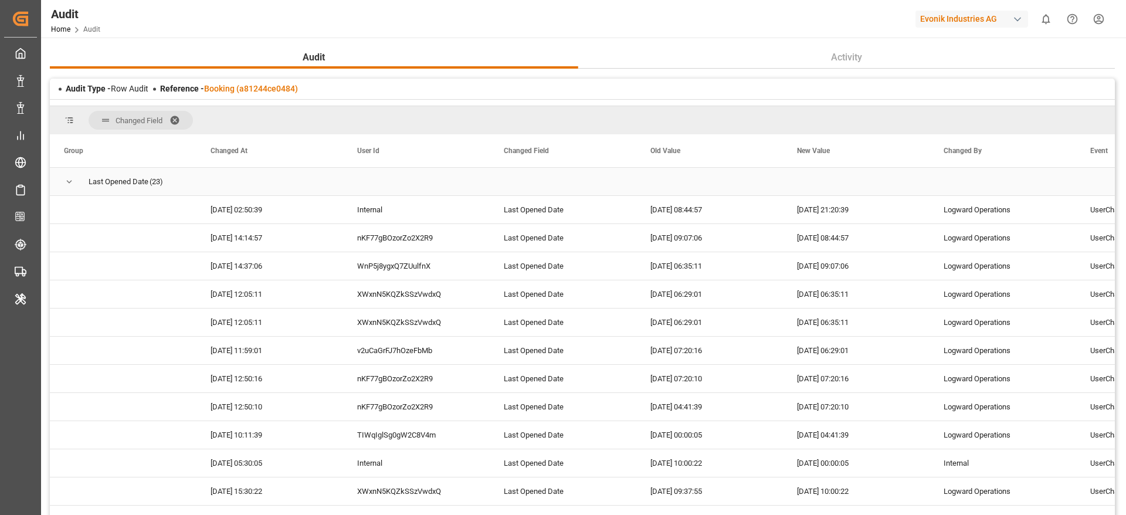
click at [73, 181] on span "Press SPACE to select this row." at bounding box center [69, 182] width 11 height 11
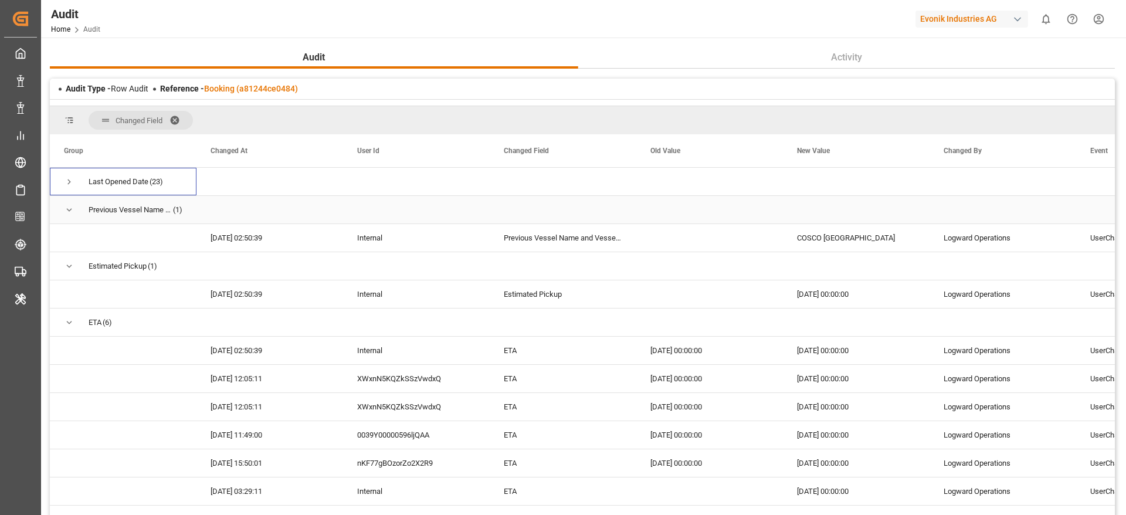
click at [73, 206] on span "Press SPACE to select this row." at bounding box center [69, 210] width 11 height 11
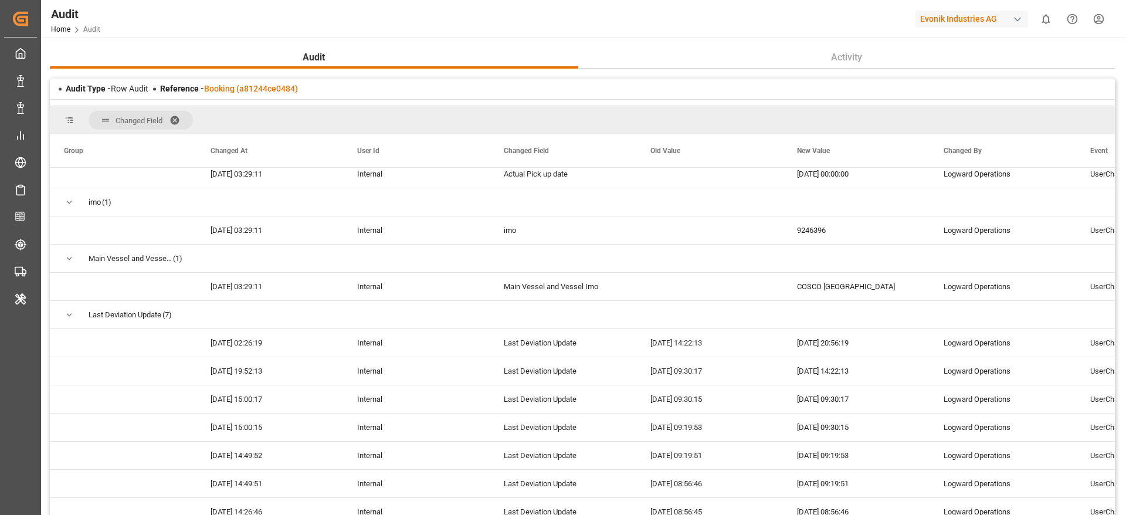
scroll to position [1414, 0]
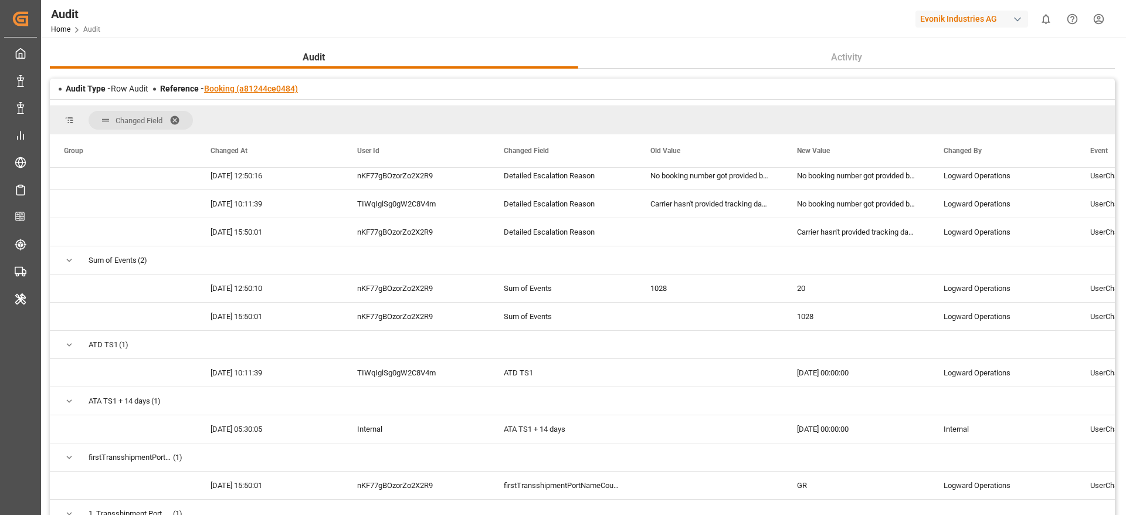
click at [272, 89] on link "Booking (a81244ce0484)" at bounding box center [251, 88] width 94 height 9
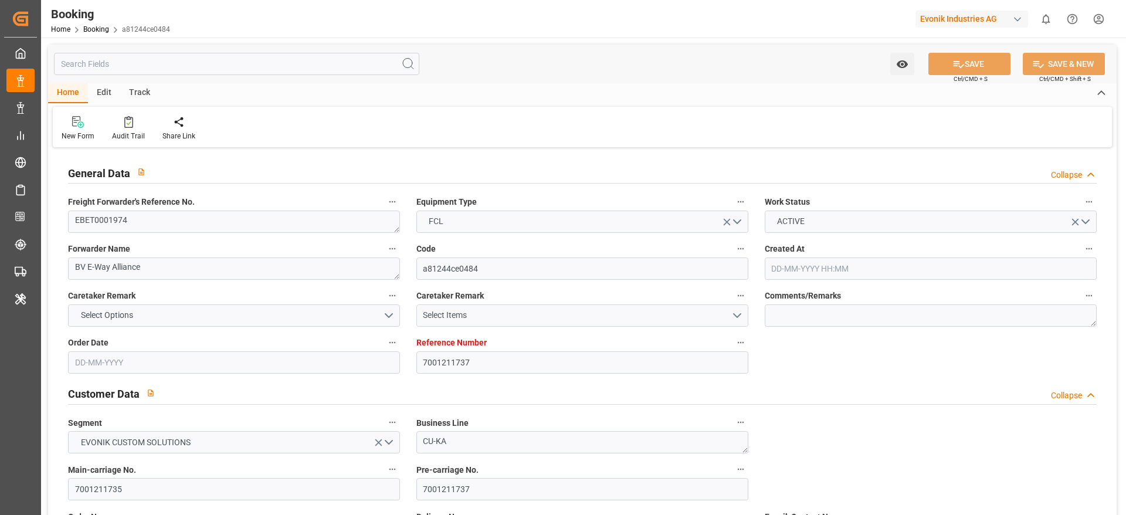
type input "7001211737"
type input "9246396"
type input "Cosco"
type input "COSCO Shipping Co. Ltd."
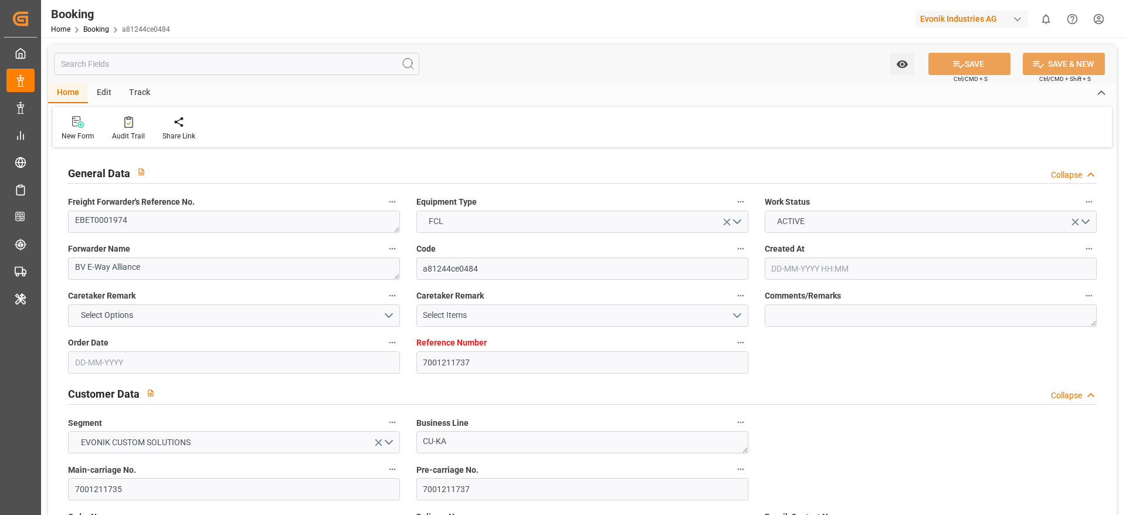
type input "NLRTM"
type input "ILASH"
type input "GRPIR"
type input "20"
type input "02-07-2025 20:07"
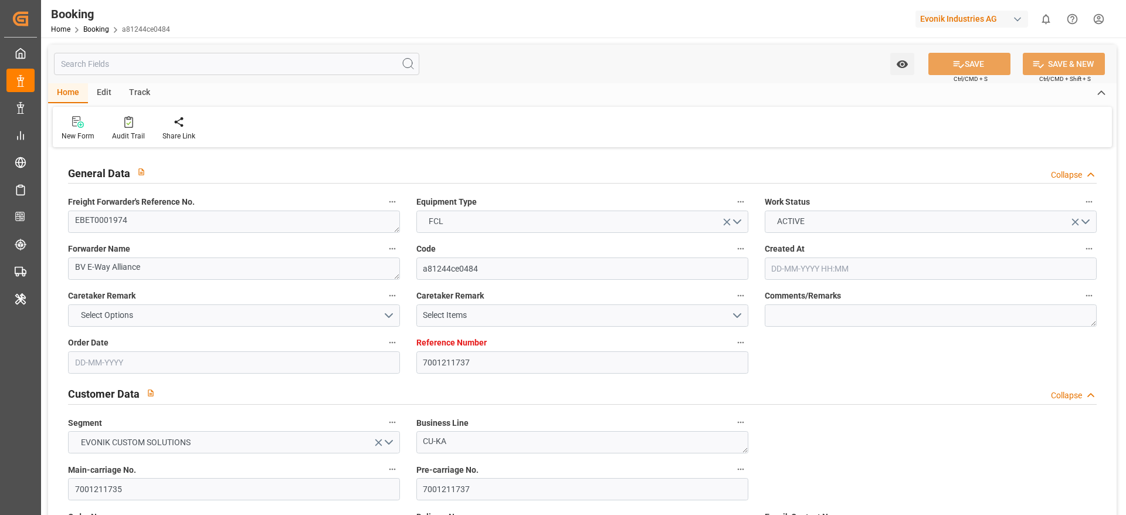
type input "02-07-2025"
type input "20-08-2025"
type input "18-07-2025"
type input "30-07-2025 00:00"
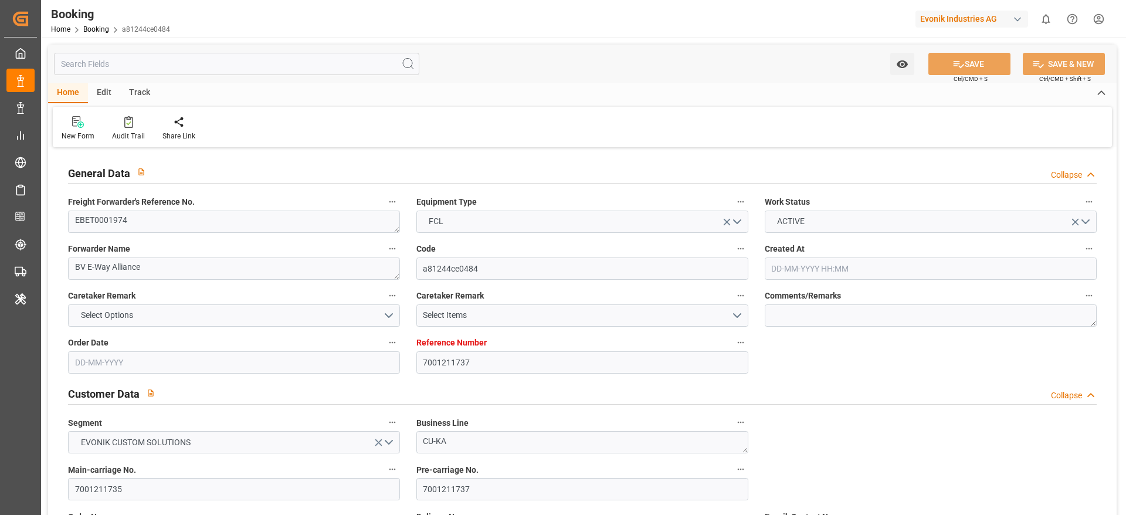
type input "30-07-2025 00:00"
type input "07-08-2025 00:00"
type input "20-08-2025 00:00"
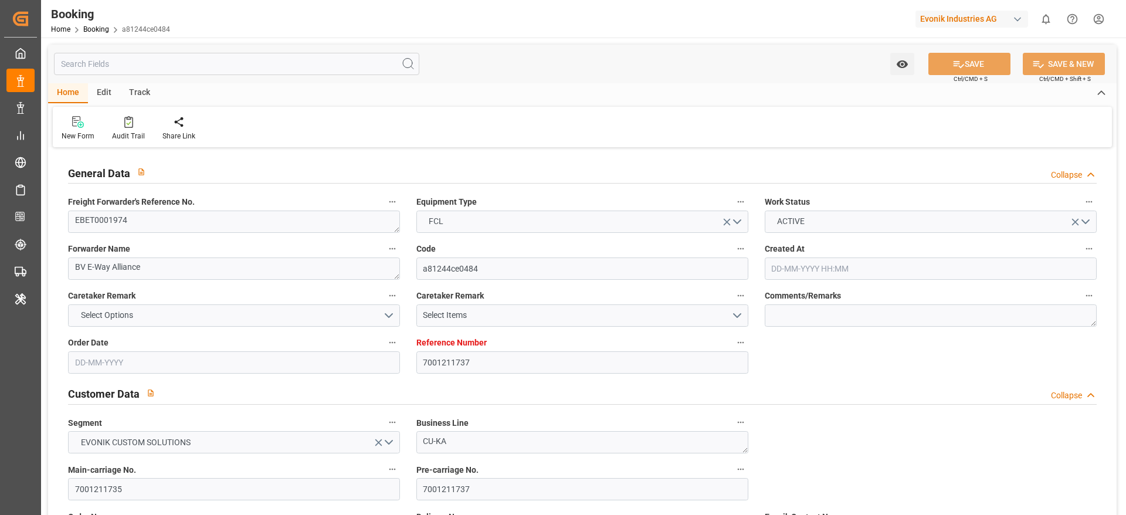
type input "04-09-2025 00:00"
type input "19-08-2025 00:00"
type input "26-08-2025 00:00"
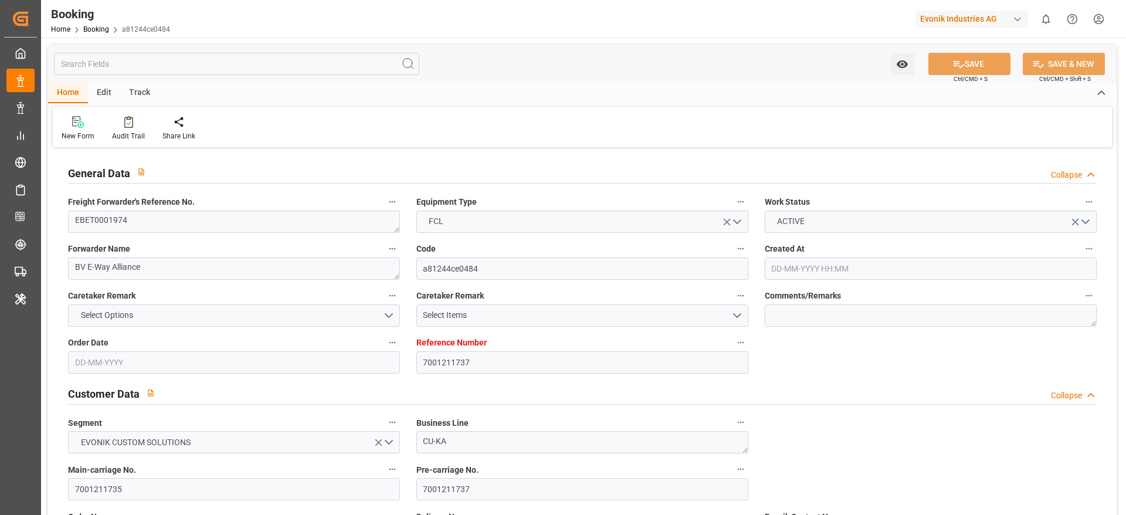
type input "26-08-2025 00:00"
type input "01-09-2025 00:00"
type input "19-08-2025"
type input "09-09-2025 21:20"
type input "02-09-2025"
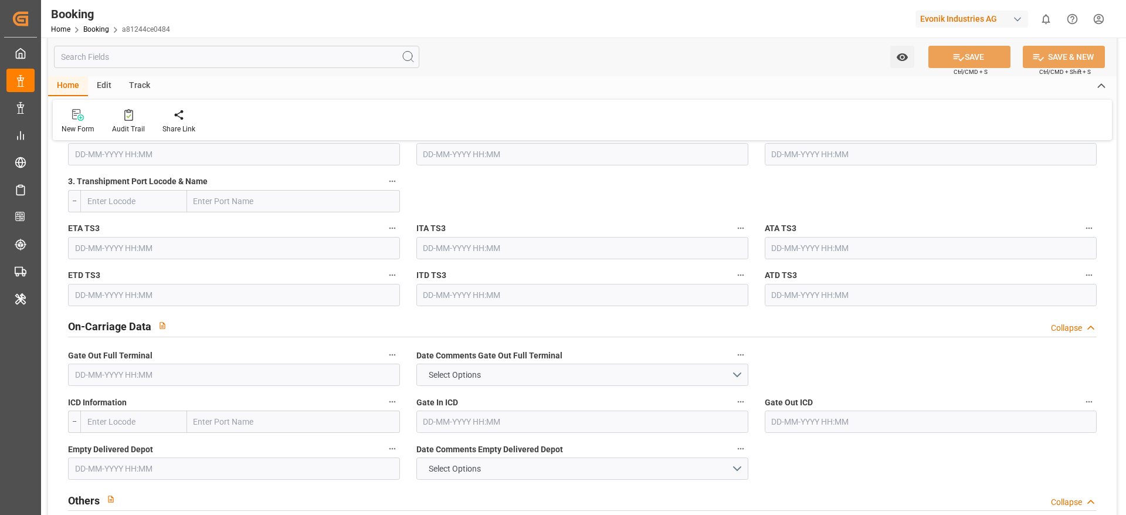
scroll to position [1672, 0]
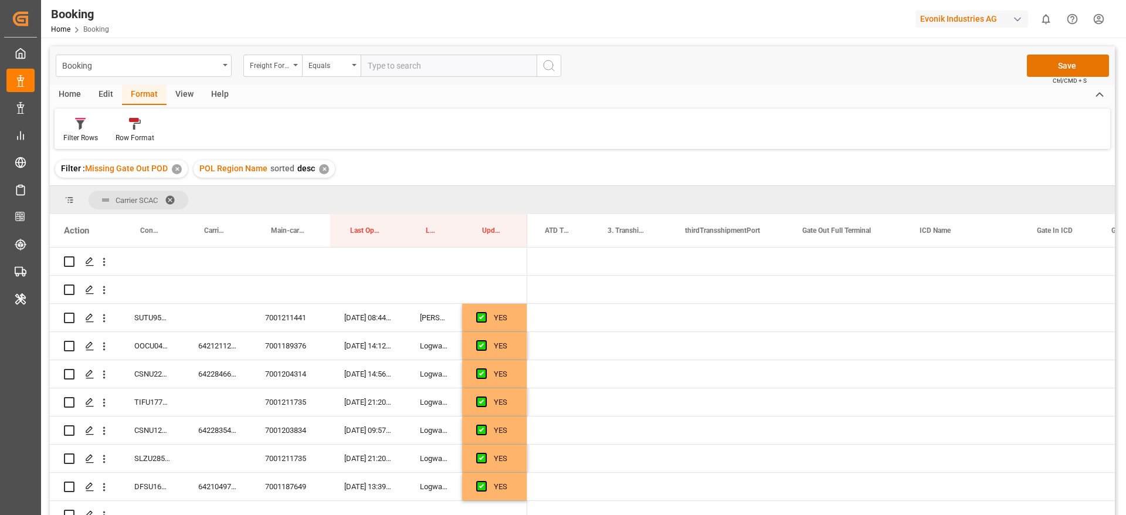
scroll to position [0, 1844]
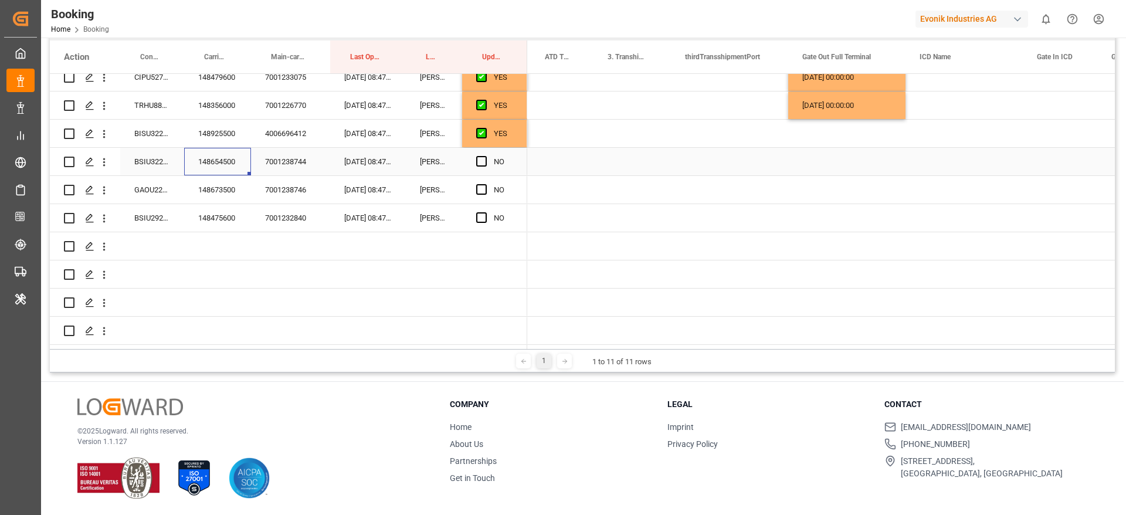
click at [223, 168] on div "148654500" at bounding box center [217, 162] width 67 height 28
click at [480, 157] on span "Press SPACE to select this row." at bounding box center [481, 161] width 11 height 11
click at [485, 156] on input "Press SPACE to select this row." at bounding box center [485, 156] width 0 height 0
click at [214, 195] on div "148673500" at bounding box center [217, 190] width 67 height 28
click at [479, 188] on span "Press SPACE to select this row." at bounding box center [481, 189] width 11 height 11
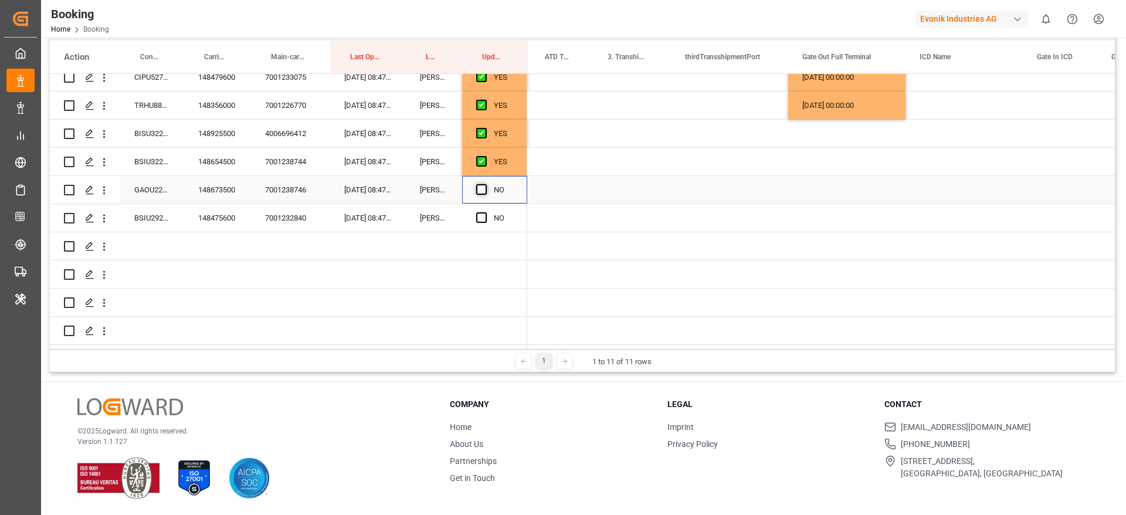
click at [485, 184] on input "Press SPACE to select this row." at bounding box center [485, 184] width 0 height 0
click at [200, 214] on div "148475600" at bounding box center [217, 218] width 67 height 28
click at [831, 205] on div "Press SPACE to select this row." at bounding box center [846, 218] width 117 height 28
click at [842, 218] on div "Press SPACE to select this row." at bounding box center [846, 218] width 117 height 28
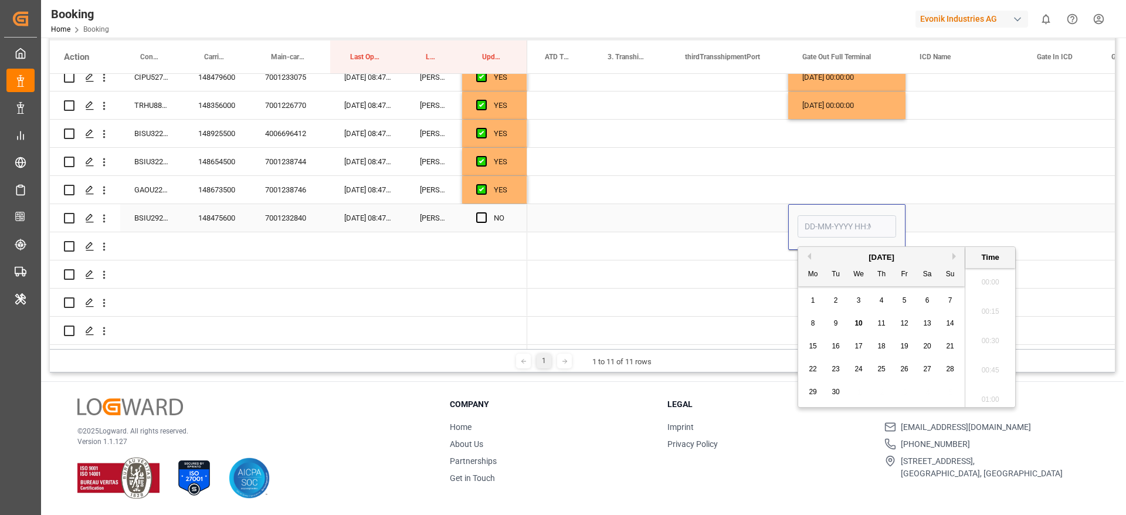
scroll to position [1999, 0]
click at [835, 327] on span "9" at bounding box center [836, 323] width 4 height 8
type input "[DATE] 00:00"
click at [480, 218] on span "Press SPACE to select this row." at bounding box center [481, 217] width 11 height 11
click at [485, 212] on input "Press SPACE to select this row." at bounding box center [485, 212] width 0 height 0
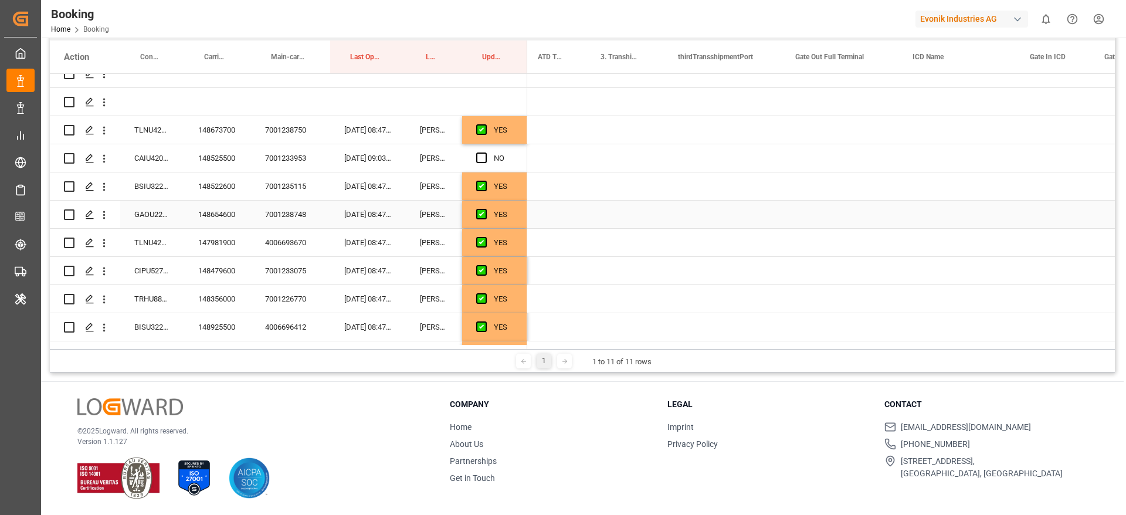
scroll to position [0, 0]
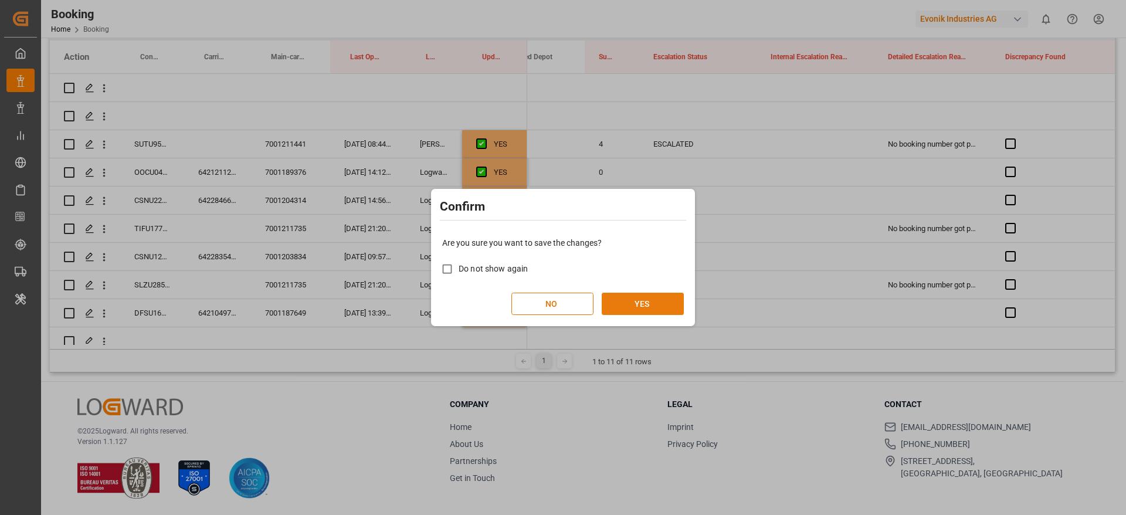
click at [639, 300] on button "YES" at bounding box center [643, 304] width 82 height 22
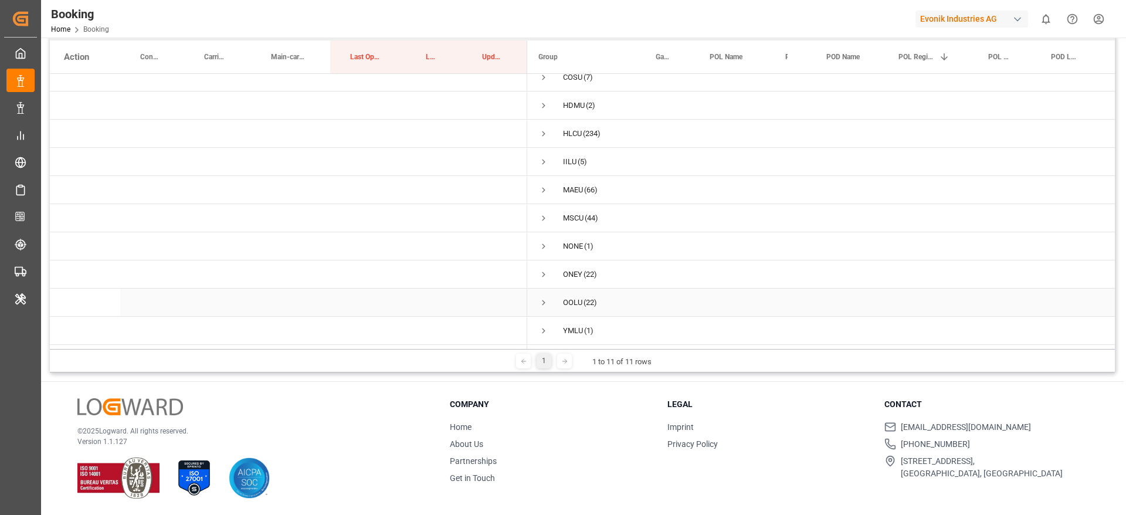
click at [543, 297] on span "Press SPACE to select this row." at bounding box center [544, 302] width 11 height 11
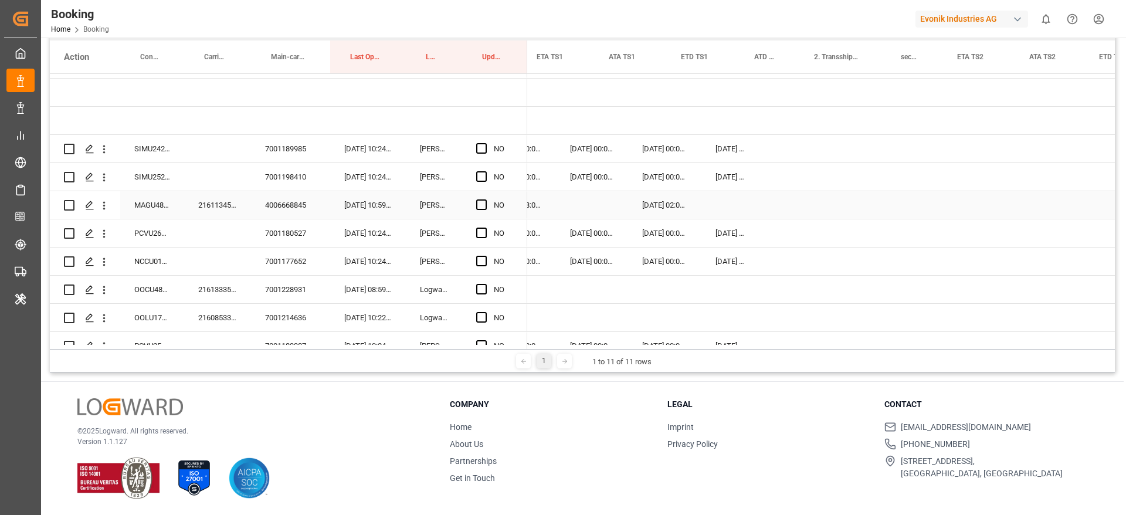
scroll to position [0, 1286]
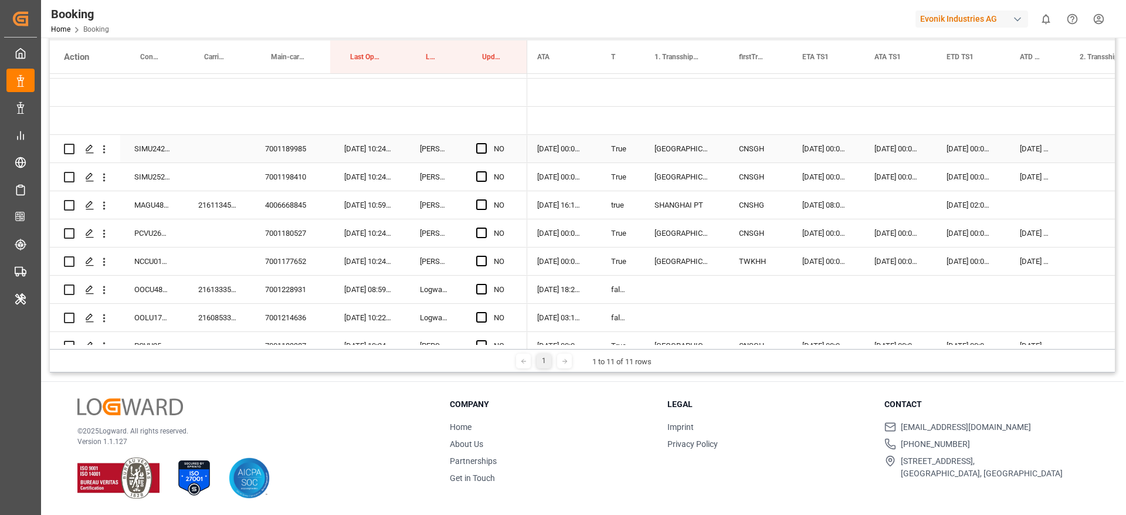
click at [148, 153] on div "SIMU2422882" at bounding box center [152, 149] width 64 height 28
click at [479, 145] on span "Press SPACE to select this row." at bounding box center [481, 148] width 11 height 11
click at [485, 143] on input "Press SPACE to select this row." at bounding box center [485, 143] width 0 height 0
click at [154, 184] on div "SIMU2529090" at bounding box center [152, 177] width 64 height 28
click at [480, 173] on span "Press SPACE to select this row." at bounding box center [481, 176] width 11 height 11
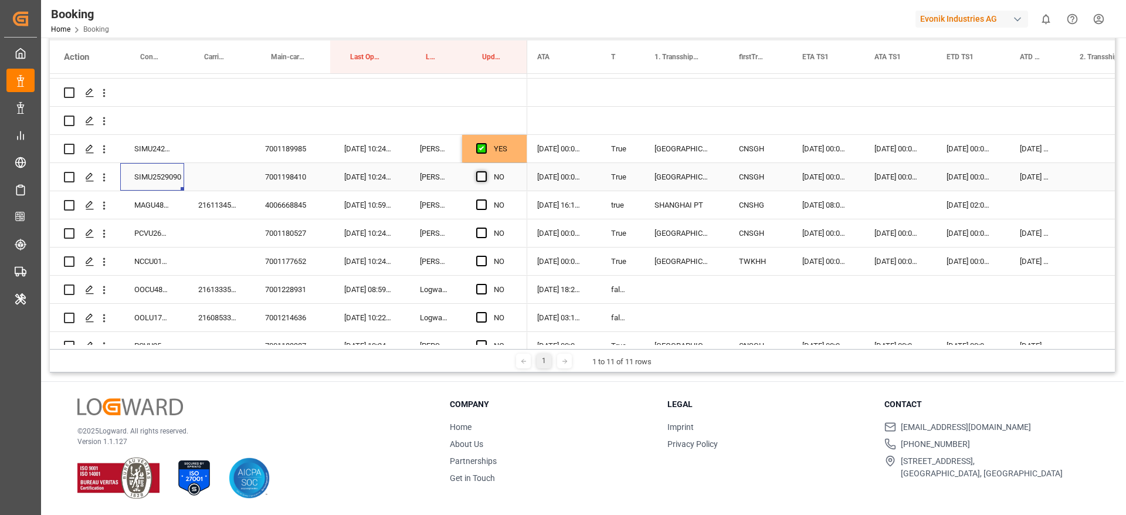
click at [485, 171] on input "Press SPACE to select this row." at bounding box center [485, 171] width 0 height 0
click at [151, 236] on div "PCVU2609109" at bounding box center [152, 233] width 64 height 28
click at [484, 235] on span "Press SPACE to select this row." at bounding box center [481, 233] width 11 height 11
click at [485, 228] on input "Press SPACE to select this row." at bounding box center [485, 228] width 0 height 0
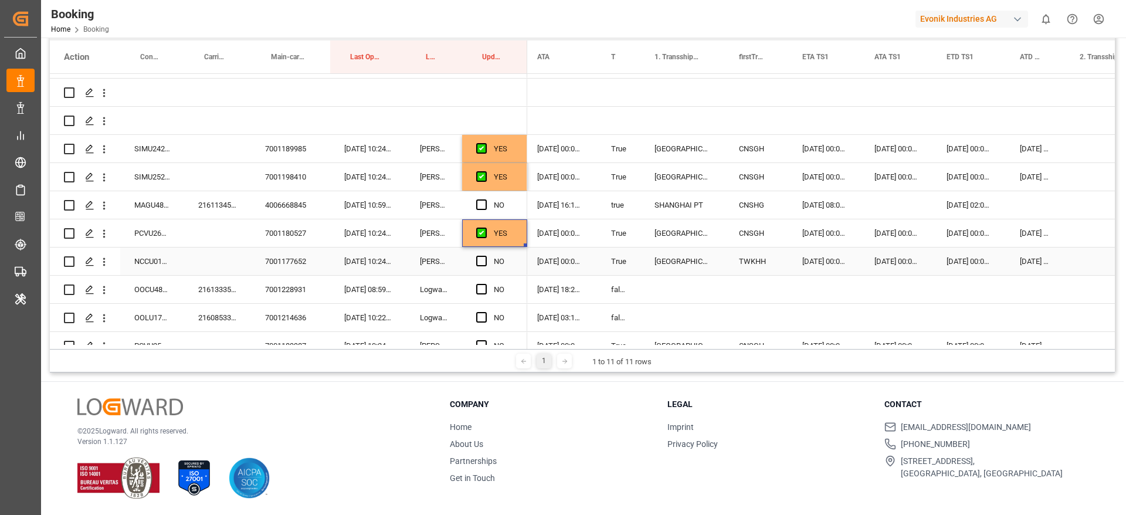
click at [155, 269] on div "NCCU0151298" at bounding box center [152, 262] width 64 height 28
click at [480, 259] on span "Press SPACE to select this row." at bounding box center [481, 261] width 11 height 11
click at [485, 256] on input "Press SPACE to select this row." at bounding box center [485, 256] width 0 height 0
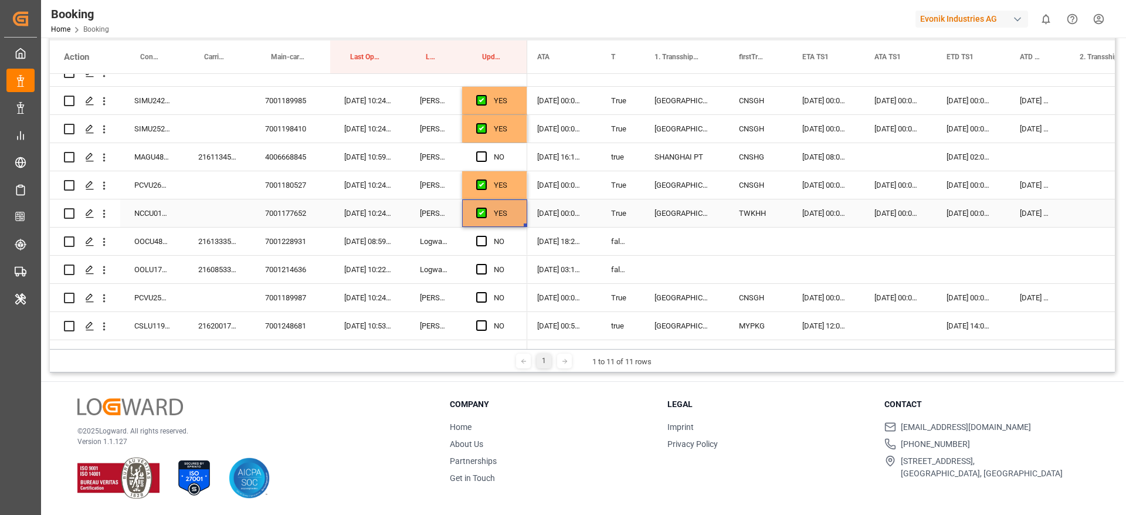
scroll to position [309, 0]
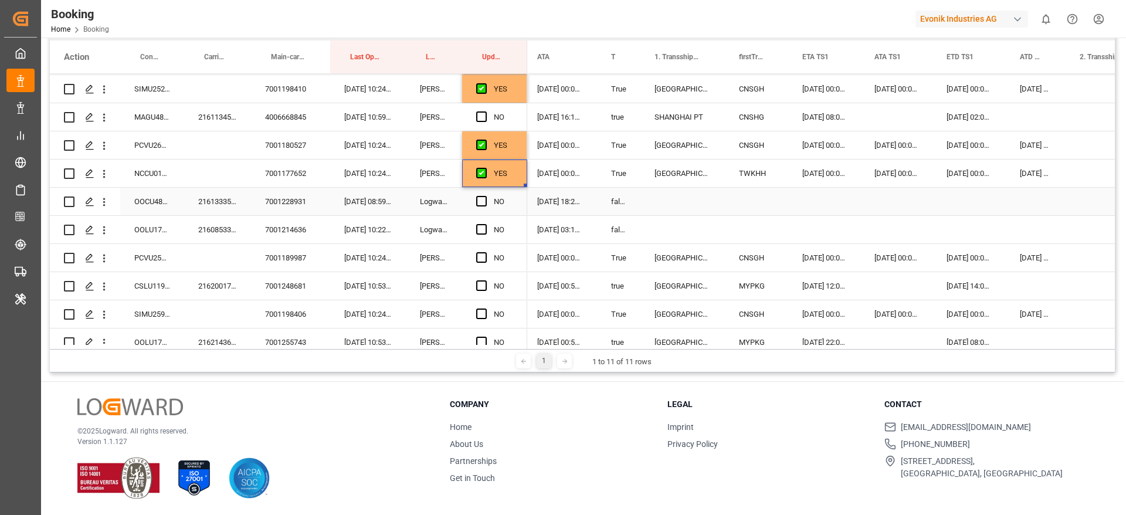
click at [218, 199] on div "2161333570" at bounding box center [217, 202] width 67 height 28
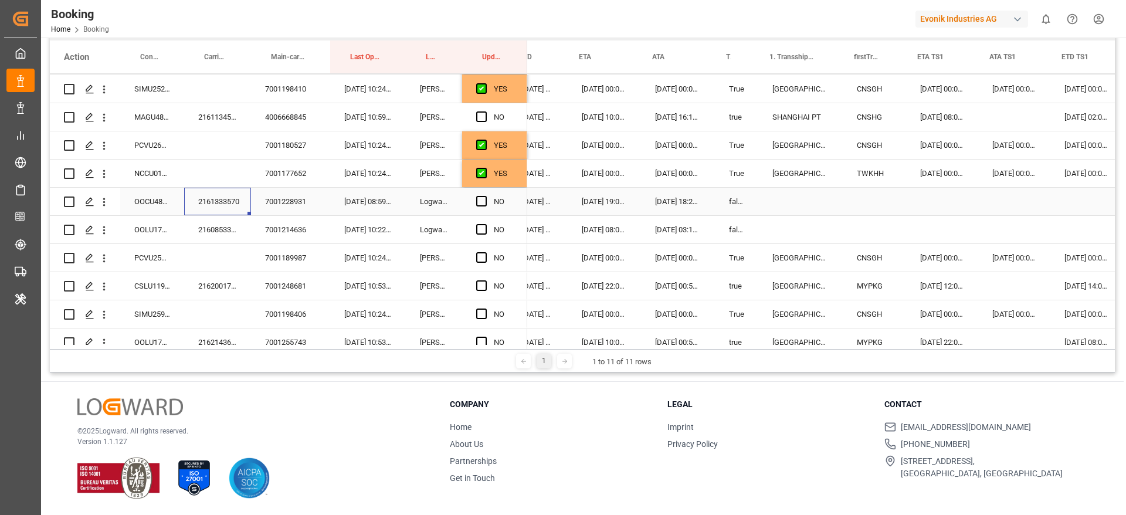
scroll to position [0, 846]
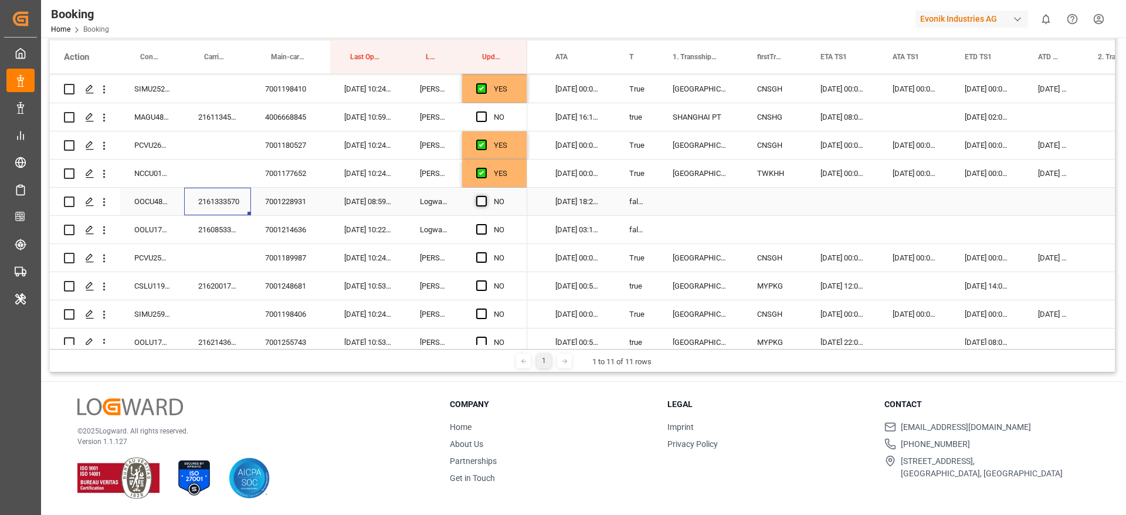
click at [479, 201] on span "Press SPACE to select this row." at bounding box center [481, 201] width 11 height 11
click at [485, 196] on input "Press SPACE to select this row." at bounding box center [485, 196] width 0 height 0
click at [205, 226] on div "2160853330" at bounding box center [217, 230] width 67 height 28
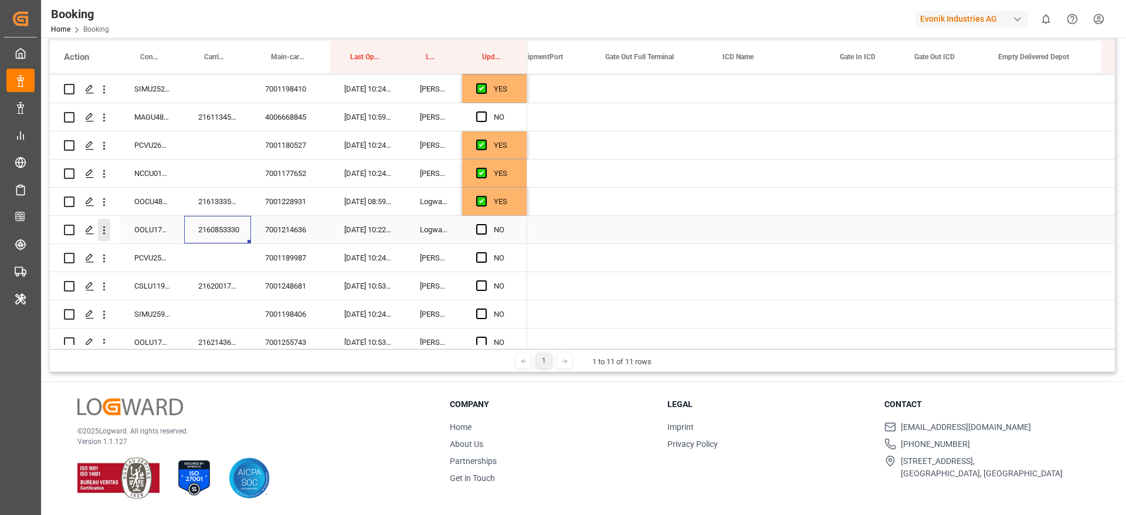
click at [107, 225] on icon "open menu" at bounding box center [104, 230] width 12 height 12
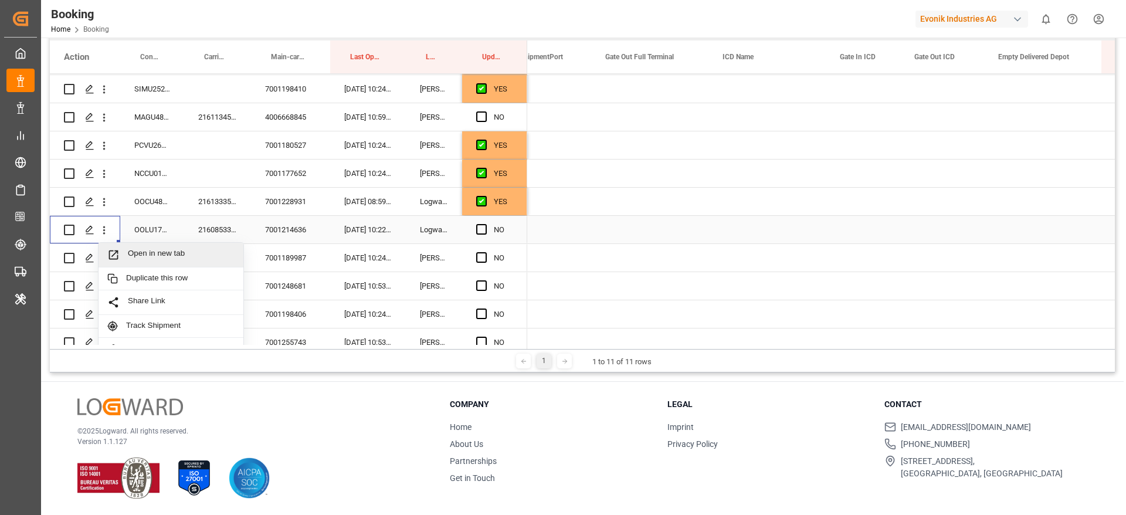
click at [170, 252] on span "Open in new tab" at bounding box center [181, 255] width 107 height 12
click at [479, 229] on span "Press SPACE to select this row." at bounding box center [481, 229] width 11 height 11
click at [485, 224] on input "Press SPACE to select this row." at bounding box center [485, 224] width 0 height 0
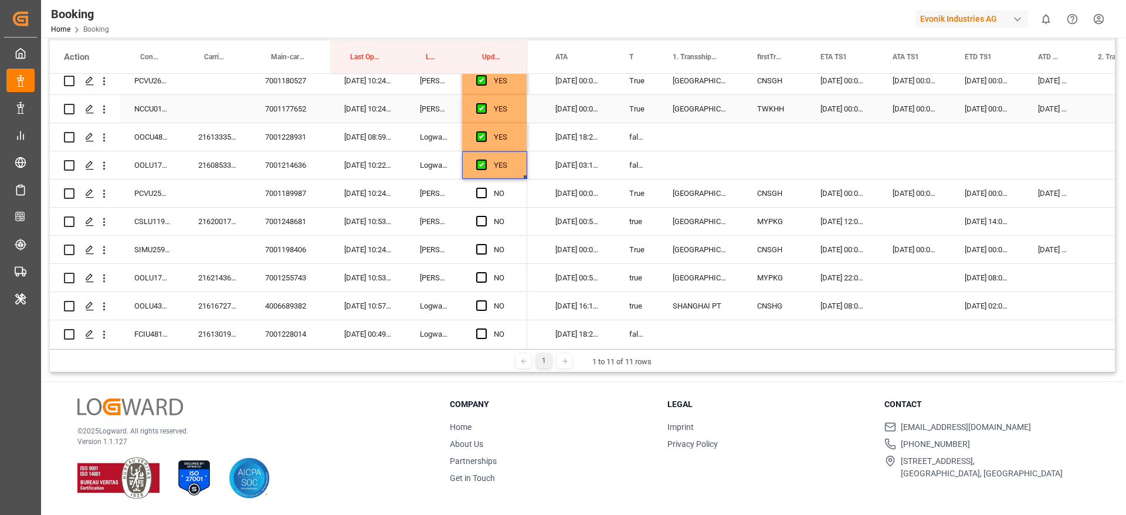
scroll to position [397, 0]
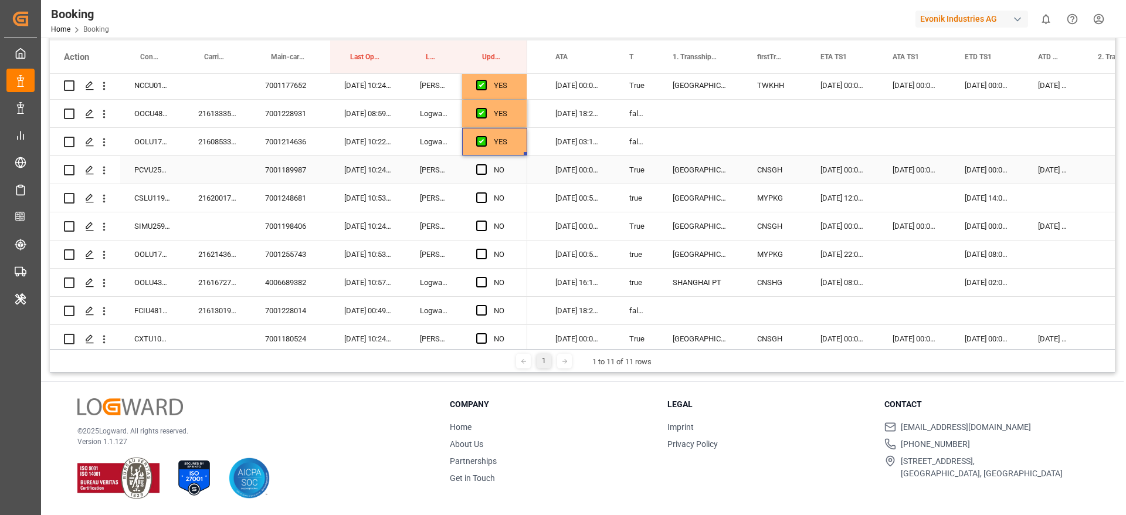
click at [150, 171] on div "PCVU2596151" at bounding box center [152, 170] width 64 height 28
click at [482, 170] on span "Press SPACE to select this row." at bounding box center [481, 169] width 11 height 11
click at [485, 164] on input "Press SPACE to select this row." at bounding box center [485, 164] width 0 height 0
click at [212, 199] on div "2162001790" at bounding box center [217, 198] width 67 height 28
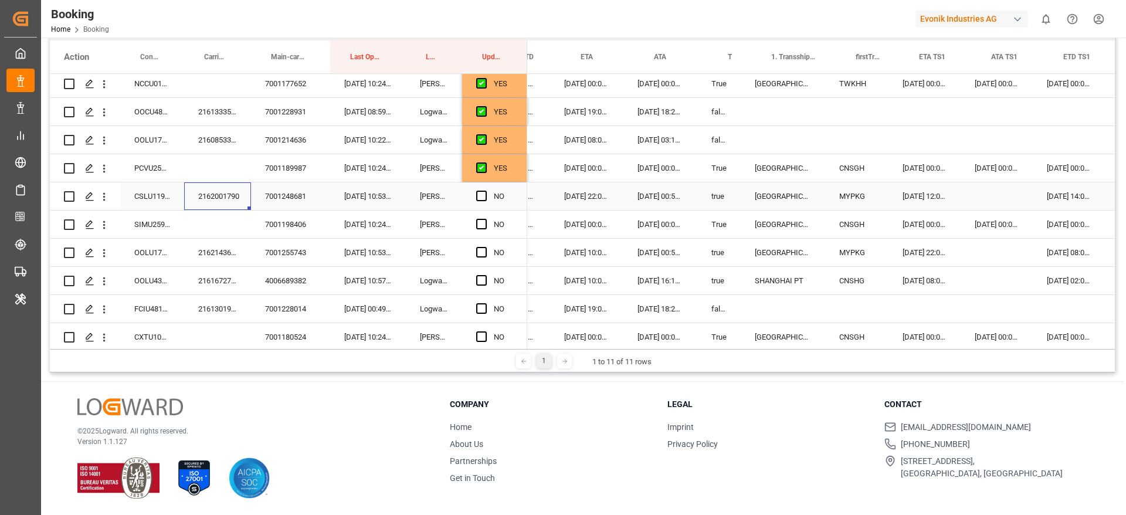
scroll to position [0, 855]
click at [107, 196] on icon "open menu" at bounding box center [104, 197] width 12 height 12
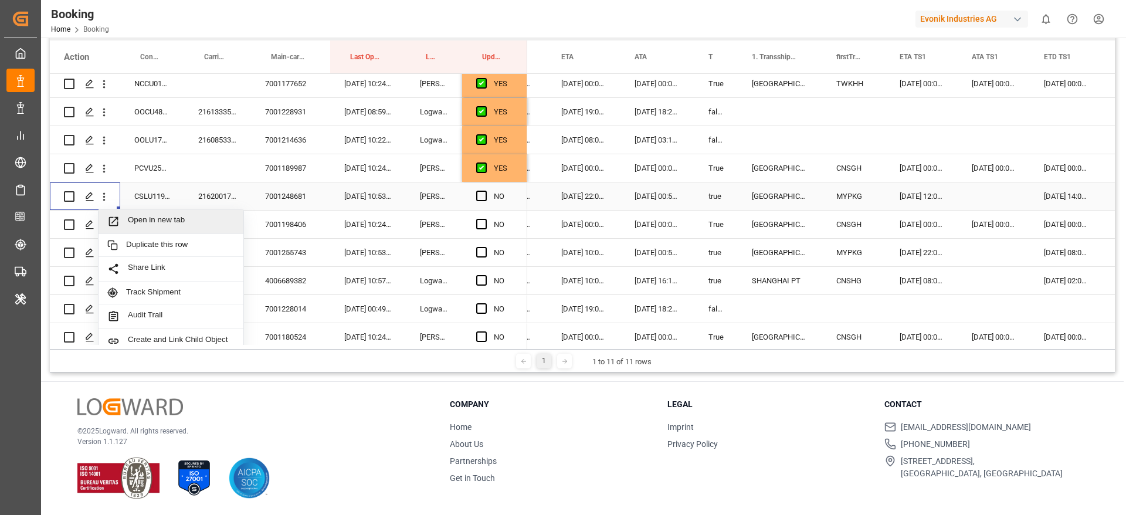
click at [187, 218] on span "Open in new tab" at bounding box center [181, 221] width 107 height 12
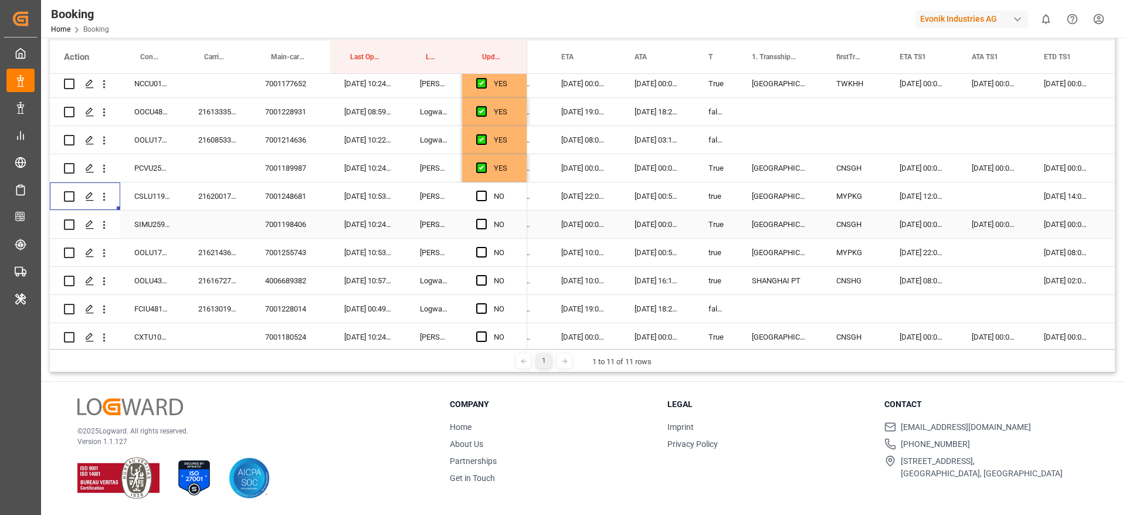
click at [153, 228] on div "SIMU2591413" at bounding box center [152, 225] width 64 height 28
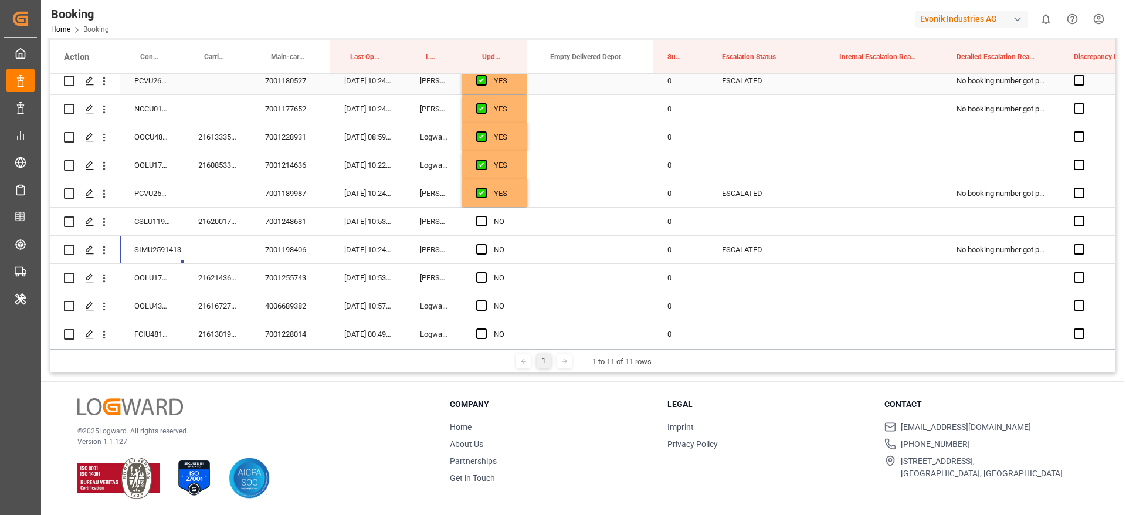
scroll to position [374, 0]
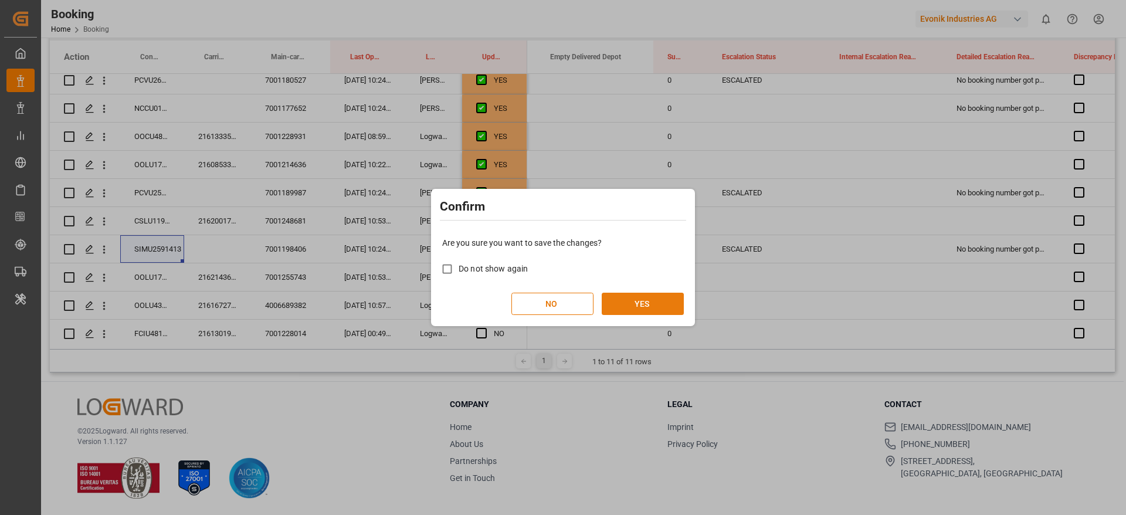
click at [658, 296] on button "YES" at bounding box center [643, 304] width 82 height 22
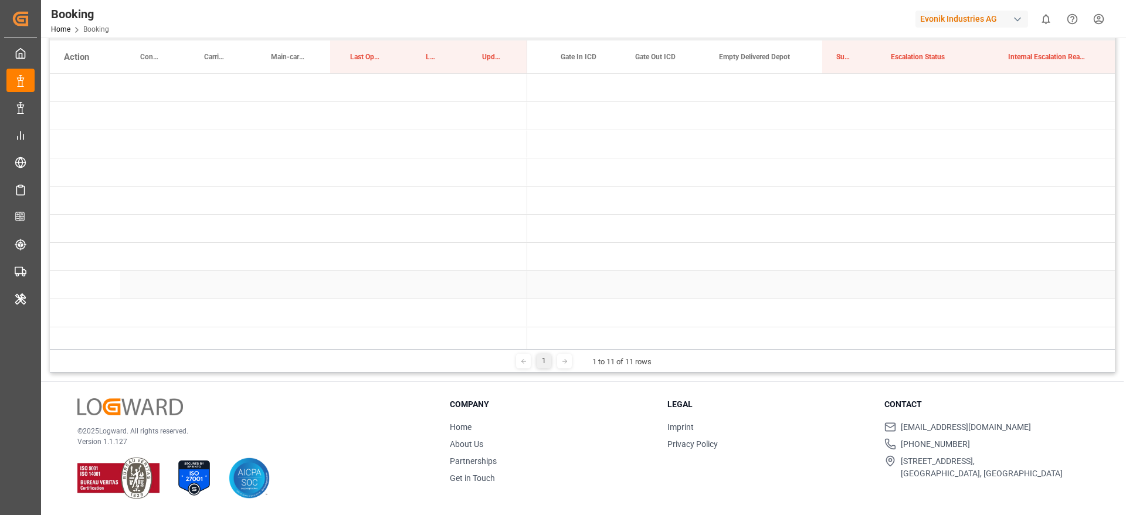
scroll to position [0, 2291]
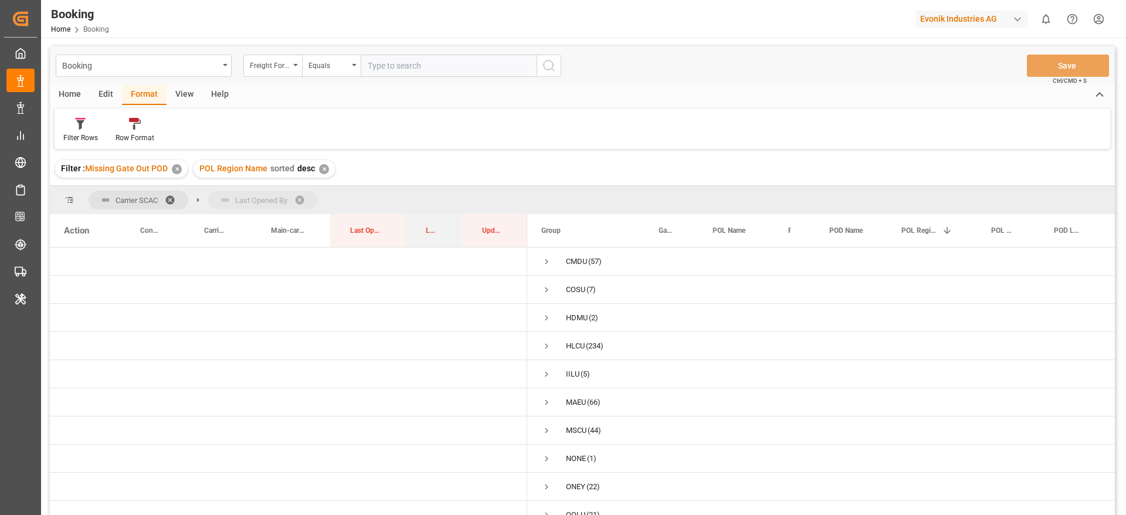
drag, startPoint x: 428, startPoint y: 226, endPoint x: 432, endPoint y: 199, distance: 28.0
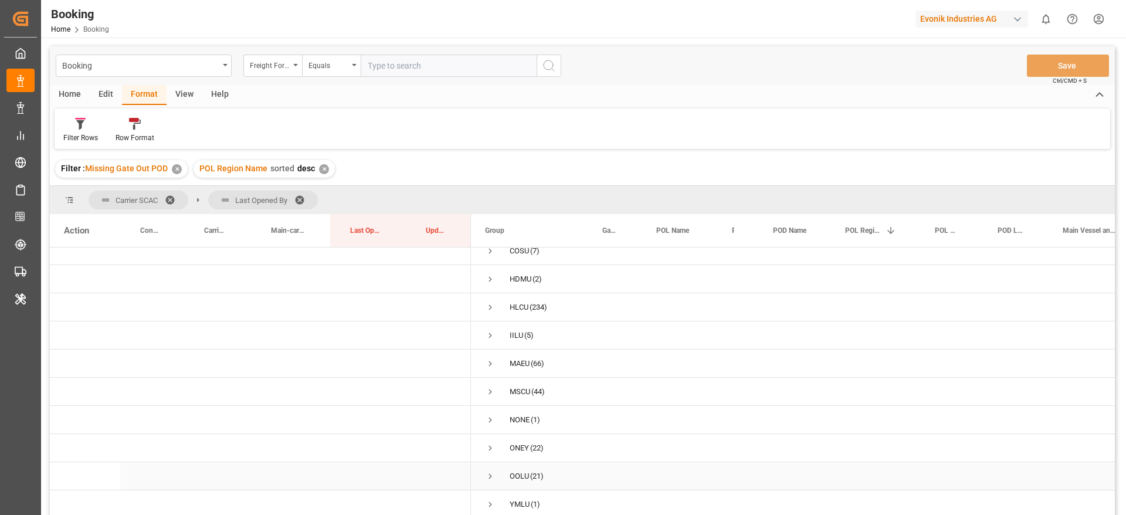
click at [492, 471] on span "Press SPACE to select this row." at bounding box center [490, 476] width 11 height 11
click at [983, 19] on div "Evonik Industries AG" at bounding box center [972, 19] width 113 height 17
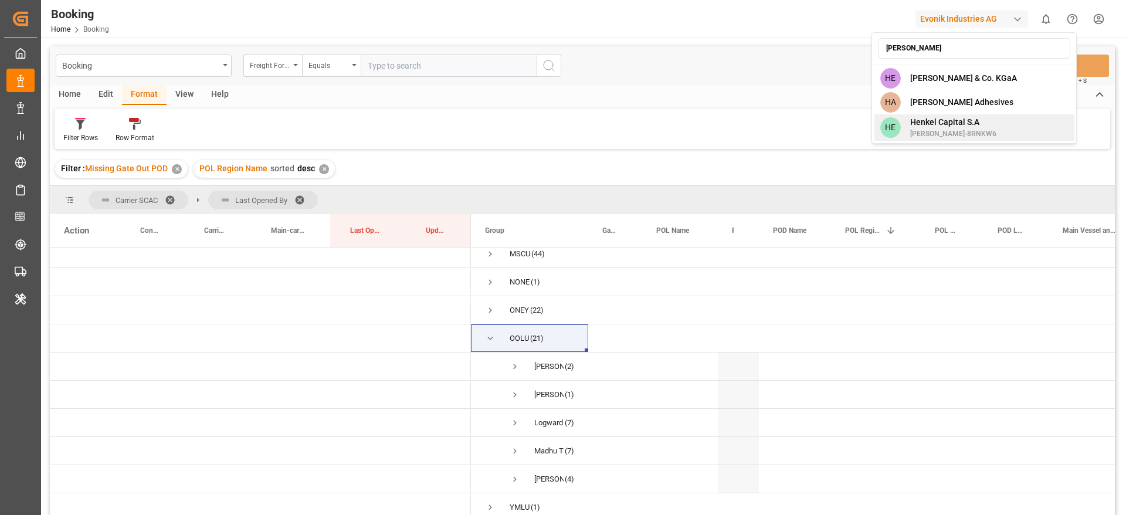
type input "[PERSON_NAME]"
click at [988, 124] on div "HE [PERSON_NAME] Capital [PERSON_NAME]-8RNKW6" at bounding box center [975, 127] width 200 height 26
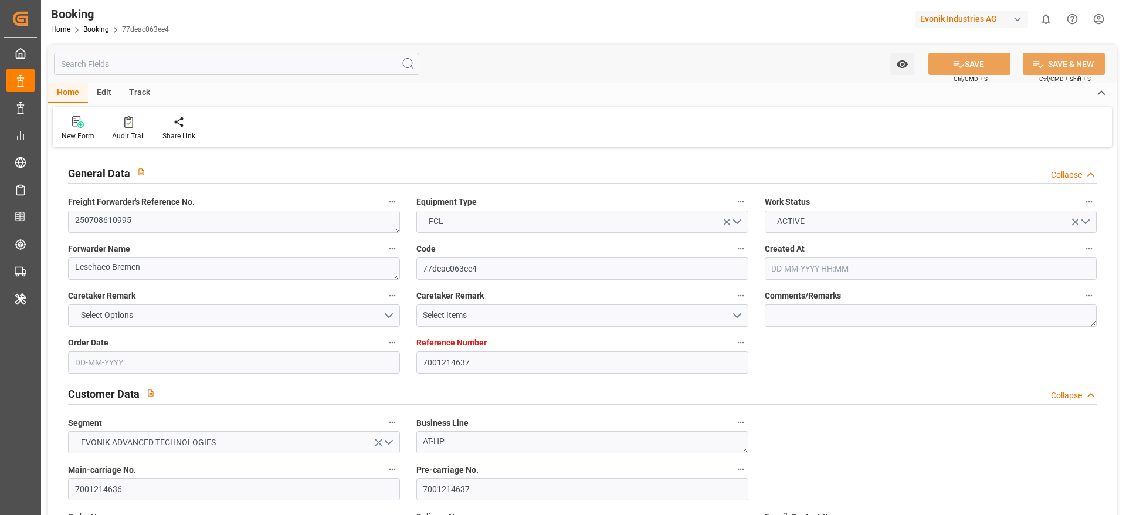
type input "7001214637"
type input "9461881"
type input "OOCL"
type input "Orient Overseas Container Line Ltd"
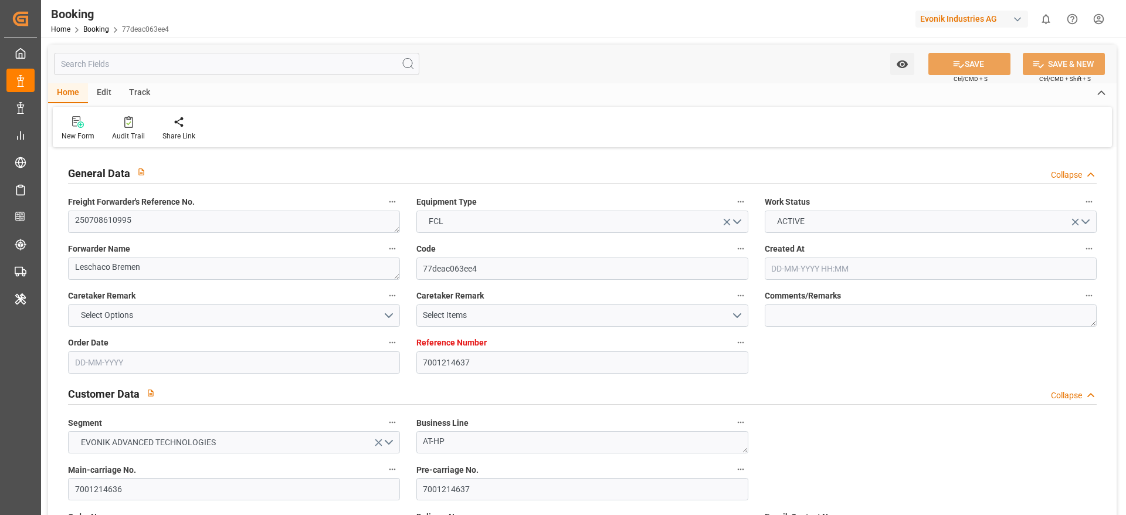
type input "NLRTM"
type input "USNYC"
type input "20"
type input "0"
type input "NLRTM"
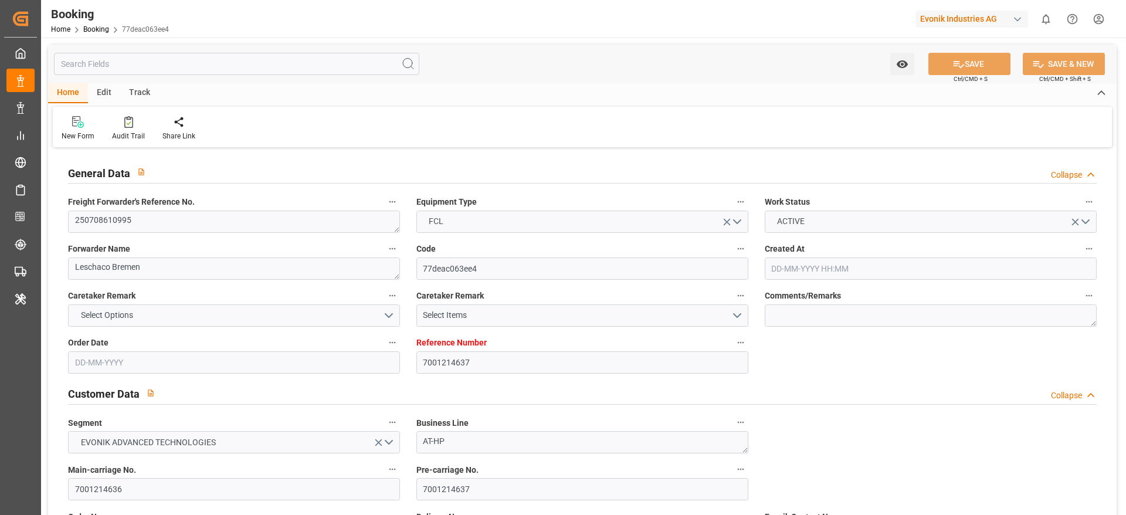
type input "USNYC"
type input "9461881"
type input "[DATE] 06:46"
type input "[DATE]"
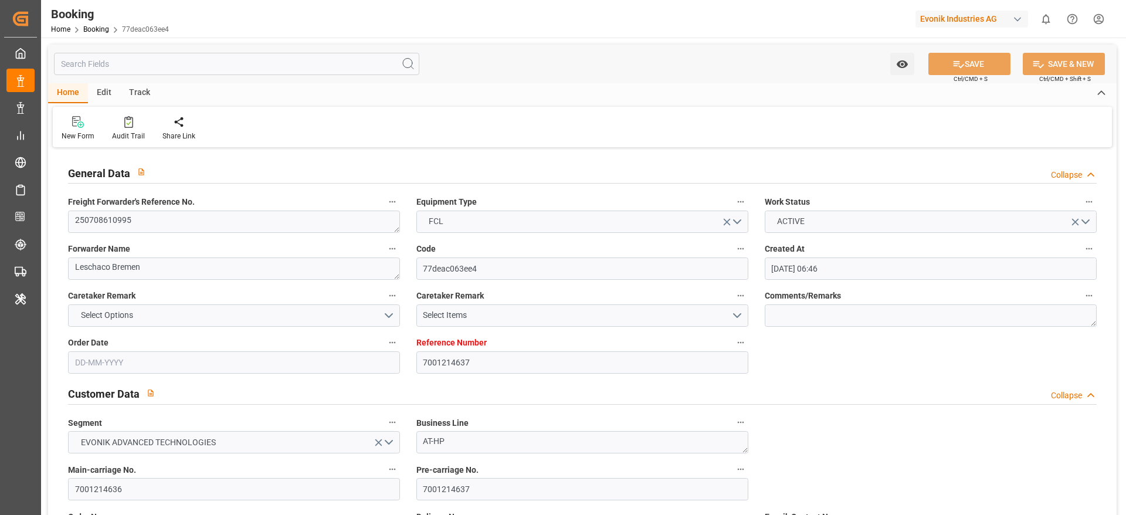
type input "[DATE]"
type input "[DATE] 22:00"
type input "[DATE] 00:00"
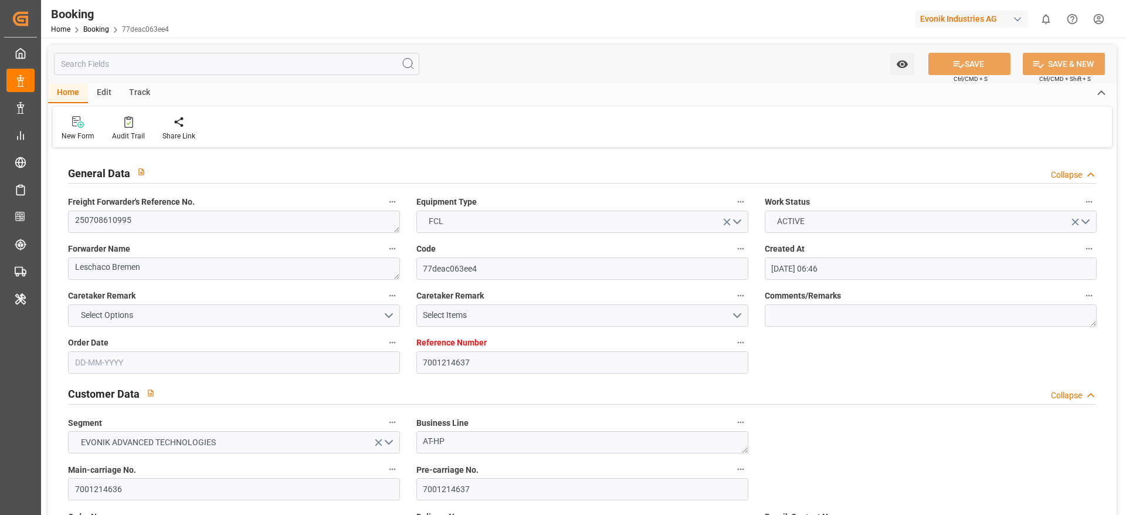
type input "[DATE] 00:14"
type input "[DATE] 17:14"
type input "[DATE] 08:00"
type input "[DATE] 00:00"
type input "[DATE] 03:18"
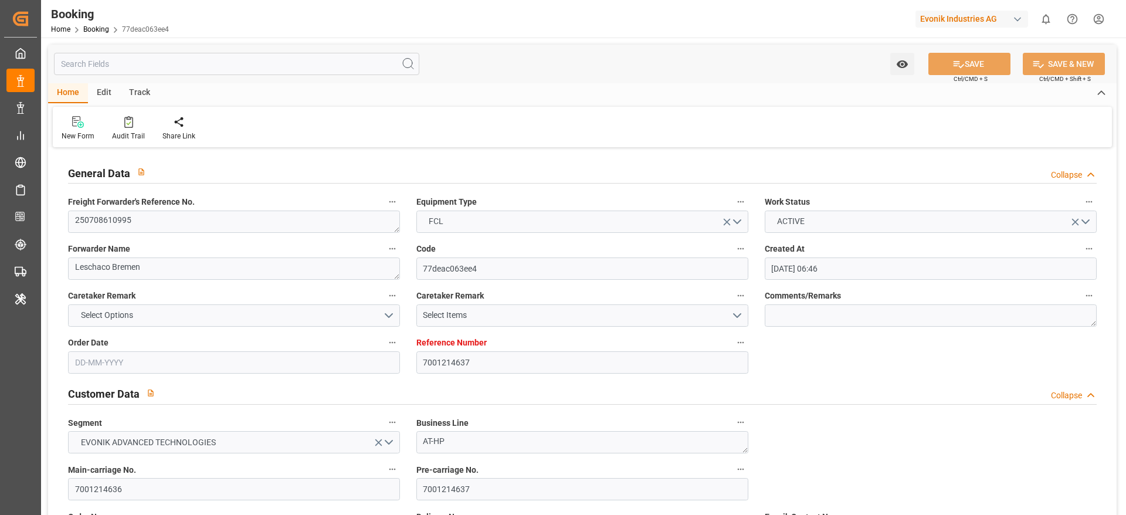
type input "[DATE]"
type input "[DATE] 10:22"
type input "[DATE]"
type input "[DATE] 05:28"
type input "[DATE] 13:22"
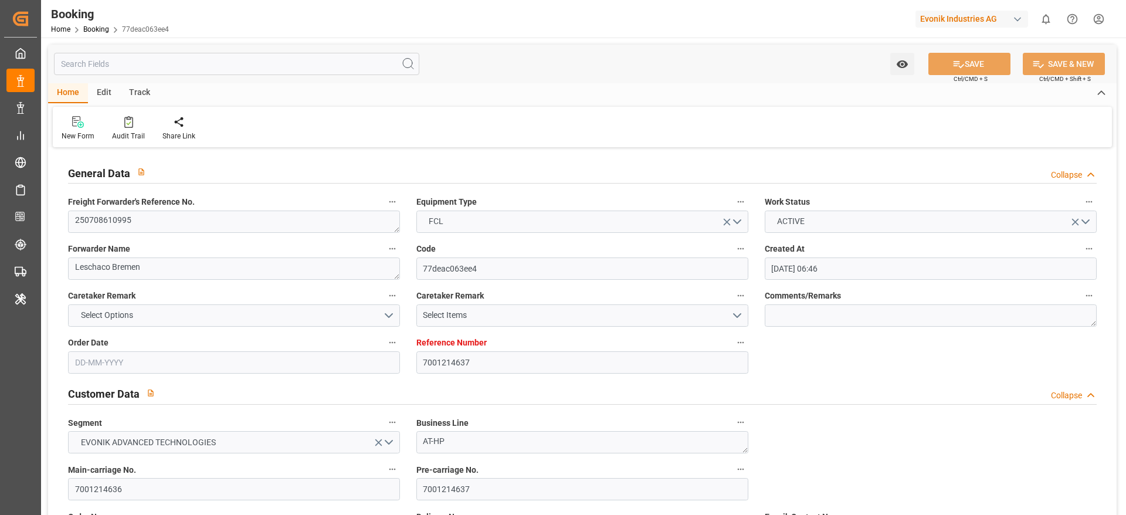
type input "[DATE] 19:00"
type input "[DATE] 00:52"
type input "[DATE] 08:00"
type input "[DATE] 03:08"
type input "[DATE] 21:31"
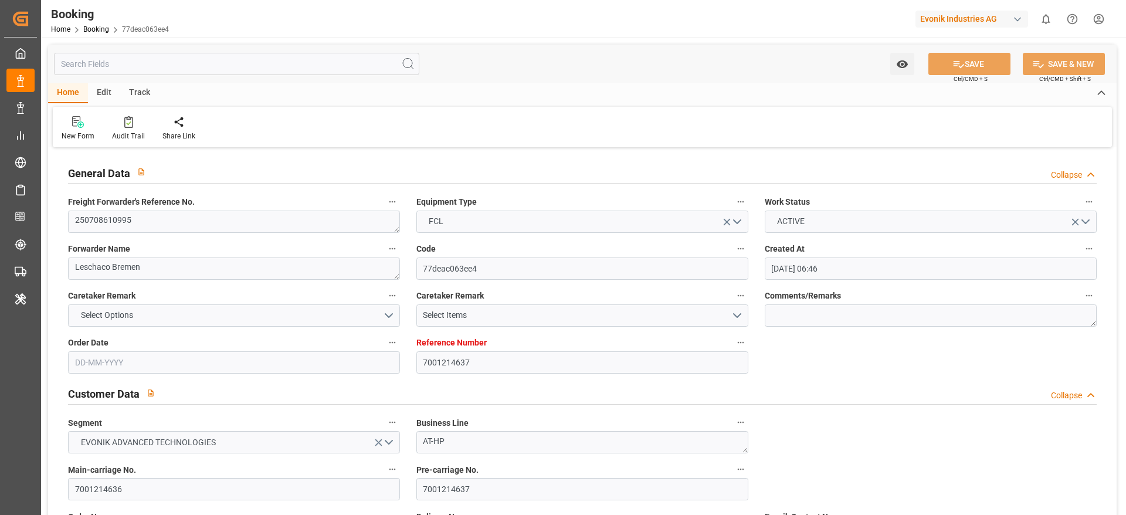
type input "[DATE] 05:01"
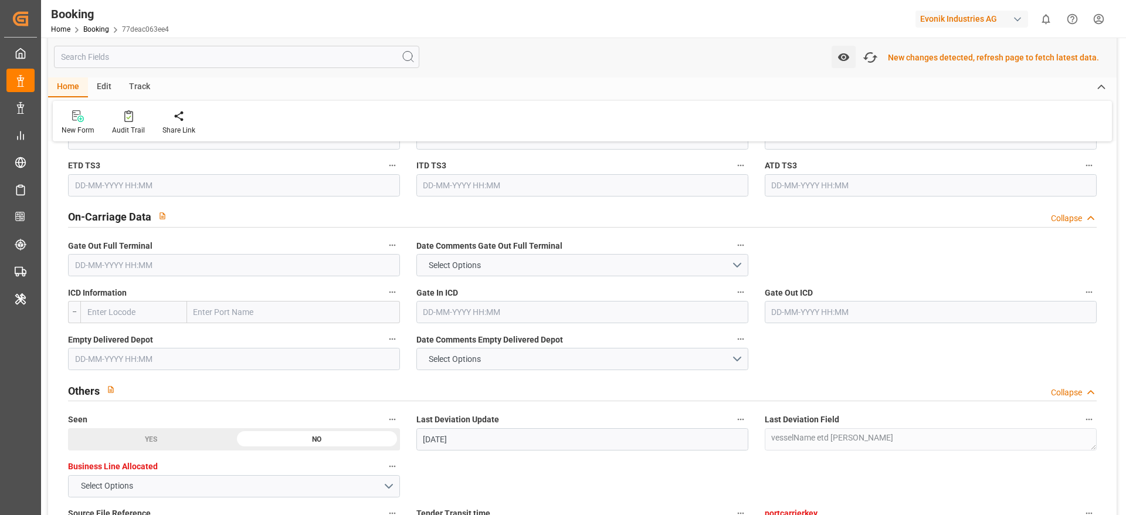
scroll to position [1673, 0]
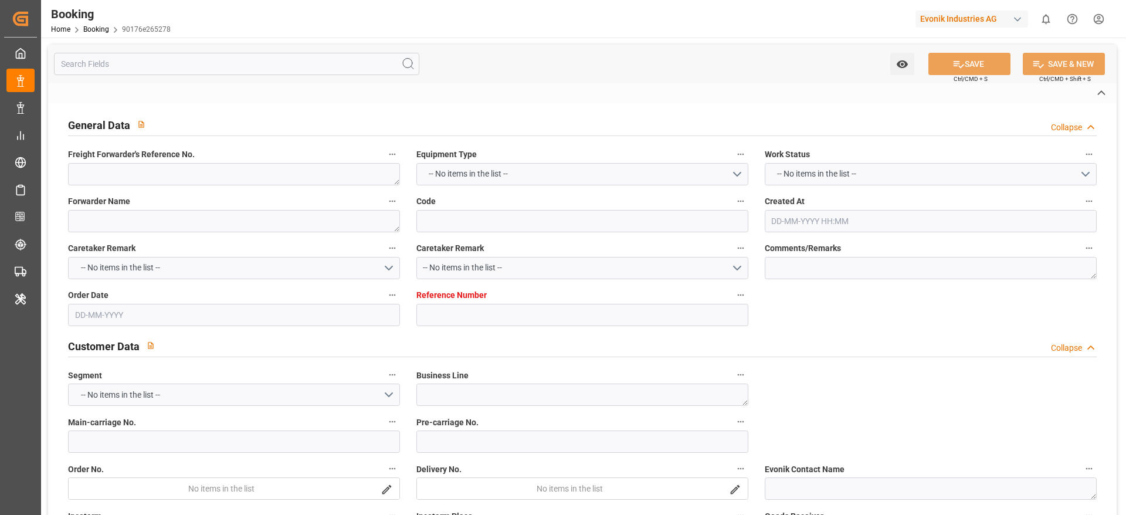
type textarea "250908610381"
type textarea "Leschaco Bremen"
type input "90176e265278"
type input "7001248682"
type textarea "AT-HP"
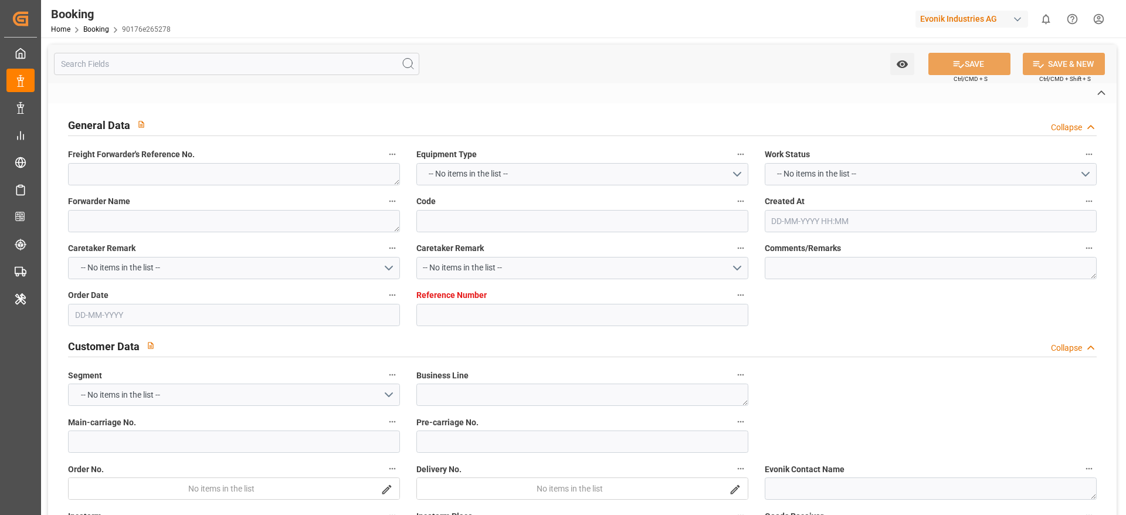
type input "7001248681"
type textarea "[PERSON_NAME][EMAIL_ADDRESS][PERSON_NAME][DOMAIN_NAME]"
type textarea "CIF"
type textarea "[GEOGRAPHIC_DATA]"
type textarea "Marl"
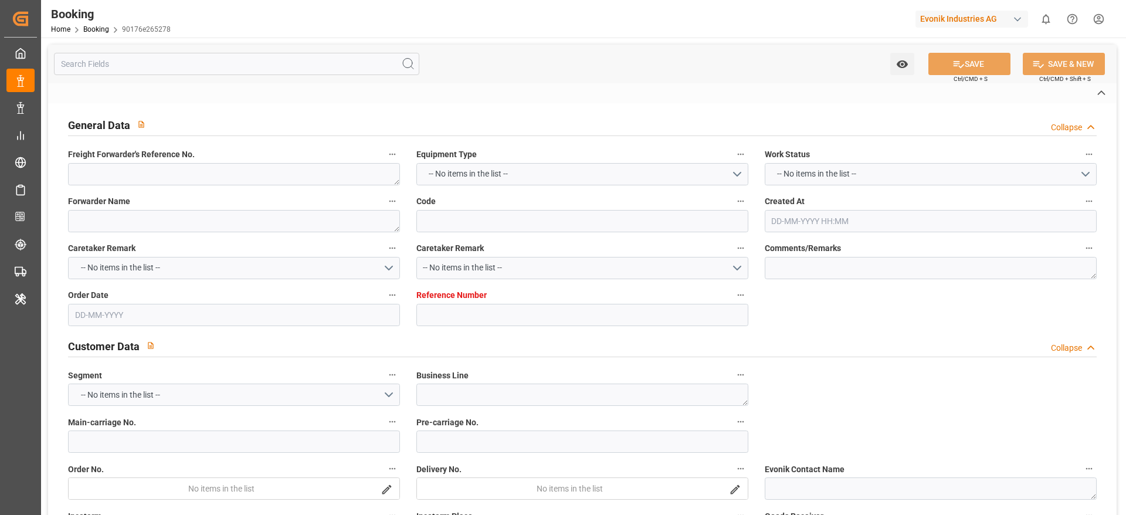
type textarea "CSLU1194860"
type input "CMA CGM LOUVRE"
type input "OOLU"
type textarea "2162001790"
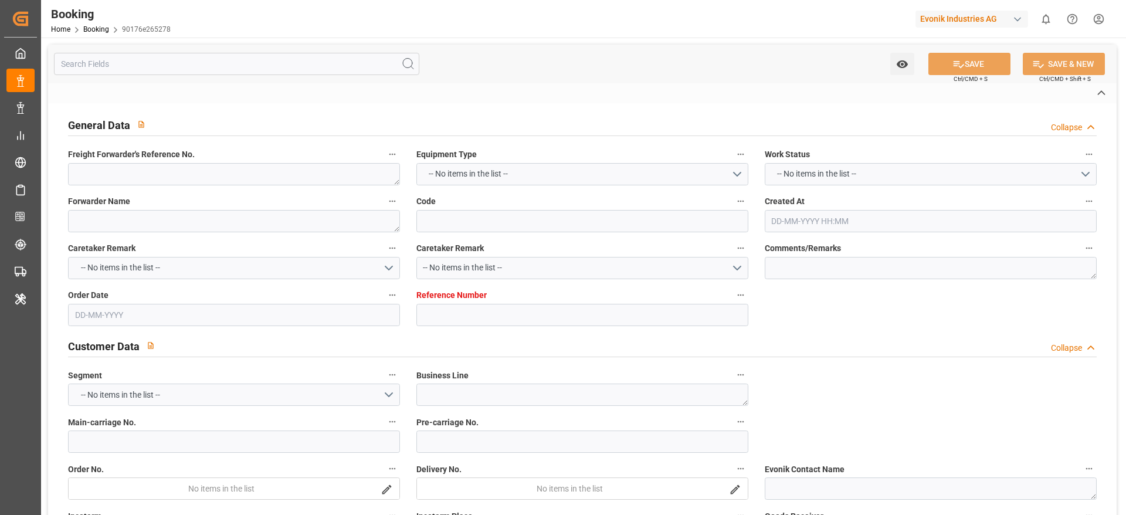
type input "[GEOGRAPHIC_DATA]"
type input "[GEOGRAPHIC_DATA] ([GEOGRAPHIC_DATA])"
type textarea "vesselName etd [PERSON_NAME]"
type textarea "INPUT_Evonik_Seeburger_IFTSTA_1003086896_20250826123519448.edi"
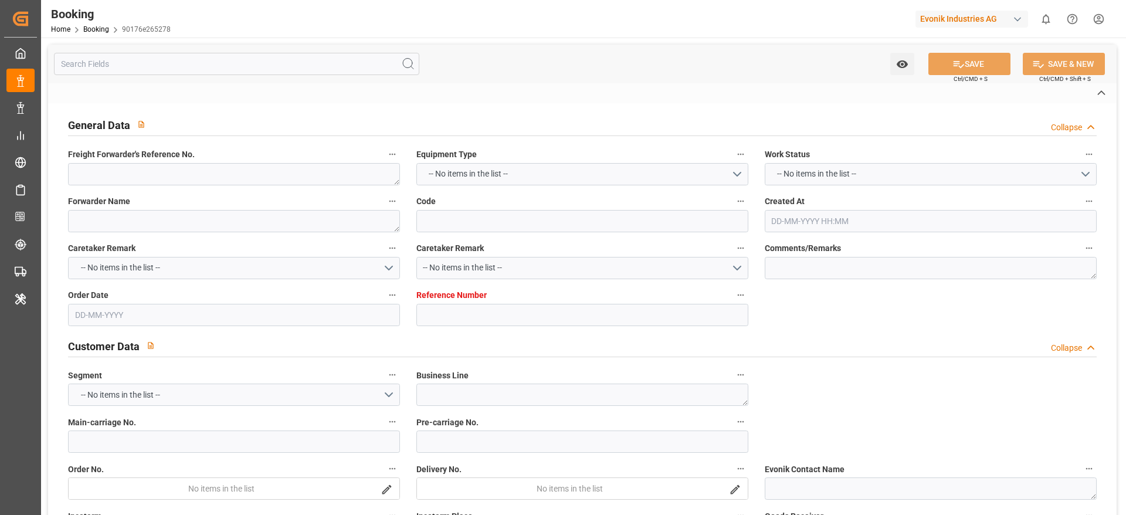
type textarea "NWC/[GEOGRAPHIC_DATA] [GEOGRAPHIC_DATA] Continent / [GEOGRAPHIC_DATA]-HP"
type textarea "INPUT_Evonik_Seeburger_IFTMIN_1003051879_20250814094627718.edi,INPUT_Evonik_See…"
type textarea "1003086896"
type textarea "[PERSON_NAME]"
type textarea "businessDivision-businessLine-"
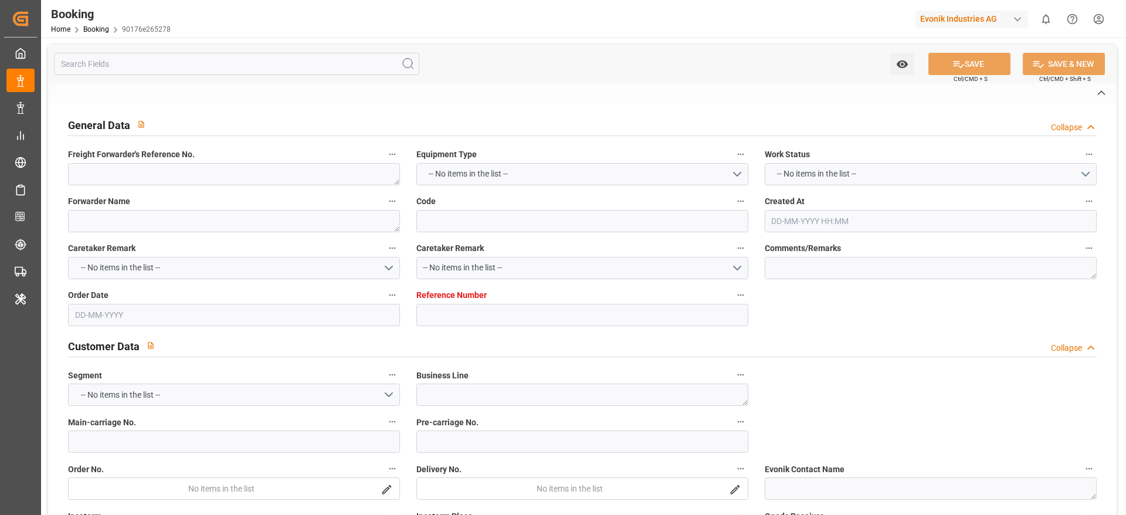
type textarea "IFTSTA"
type textarea "a011t00000LcJC5AAN"
type textarea "Yes"
type input "[GEOGRAPHIC_DATA]"
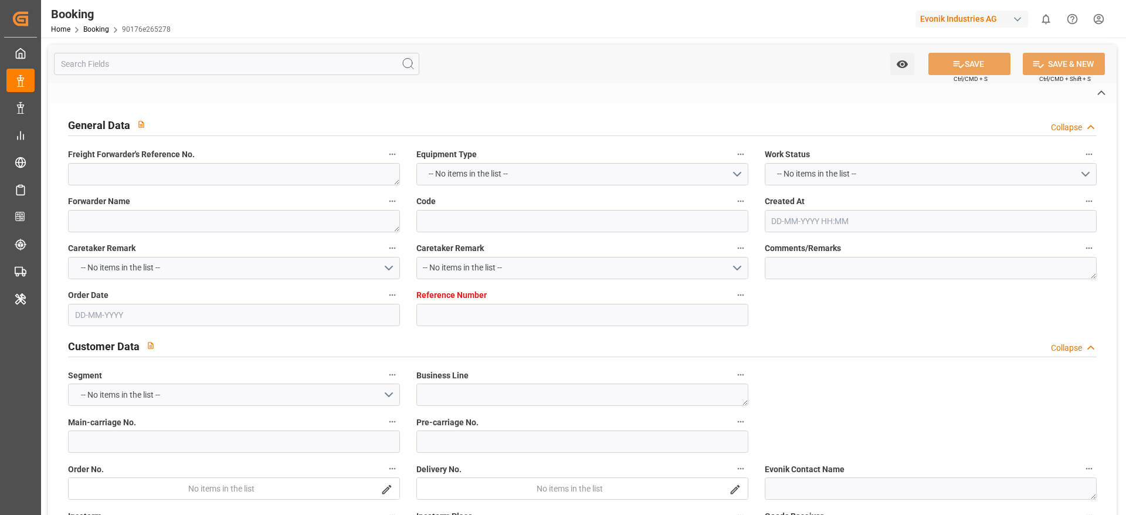
type input "[GEOGRAPHIC_DATA]"
type input "DE"
type input "TRUCK"
type input "0FMK5E1MA"
type input "VESSEL"
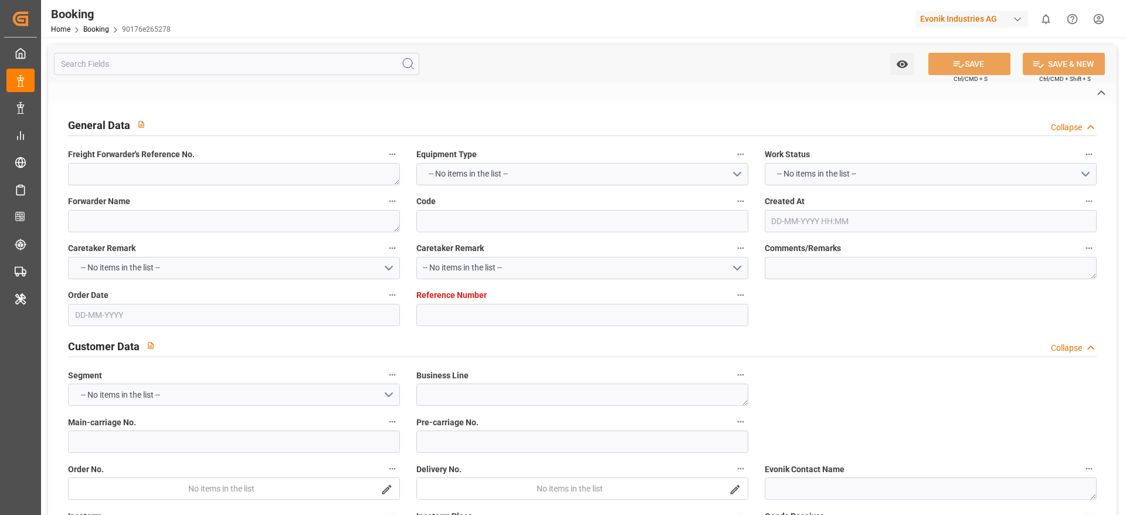
type input "OOCL [GEOGRAPHIC_DATA]"
type input "114S"
type input "OOCL [GEOGRAPHIC_DATA]"
type input "TRUCK"
type input "[GEOGRAPHIC_DATA]"
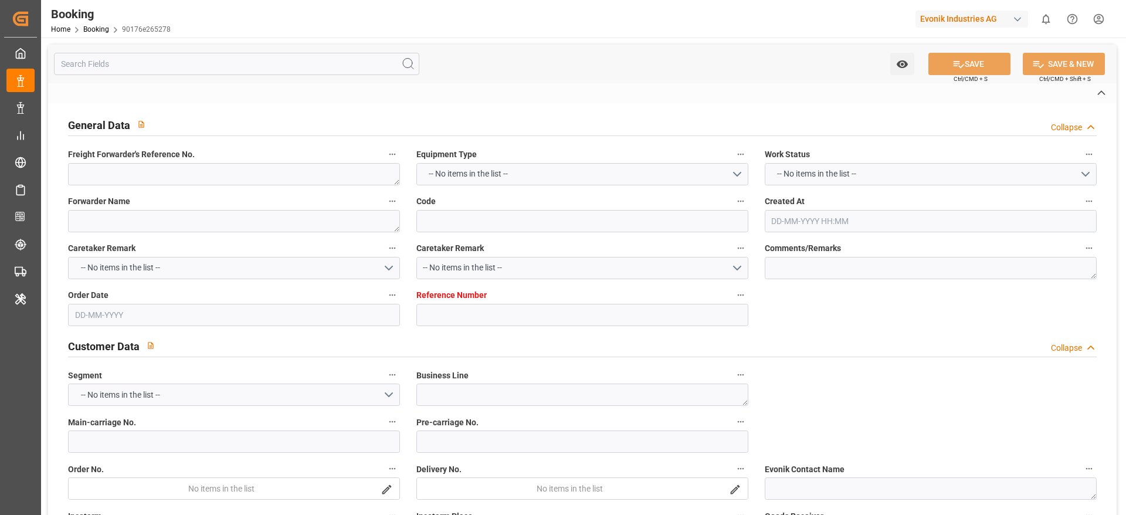
type input "AU"
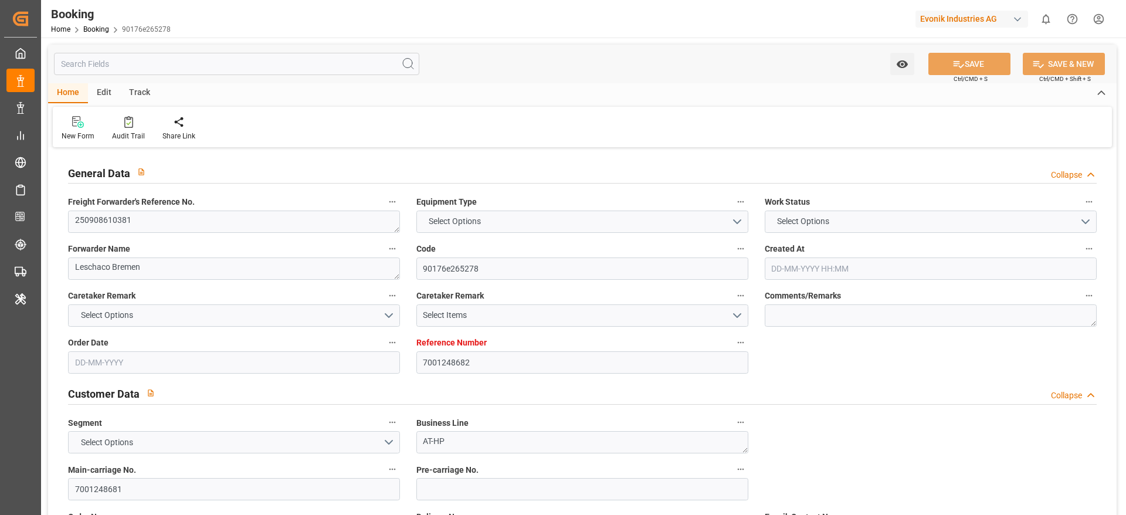
type input "7001248682"
type input "9839143"
type input "OOCL"
type input "Orient Overseas Container Line Ltd"
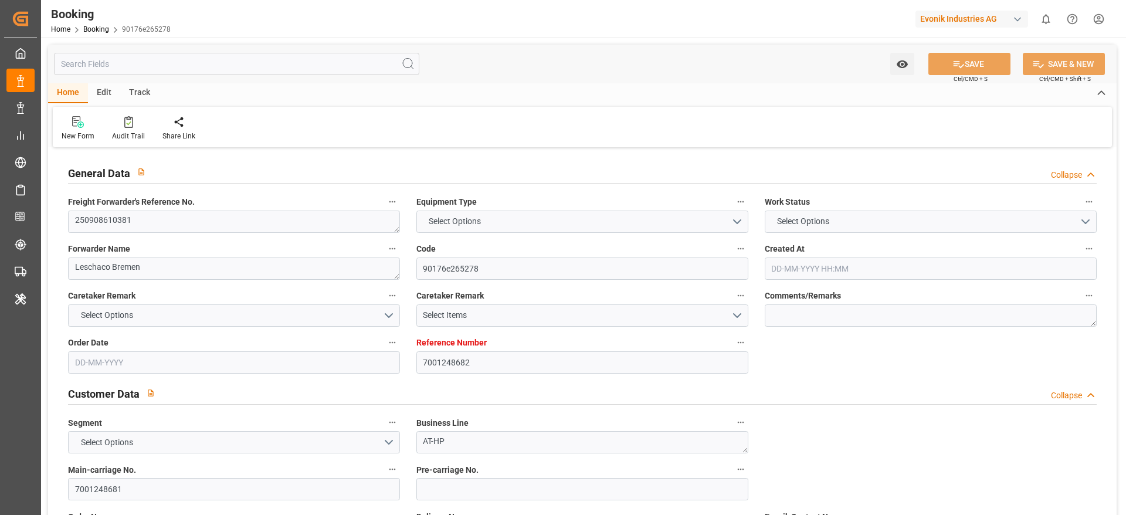
type input "BEANR"
type input "AUSYD"
type input "1"
type input "MYPKG"
type input "0"
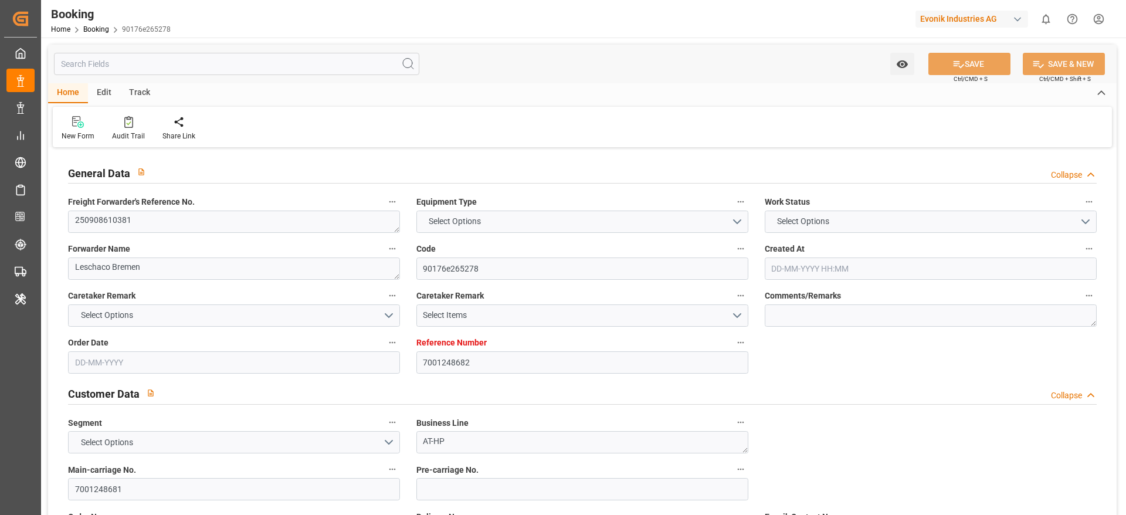
type input "BEANR"
type input "AUBTB"
type input "9199270"
type input "[DATE] 07:47"
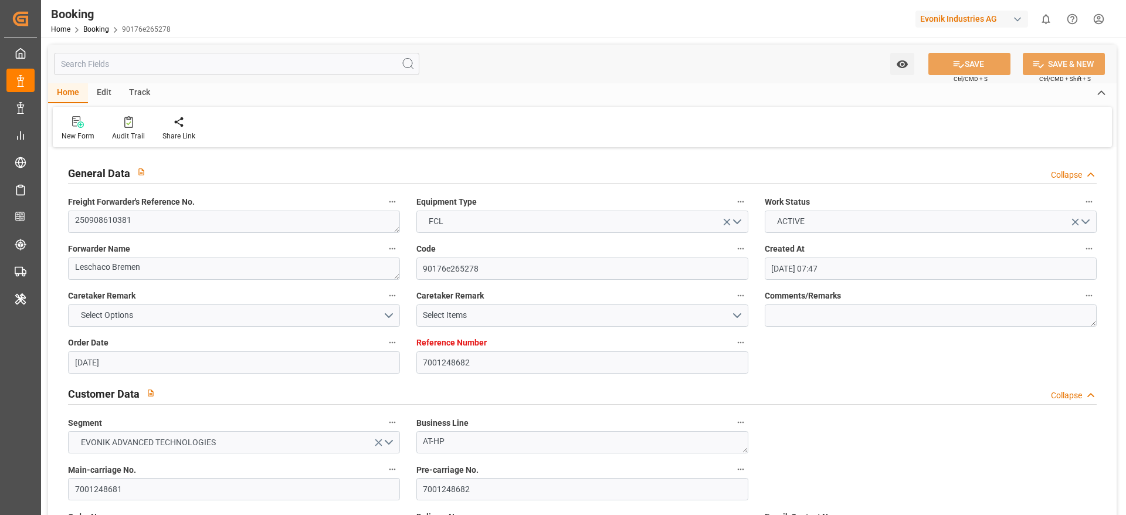
type input "[DATE]"
type input "[DATE] 00:00"
type input "[DATE]"
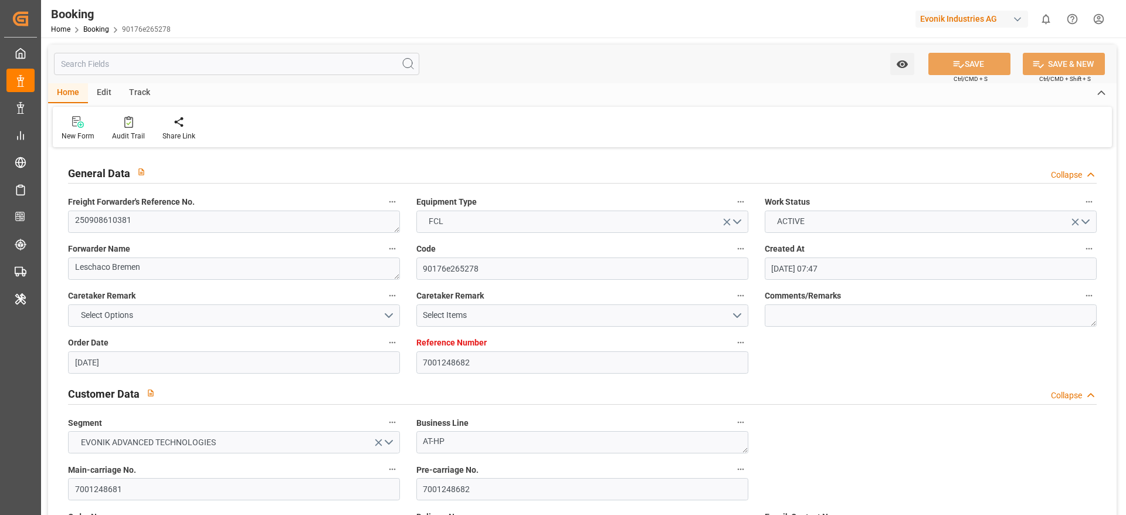
type input "[DATE]"
type input "[DATE] 13:30"
type input "[DATE] 00:00"
type input "[DATE] 16:00"
type input "[DATE] 14:54"
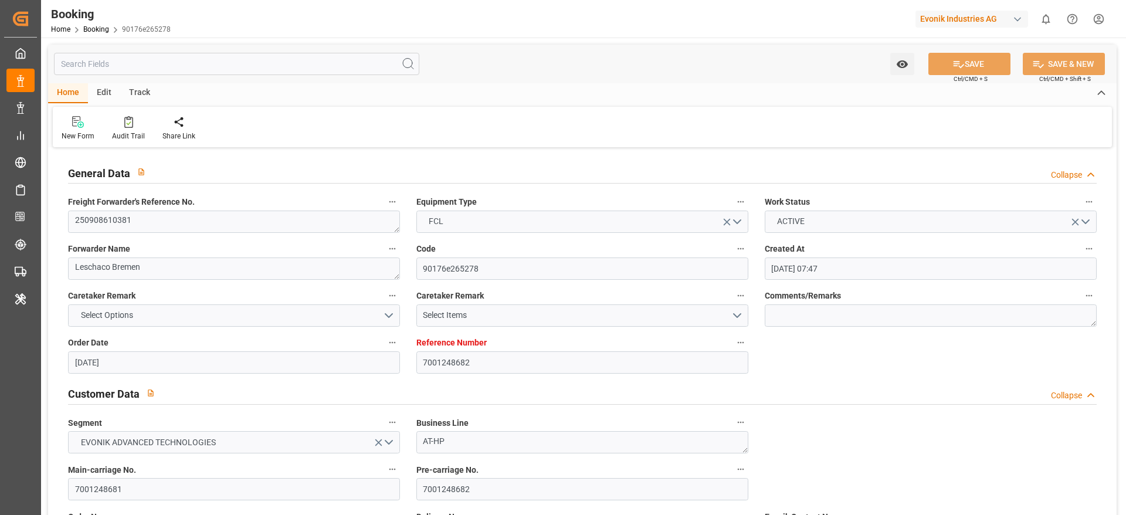
type input "[DATE] 22:00"
type input "[DATE] 00:00"
type input "[DATE] 00:52"
type input "[DATE] 12:00"
type input "[DATE] 00:00"
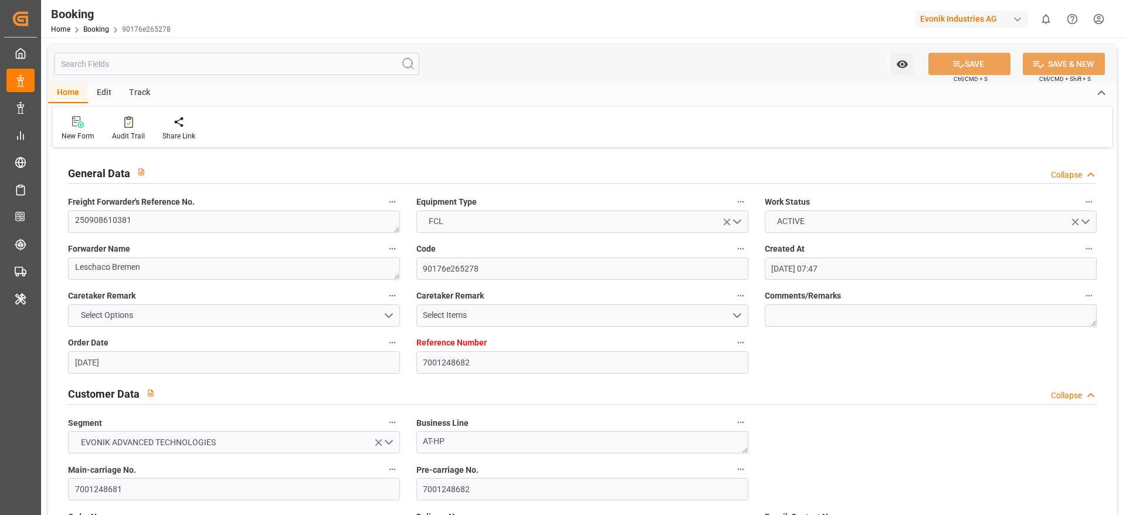
type input "[DATE] 14:00"
type input "[DATE] 00:00"
type input "[DATE]"
type input "[DATE] 10:53"
type input "[DATE]"
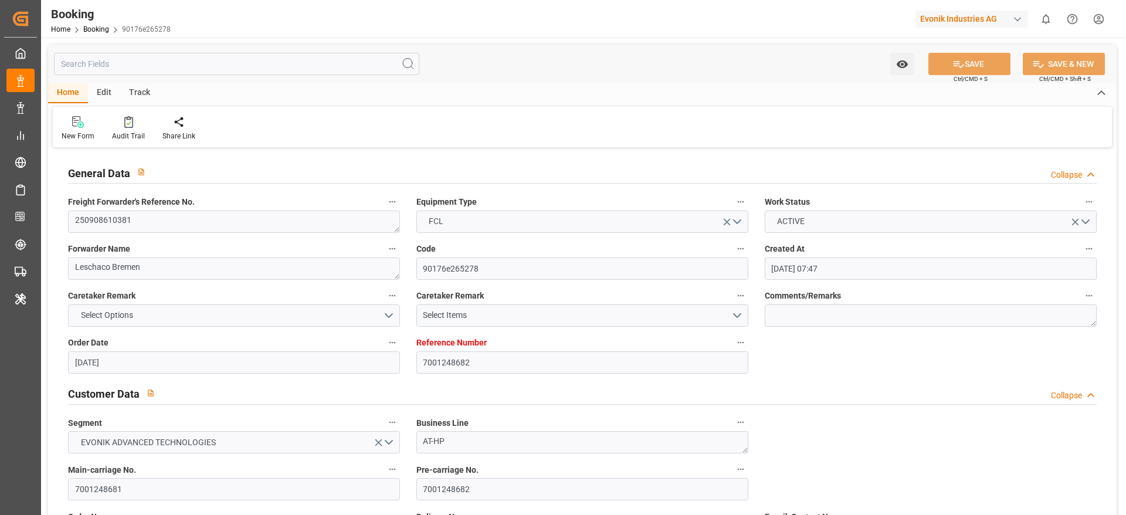
type input "[DATE] 08:48"
type input "[DATE] 16:20"
type input "[DATE] 13:30"
type input "[DATE] 16:40"
type input "[DATE] 12:00"
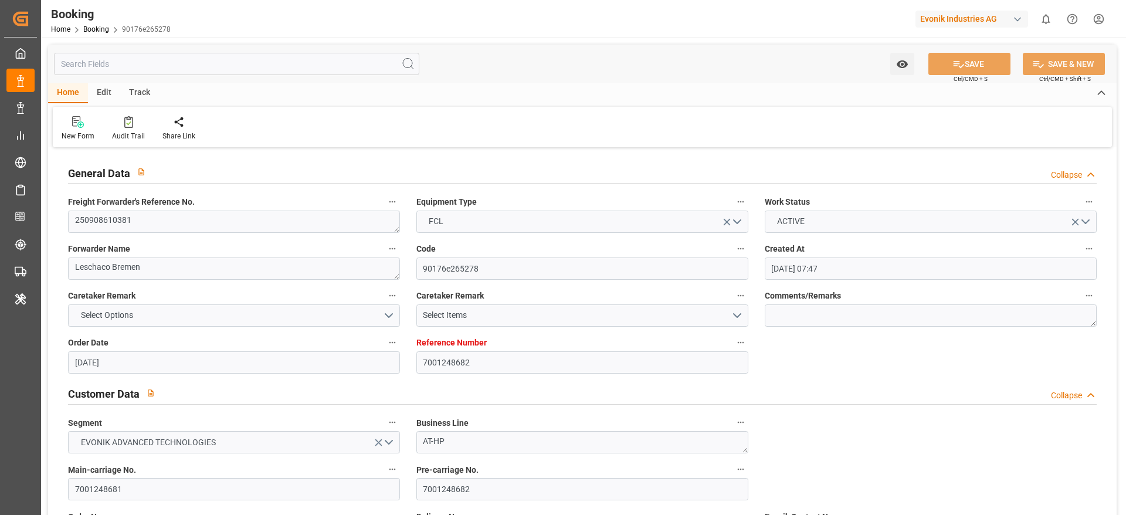
type input "[DATE] 21:02"
type input "[DATE] 14:00"
type input "[DATE] 22:00"
type input "[DATE] 13:44"
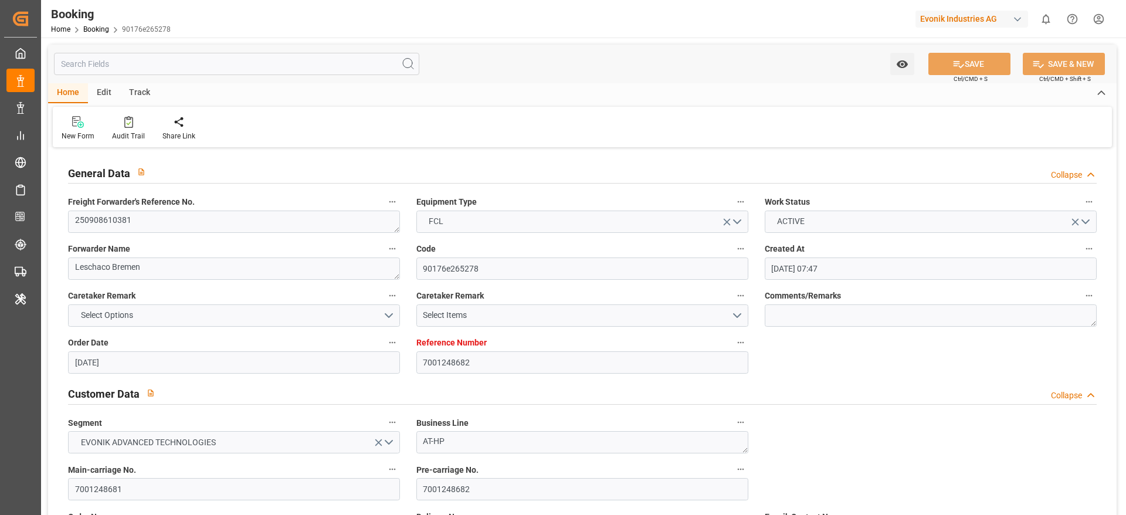
type input "[DATE] 13:00"
type input "[DATE] 01:00"
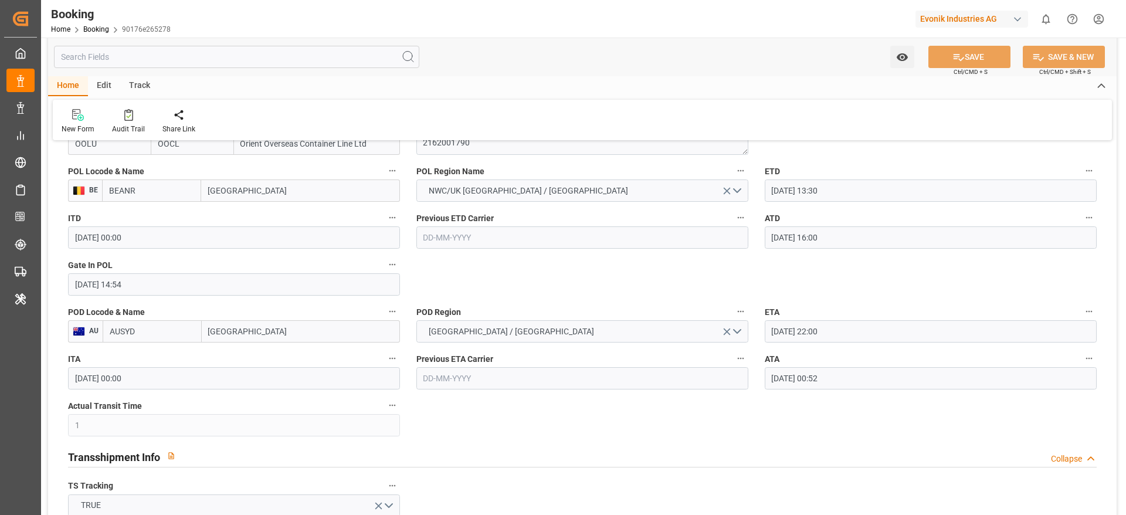
scroll to position [968, 0]
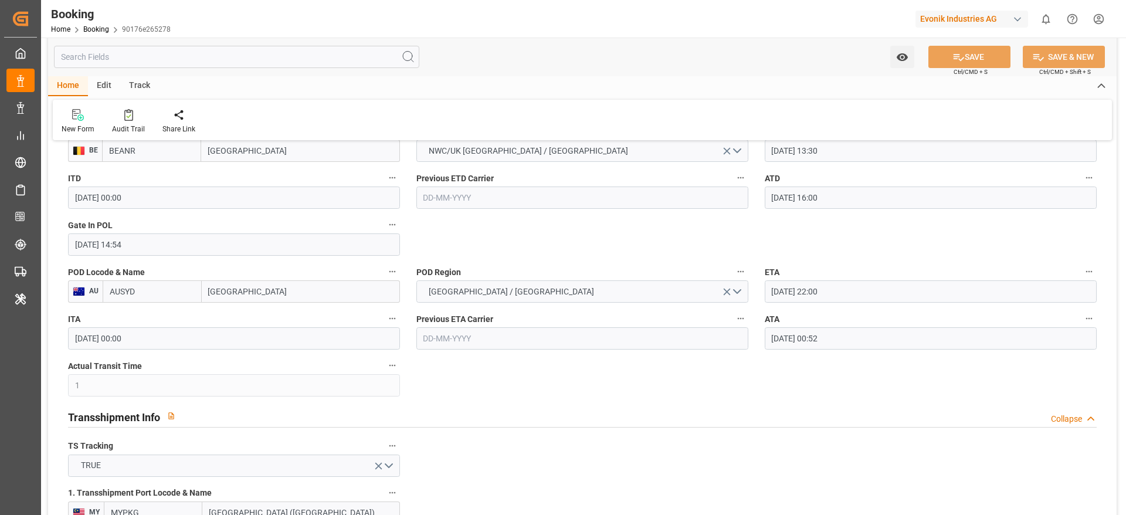
click at [895, 327] on input "[DATE] 00:52" at bounding box center [931, 338] width 332 height 22
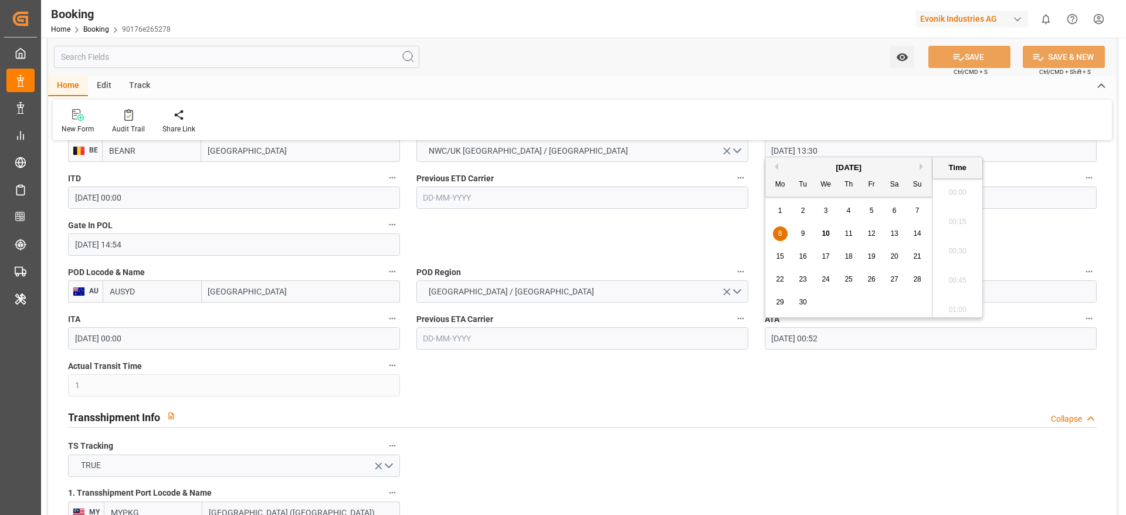
click at [895, 327] on input "[DATE] 00:52" at bounding box center [931, 338] width 332 height 22
click at [1093, 318] on icon "button" at bounding box center [1089, 318] width 9 height 9
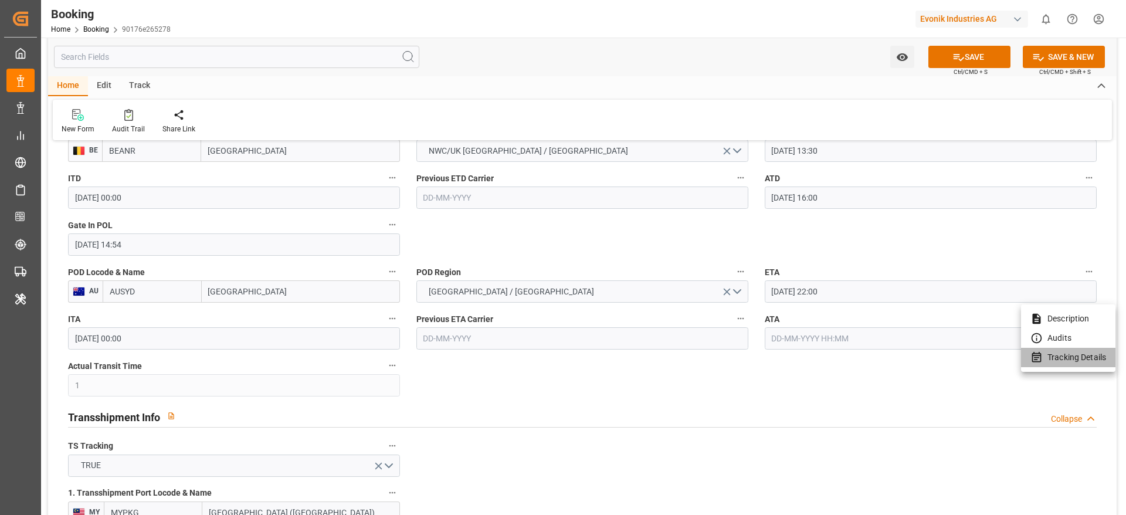
click at [1081, 357] on li "Tracking Details" at bounding box center [1068, 357] width 94 height 19
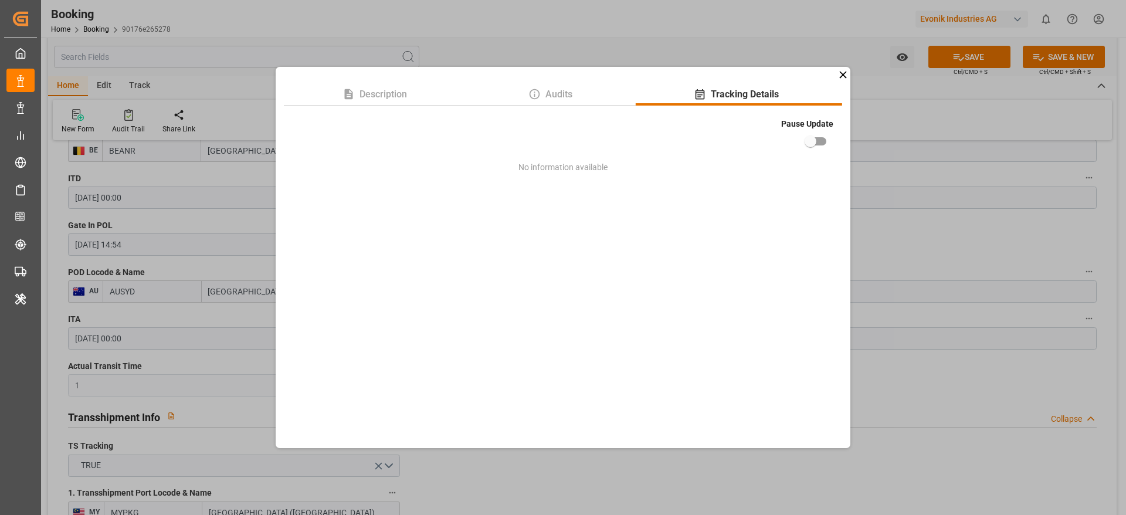
click at [811, 139] on input "checkbox" at bounding box center [810, 141] width 67 height 22
checkbox input "true"
click at [914, 110] on div "Description Audits Tracking Details Pause Update No information available" at bounding box center [563, 257] width 1126 height 515
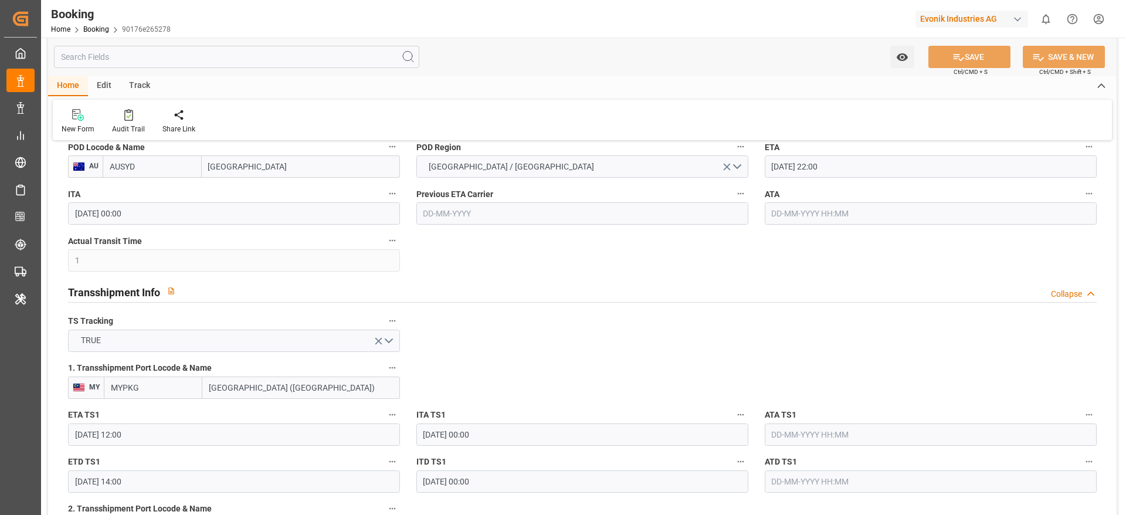
scroll to position [1144, 0]
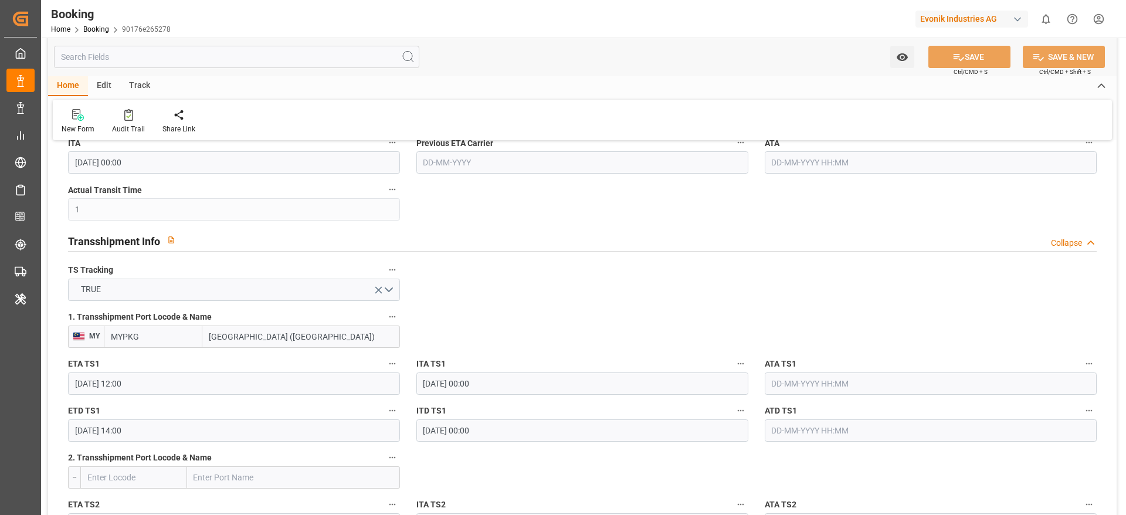
type textarea "Madhu T V"
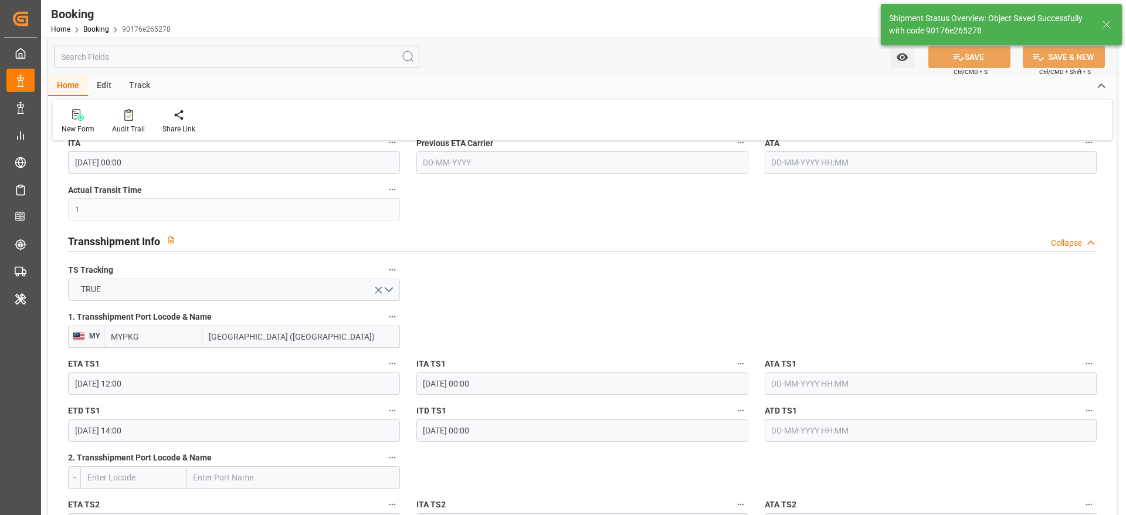
type input "[DATE] 12:14"
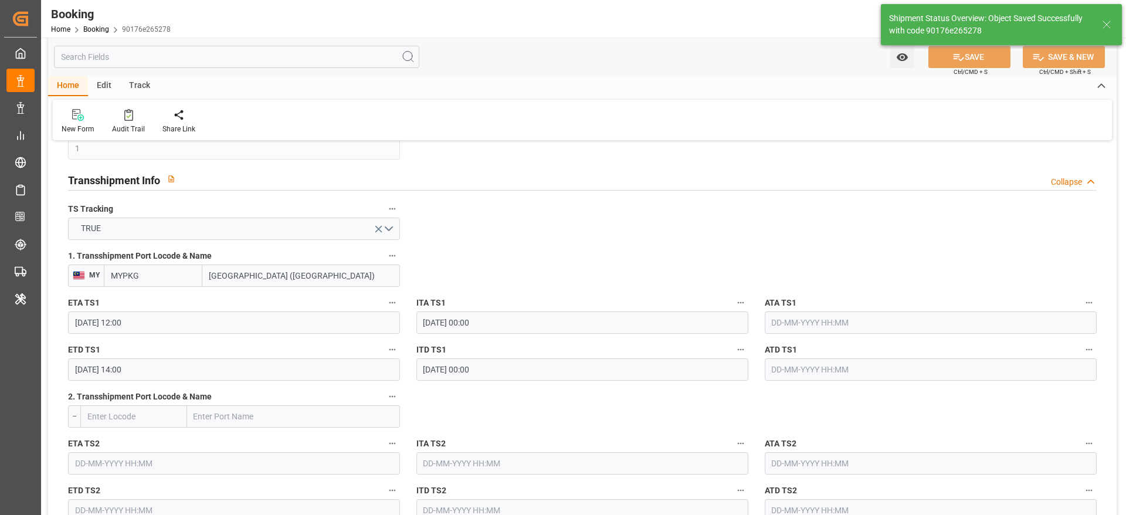
scroll to position [1232, 0]
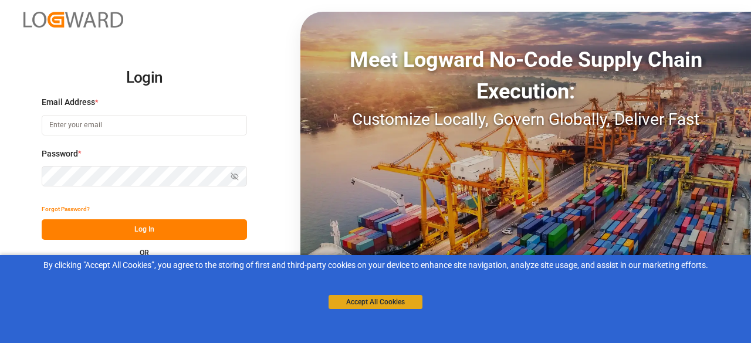
click at [404, 302] on button "Accept All Cookies" at bounding box center [376, 302] width 94 height 14
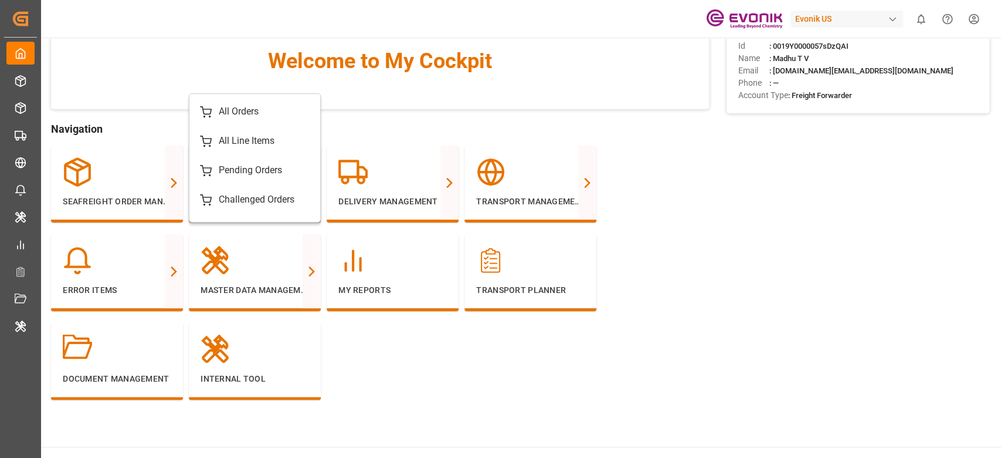
scroll to position [78, 0]
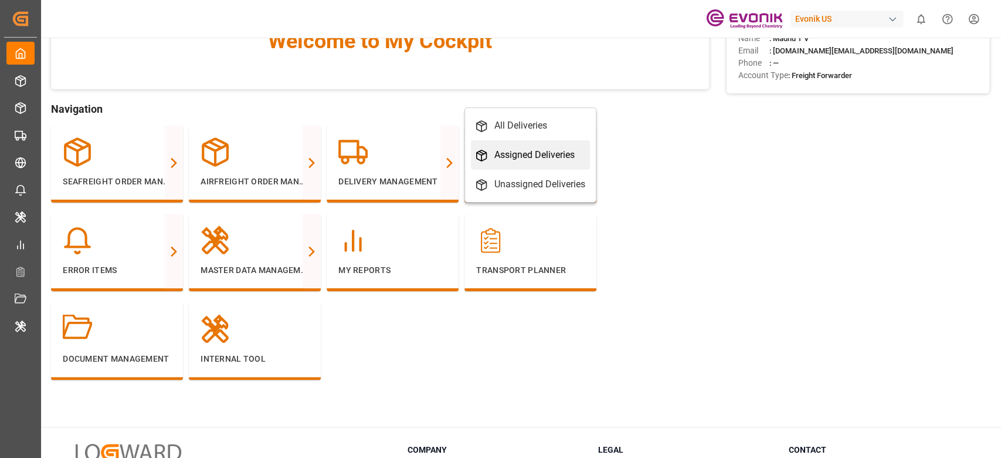
click at [513, 148] on div "Assigned Deliveries" at bounding box center [535, 155] width 80 height 14
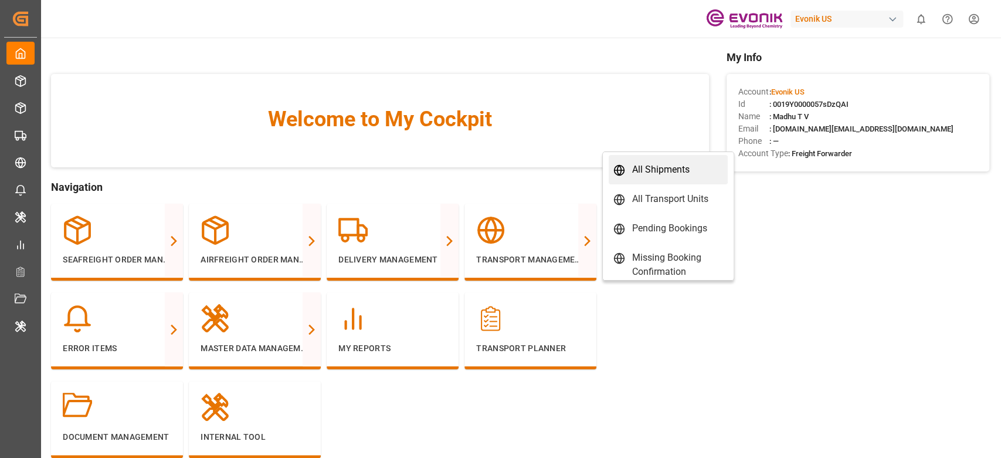
click at [694, 162] on div "All Shipments" at bounding box center [669, 169] width 110 height 14
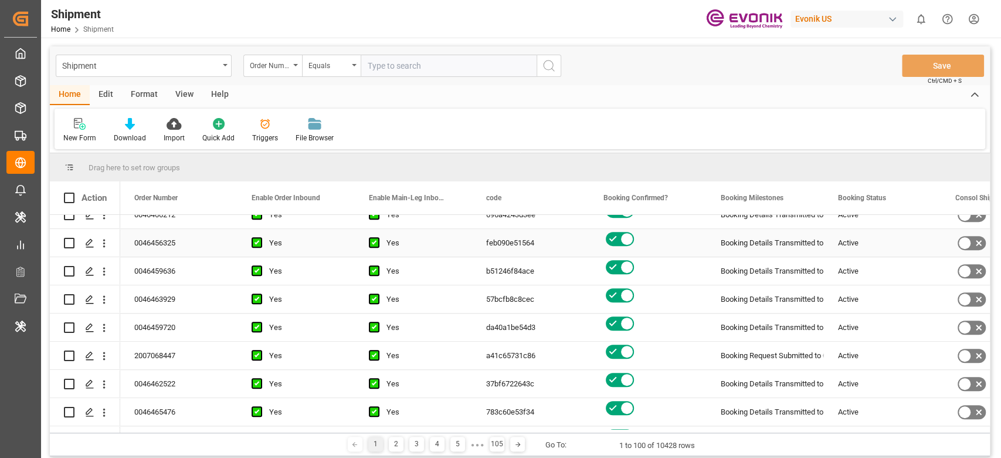
scroll to position [625, 0]
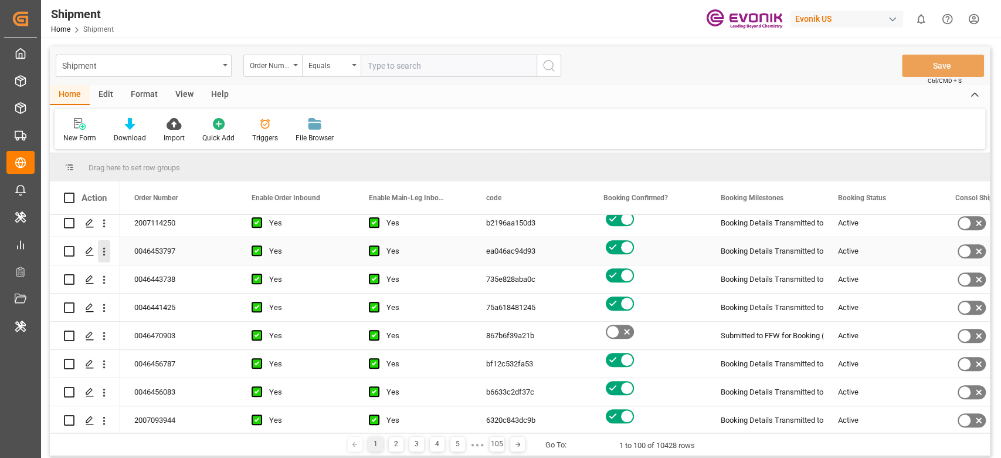
click at [103, 256] on icon "open menu" at bounding box center [104, 251] width 12 height 12
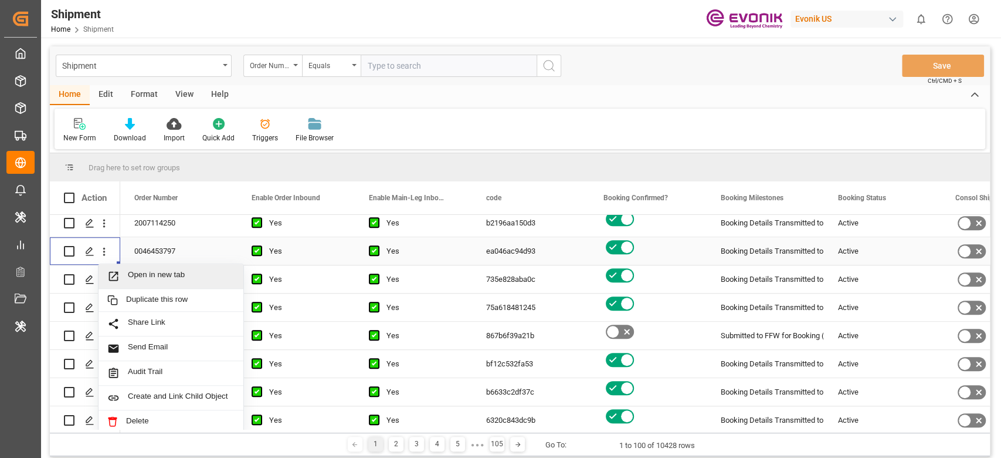
click at [208, 273] on span "Open in new tab" at bounding box center [181, 276] width 107 height 12
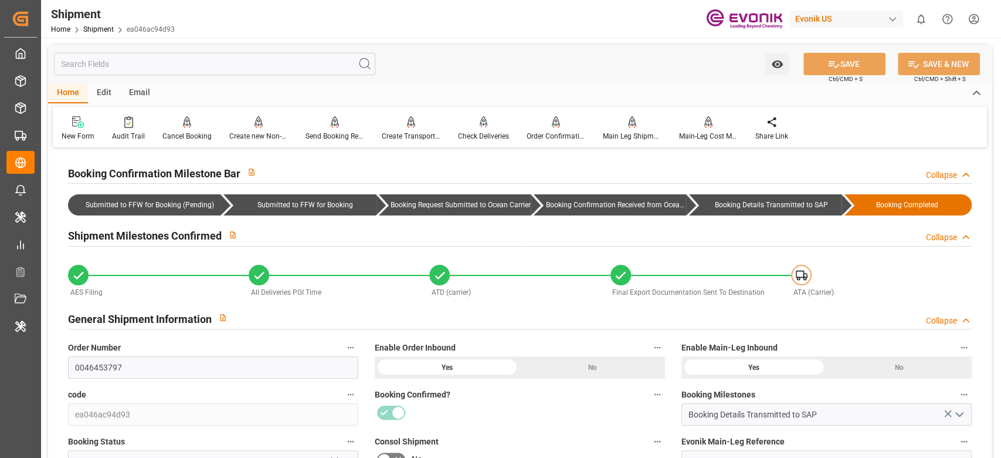
click at [208, 57] on input "text" at bounding box center [214, 64] width 321 height 22
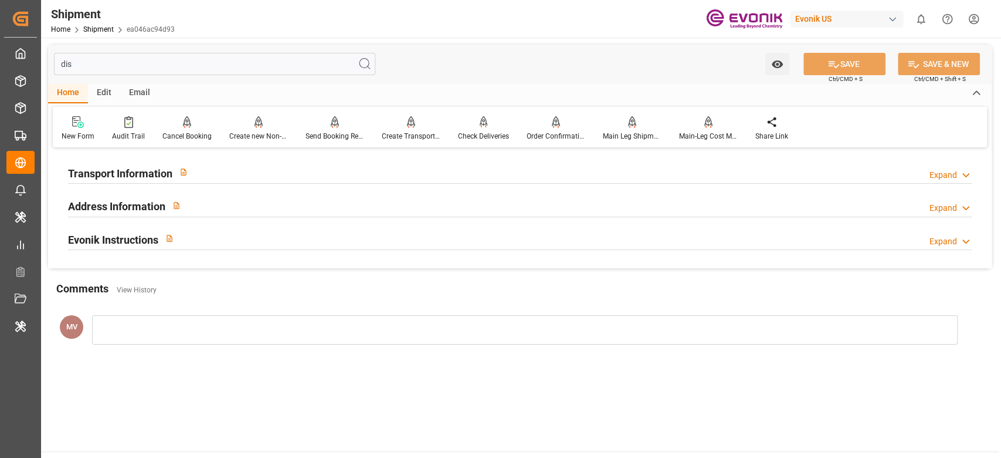
type input "dis"
click at [231, 169] on div "Transport Information Expand" at bounding box center [520, 172] width 904 height 22
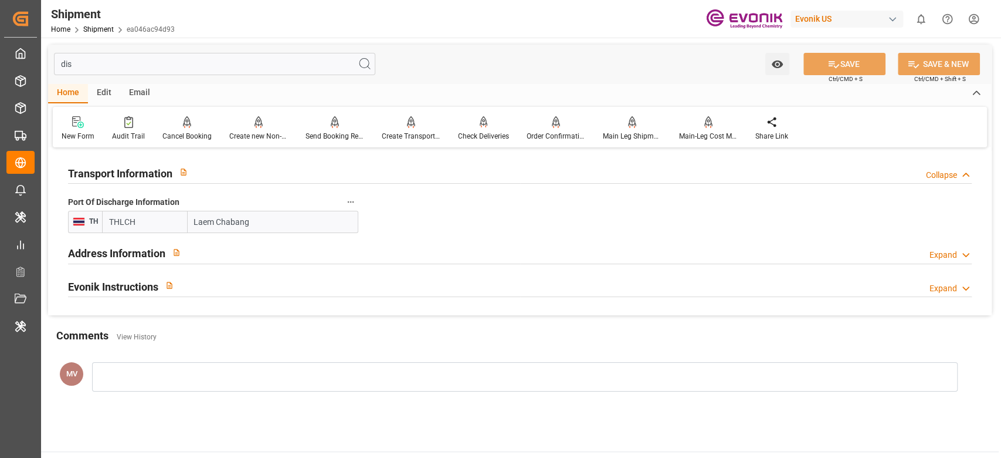
click at [231, 169] on div "Transport Information Collapse" at bounding box center [520, 172] width 904 height 22
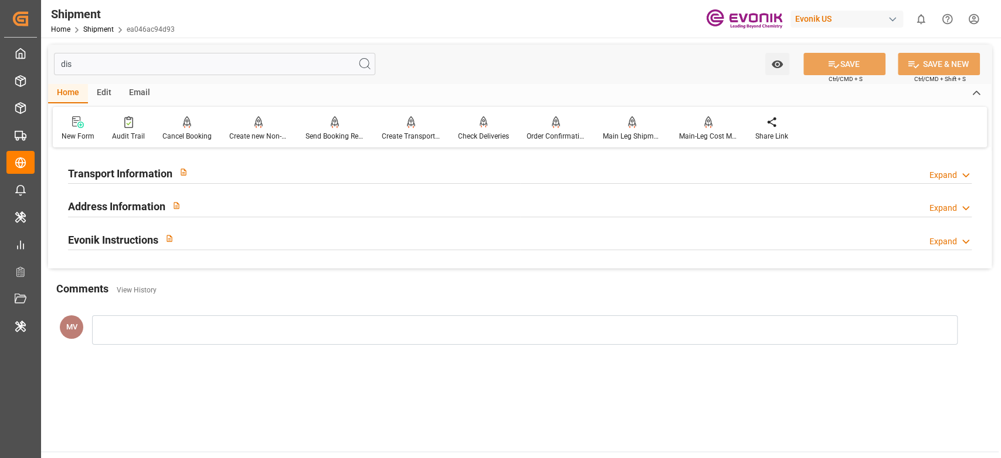
click at [227, 208] on div "Address Information Expand" at bounding box center [520, 205] width 904 height 22
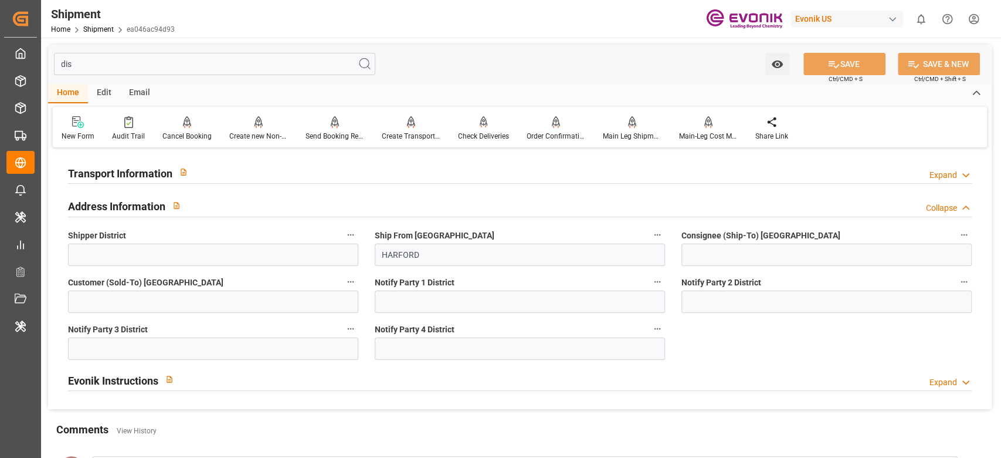
click at [227, 208] on div "Address Information Collapse" at bounding box center [520, 205] width 904 height 22
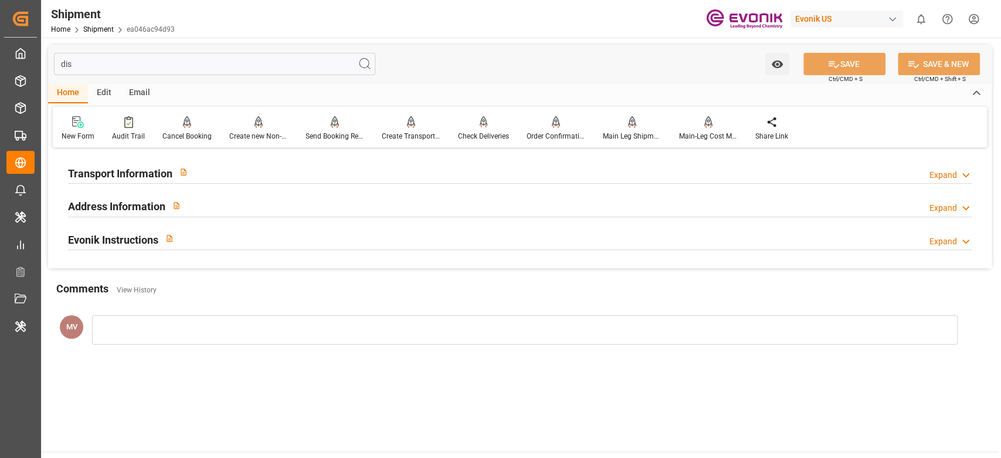
click at [221, 233] on div "Evonik Instructions Expand" at bounding box center [520, 238] width 904 height 22
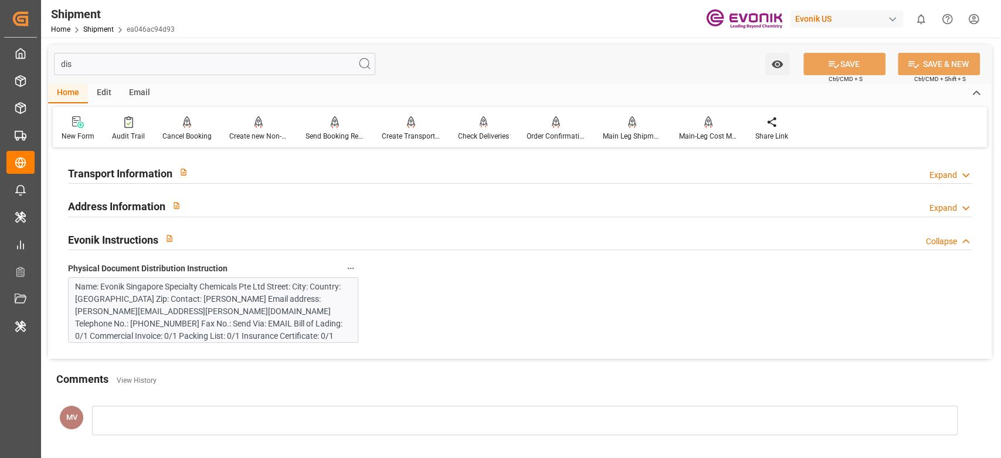
click at [221, 233] on div "Evonik Instructions Collapse" at bounding box center [520, 238] width 904 height 22
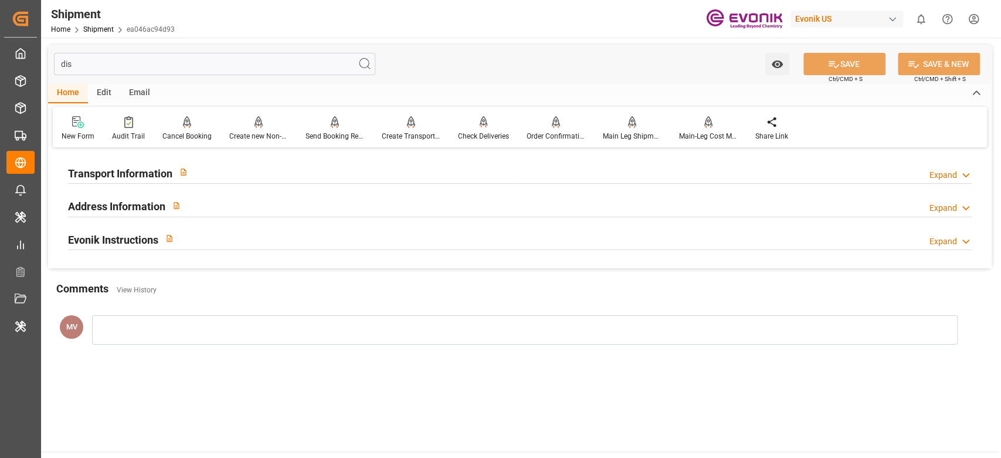
click at [131, 62] on input "dis" at bounding box center [214, 64] width 321 height 22
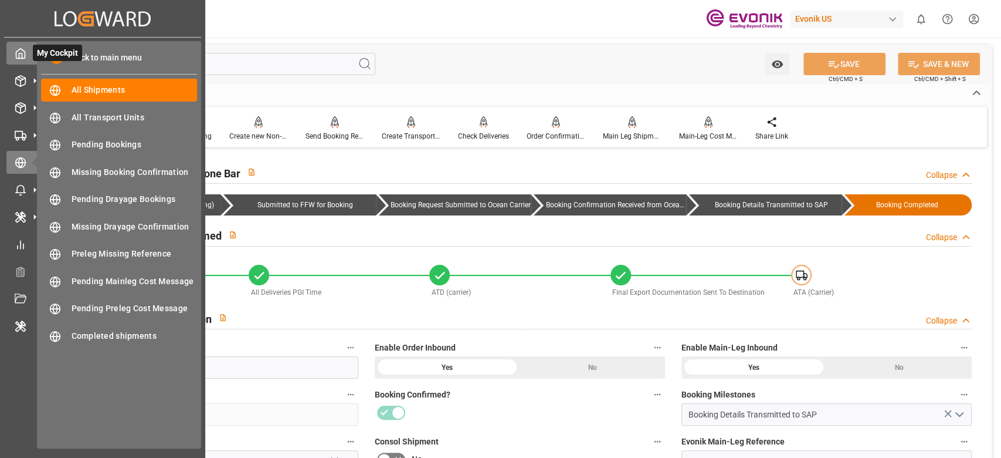
click at [25, 56] on icon at bounding box center [20, 54] width 9 height 10
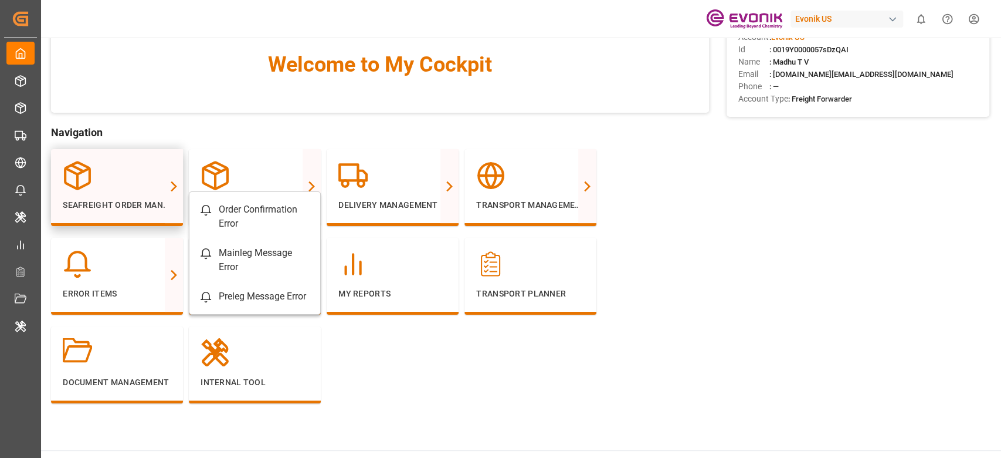
scroll to position [78, 0]
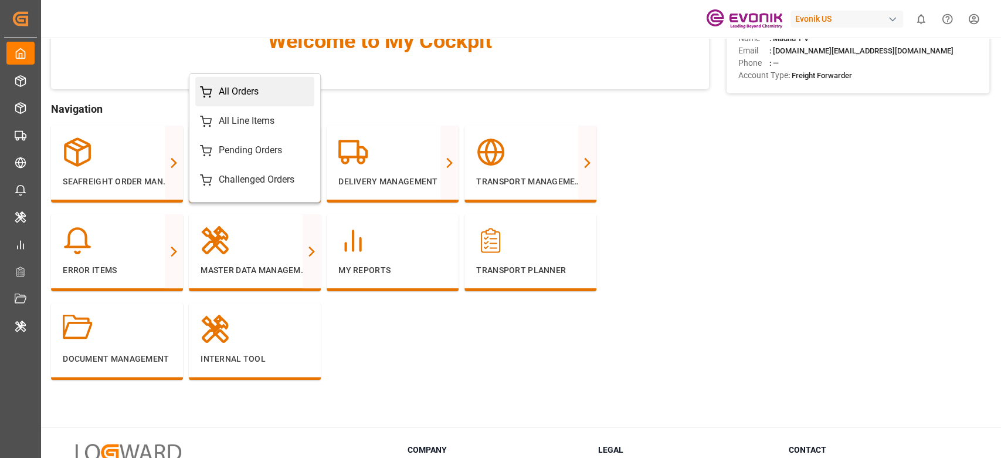
click at [246, 90] on div "All Orders" at bounding box center [239, 91] width 40 height 14
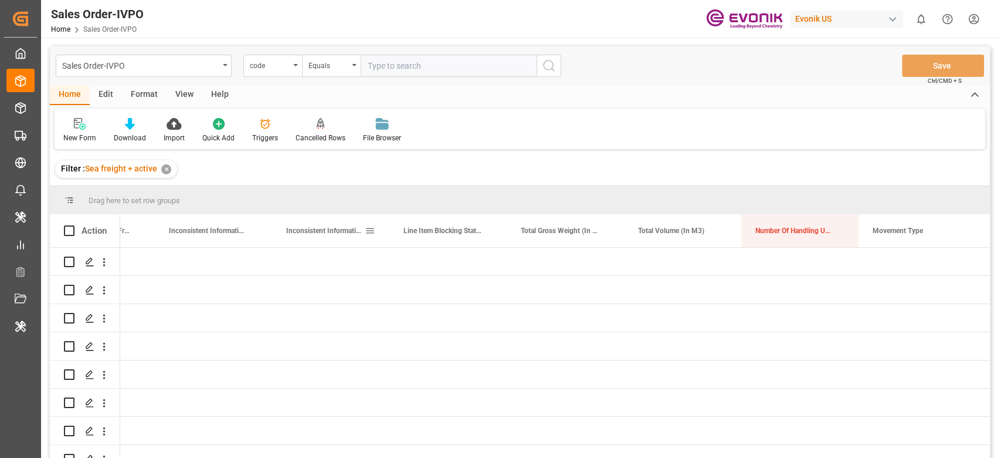
scroll to position [0, 1139]
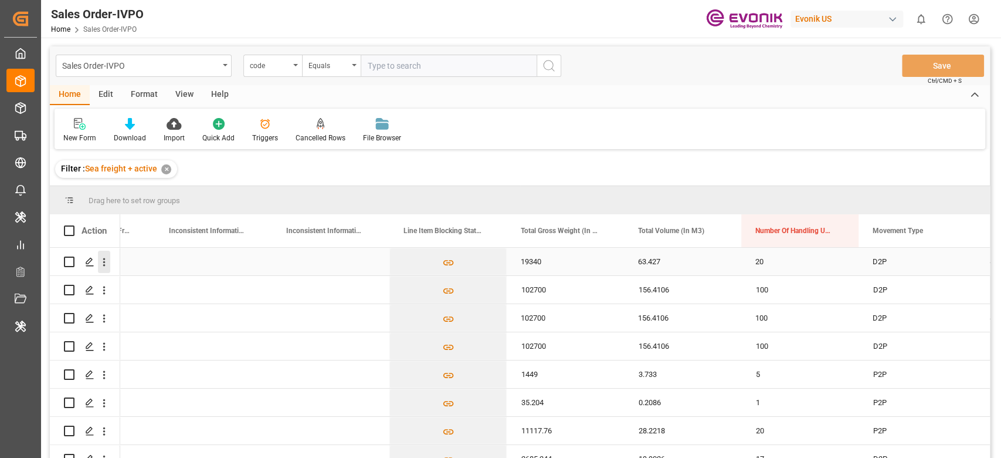
click at [109, 265] on icon "open menu" at bounding box center [104, 262] width 12 height 12
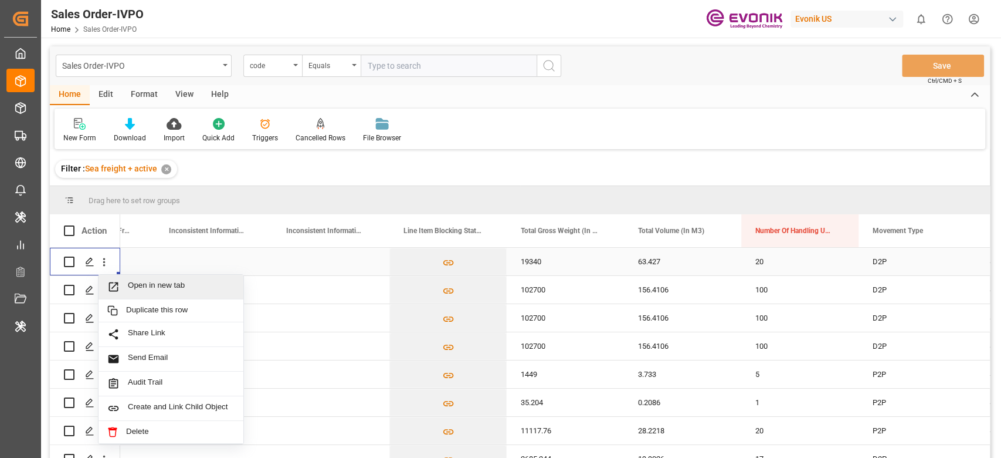
click at [158, 286] on span "Open in new tab" at bounding box center [181, 286] width 107 height 12
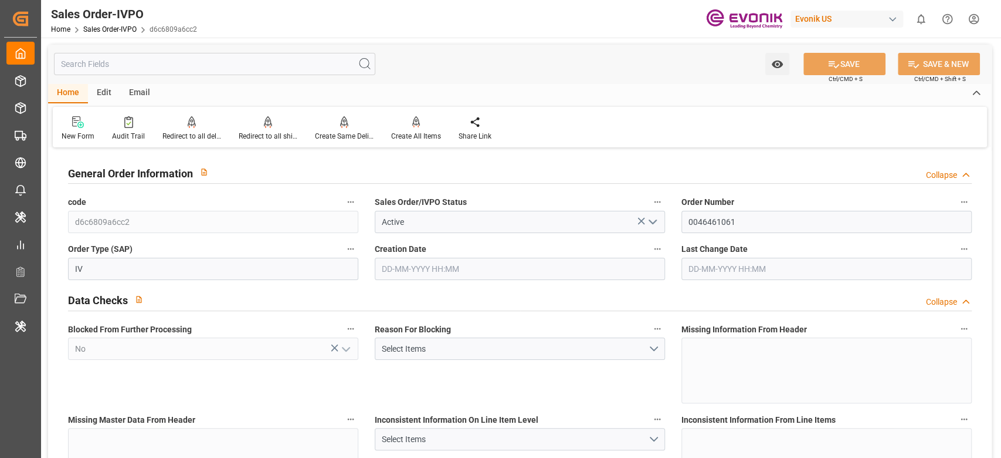
type input "BRSSZ"
type input "0"
type input "1"
type input "2"
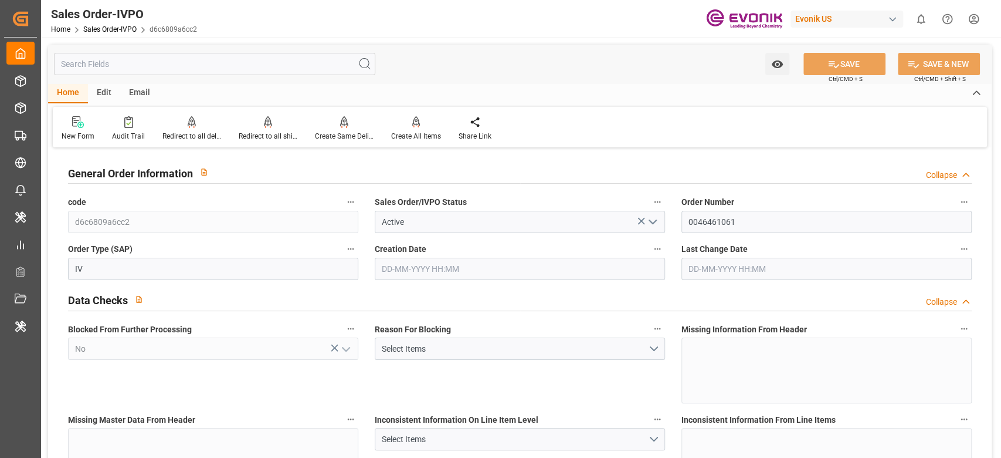
type input "19340"
type input "118.9954"
type input "19000"
type input "60"
type input "[DATE] 16:17"
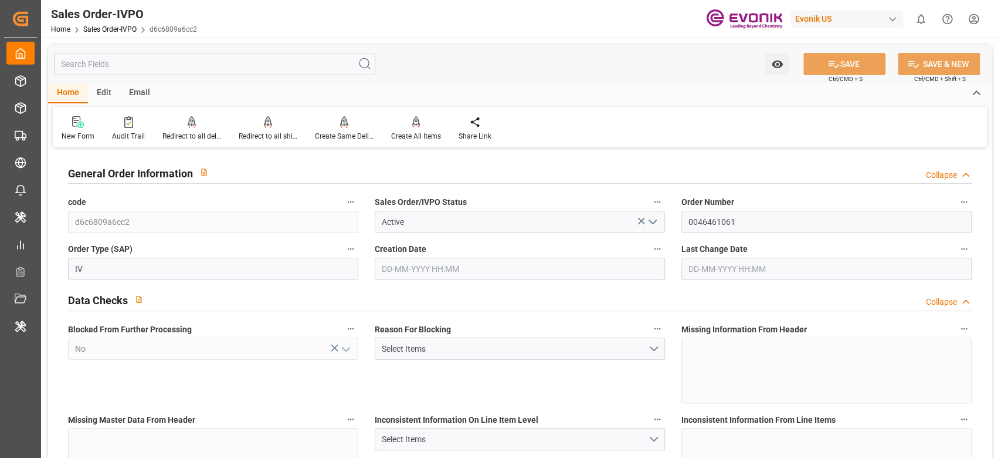
type input "[DATE] 12:17"
click at [155, 62] on input "text" at bounding box center [214, 64] width 321 height 22
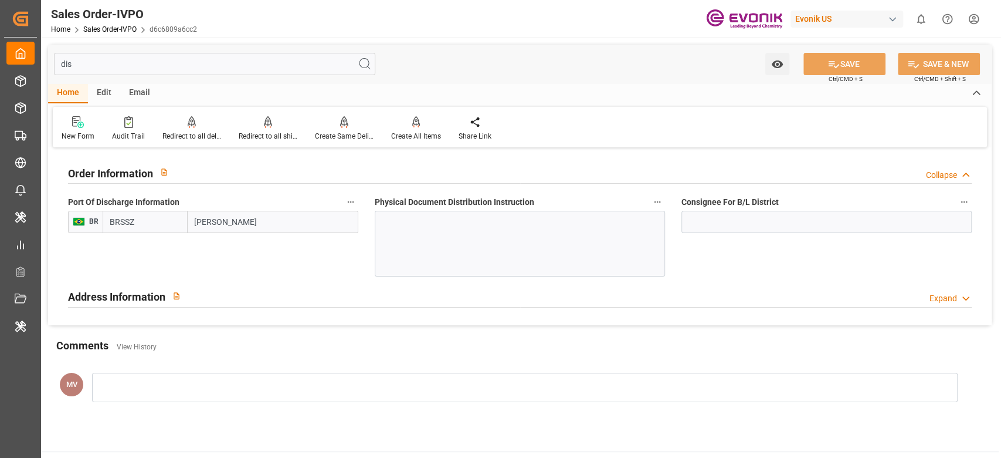
type input "dis"
